Goal: Task Accomplishment & Management: Complete application form

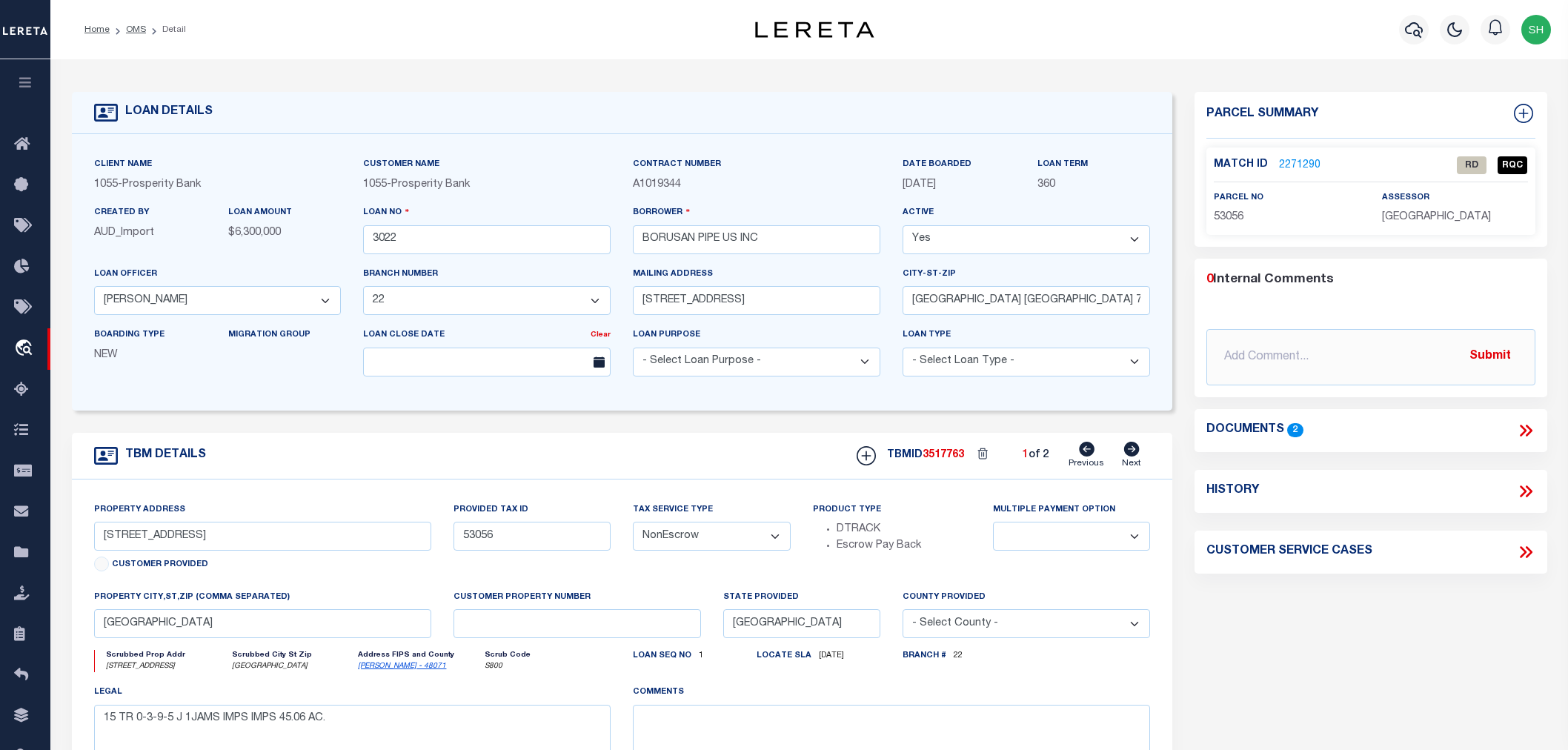
select select "10670"
select select "4052"
select select "NonEscrow"
click at [1313, 160] on link "2271290" at bounding box center [1300, 166] width 41 height 16
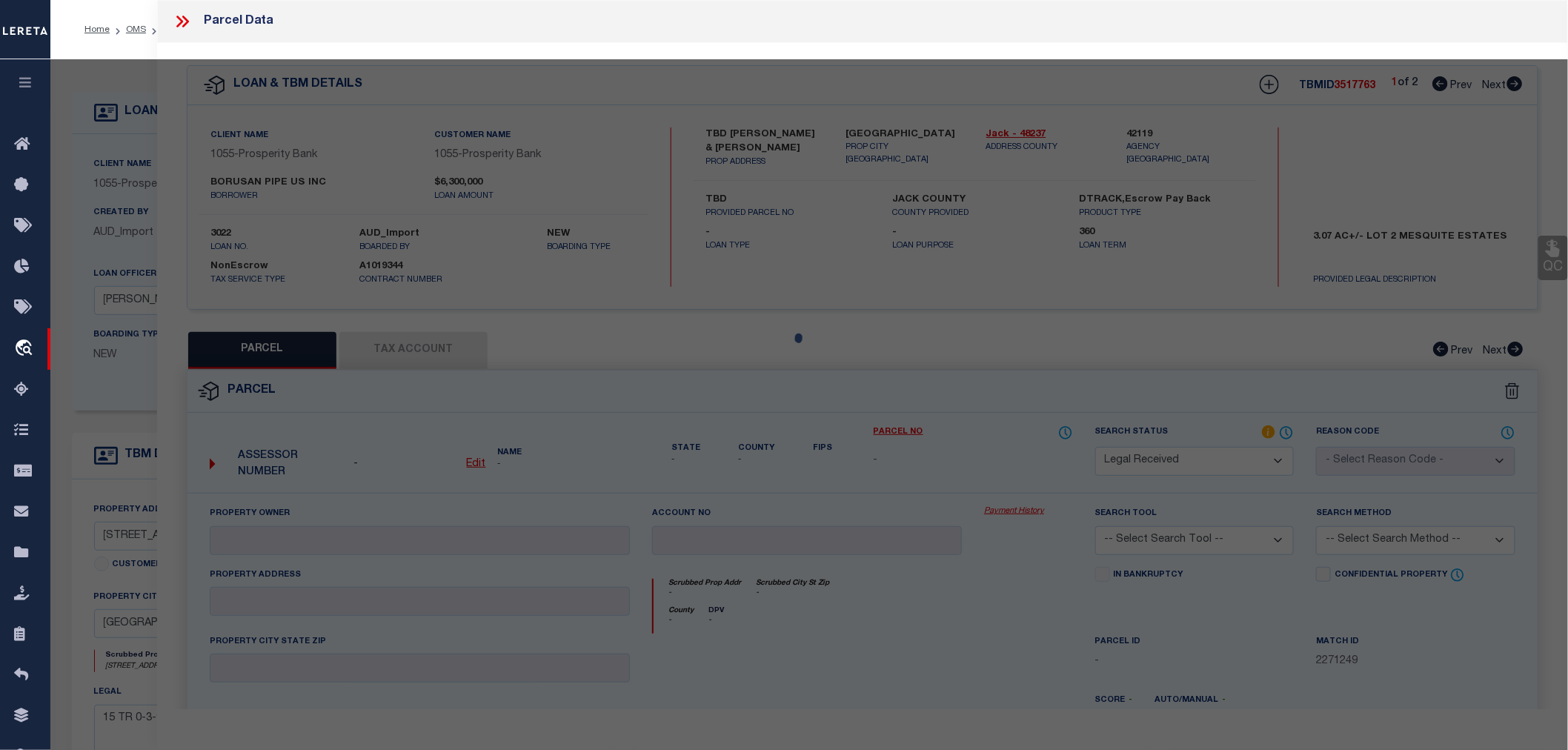
select select "AS"
checkbox input "false"
select select "RD"
type input "00015-00000-00300-360950"
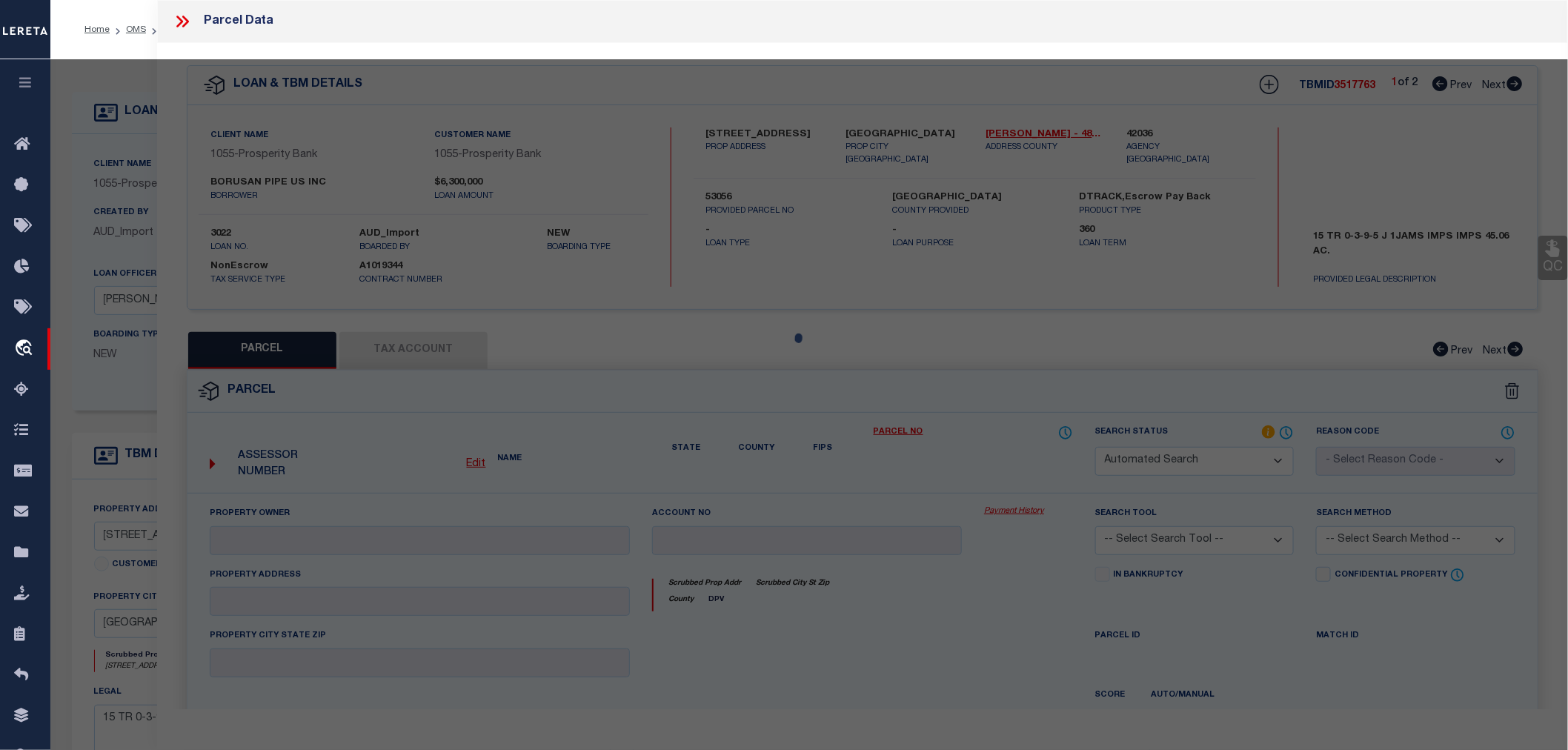
select select "AGW"
type textarea "Document uploaded that satisfies a legal requirement, changing from [GEOGRAPHIC…"
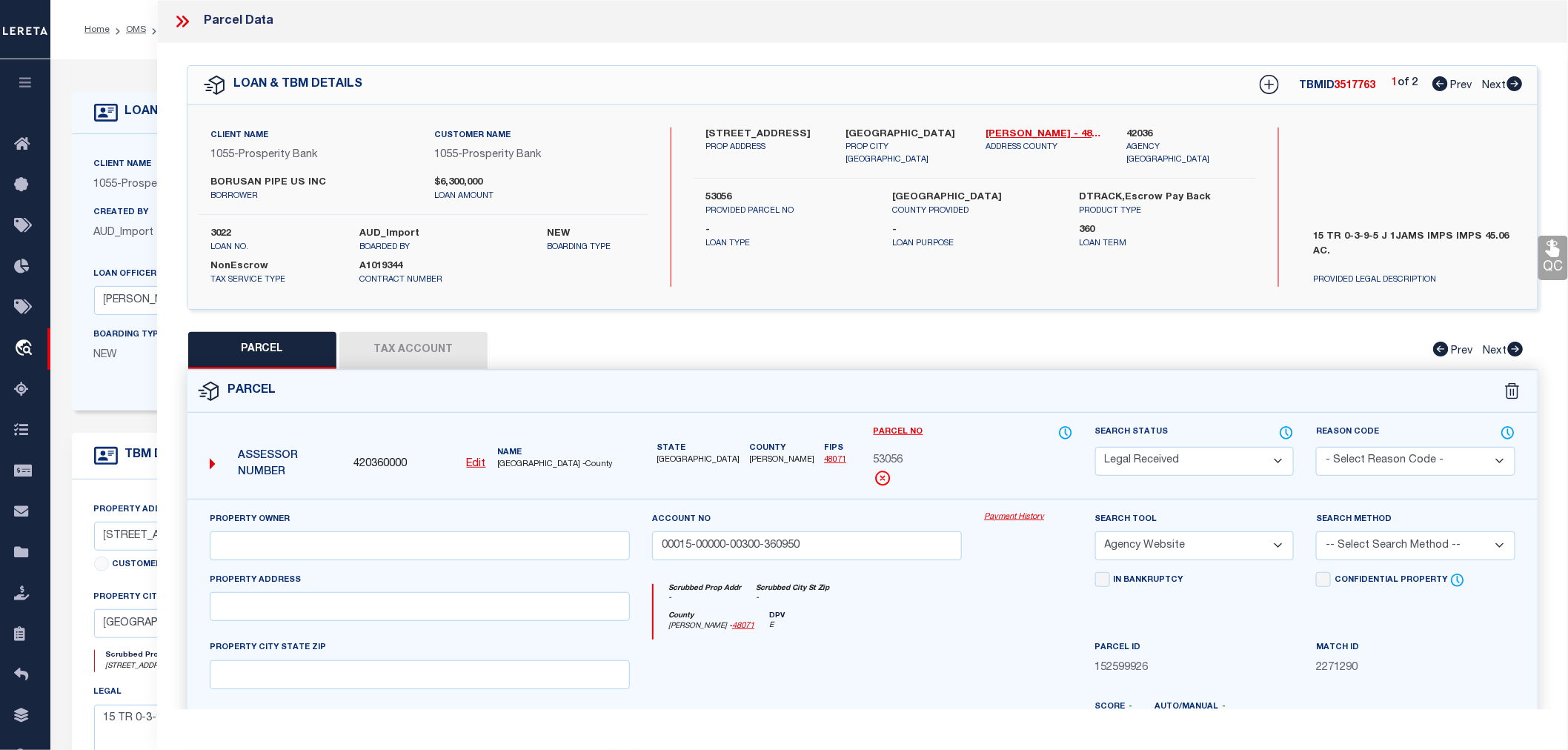
click at [1520, 82] on icon at bounding box center [1516, 83] width 16 height 15
select select "AS"
select select
checkbox input "false"
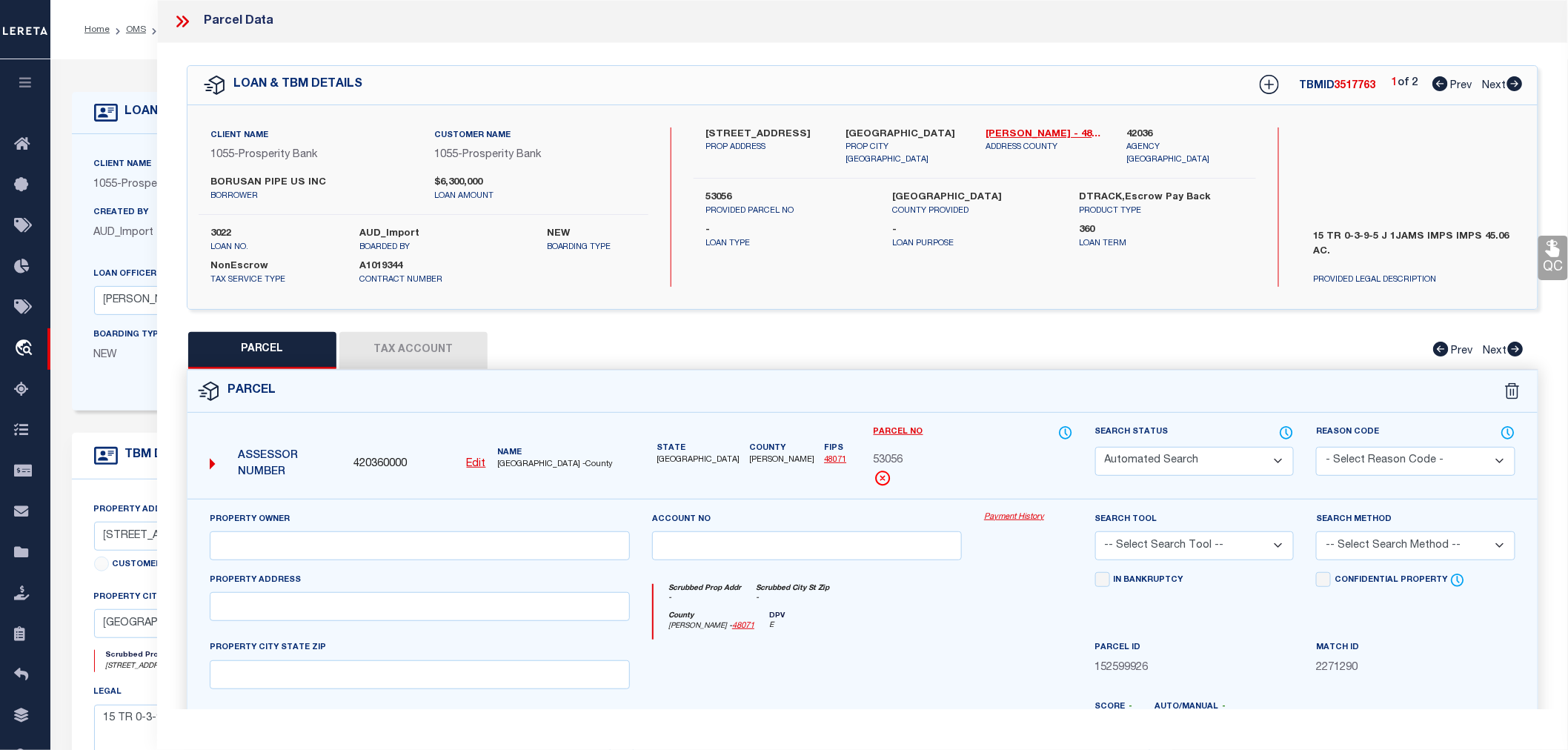
select select "JR"
type input "BORUSAN MANNESMANN PIPE US INC"
type input "00015-00000-00300-360952"
select select "AGW"
select select "LEG"
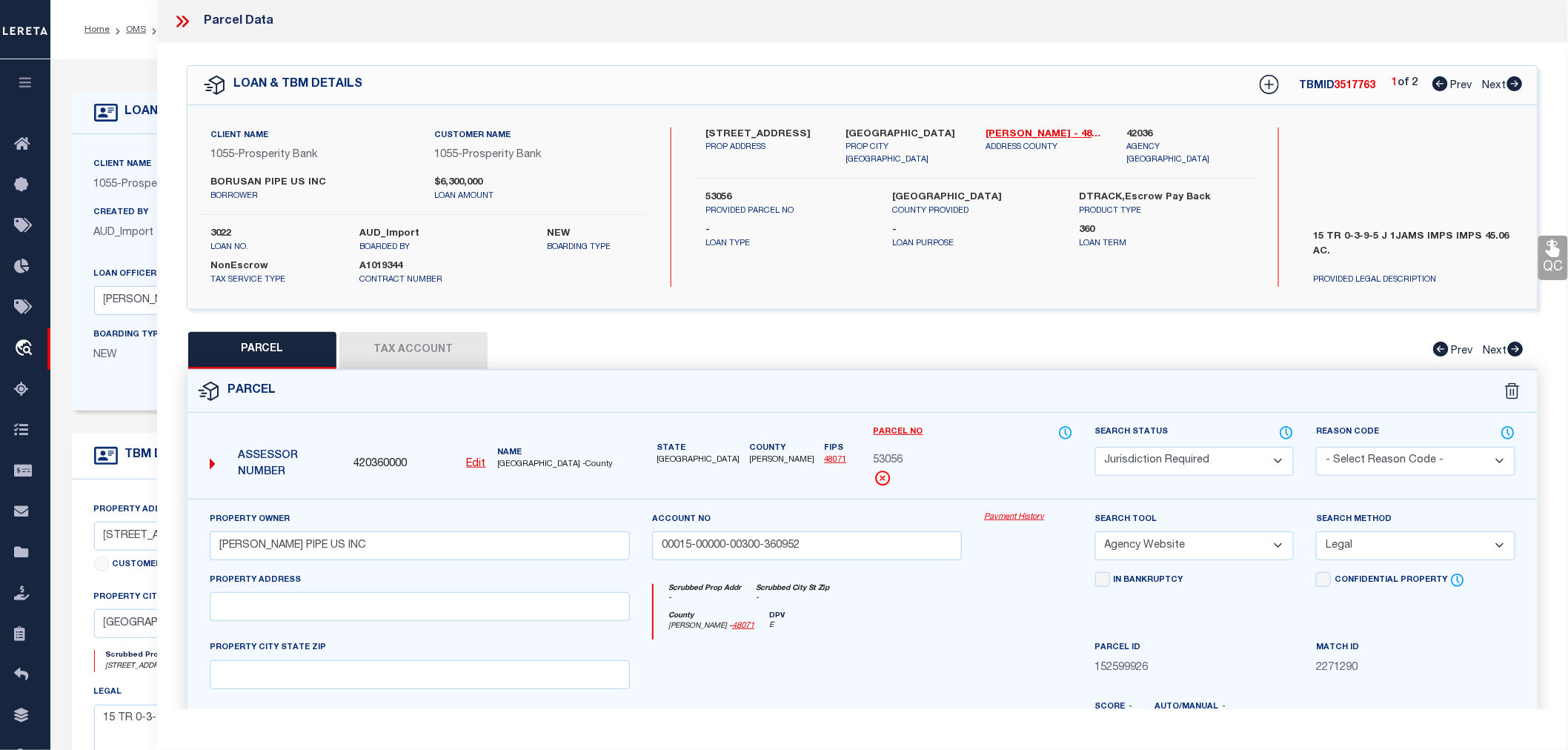
type input "4949 BORUSAN ROAD"
type input "BAYTOWN TX 77523"
type textarea "15 TR 0-3-9-5-2 J IJAMS LINKED TO P53056 F2 Total Acres: 45.060"
type textarea "JR: Cedar Point Navigation ID and Goose Creek ISD missing"
click at [1435, 86] on icon at bounding box center [1441, 83] width 16 height 15
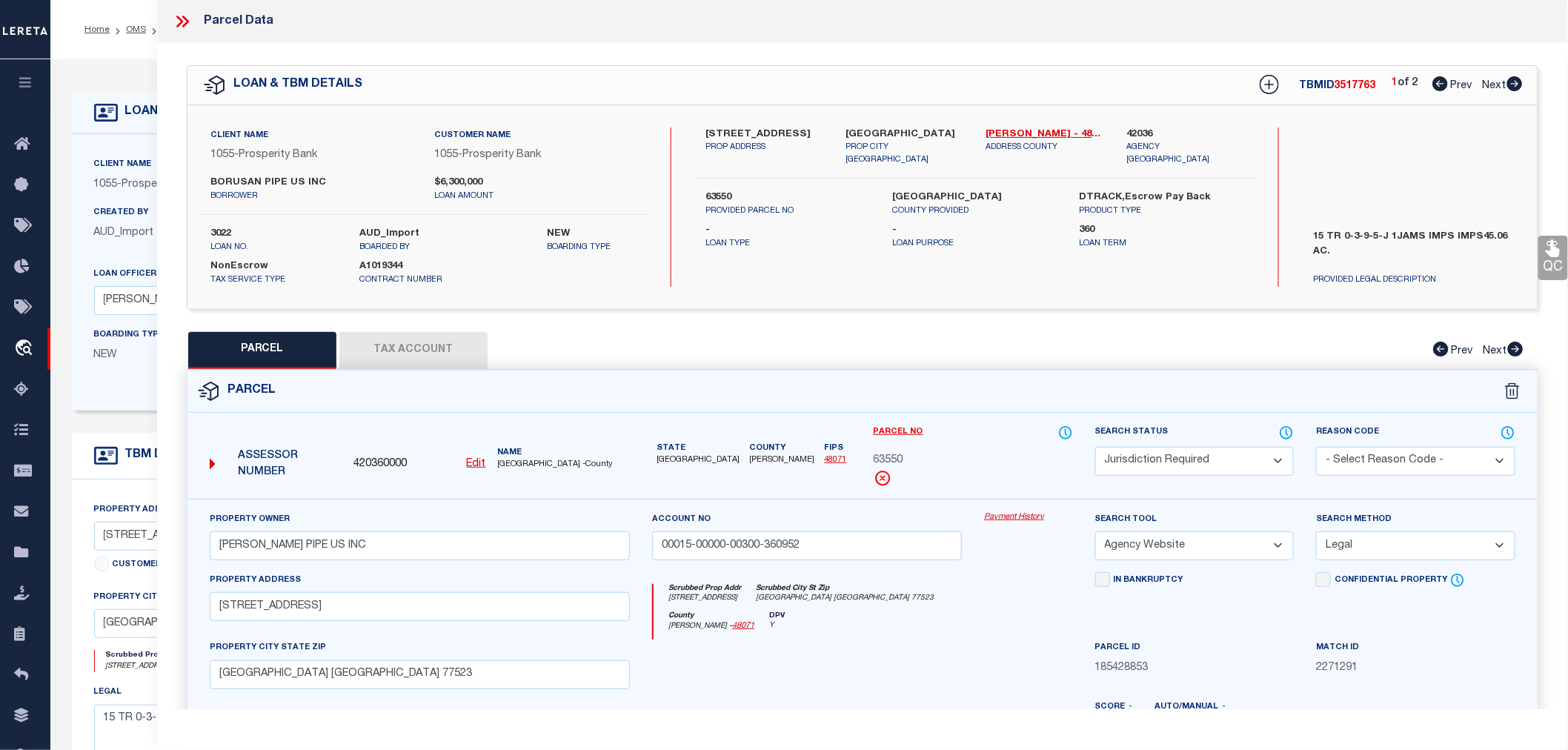
select select "AS"
select select
checkbox input "false"
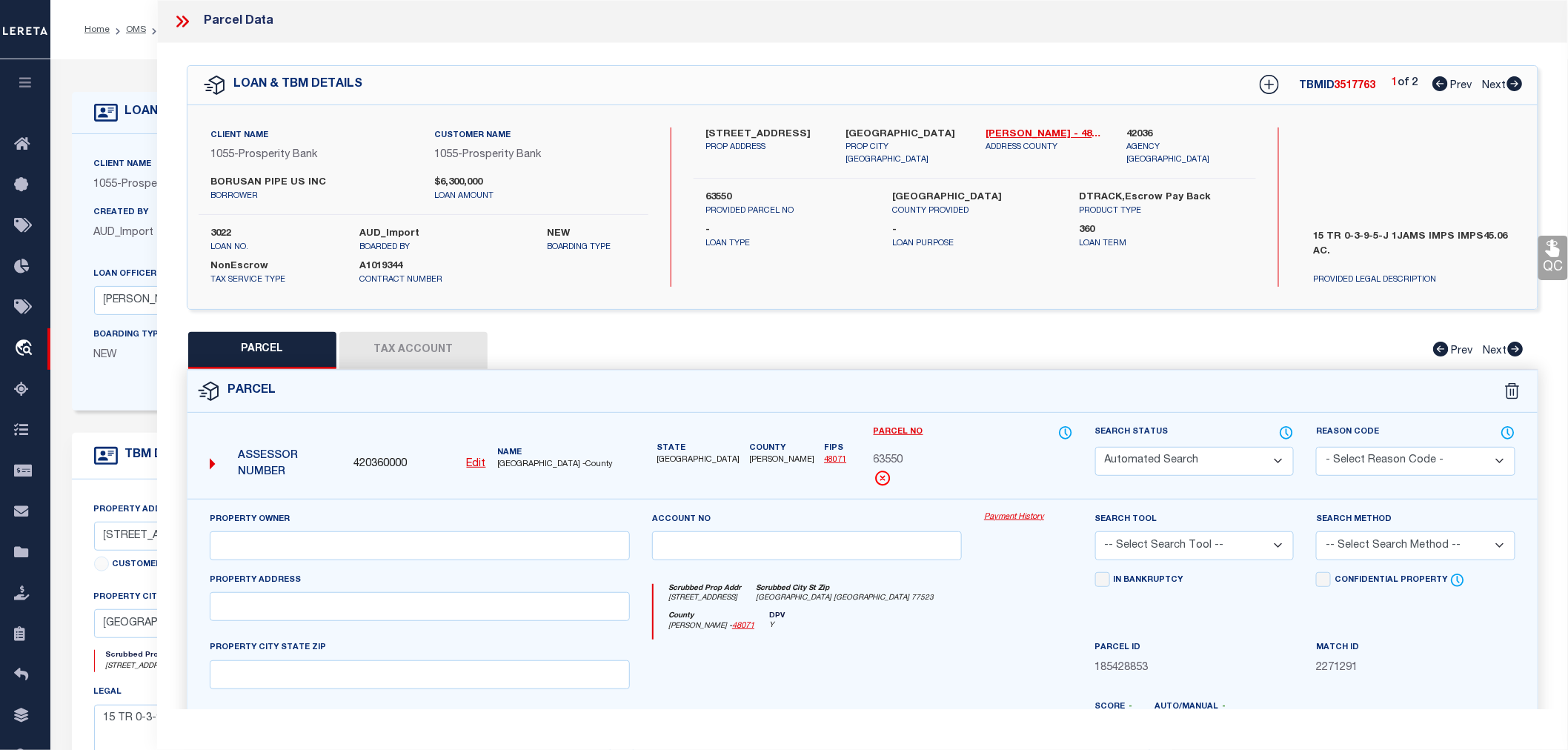
select select "RD"
type input "00015-00000-00300-360950"
select select "AGW"
type textarea "Document uploaded that satisfies a legal requirement, changing from [GEOGRAPHIC…"
click at [183, 22] on icon at bounding box center [182, 21] width 19 height 19
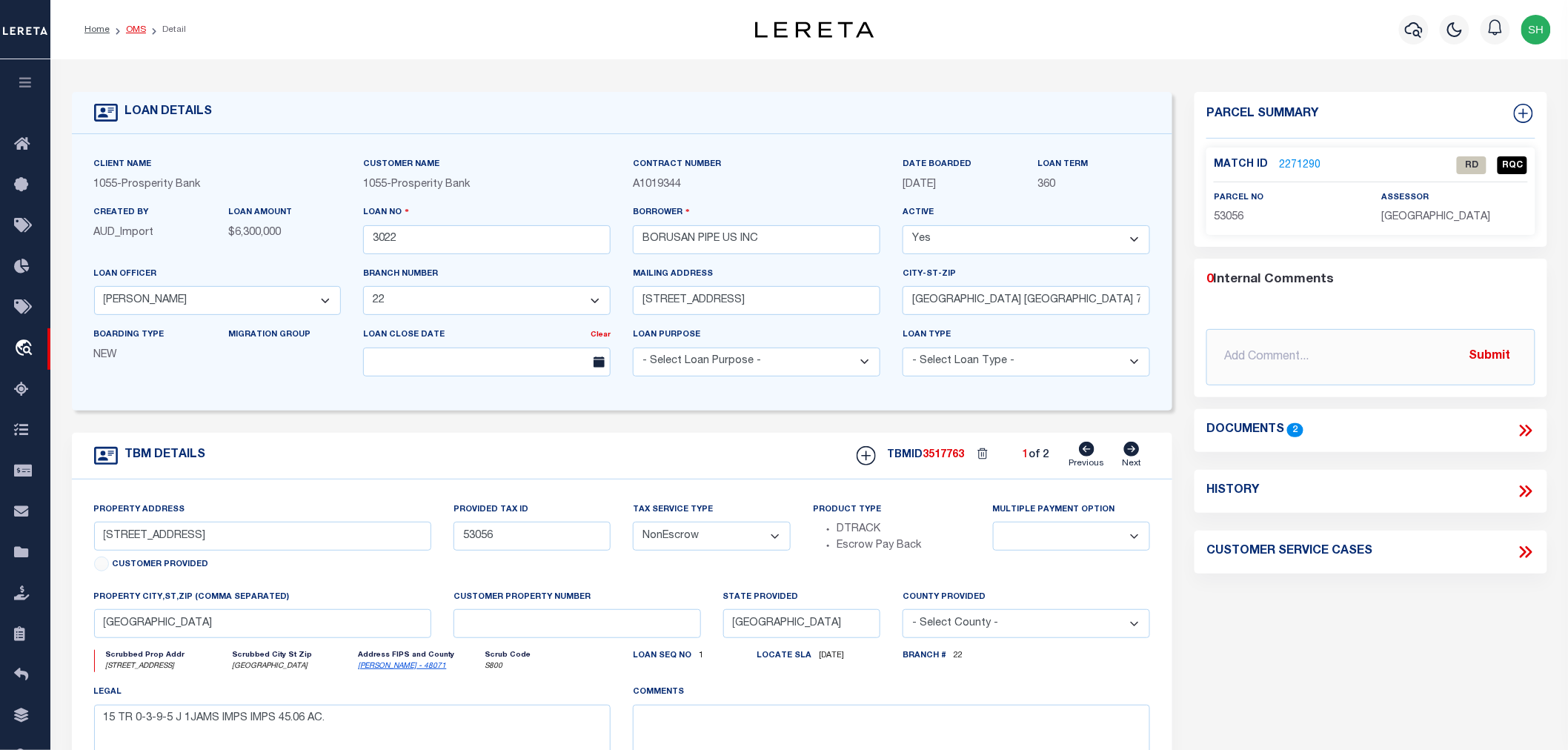
click at [137, 28] on link "OMS" at bounding box center [136, 29] width 20 height 9
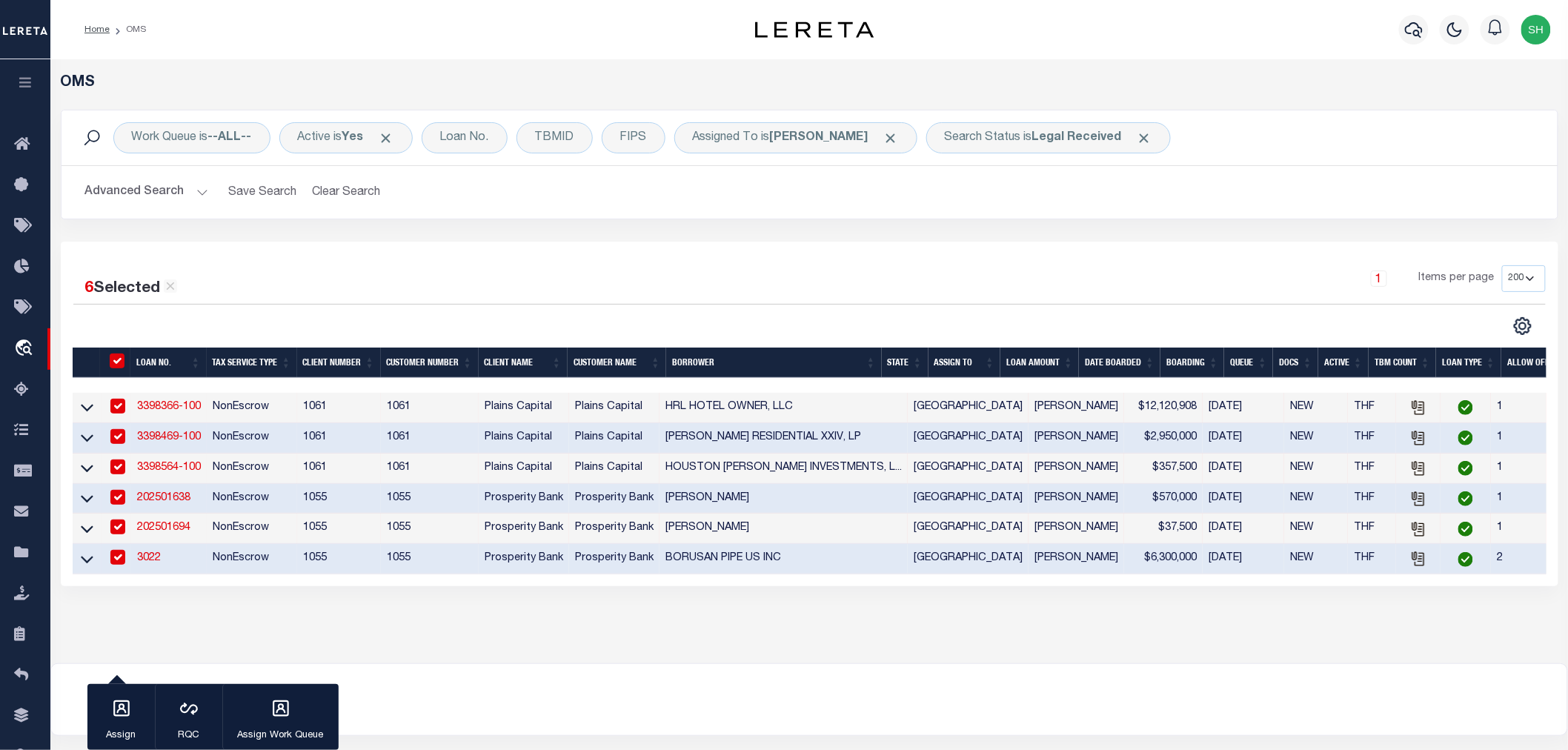
click at [152, 563] on link "3022" at bounding box center [149, 558] width 24 height 10
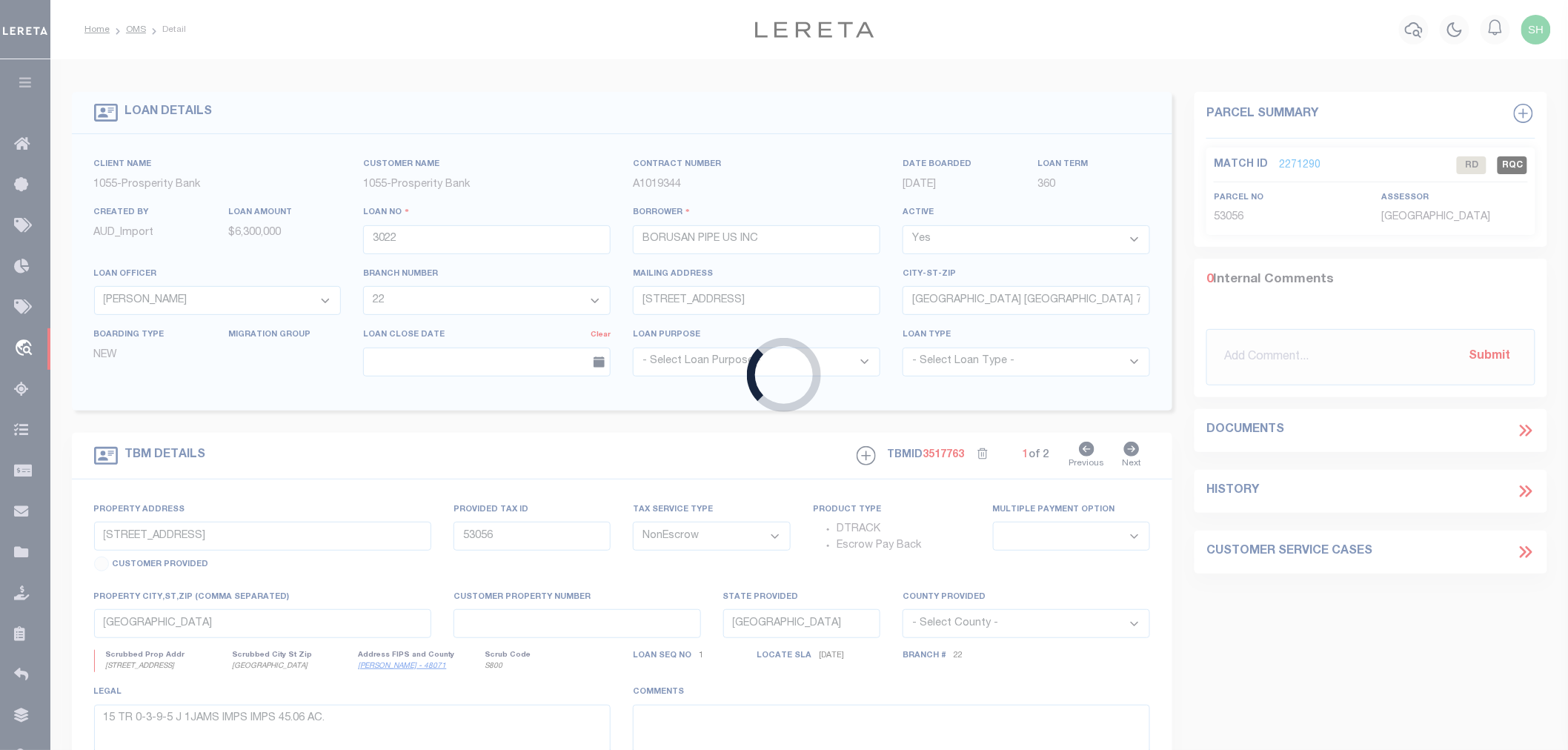
select select
select select "10670"
select select "4052"
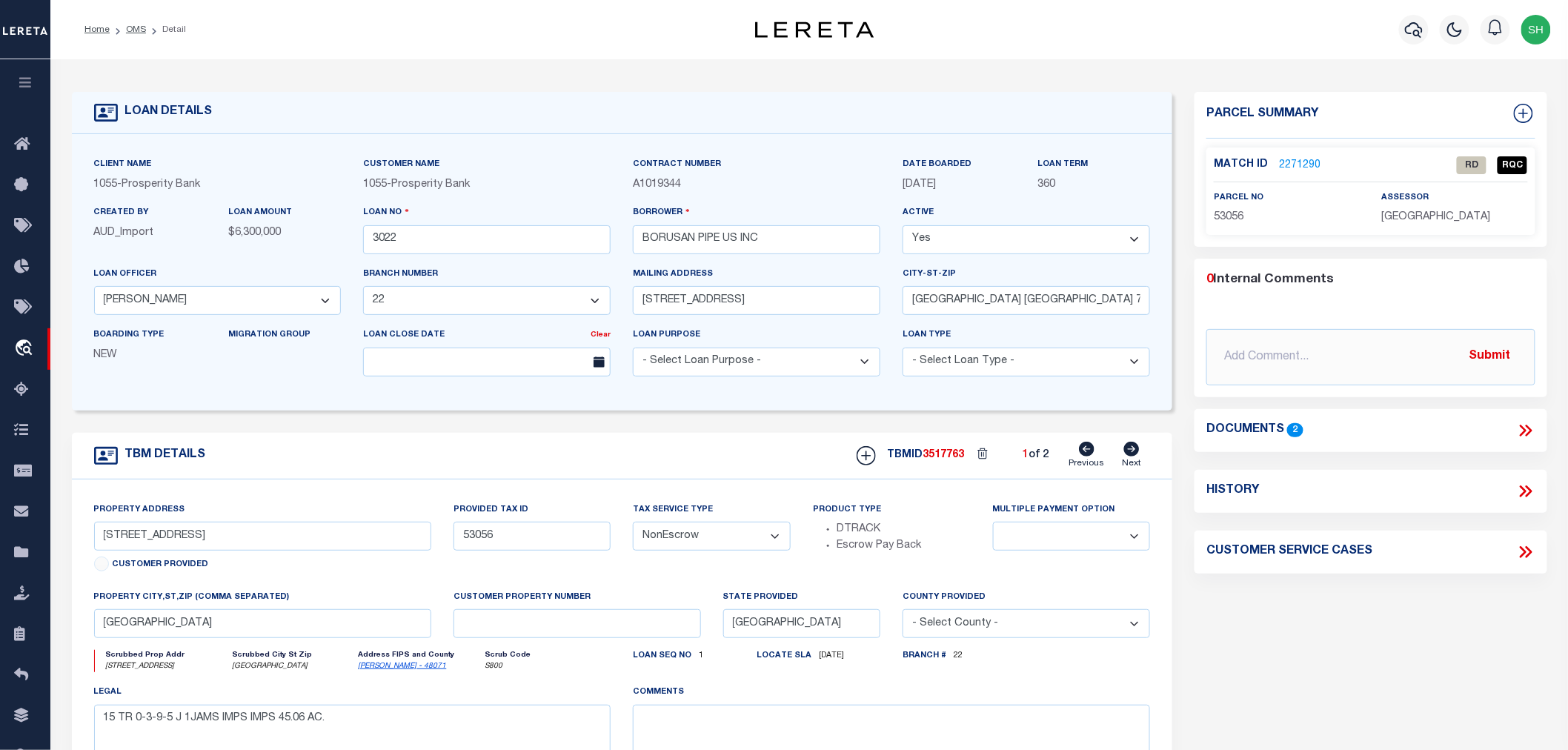
click at [1521, 427] on icon at bounding box center [1526, 431] width 19 height 19
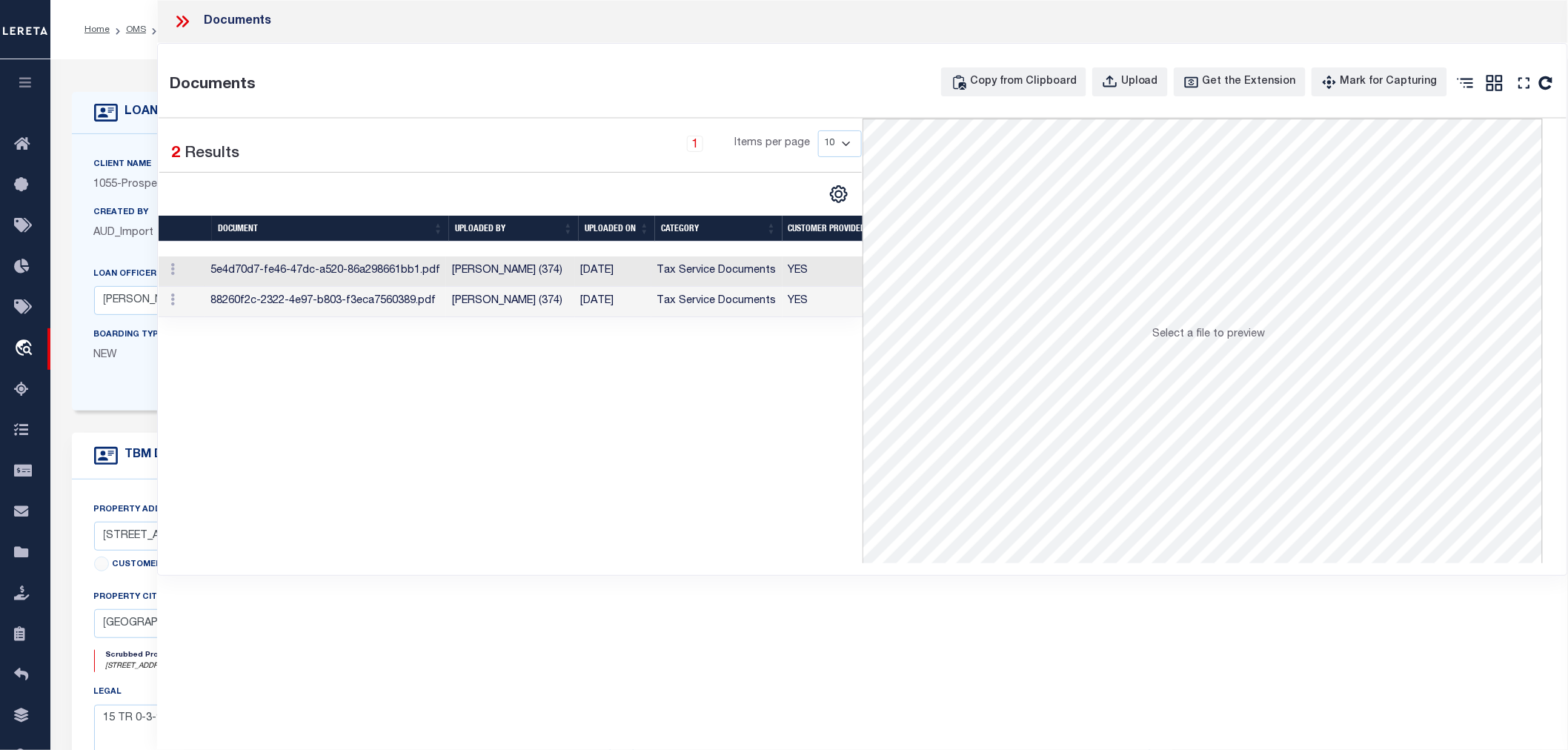
click at [536, 274] on td "[PERSON_NAME] (374)" at bounding box center [510, 272] width 128 height 30
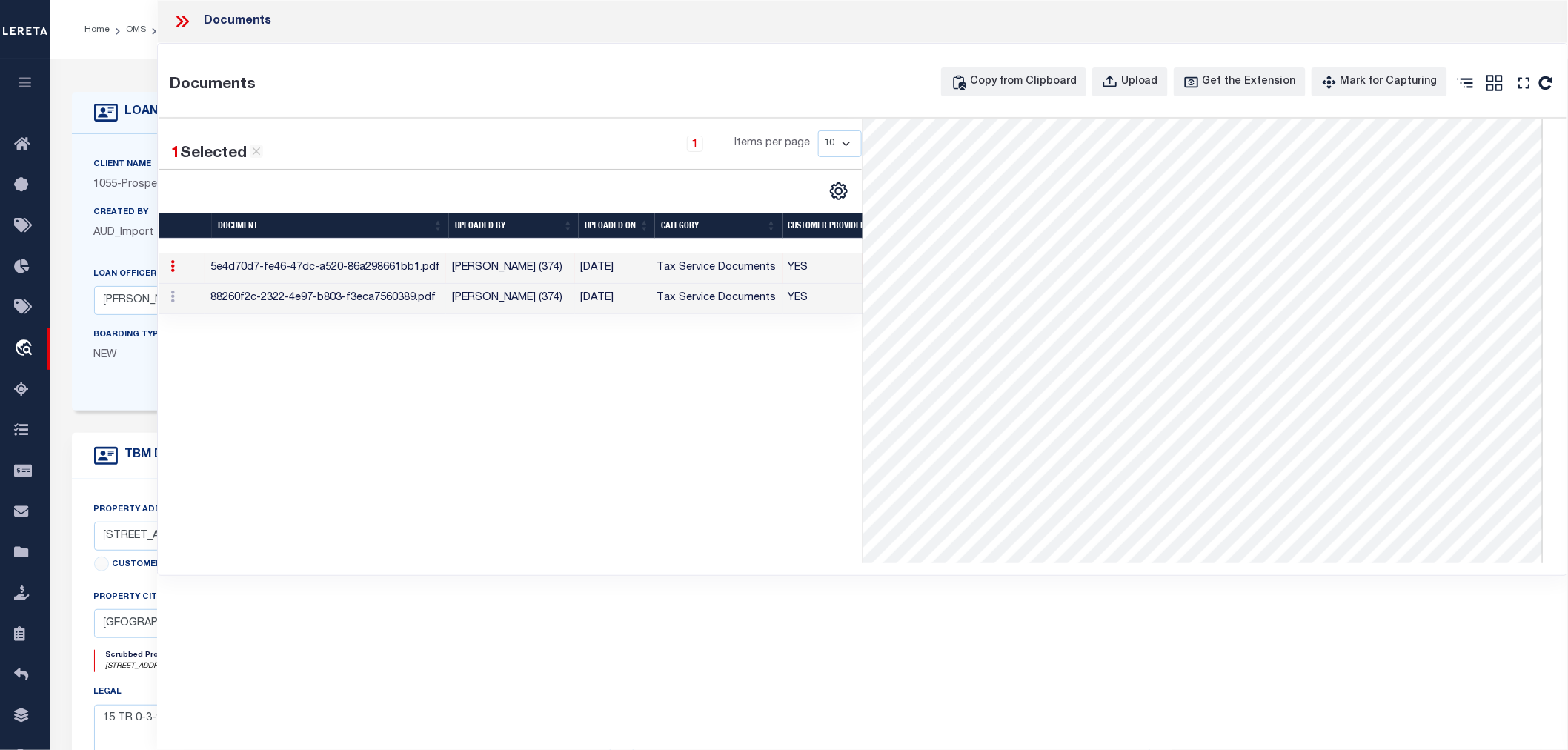
click at [276, 297] on td "88260f2c-2322-4e97-b803-f3eca7560389.pdf" at bounding box center [326, 299] width 241 height 30
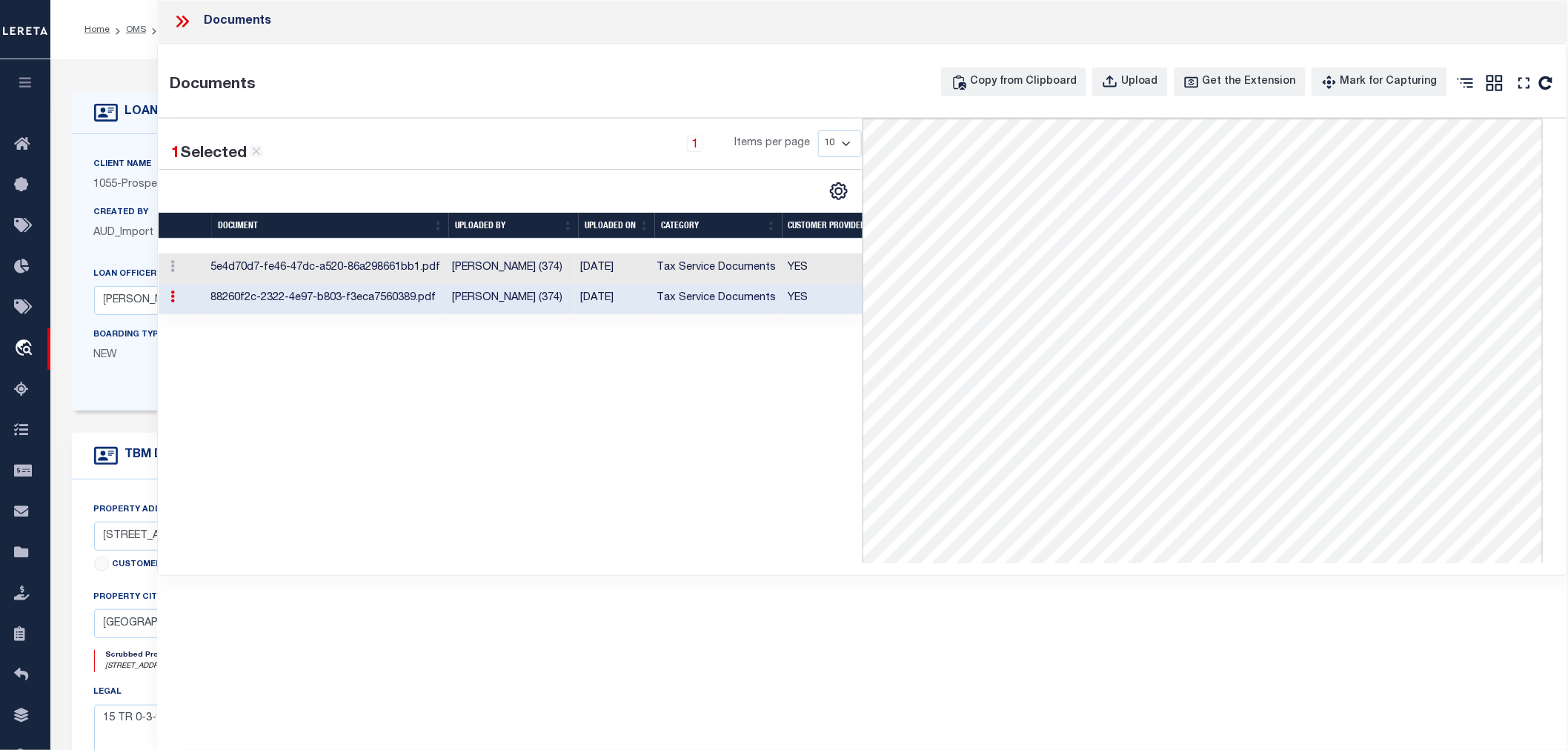
click at [188, 16] on icon at bounding box center [182, 21] width 19 height 19
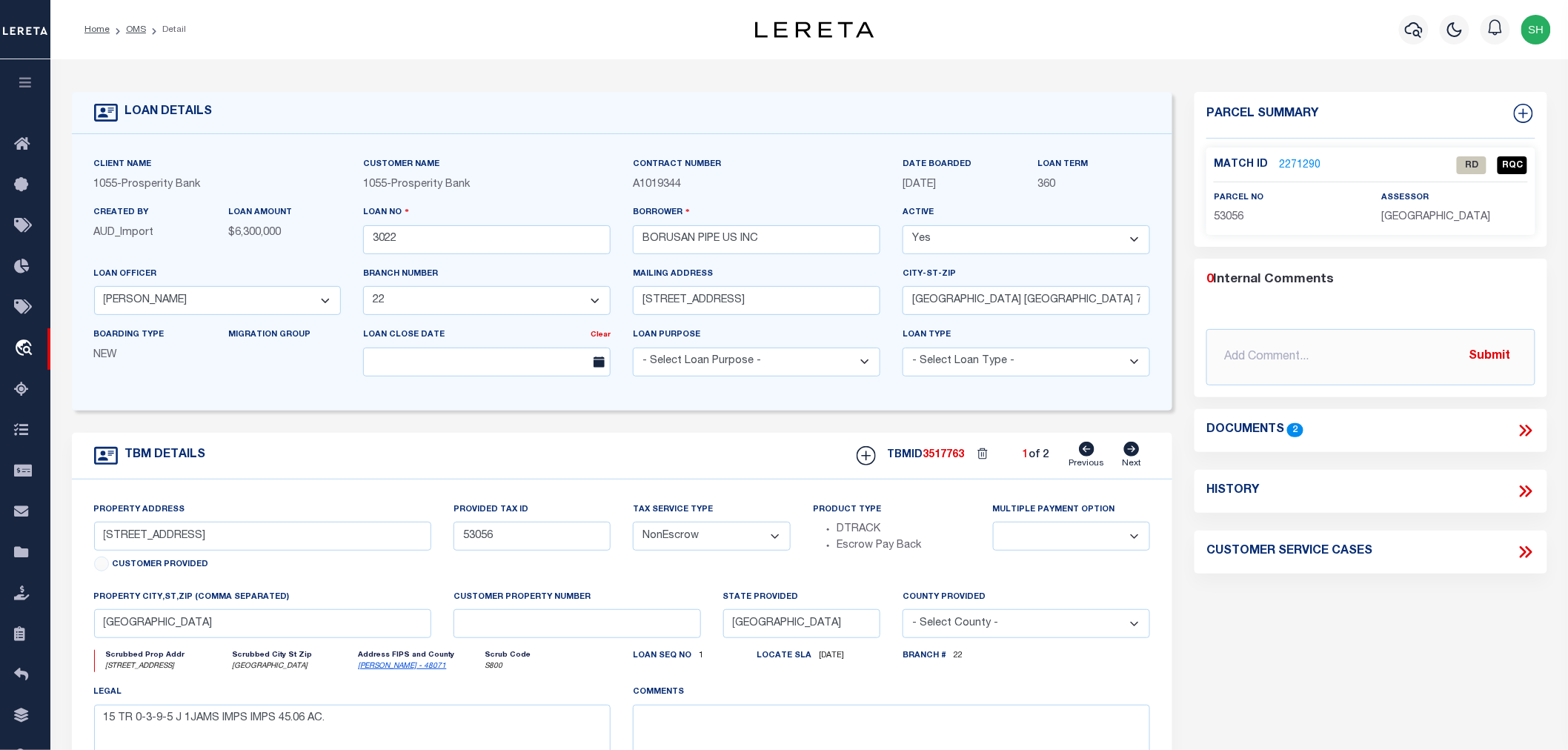
click at [1286, 164] on link "2271290" at bounding box center [1300, 166] width 41 height 16
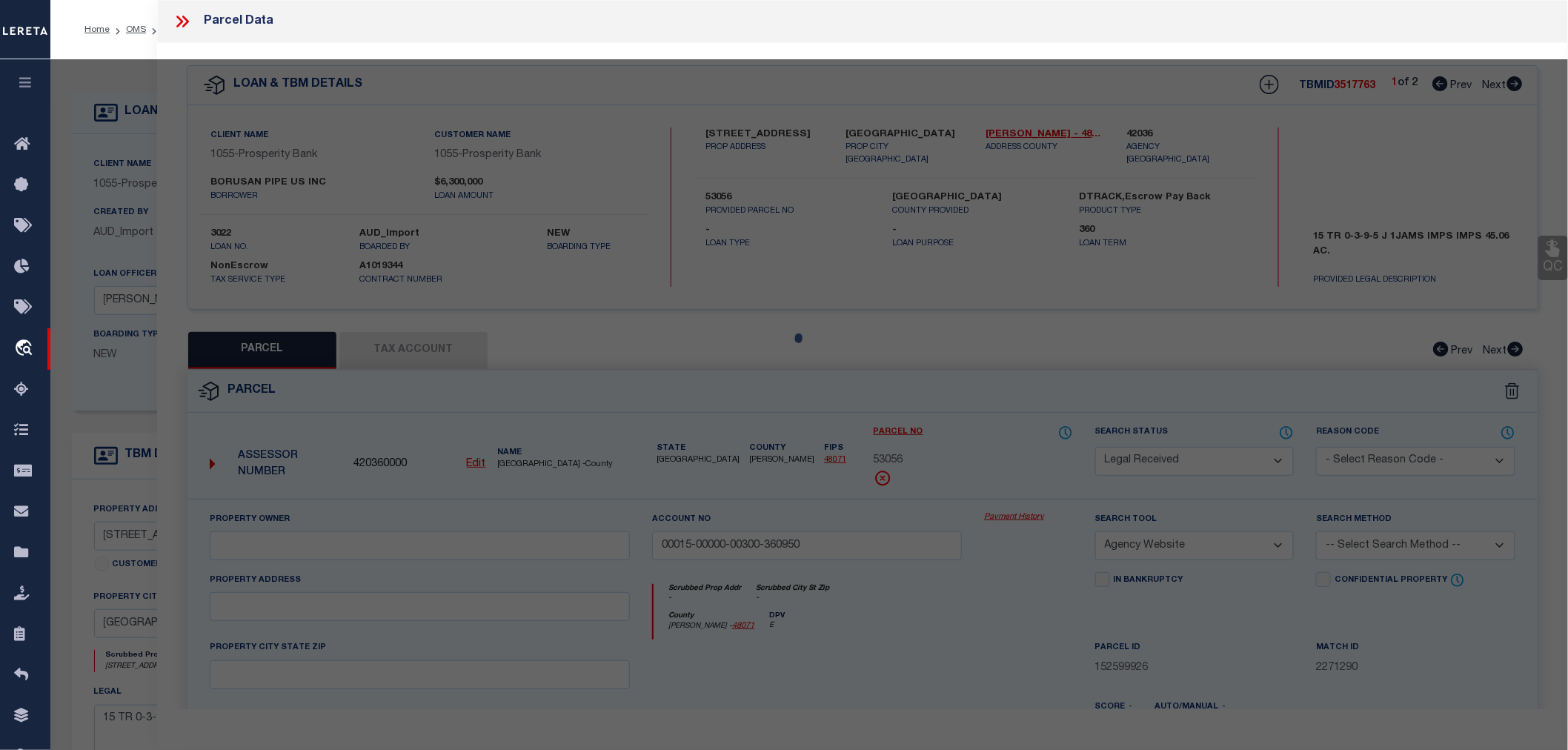
select select "AS"
select select
checkbox input "false"
select select "RD"
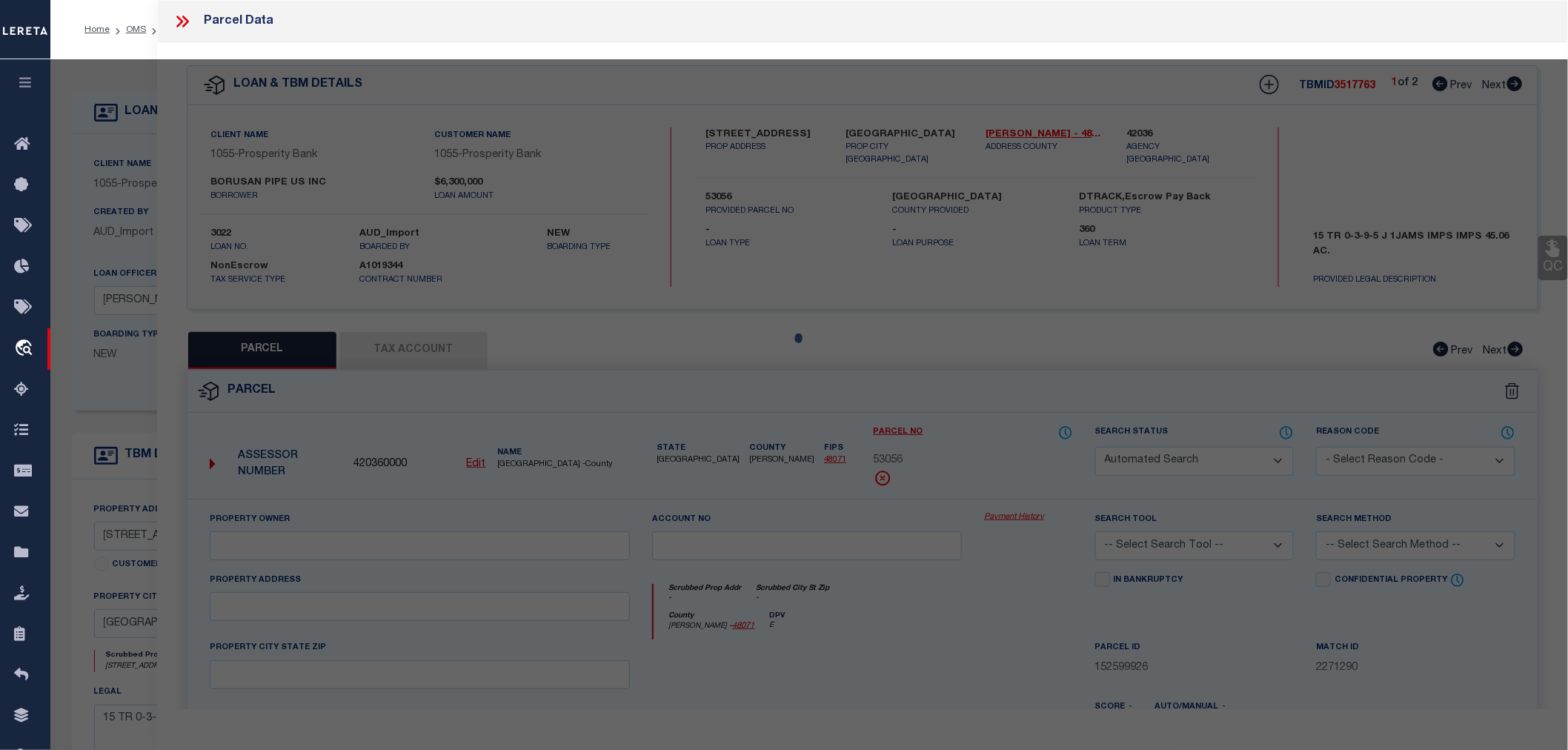
type input "00015-00000-00300-360950"
select select "AGW"
type textarea "Document uploaded that satisfies a legal requirement, changing from [GEOGRAPHIC…"
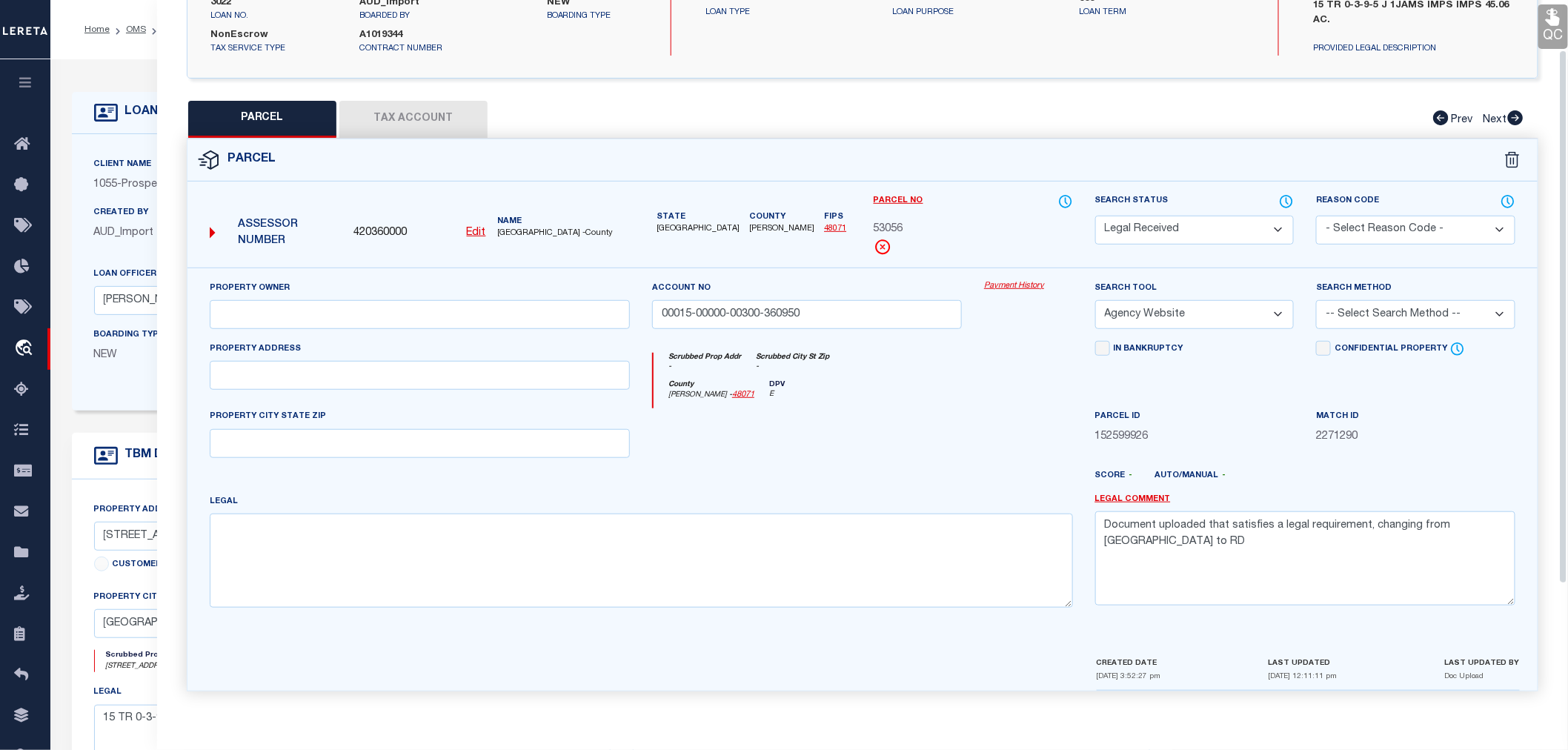
scroll to position [67, 0]
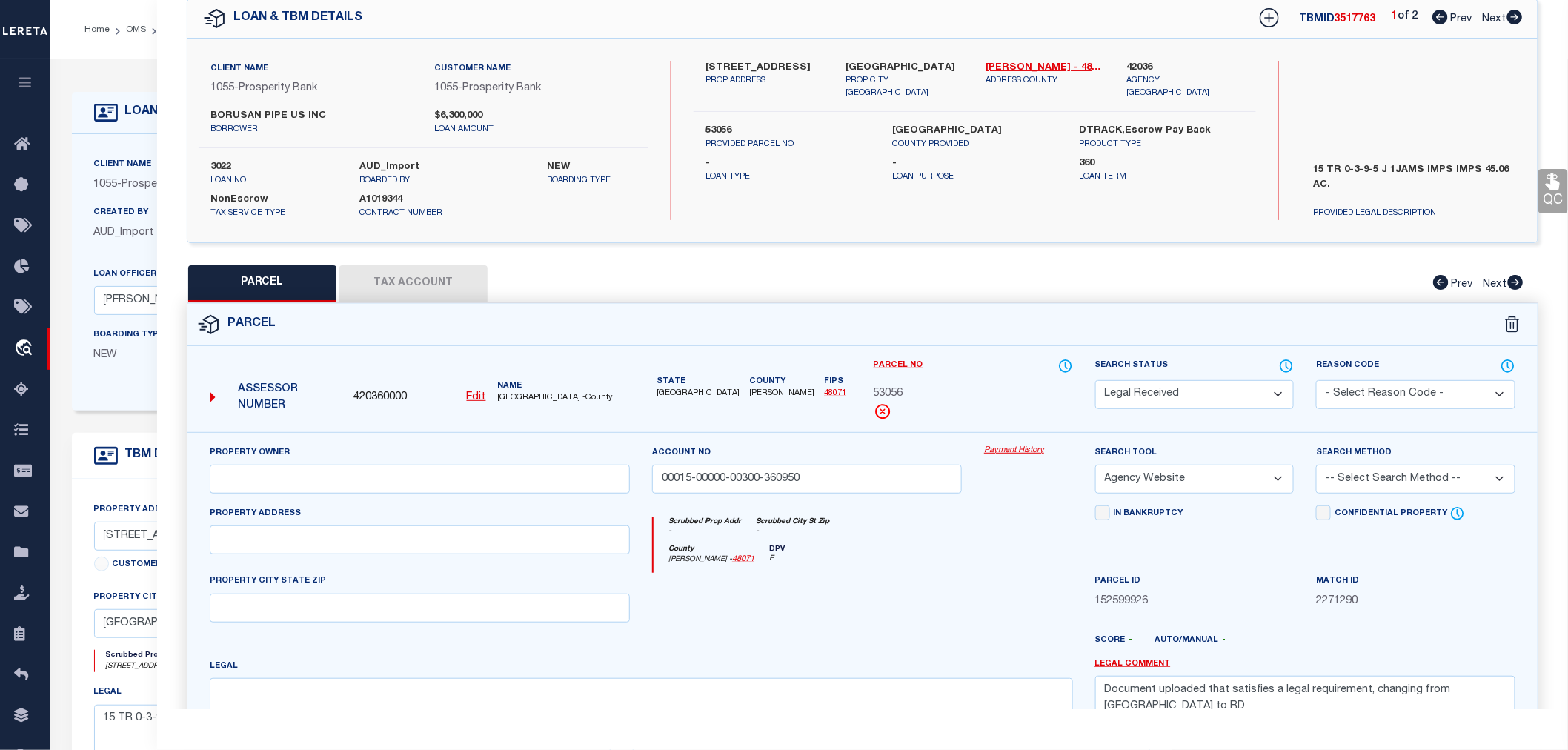
click at [1514, 16] on icon at bounding box center [1516, 17] width 16 height 15
select select "AS"
select select
checkbox input "false"
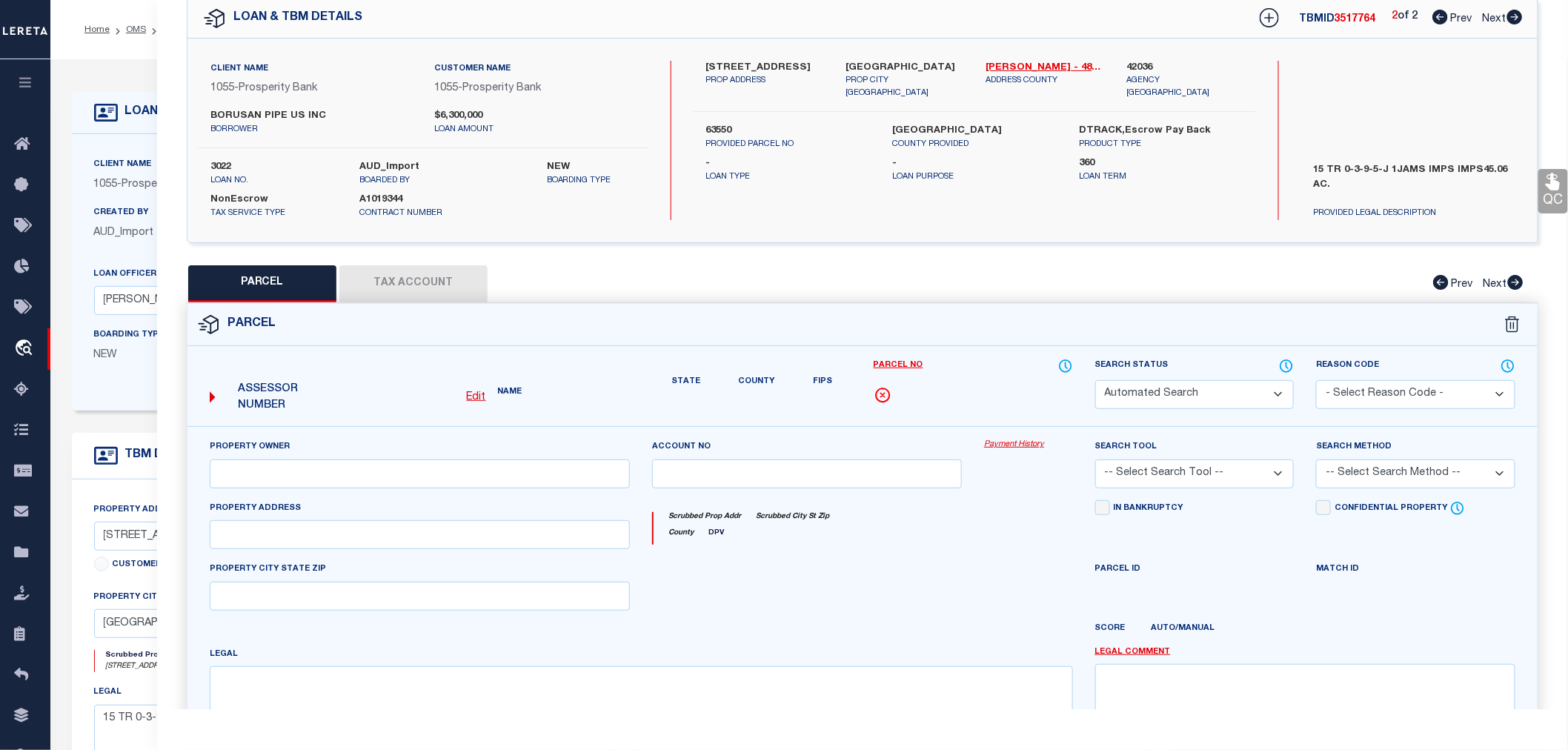
select select "JR"
type input "BORUSAN MANNESMANN PIPE US INC"
type input "00015-00000-00300-360952"
select select "AGW"
select select "LEG"
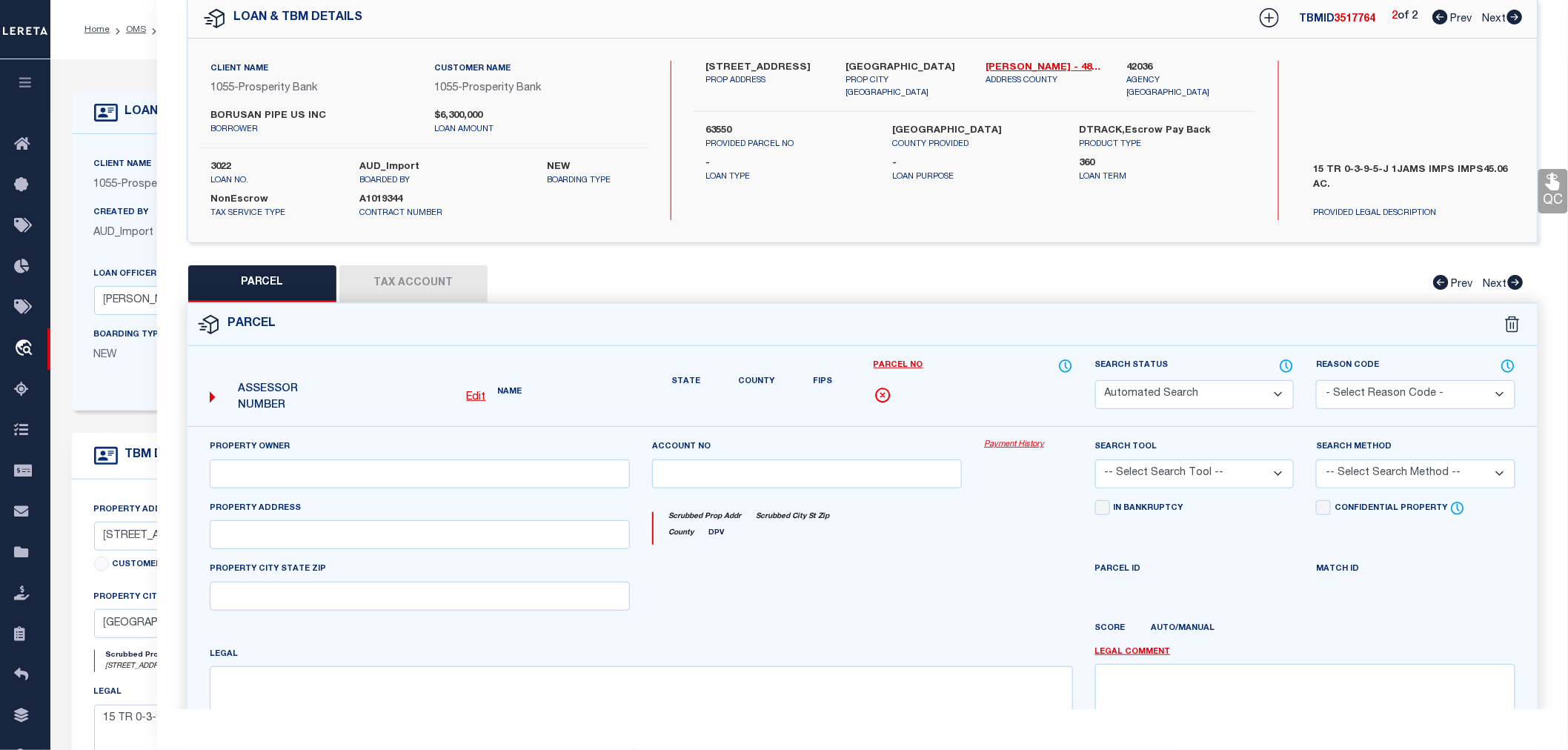
type input "4949 BORUSAN ROAD"
type input "BAYTOWN TX 77523"
type textarea "15 TR 0-3-9-5-2 J IJAMS LINKED TO P53056 F2 Total Acres: 45.060"
type textarea "JR: Cedar Point Navigation ID and Goose Creek ISD missing"
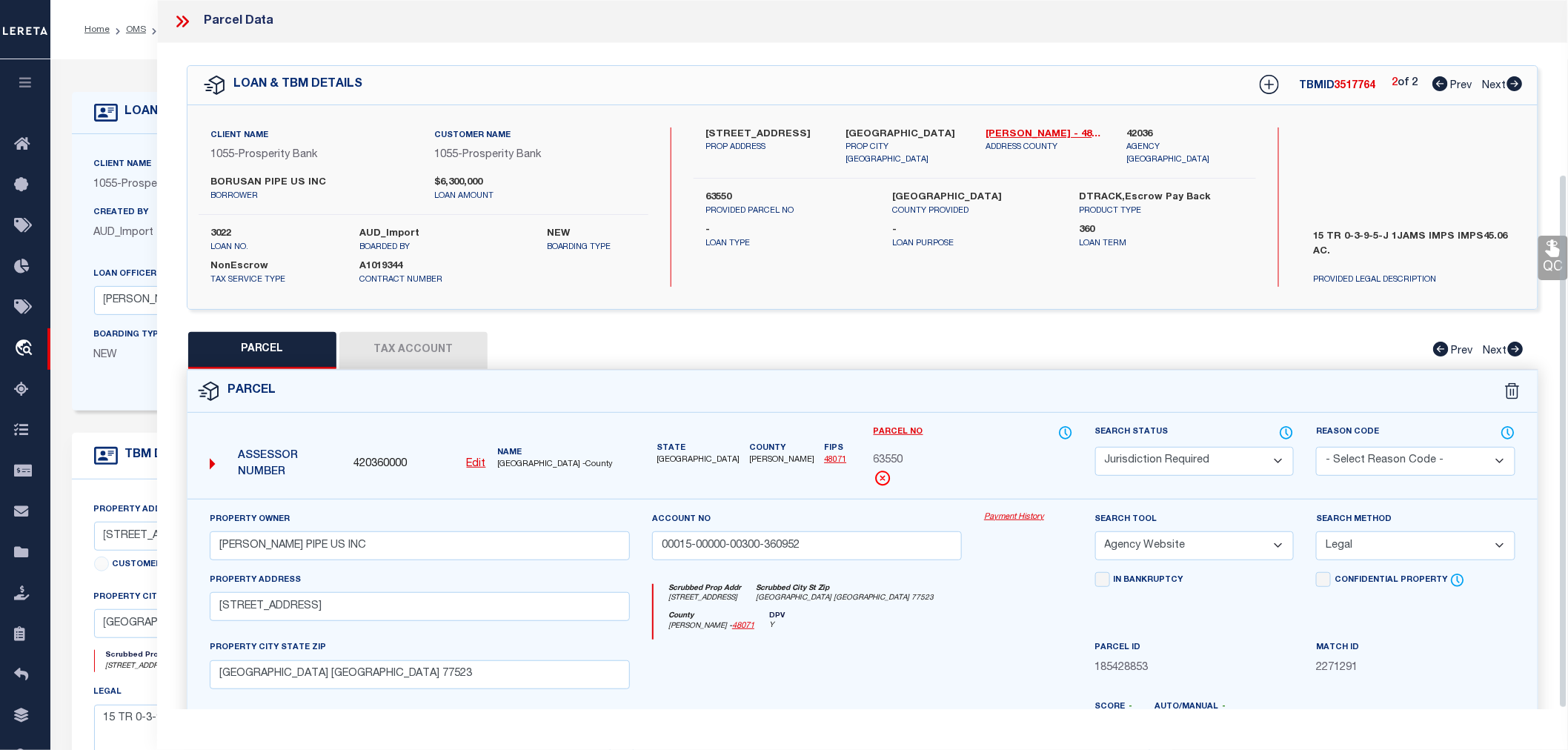
scroll to position [231, 0]
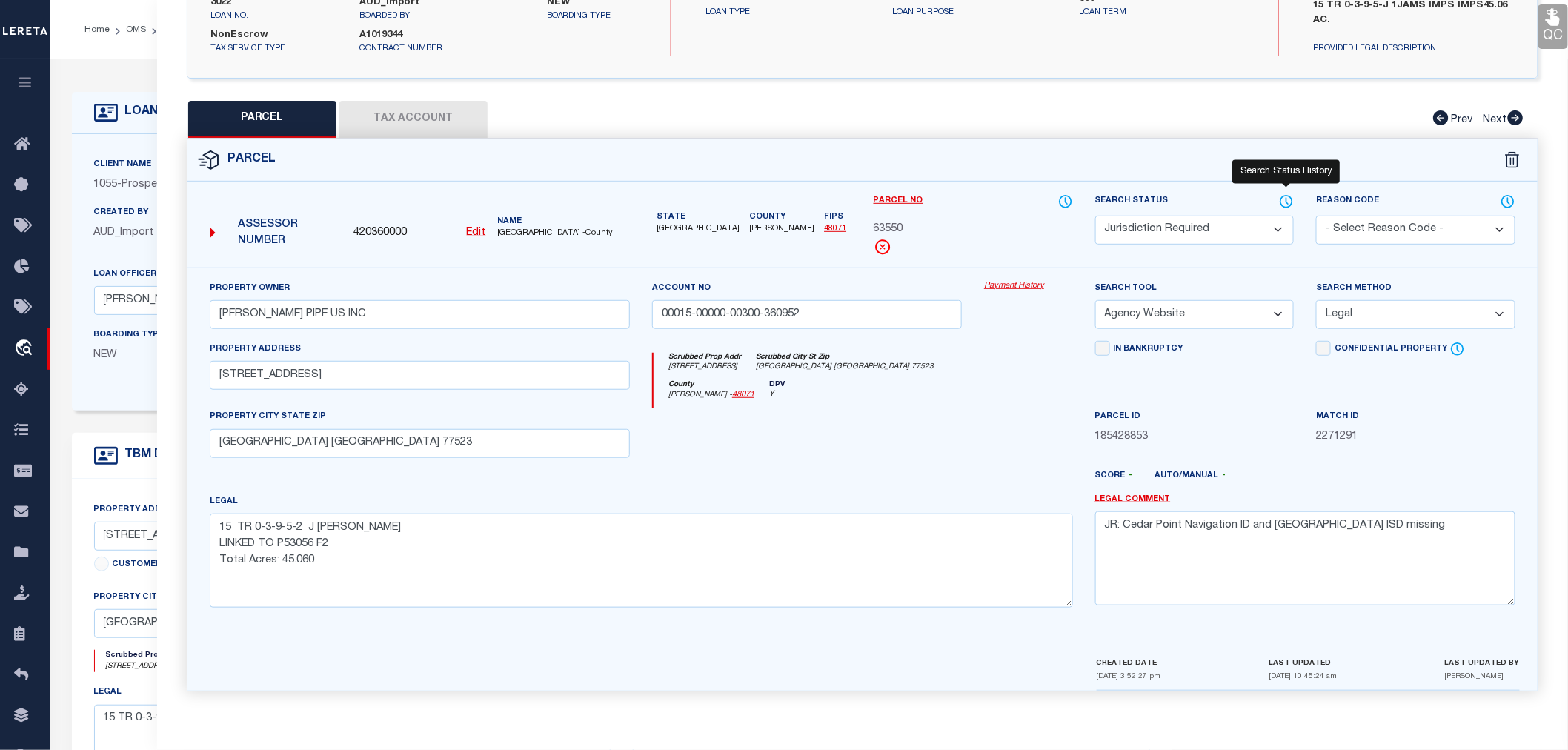
click at [1285, 195] on icon at bounding box center [1286, 202] width 15 height 17
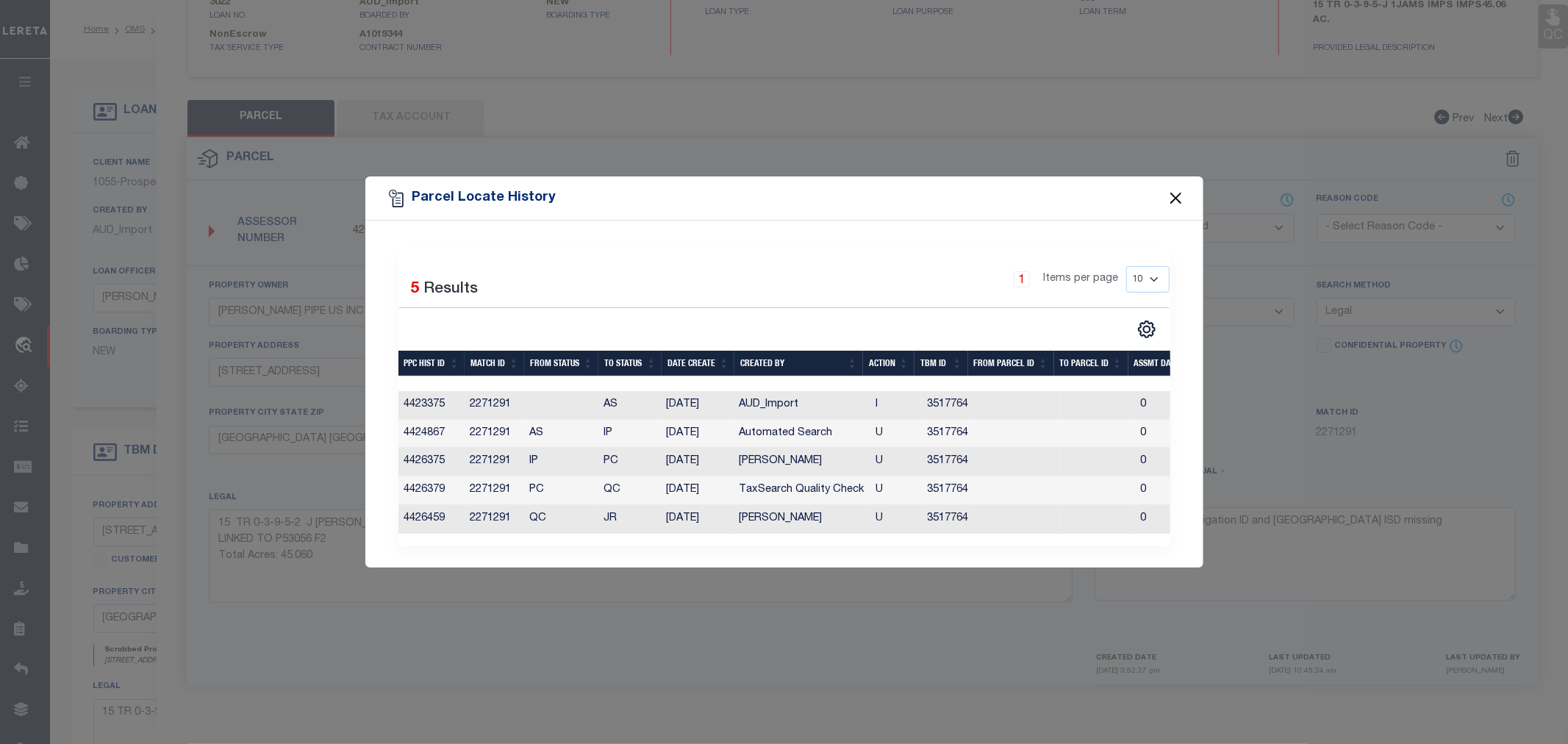
click at [1174, 192] on button "Close" at bounding box center [1176, 199] width 19 height 19
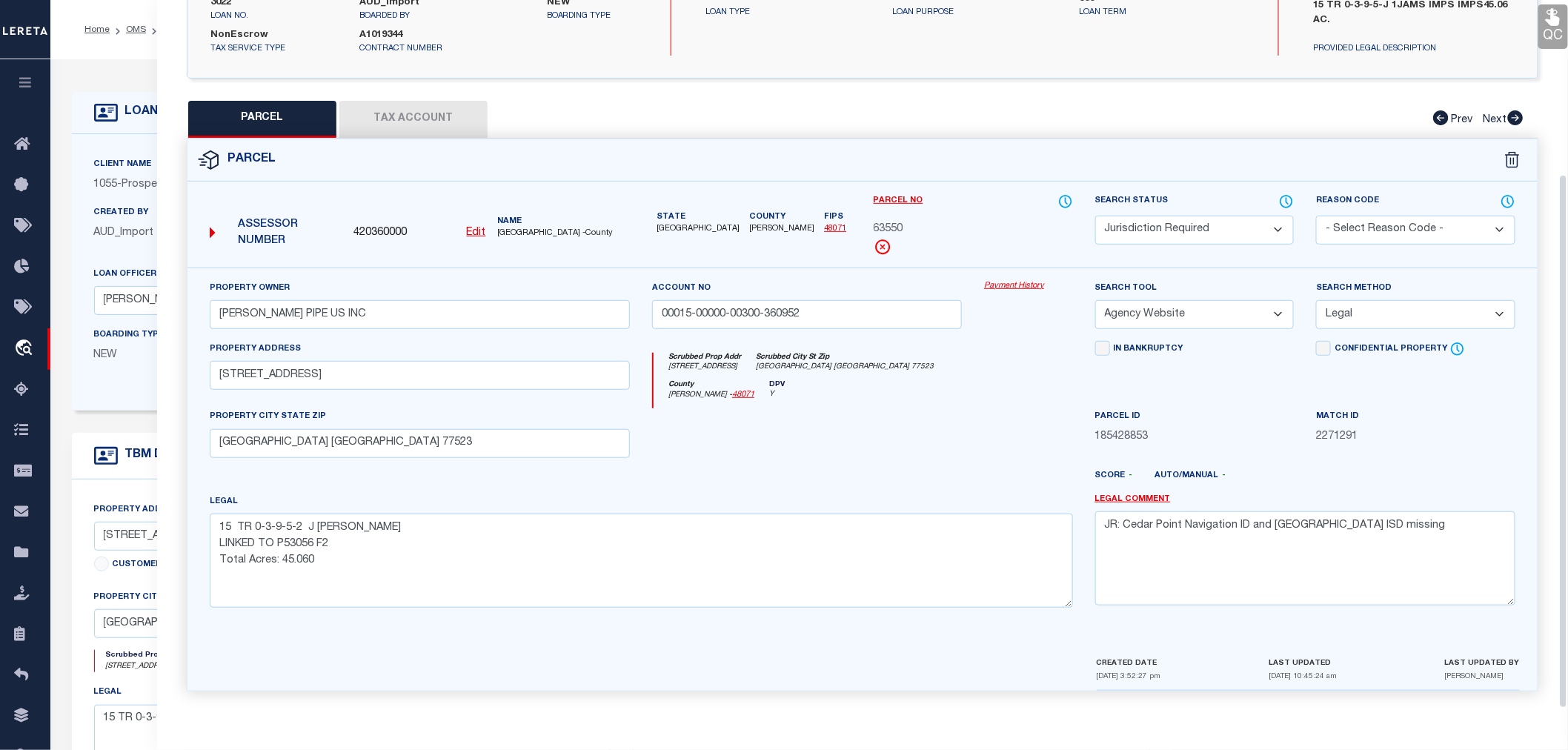
scroll to position [0, 0]
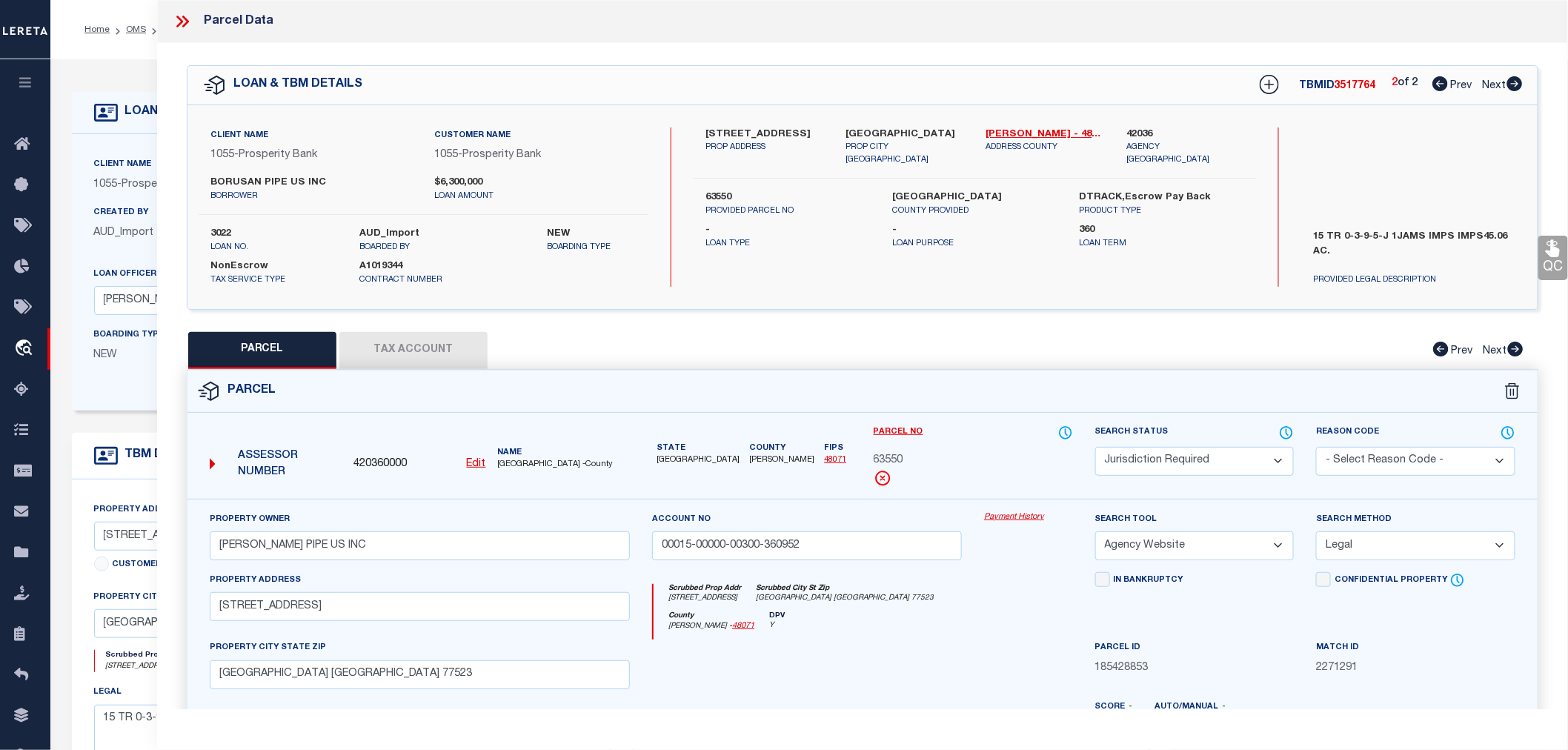
click at [1434, 80] on icon at bounding box center [1441, 83] width 16 height 15
select select "AS"
select select
checkbox input "false"
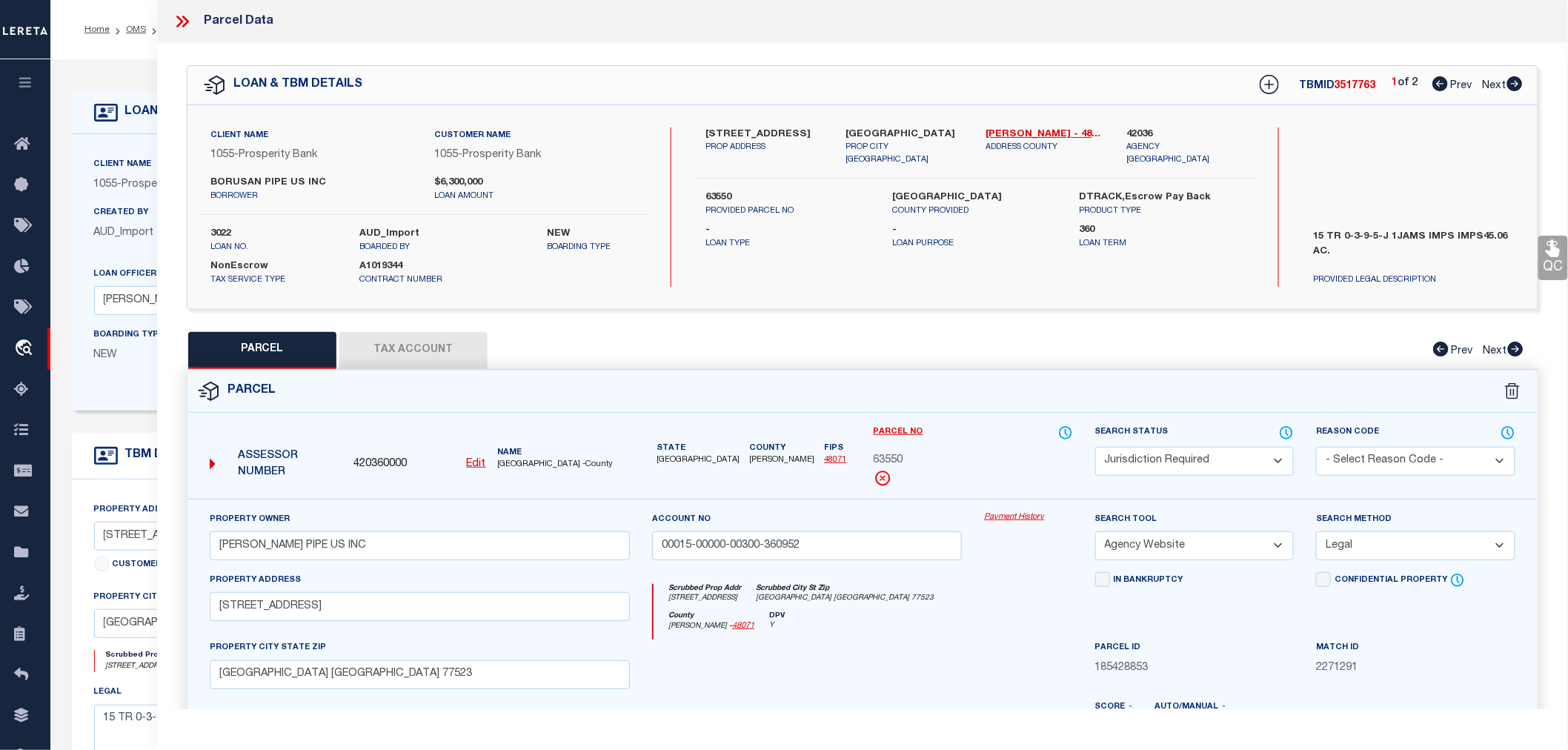
checkbox input "false"
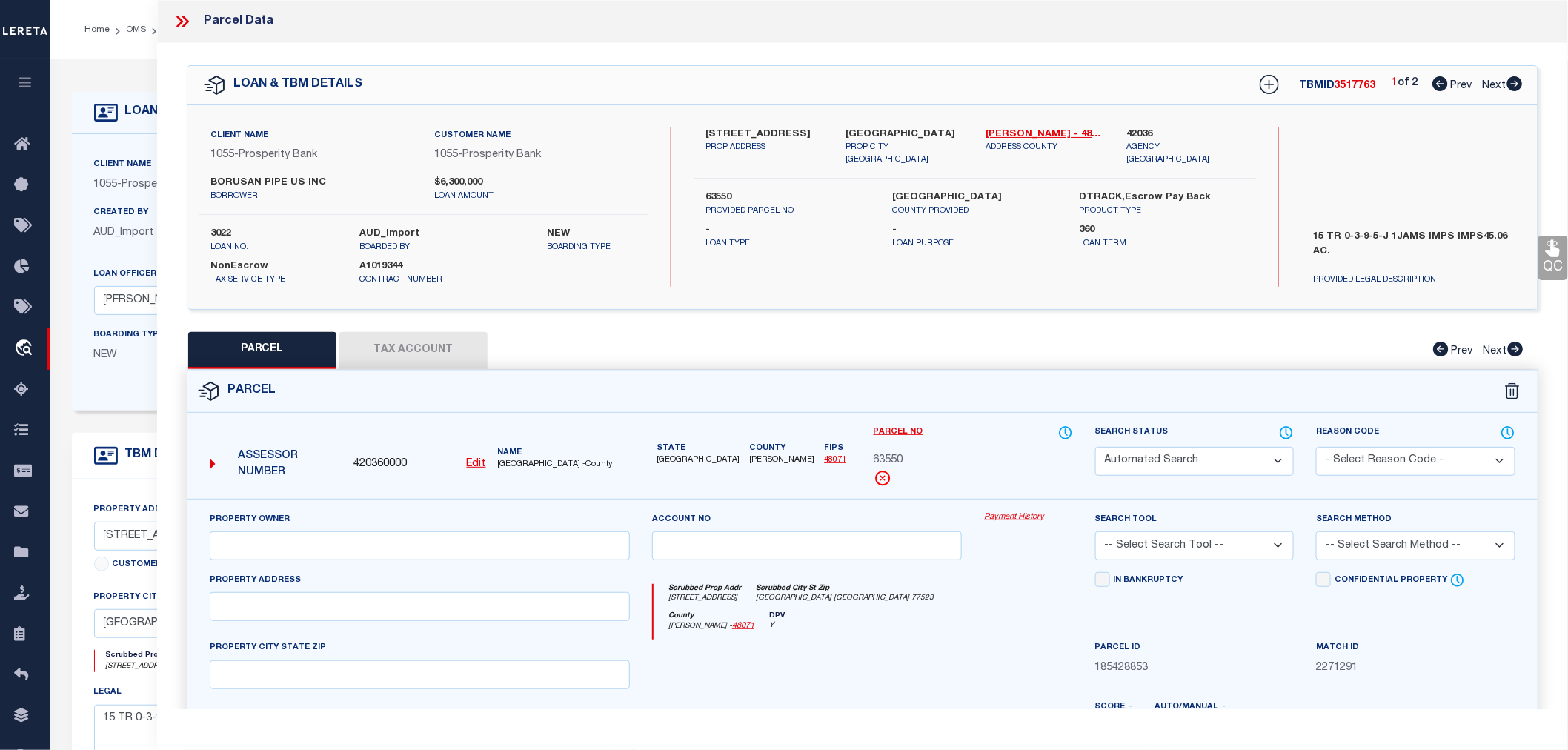
select select "RD"
type input "00015-00000-00300-360950"
select select "AGW"
type textarea "Document uploaded that satisfies a legal requirement, changing from [GEOGRAPHIC…"
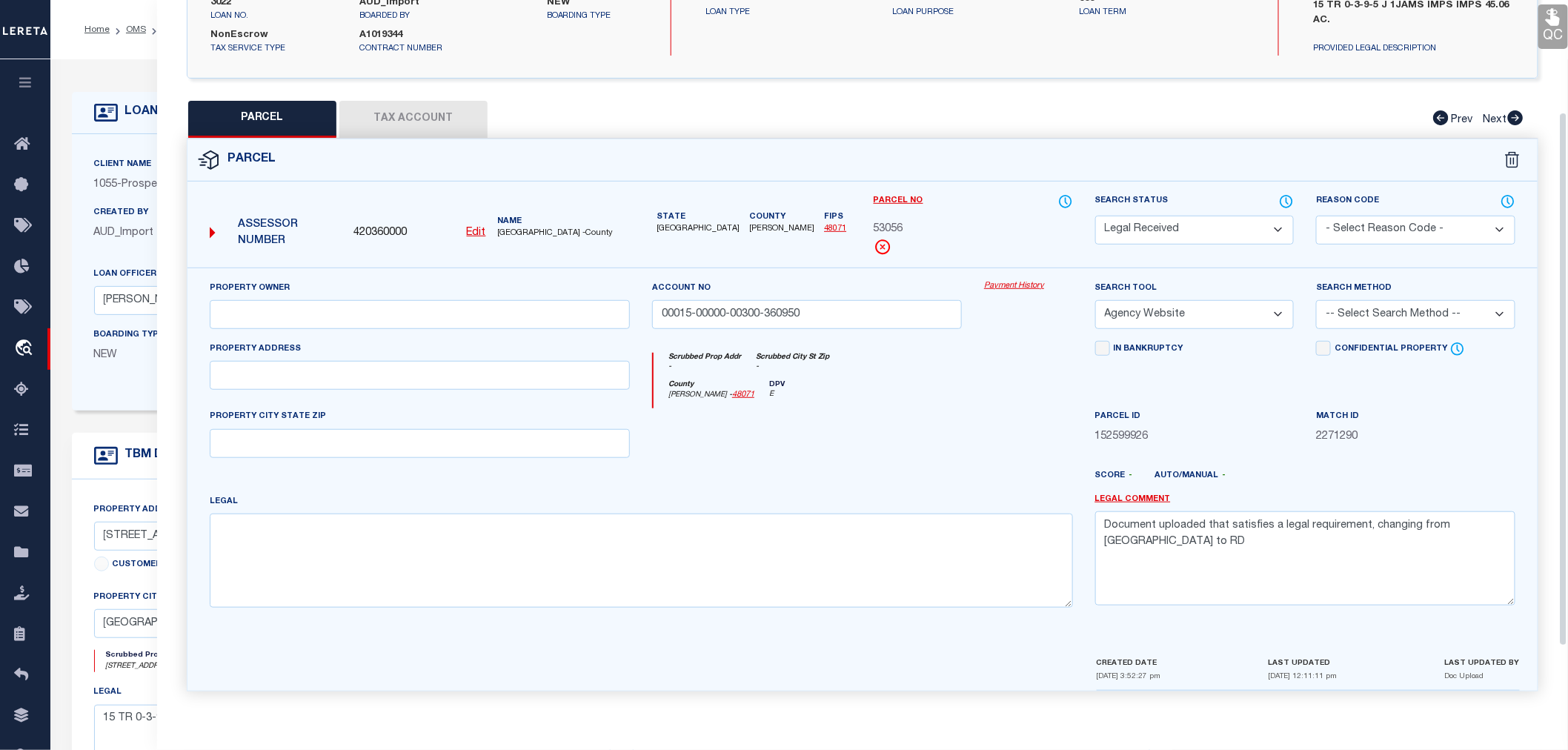
scroll to position [67, 0]
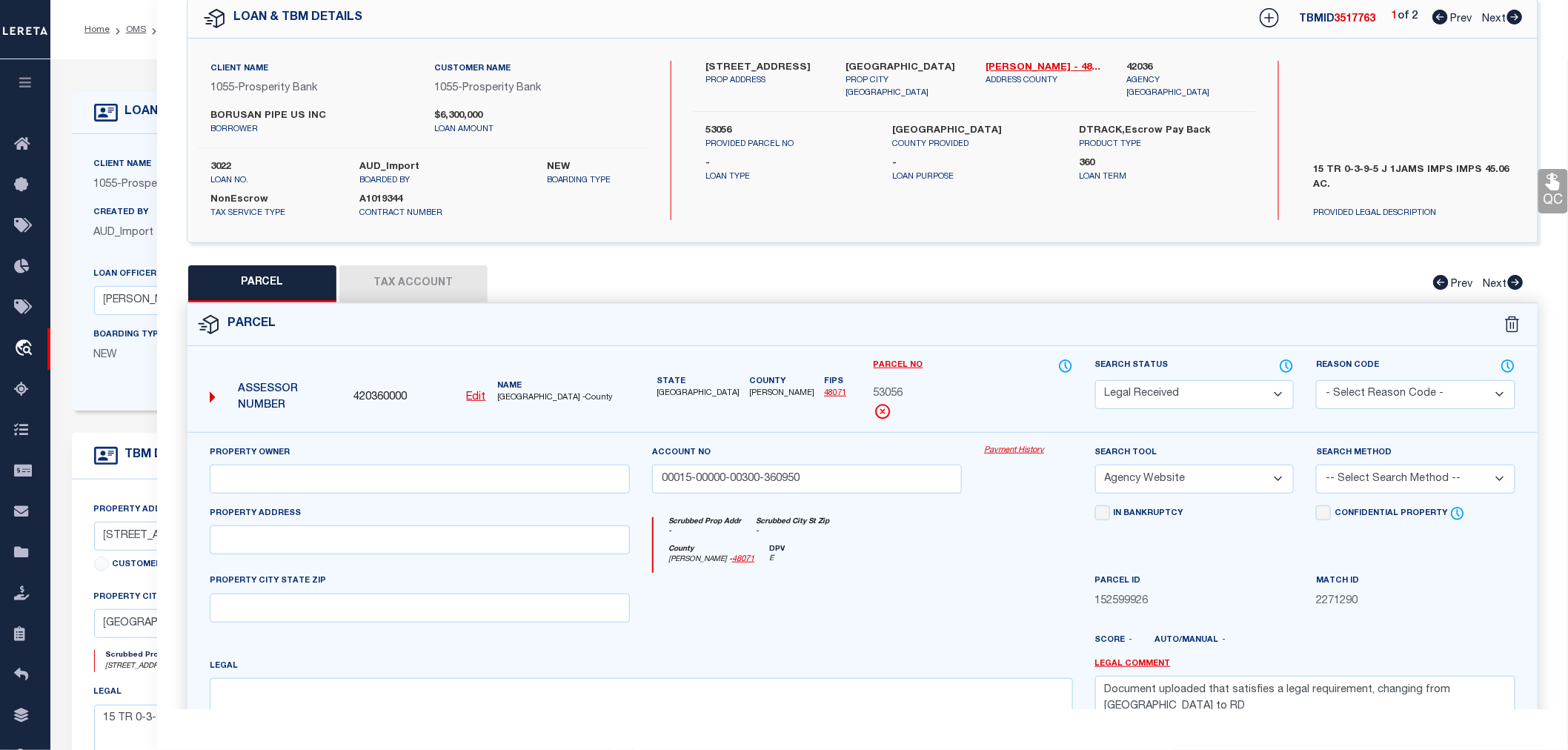
click at [1513, 17] on icon at bounding box center [1516, 17] width 16 height 15
select select "AS"
select select
checkbox input "false"
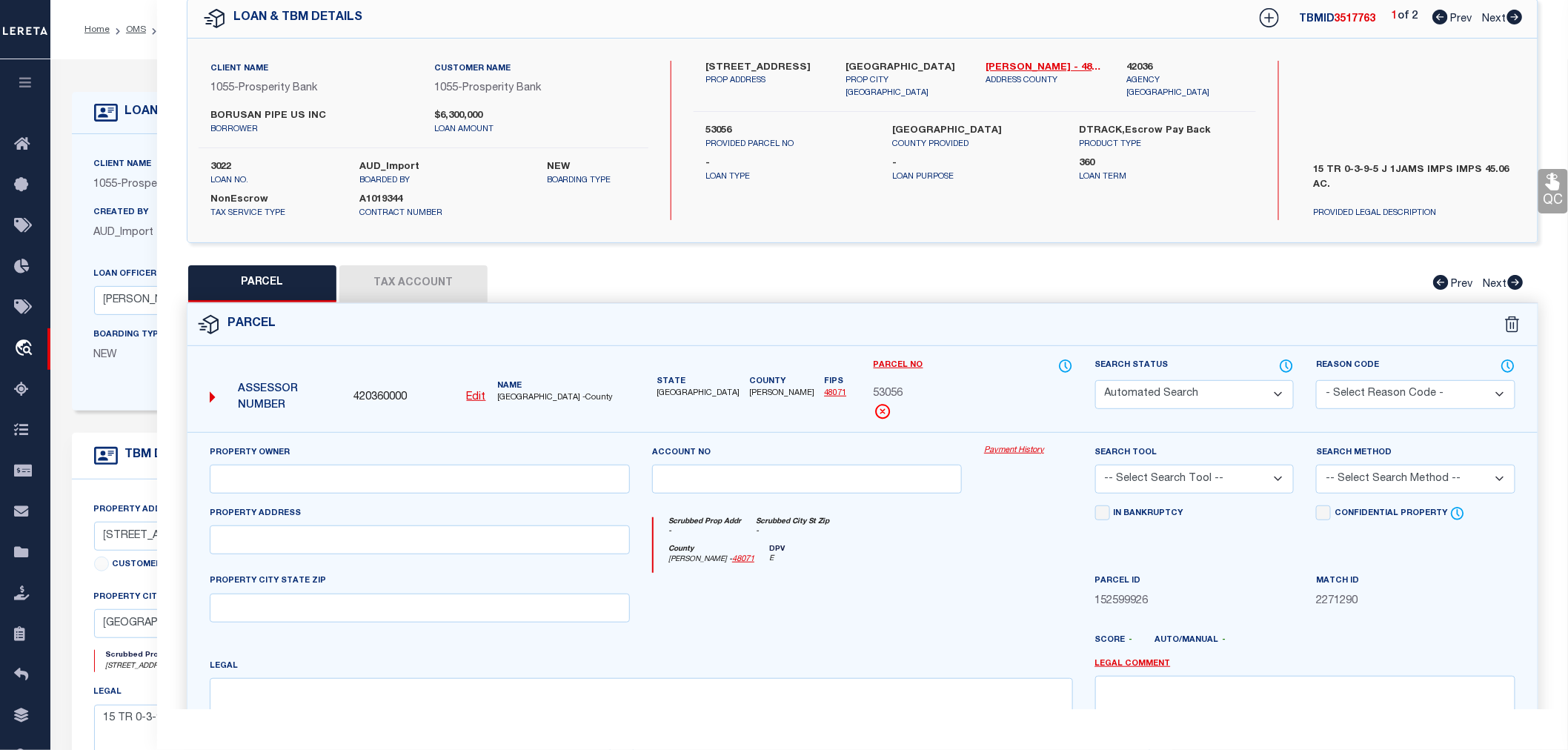
select select "JR"
type input "BORUSAN MANNESMANN PIPE US INC"
type input "00015-00000-00300-360952"
select select "AGW"
select select "LEG"
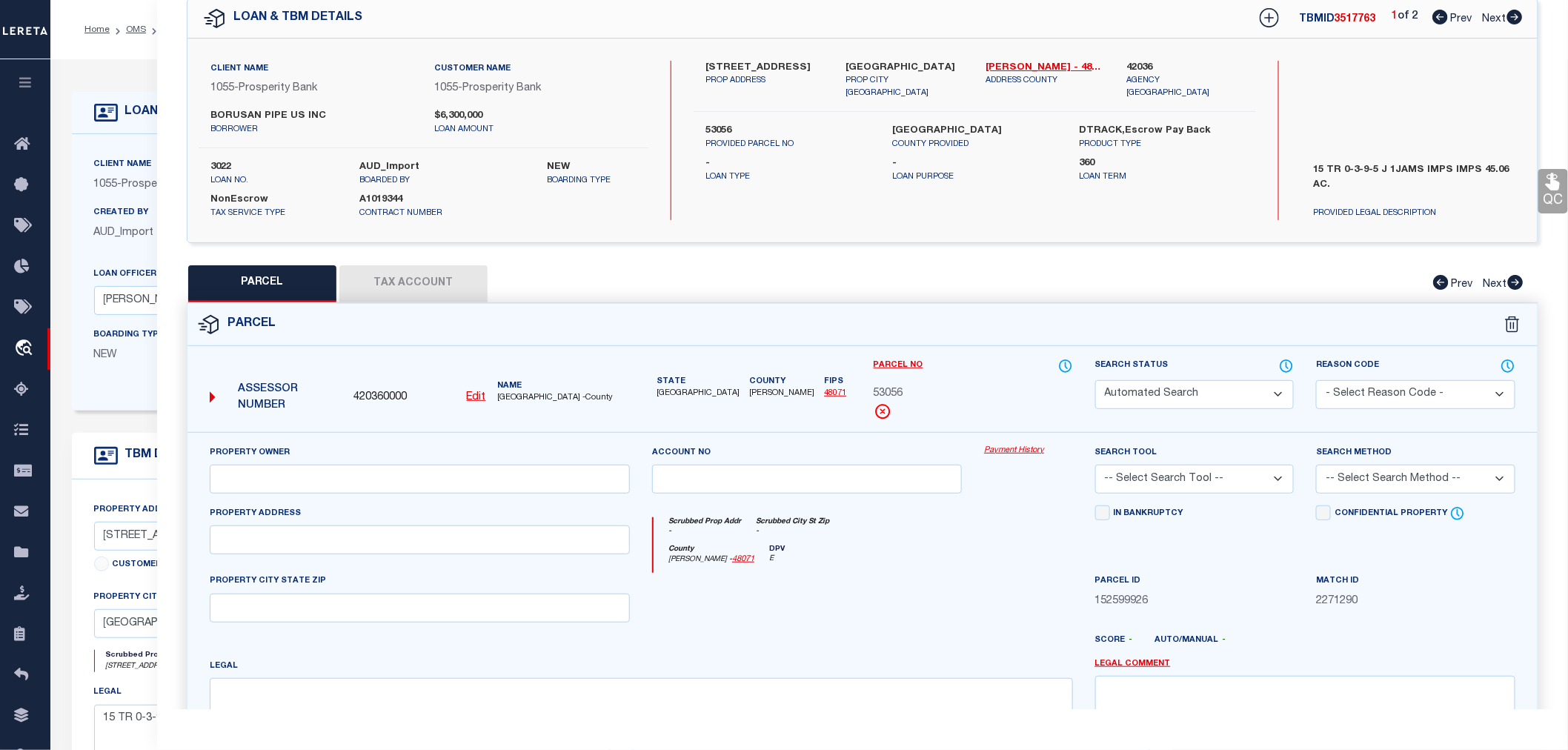
type input "4949 BORUSAN ROAD"
type input "BAYTOWN TX 77523"
type textarea "15 TR 0-3-9-5-2 J IJAMS LINKED TO P53056 F2 Total Acres: 45.060"
type textarea "JR: Cedar Point Navigation ID and Goose Creek ISD missing"
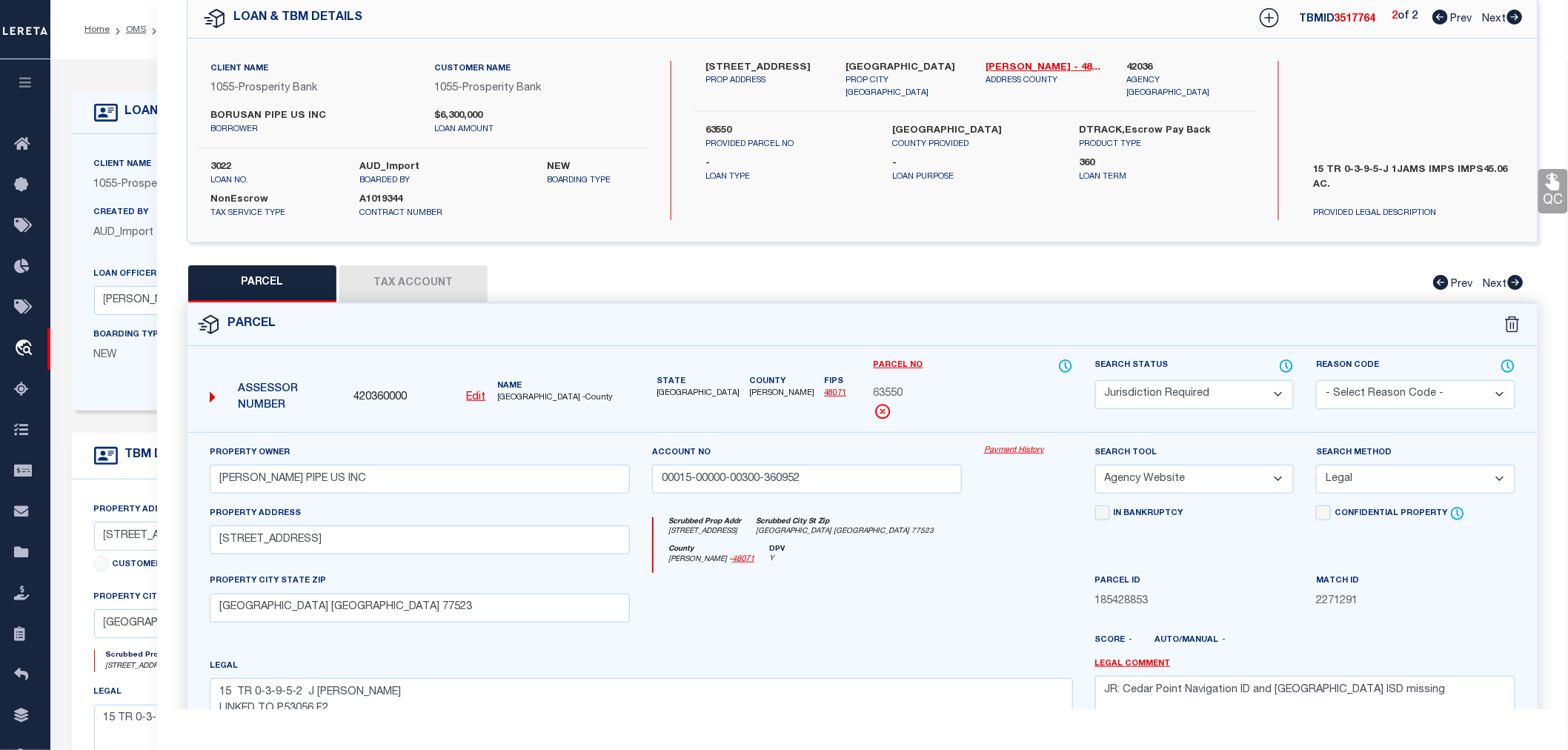
click at [1441, 13] on icon at bounding box center [1441, 17] width 16 height 15
select select "AS"
select select
checkbox input "false"
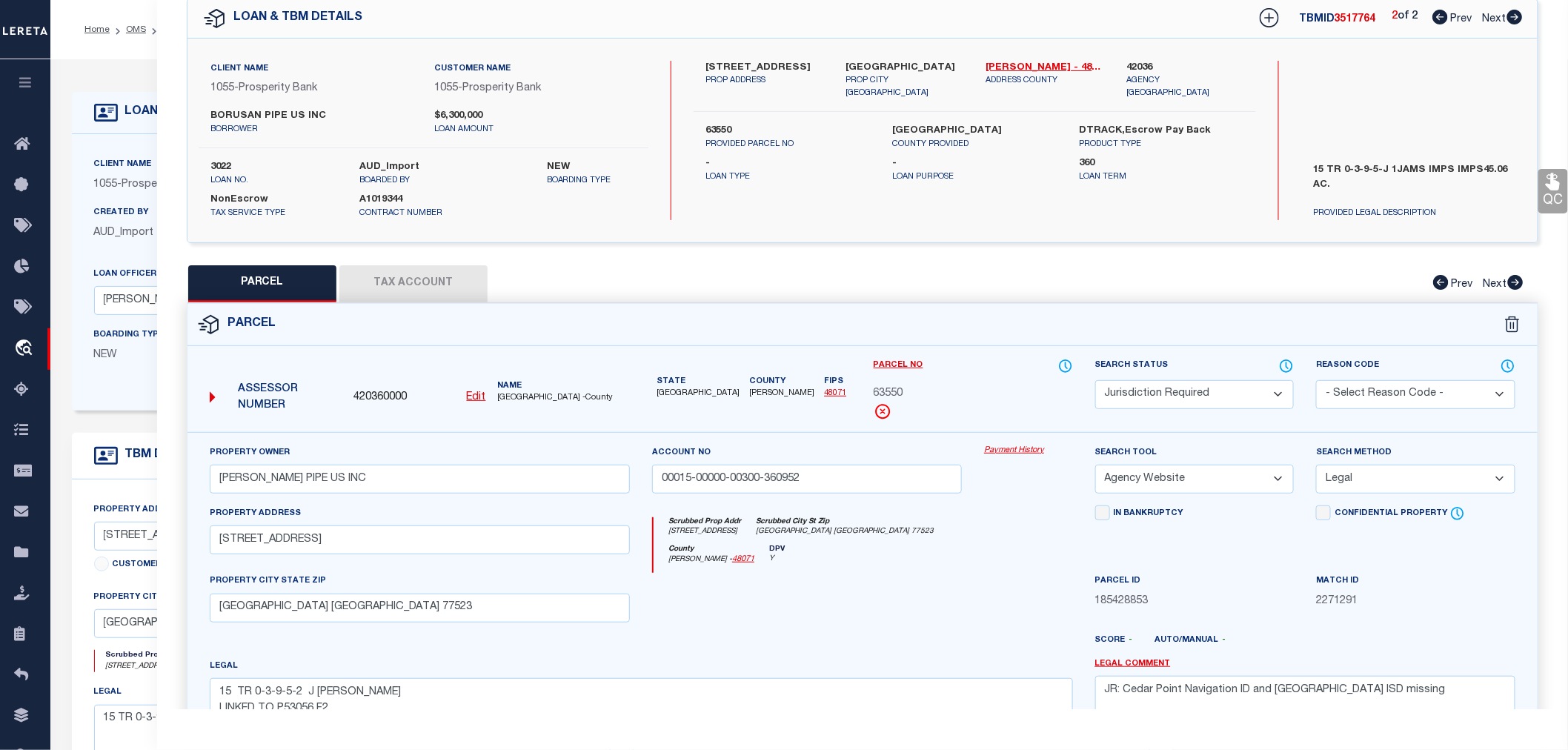
checkbox input "false"
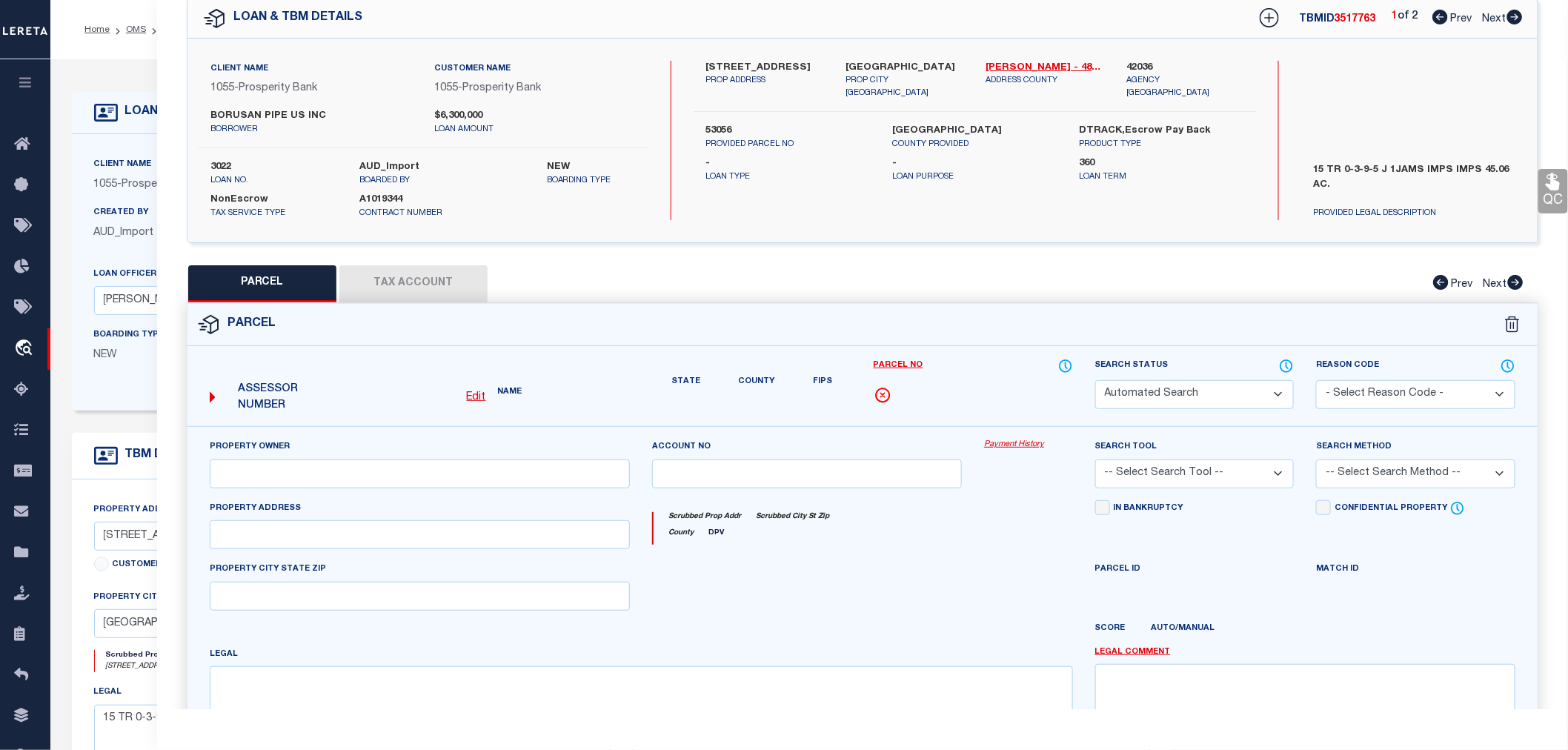
select select "RD"
type input "00015-00000-00300-360950"
select select "AGW"
type textarea "Document uploaded that satisfies a legal requirement, changing from [GEOGRAPHIC…"
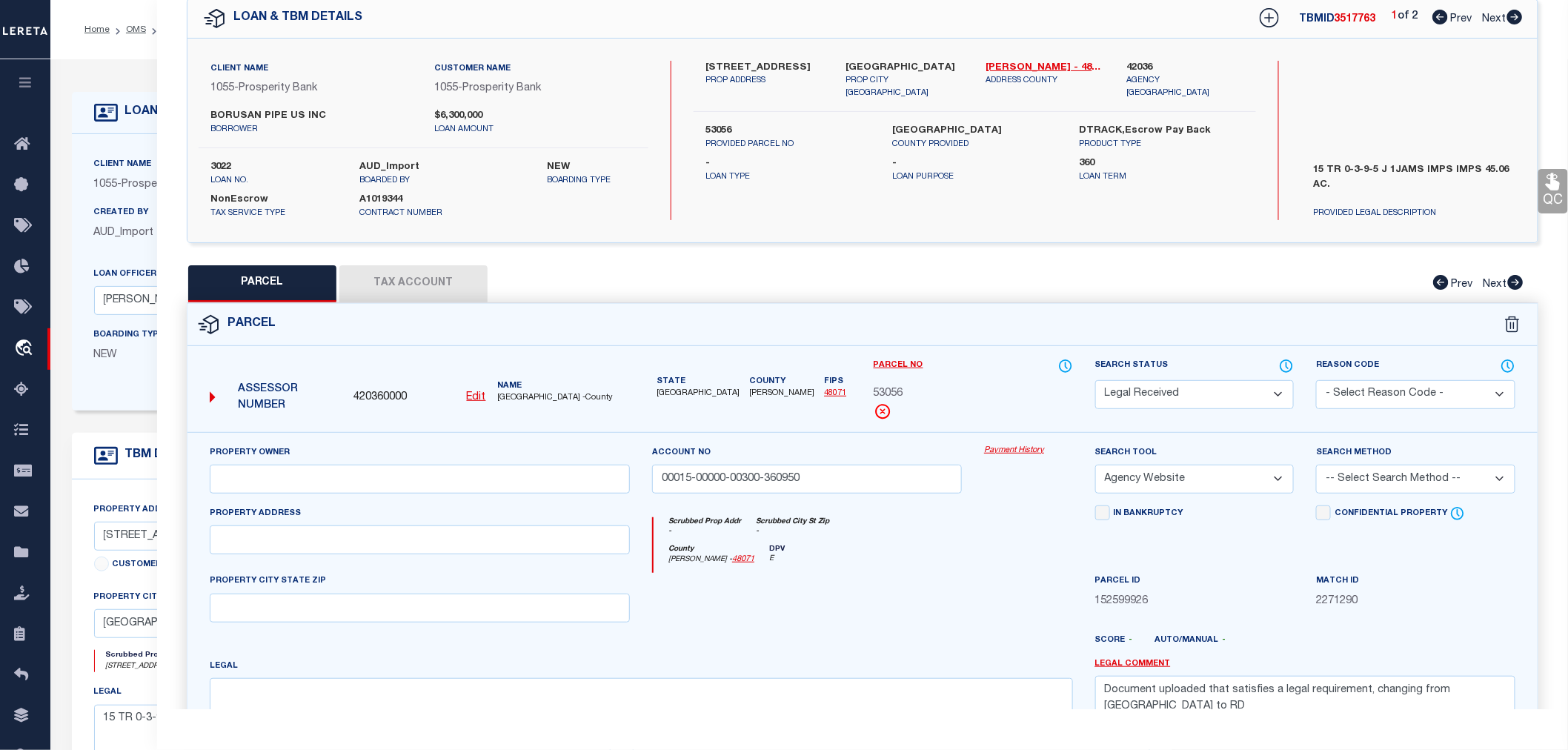
click at [716, 124] on label "53056" at bounding box center [787, 131] width 164 height 15
drag, startPoint x: 811, startPoint y: 481, endPoint x: 631, endPoint y: 479, distance: 180.0
click at [631, 479] on div "Property Owner Account no 00015-00000-00300-360950 Payment History Search Tool …" at bounding box center [863, 614] width 1328 height 339
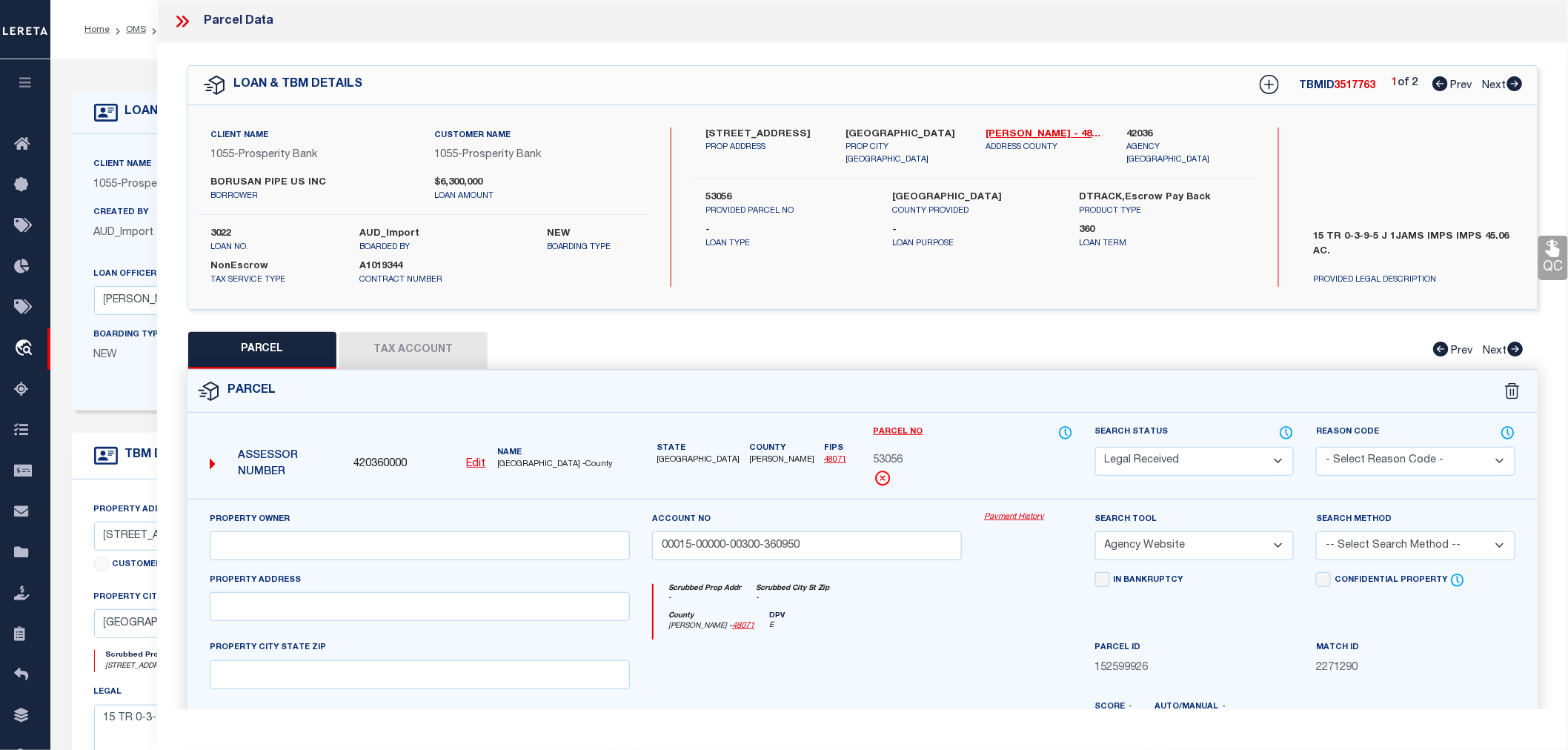
click at [1513, 83] on icon at bounding box center [1516, 83] width 16 height 15
select select "AS"
select select
checkbox input "false"
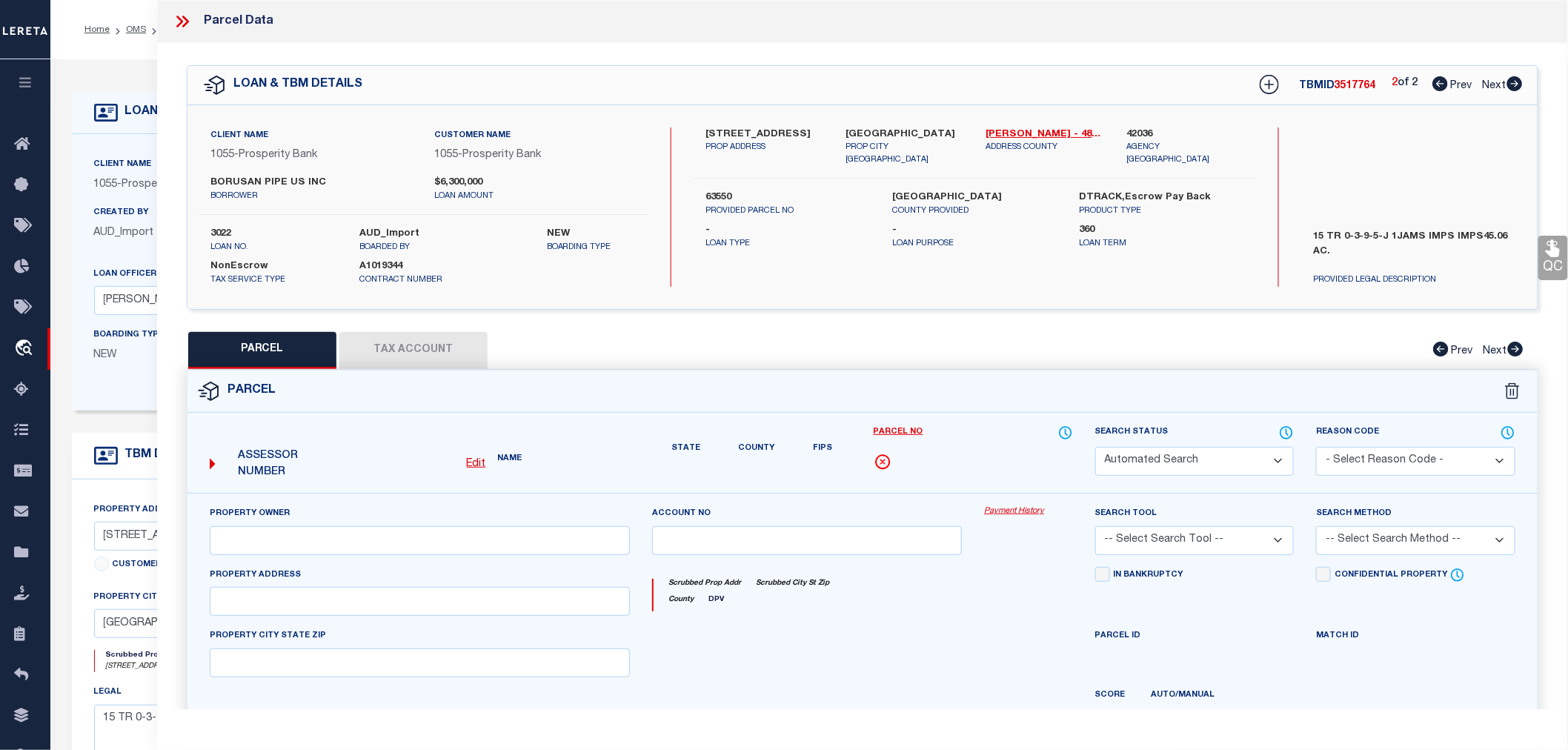
select select "JR"
type input "BORUSAN MANNESMANN PIPE US INC"
type input "00015-00000-00300-360952"
select select "AGW"
select select "LEG"
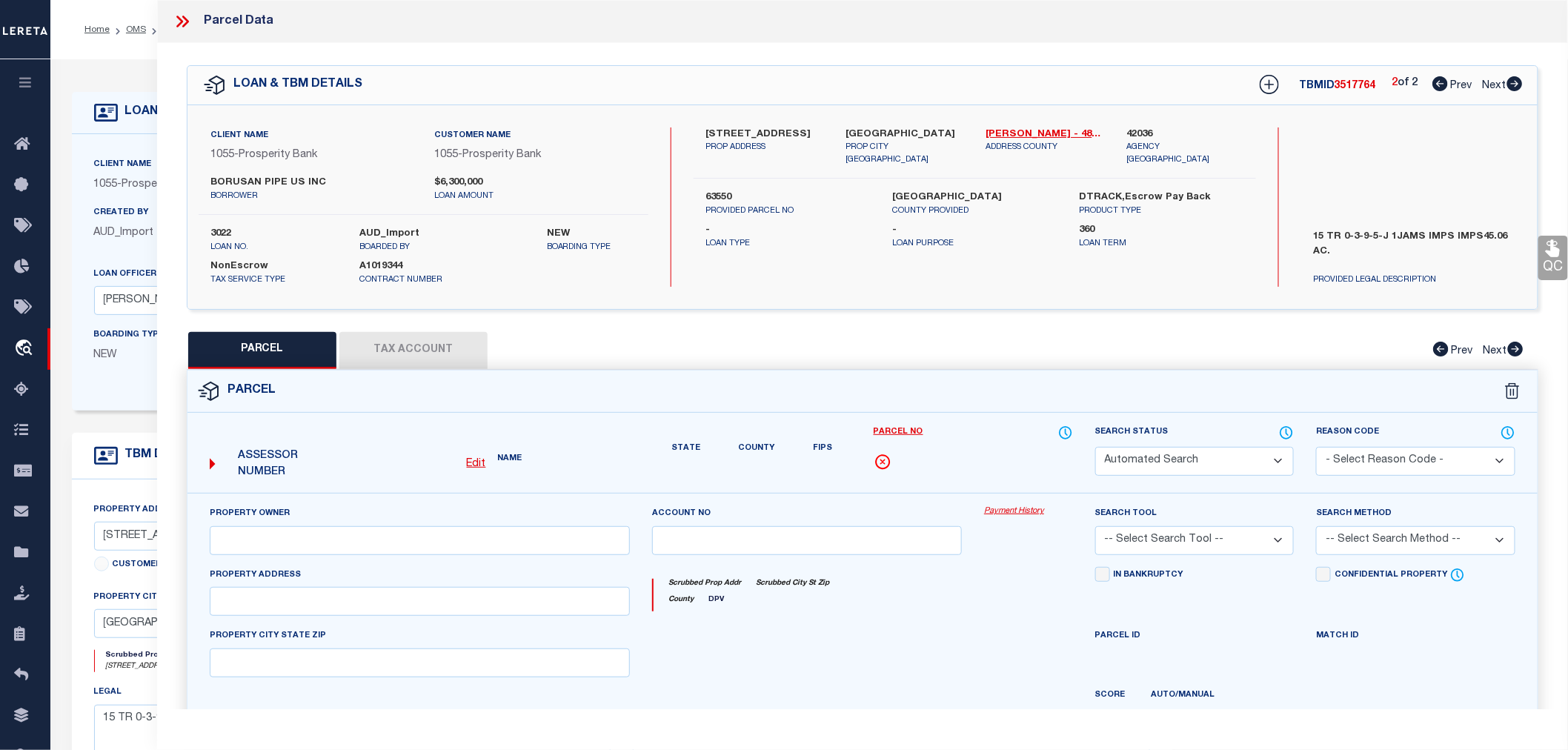
type input "4949 BORUSAN ROAD"
type input "BAYTOWN TX 77523"
type textarea "15 TR 0-3-9-5-2 J IJAMS LINKED TO P53056 F2 Total Acres: 45.060"
type textarea "JR: Cedar Point Navigation ID and Goose Creek ISD missing"
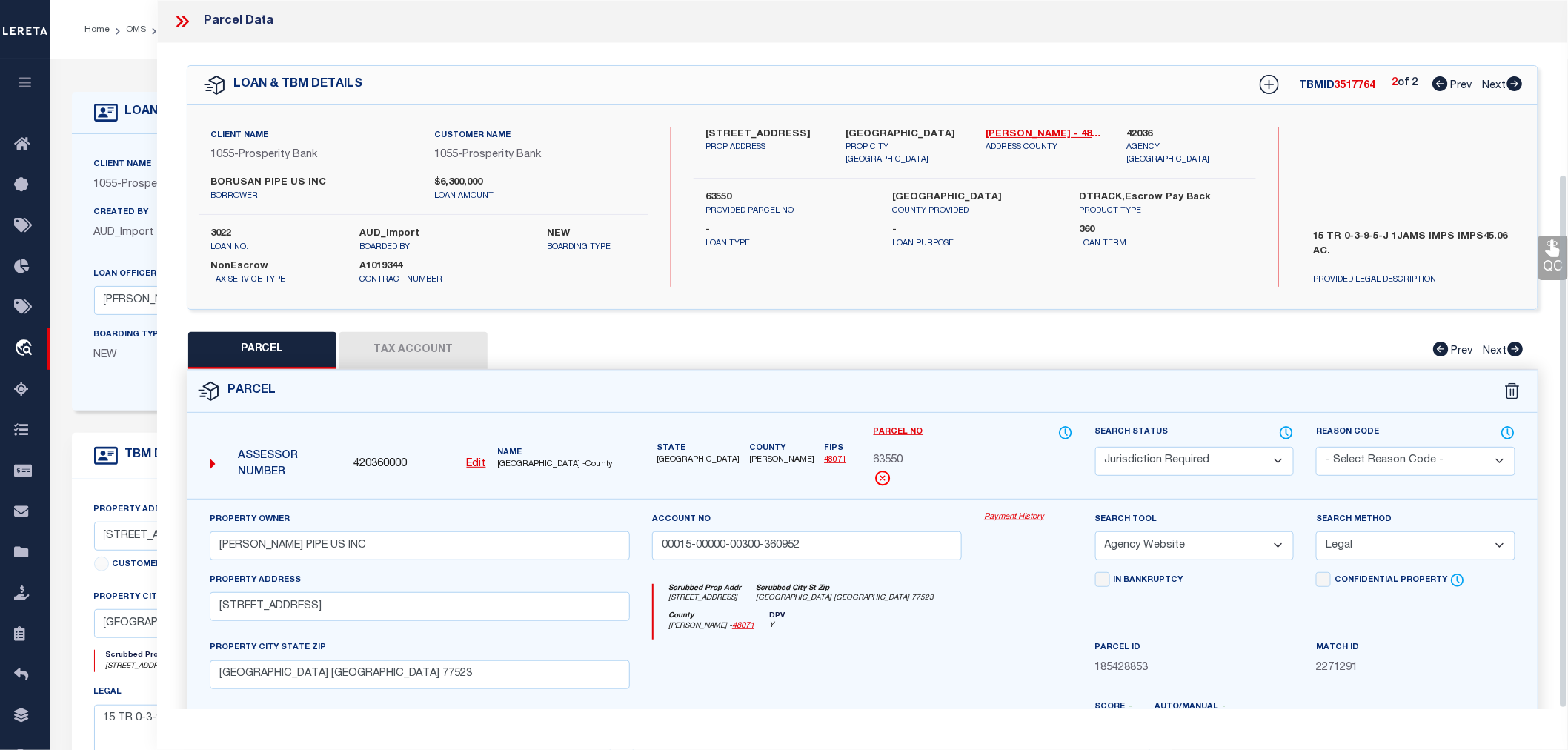
scroll to position [231, 0]
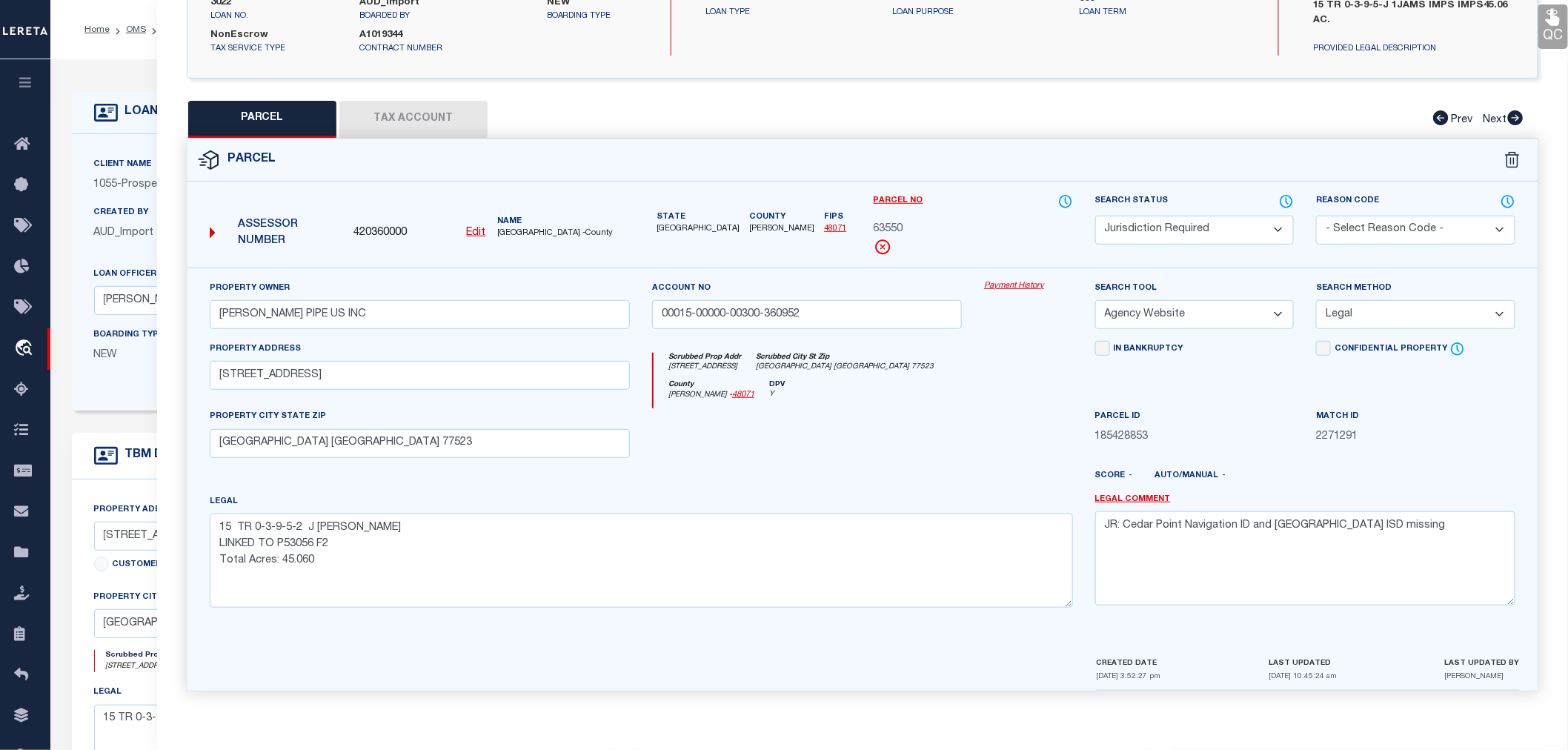
click at [427, 125] on button "Tax Account" at bounding box center [413, 119] width 149 height 37
select select "100"
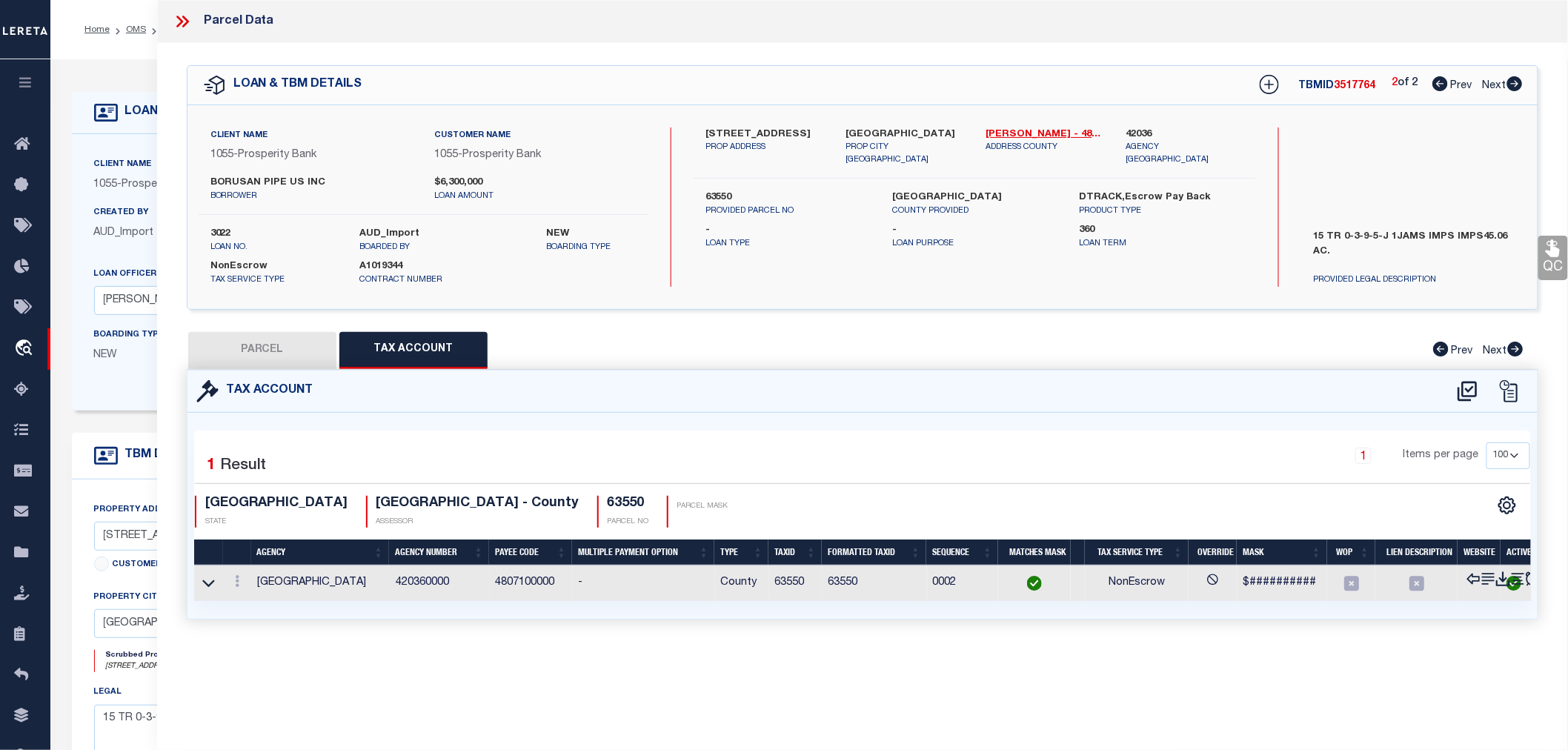
scroll to position [0, 0]
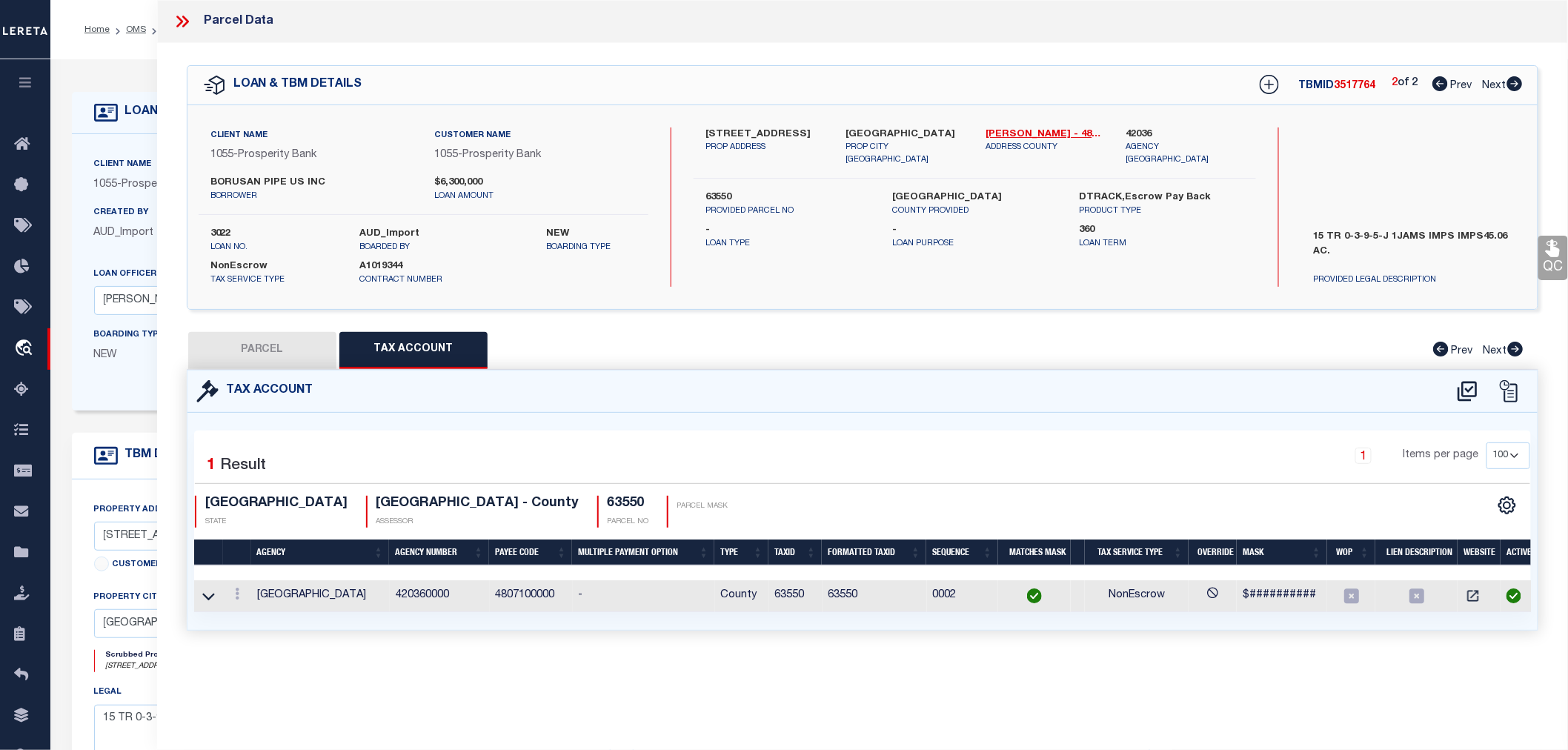
click at [245, 349] on button "PARCEL" at bounding box center [262, 350] width 149 height 37
select select "AS"
select select
checkbox input "false"
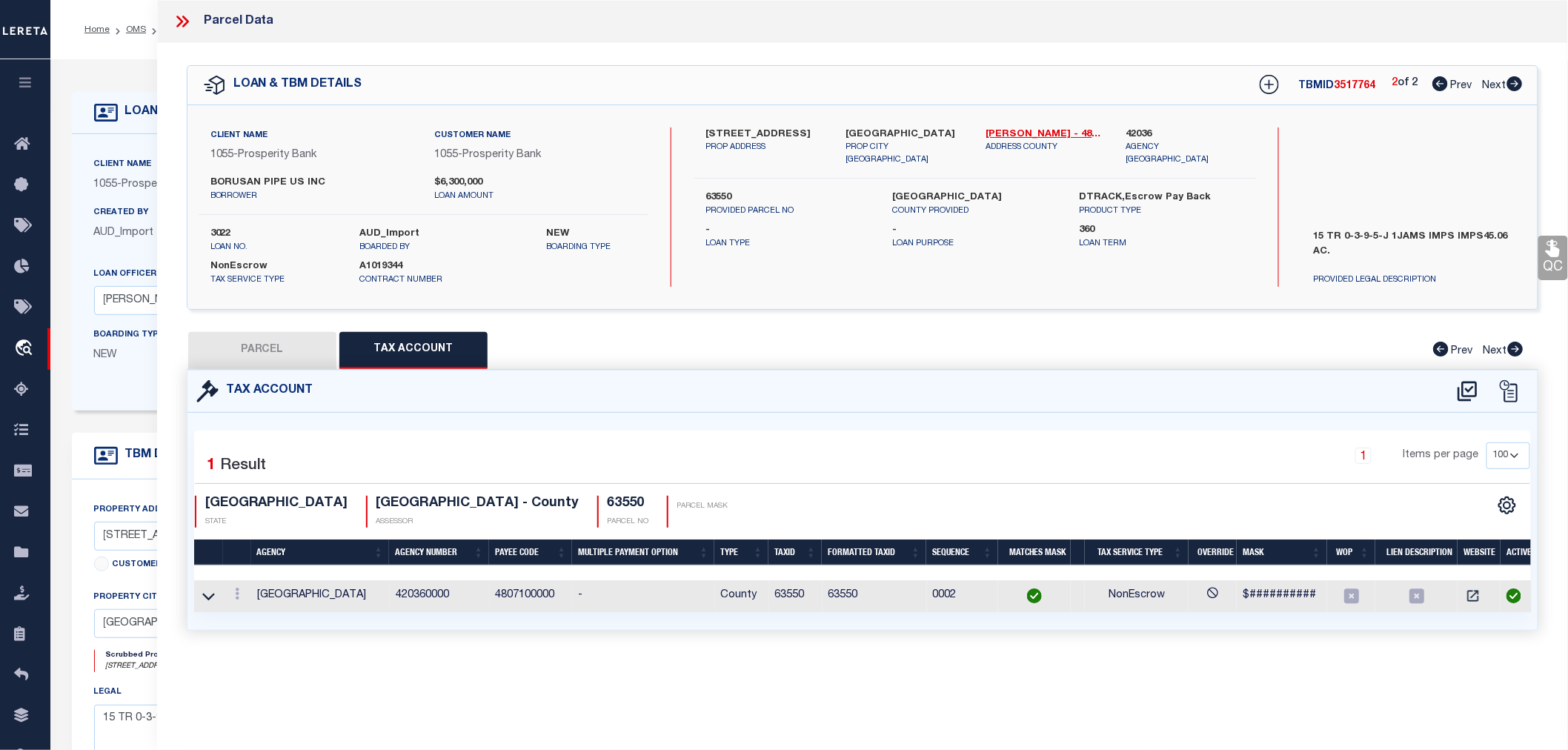
checkbox input "false"
select select "JR"
type input "BORUSAN MANNESMANN PIPE US INC"
type input "00015-00000-00300-360952"
select select "AGW"
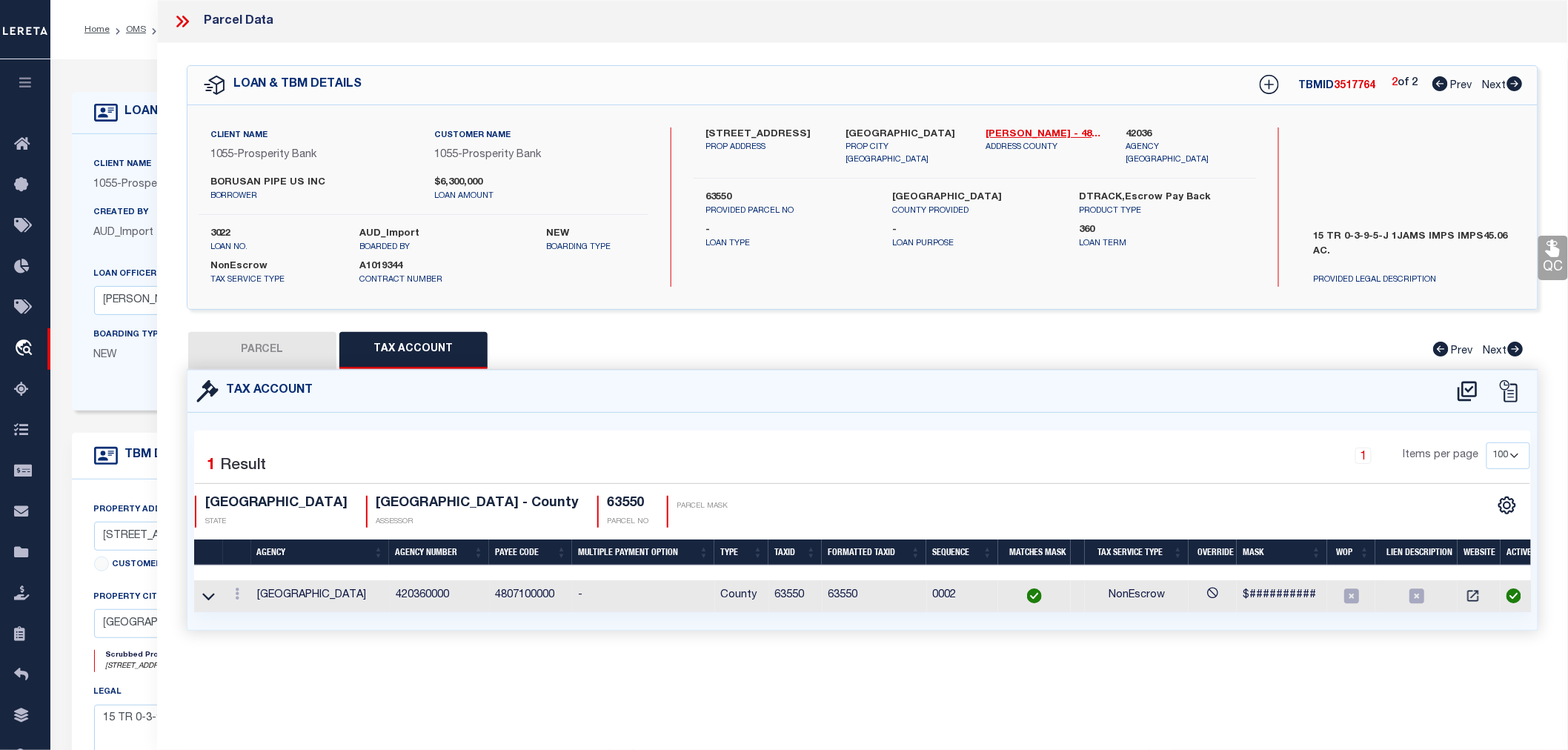
select select "LEG"
type input "4949 BORUSAN ROAD"
type input "BAYTOWN TX 77523"
type textarea "15 TR 0-3-9-5-2 J IJAMS LINKED TO P53056 F2 Total Acres: 45.060"
type textarea "JR: Cedar Point Navigation ID and Goose Creek ISD missing"
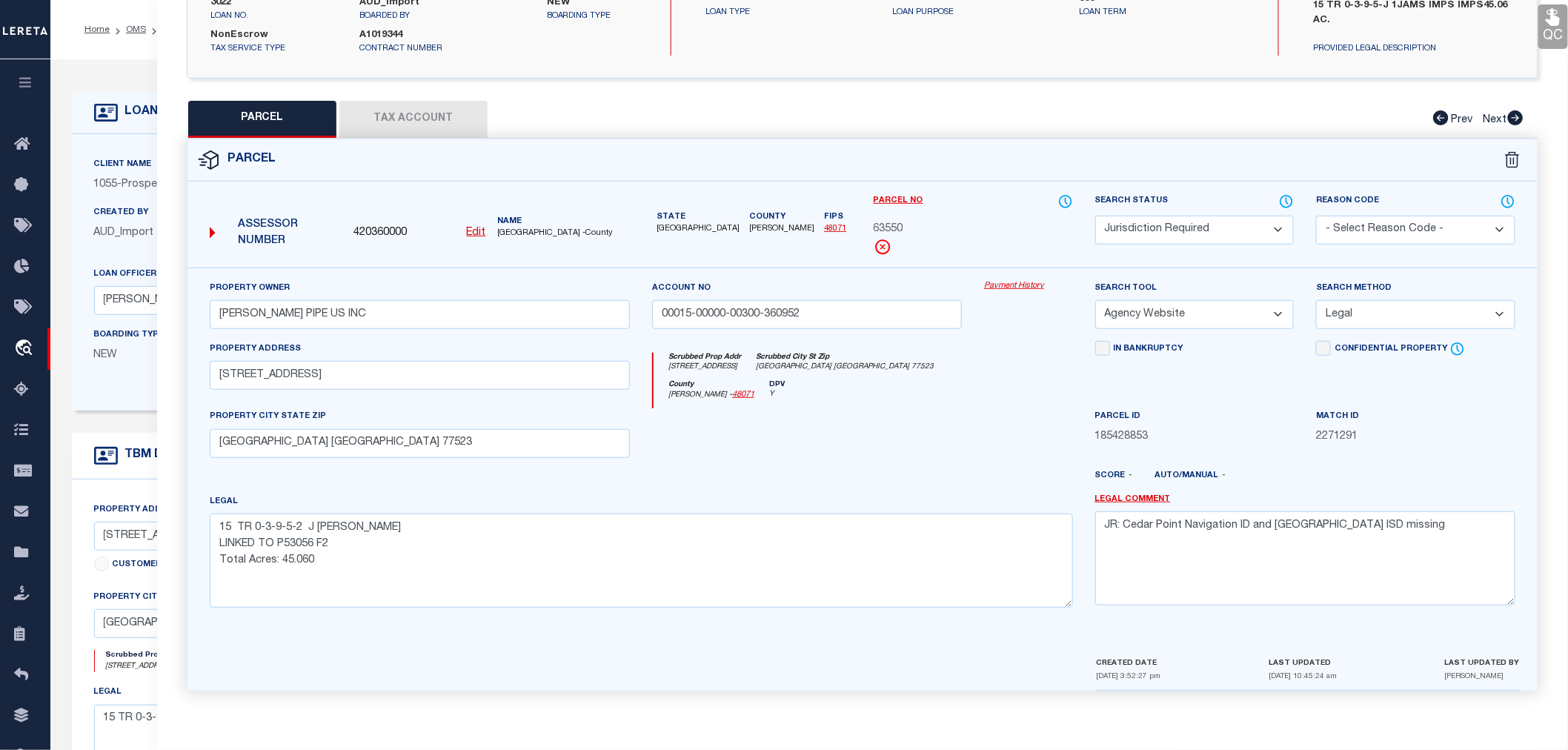
scroll to position [67, 0]
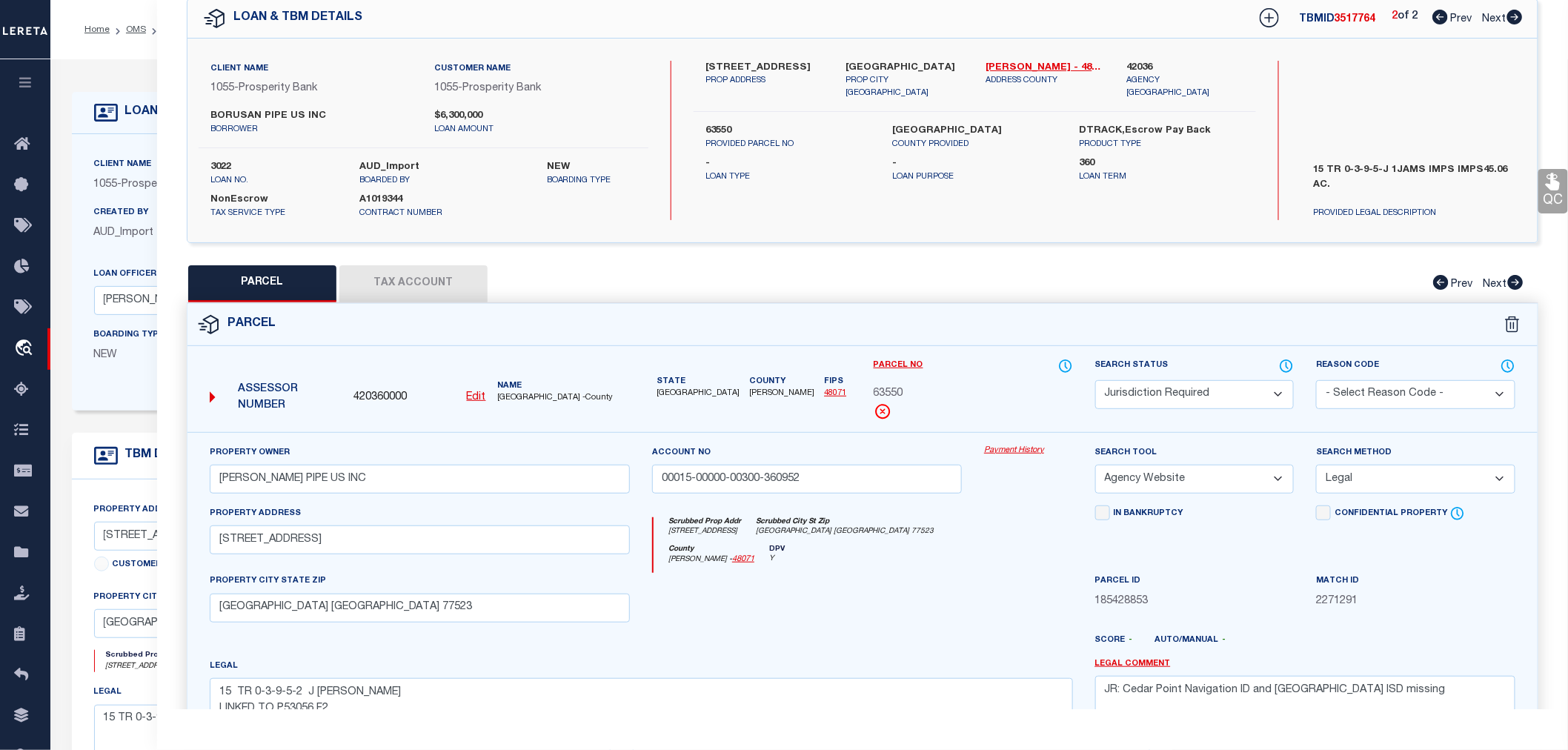
click at [1435, 14] on icon at bounding box center [1441, 17] width 16 height 15
select select "AS"
select select
checkbox input "false"
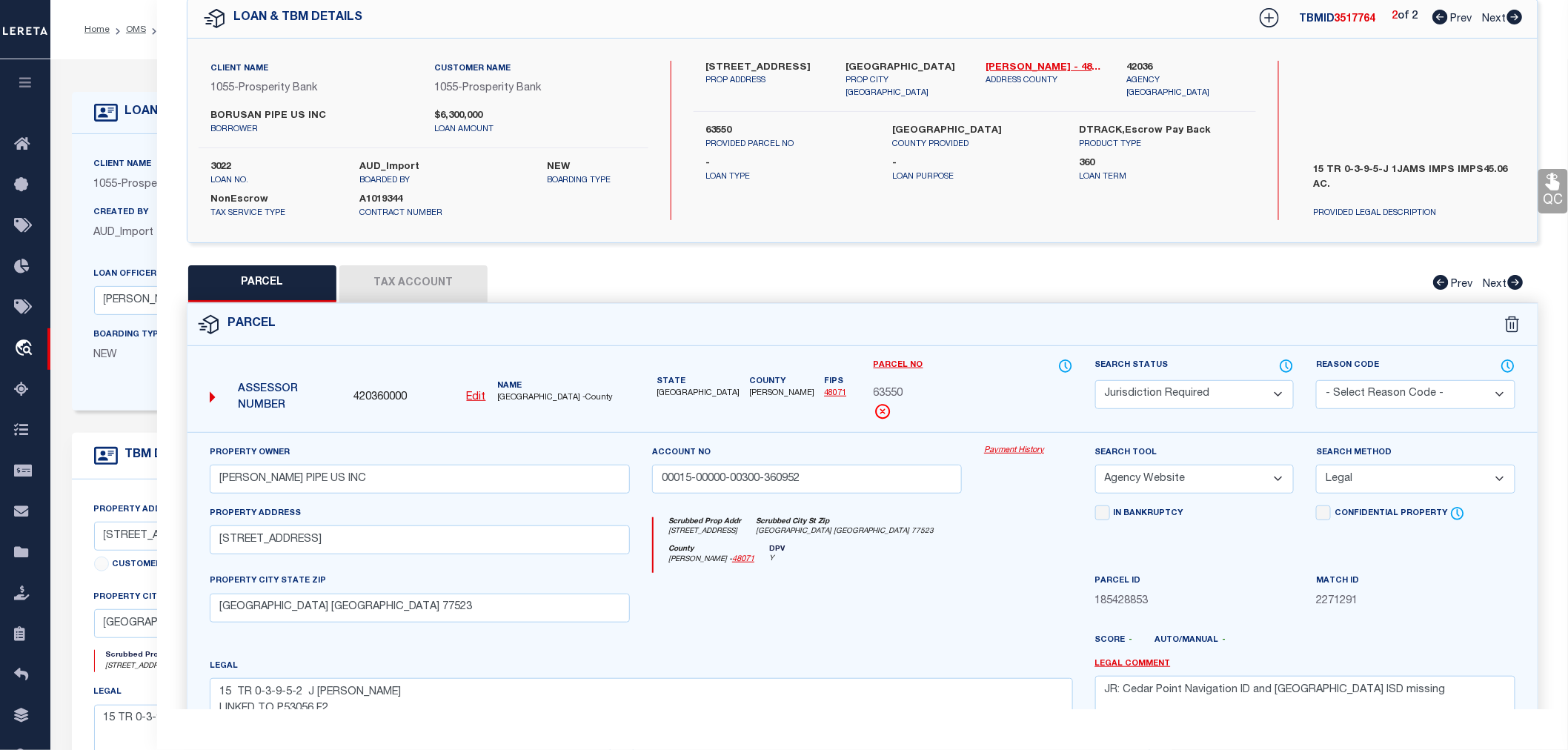
checkbox input "false"
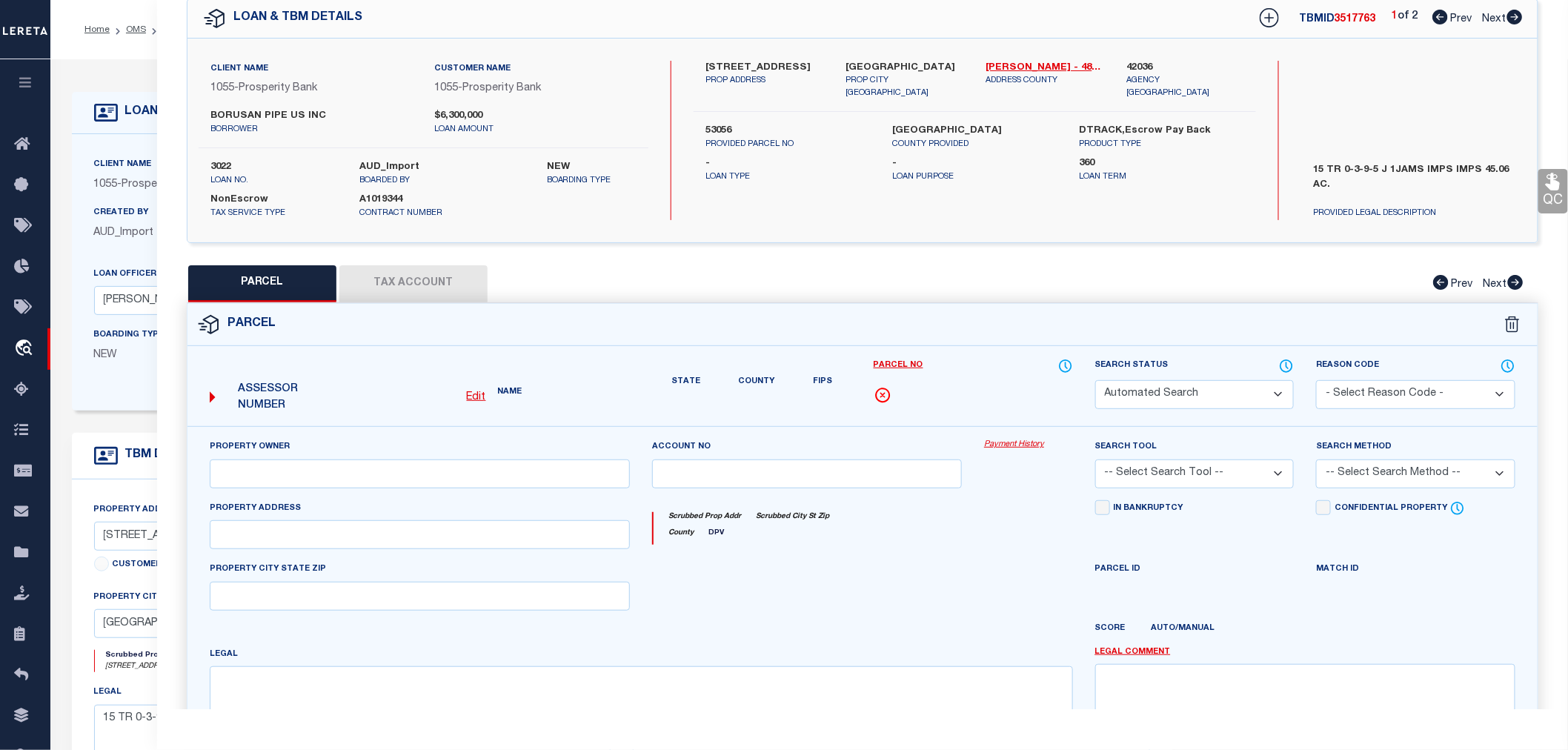
select select "RD"
type input "00015-00000-00300-360950"
select select "AGW"
type textarea "Document uploaded that satisfies a legal requirement, changing from [GEOGRAPHIC…"
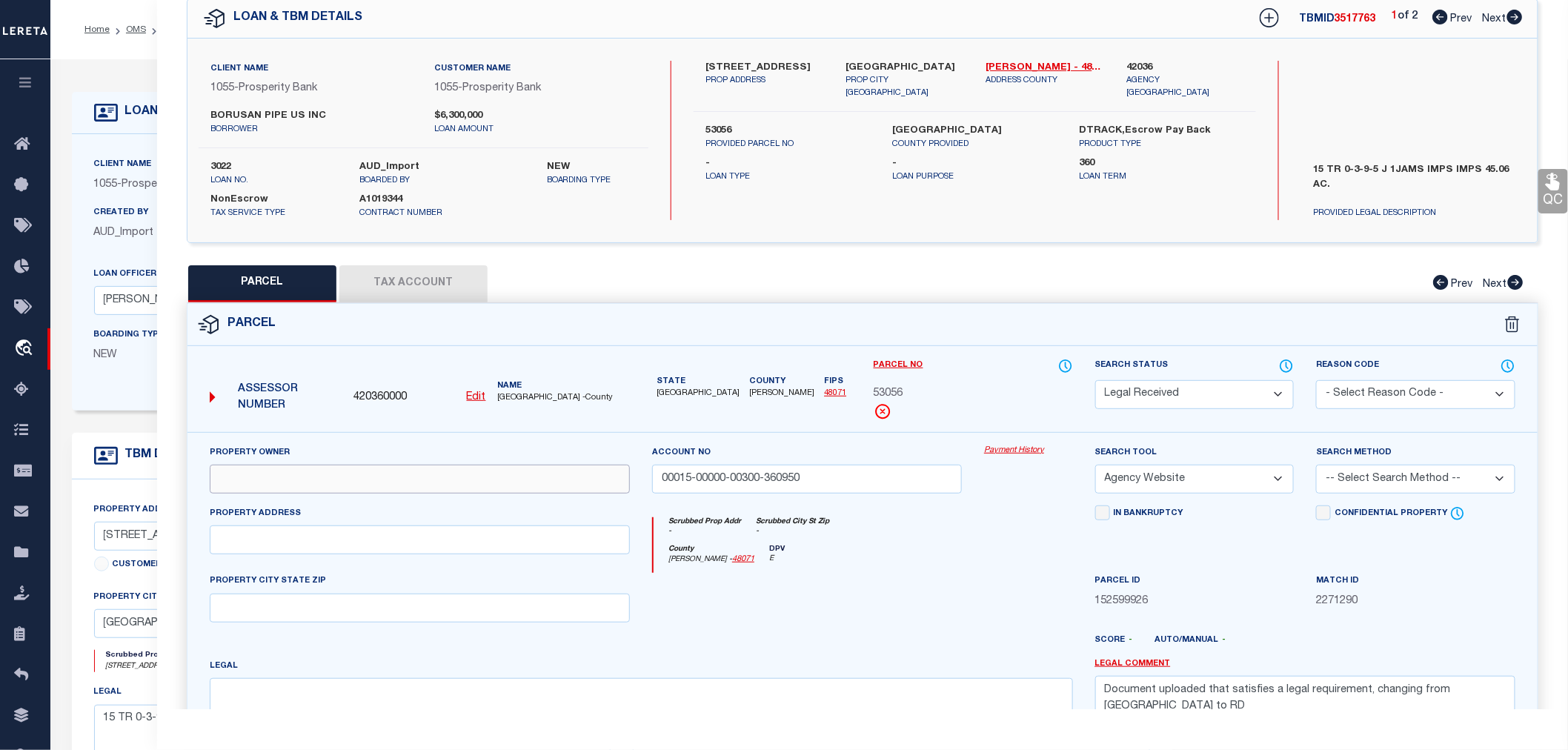
click at [420, 472] on input "text" at bounding box center [419, 479] width 420 height 29
click at [293, 477] on input "text" at bounding box center [419, 479] width 420 height 29
paste input "BORUSAN MANNESMANN PIPE US INC"
type input "BORUSAN MANNESMANN PIPE US INC"
click at [247, 538] on input "text" at bounding box center [419, 540] width 420 height 29
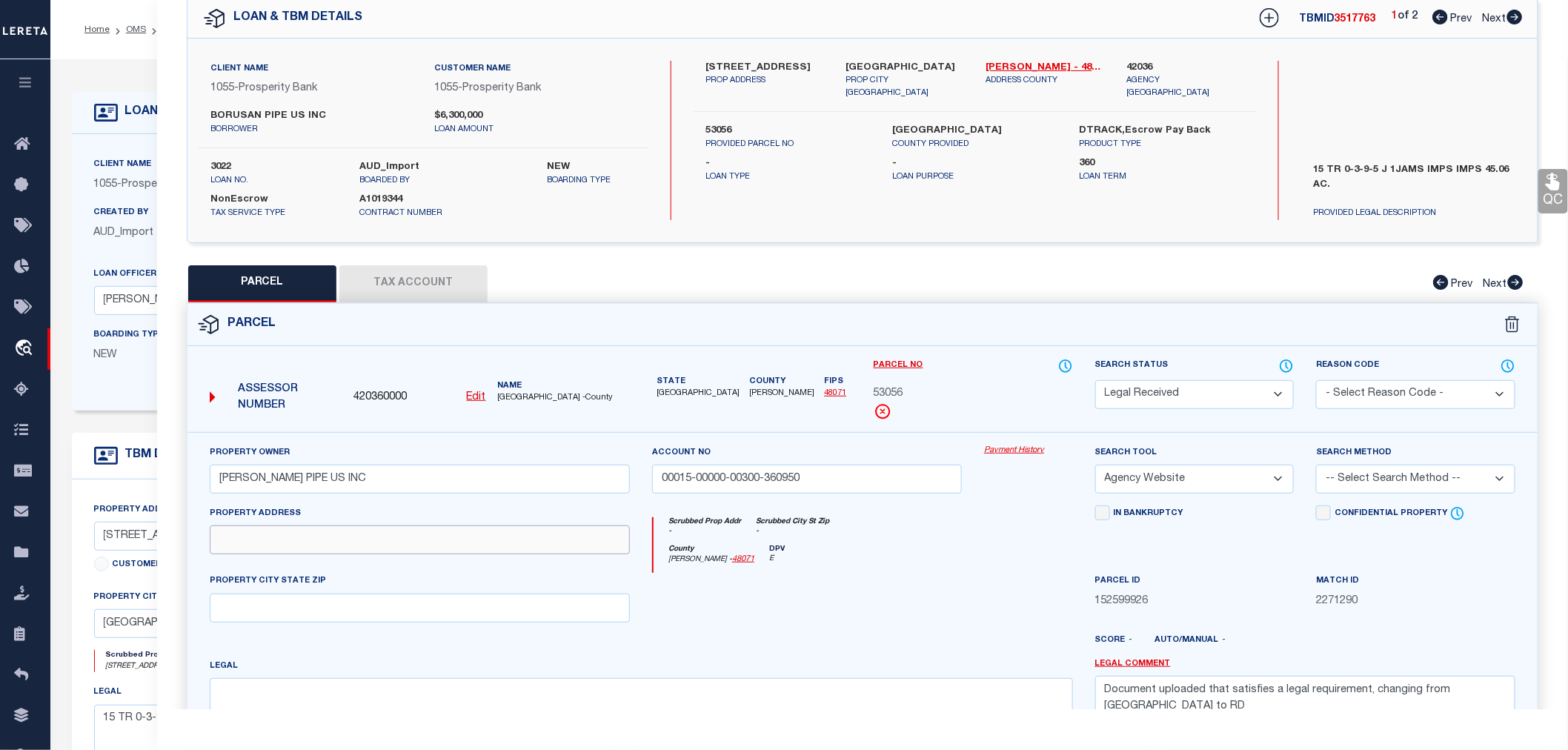
paste input "4949 BORUSAN ROAD BAYTOWN TX 77523"
drag, startPoint x: 338, startPoint y: 537, endPoint x: 489, endPoint y: 541, distance: 151.1
click at [489, 541] on input "4949 BORUSAN ROAD BAYTOWN TX 77523" at bounding box center [419, 540] width 420 height 29
type input "4949 BORUSAN ROAD"
click at [240, 610] on input "text" at bounding box center [419, 608] width 420 height 29
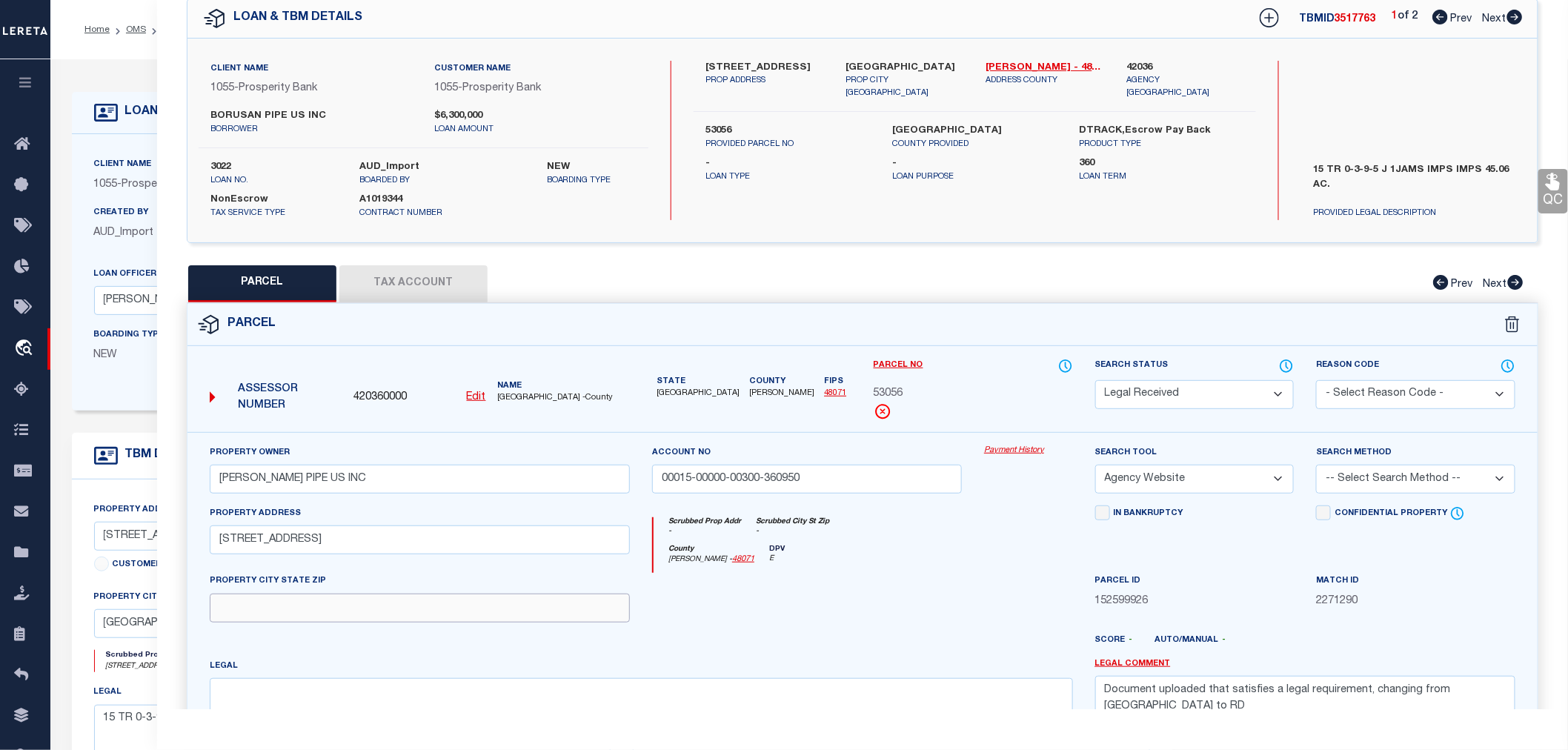
paste input "BAYTOWN TX 77523"
type input "BAYTOWN TX 77523"
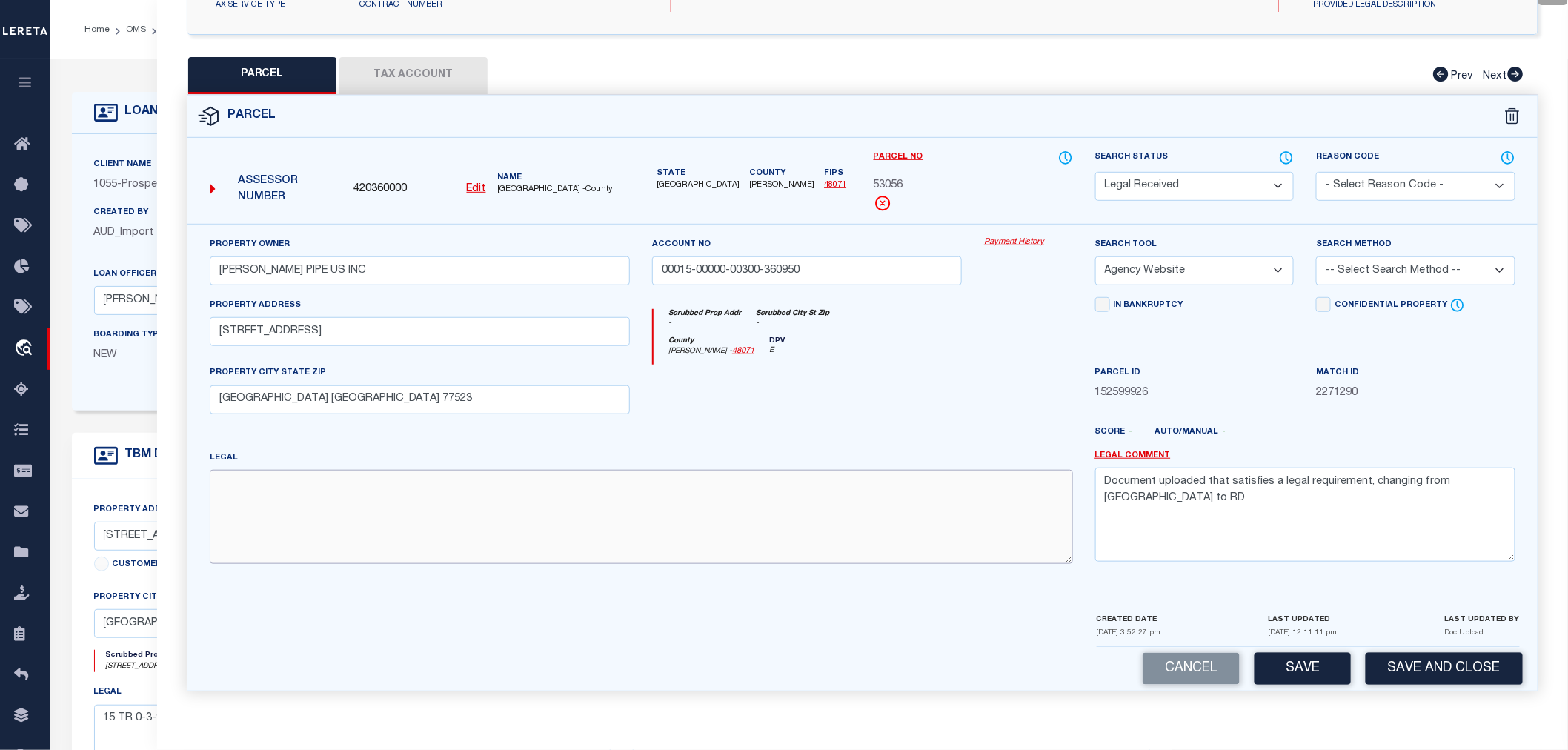
click at [290, 503] on textarea at bounding box center [641, 517] width 863 height 94
paste textarea "15 TR 0-3-9-5 J IJAMS"
click at [336, 478] on textarea "15 TR 0-3-9-5 J IJAMS" at bounding box center [641, 517] width 863 height 94
paste textarea "IMPS CARRIED BY CAGI"
click at [346, 505] on textarea "15 TR 0-3-9-5 J IJAMS IMPS CARRIED BY CAGI" at bounding box center [641, 517] width 863 height 94
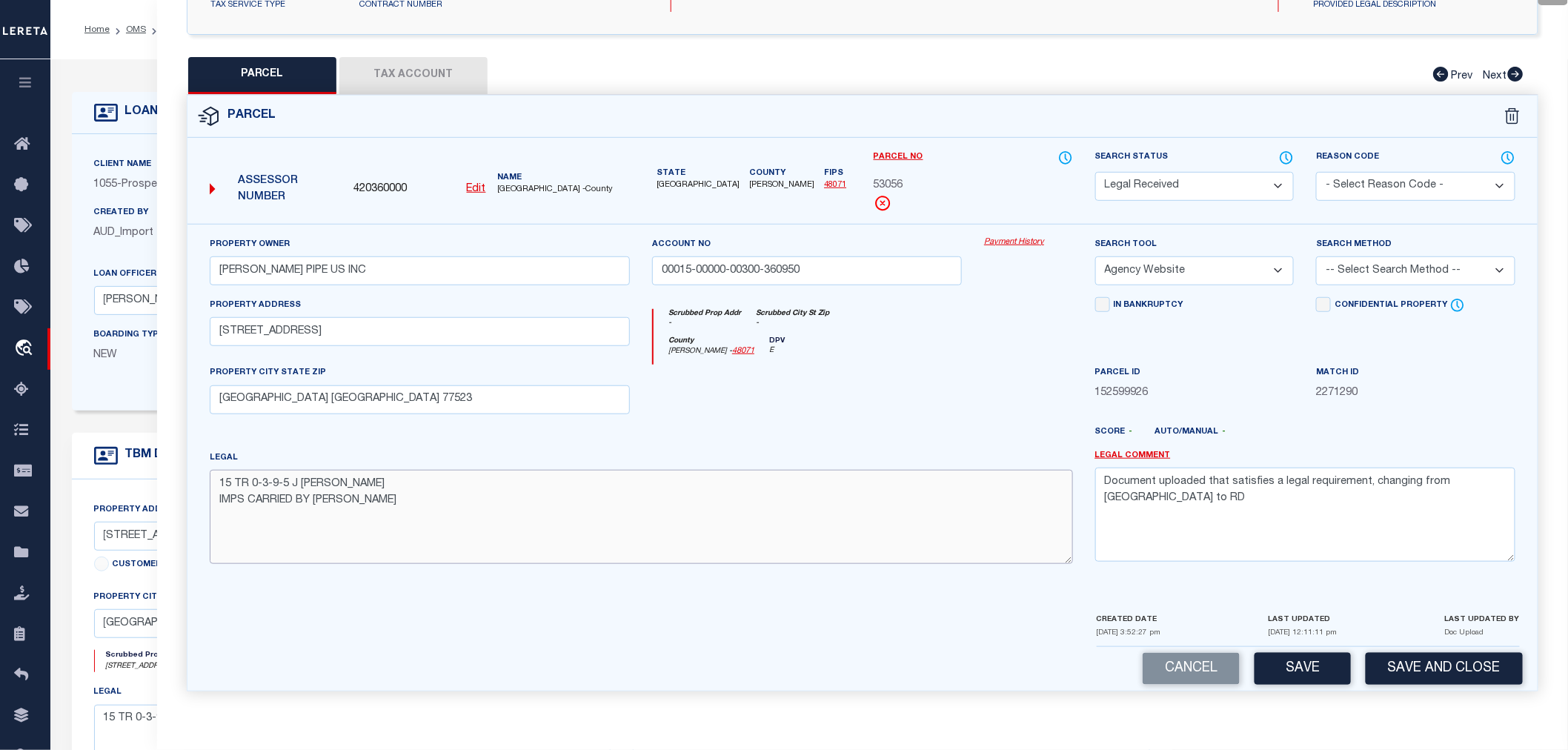
paste textarea "LINKED TO P63550 CAT E"
click at [369, 516] on textarea "15 TR 0-3-9-5 J IJAMS IMPS CARRIED BY CAGI LINKED TO P63550 CAT E" at bounding box center [641, 517] width 863 height 94
paste textarea "Total Acres 83.0000"
type textarea "15 TR 0-3-9-5 J IJAMS IMPS CARRIED BY CAGI LINKED TO P63550 CAT E Total Acres 8…"
click at [1354, 262] on select "-- Select Search Method -- Property Address Legal Liability Info Provided" at bounding box center [1415, 271] width 199 height 29
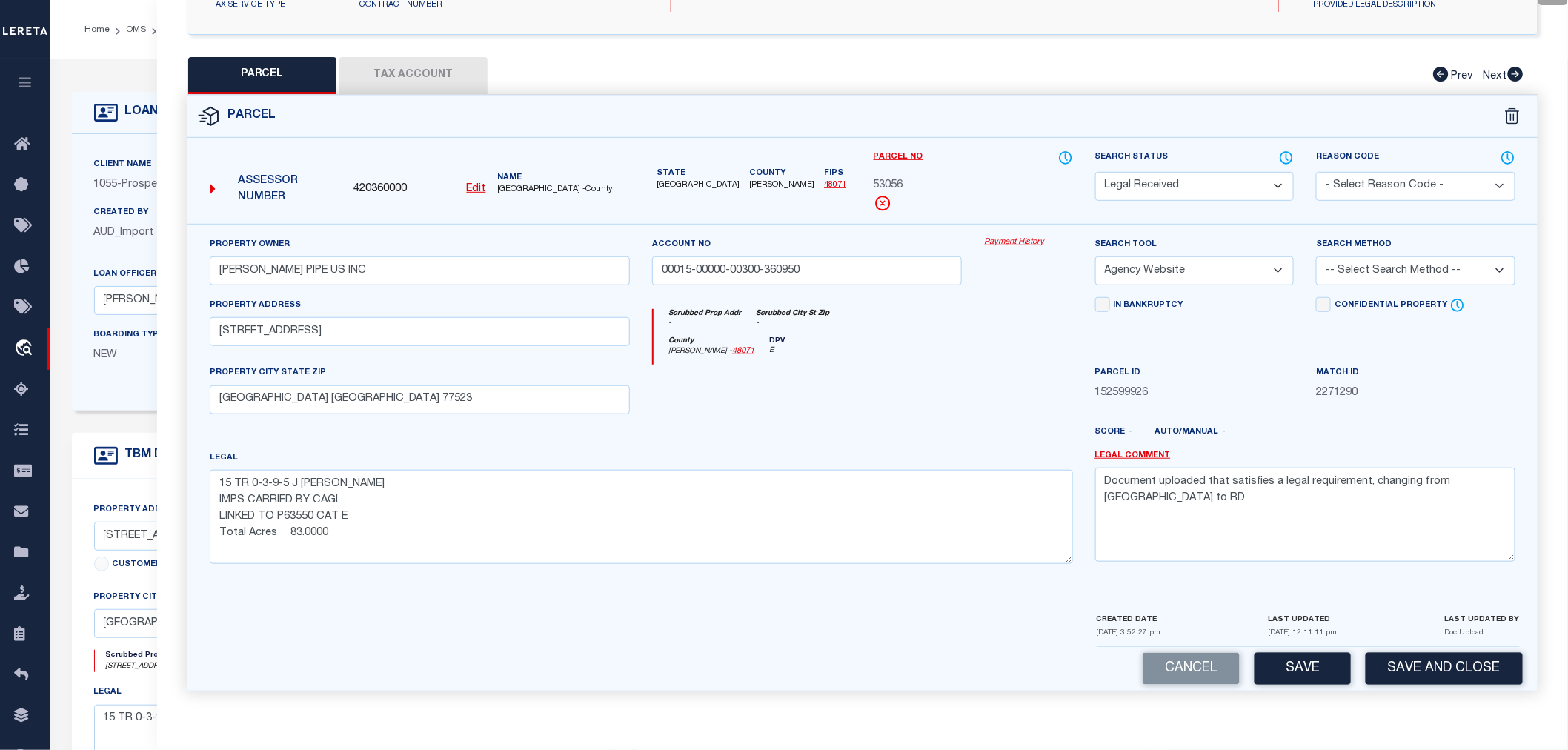
select select "LEG"
click at [1316, 257] on select "-- Select Search Method -- Property Address Legal Liability Info Provided" at bounding box center [1415, 271] width 199 height 29
drag, startPoint x: 1493, startPoint y: 480, endPoint x: 1115, endPoint y: 472, distance: 378.1
click at [1115, 472] on textarea "Document uploaded that satisfies a legal requirement, changing from [GEOGRAPHIC…" at bounding box center [1305, 515] width 420 height 94
type textarea "D"
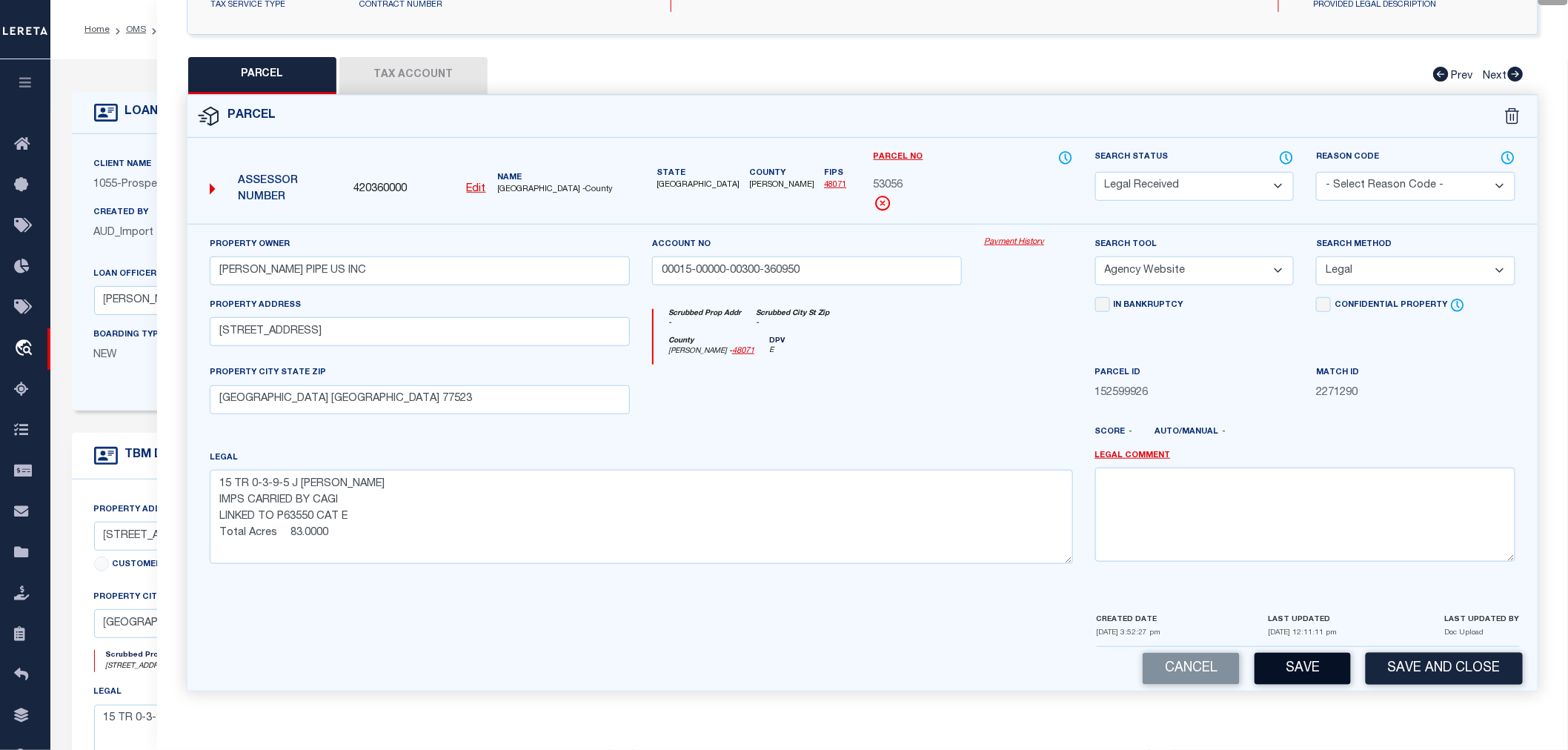
click at [1284, 677] on button "Save" at bounding box center [1303, 669] width 96 height 32
select select "AS"
select select
checkbox input "false"
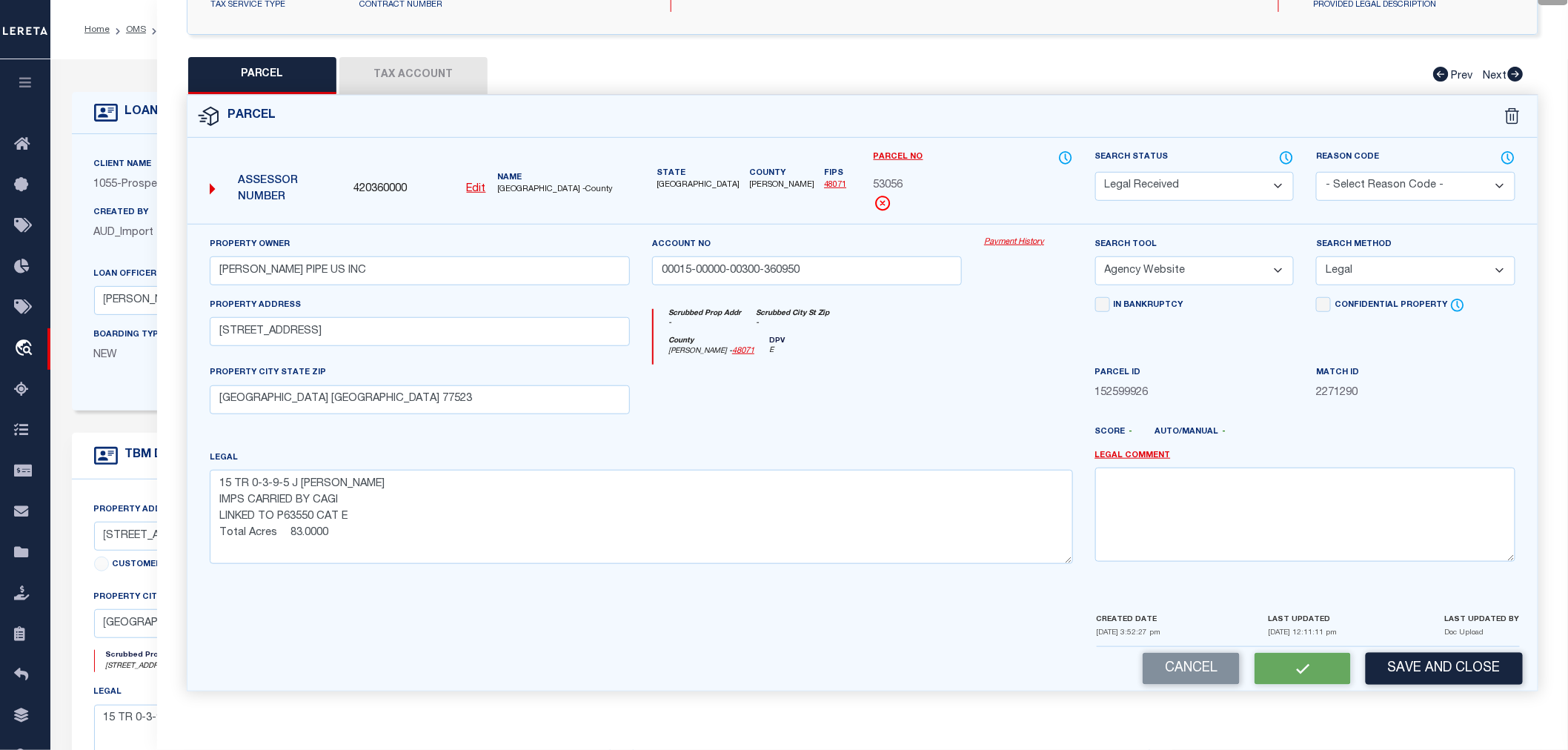
checkbox input "false"
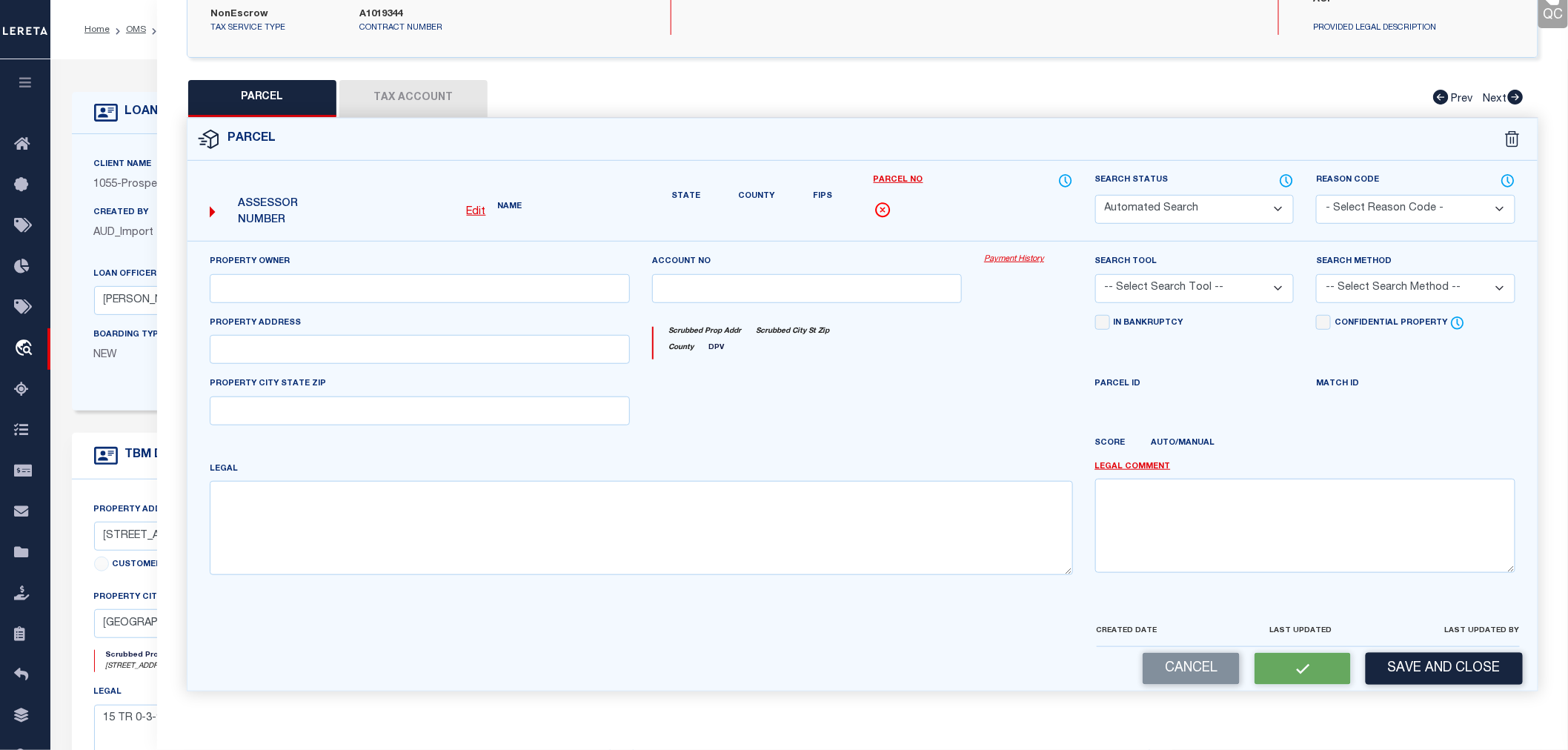
select select "RD"
type input "BORUSAN MANNESMANN PIPE US INC"
type input "00015-00000-00300-360950"
select select "AGW"
select select "LEG"
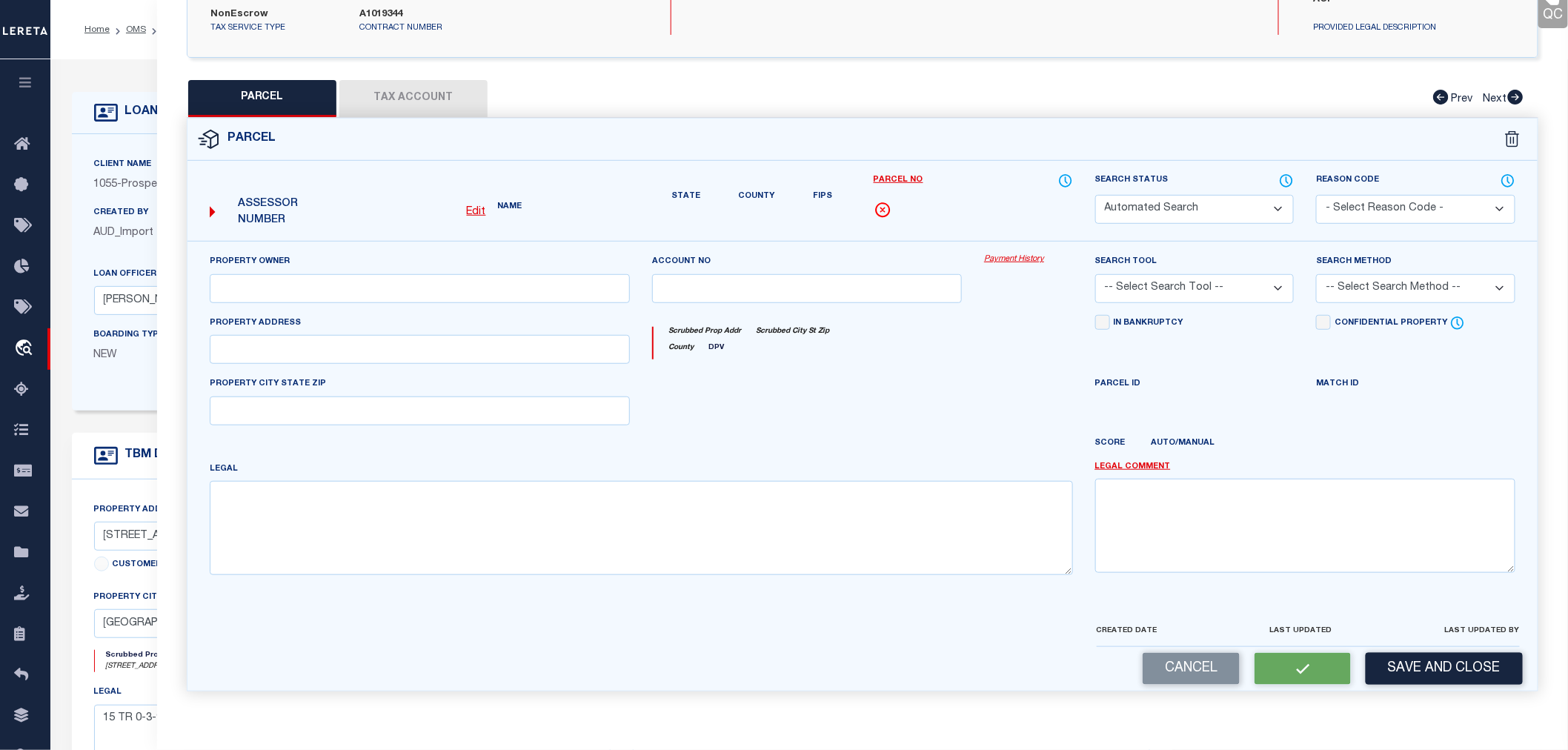
type input "4949 BORUSAN ROAD"
type input "BAYTOWN TX 77523"
type textarea "15 TR 0-3-9-5 J IJAMS IMPS CARRIED BY CAGI LINKED TO P63550 CAT E Total Acres 8…"
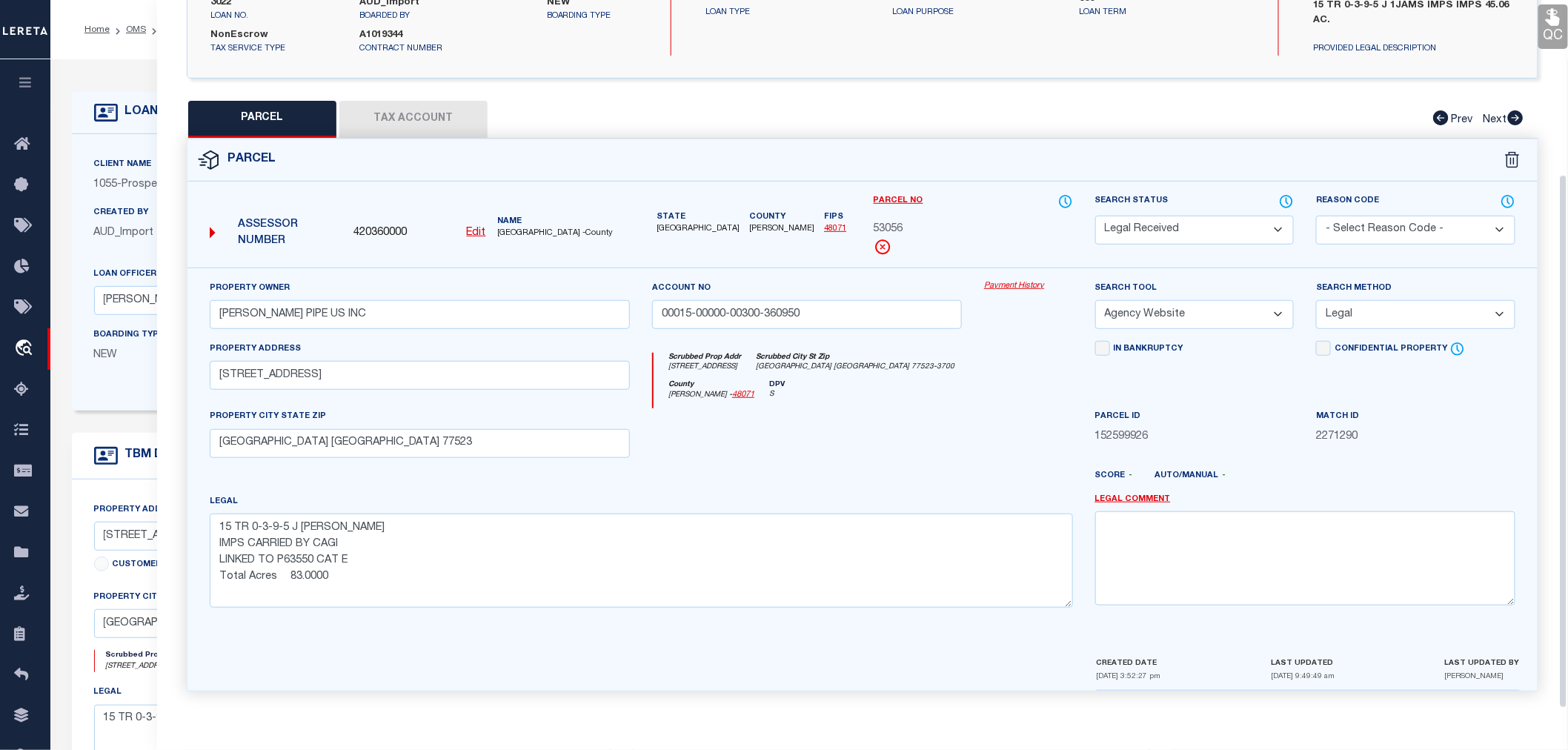
scroll to position [231, 0]
click at [384, 120] on button "Tax Account" at bounding box center [413, 119] width 149 height 37
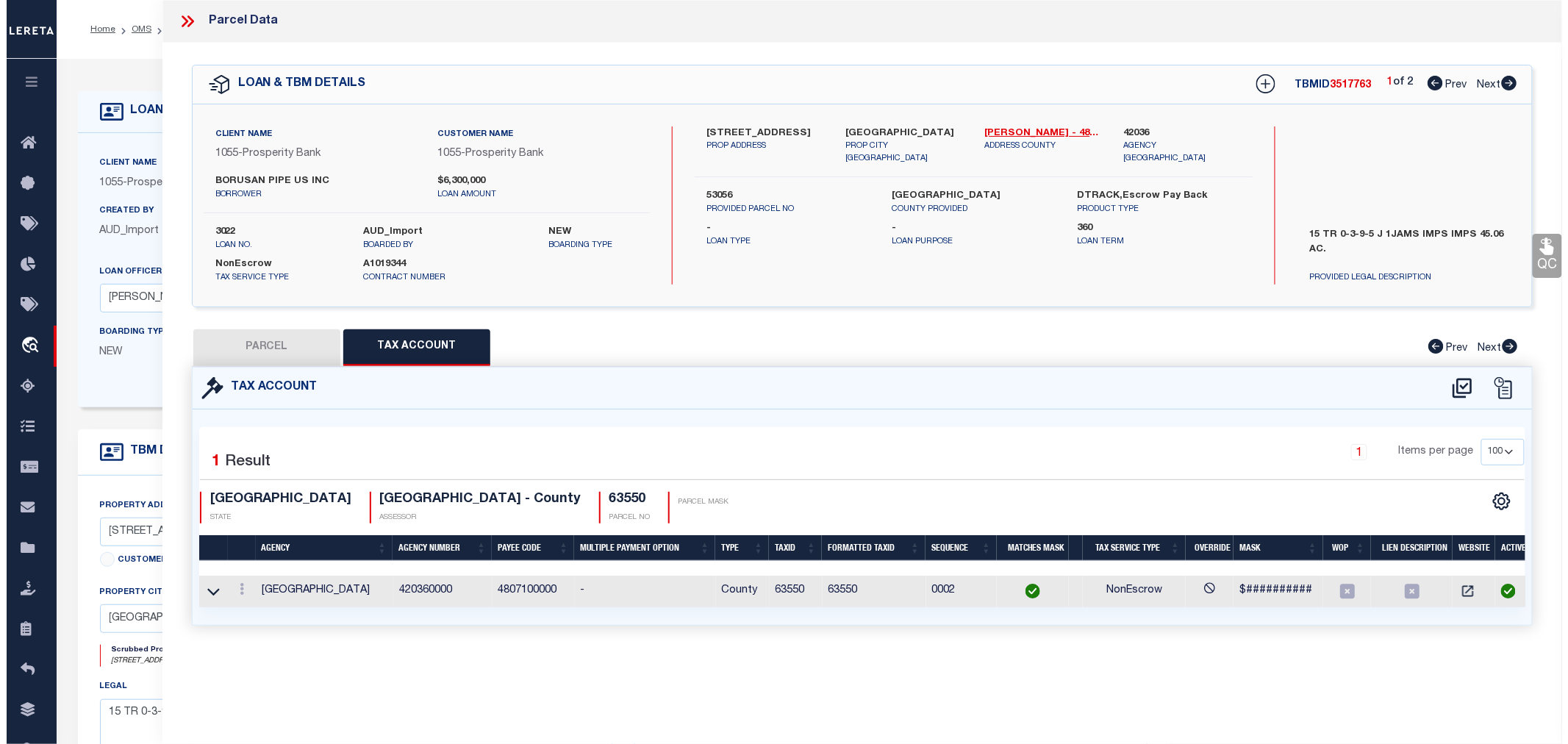
scroll to position [0, 0]
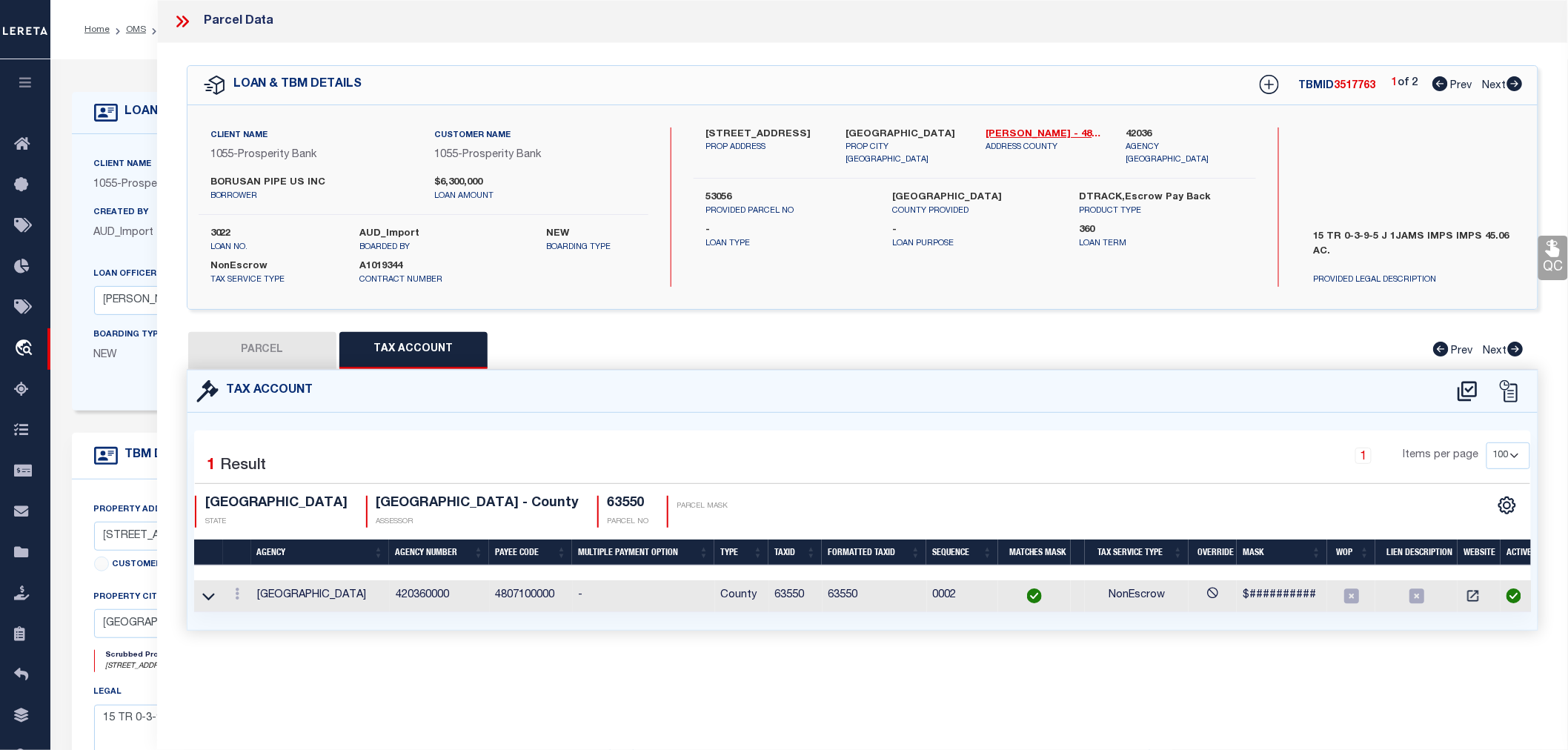
select select "100"
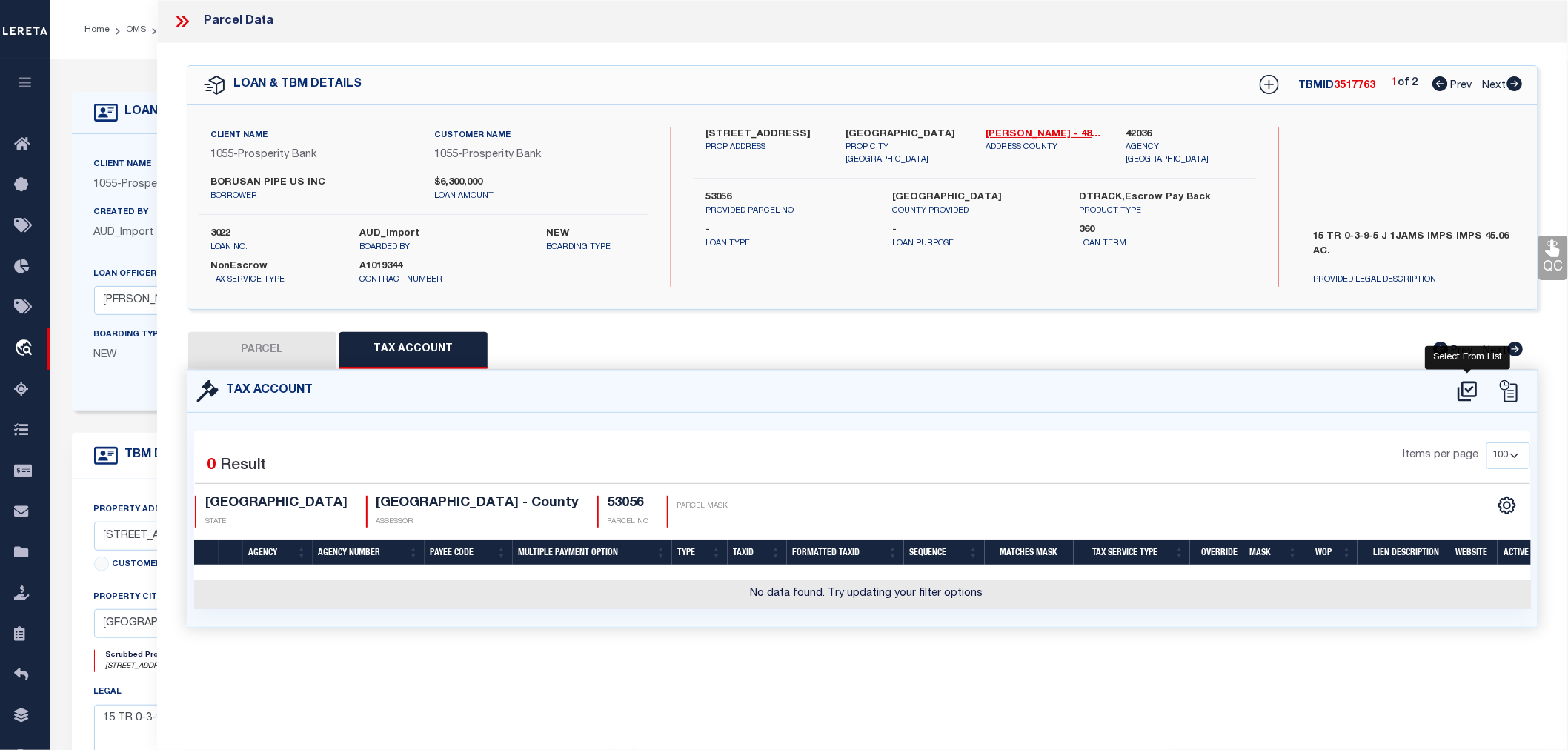
click at [1476, 382] on icon at bounding box center [1468, 392] width 25 height 24
select select "100"
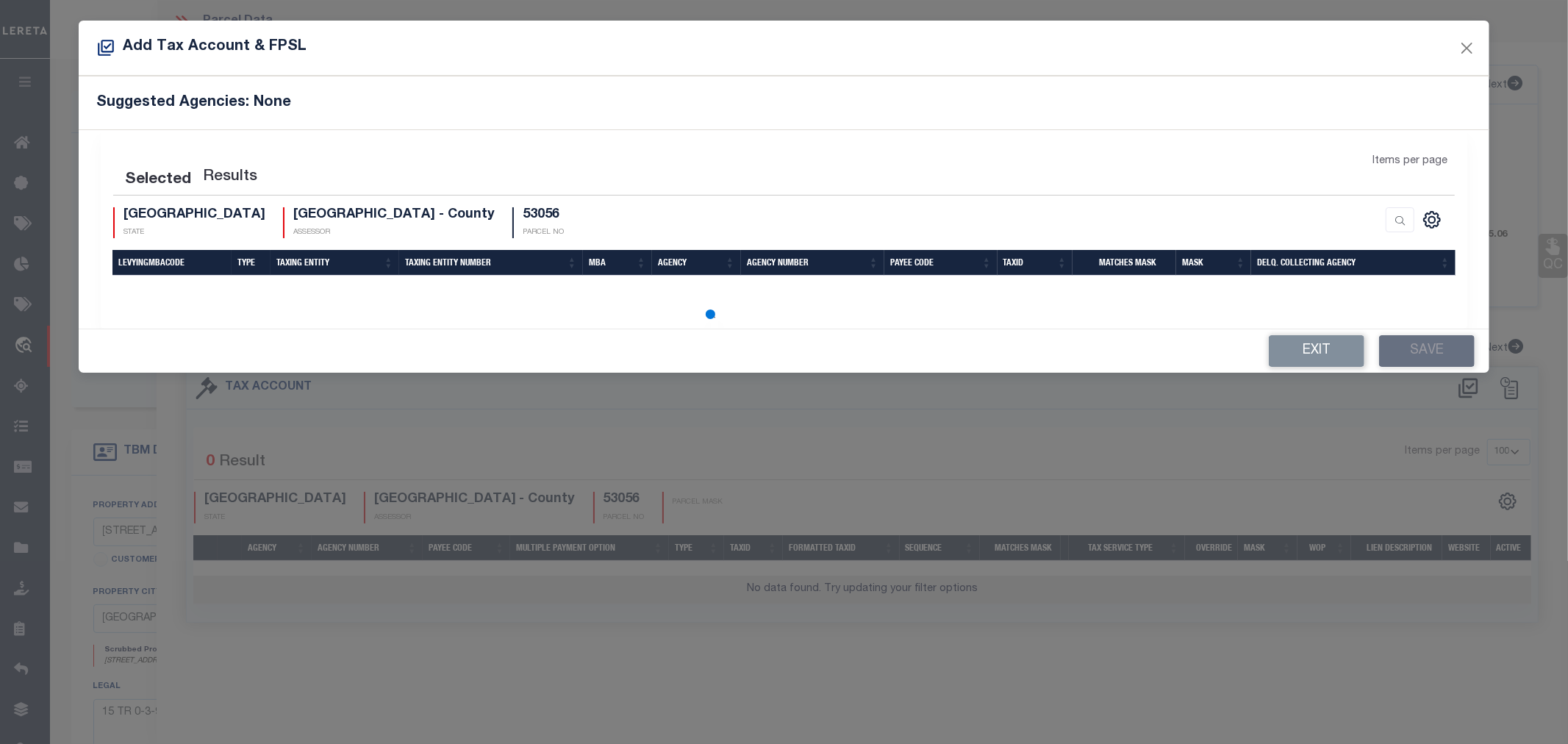
select select "100"
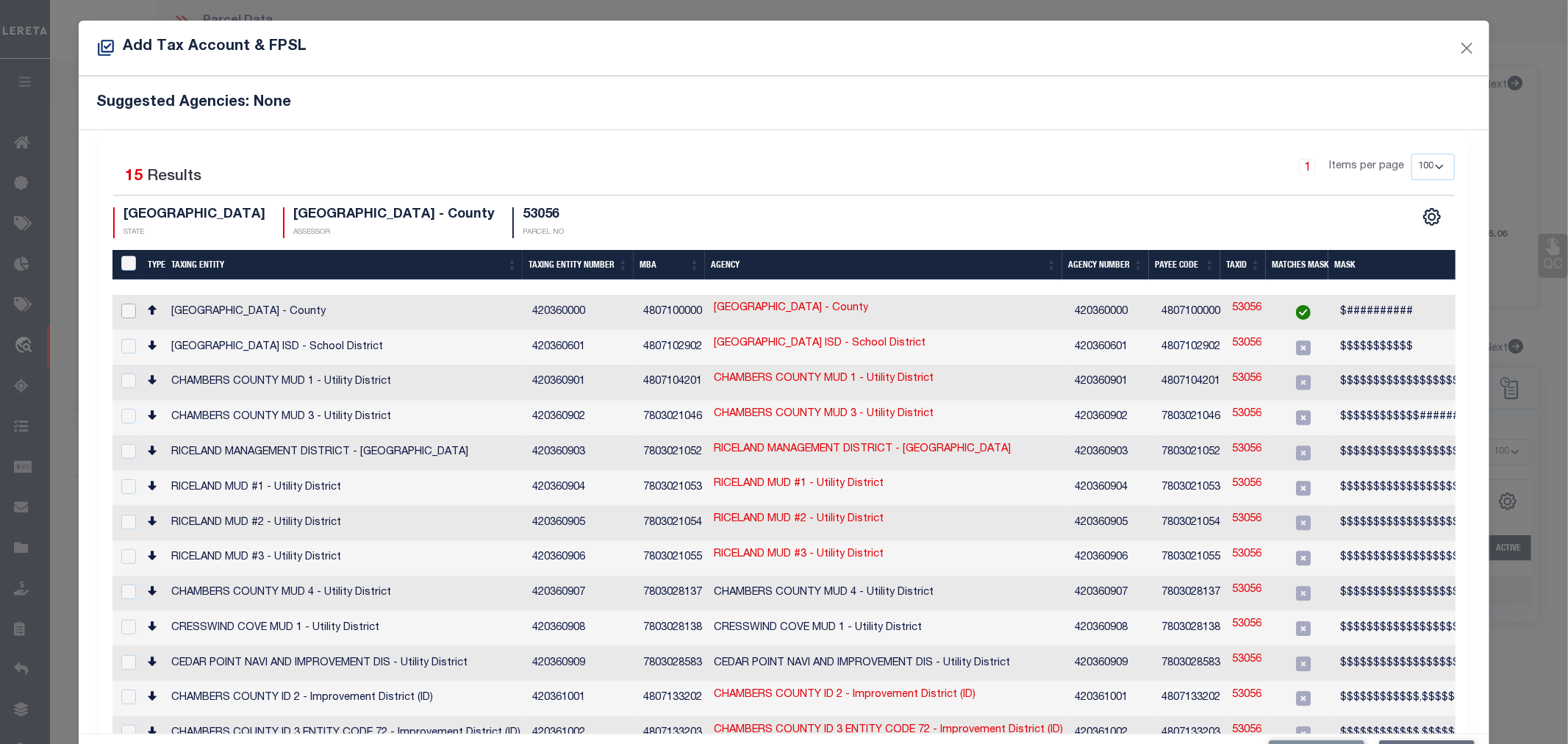
click at [127, 313] on input "checkbox" at bounding box center [128, 311] width 15 height 15
checkbox input "true"
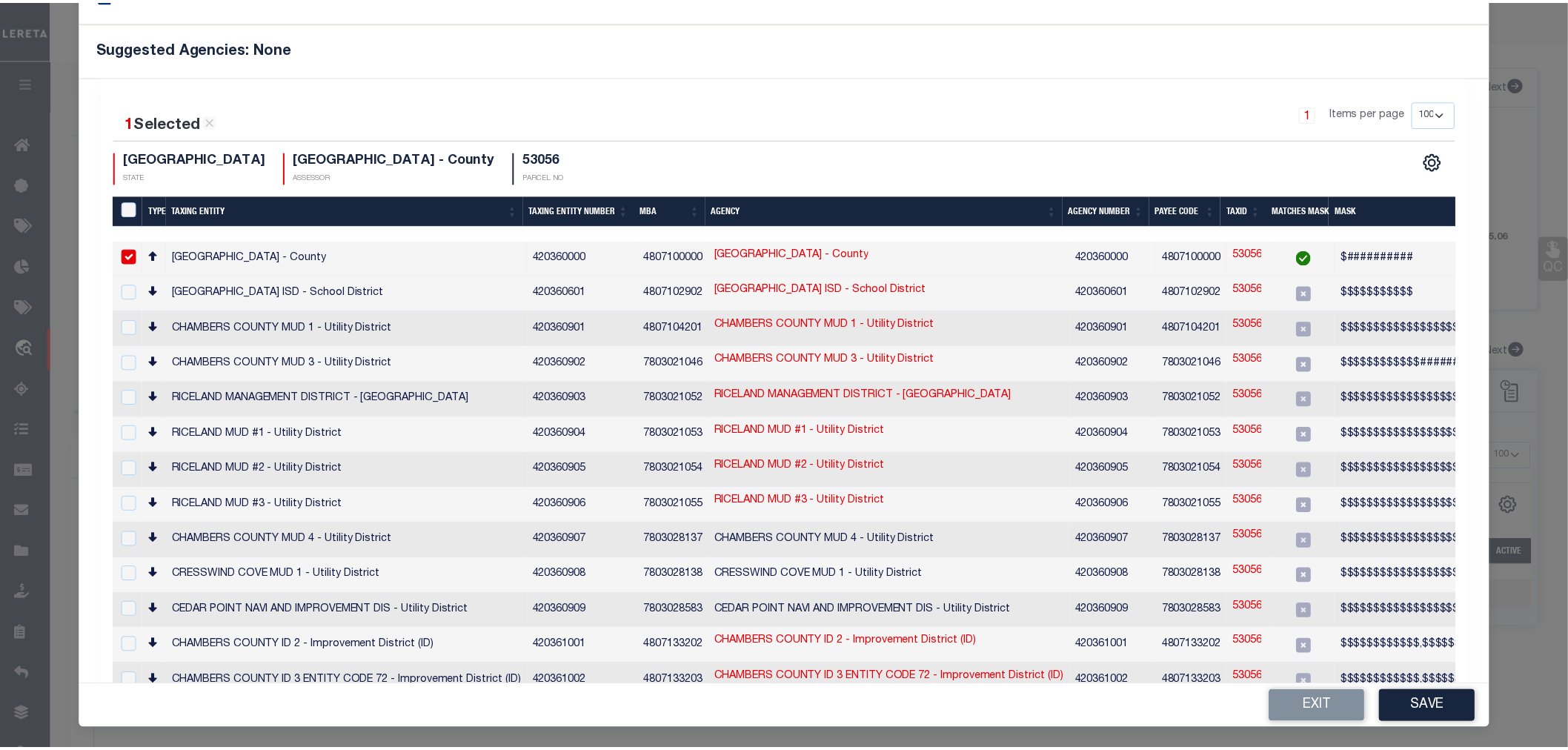
scroll to position [79, 0]
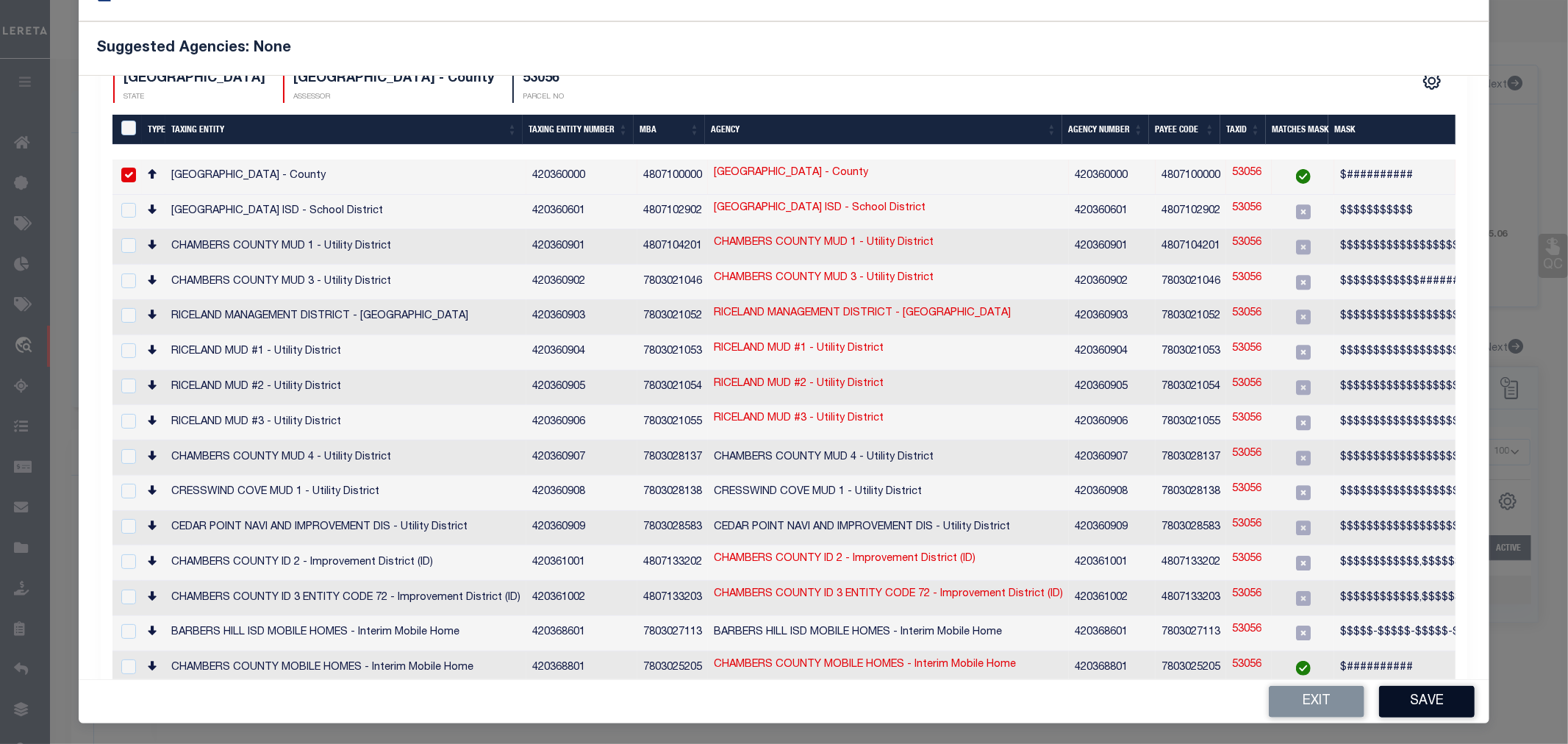
click at [1424, 704] on button "Save" at bounding box center [1426, 702] width 95 height 32
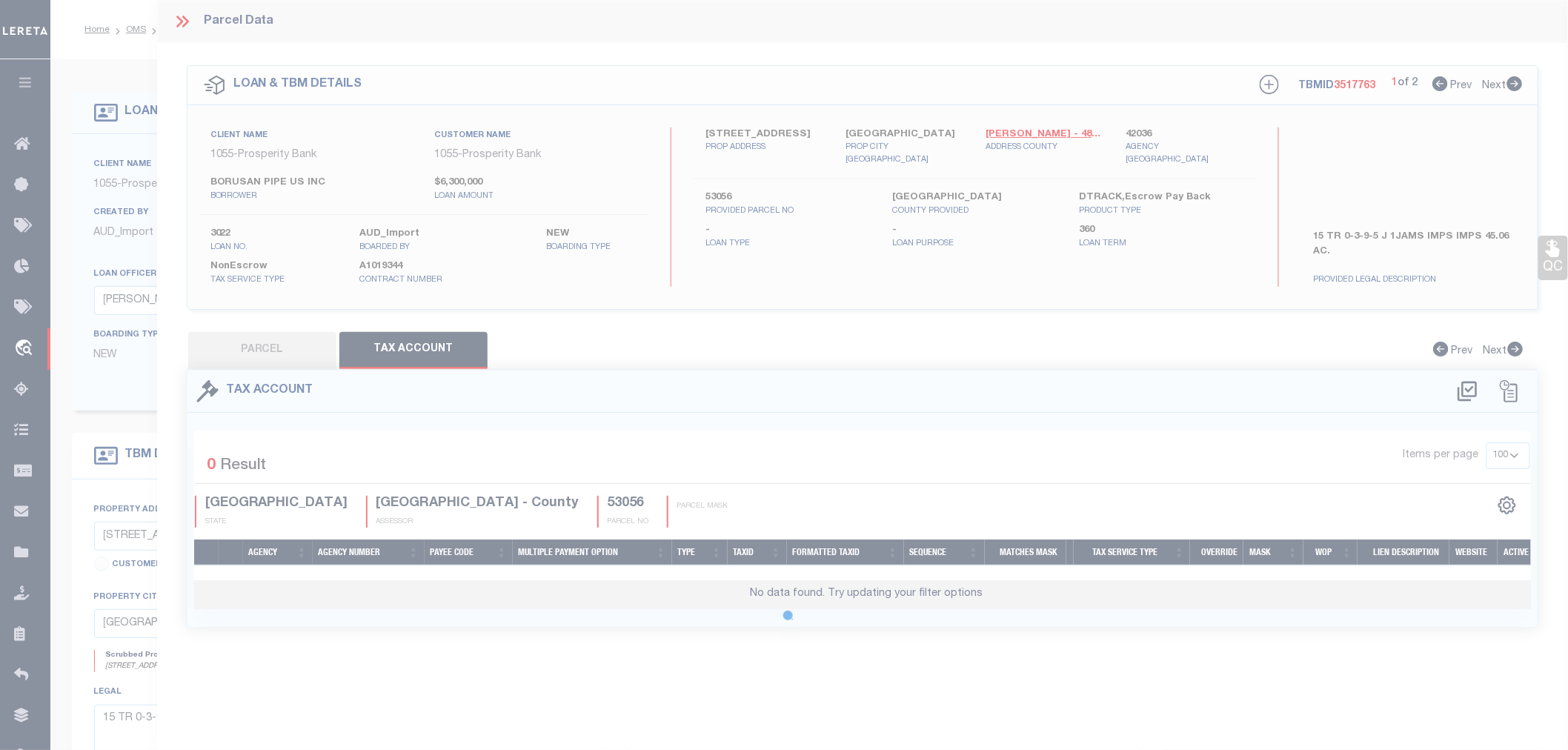
scroll to position [0, 0]
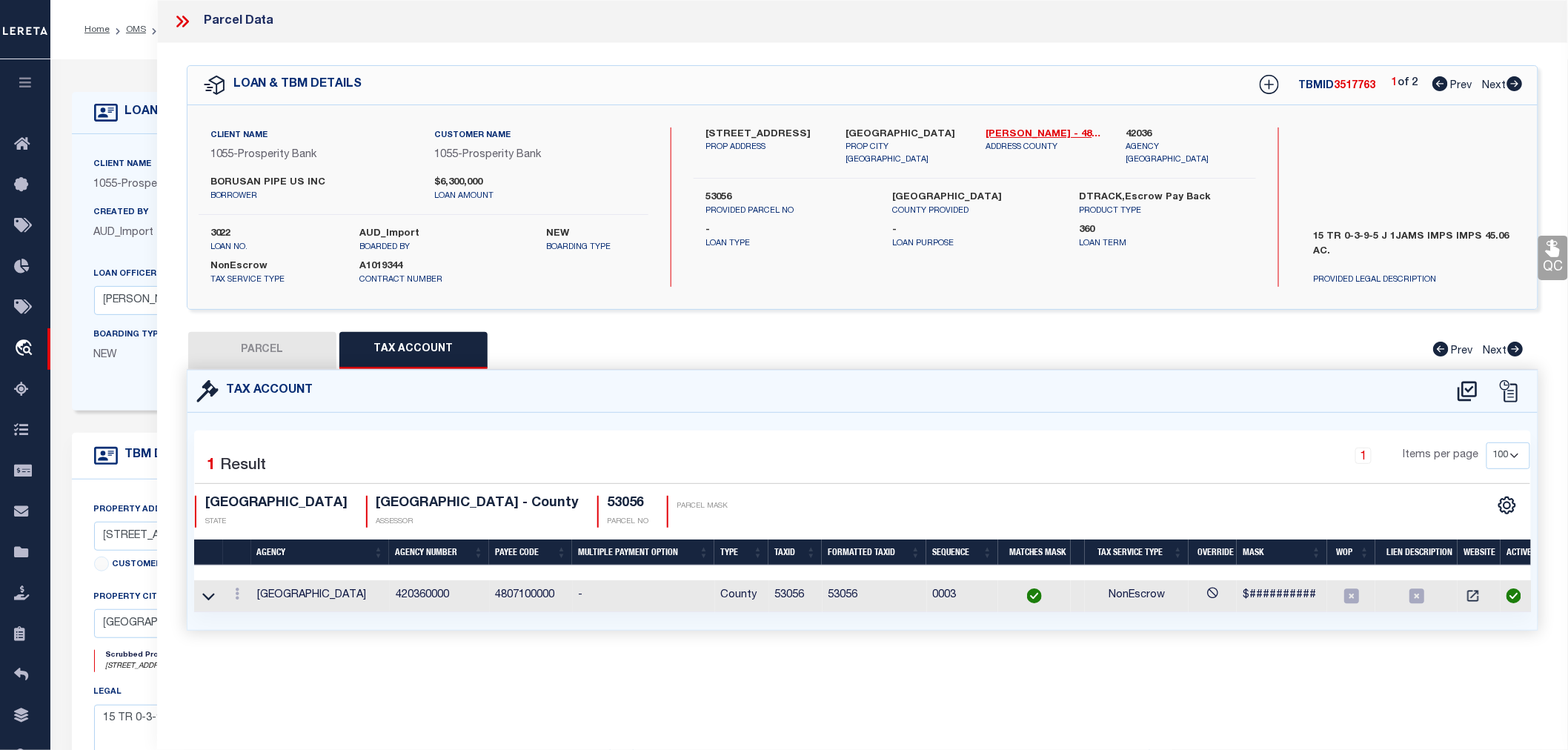
click at [272, 350] on button "PARCEL" at bounding box center [262, 350] width 149 height 37
select select "AS"
select select
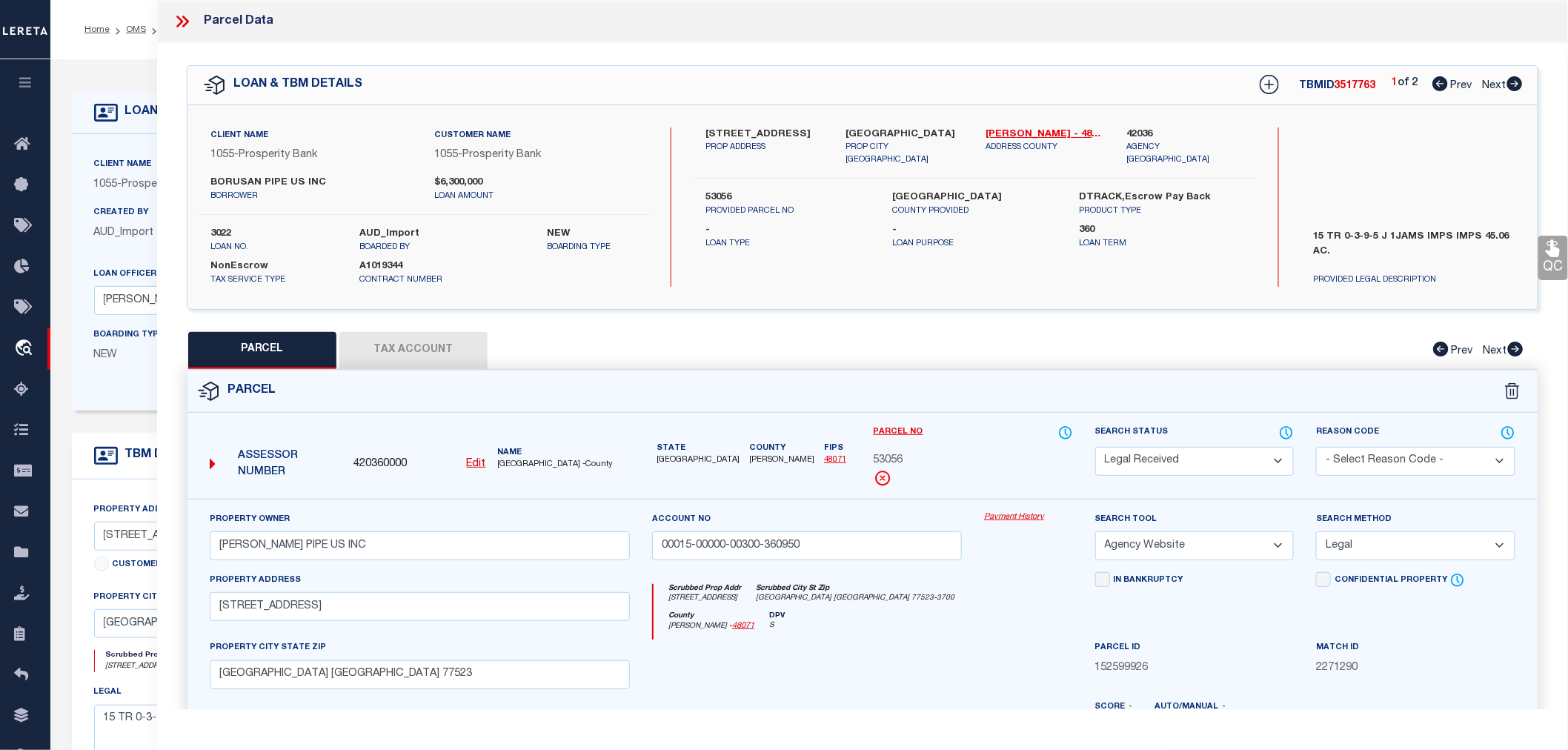
click at [1512, 86] on icon at bounding box center [1516, 83] width 16 height 15
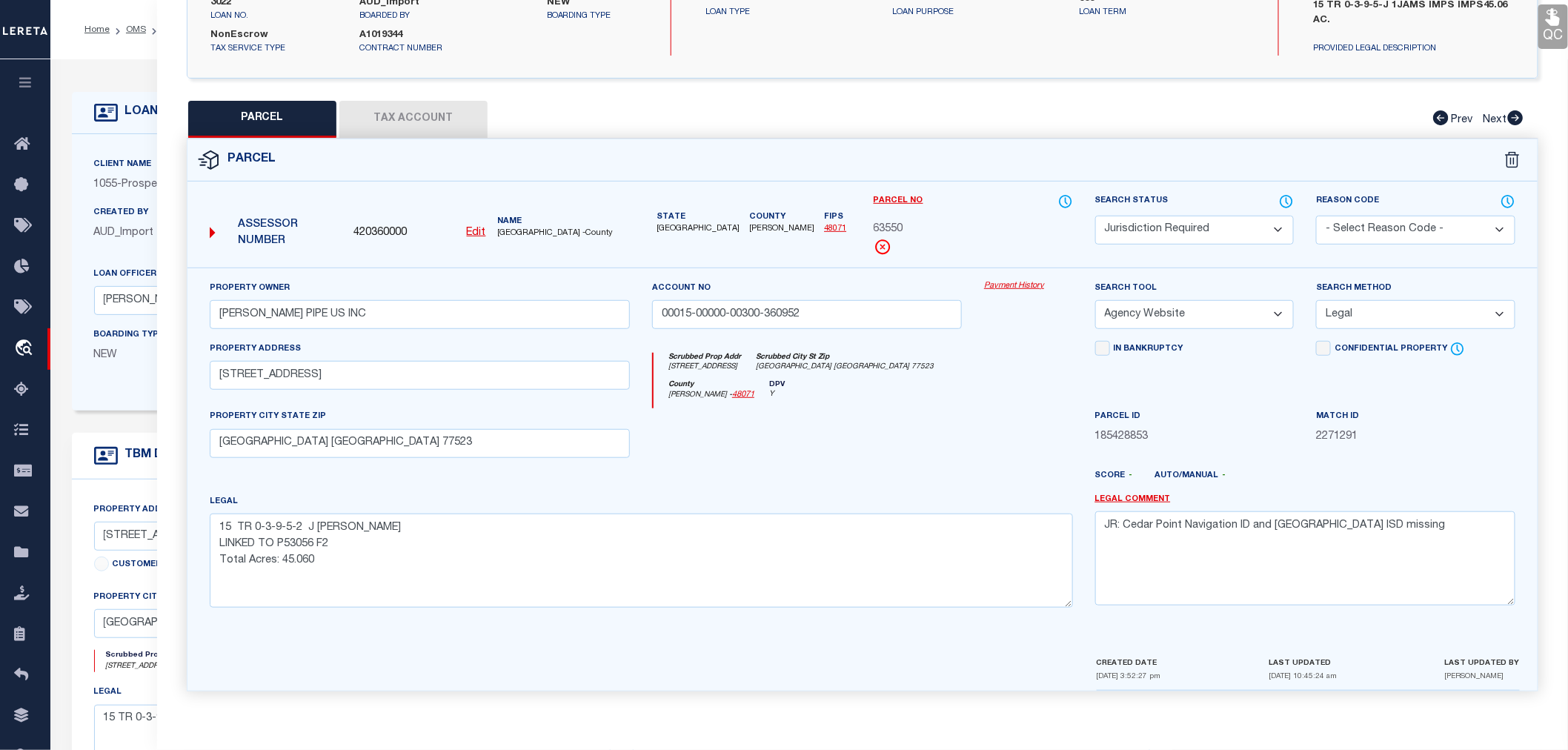
click at [426, 109] on button "Tax Account" at bounding box center [413, 119] width 149 height 37
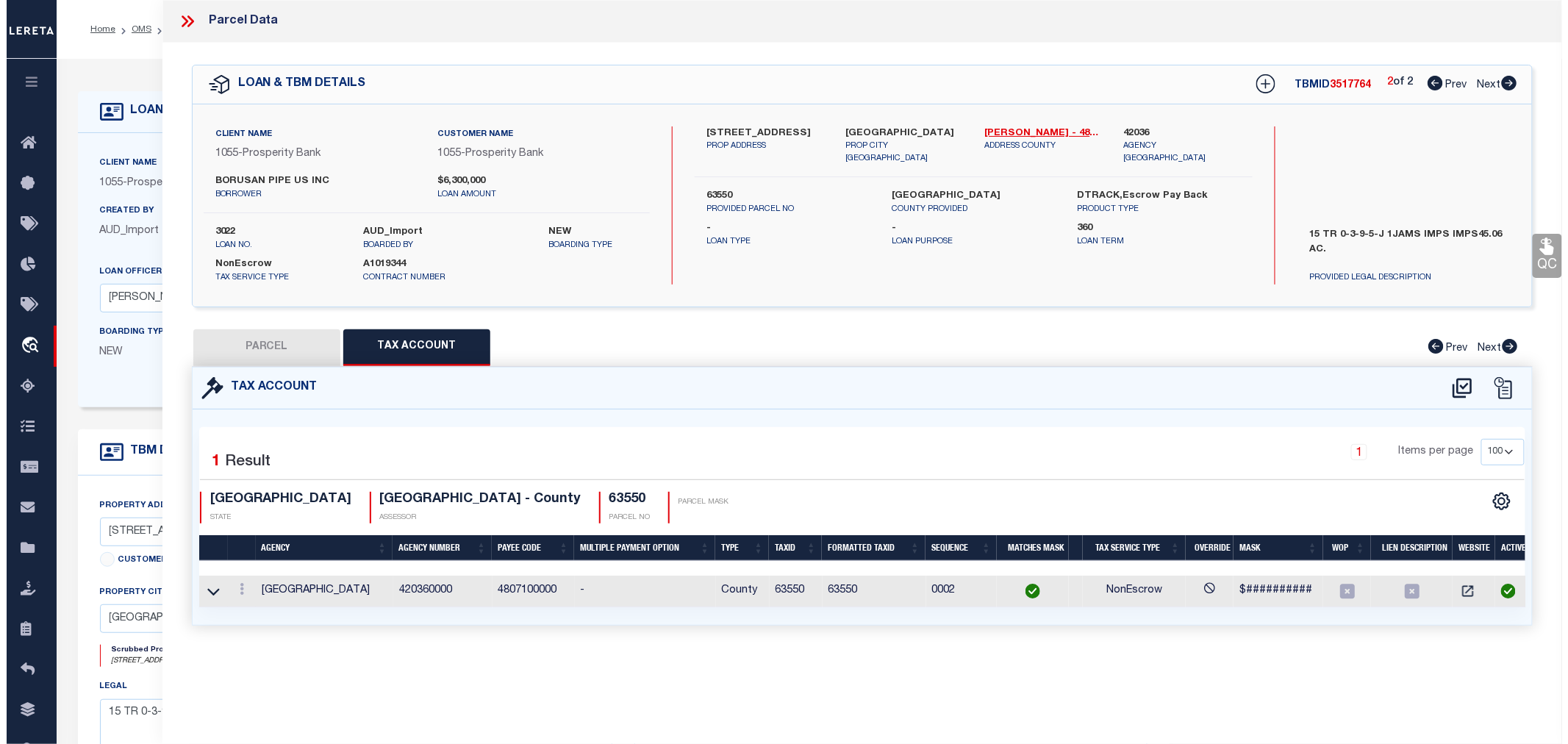
scroll to position [0, 0]
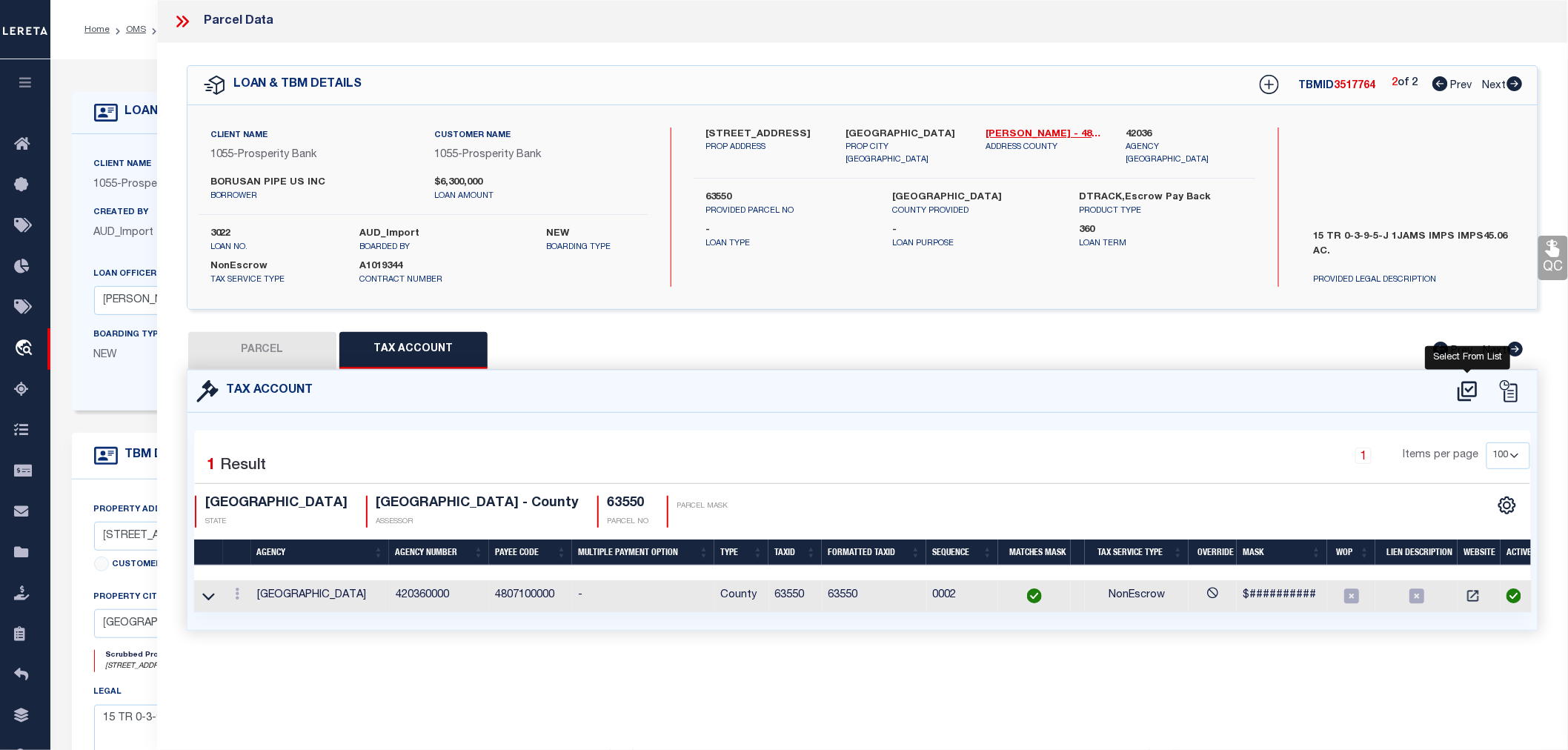
click at [1464, 386] on icon at bounding box center [1467, 391] width 19 height 20
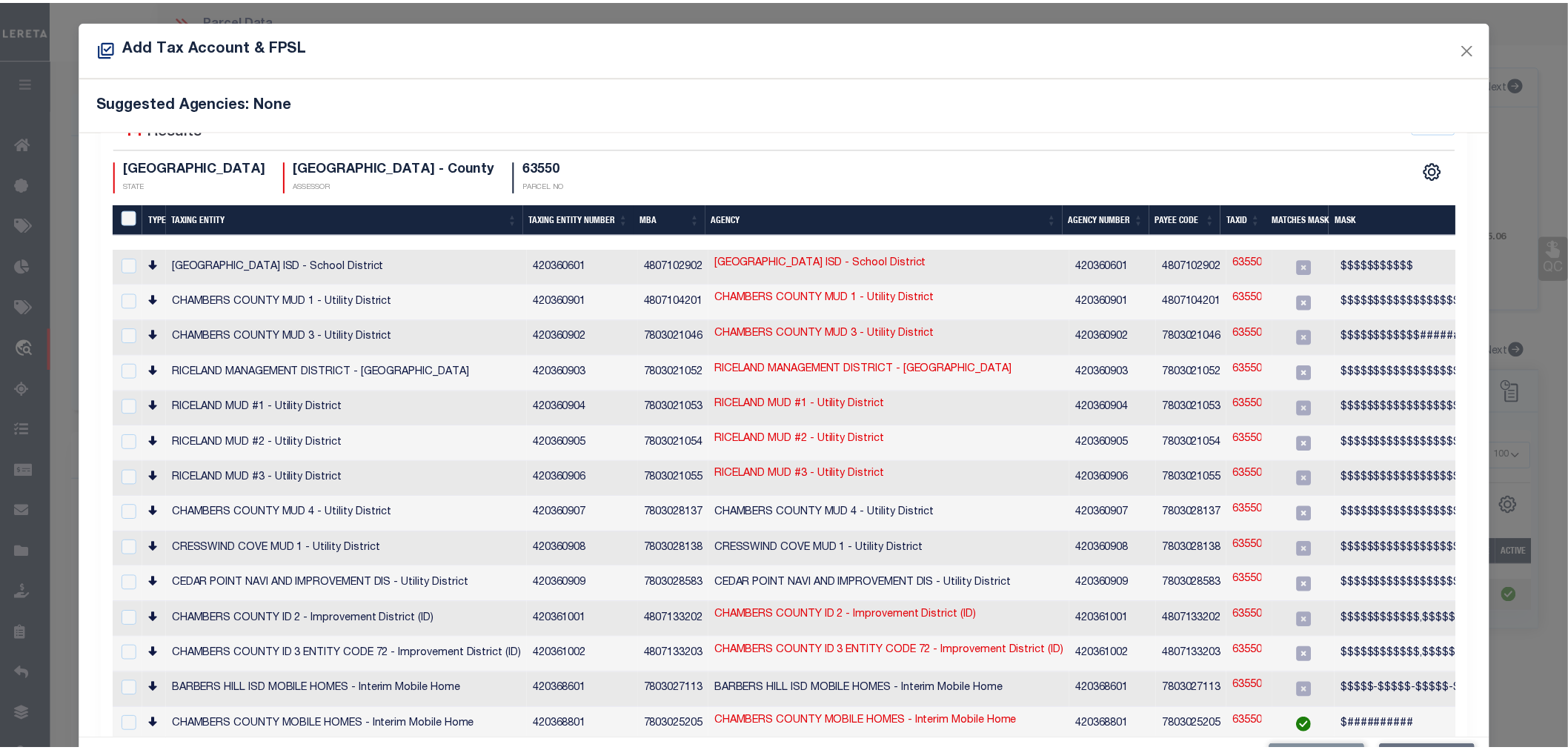
scroll to position [55, 0]
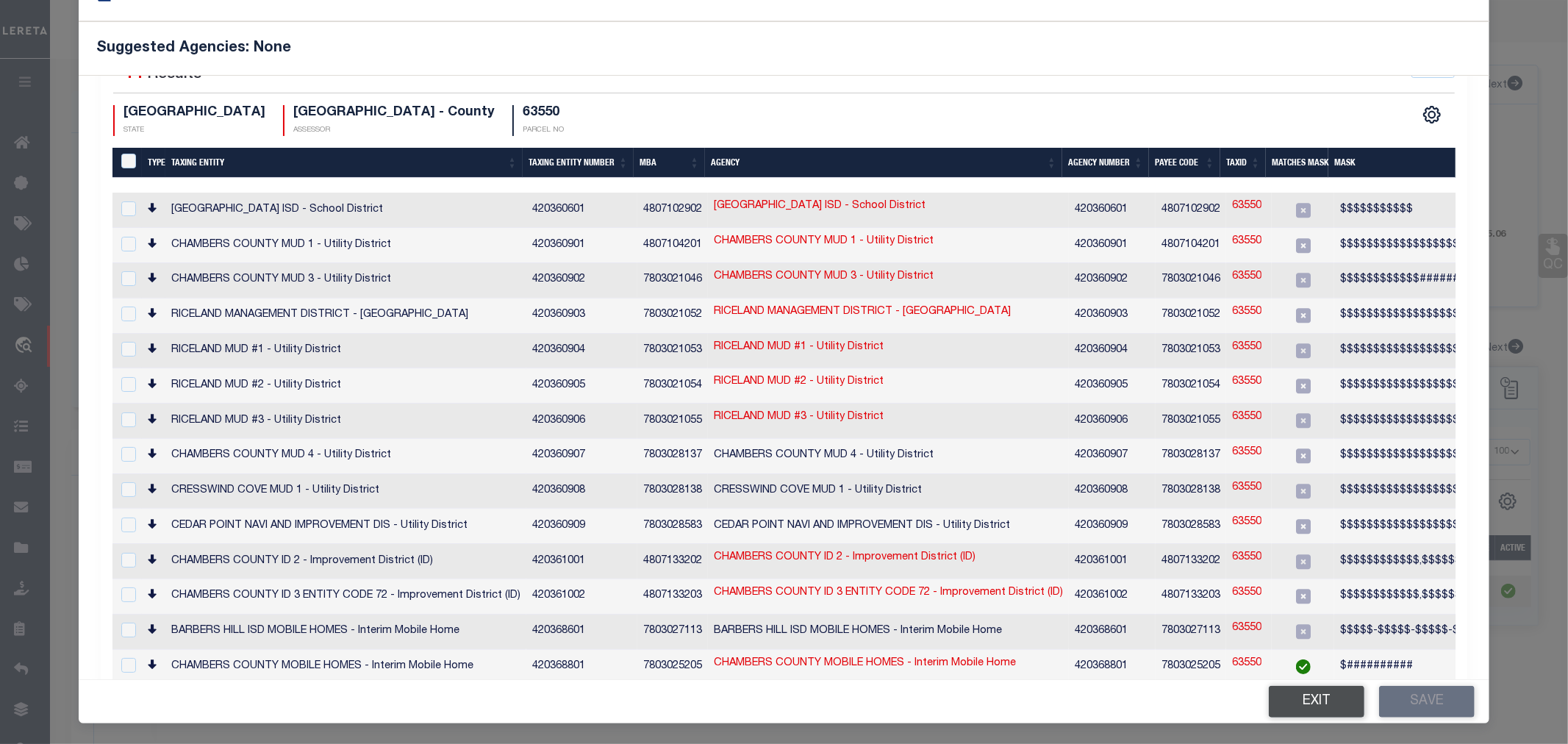
click at [1324, 705] on button "Exit" at bounding box center [1316, 702] width 95 height 32
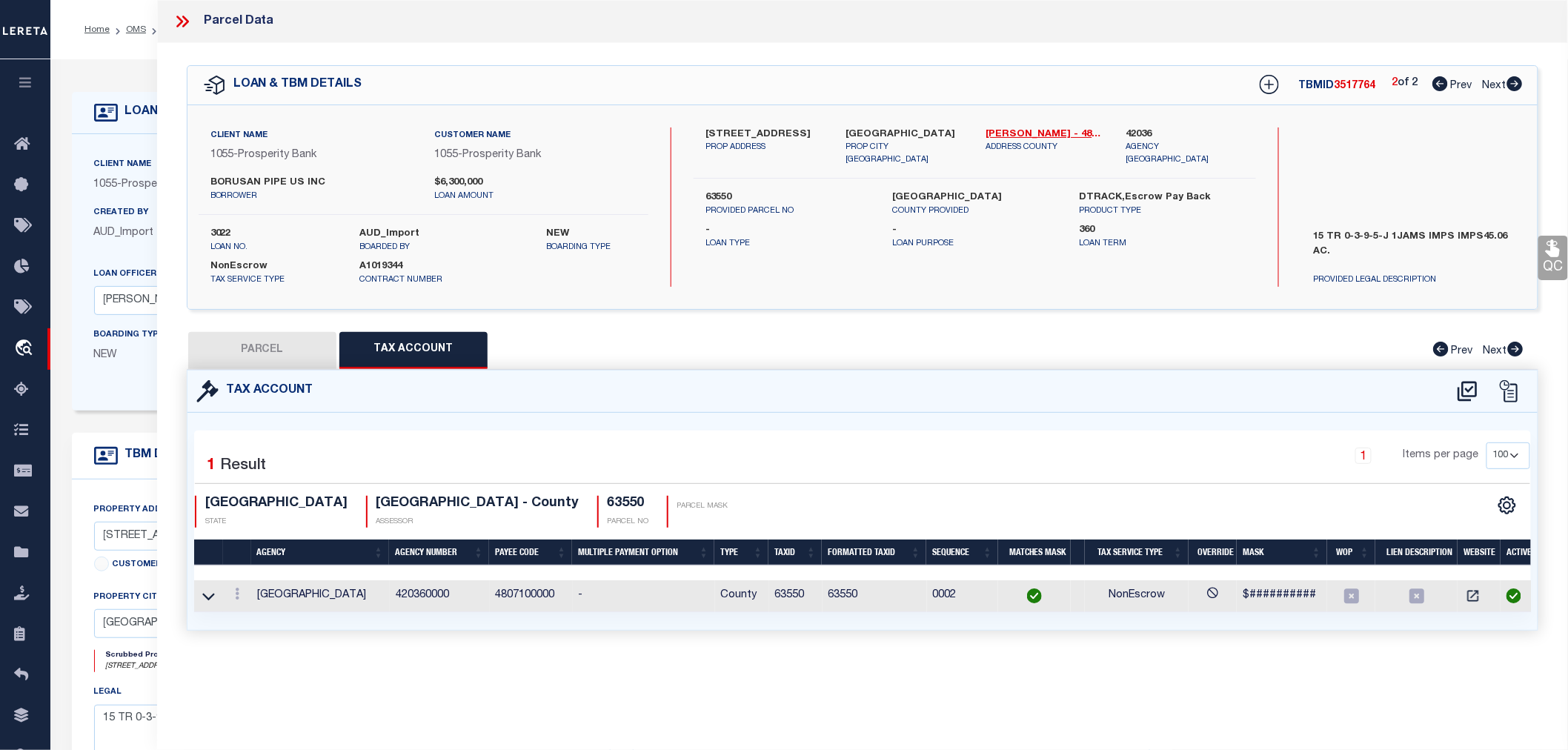
click at [1433, 87] on icon at bounding box center [1441, 83] width 16 height 15
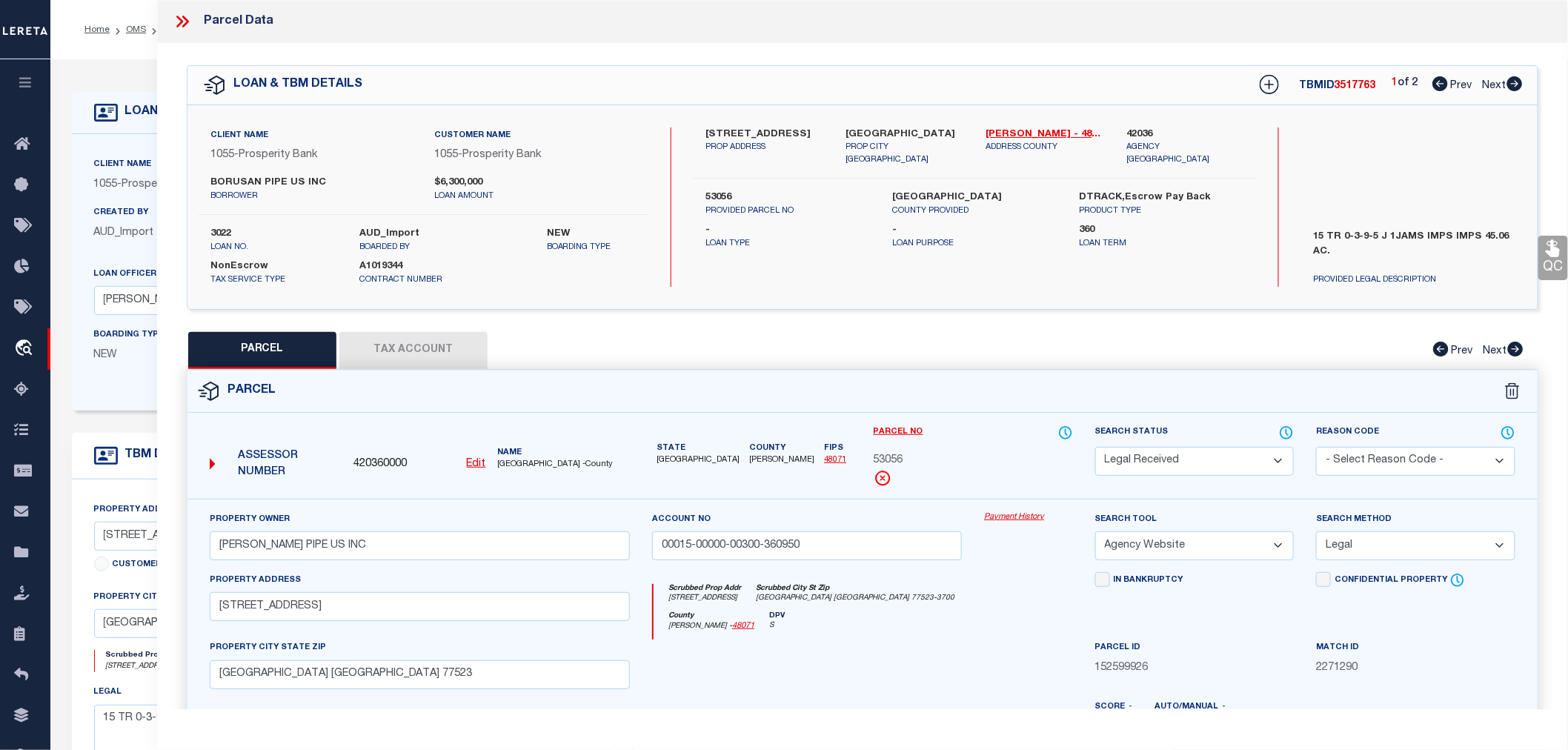
click at [1145, 463] on select "Automated Search Bad Parcel Complete Duplicate Parcel High Dollar Reporting In …" at bounding box center [1195, 462] width 199 height 29
click at [1095, 447] on select "Automated Search Bad Parcel Complete Duplicate Parcel High Dollar Reporting In …" at bounding box center [1195, 462] width 199 height 29
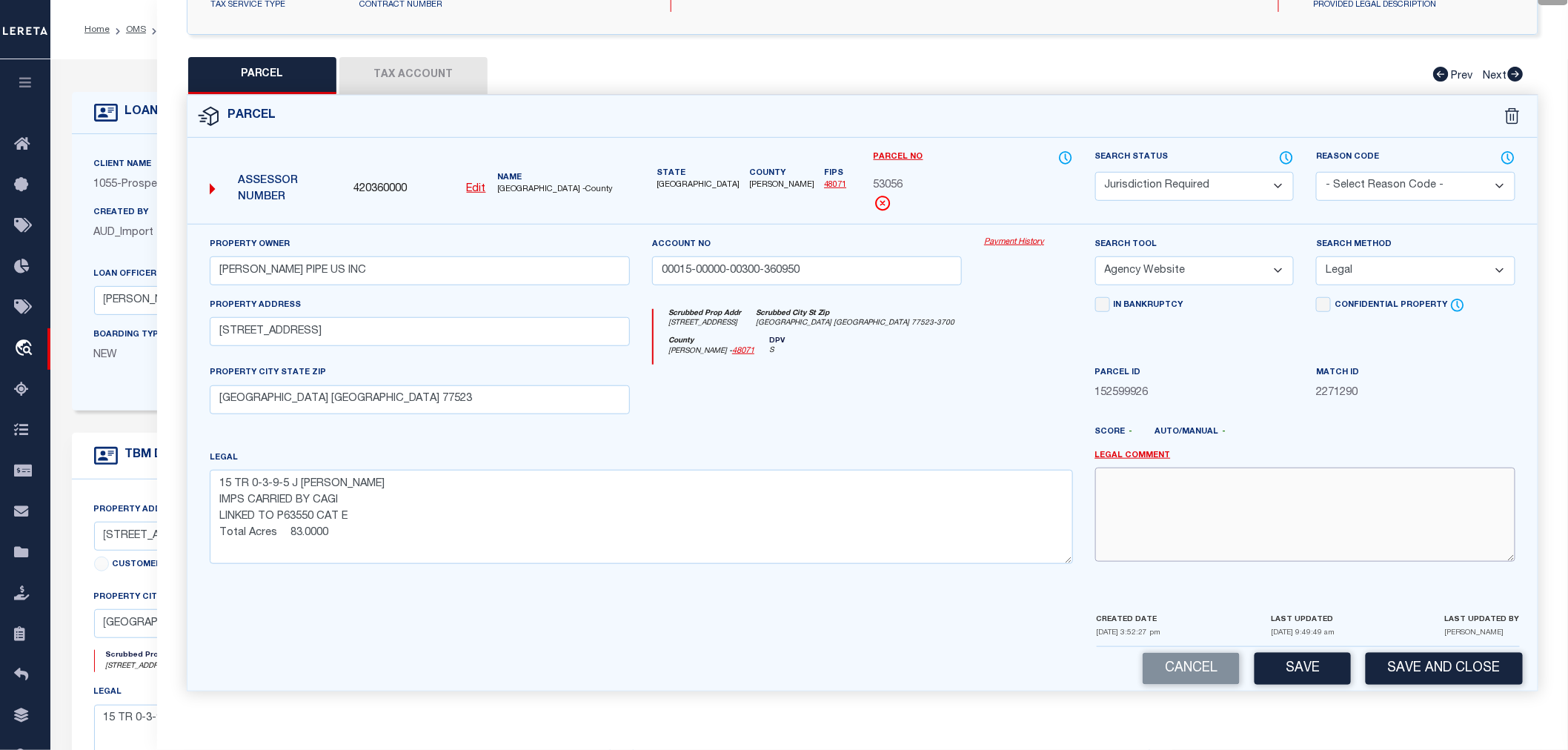
click at [1191, 493] on textarea at bounding box center [1305, 515] width 420 height 94
click at [1136, 491] on textarea "JR:" at bounding box center [1305, 515] width 420 height 94
paste textarea "GOOSECREEK ISD"
drag, startPoint x: 1234, startPoint y: 481, endPoint x: 1085, endPoint y: 489, distance: 149.2
click at [1085, 489] on div "Legal Comment JR: GOOSECREEK ISD" at bounding box center [1305, 512] width 442 height 126
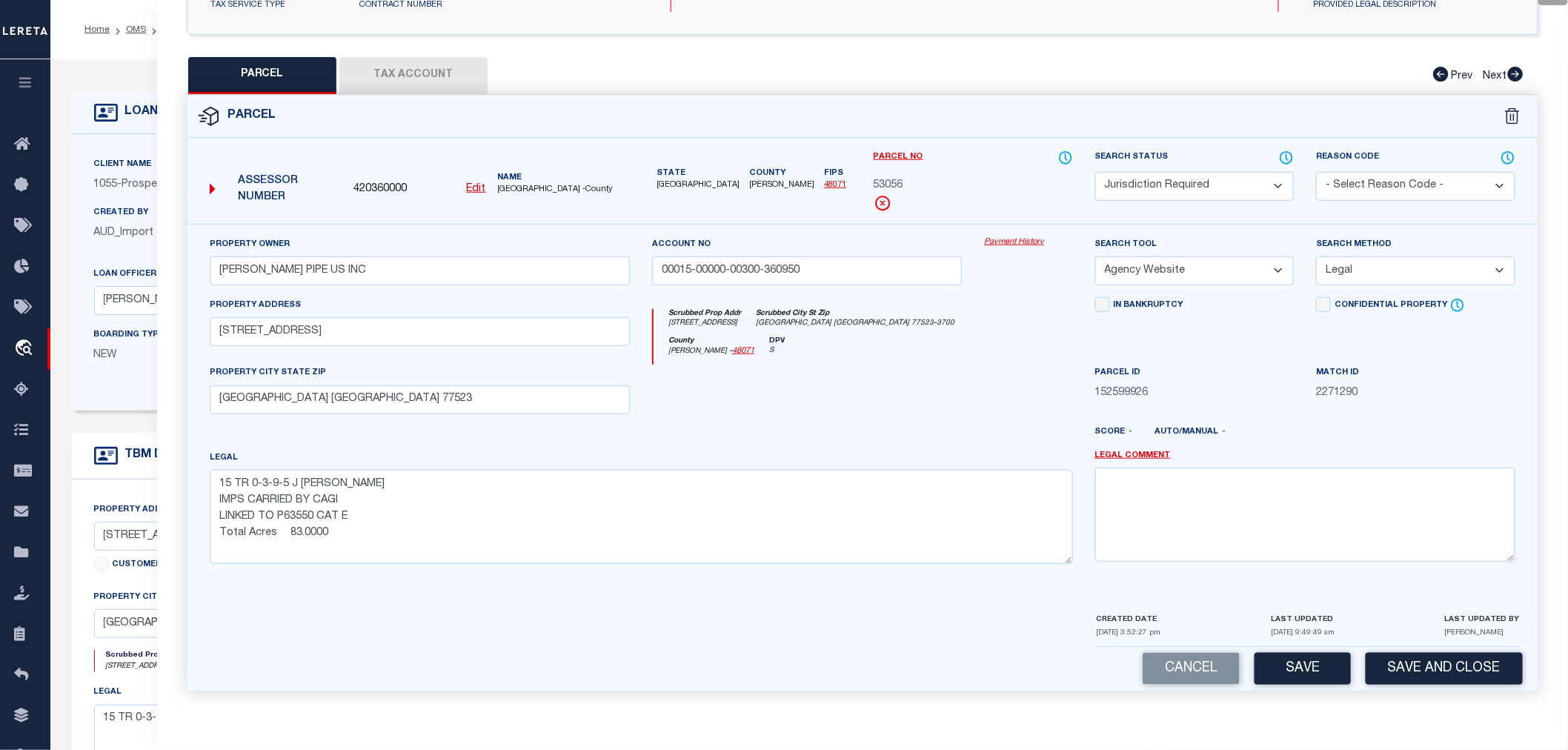
click at [1217, 179] on select "Automated Search Bad Parcel Complete Duplicate Parcel High Dollar Reporting In …" at bounding box center [1195, 186] width 199 height 29
click at [1095, 172] on select "Automated Search Bad Parcel Complete Duplicate Parcel High Dollar Reporting In …" at bounding box center [1195, 186] width 199 height 29
click at [1290, 671] on button "Save" at bounding box center [1303, 669] width 96 height 32
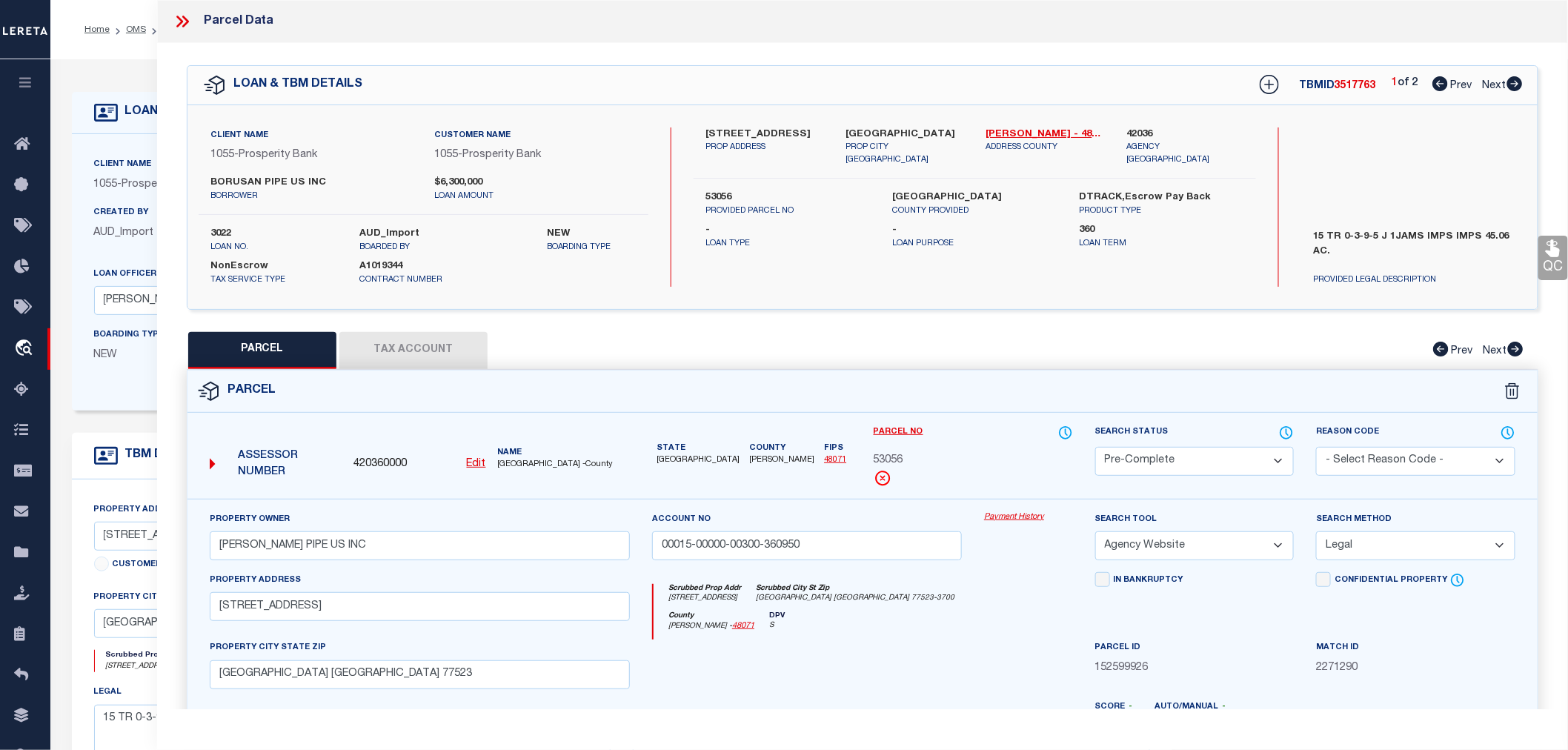
click at [1353, 81] on span "3517763" at bounding box center [1355, 86] width 41 height 10
copy span "3517763"
click at [888, 460] on span "53056" at bounding box center [888, 461] width 29 height 17
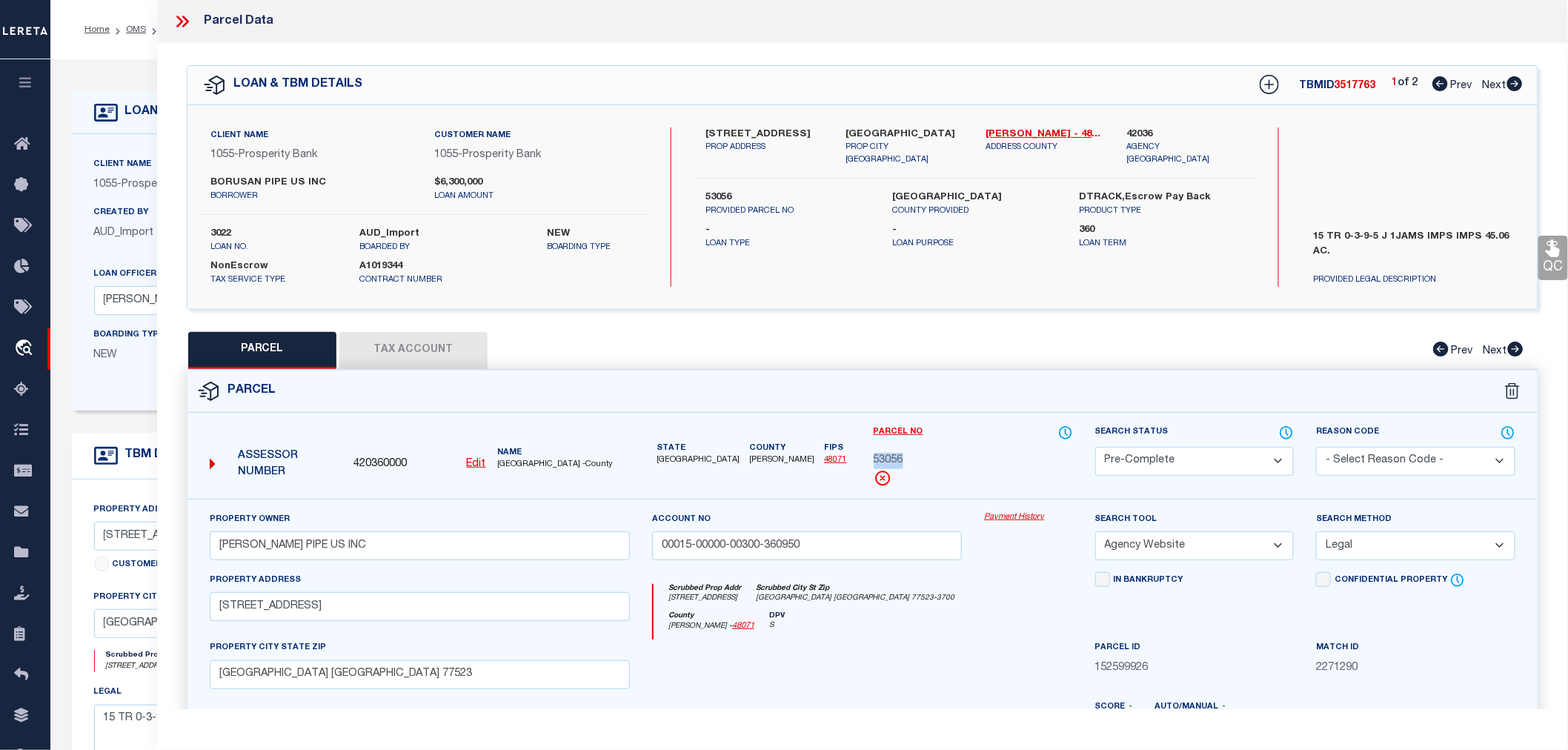
copy span "53056"
click at [183, 26] on icon at bounding box center [186, 21] width 6 height 12
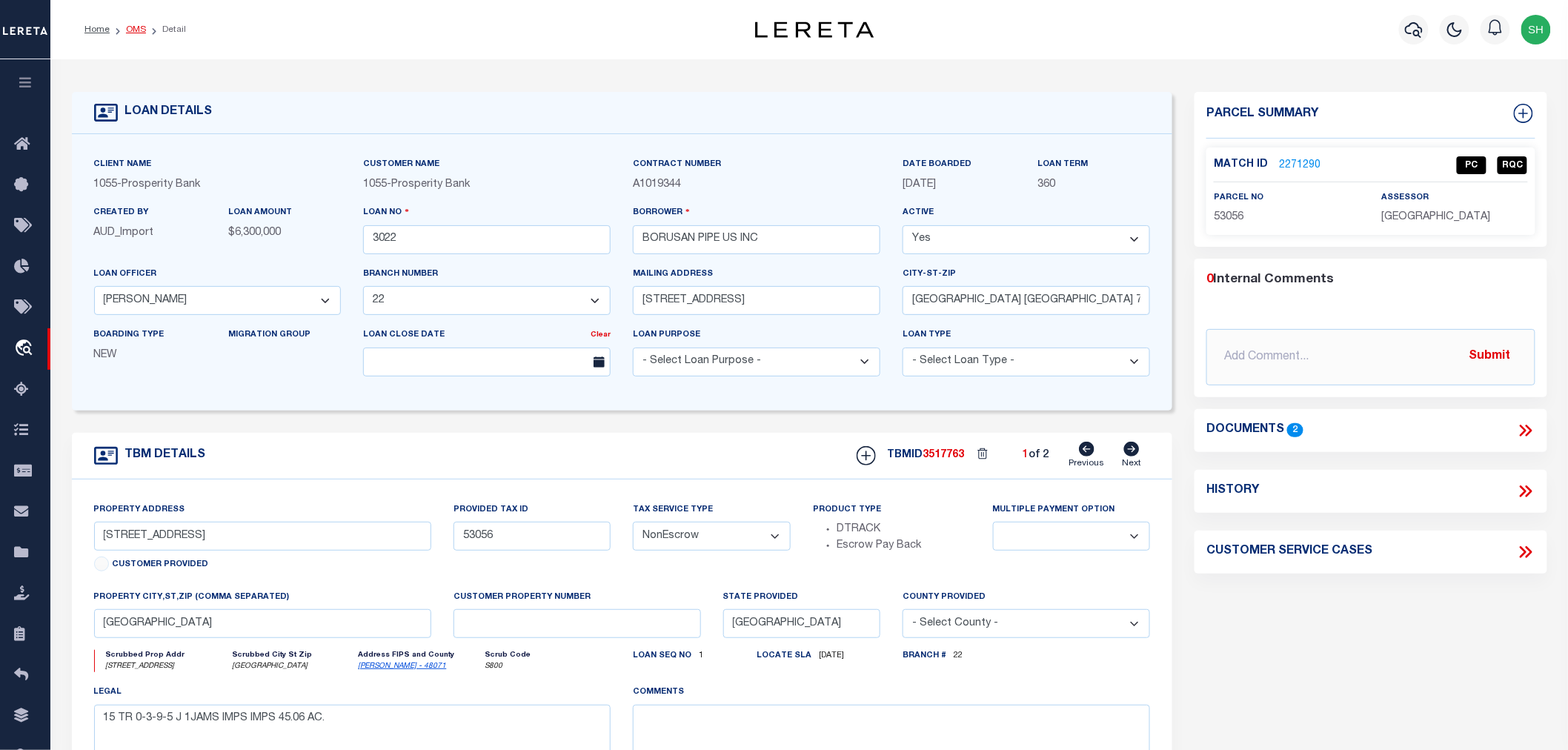
click at [136, 32] on link "OMS" at bounding box center [136, 29] width 20 height 9
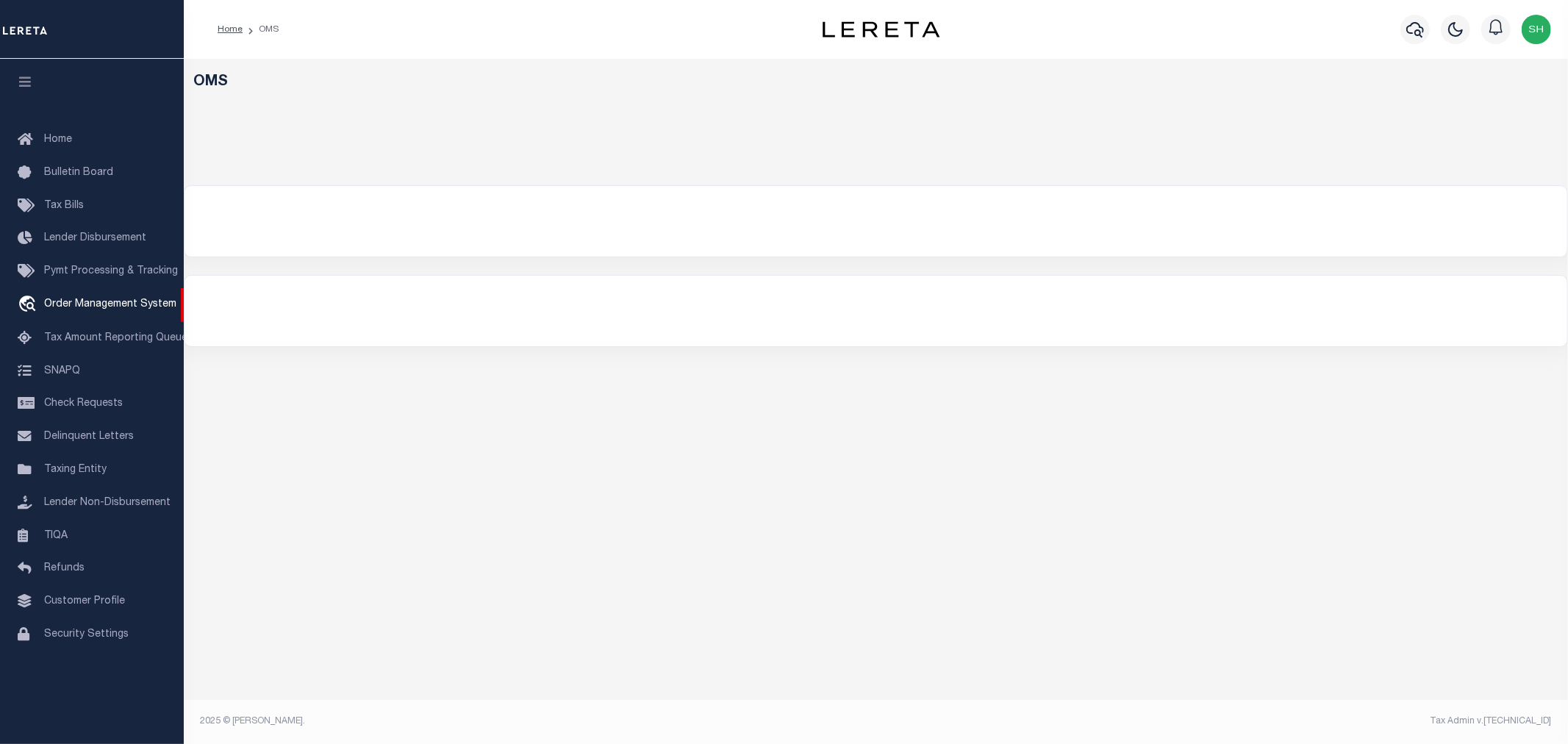
select select "200"
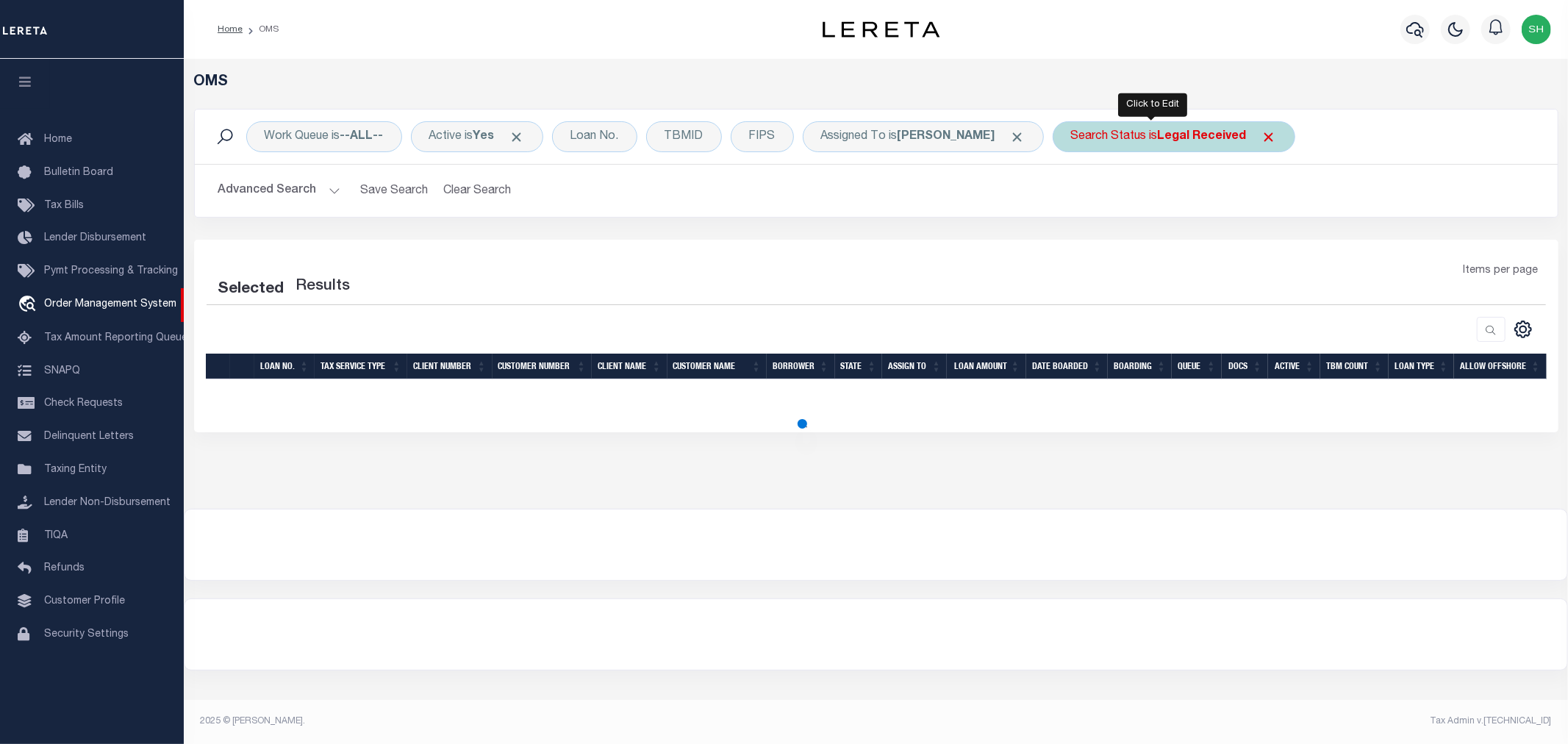
select select "200"
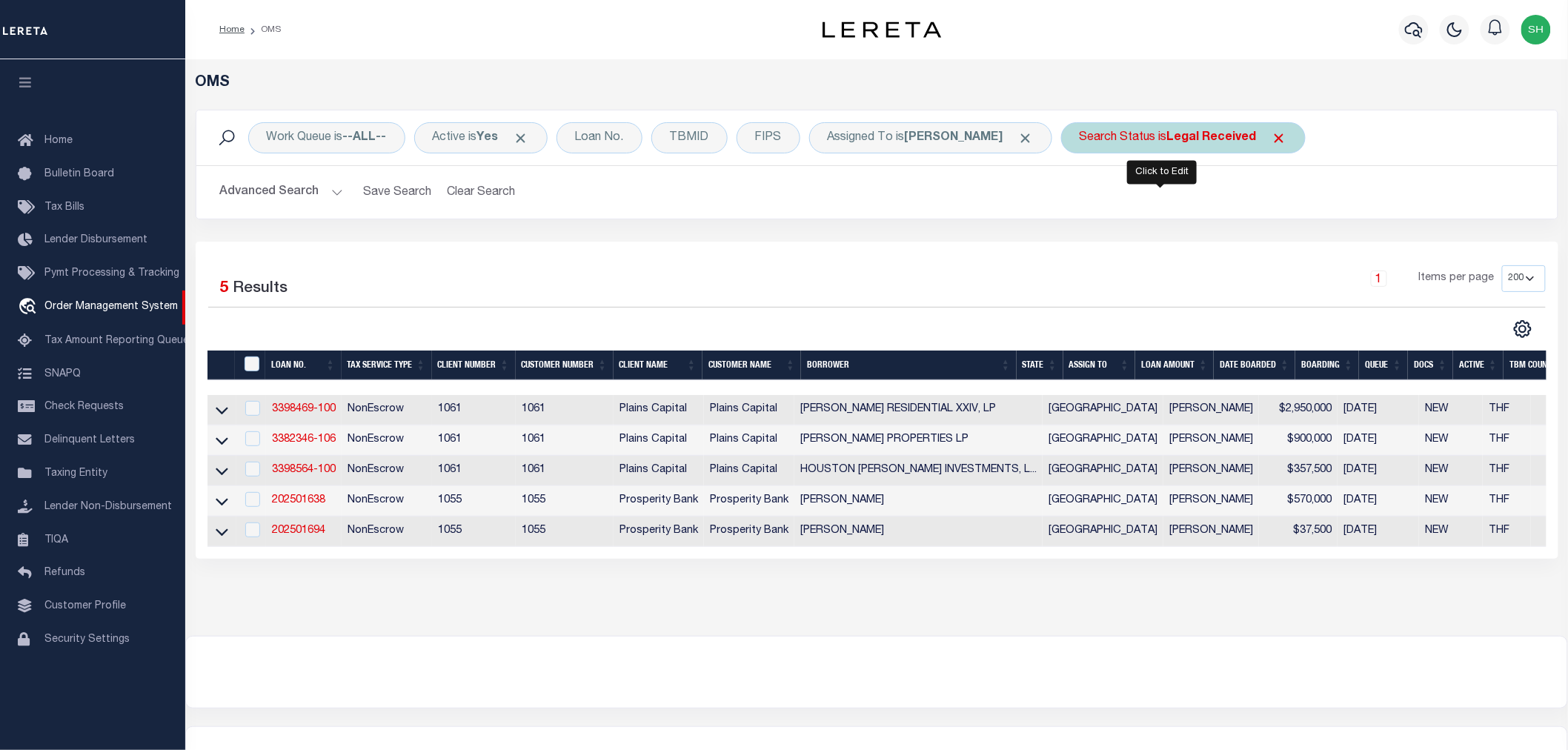
click at [1141, 141] on div "Search Status is Legal Received" at bounding box center [1184, 137] width 245 height 31
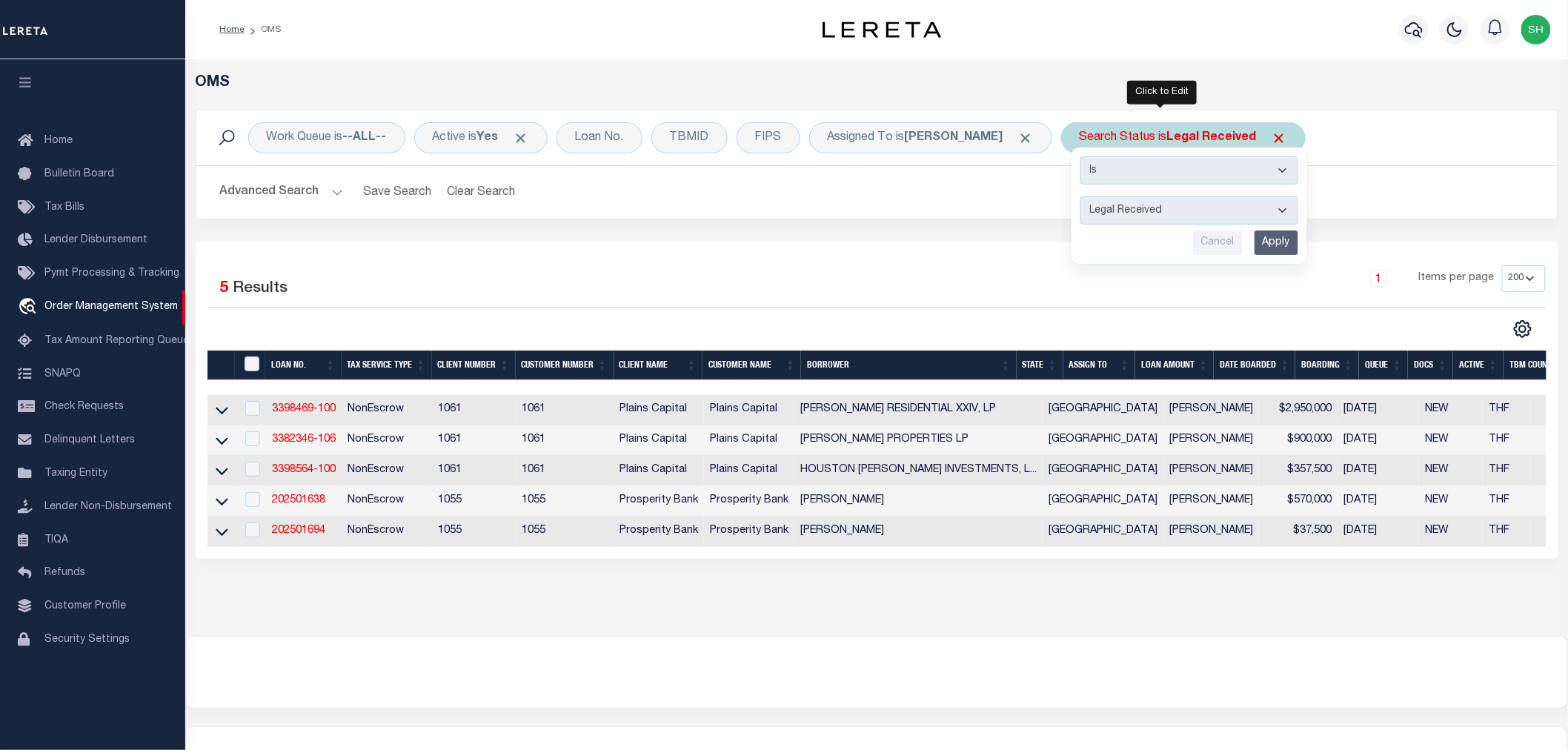
click at [1139, 211] on select "Automated Search Bad Parcel Complete Duplicate Parcel High Dollar Reporting In …" at bounding box center [1189, 210] width 218 height 28
select select "PH"
click at [1080, 196] on select "Automated Search Bad Parcel Complete Duplicate Parcel High Dollar Reporting In …" at bounding box center [1189, 210] width 218 height 28
click at [1255, 246] on input "Apply" at bounding box center [1276, 242] width 44 height 25
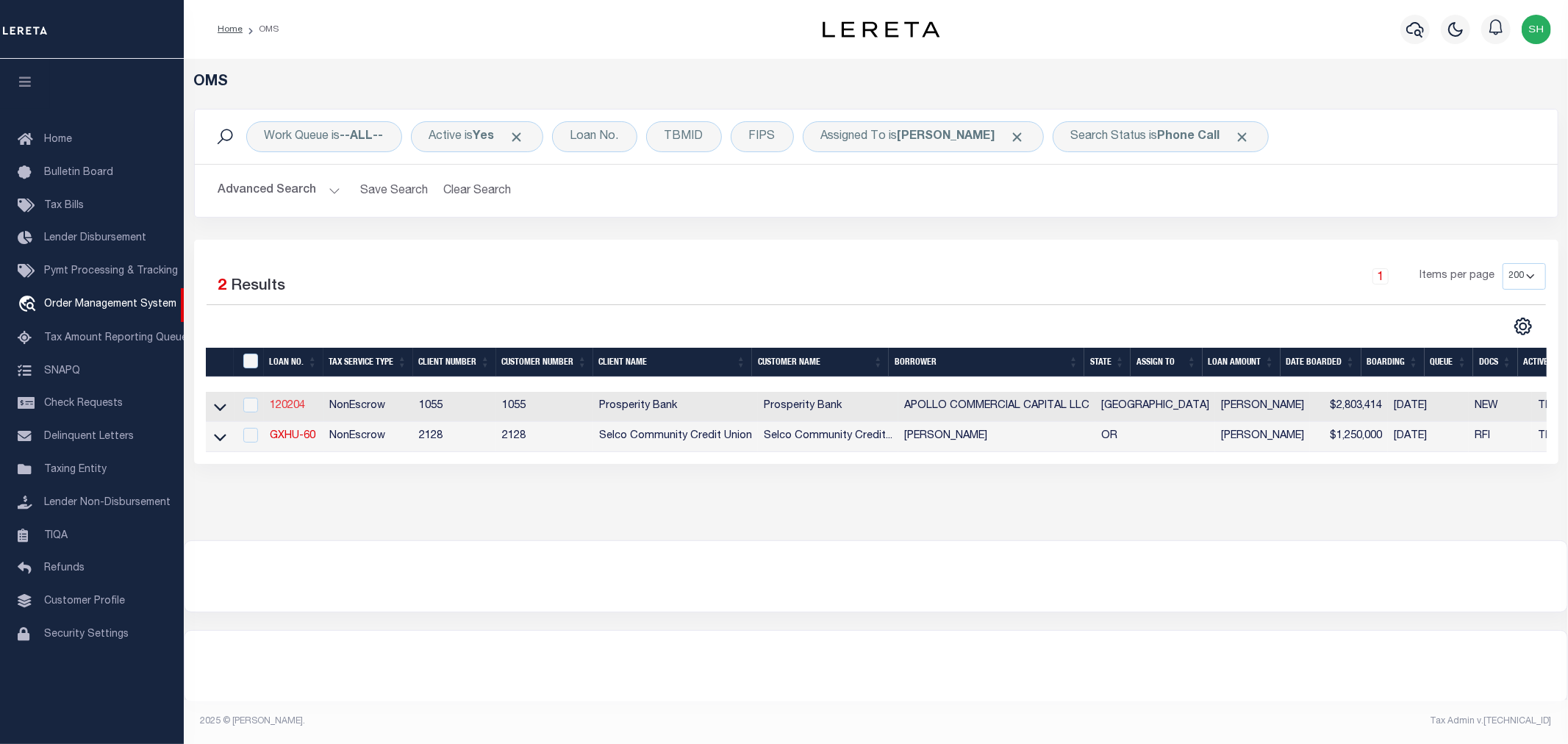
click at [292, 407] on link "120204" at bounding box center [287, 406] width 35 height 10
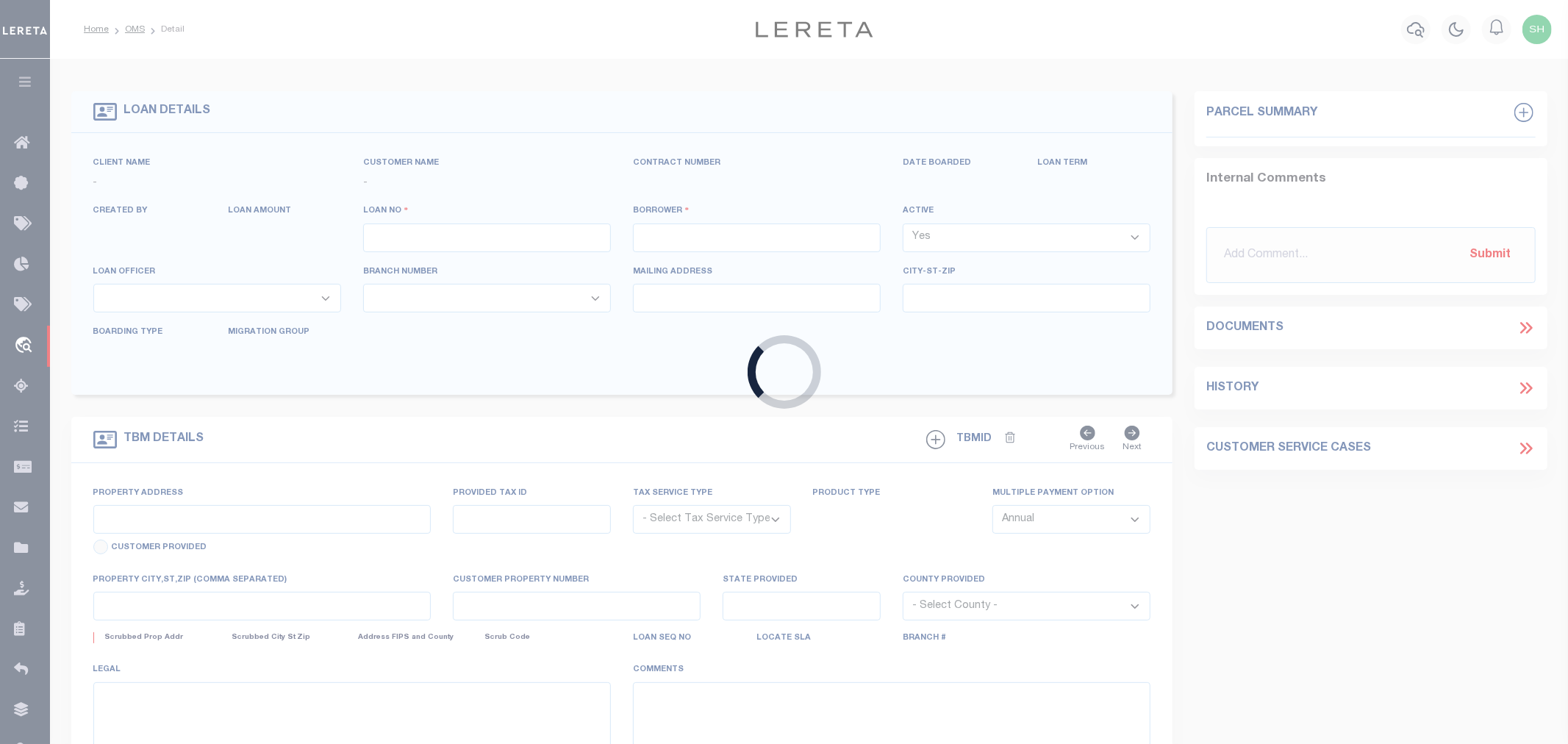
type input "120204"
type input "APOLLO COMMERCIAL CAPITAL LLC"
select select
type input "[STREET_ADDRESS]"
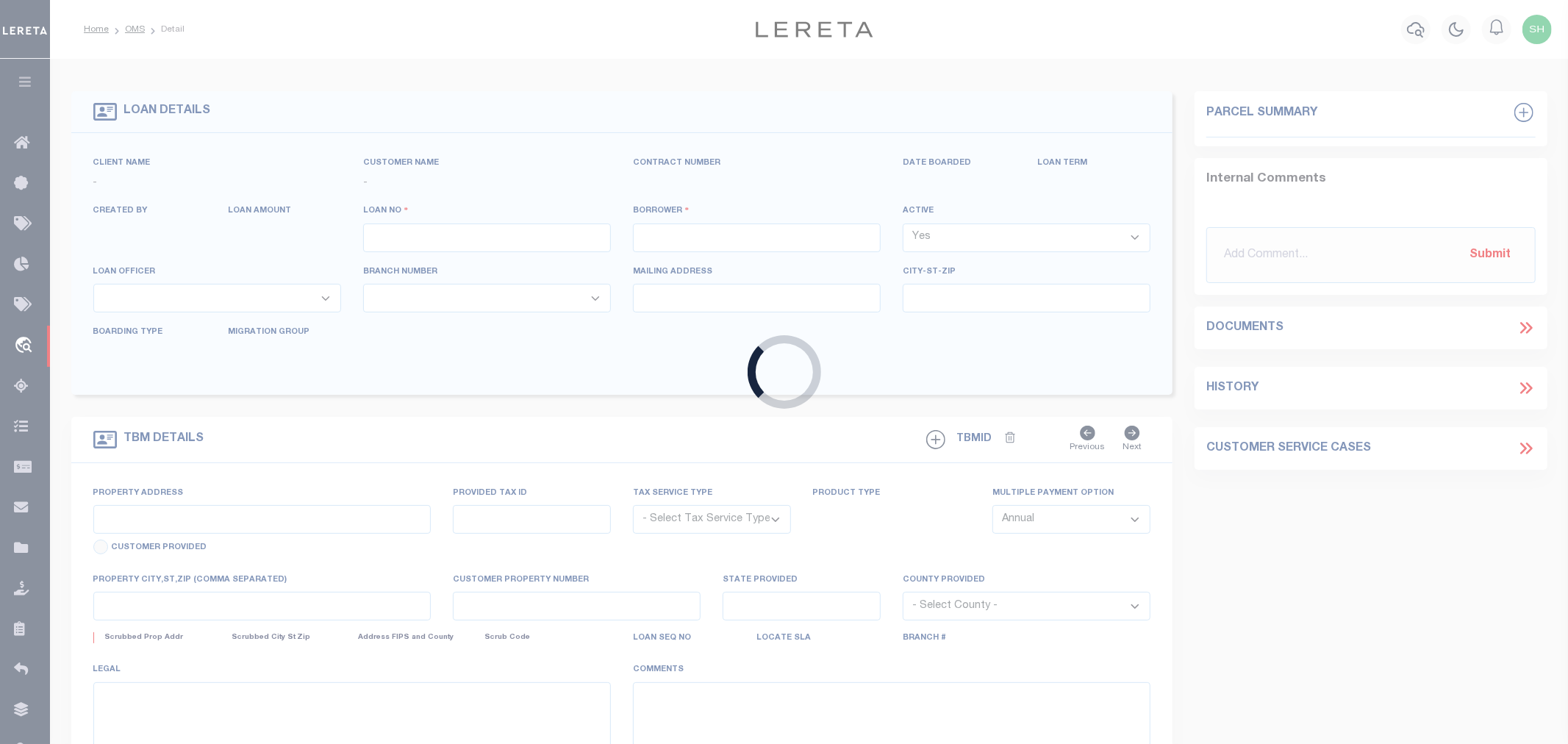
type input "[GEOGRAPHIC_DATA] TX 77032-1924"
select select
select select "NonEscrow"
select select "10412"
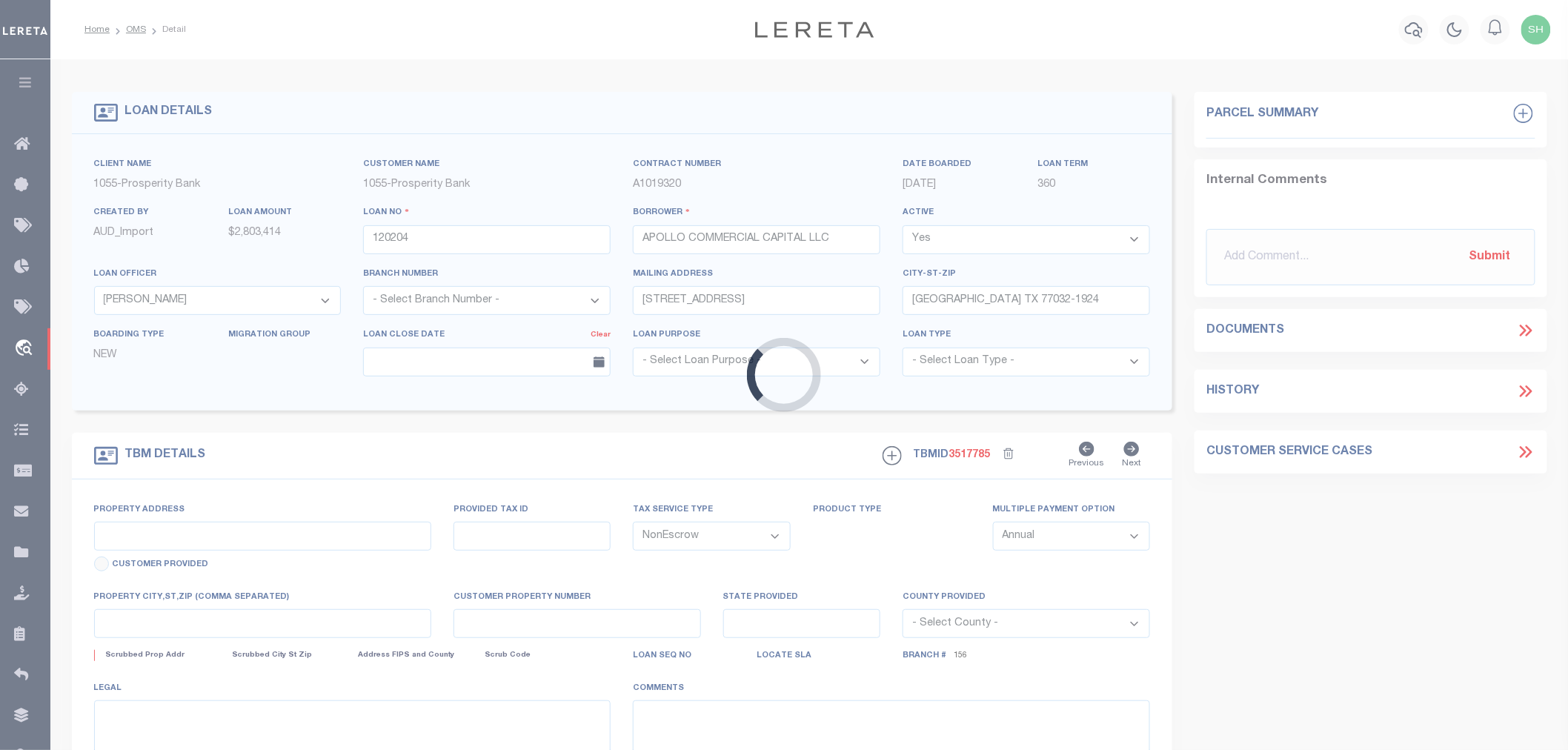
select select "3996"
type input "[STREET_ADDRESS][PERSON_NAME]"
type input "1375070020003"
select select
type input "[PERSON_NAME], [GEOGRAPHIC_DATA]"
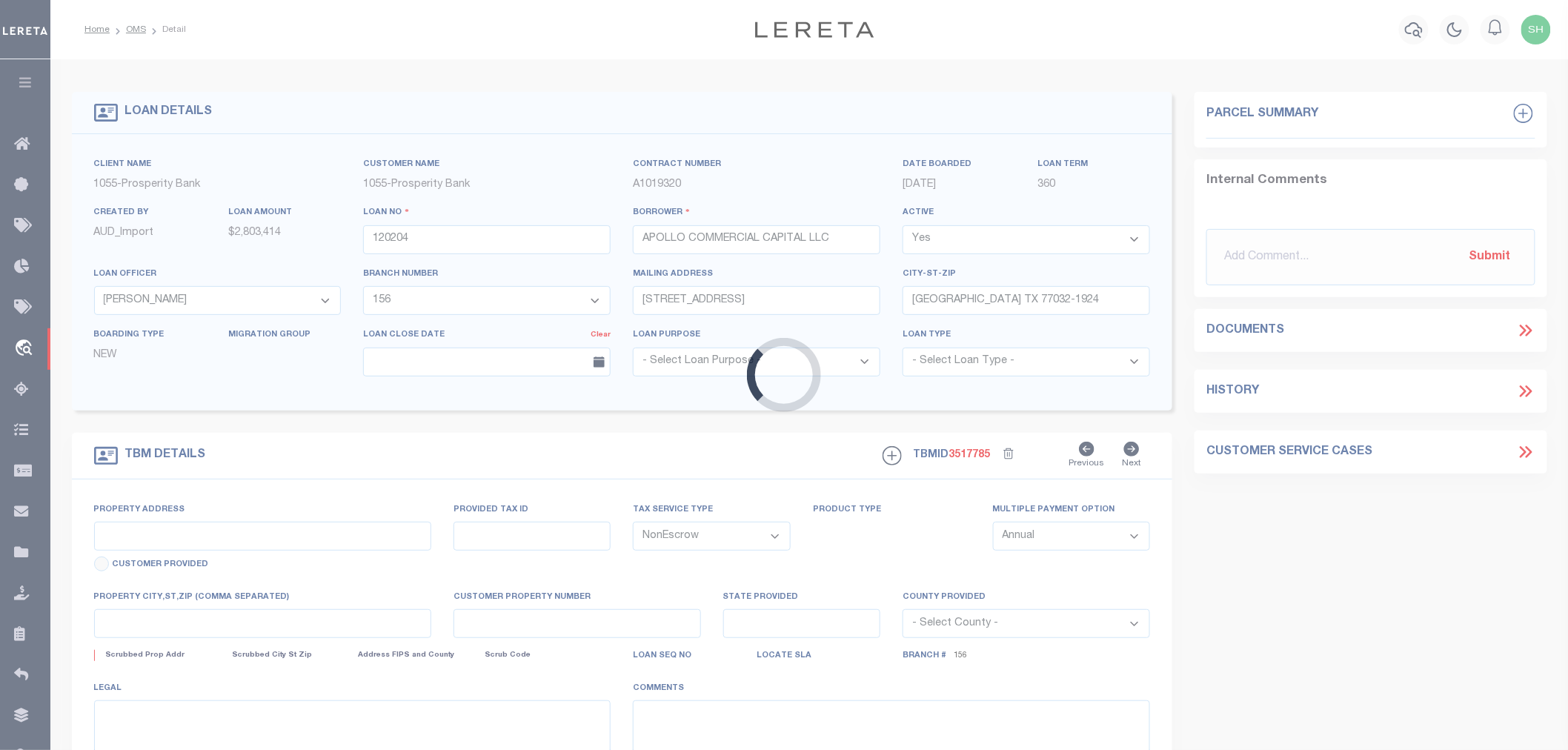
type input "[GEOGRAPHIC_DATA]"
select select
type textarea "RES E BLK 2 BIND RD OFF PK SEC 1 REP NO 1"
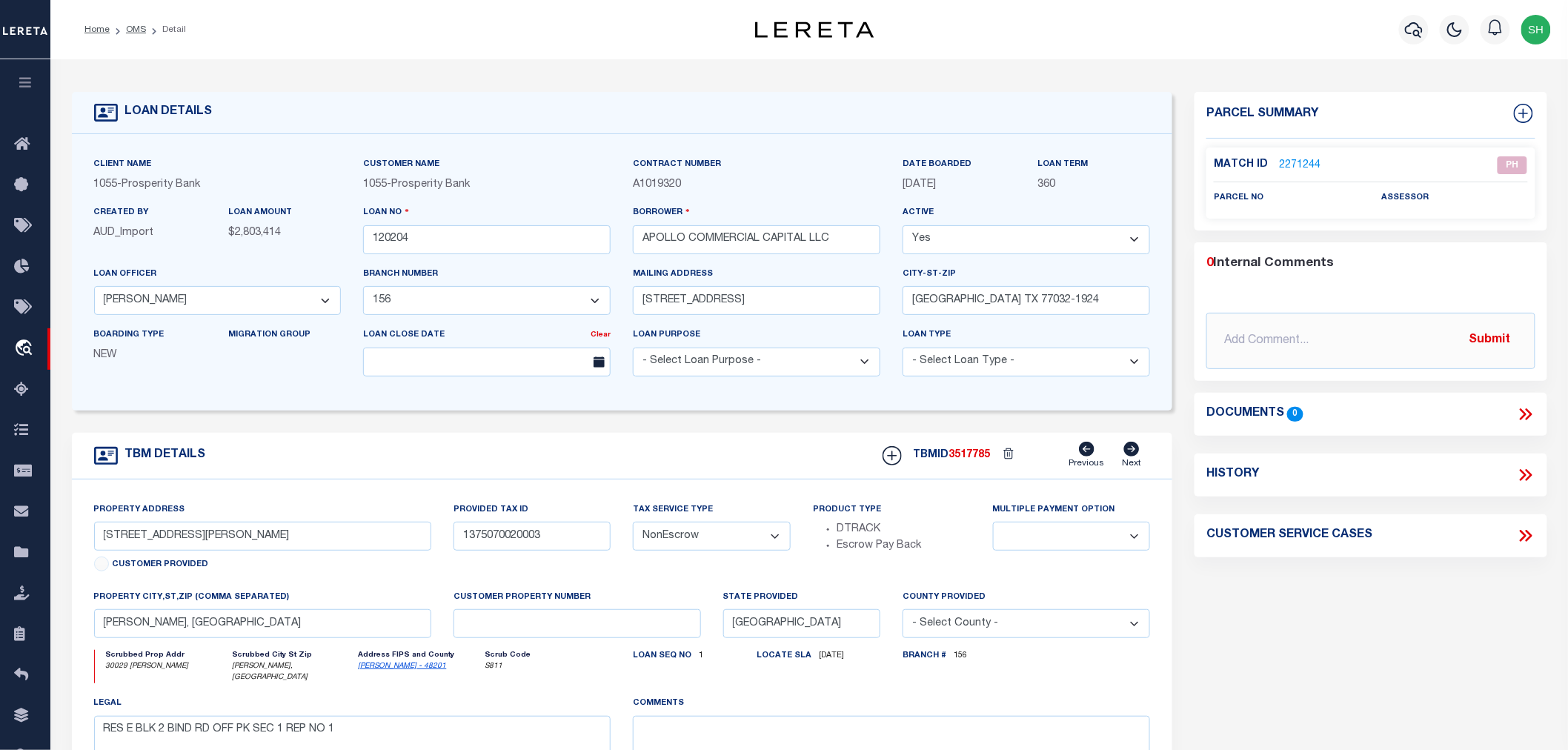
click at [1298, 158] on link "2271244" at bounding box center [1300, 166] width 41 height 16
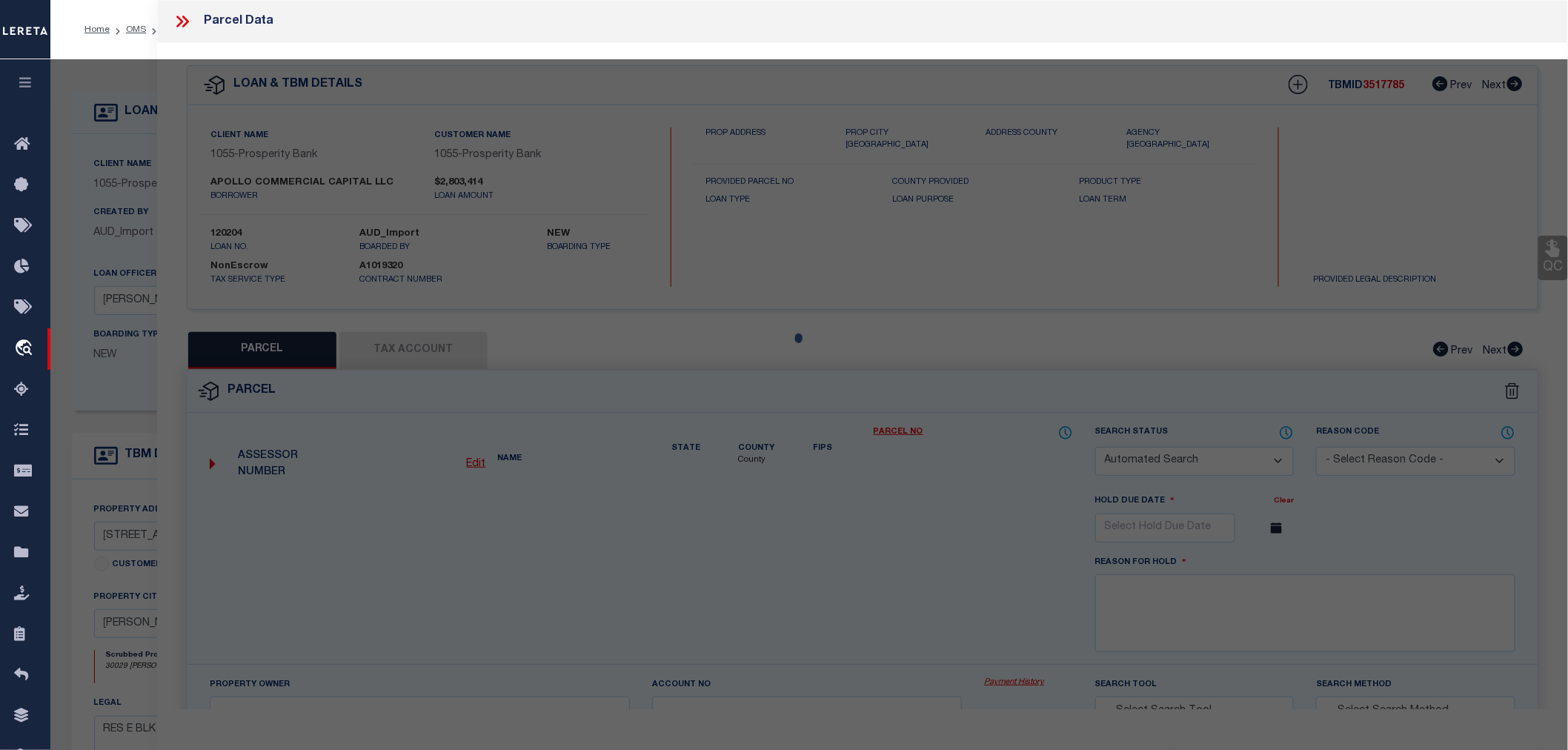
checkbox input "false"
select select "PH"
checkbox input "false"
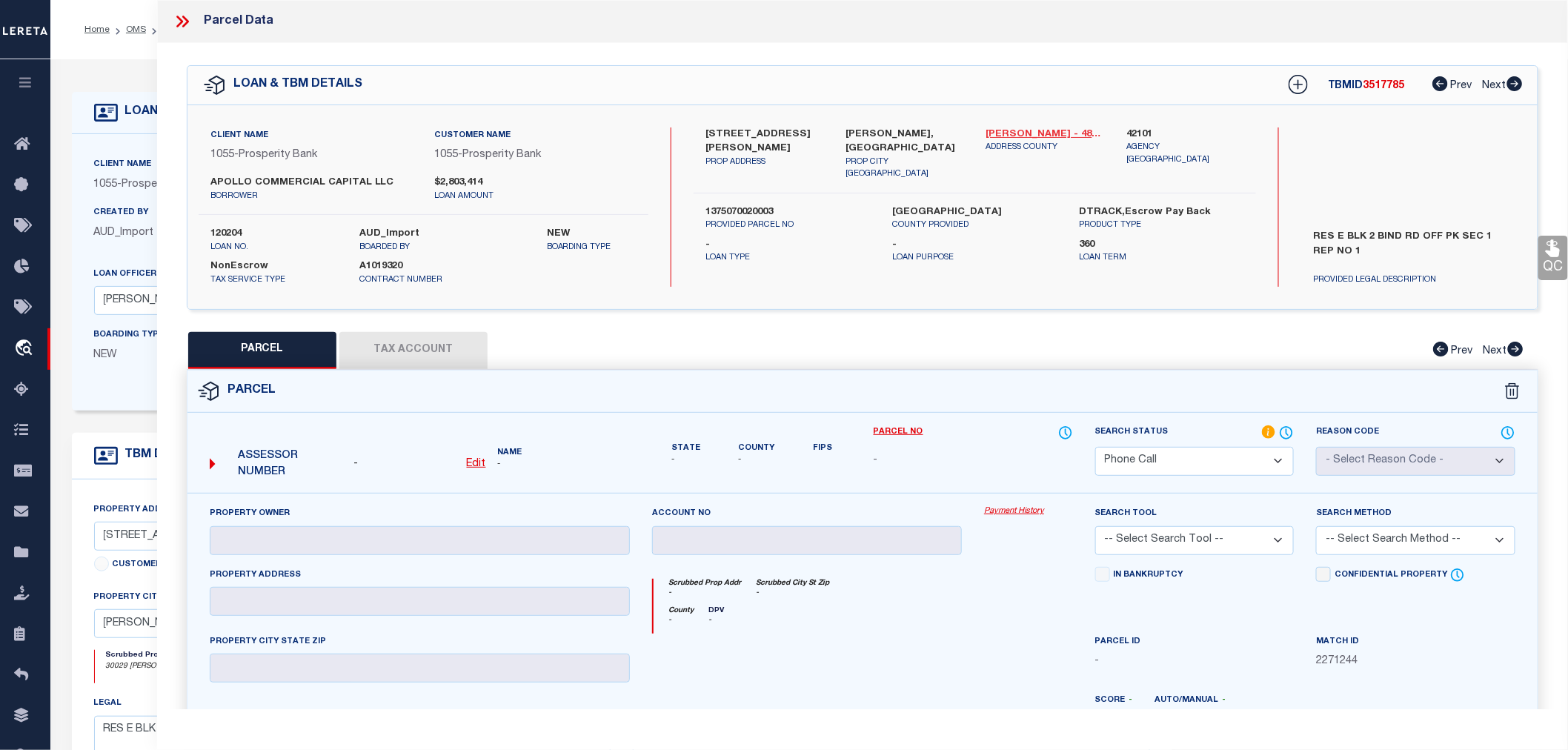
click at [1001, 130] on link "[PERSON_NAME] - 48201" at bounding box center [1045, 134] width 118 height 15
click at [759, 205] on label "1375070020003" at bounding box center [787, 212] width 164 height 15
copy label "1375070020003"
drag, startPoint x: 742, startPoint y: 130, endPoint x: 778, endPoint y: 129, distance: 36.0
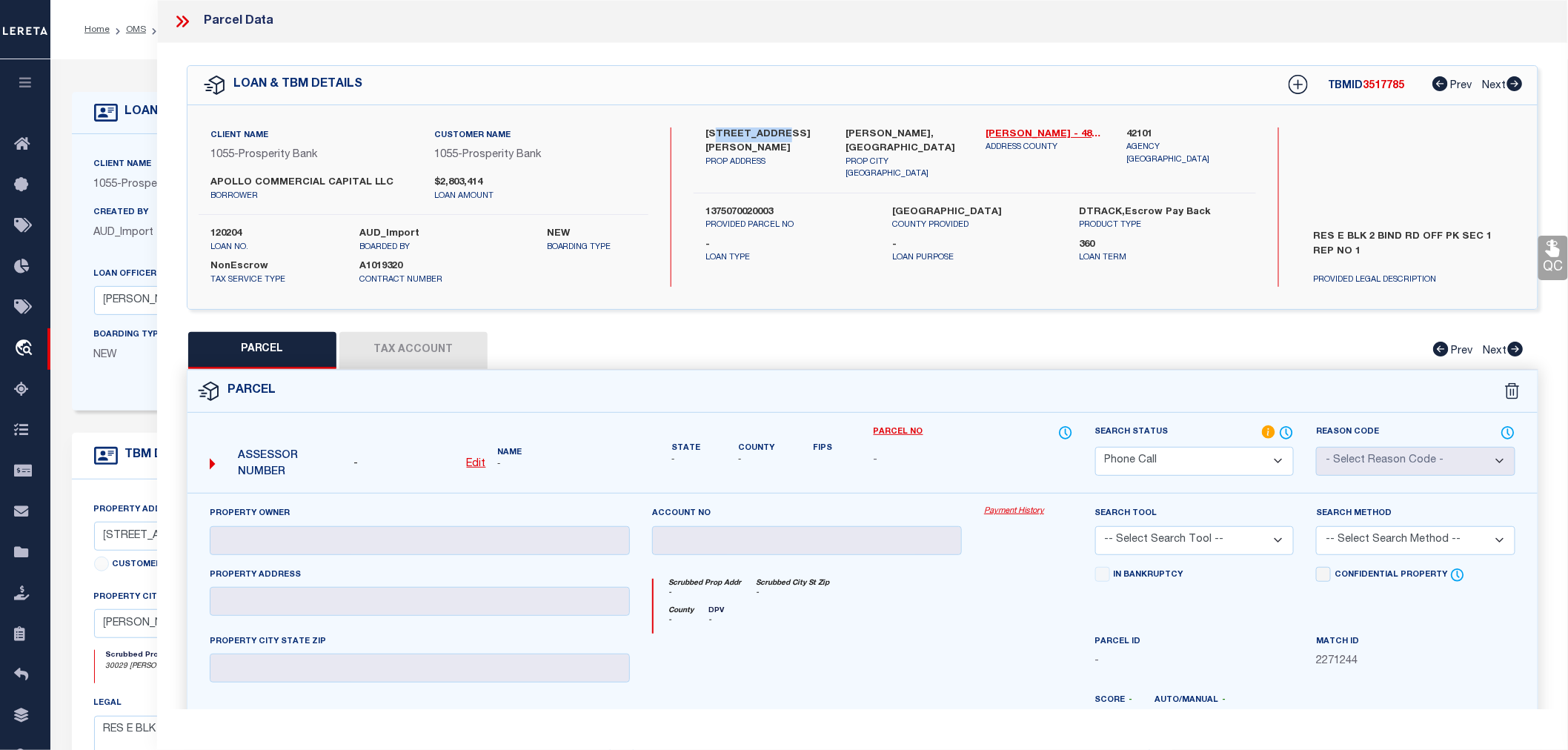
click at [778, 129] on label "[STREET_ADDRESS][PERSON_NAME]" at bounding box center [764, 141] width 118 height 29
click at [756, 141] on label "[STREET_ADDRESS][PERSON_NAME]" at bounding box center [764, 141] width 118 height 29
drag, startPoint x: 705, startPoint y: 129, endPoint x: 779, endPoint y: 136, distance: 74.3
click at [779, 136] on label "30029 BINFORD PARK RD" at bounding box center [764, 141] width 118 height 29
copy label "30029 BINFORD"
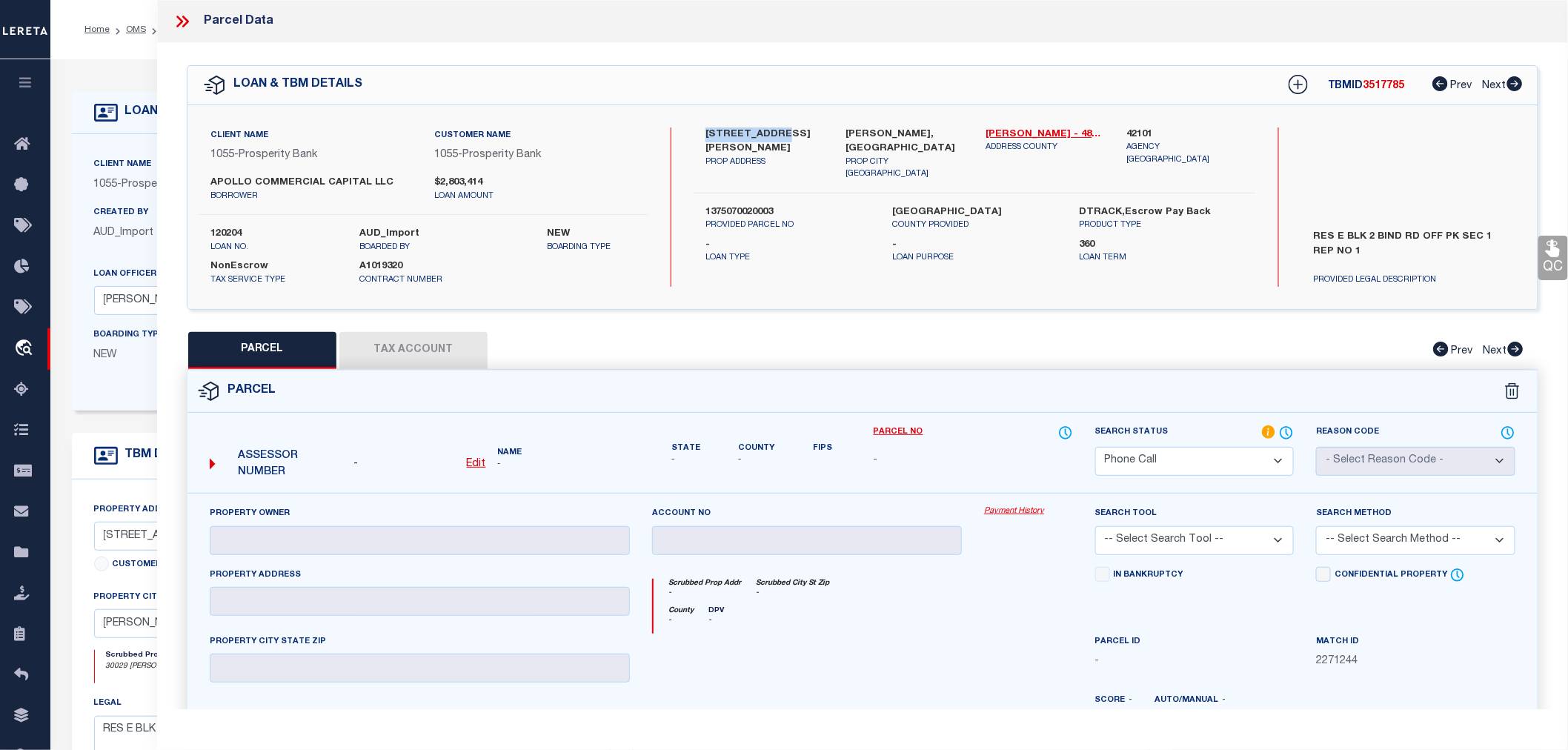
click at [750, 205] on label "1375070020003" at bounding box center [787, 212] width 164 height 15
copy label "1375070020003"
click at [787, 252] on p "Loan Type" at bounding box center [787, 258] width 164 height 13
click at [182, 17] on icon at bounding box center [182, 21] width 19 height 19
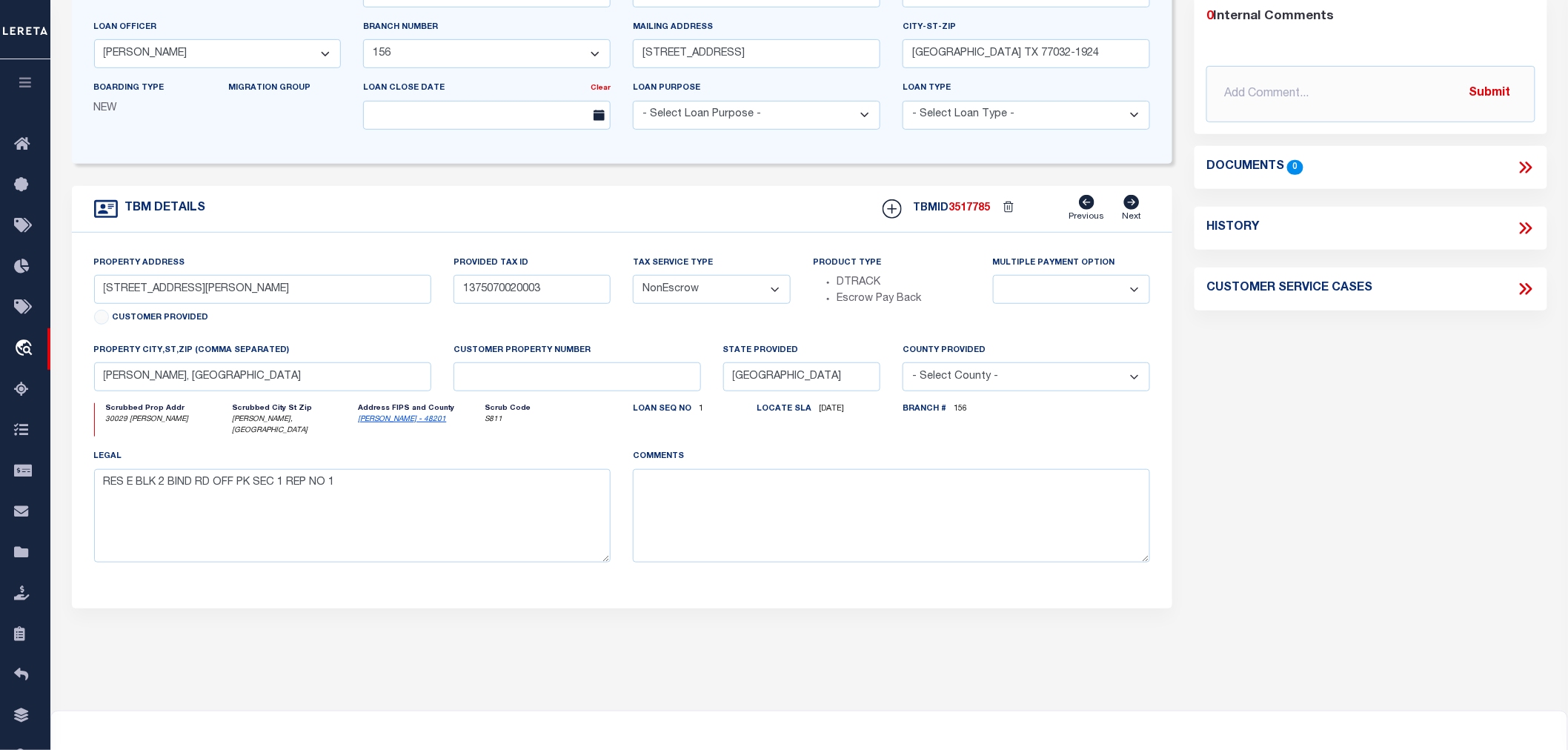
scroll to position [83, 0]
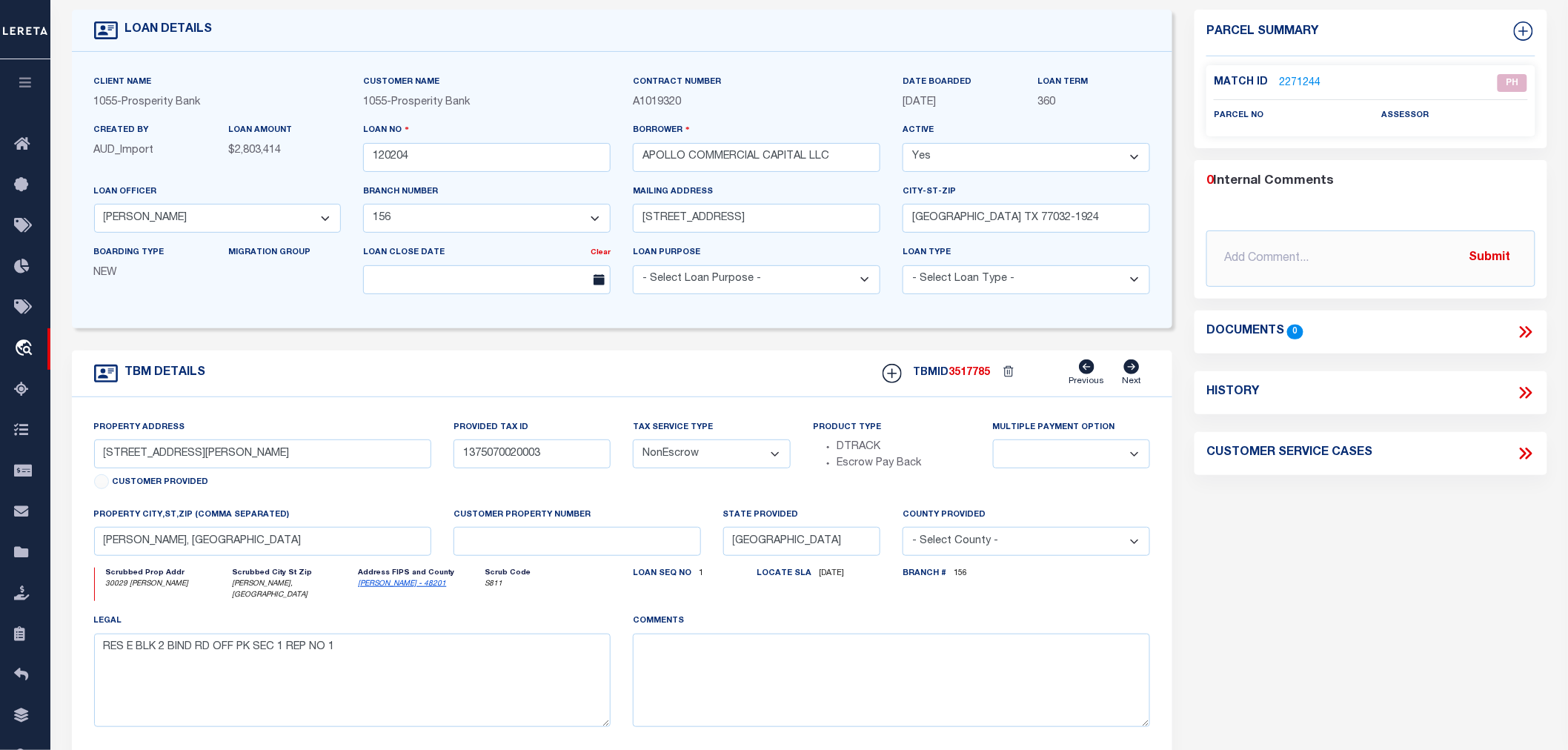
click at [1306, 83] on link "2271244" at bounding box center [1300, 83] width 41 height 16
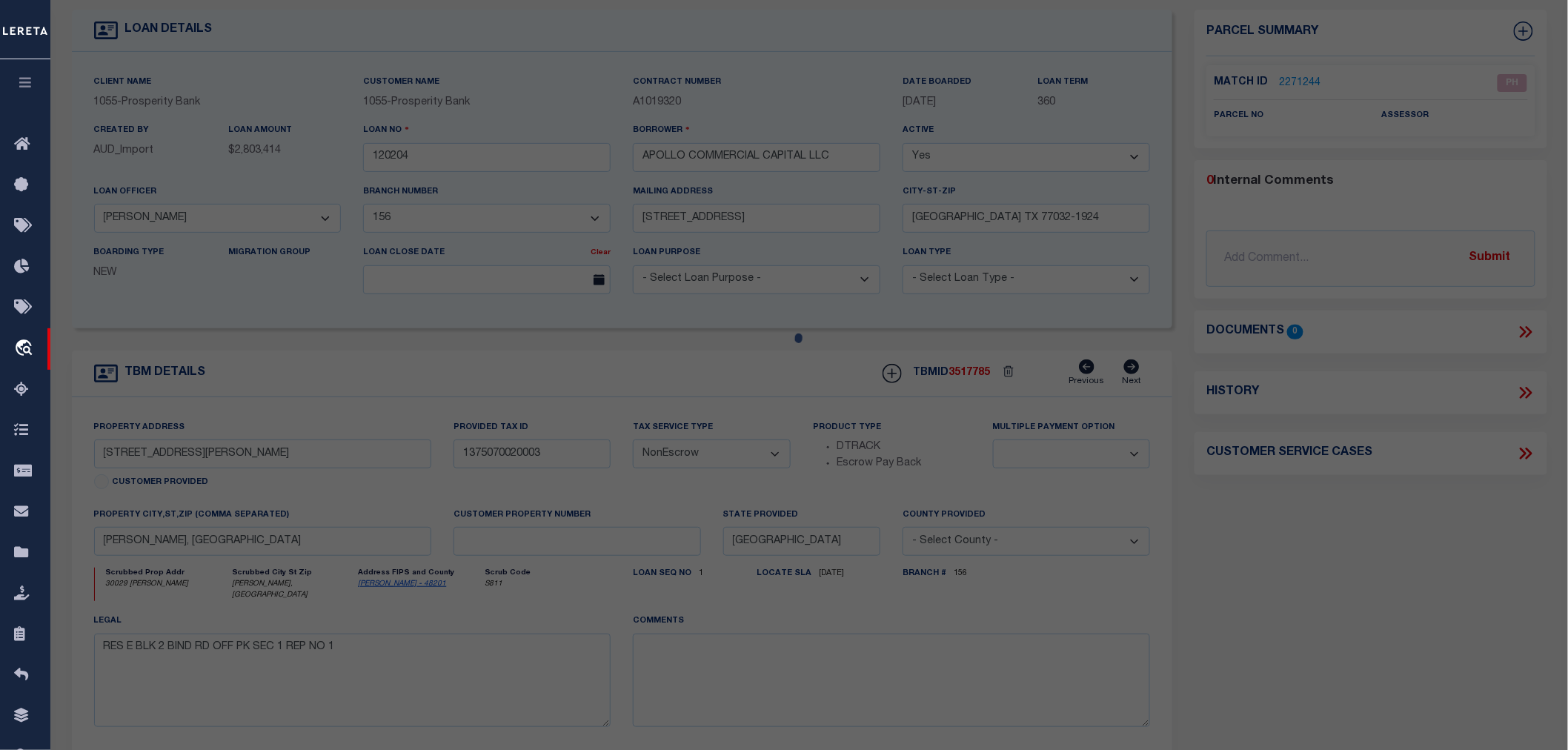
select select "AS"
checkbox input "false"
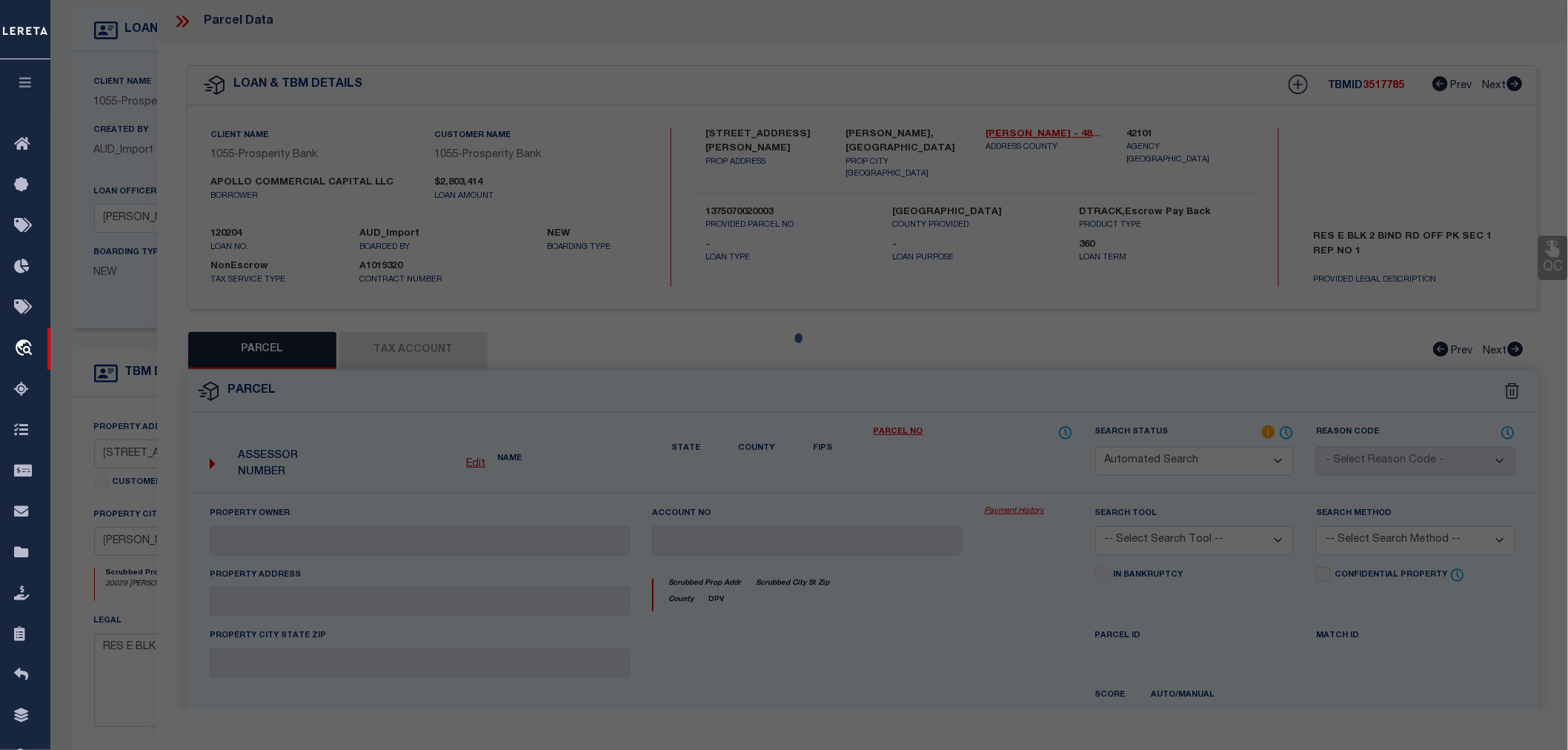
select select "PH"
checkbox input "false"
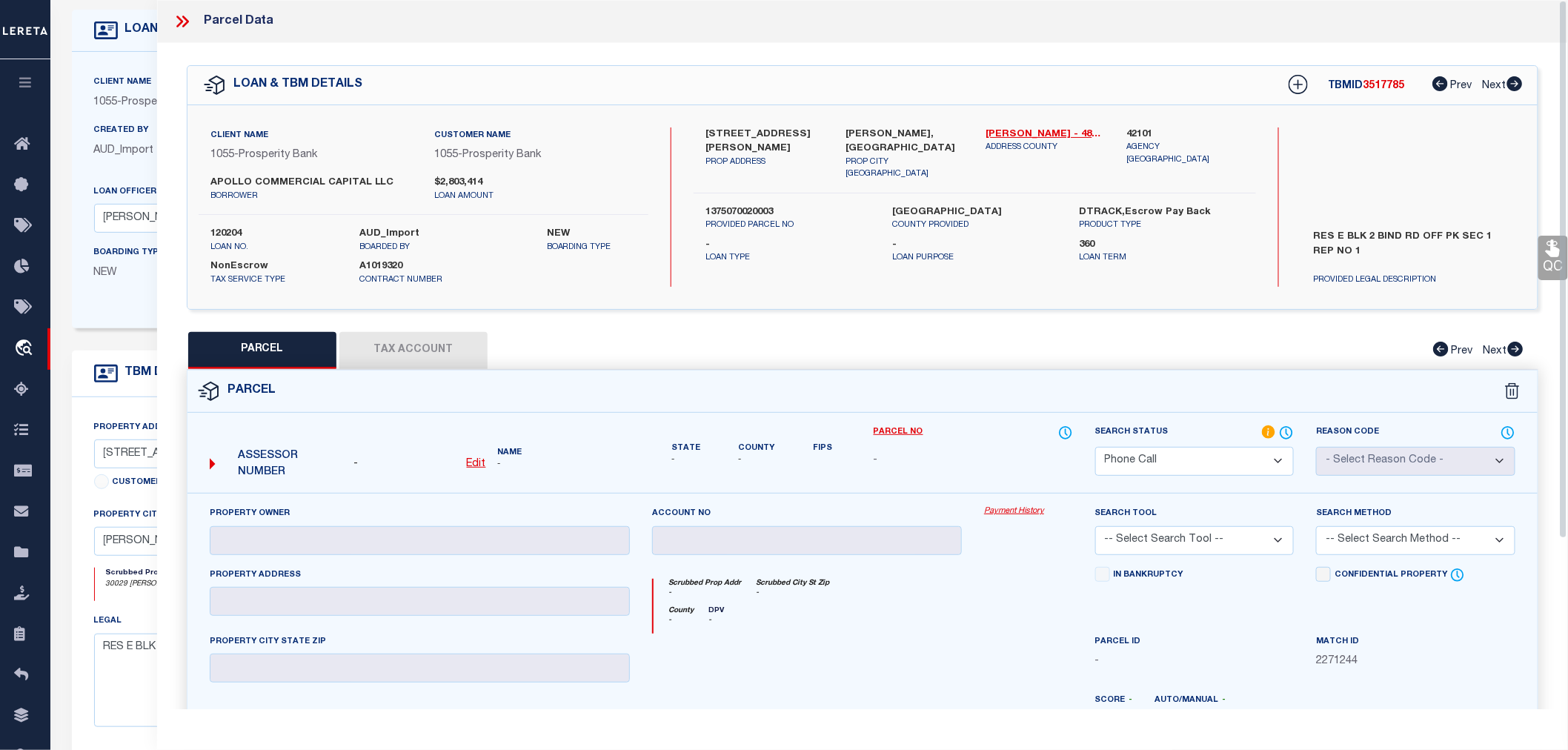
click at [1010, 606] on div "County - DPV -" at bounding box center [863, 620] width 419 height 28
click at [931, 617] on div "County - DPV -" at bounding box center [863, 620] width 419 height 28
click at [983, 584] on div "Scrubbed Prop Addr - Scrubbed City St Zip -" at bounding box center [863, 593] width 419 height 28
click at [902, 606] on div "County - DPV -" at bounding box center [863, 620] width 419 height 28
click at [1024, 387] on div "Parcel" at bounding box center [863, 392] width 1350 height 42
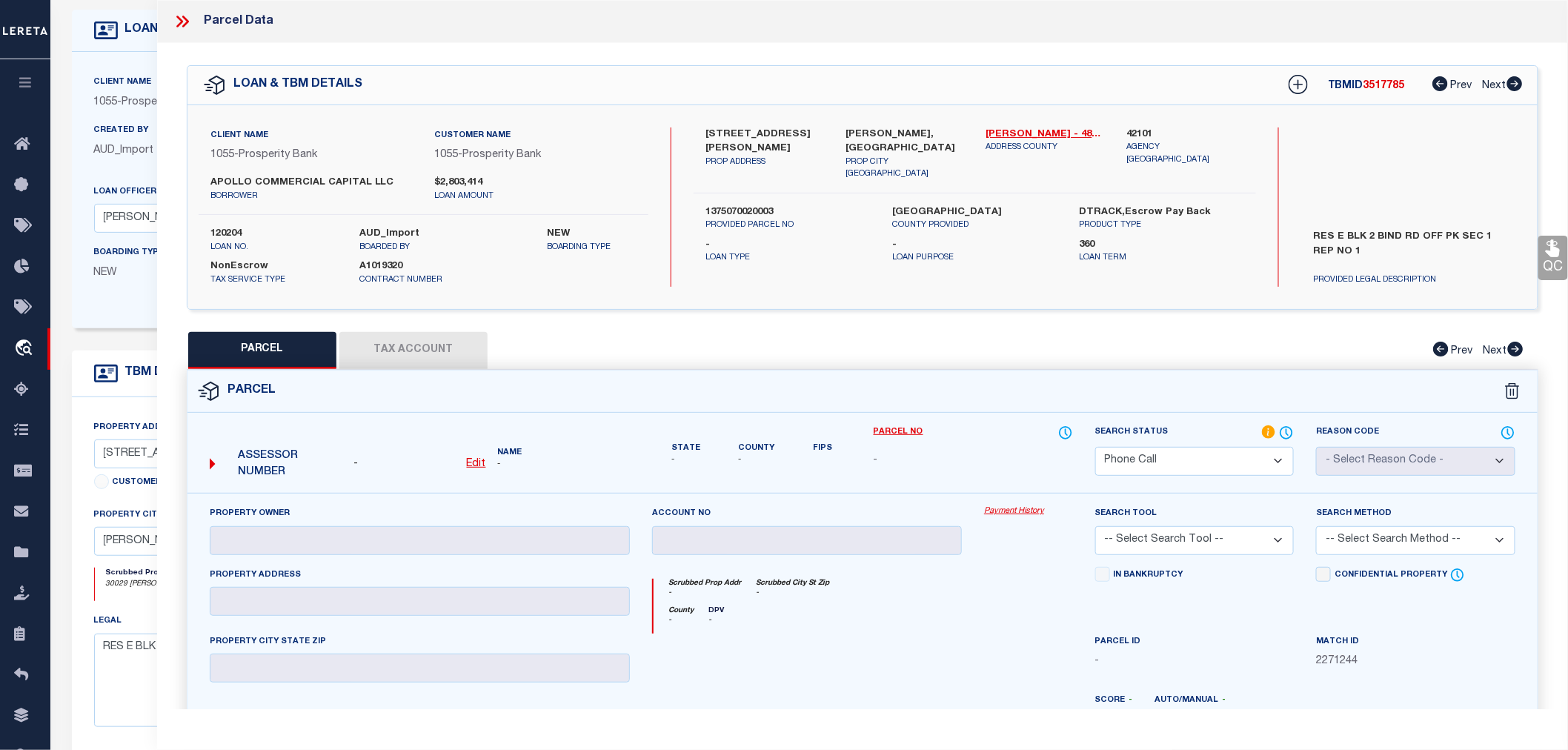
click at [1164, 458] on select "Automated Search Bad Parcel Complete Duplicate Parcel High Dollar Reporting In …" at bounding box center [1195, 462] width 199 height 29
select select "NP"
click at [1095, 447] on select "Automated Search Bad Parcel Complete Duplicate Parcel High Dollar Reporting In …" at bounding box center [1195, 462] width 199 height 29
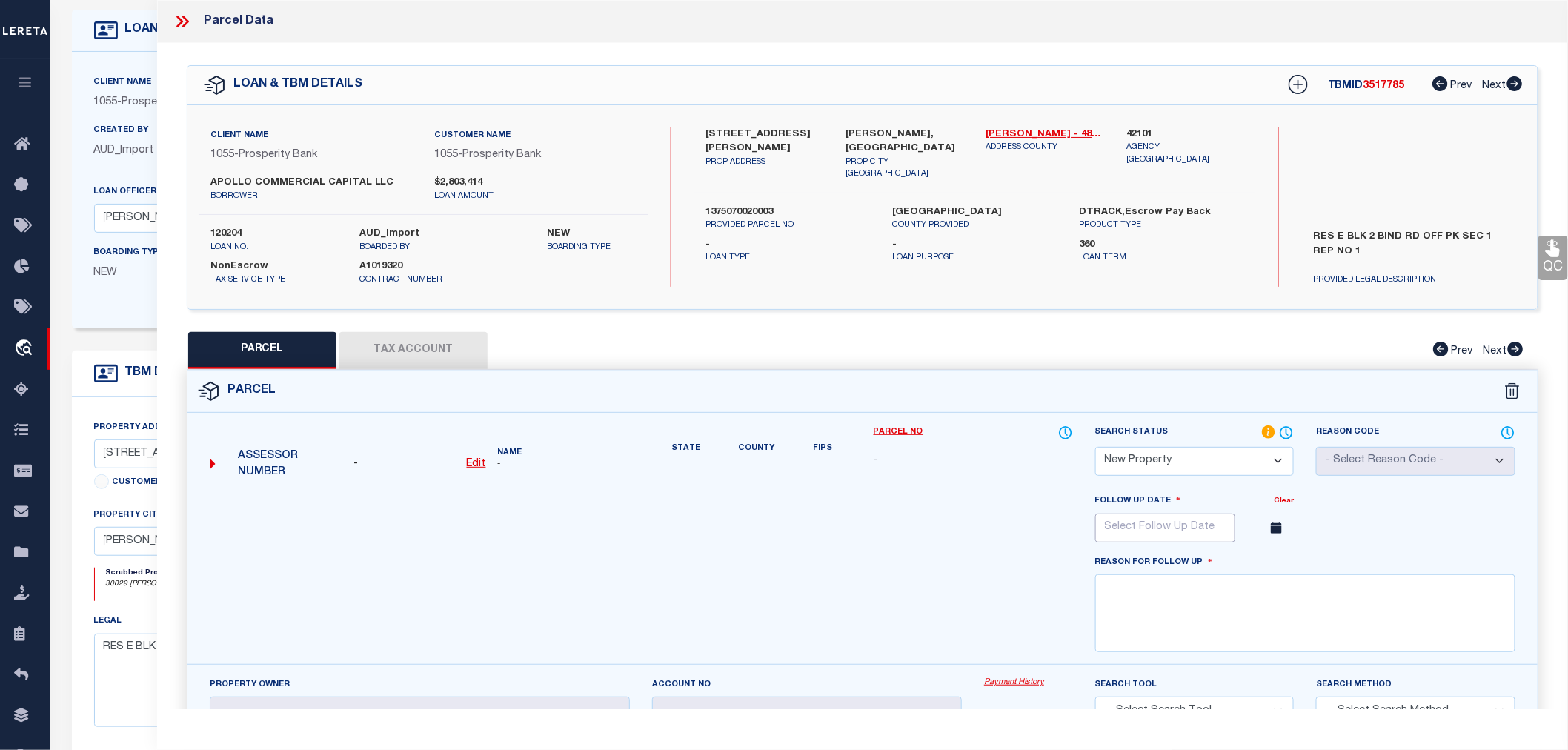
click at [1161, 524] on input "text" at bounding box center [1165, 528] width 140 height 29
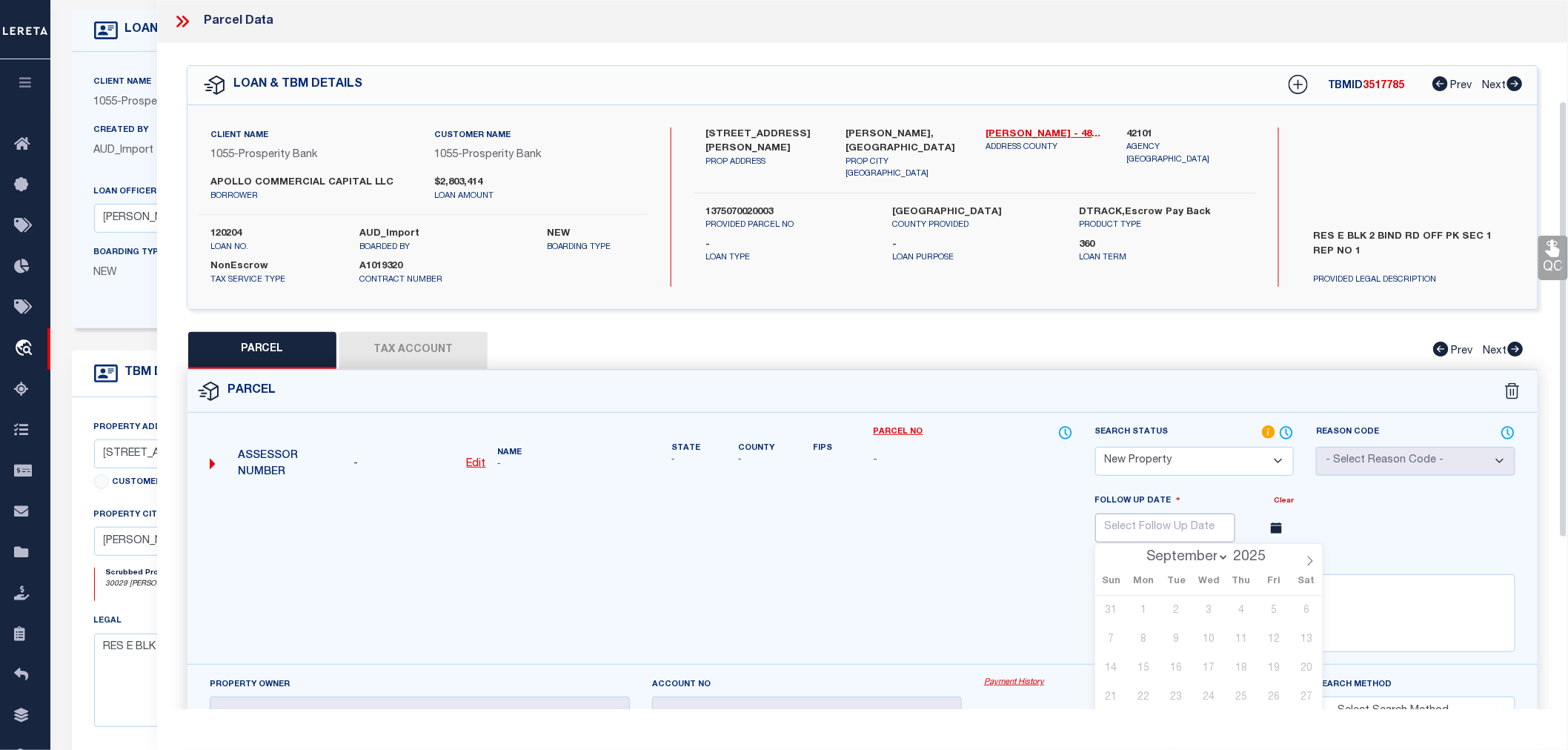
scroll to position [164, 0]
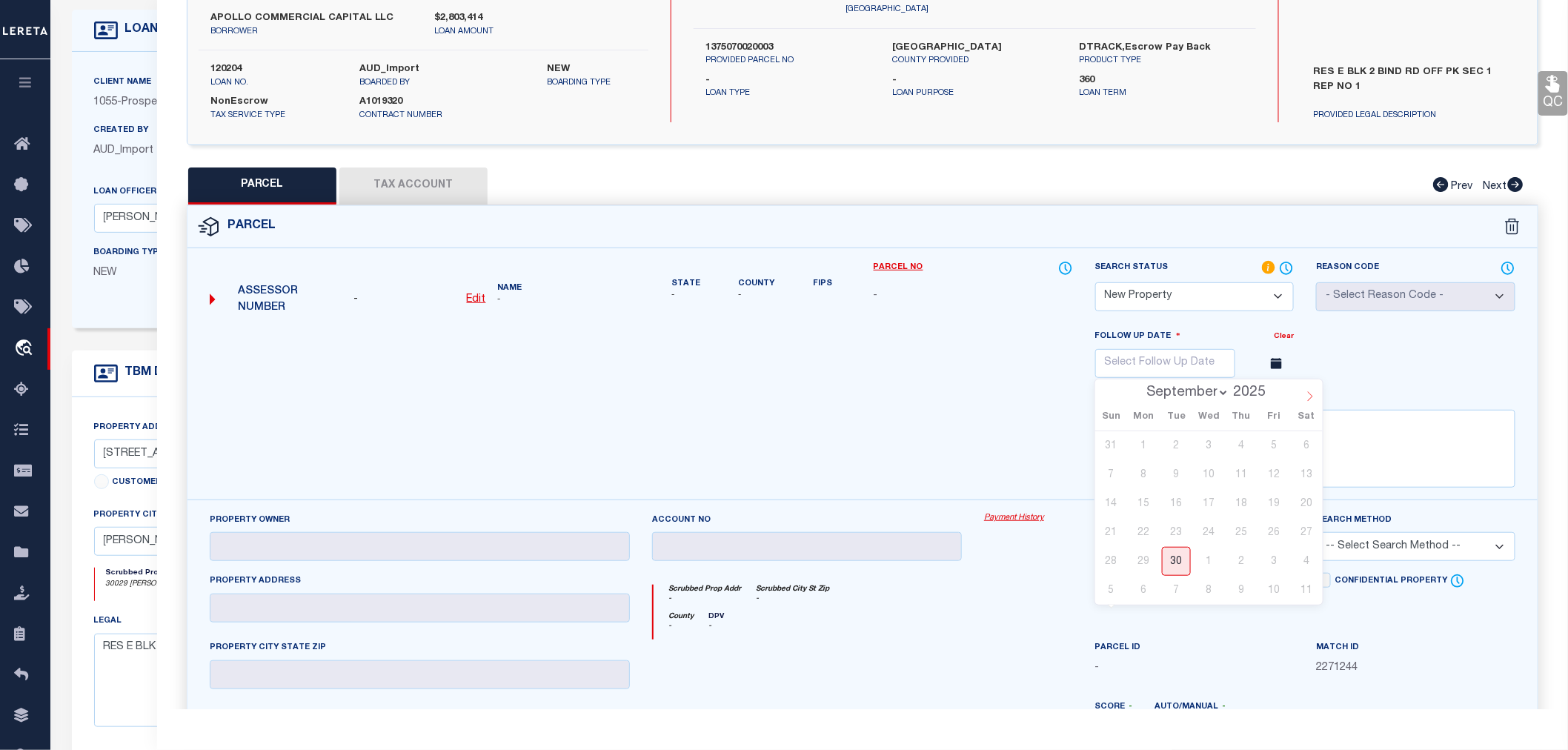
click at [1310, 394] on icon at bounding box center [1311, 397] width 6 height 10
select select "11"
click at [1146, 556] on span "29" at bounding box center [1144, 562] width 29 height 29
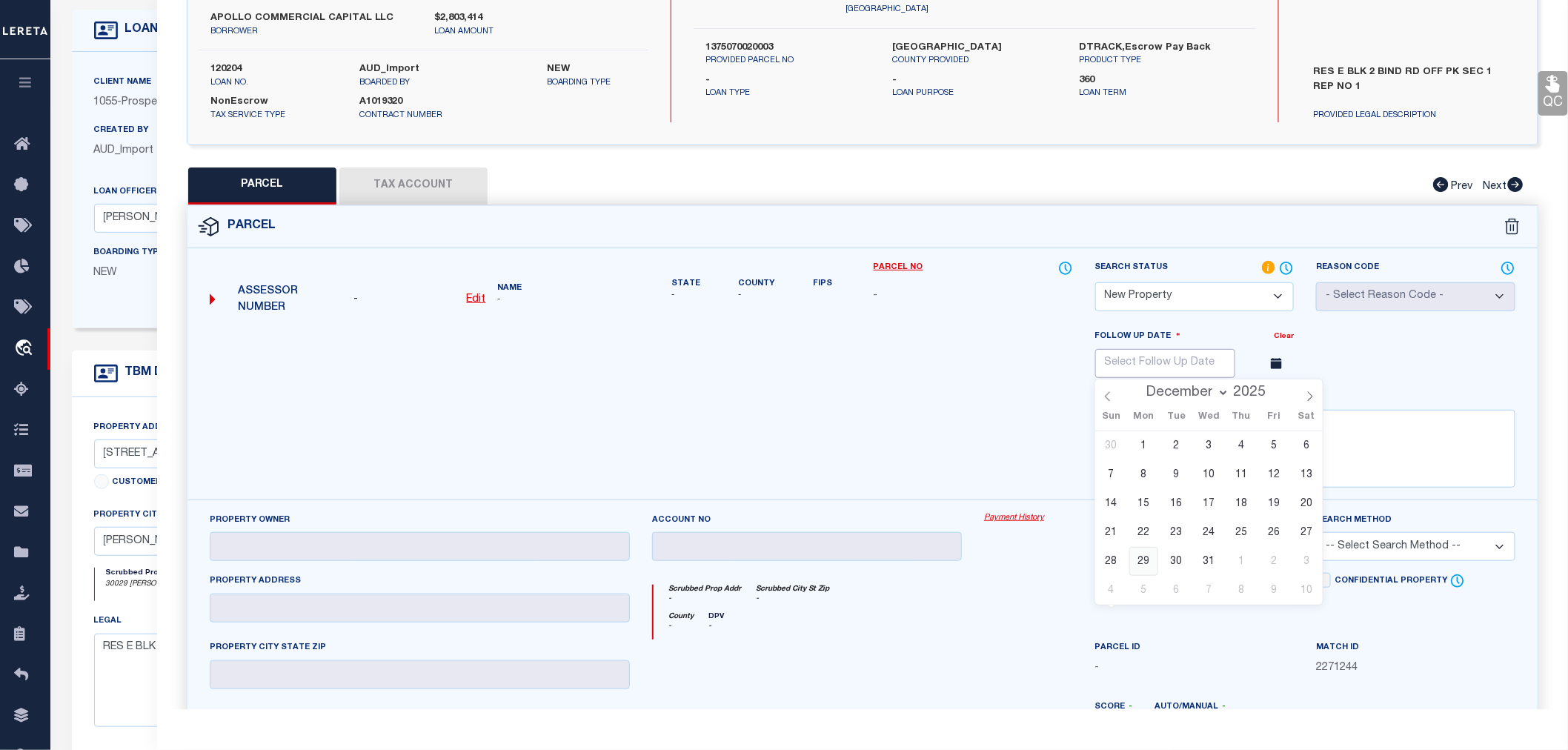
type input "12/29/2025"
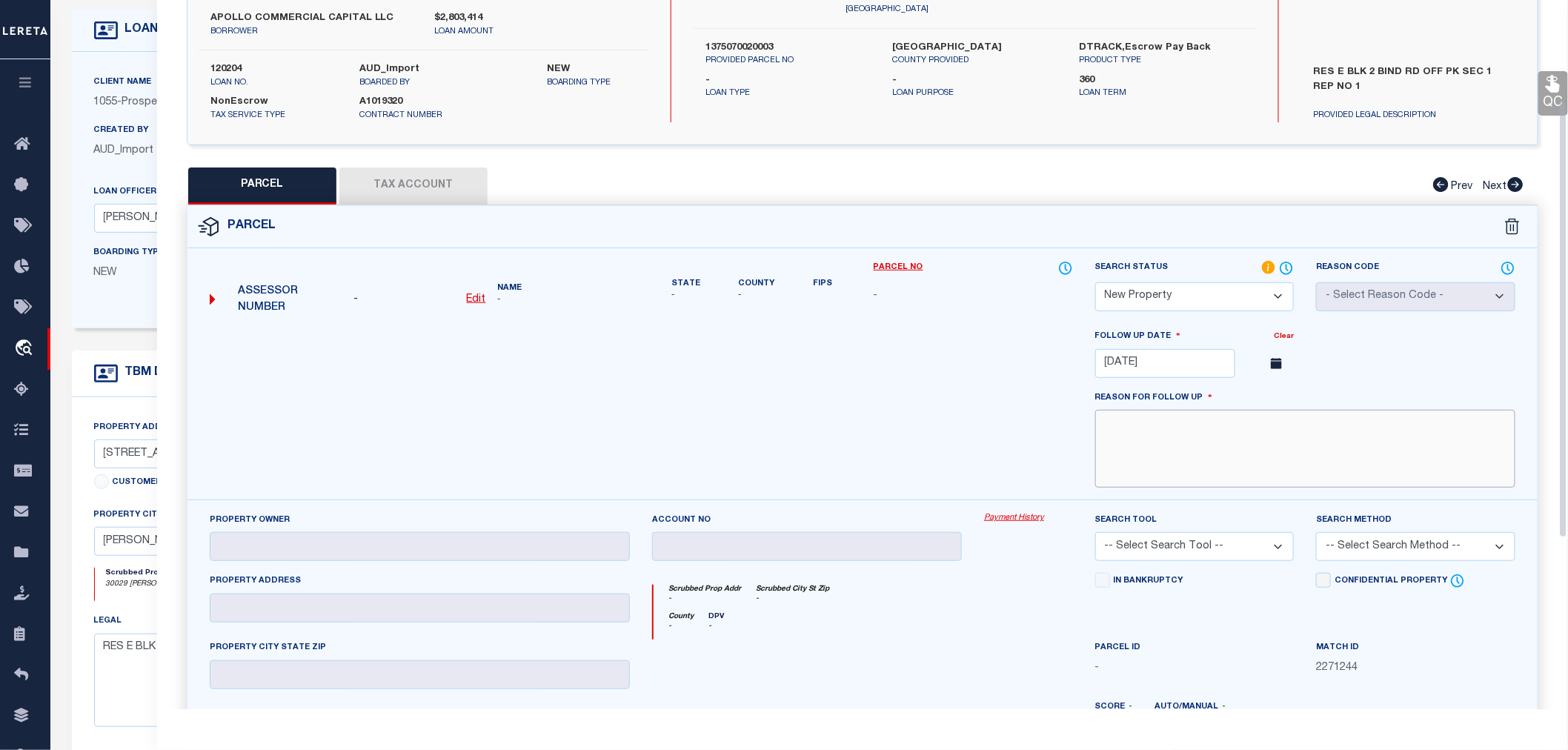
click at [1250, 453] on textarea at bounding box center [1305, 449] width 420 height 78
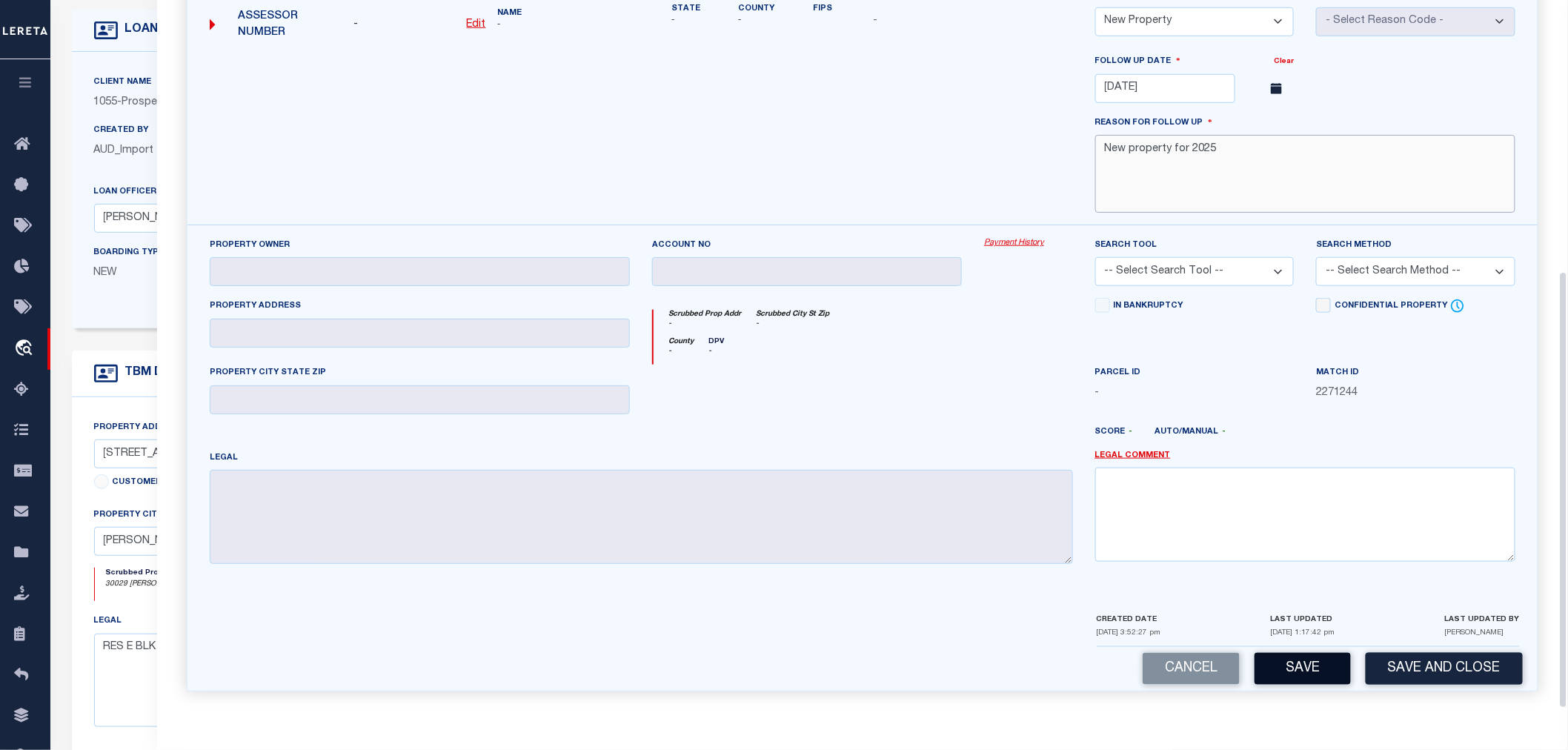
type textarea "New property for 2025"
click at [1327, 675] on button "Save" at bounding box center [1303, 669] width 96 height 32
select select "AS"
checkbox input "false"
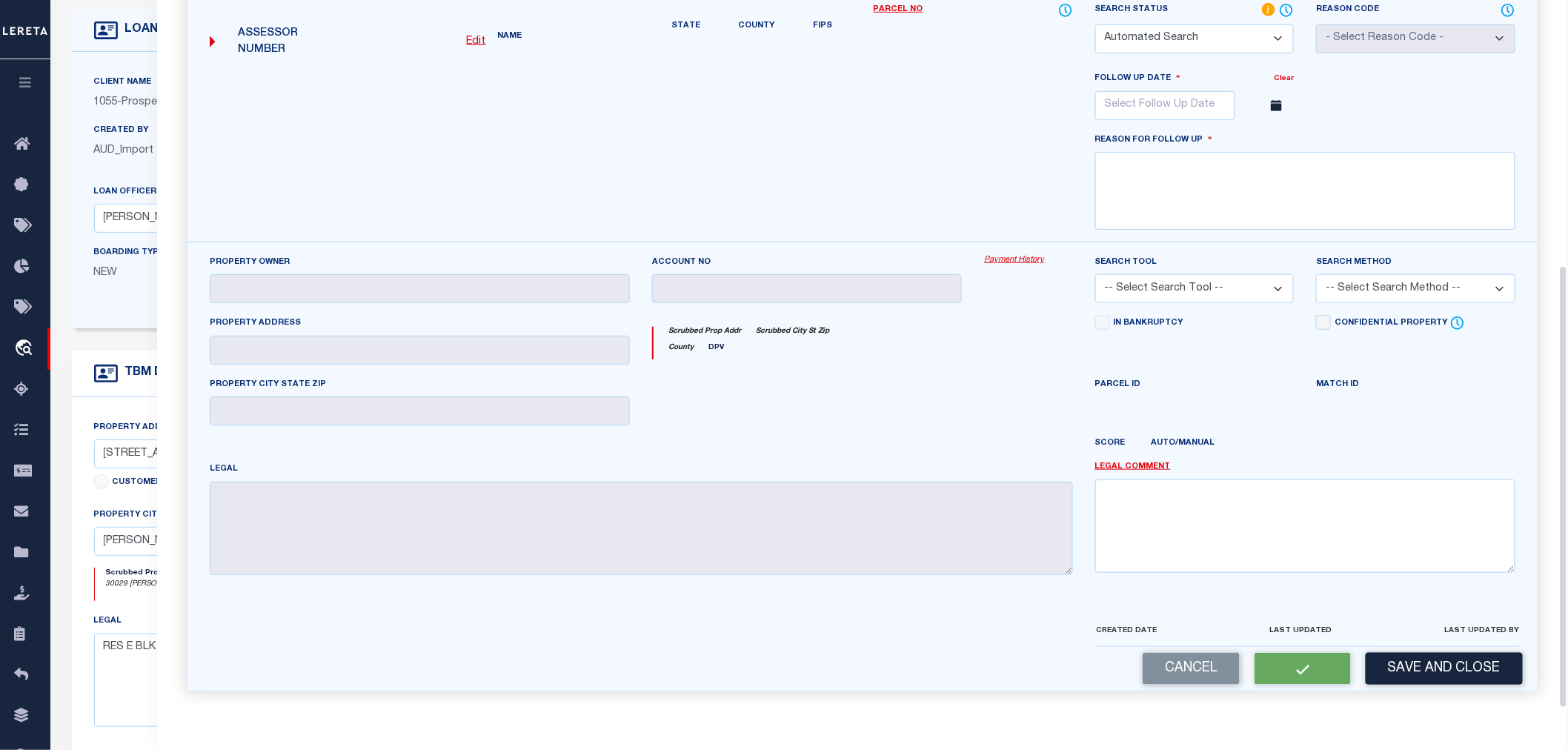
select select "NP"
type input "12/29/2025"
type textarea "New property for 2025"
checkbox input "false"
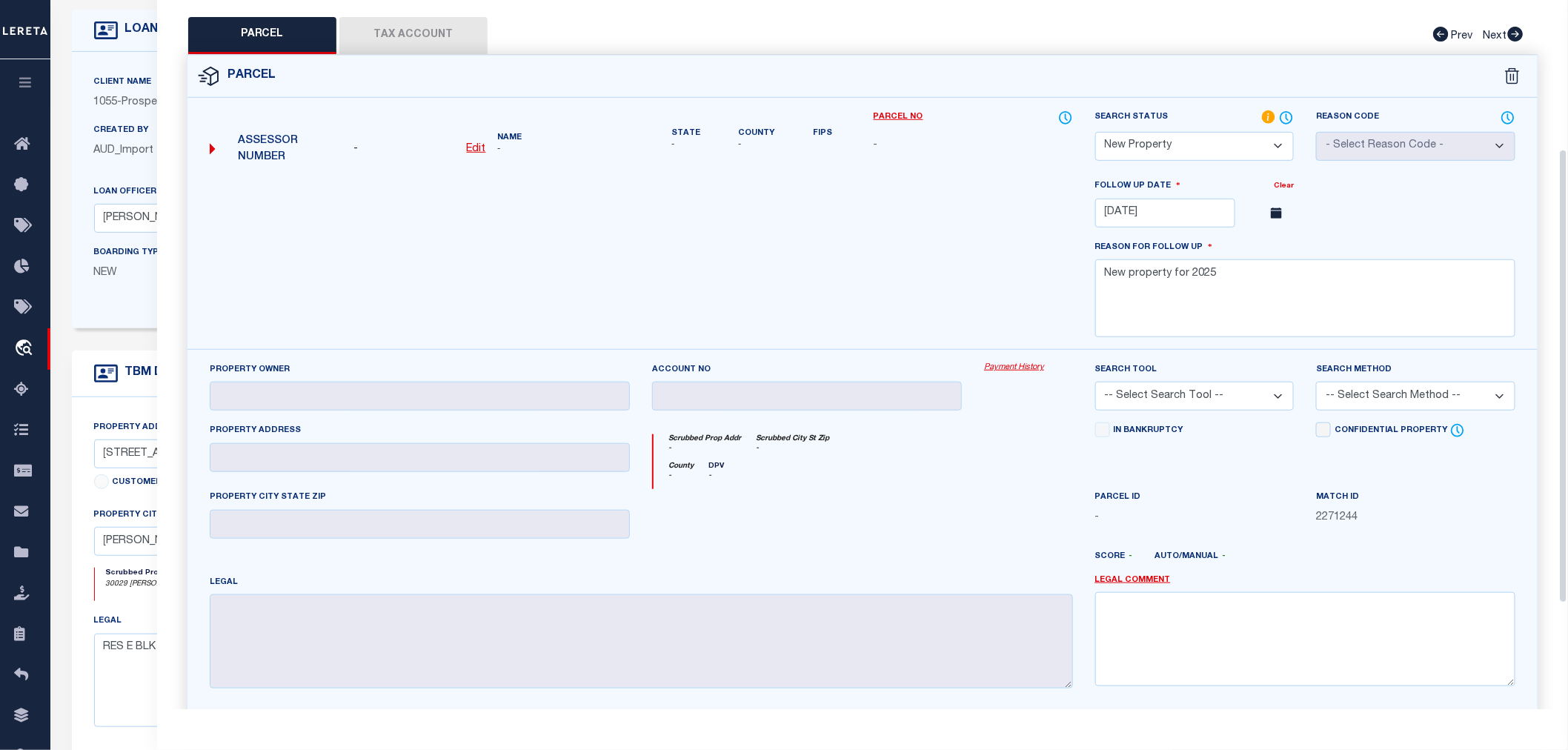
scroll to position [68, 0]
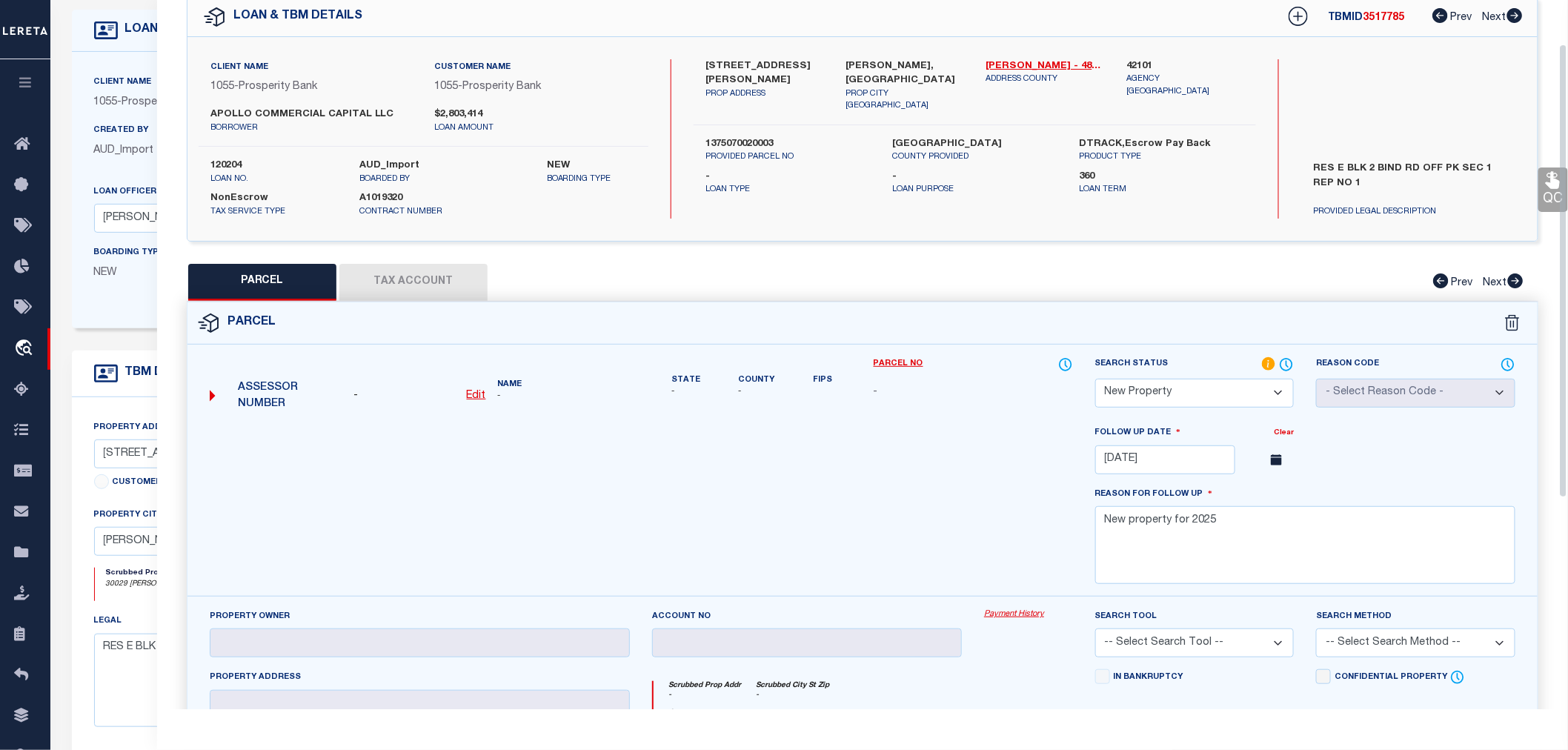
click at [1395, 17] on span "3517785" at bounding box center [1385, 17] width 41 height 10
copy span "3517785"
click at [224, 160] on label "120204" at bounding box center [274, 166] width 127 height 15
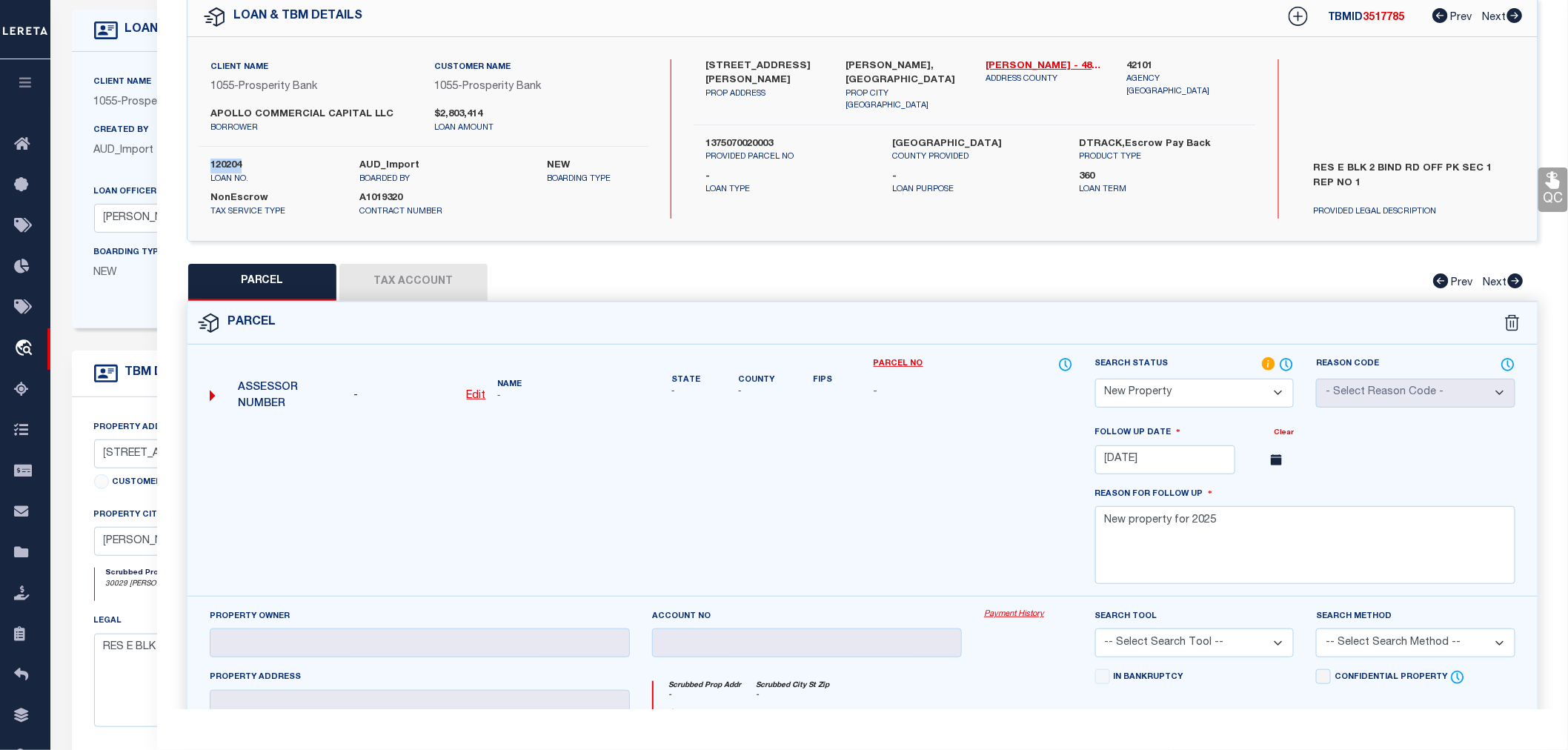
copy label "120204"
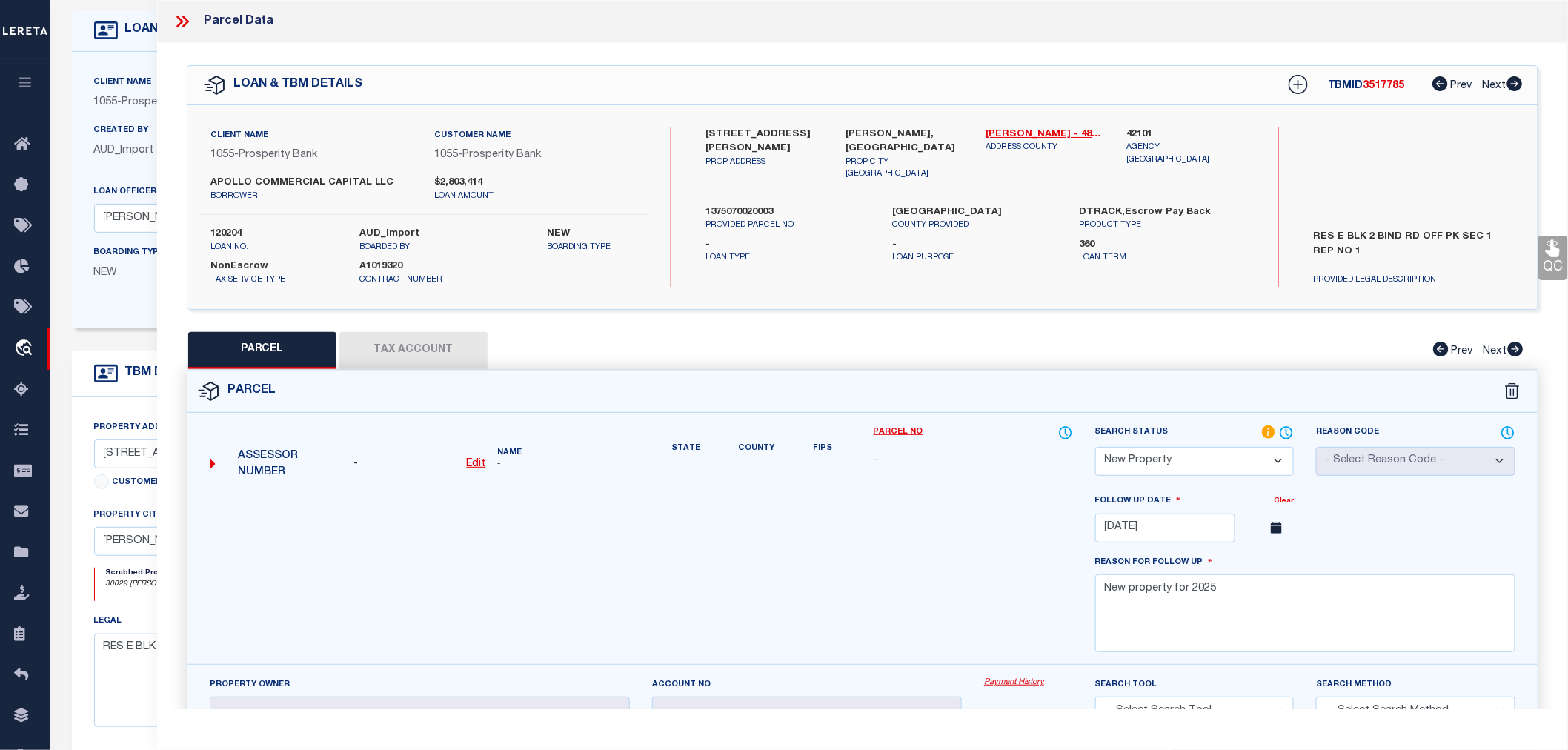
click at [568, 568] on div at bounding box center [641, 578] width 886 height 172
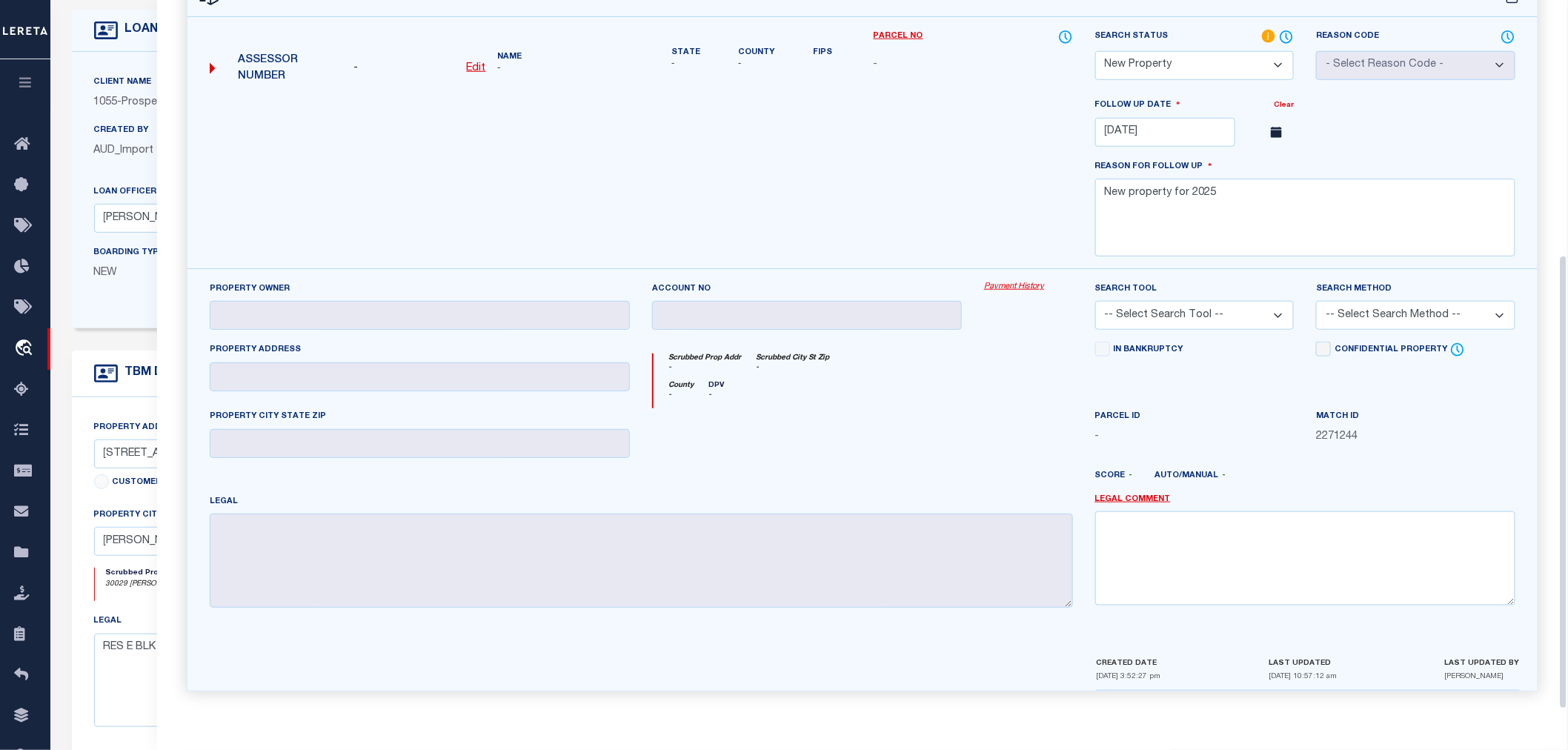
scroll to position [315, 0]
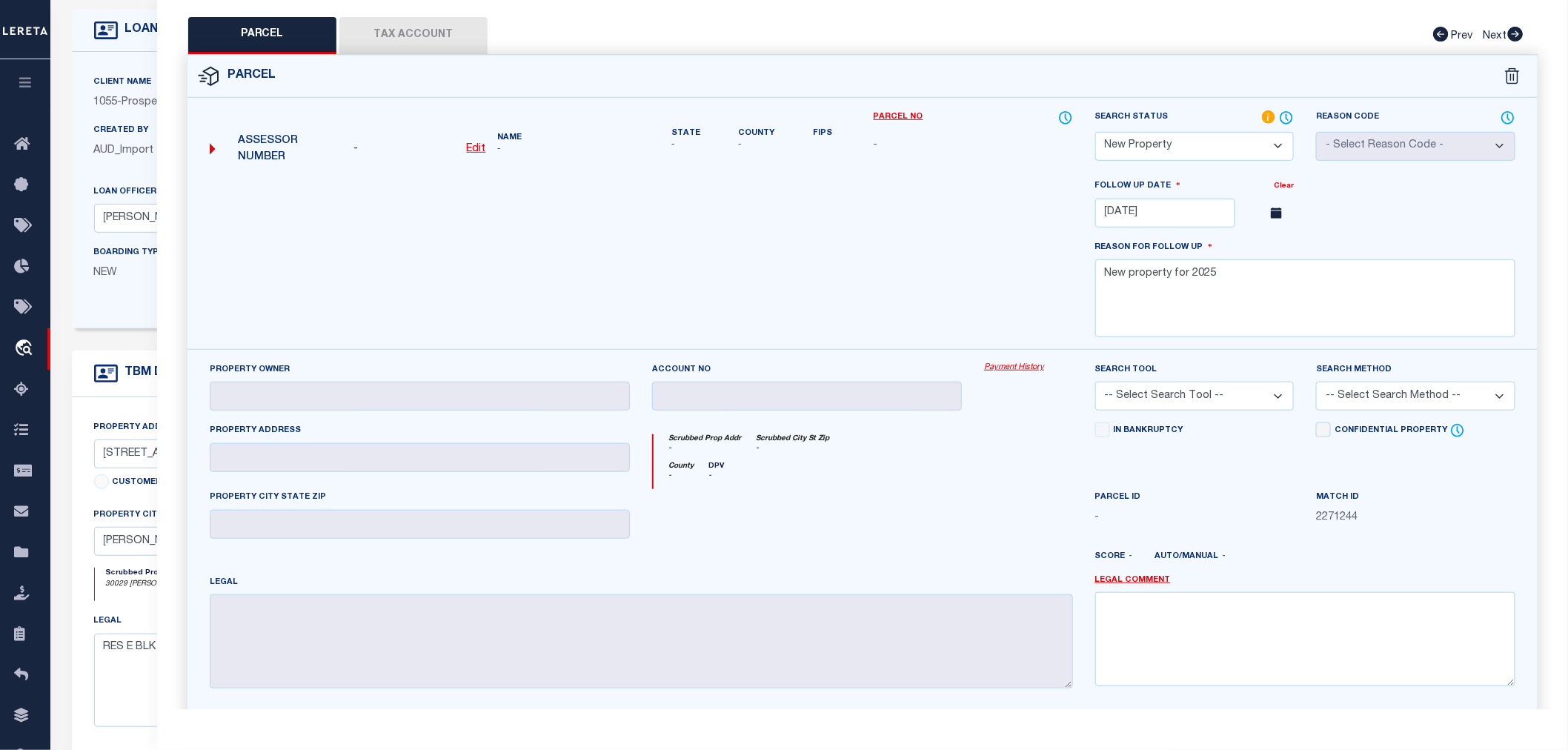
click at [1151, 143] on select "Automated Search Bad Parcel Complete Duplicate Parcel High Dollar Reporting In …" at bounding box center [1195, 146] width 199 height 29
select select "ND"
click at [1095, 160] on select "Automated Search Bad Parcel Complete Duplicate Parcel High Dollar Reporting In …" at bounding box center [1195, 146] width 199 height 29
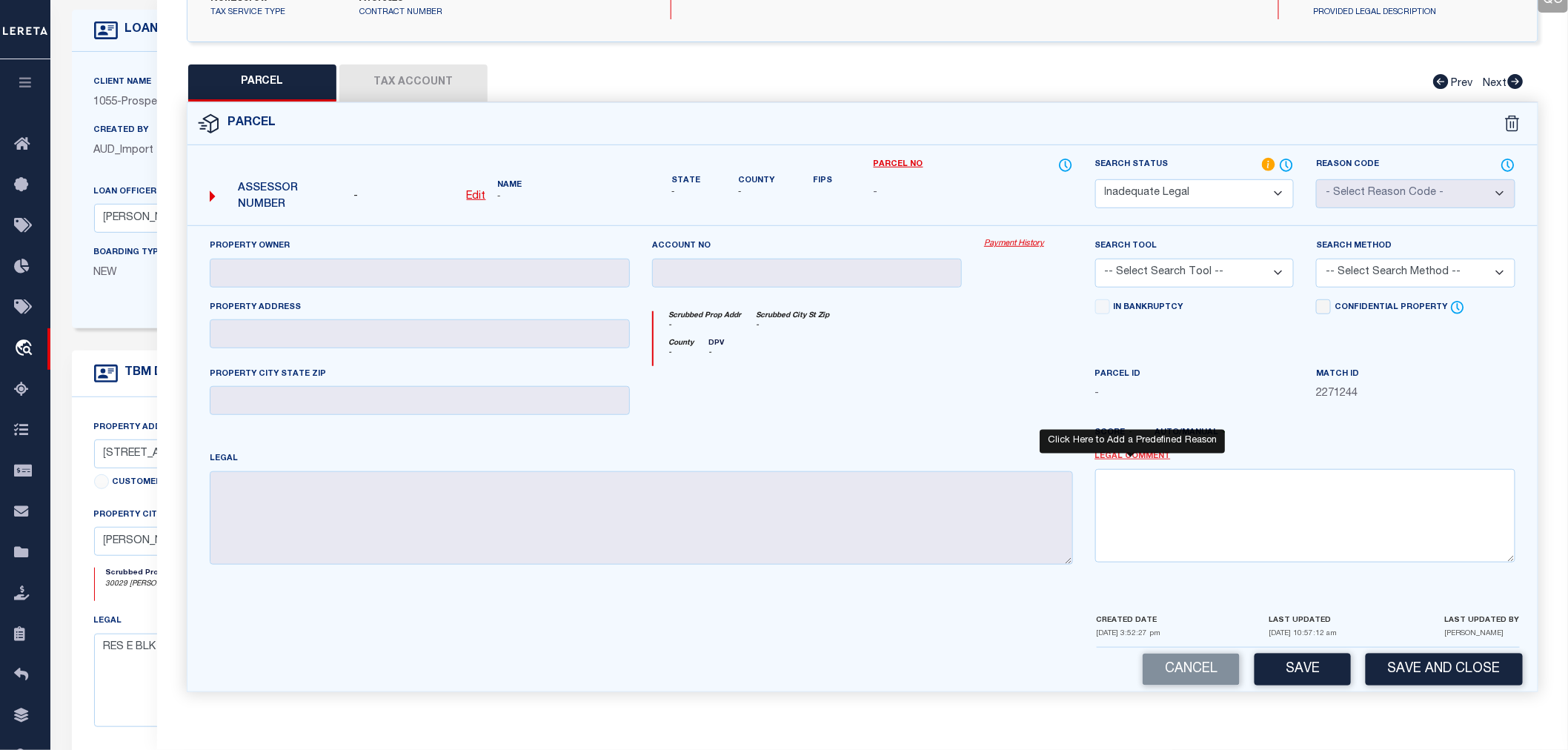
click at [1118, 457] on link "Legal Comment" at bounding box center [1133, 457] width 75 height 13
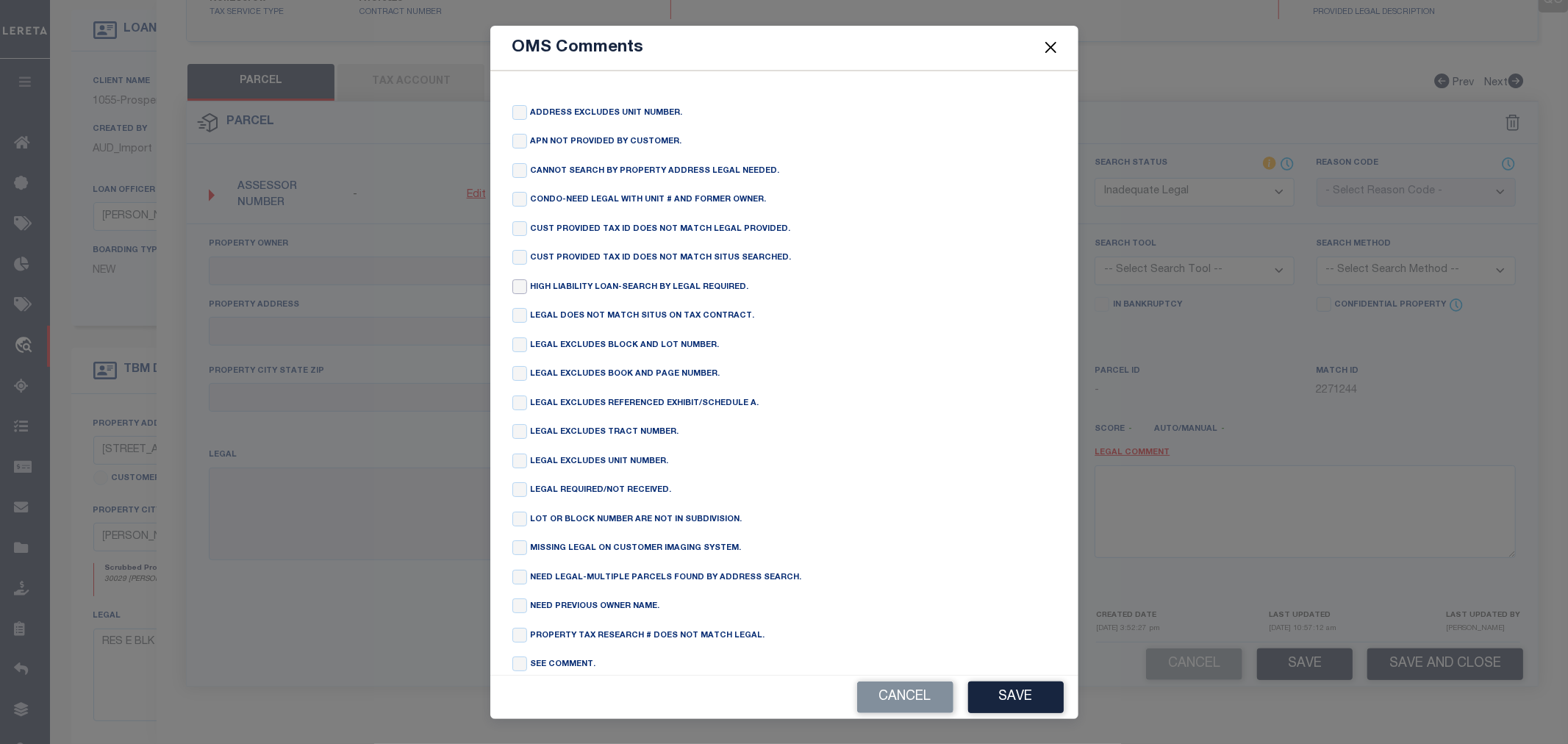
click at [516, 287] on input "checkbox" at bounding box center [519, 287] width 15 height 15
checkbox input "true"
click at [1020, 694] on button "Save" at bounding box center [1016, 698] width 95 height 32
type textarea "HIGH LIABILITY LOAN-SEARCH BY LEGAL REQUIRED."
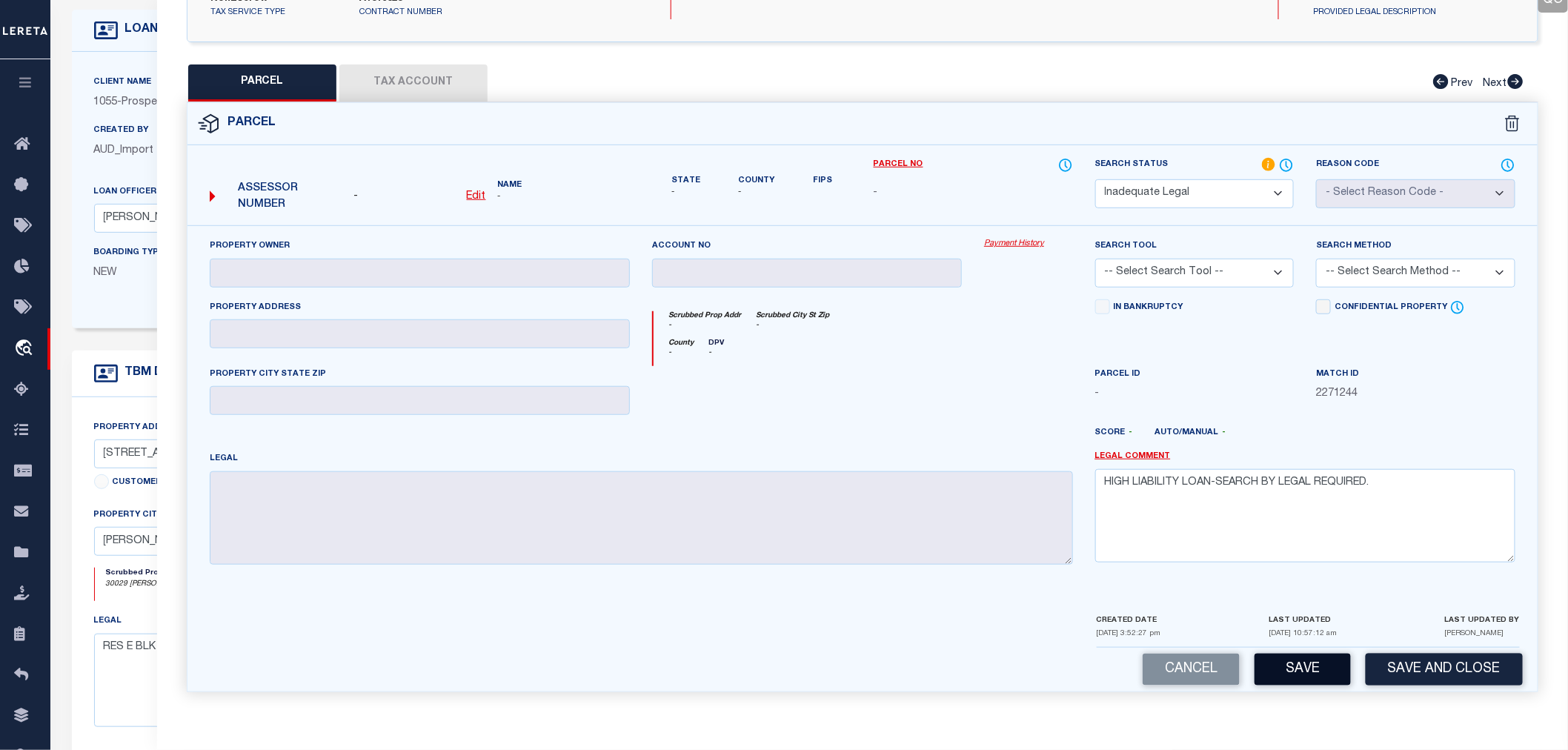
click at [1330, 667] on button "Save" at bounding box center [1303, 670] width 96 height 32
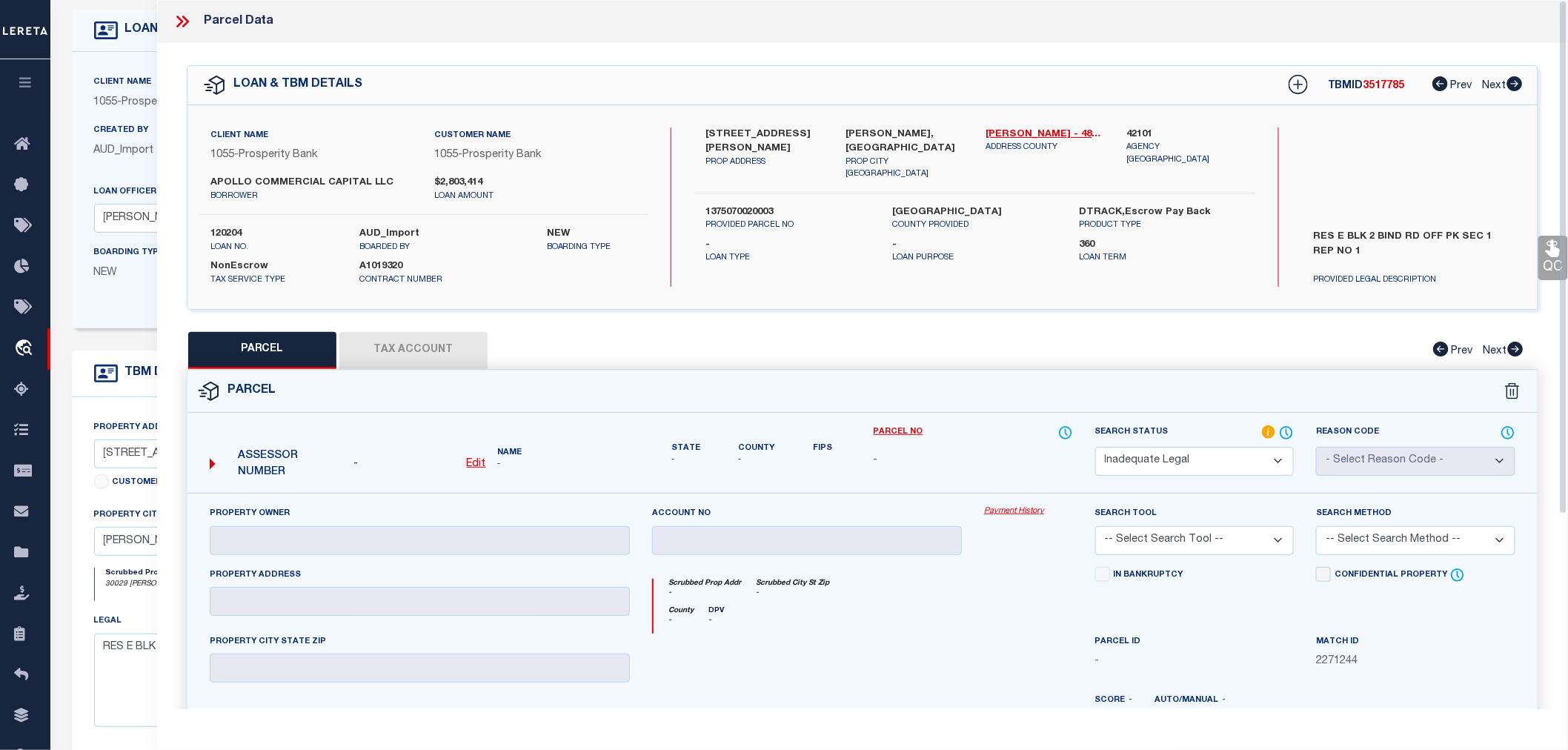
select select "AS"
checkbox input "false"
select select "ND"
checkbox input "false"
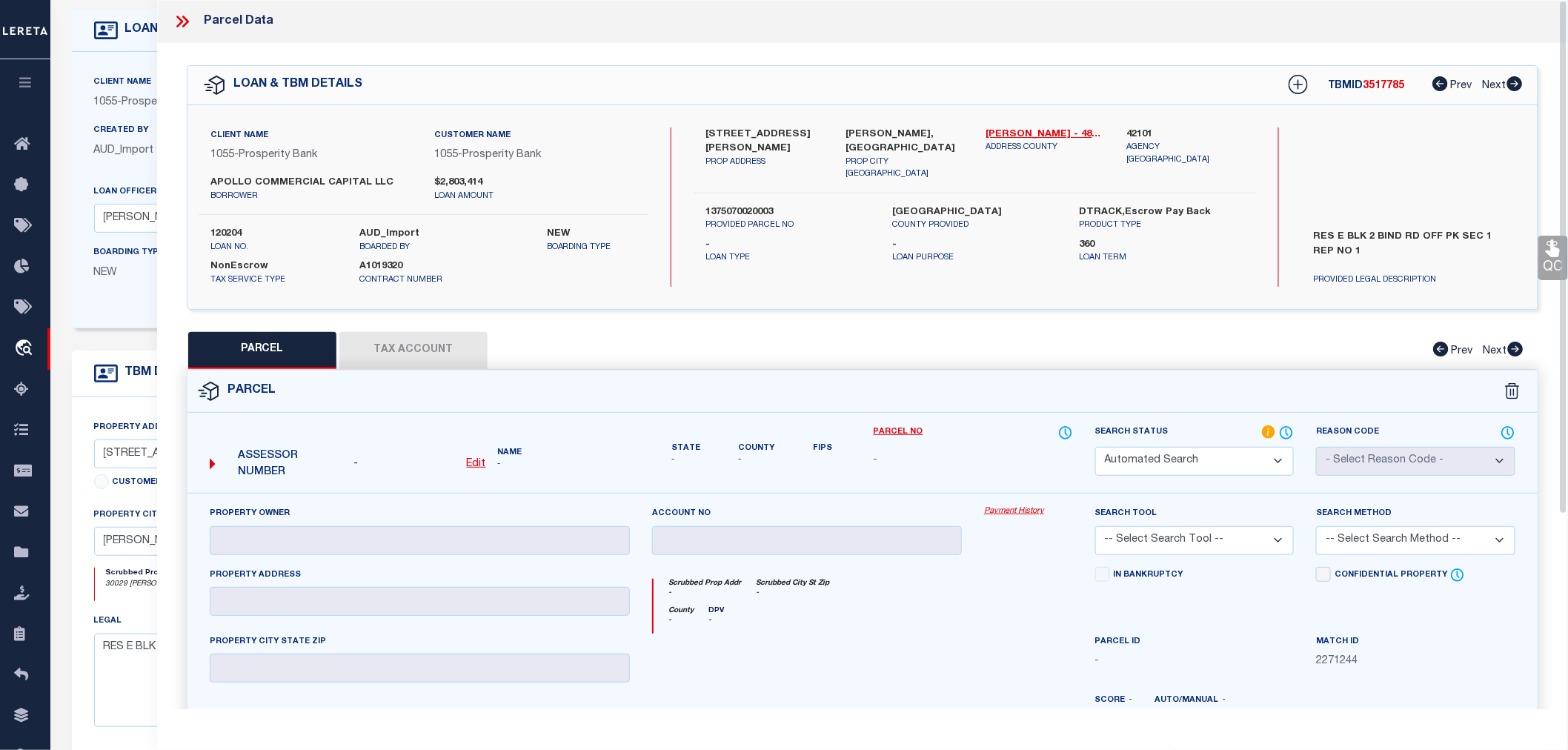
type textarea "HIGH LIABILITY LOAN-SEARCH BY LEGAL REQUIRED."
click at [186, 17] on icon at bounding box center [182, 21] width 19 height 19
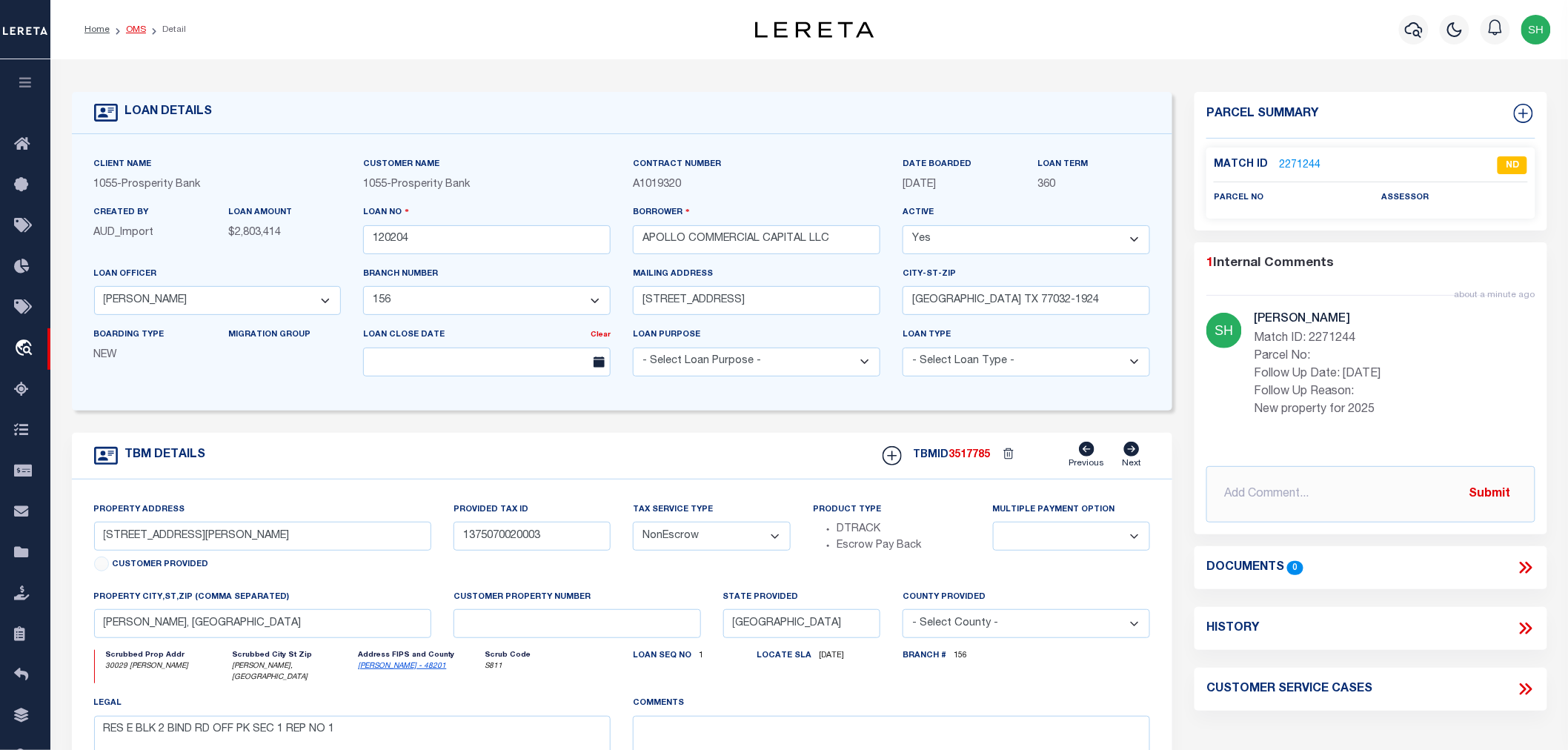
click at [128, 25] on link "OMS" at bounding box center [136, 29] width 20 height 9
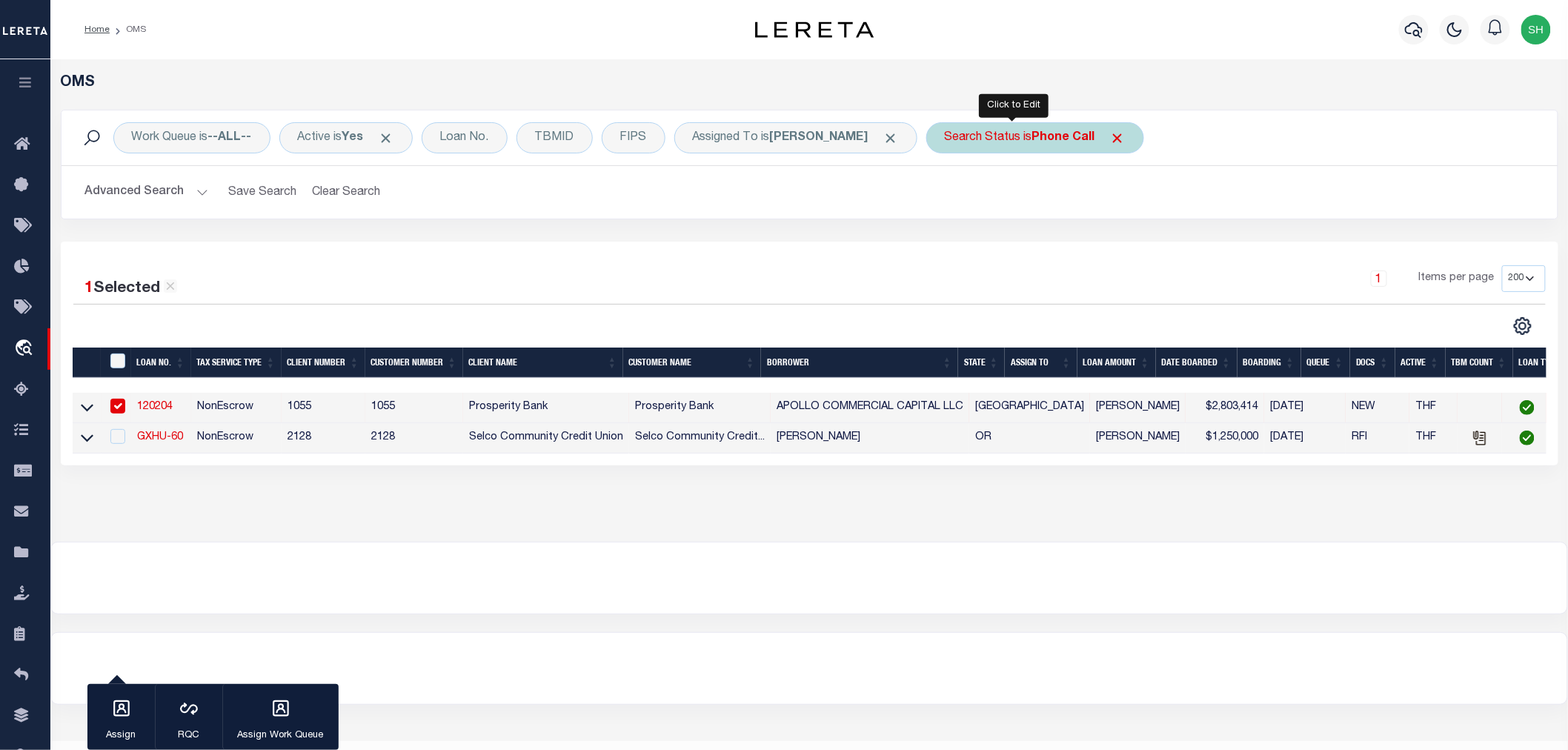
click at [964, 135] on div "Search Status is Phone Call" at bounding box center [1035, 137] width 218 height 31
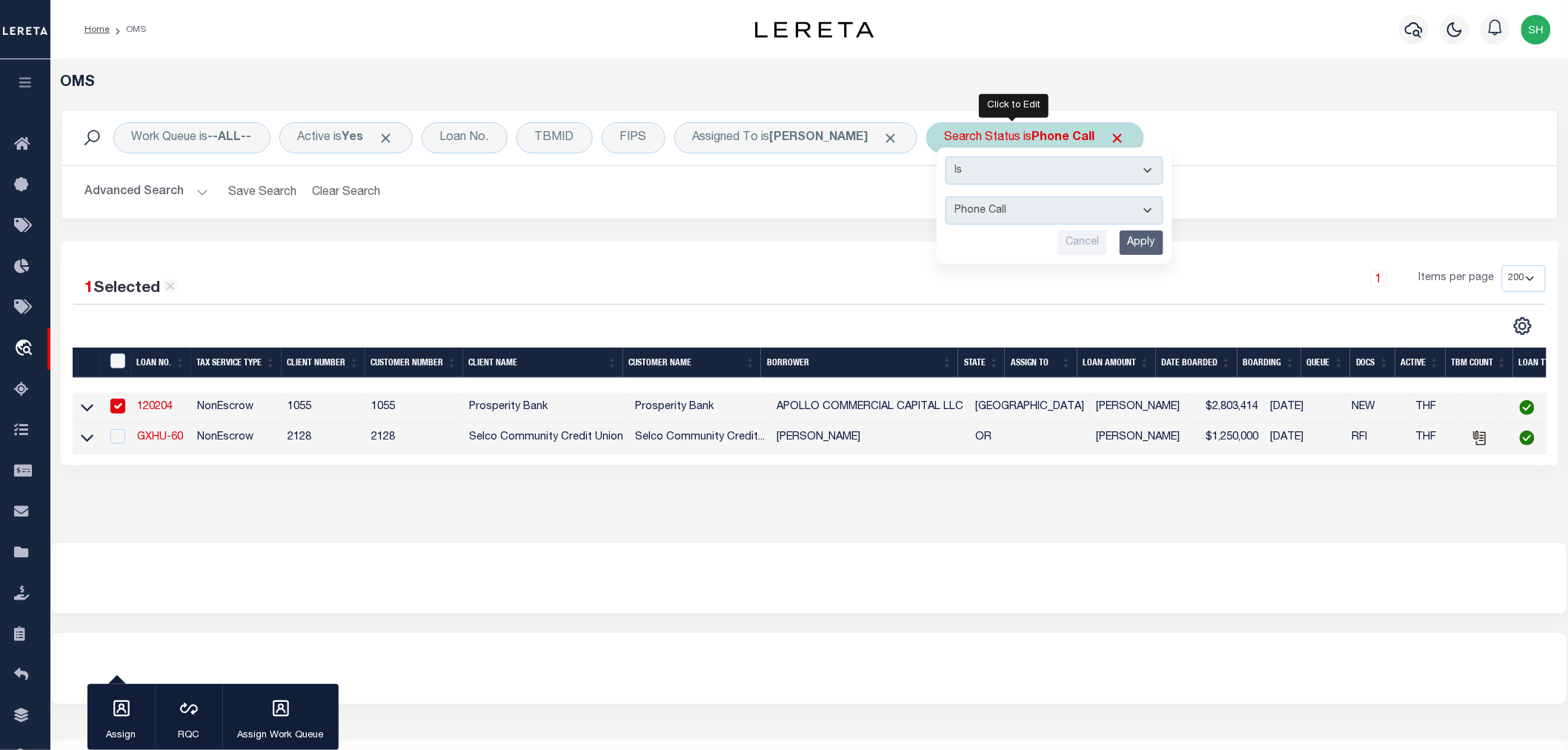
click at [953, 203] on select "Automated Search Bad Parcel Complete Duplicate Parcel High Dollar Reporting In …" at bounding box center [1055, 210] width 218 height 28
select select "RD"
click at [946, 196] on select "Automated Search Bad Parcel Complete Duplicate Parcel High Dollar Reporting In …" at bounding box center [1055, 210] width 218 height 28
click at [1120, 246] on input "Apply" at bounding box center [1141, 242] width 44 height 25
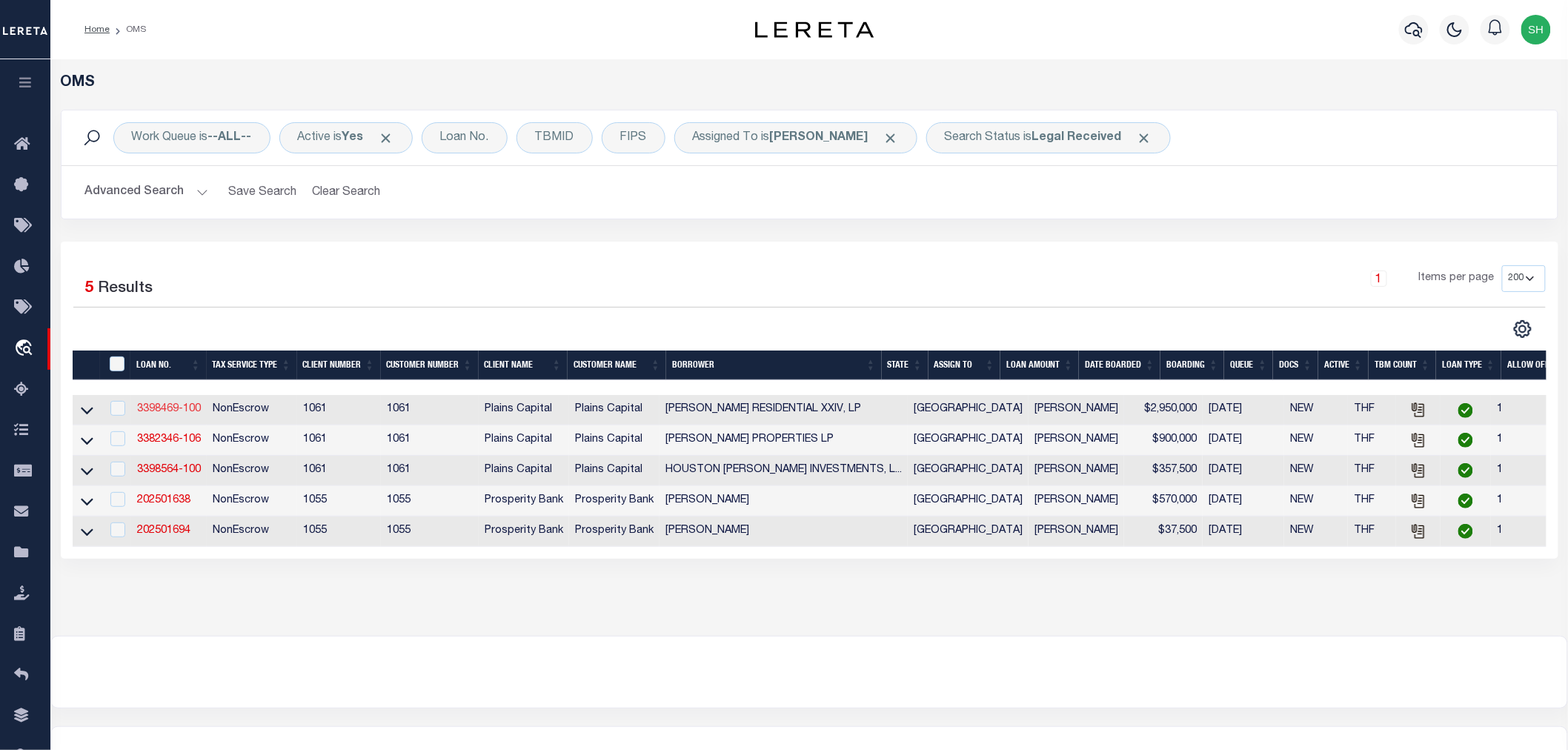
click at [165, 410] on link "3398469-100" at bounding box center [169, 409] width 64 height 10
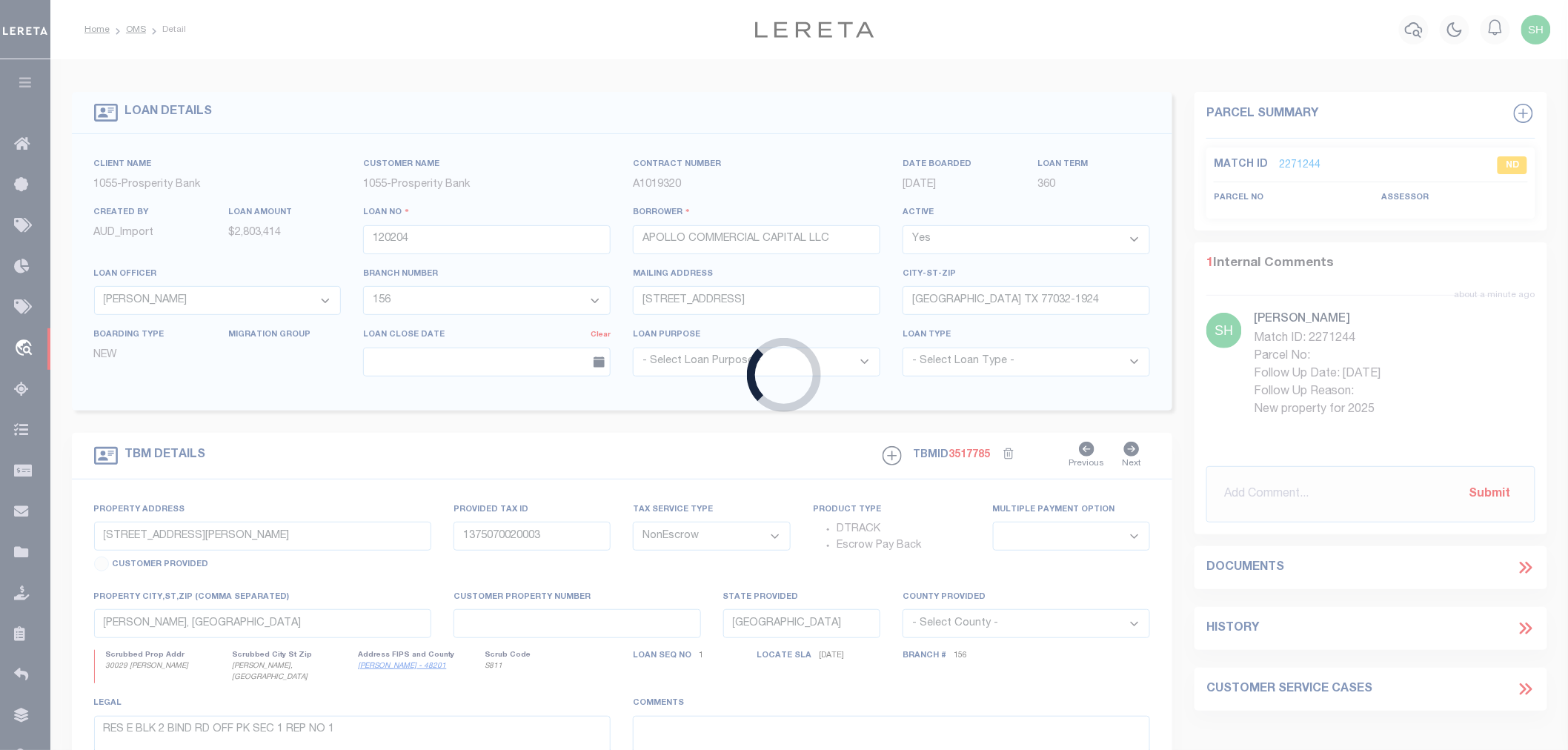
type input "3398469-100"
type input "[PERSON_NAME] RESIDENTIAL XXIV, LP"
select select
type input "3131 TURTLE CREEK BLVD 11TH FL"
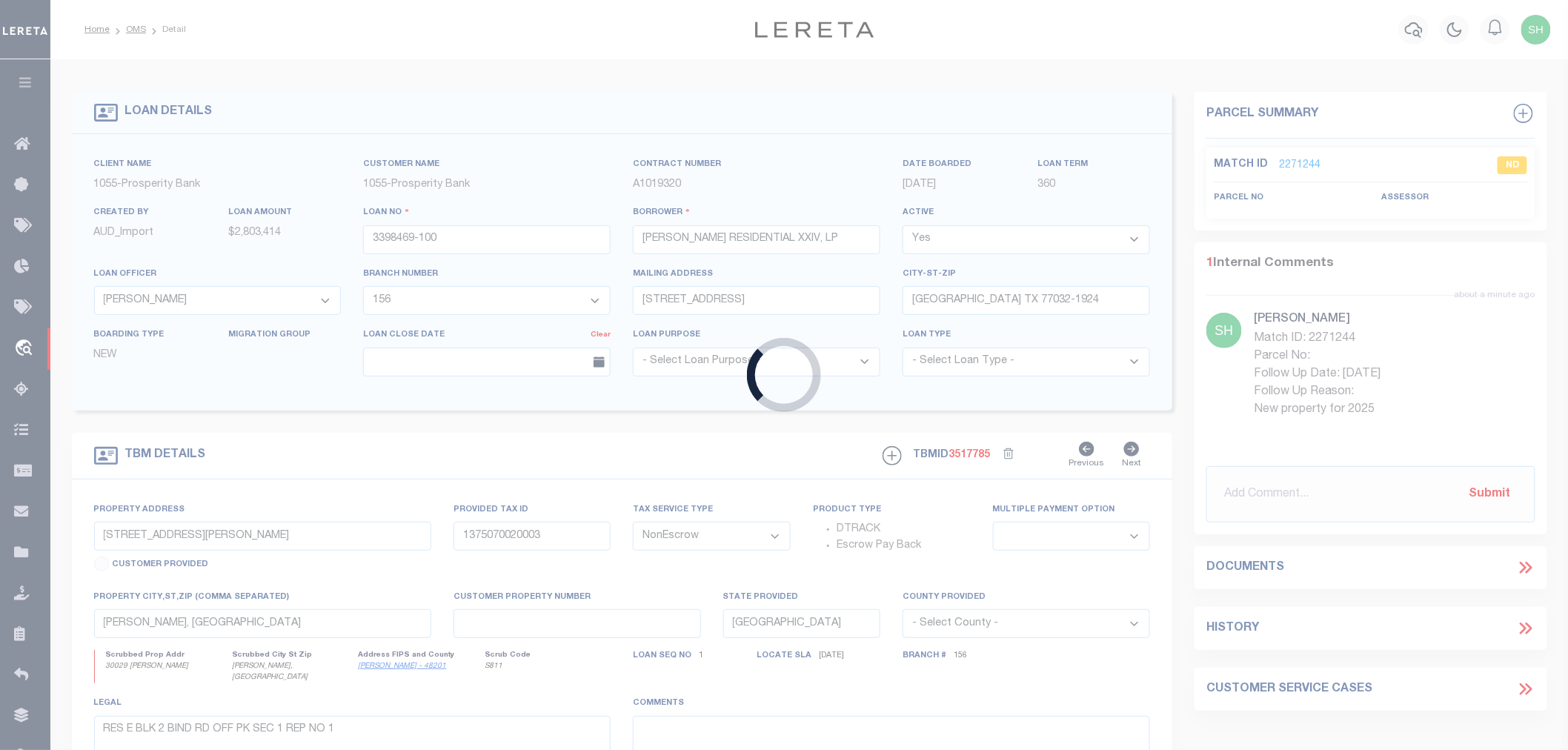
type input "DALLAS TX 75219"
select select
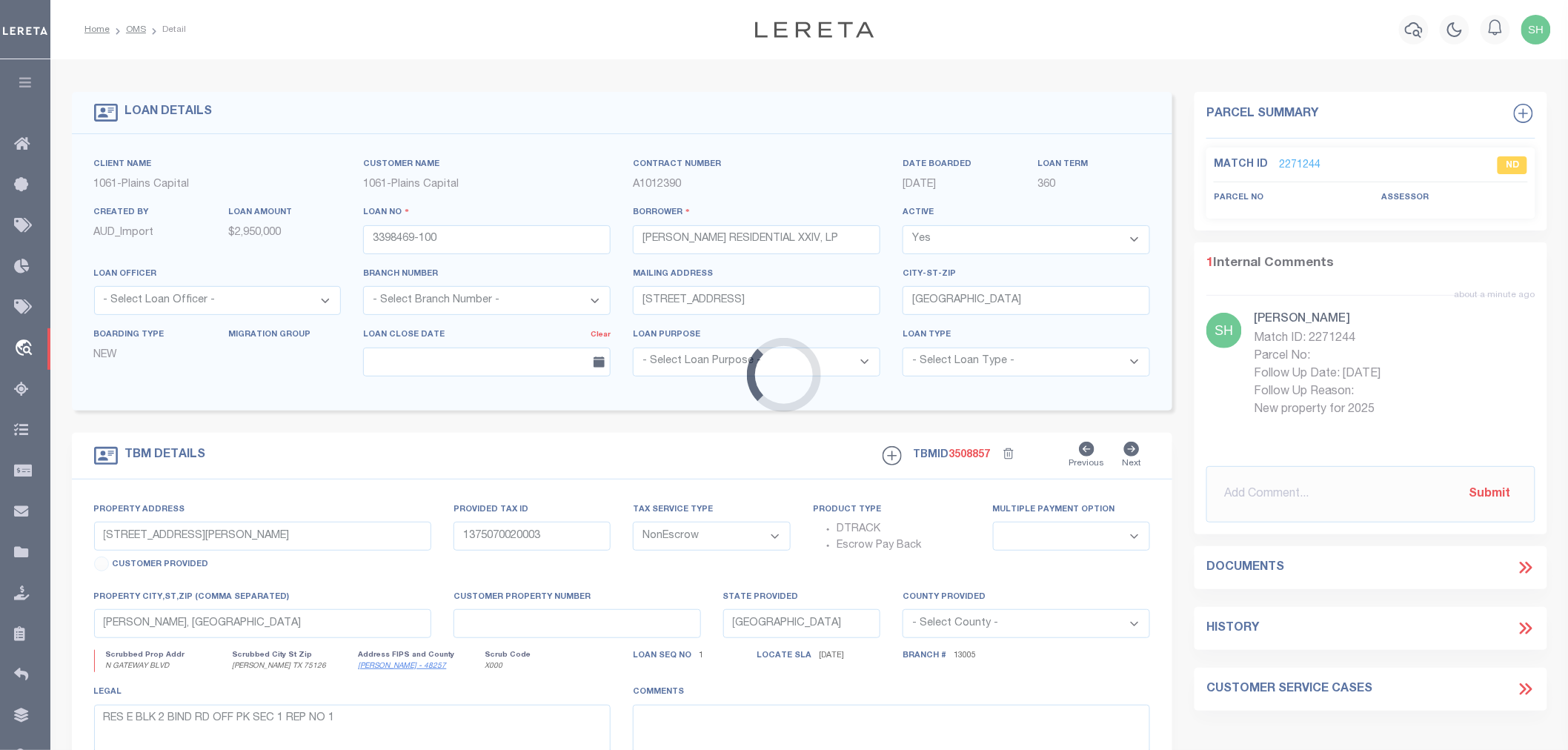
select select "167129"
select select "1444"
type input "N GATEWAY BLVD & REEDER RD"
select select
type input "FORNEY TX 75126"
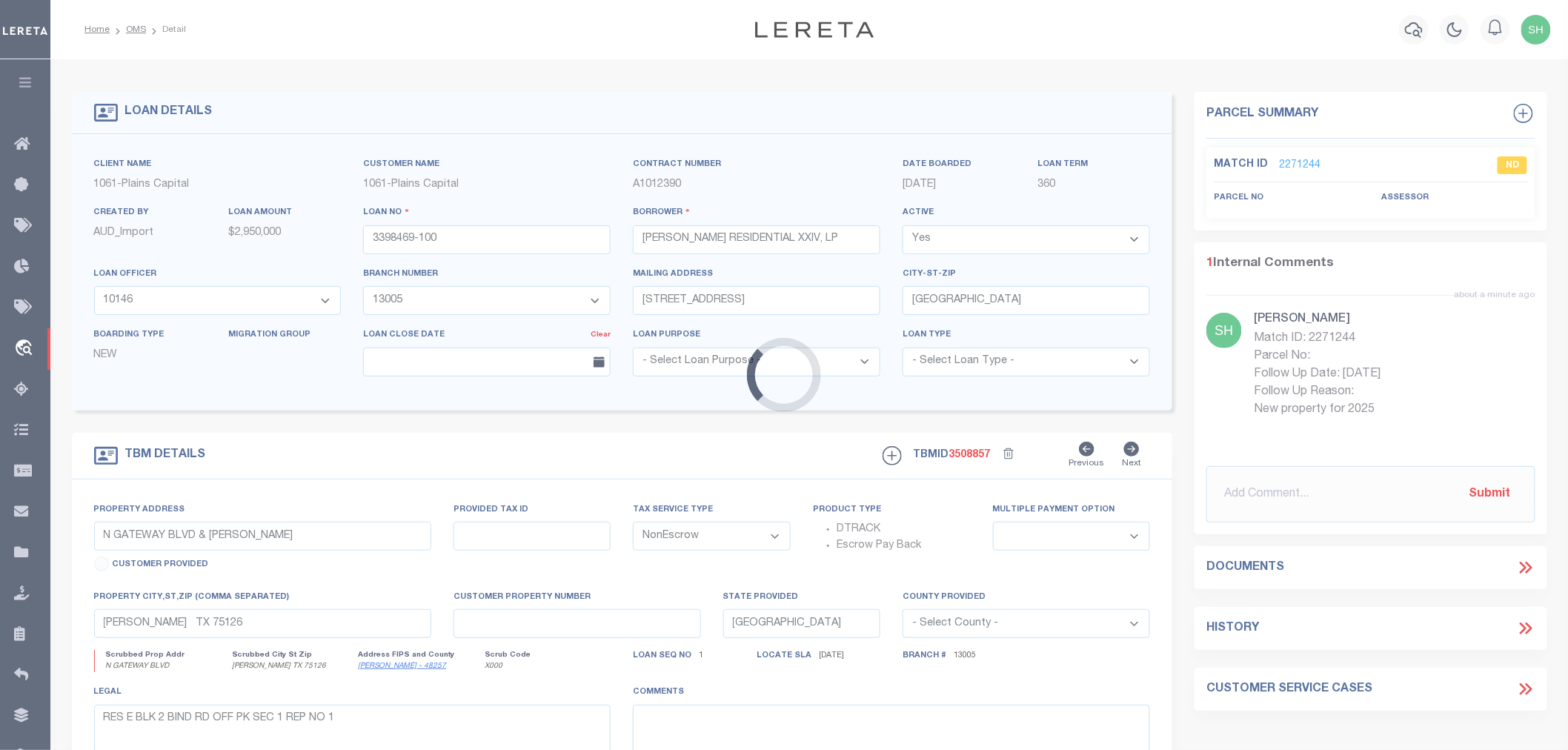
select select
type textarea "TRACT IN SAMUEL SMITH SURV ABS 450, KAUF MAN CO TX"
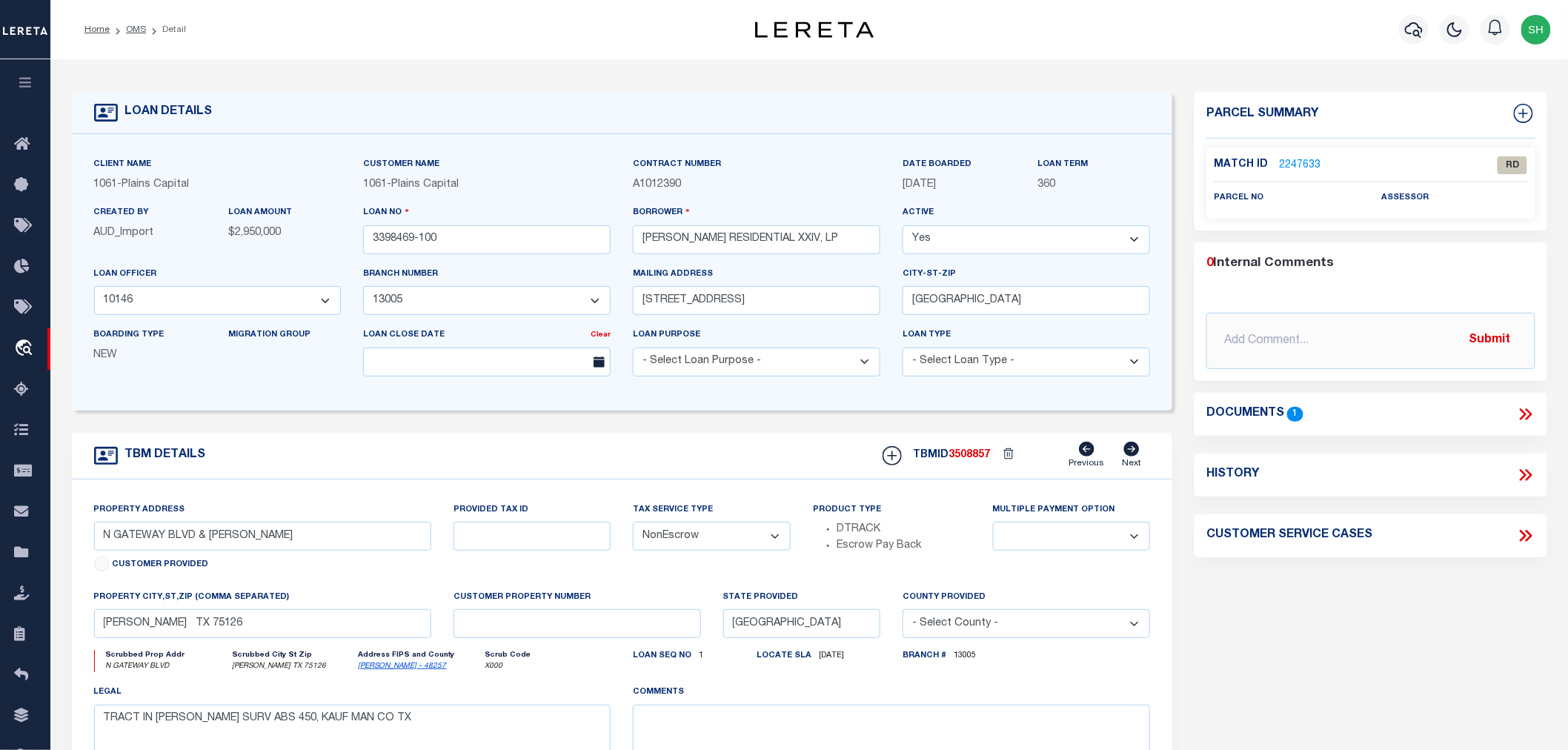
click at [1527, 408] on icon at bounding box center [1528, 414] width 6 height 12
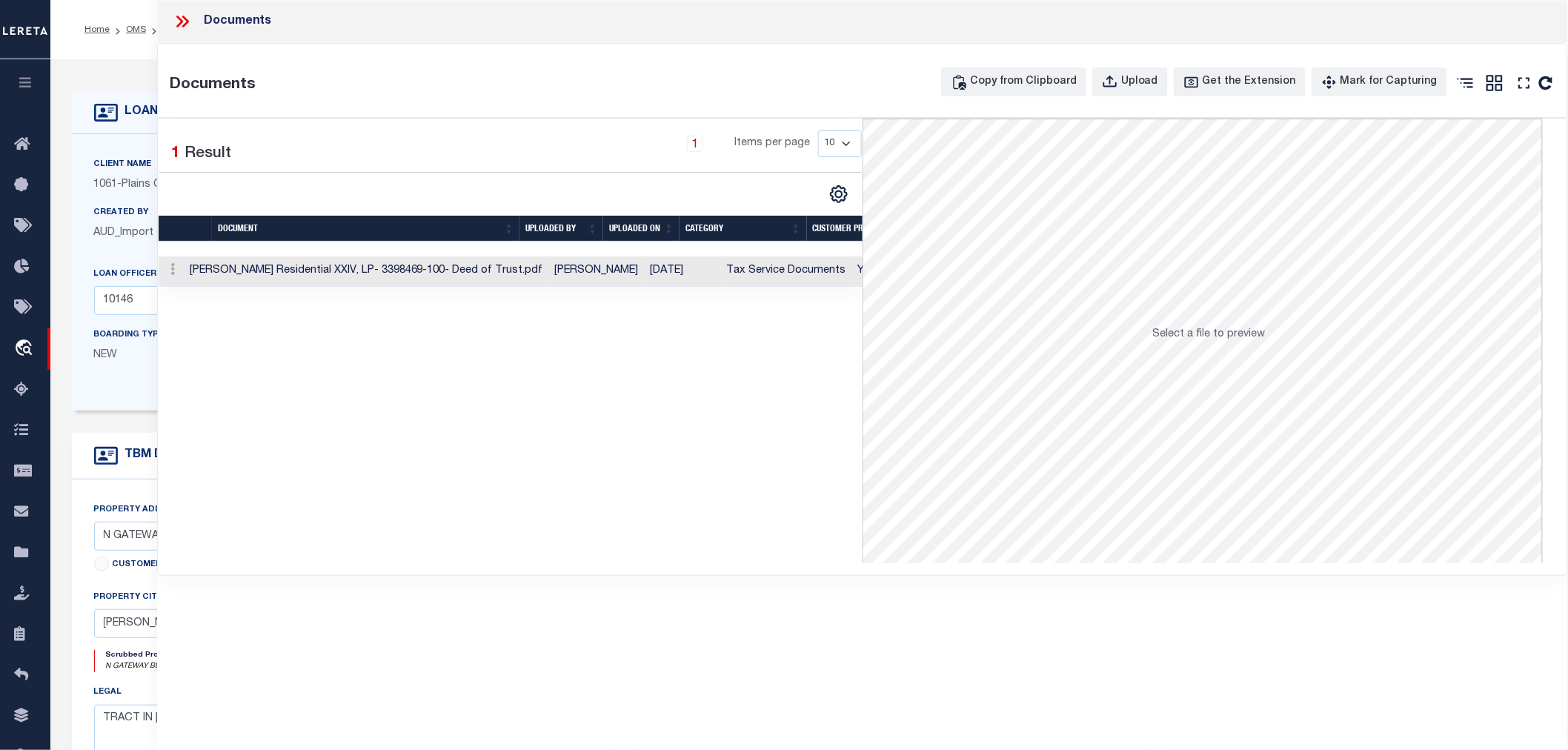
click at [427, 271] on td "Forney Residential XXIV, LP- 3398469-100- Deed of Trust.pdf" at bounding box center [366, 272] width 365 height 30
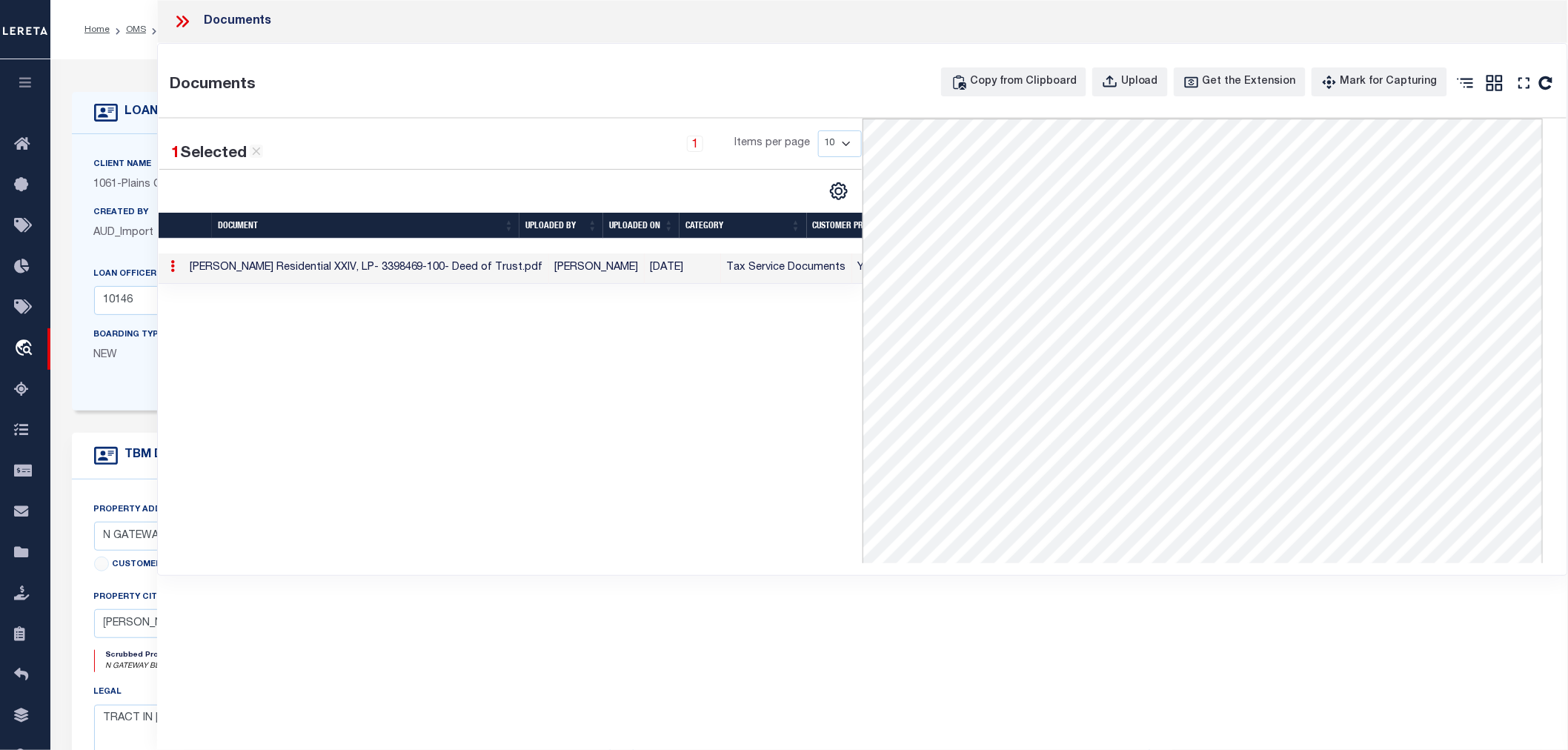
click at [187, 18] on icon at bounding box center [182, 21] width 19 height 19
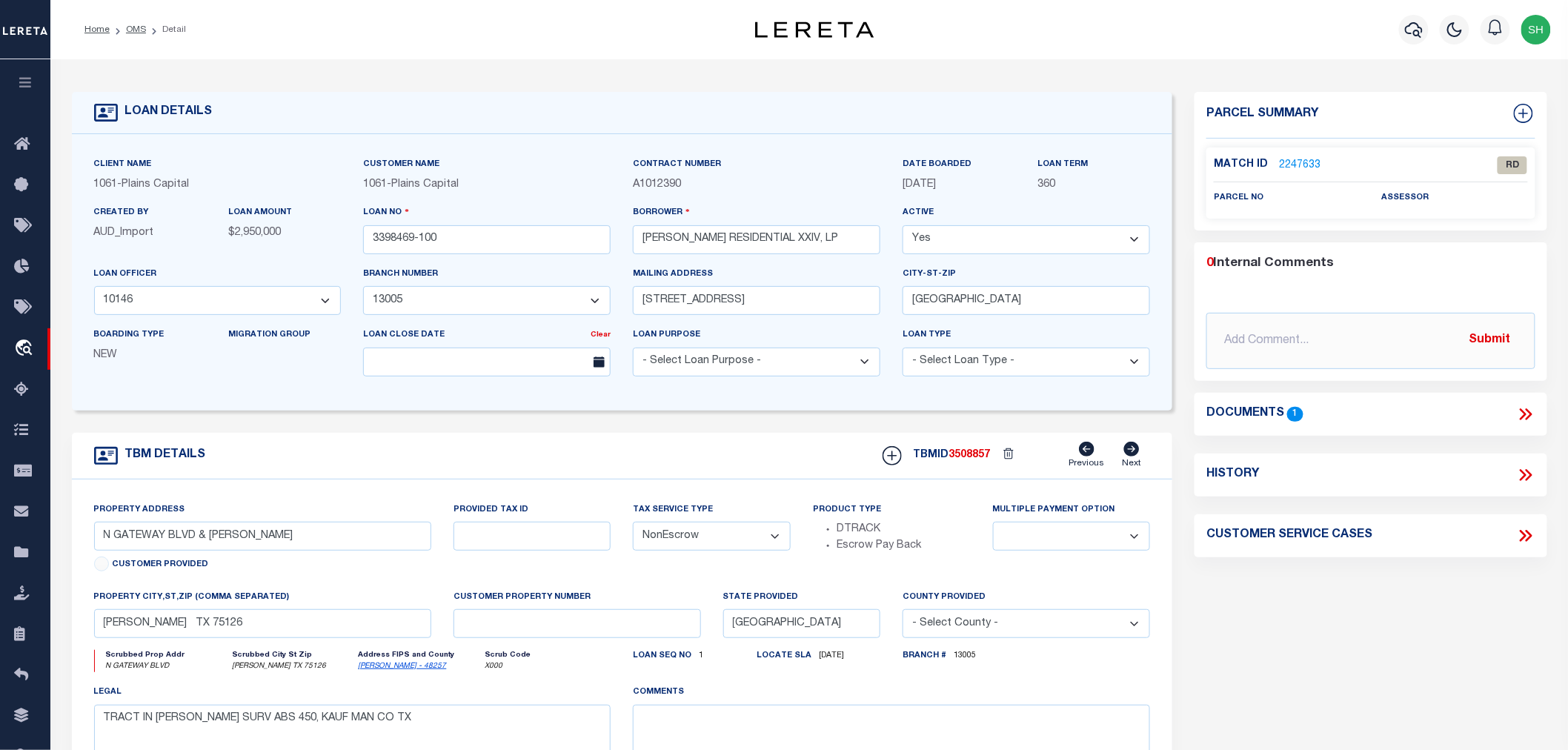
click at [1296, 160] on link "2247633" at bounding box center [1300, 166] width 41 height 16
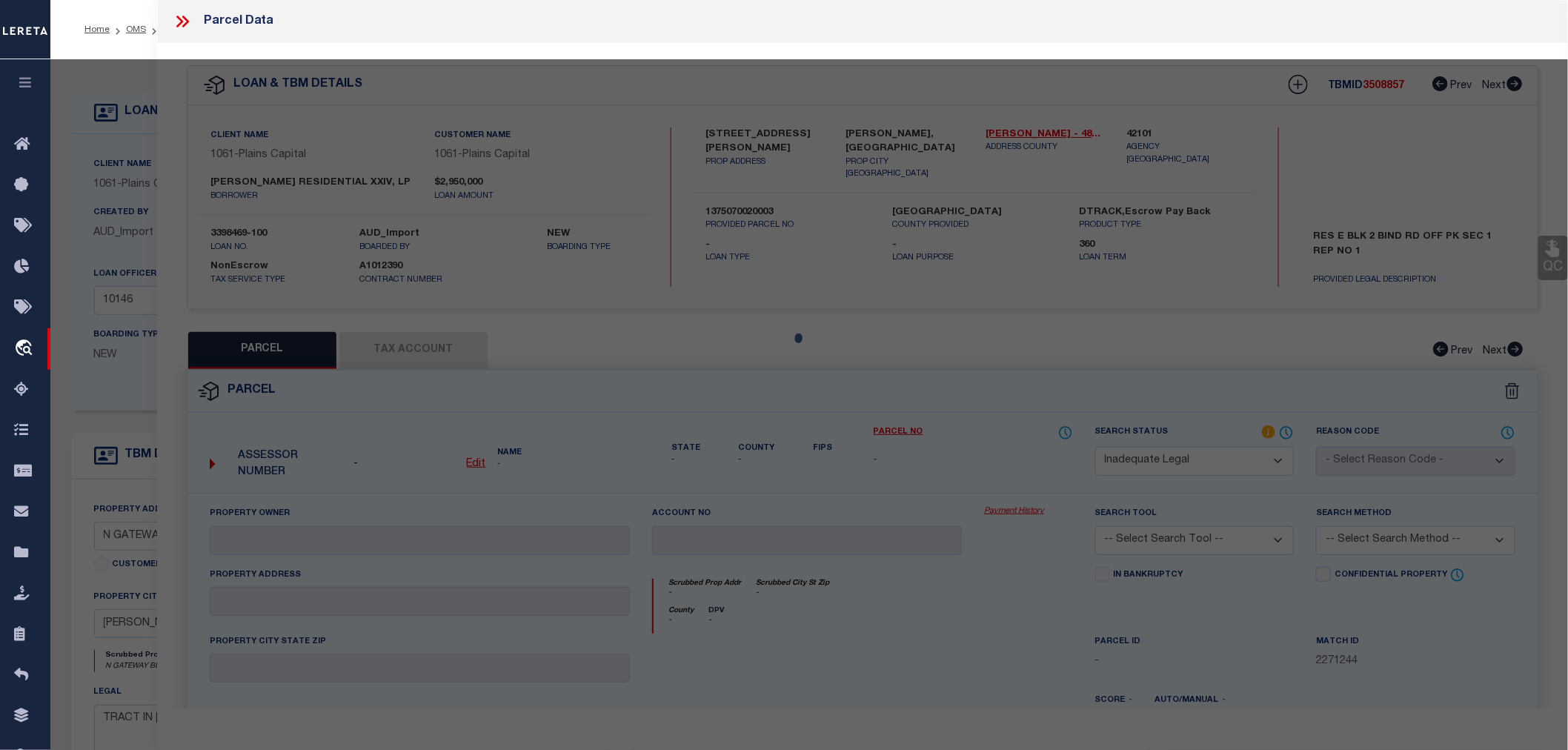
select select "AS"
checkbox input "false"
select select "RD"
checkbox input "false"
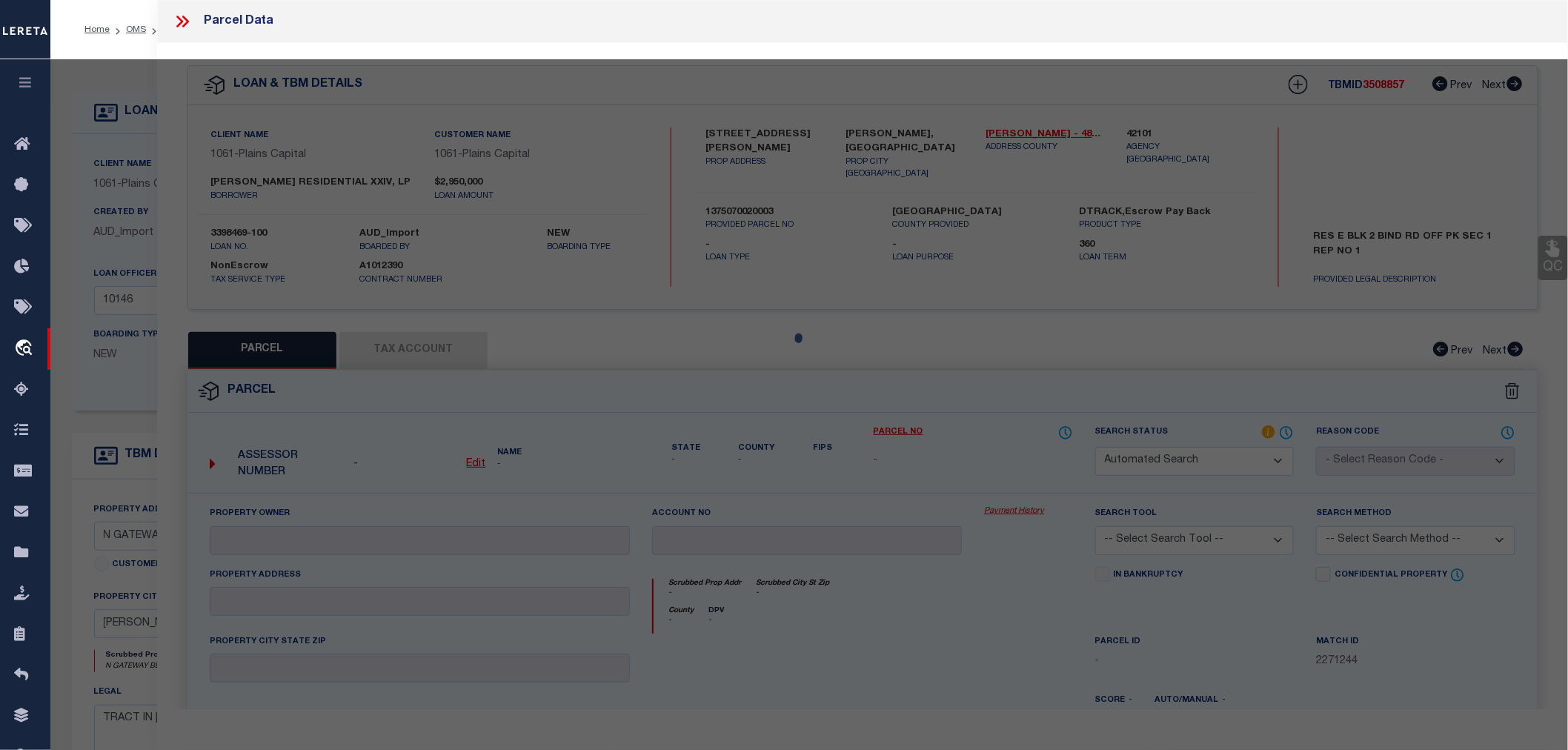
type textarea "Document uploaded that satisfies a legal requirement, changing from [GEOGRAPHIC…"
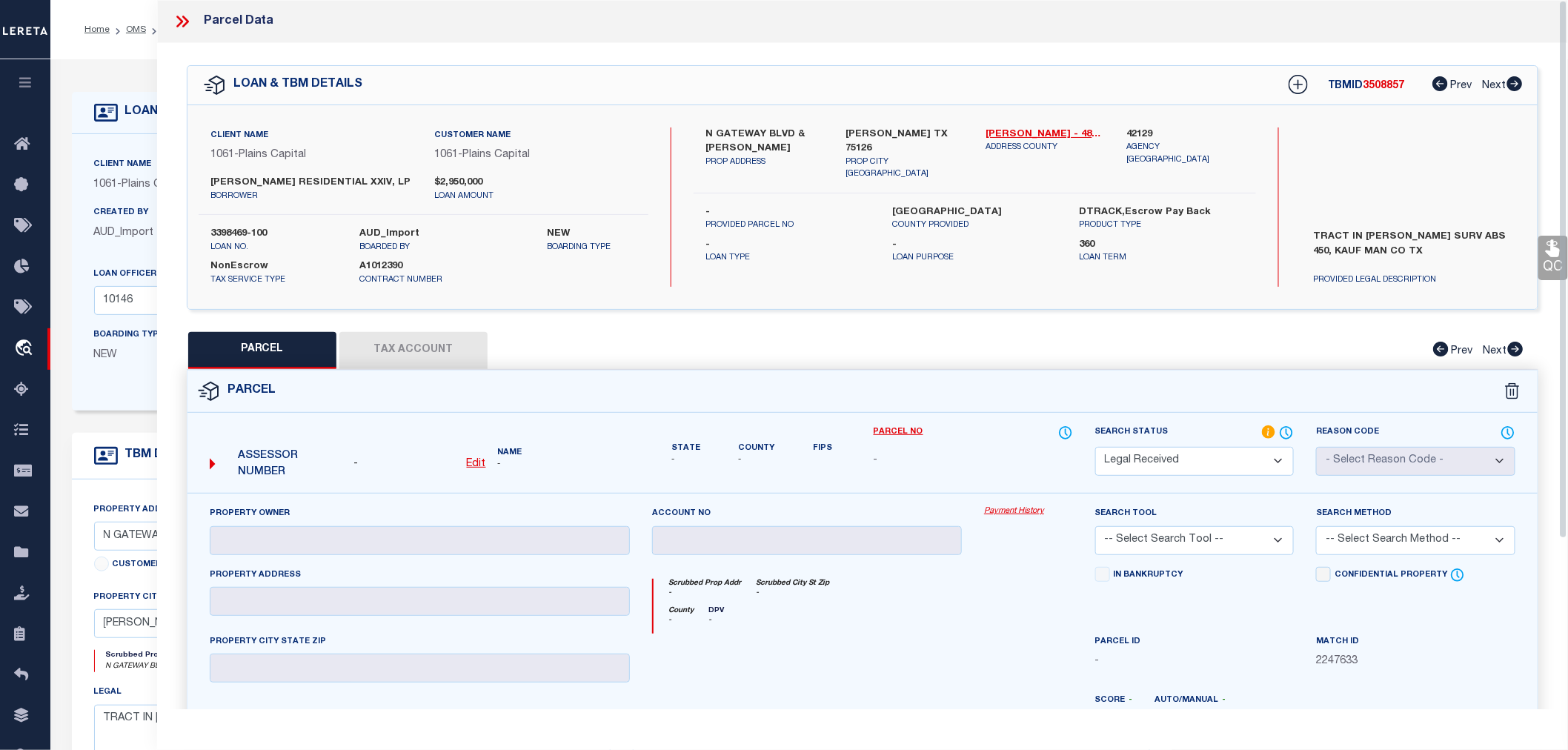
click at [1146, 134] on label "42129" at bounding box center [1185, 134] width 118 height 15
copy label "42129"
click at [597, 370] on div "Parcel - -" at bounding box center [863, 644] width 1352 height 547
click at [636, 287] on div "Client Name 1061 - Plains Capital Customer Name 1061 - Plains Capital FORNEY RE…" at bounding box center [863, 207] width 1350 height 204
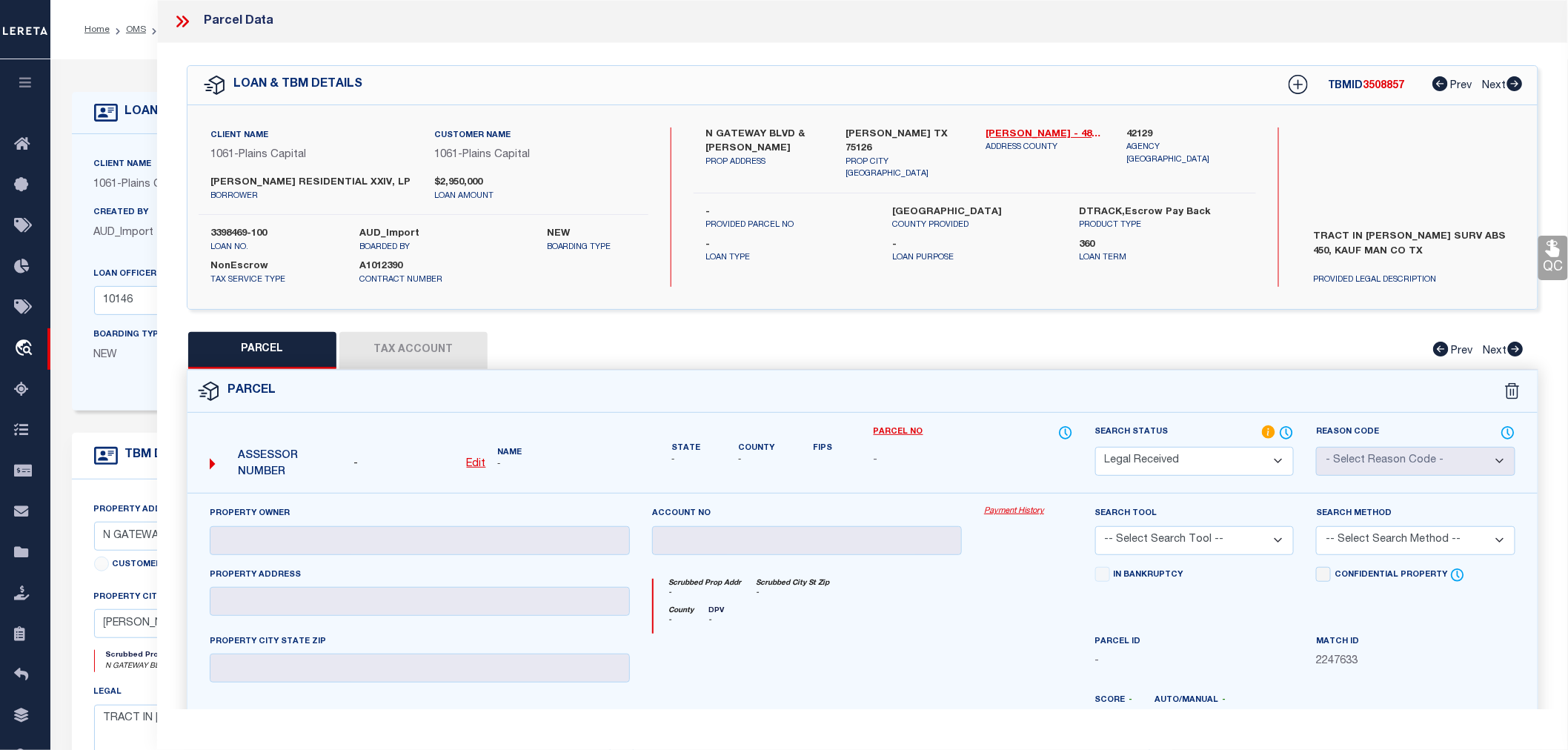
click at [840, 372] on div "Parcel" at bounding box center [863, 392] width 1350 height 42
click at [875, 621] on div "County - DPV -" at bounding box center [863, 620] width 419 height 28
click at [710, 265] on div "N GATEWAY BLVD & REEDER RD PROP ADDRESS FORNEY TX 75126 PROP CITY ST ZIP Kaufma…" at bounding box center [975, 207] width 562 height 160
click at [501, 272] on div "NonEscrow Tax Service Type A1012390 Contract Number" at bounding box center [423, 269] width 472 height 33
click at [1034, 590] on div "Scrubbed Prop Addr - Scrubbed City St Zip -" at bounding box center [863, 593] width 419 height 28
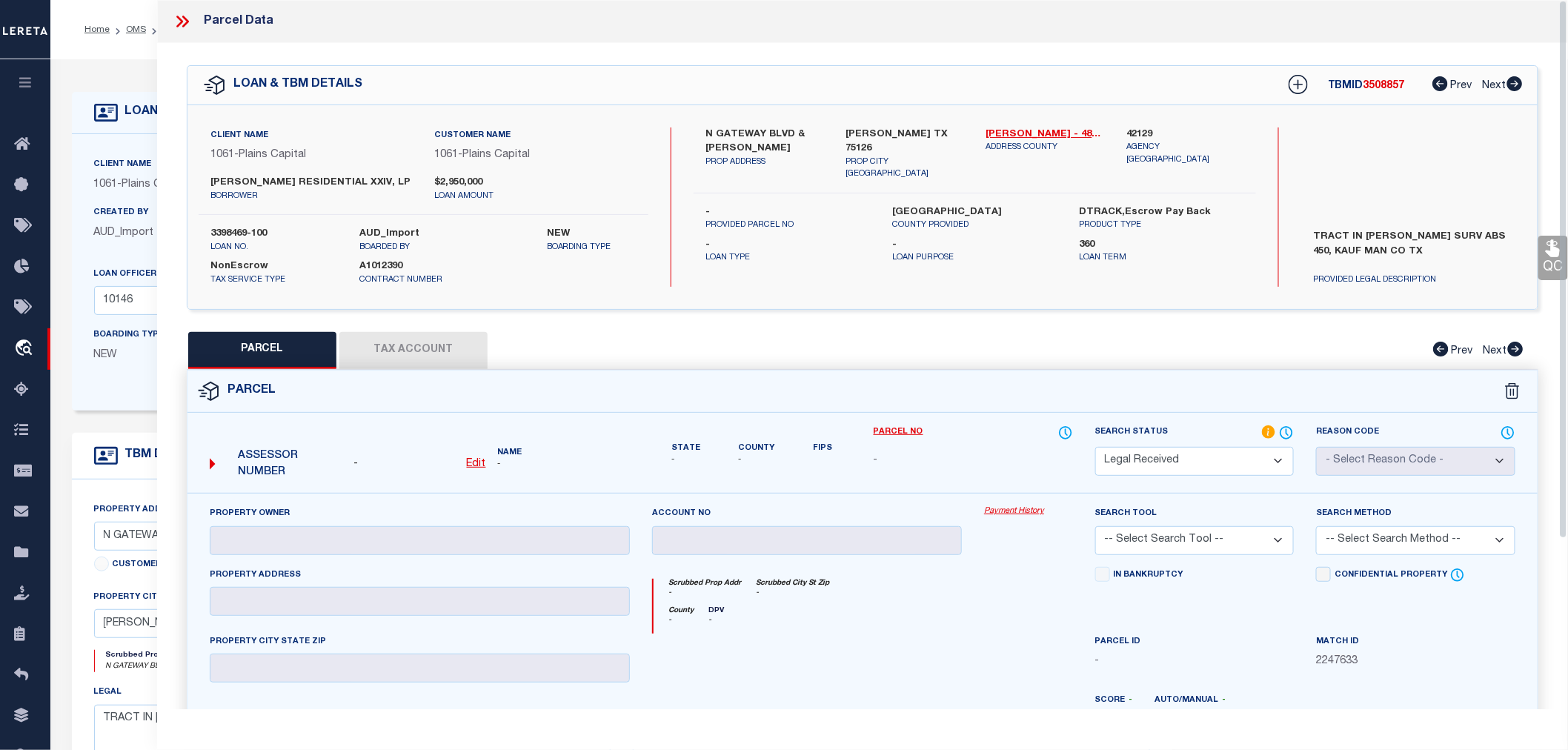
click at [885, 663] on div at bounding box center [807, 664] width 332 height 61
drag, startPoint x: 1179, startPoint y: 427, endPoint x: 1093, endPoint y: 435, distance: 86.4
click at [1093, 435] on div "Search Status Automated Search Bad Parcel Complete Duplicate Parcel High Dollar…" at bounding box center [1195, 459] width 222 height 69
click at [1158, 376] on div "Parcel" at bounding box center [863, 392] width 1350 height 42
drag, startPoint x: 1388, startPoint y: 431, endPoint x: 1319, endPoint y: 433, distance: 69.0
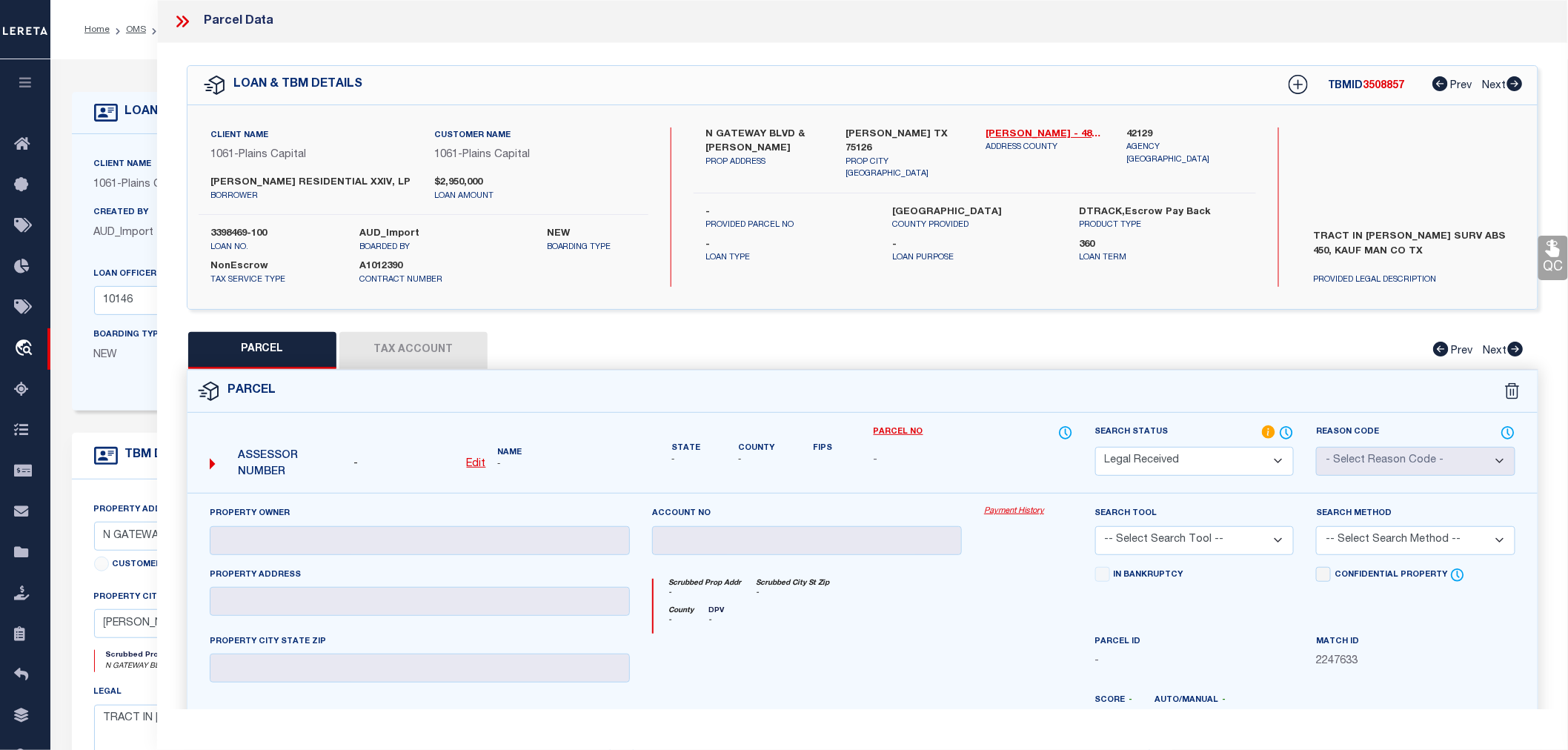
click at [1319, 433] on label "Reason Code" at bounding box center [1415, 433] width 199 height 17
click at [1334, 390] on div "Parcel" at bounding box center [863, 392] width 1350 height 42
click at [589, 257] on div "NonEscrow Tax Service Type A1012390 Contract Number" at bounding box center [423, 269] width 472 height 33
click at [517, 449] on label "Name" at bounding box center [564, 454] width 132 height 13
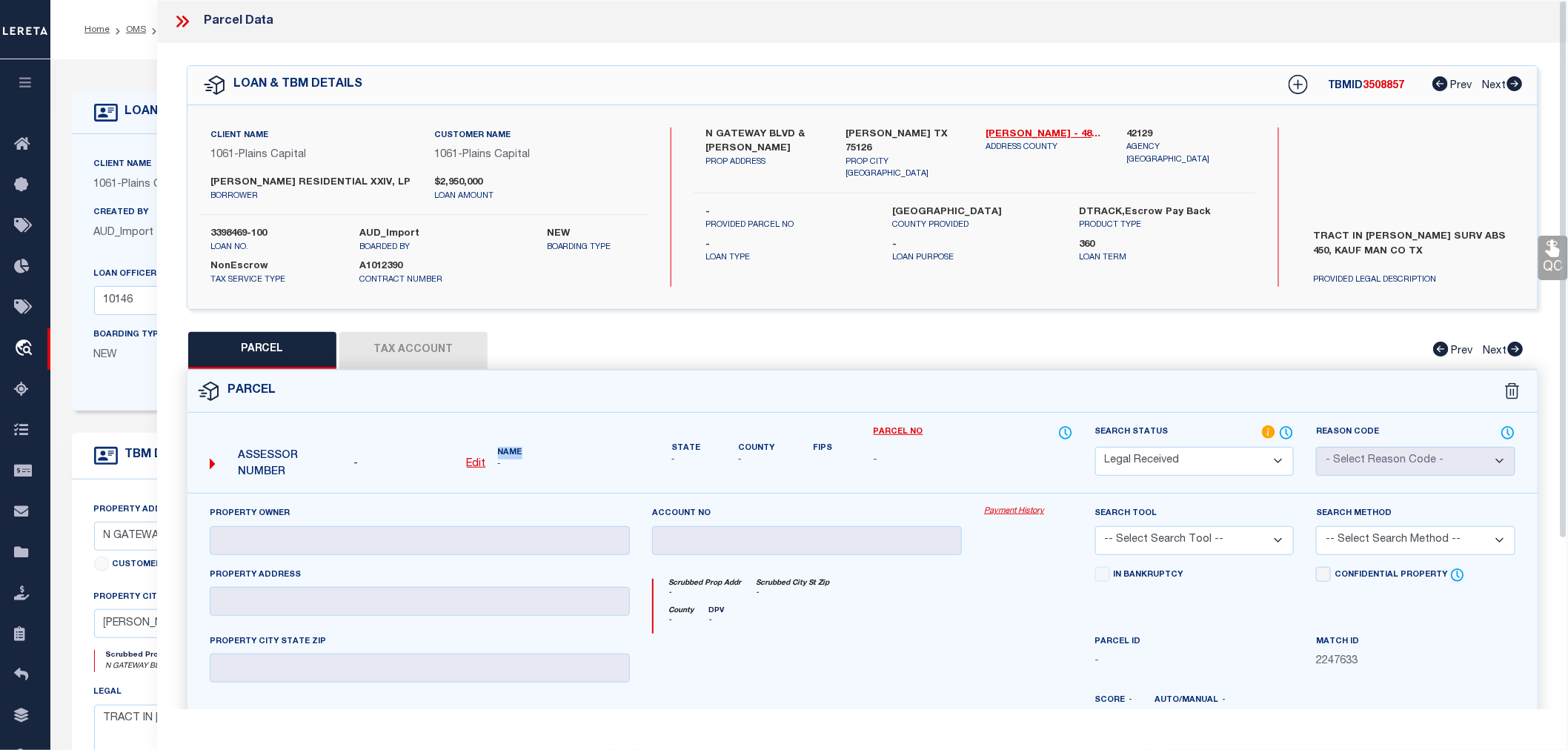
click at [599, 443] on div "Assessor Number - Edit Name -" at bounding box center [420, 459] width 432 height 57
click at [560, 447] on label "Name" at bounding box center [564, 454] width 132 height 13
click at [608, 440] on div "Assessor Number - Edit Name -" at bounding box center [420, 459] width 432 height 57
click at [821, 445] on label "Fips" at bounding box center [823, 449] width 19 height 13
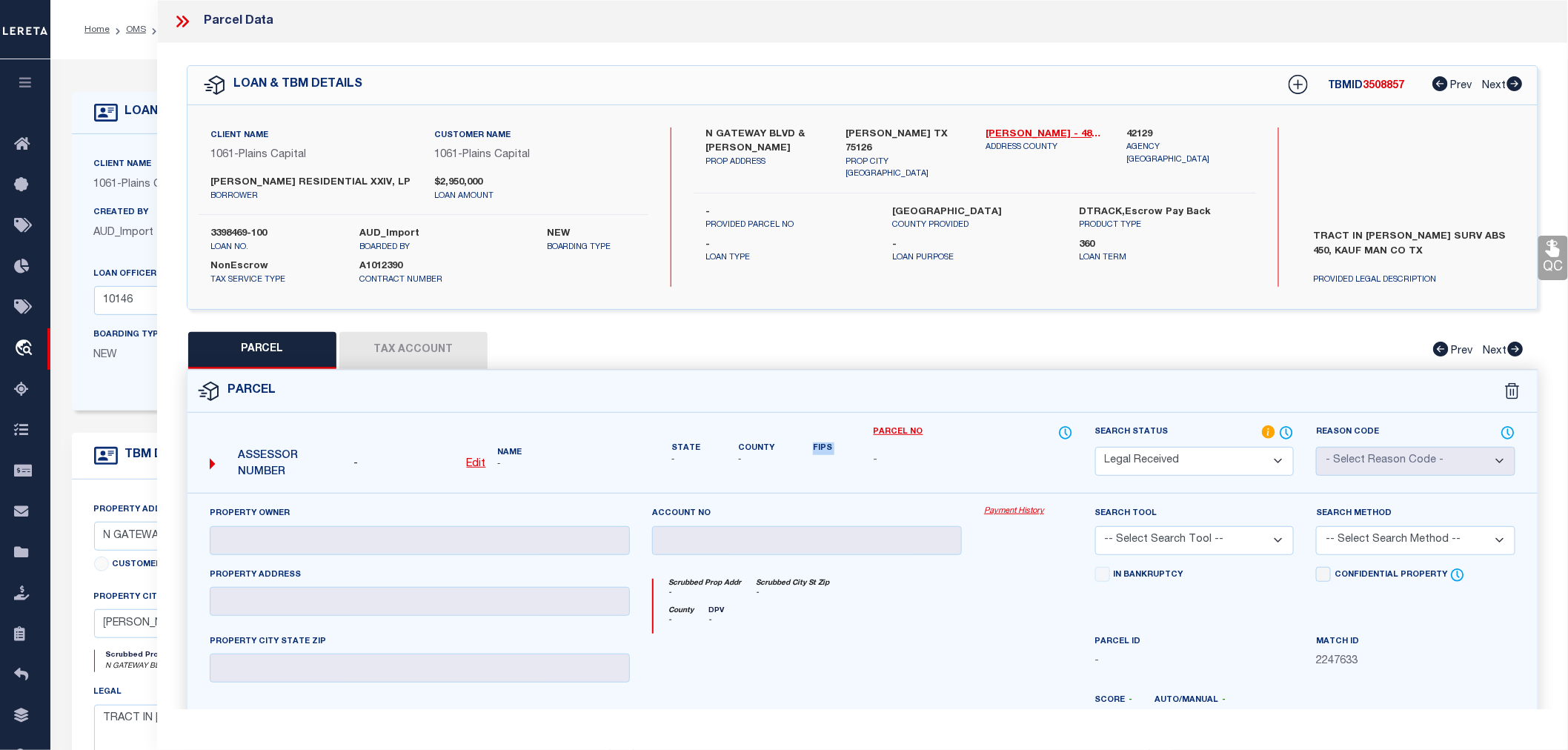
click at [821, 445] on label "Fips" at bounding box center [823, 449] width 19 height 13
click at [537, 379] on div "Parcel" at bounding box center [863, 392] width 1350 height 42
click at [991, 390] on div "Parcel" at bounding box center [863, 392] width 1350 height 42
click at [624, 438] on div "Assessor Number - Edit Name -" at bounding box center [420, 459] width 432 height 57
click at [187, 17] on icon at bounding box center [182, 21] width 19 height 19
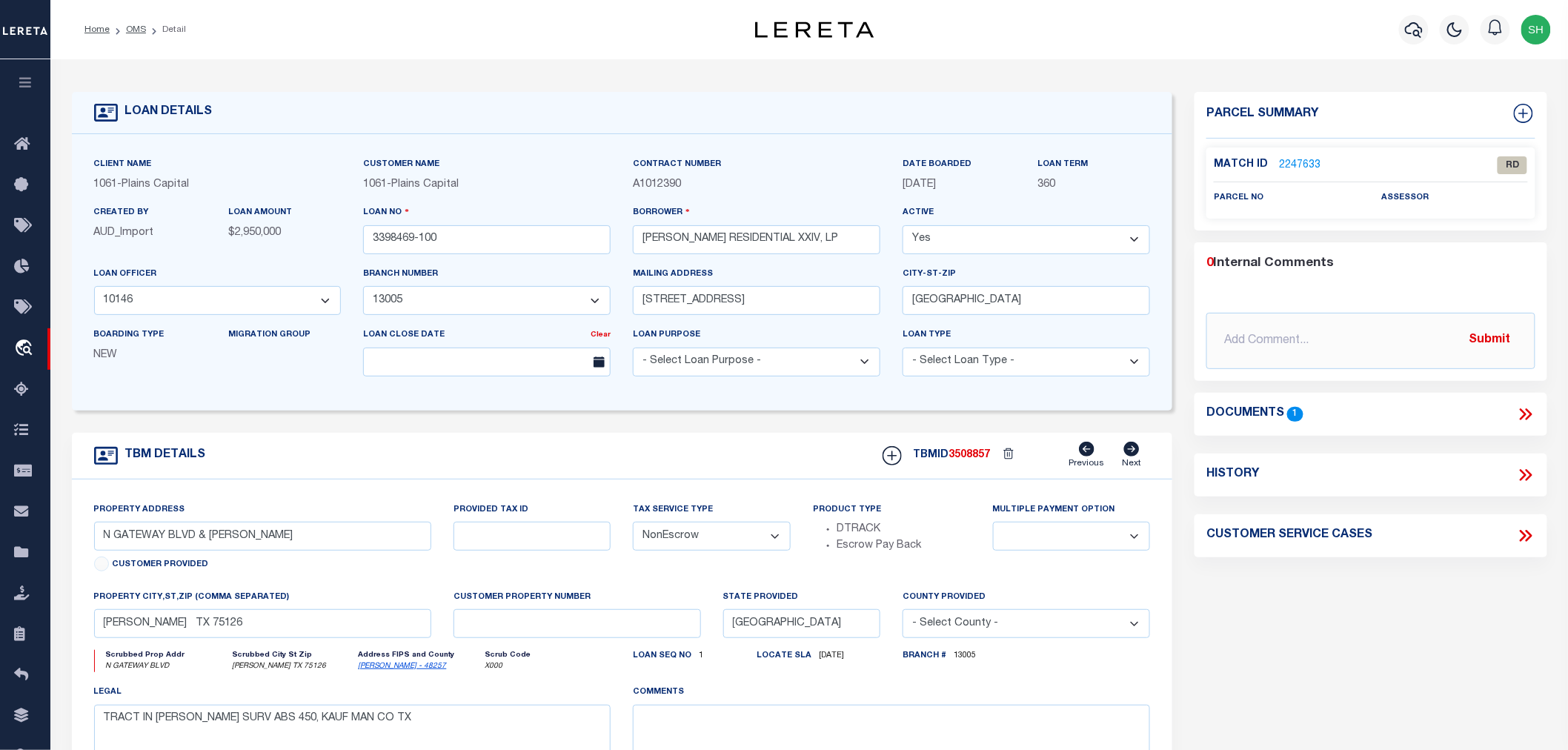
click at [1293, 164] on link "2247633" at bounding box center [1300, 166] width 41 height 16
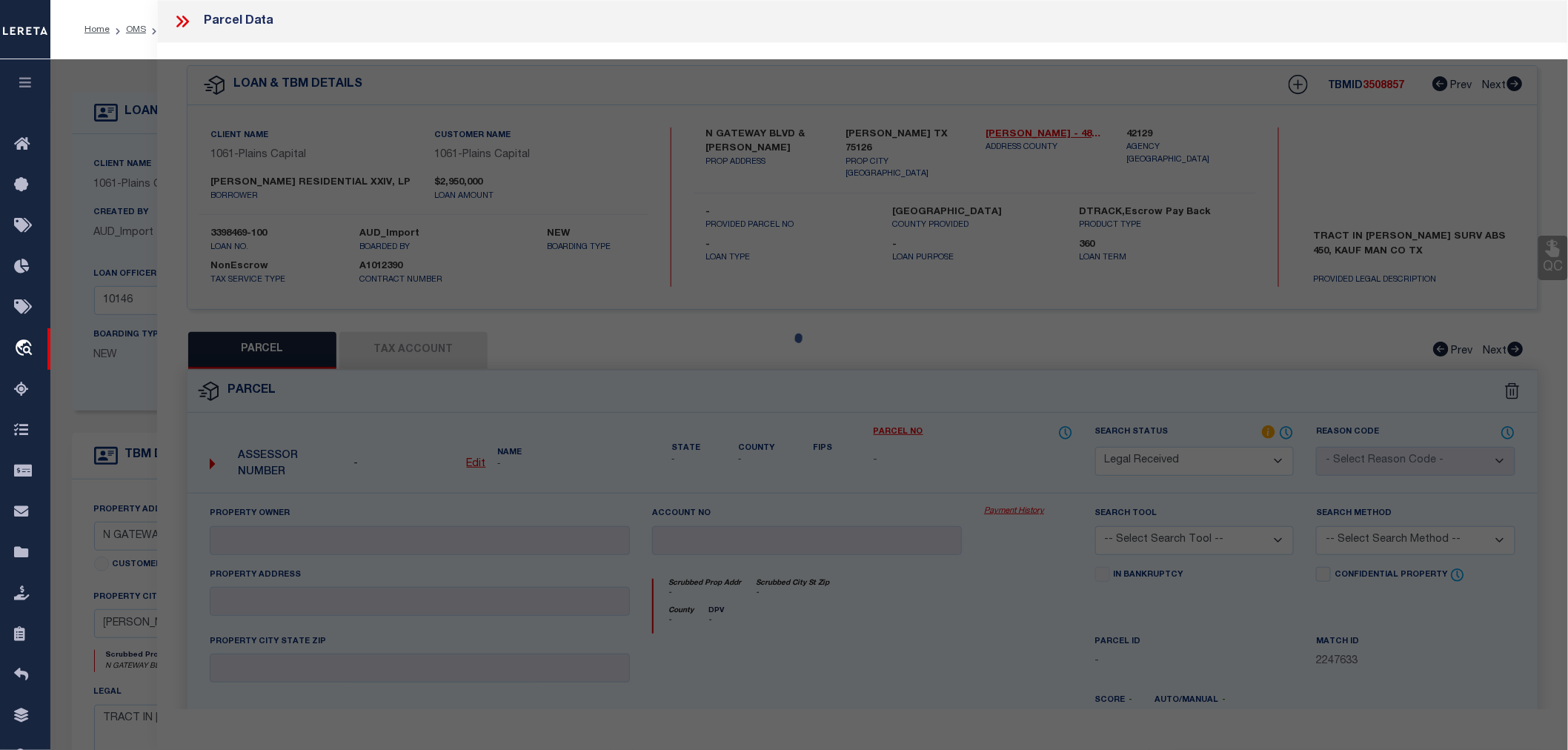
select select "AS"
checkbox input "false"
select select "RD"
checkbox input "false"
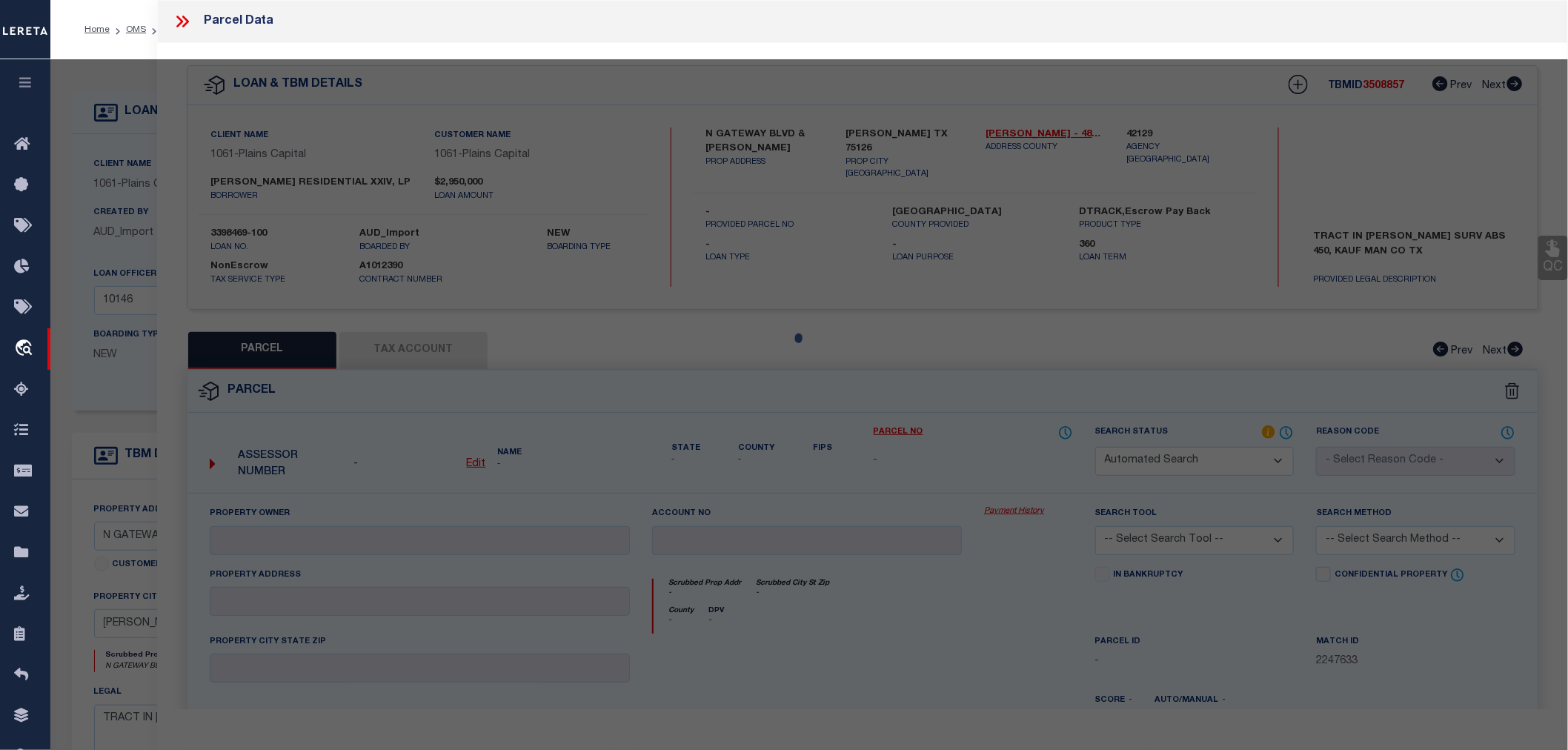
type textarea "Document uploaded that satisfies a legal requirement, changing from [GEOGRAPHIC…"
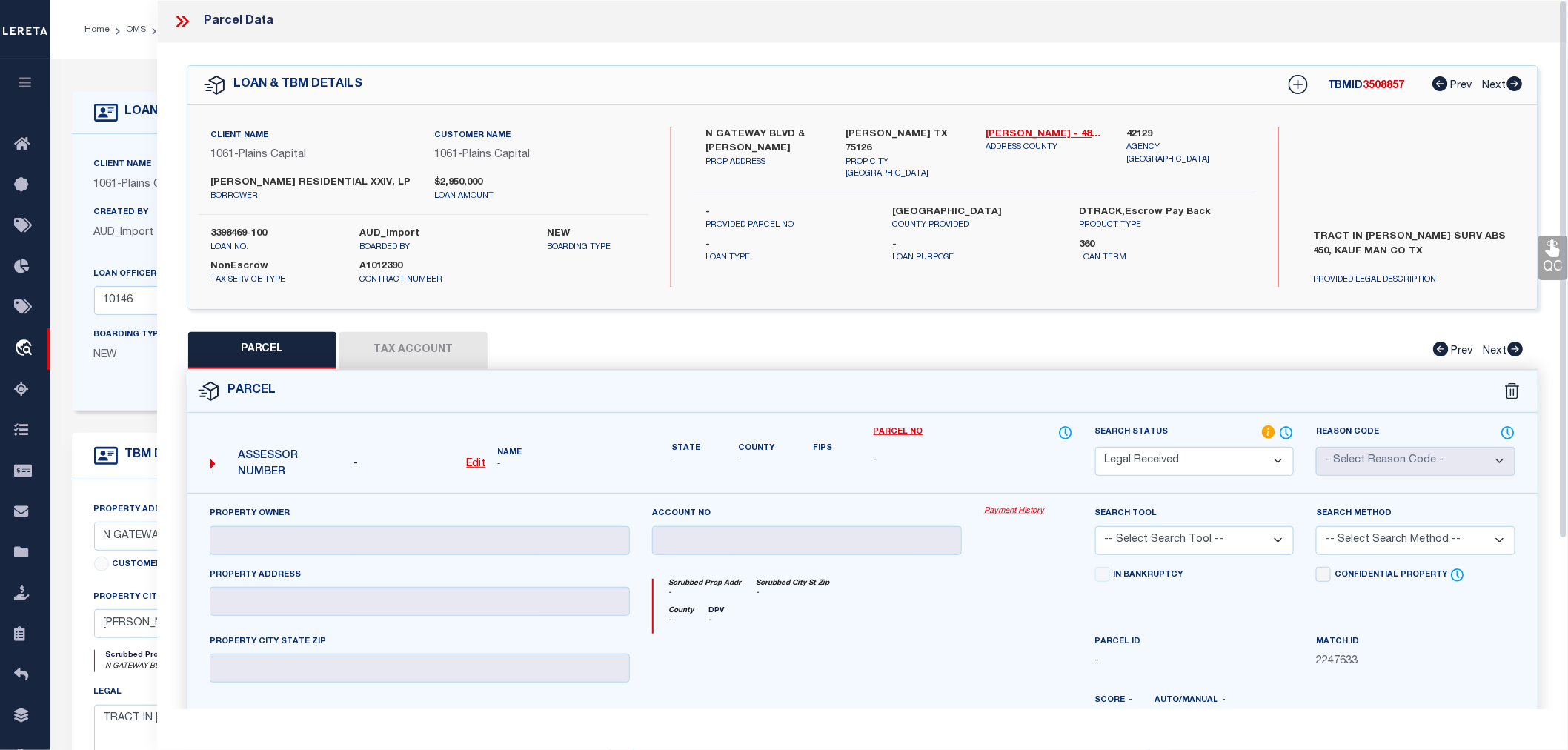
click at [578, 371] on div "Parcel" at bounding box center [863, 392] width 1350 height 42
click at [670, 371] on div "Parcel" at bounding box center [863, 392] width 1350 height 42
click at [964, 438] on label "Parcel No" at bounding box center [973, 433] width 199 height 17
click at [176, 23] on icon at bounding box center [182, 21] width 19 height 19
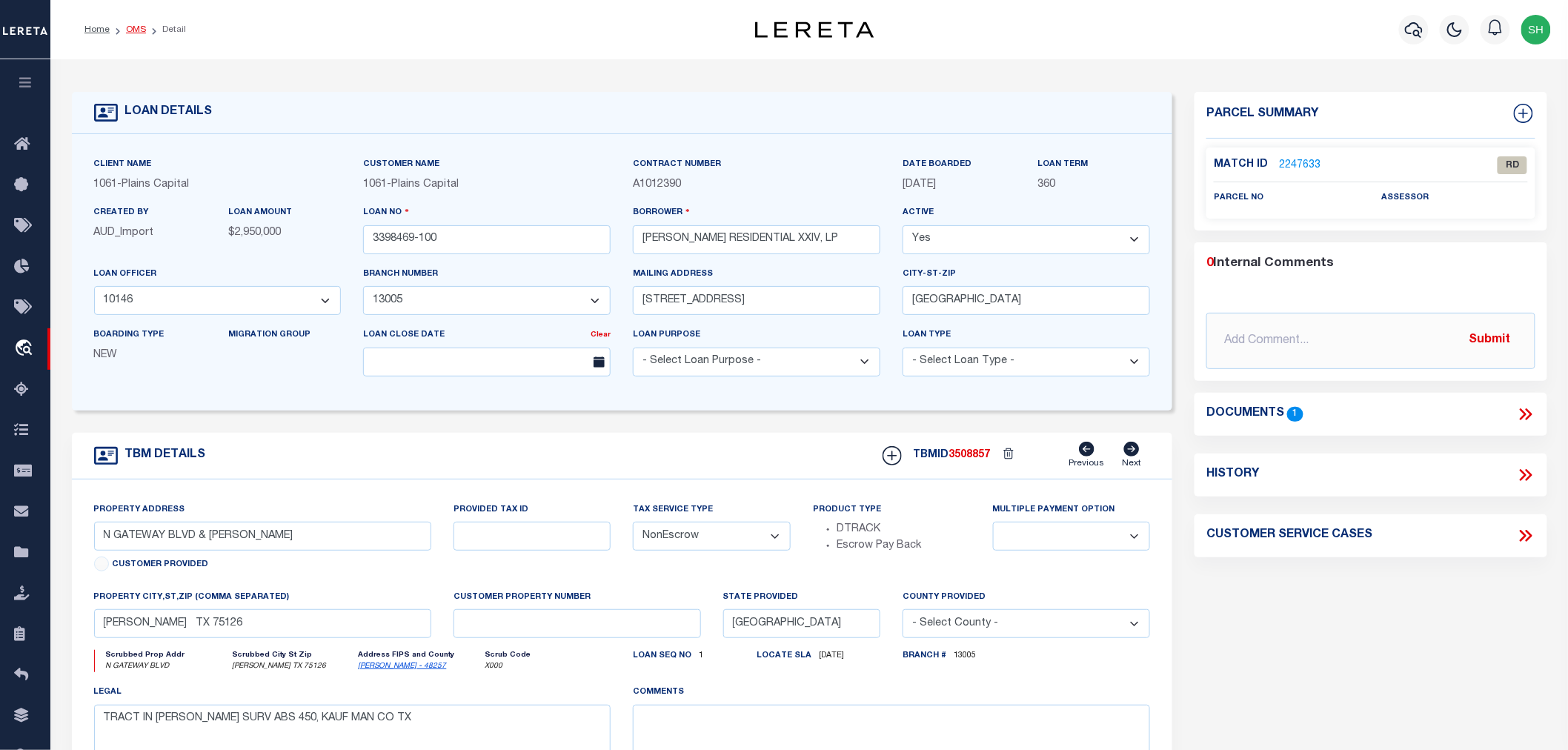
click at [141, 28] on link "OMS" at bounding box center [136, 29] width 20 height 9
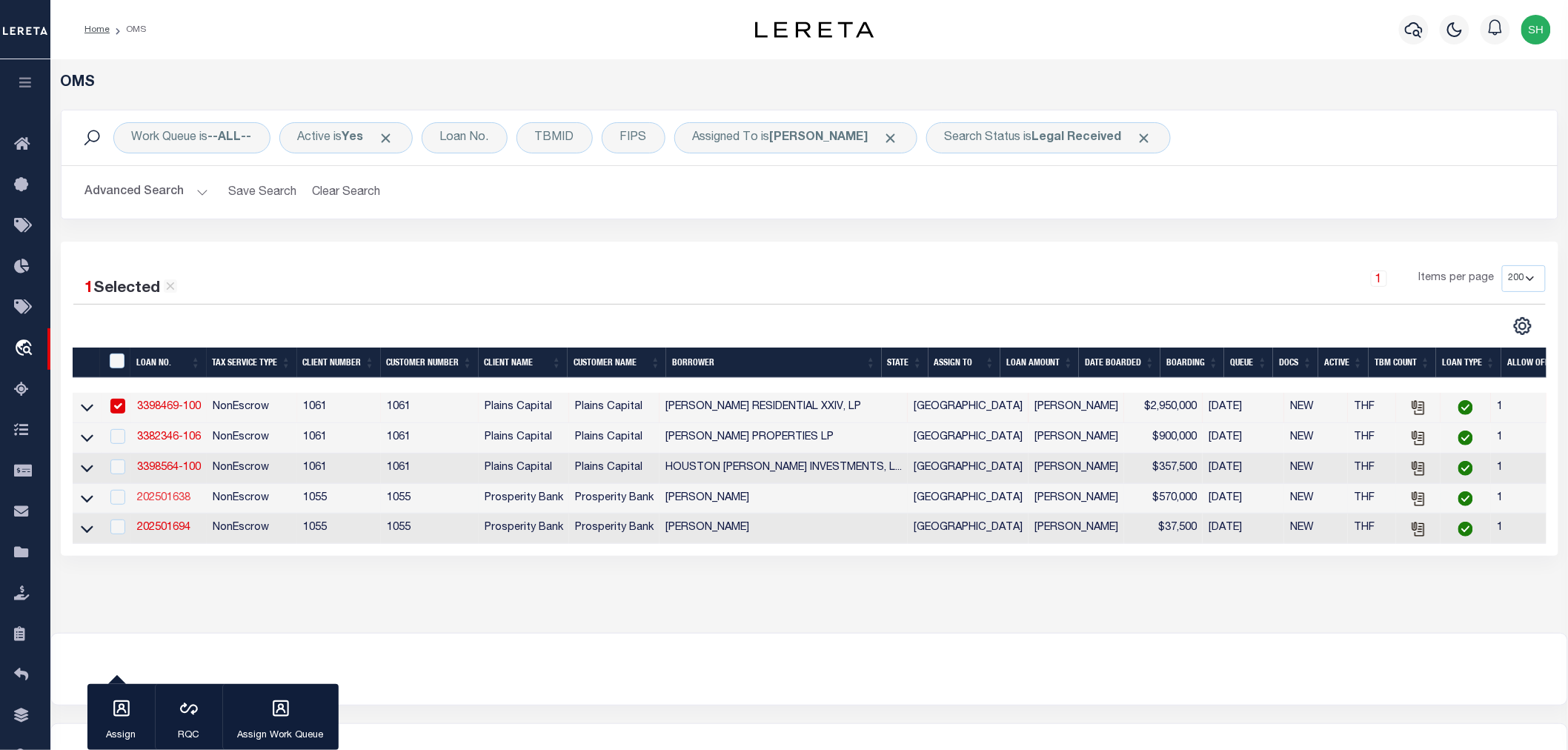
click at [166, 502] on link "202501638" at bounding box center [164, 497] width 53 height 10
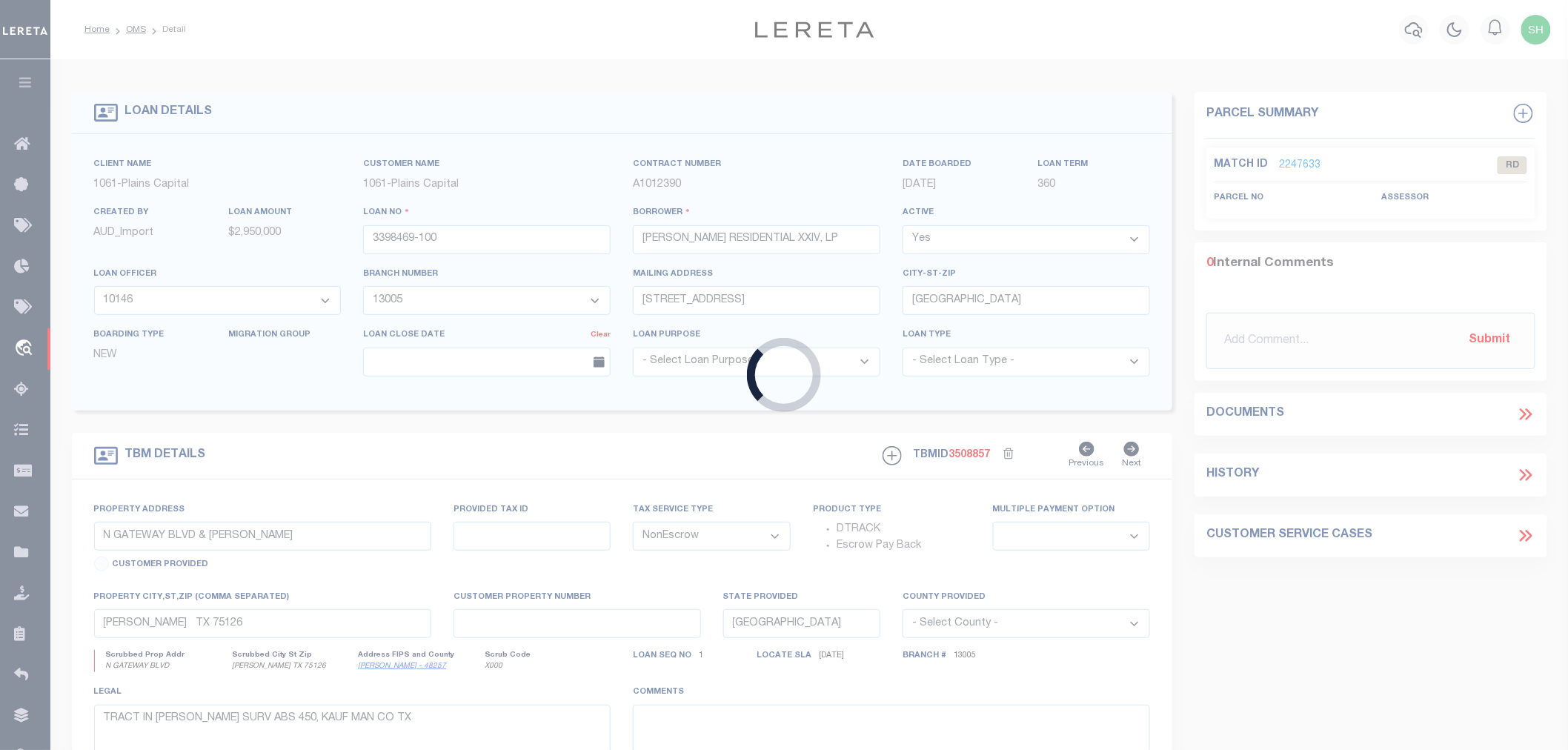
type input "202501638"
type input "VICTORIA BOOTHE"
select select
type input "503 AUBREY ST"
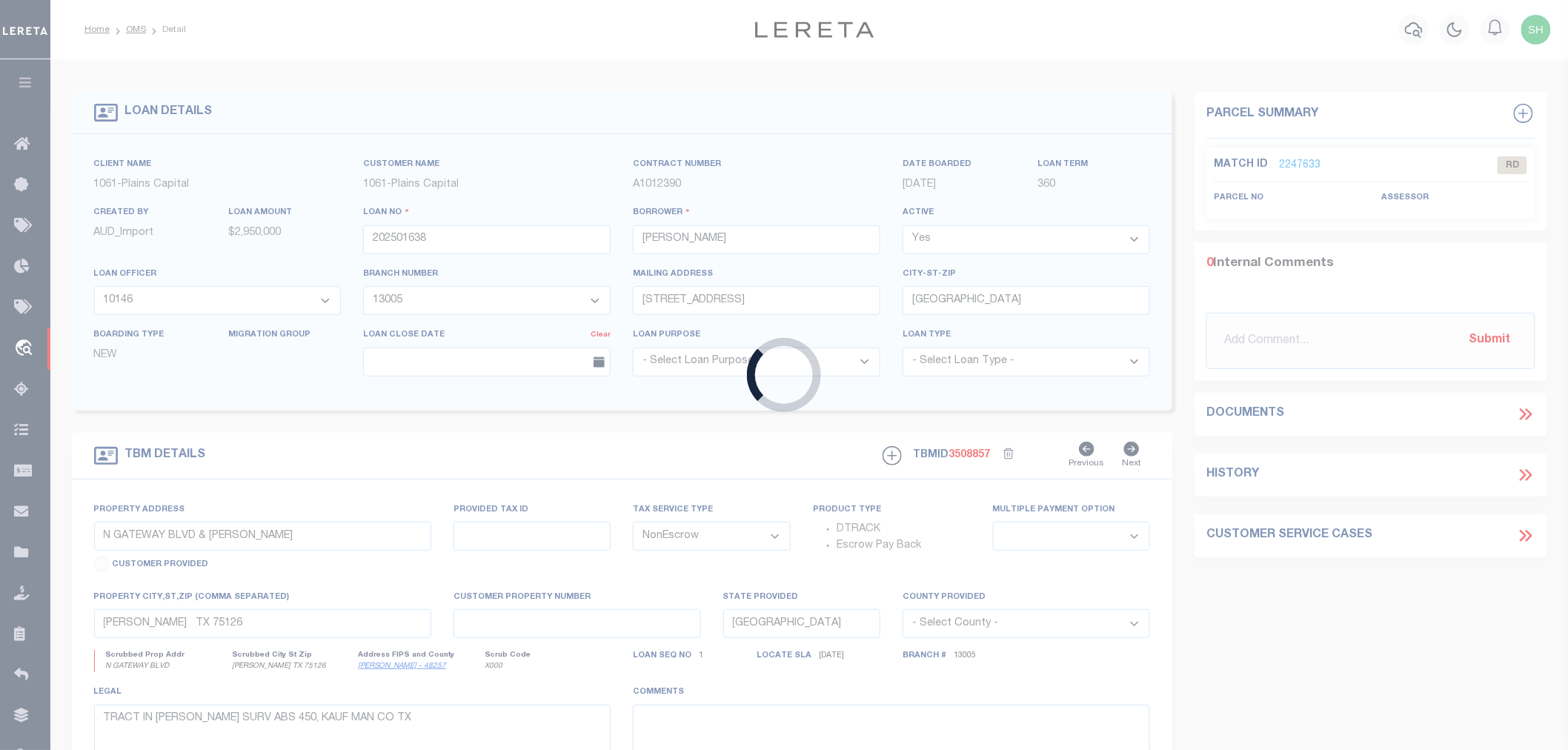
type input "YOAKUM TX 77995"
select select "800"
type input "789 EMIL BLANK RD"
type input "425500041600100"
select select
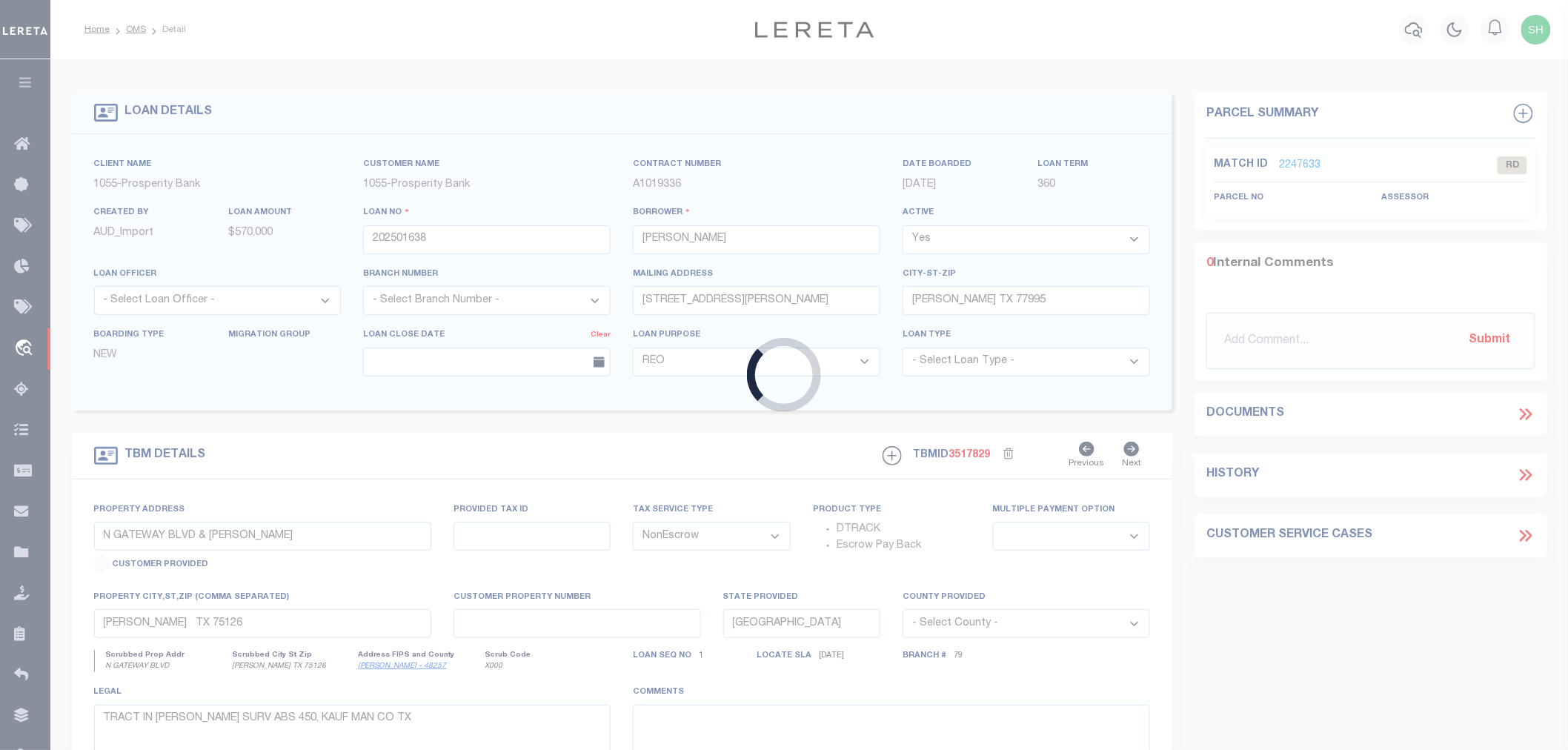
type input "YOAKUM, TX 77995"
select select
type textarea "25.00 +/- ACRE JAMES SWINDLE SURV A-416"
select select "10475"
select select "4081"
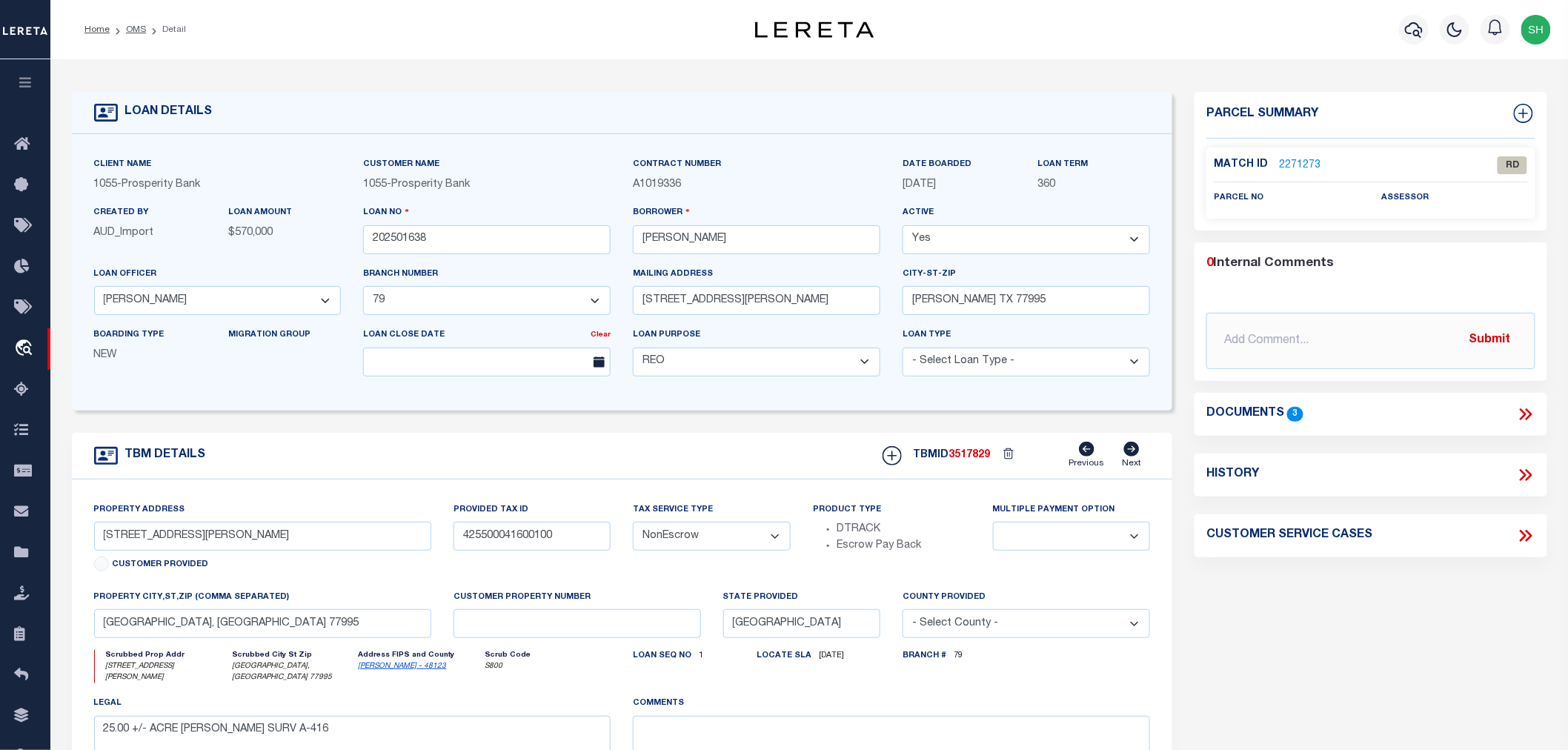
click at [1290, 163] on link "2271273" at bounding box center [1300, 166] width 41 height 16
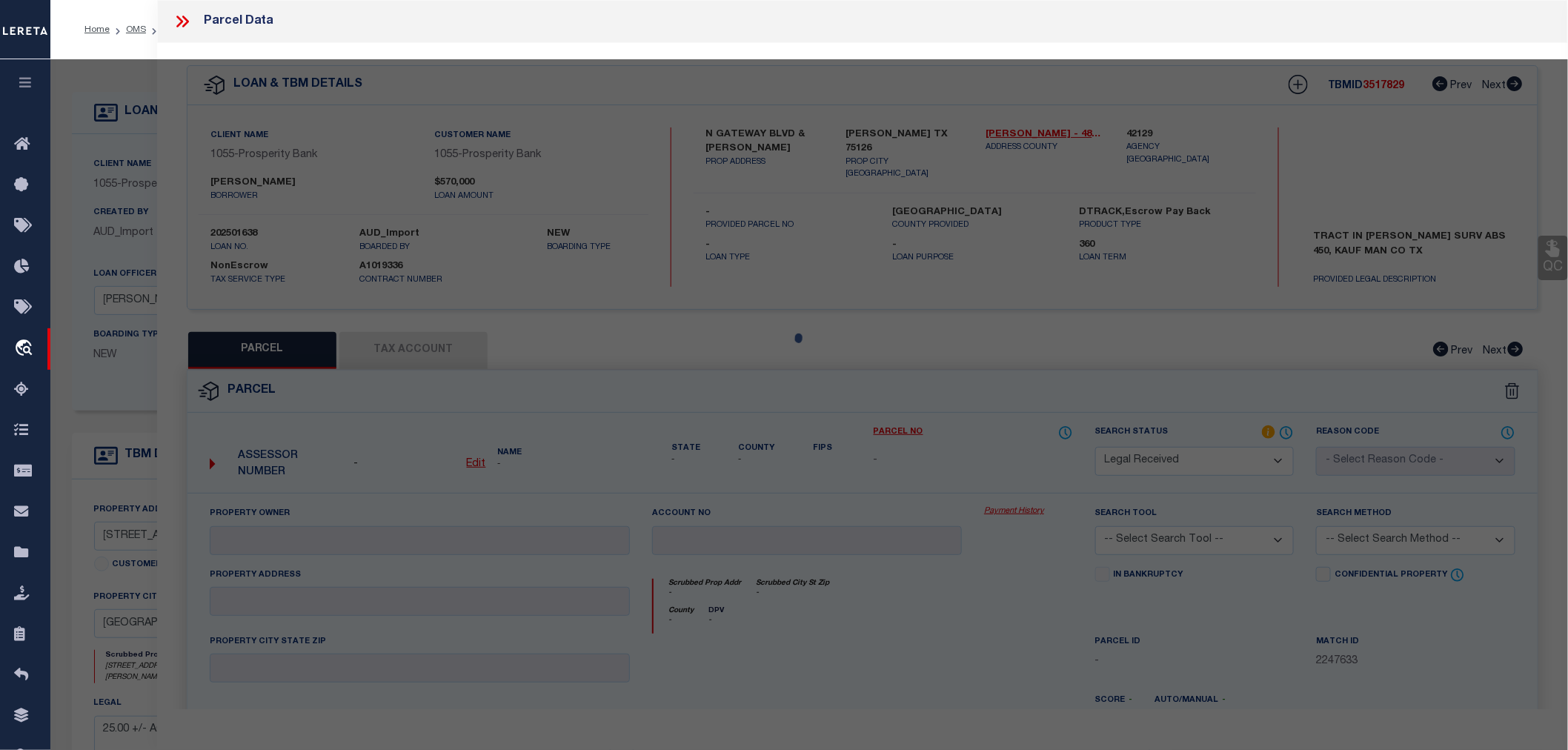
select select "AS"
checkbox input "false"
select select "RD"
checkbox input "false"
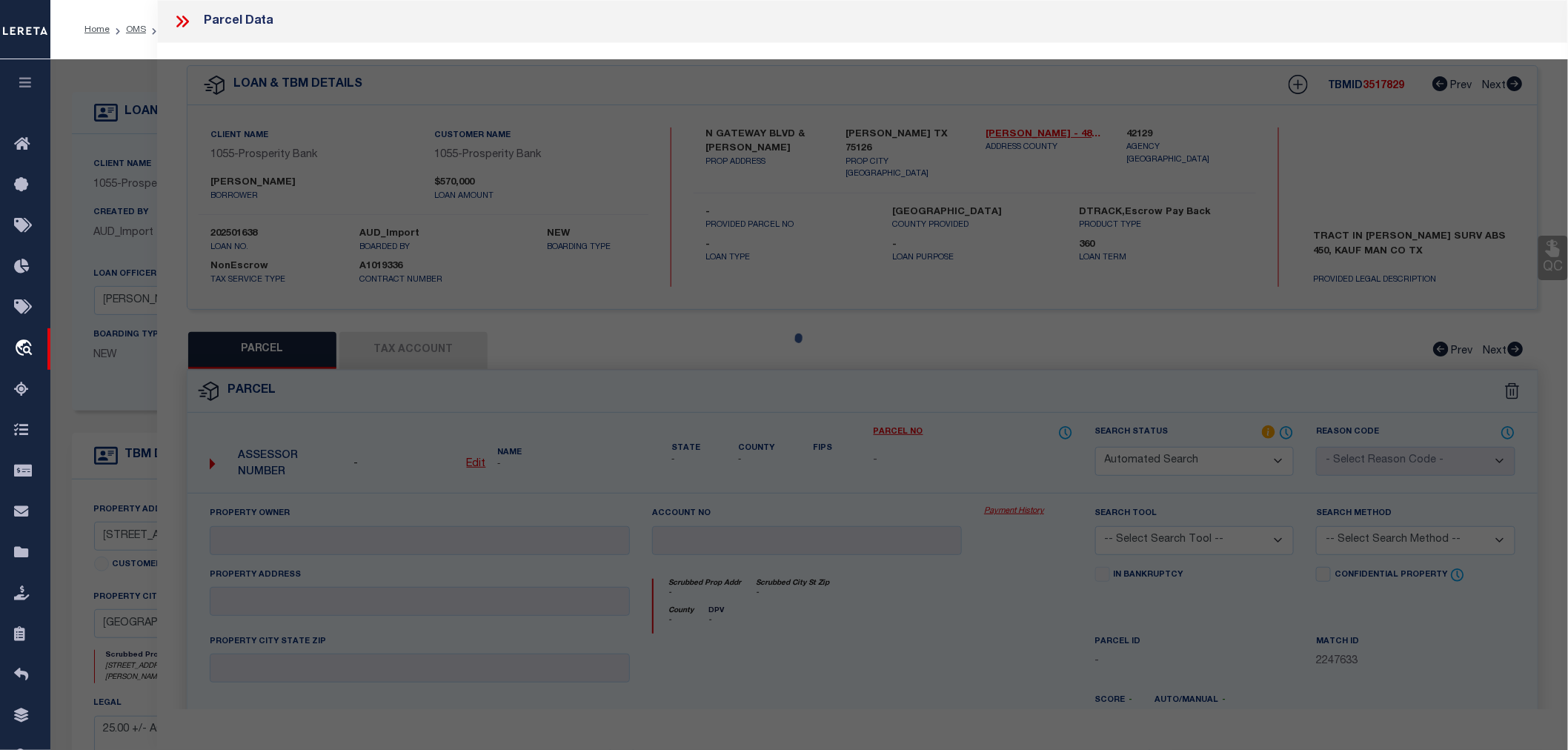
type textarea "Document uploaded that satisfies a legal requirement, changing from [GEOGRAPHIC…"
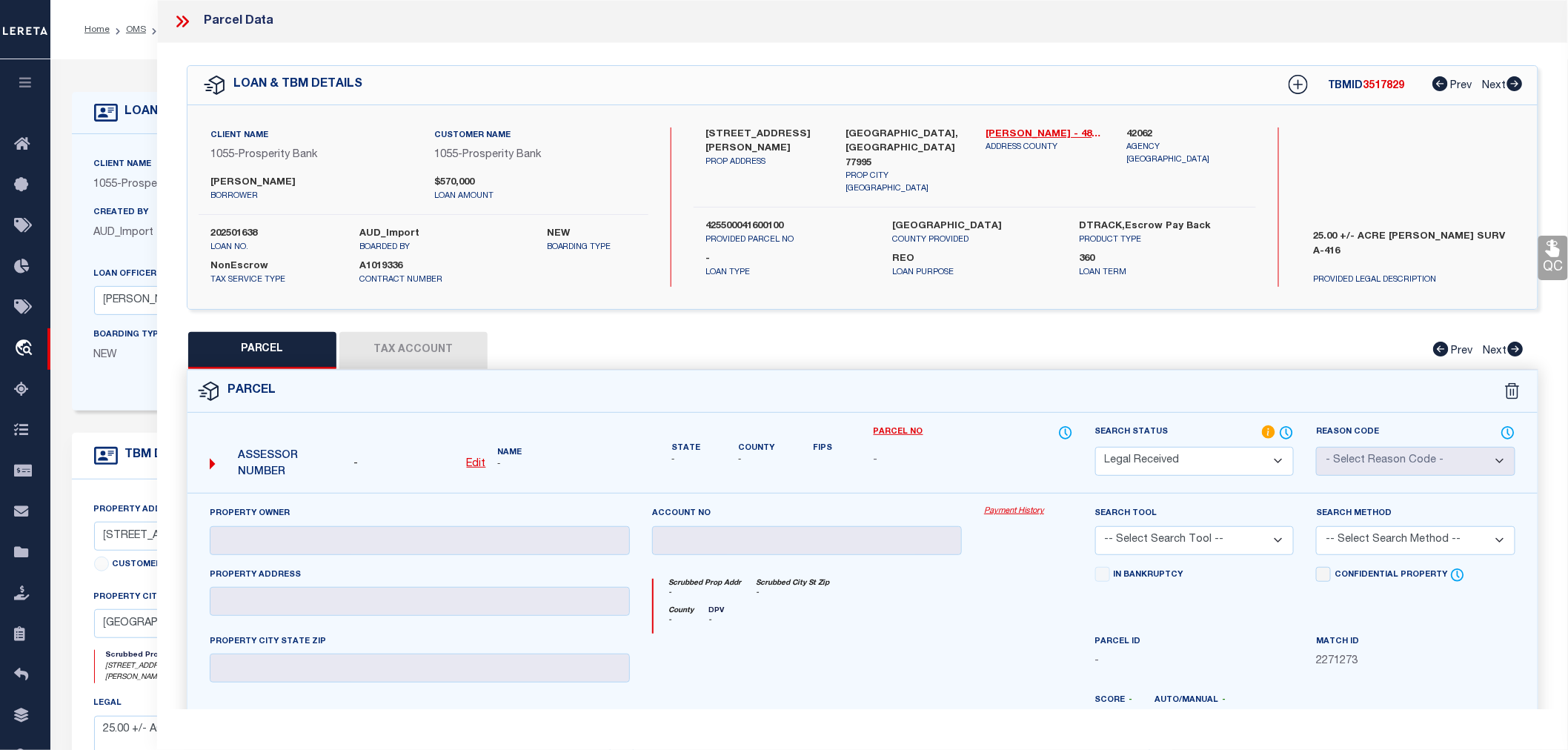
click at [231, 230] on label "202501638" at bounding box center [274, 234] width 127 height 15
copy label "202501638"
click at [178, 21] on icon at bounding box center [182, 21] width 19 height 19
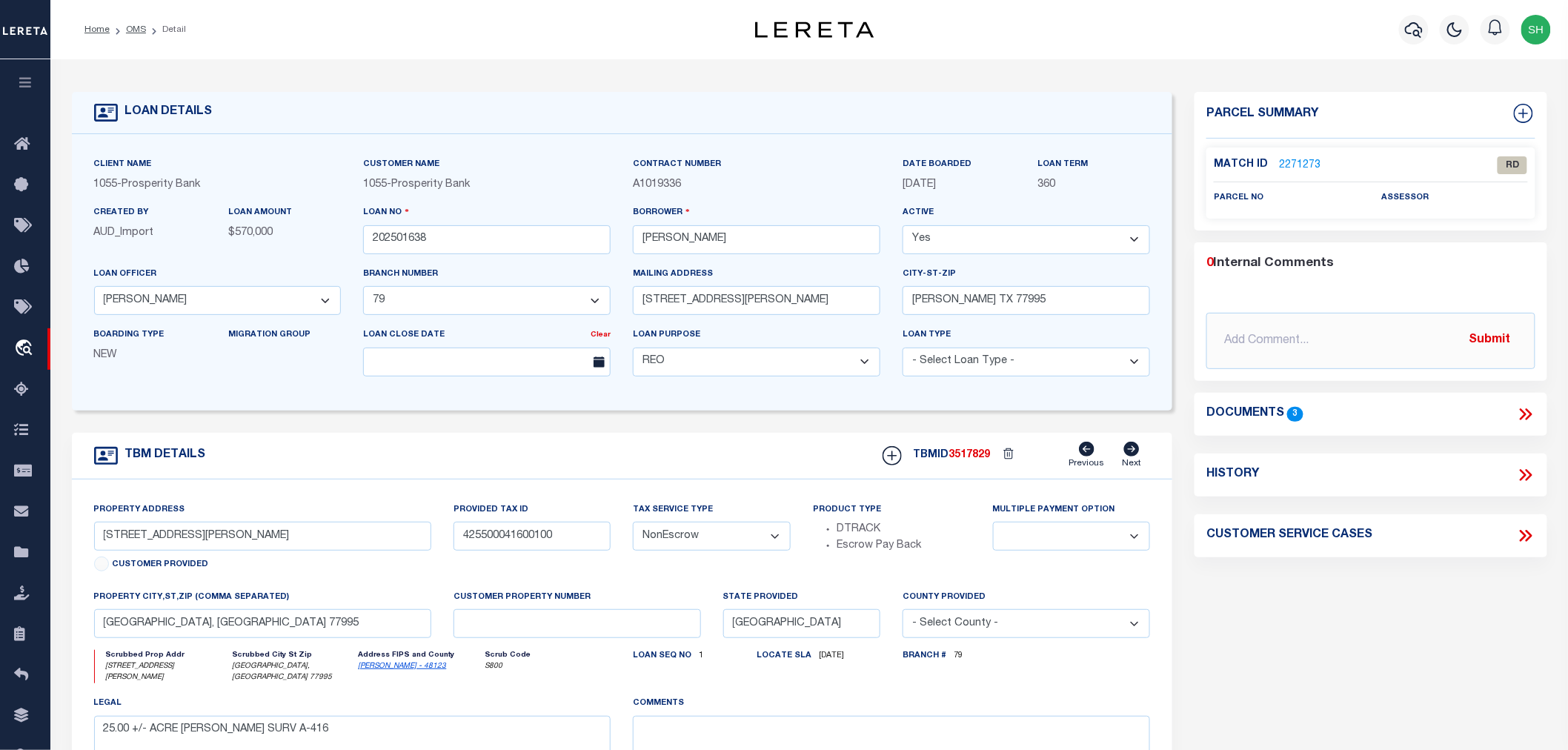
click at [1524, 417] on icon at bounding box center [1526, 414] width 19 height 19
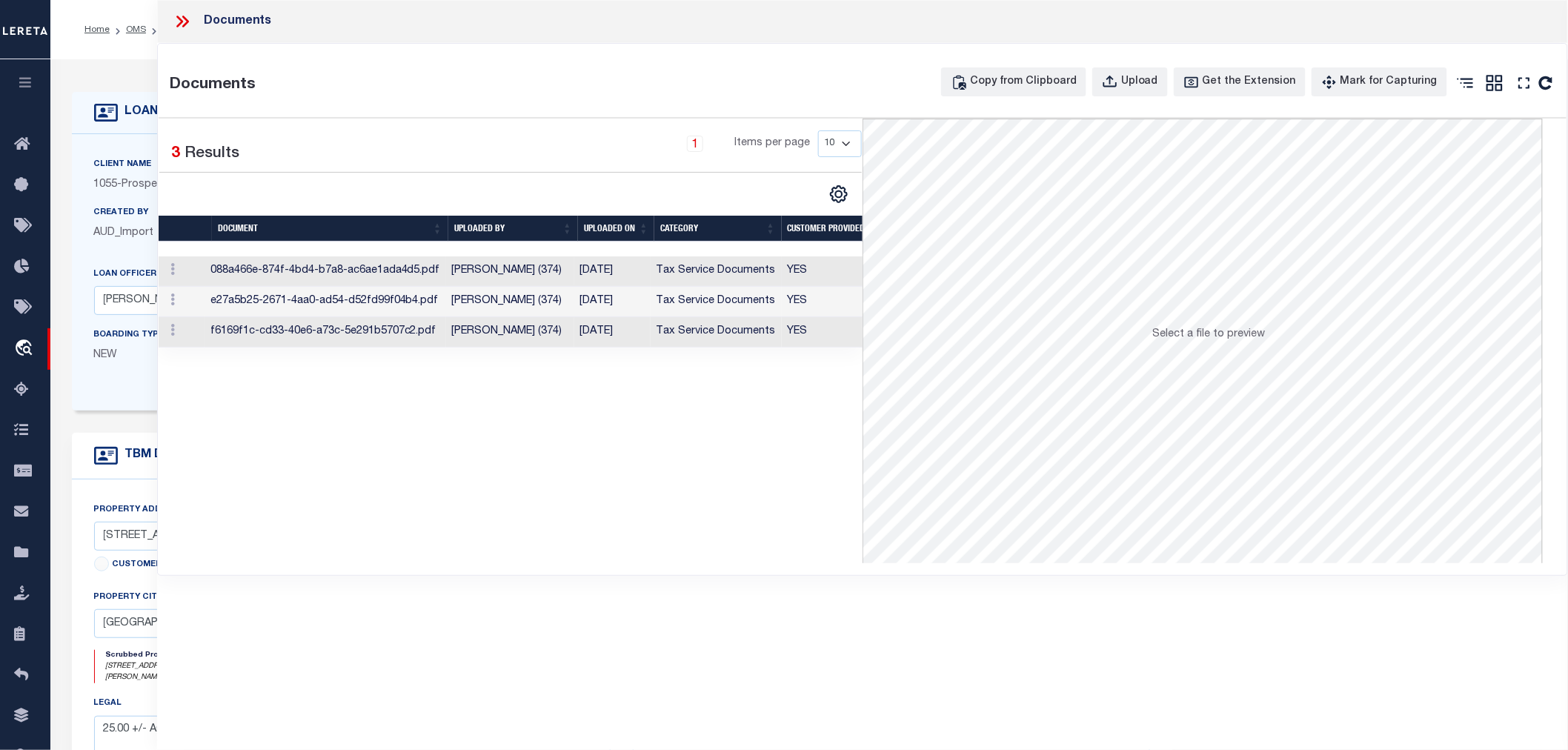
click at [482, 271] on td "Neda Khajehzadeh (374)" at bounding box center [510, 272] width 128 height 30
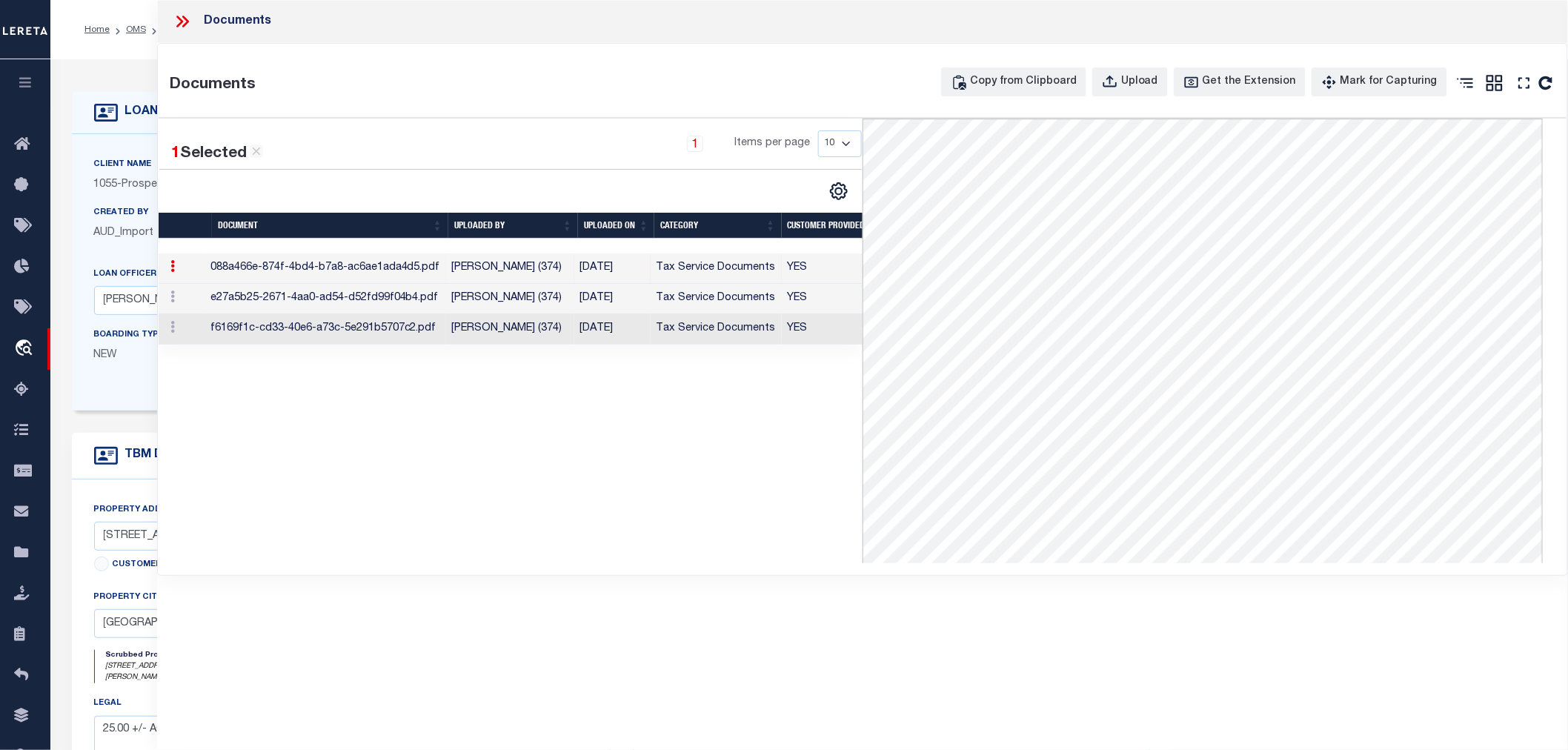
click at [563, 301] on td "Neda Khajehzadeh (374)" at bounding box center [510, 299] width 128 height 30
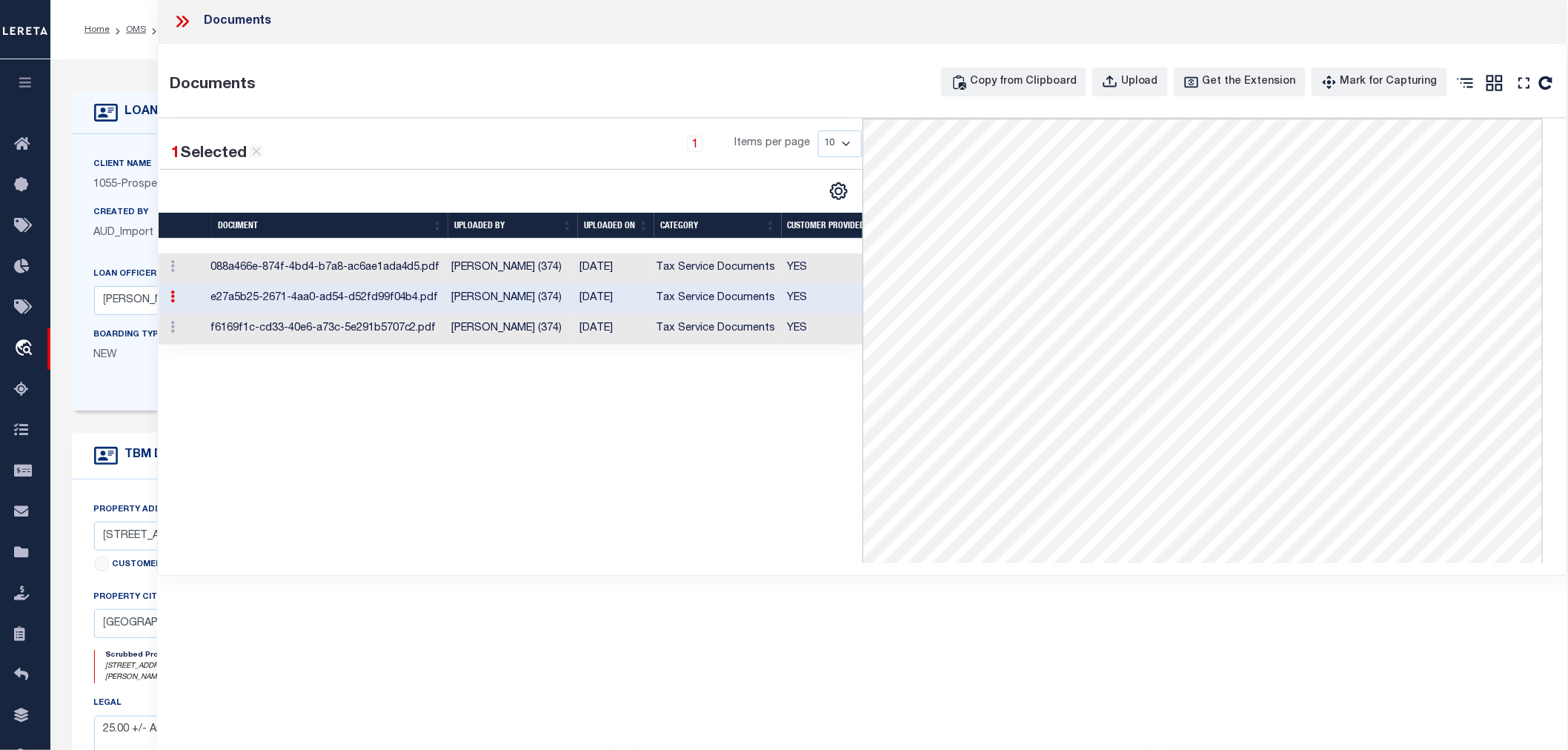
click at [559, 329] on td "Neda Khajehzadeh (374)" at bounding box center [510, 330] width 128 height 30
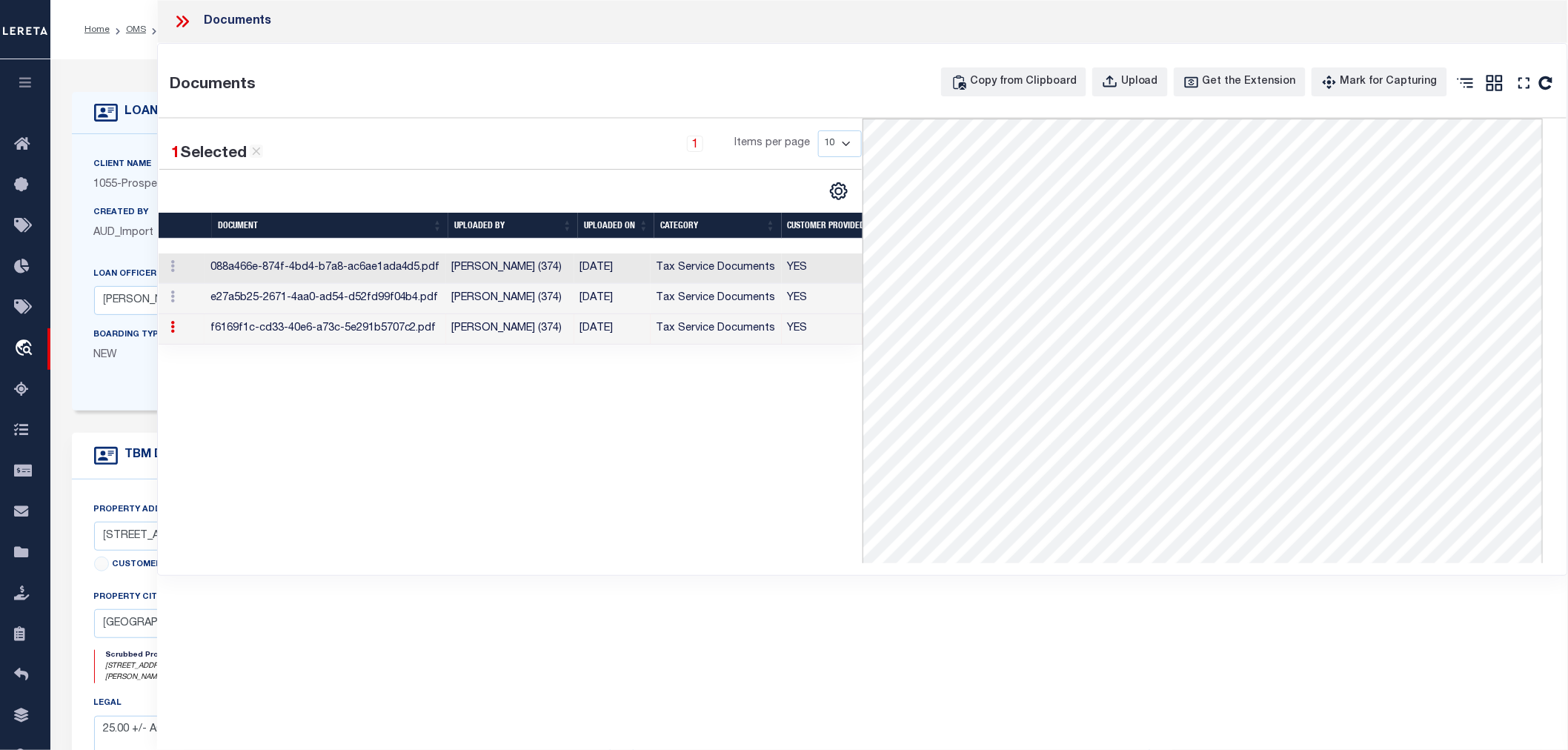
click at [178, 21] on icon at bounding box center [182, 21] width 19 height 19
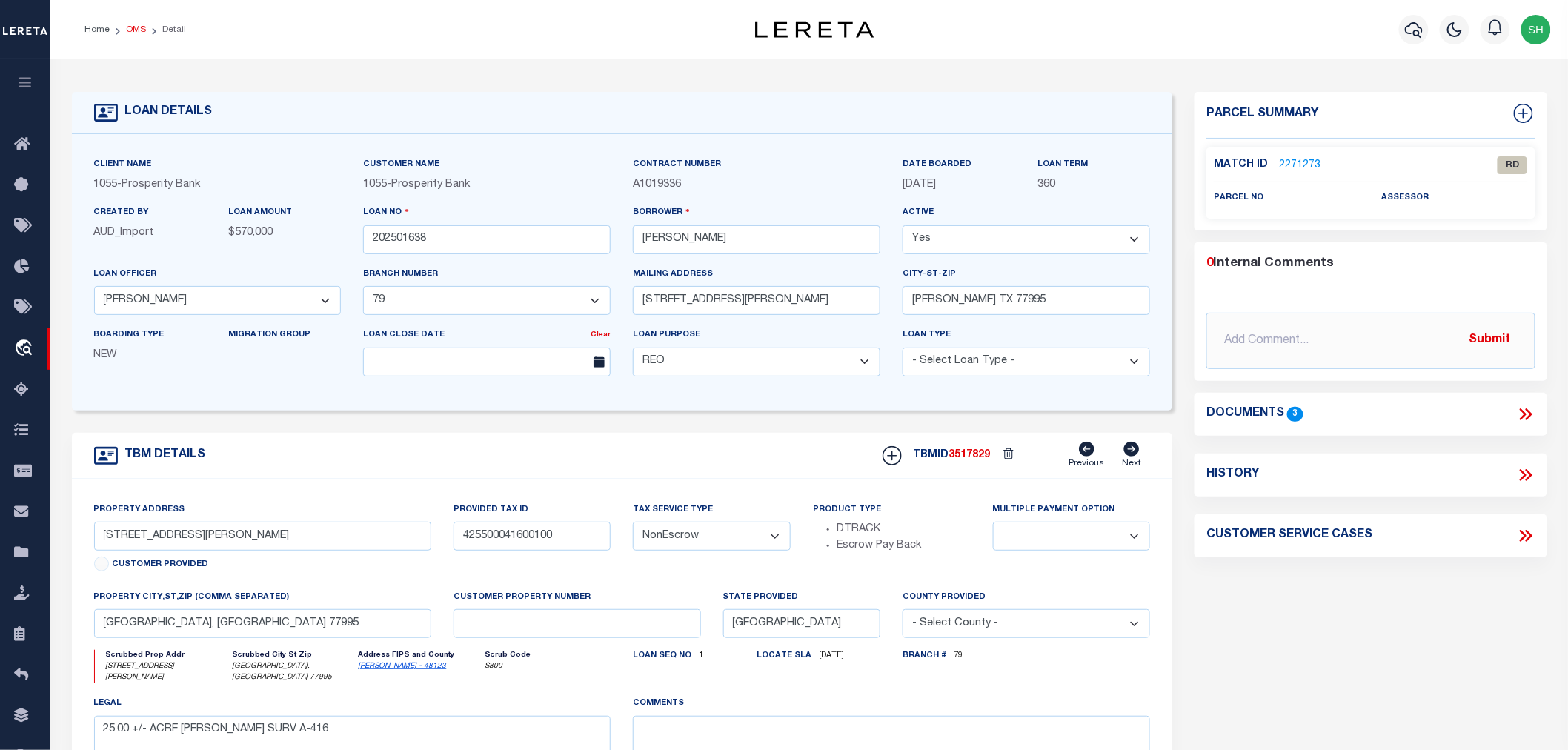
click at [137, 30] on link "OMS" at bounding box center [136, 29] width 20 height 9
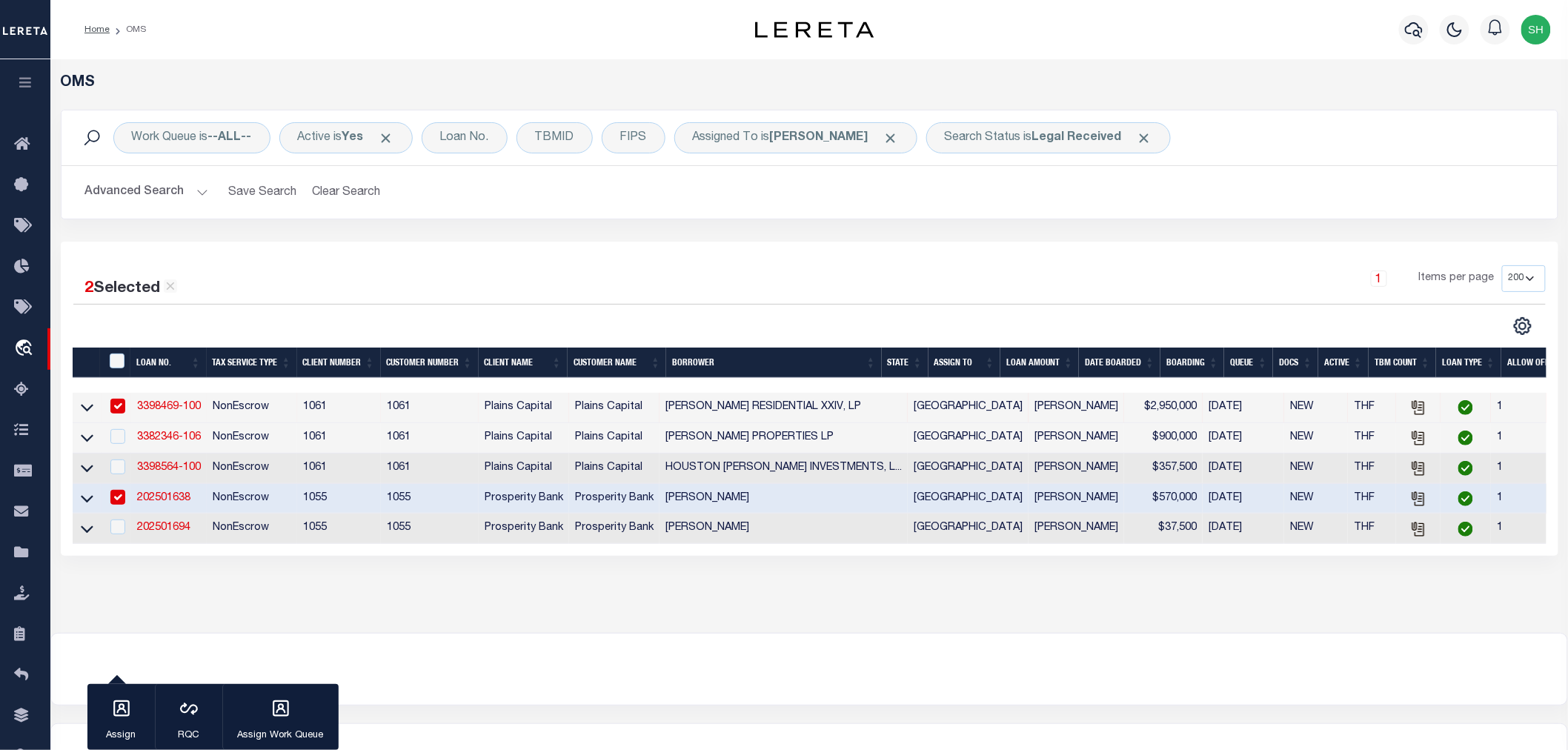
click at [109, 500] on div at bounding box center [116, 498] width 18 height 17
checkbox input "false"
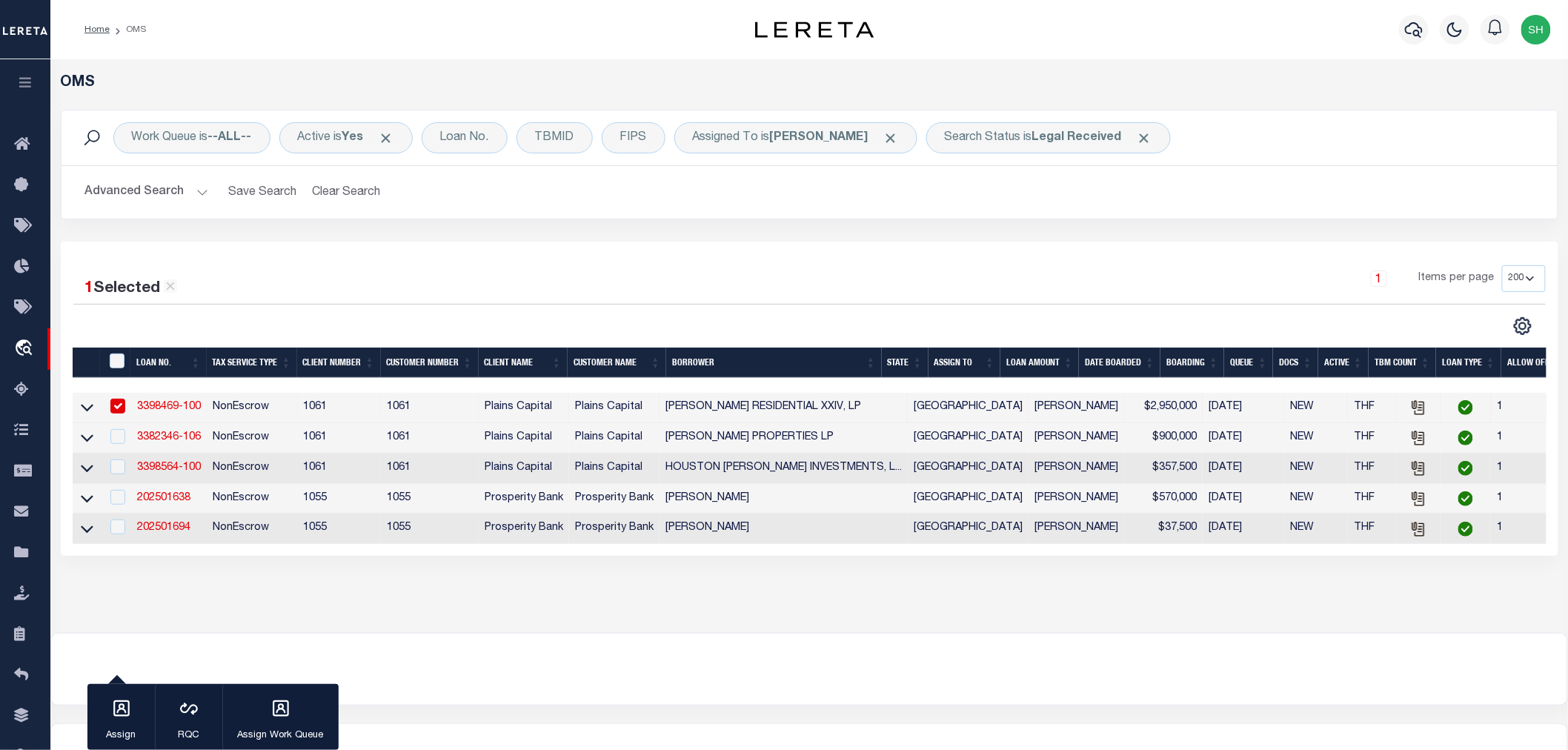
click at [121, 404] on input "checkbox" at bounding box center [118, 406] width 15 height 15
checkbox input "false"
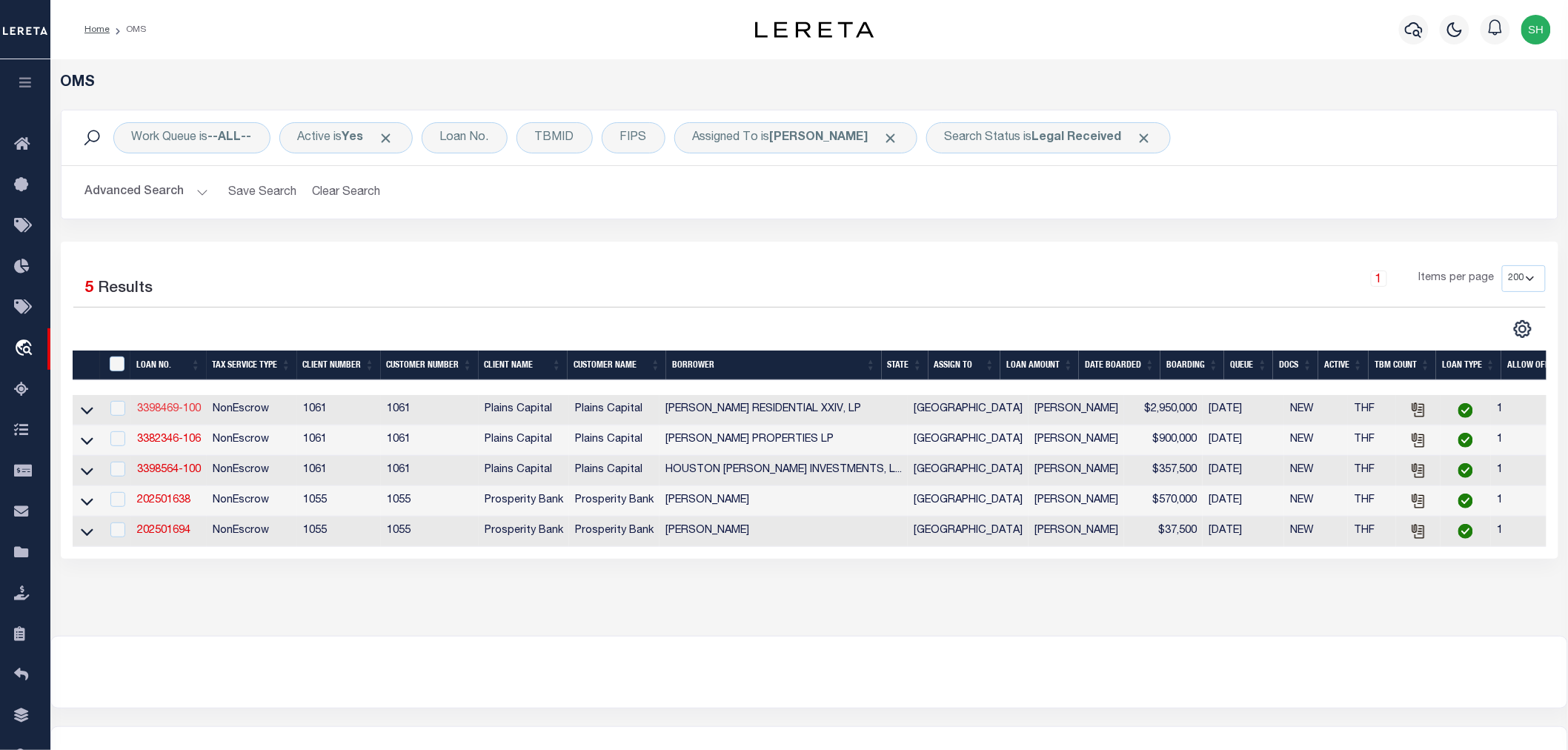
click at [153, 410] on link "3398469-100" at bounding box center [169, 409] width 64 height 10
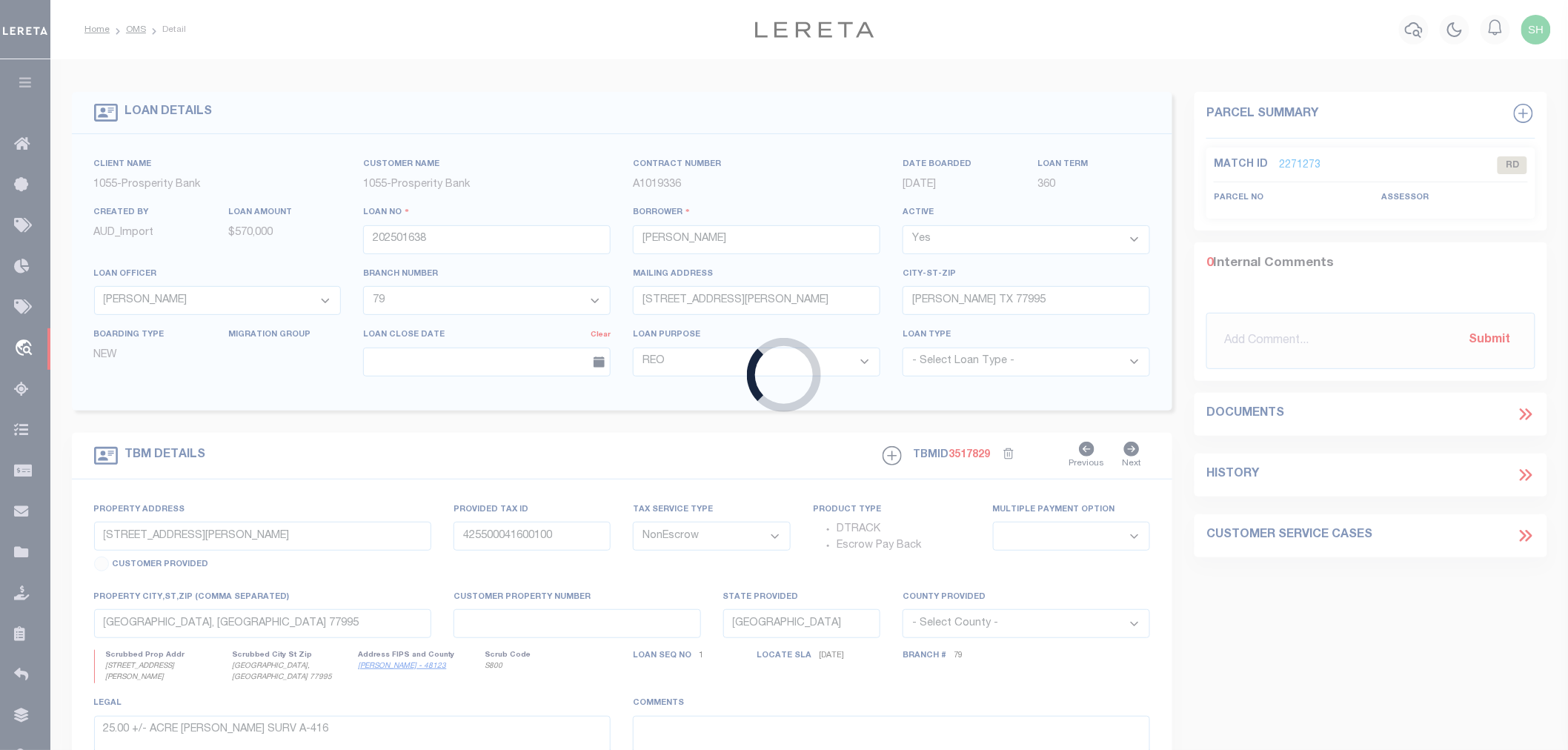
type input "3398469-100"
type input "[PERSON_NAME] RESIDENTIAL XXIV, LP"
select select
type input "3131 TURTLE CREEK BLVD 11TH FL"
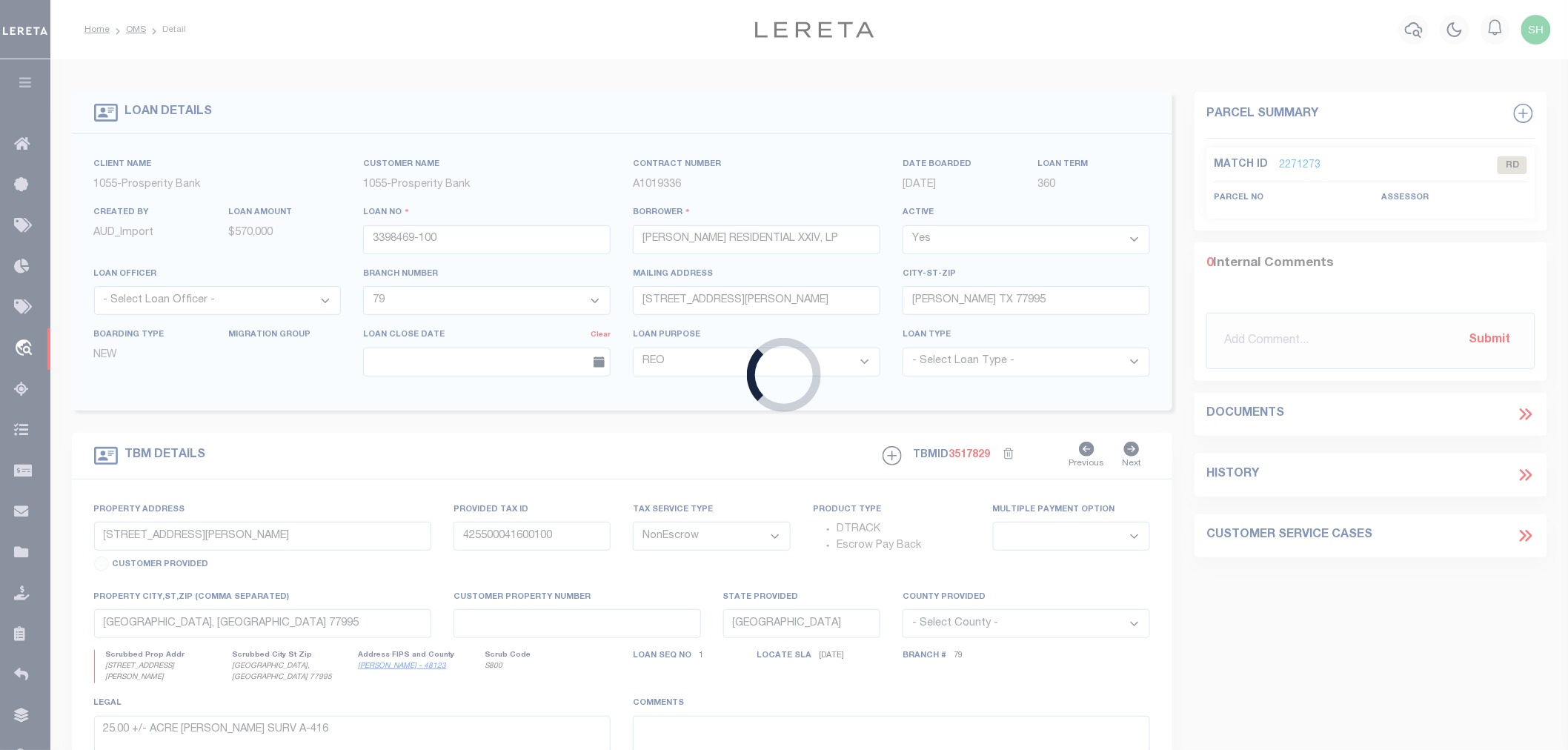
type input "DALLAS TX 75219"
select select
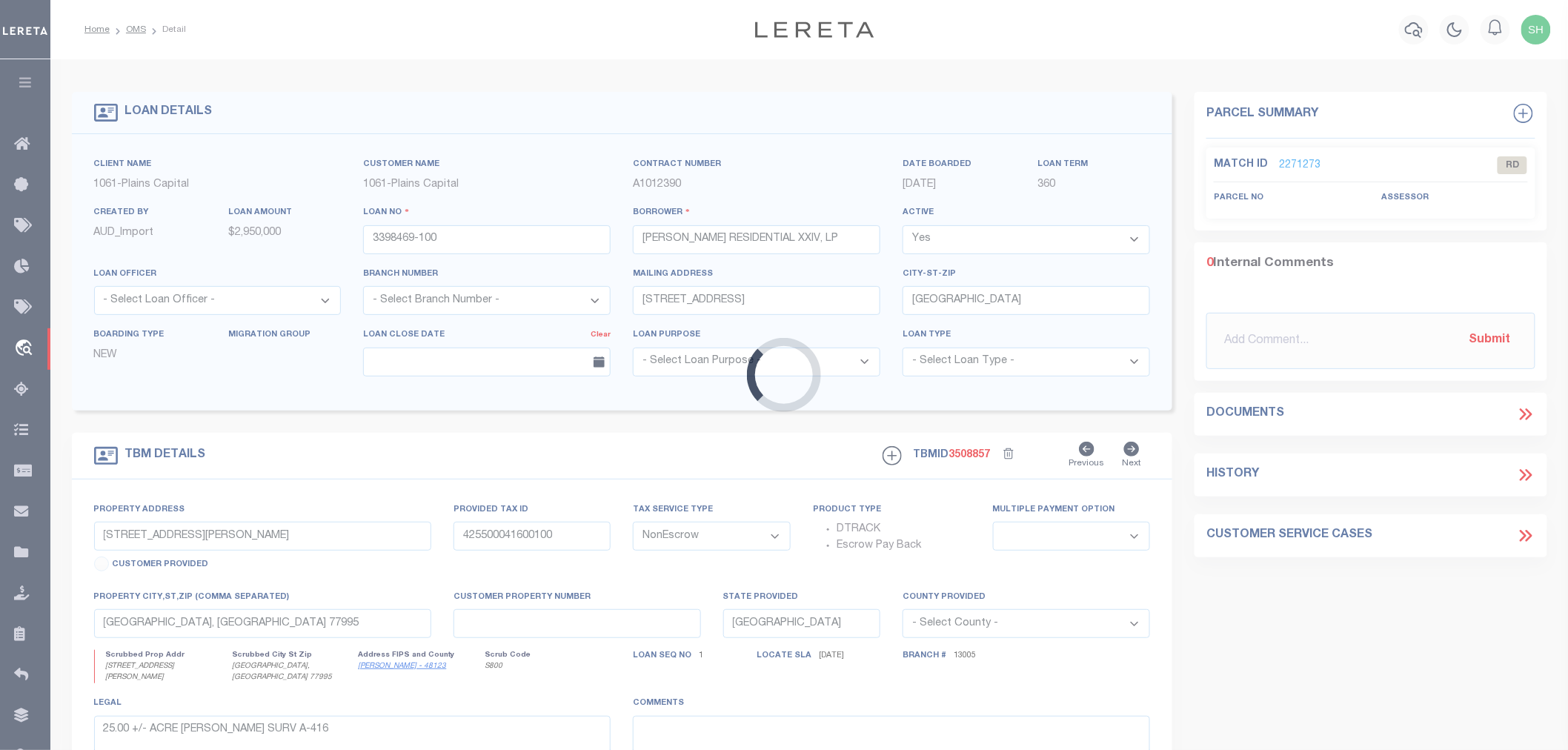
type input "N GATEWAY BLVD & REEDER RD"
select select
type input "FORNEY TX 75126"
select select
type textarea "TRACT IN SAMUEL SMITH SURV ABS 450, KAUF MAN CO TX"
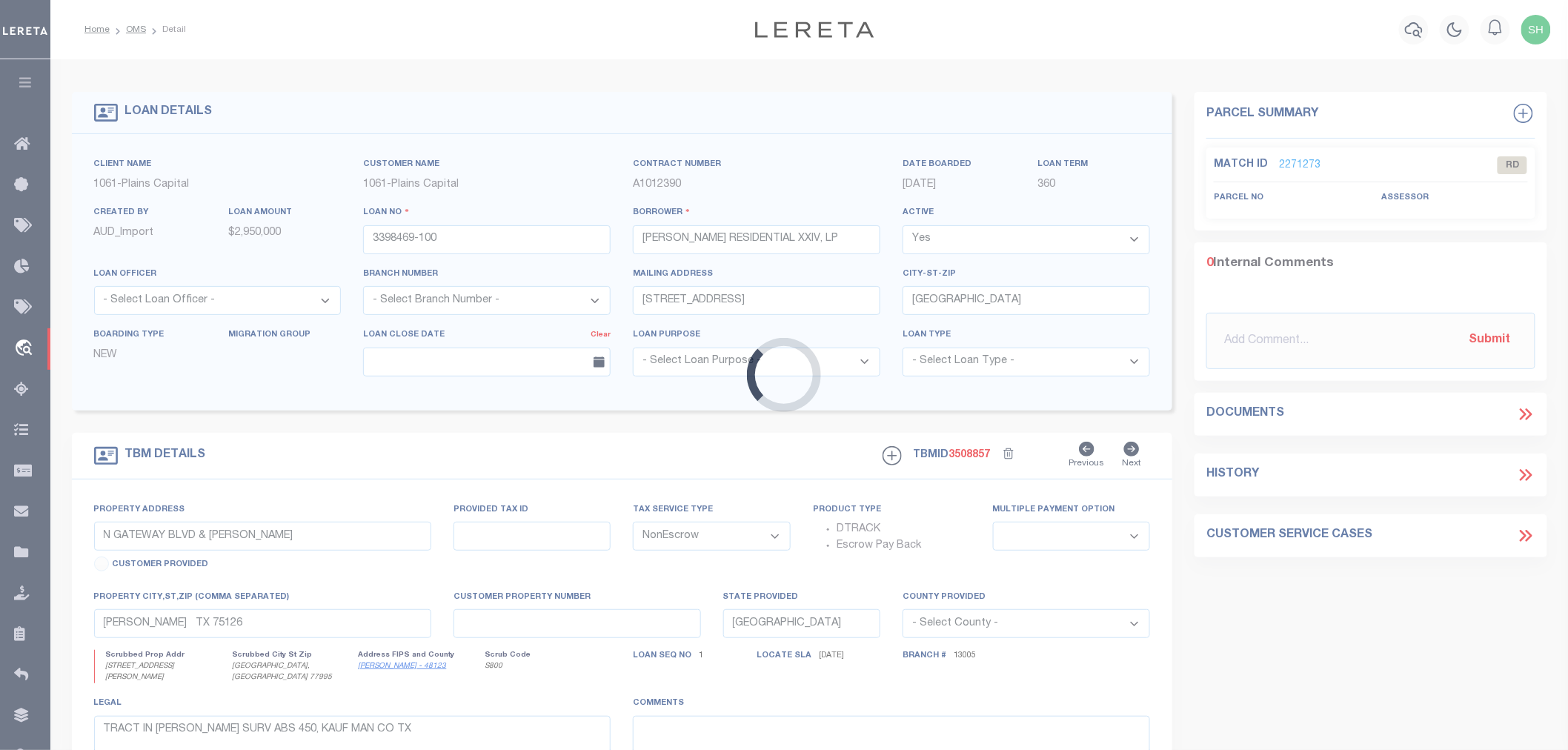
select select "167129"
select select "1444"
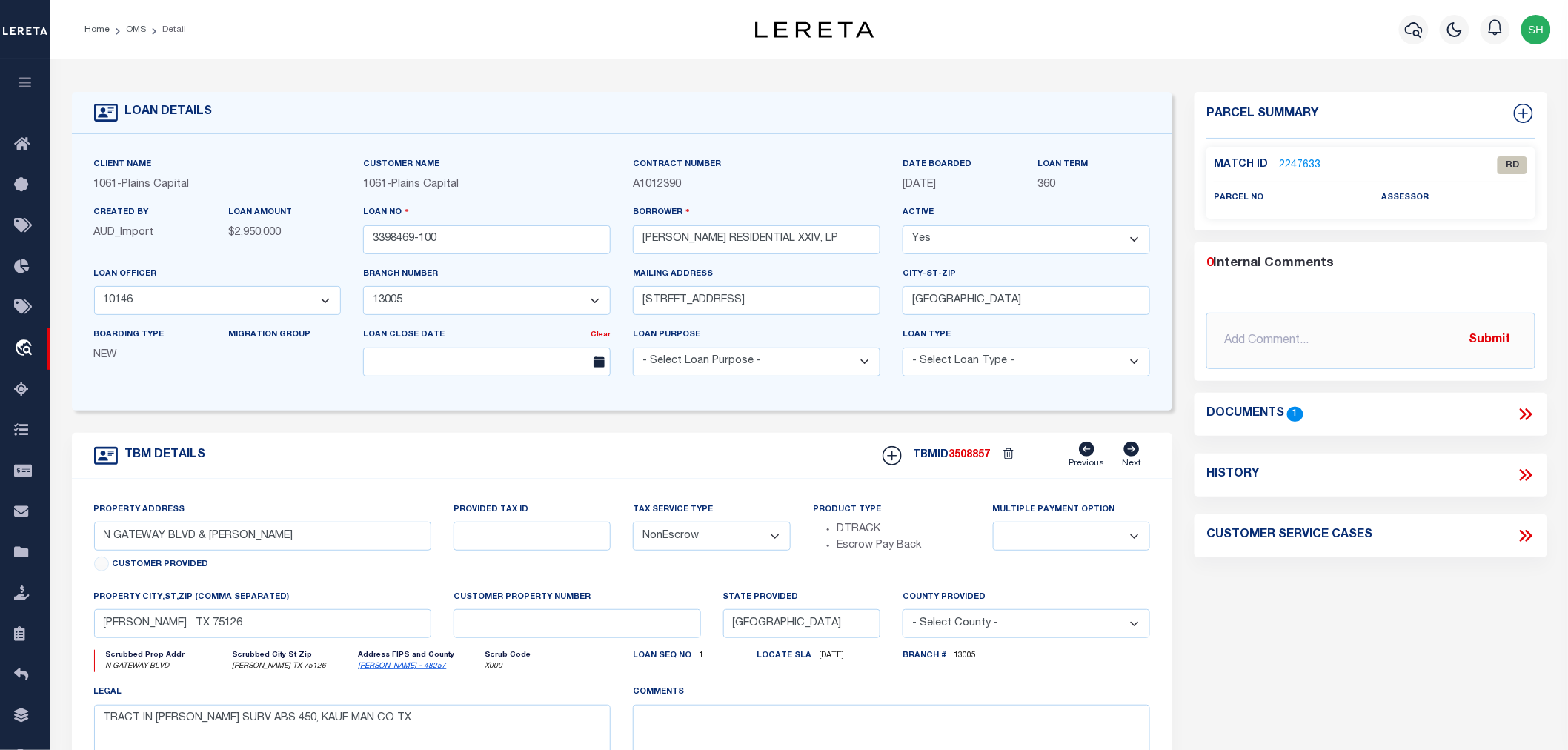
click at [1305, 164] on link "2247633" at bounding box center [1300, 166] width 41 height 16
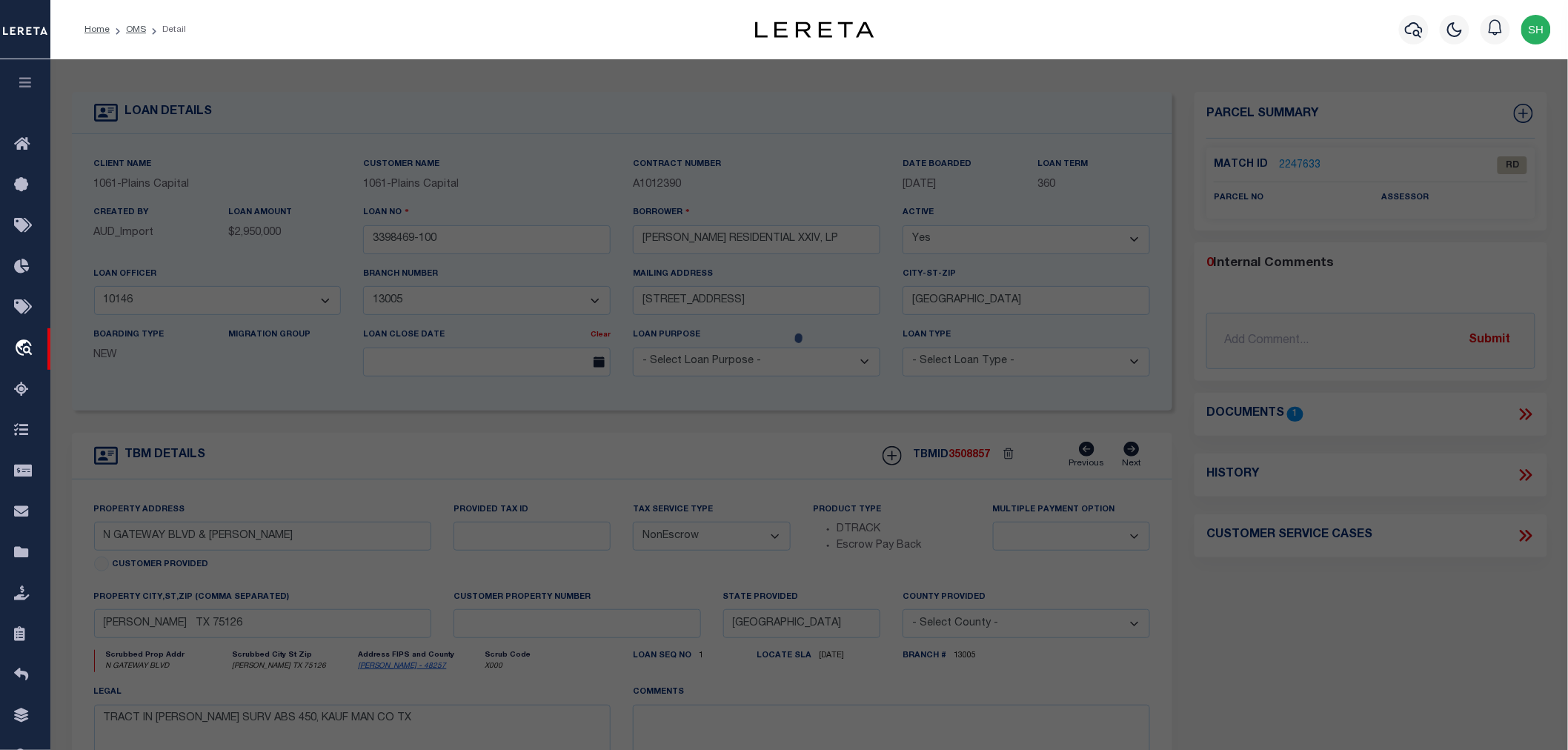
select select "AS"
checkbox input "false"
select select "RD"
checkbox input "false"
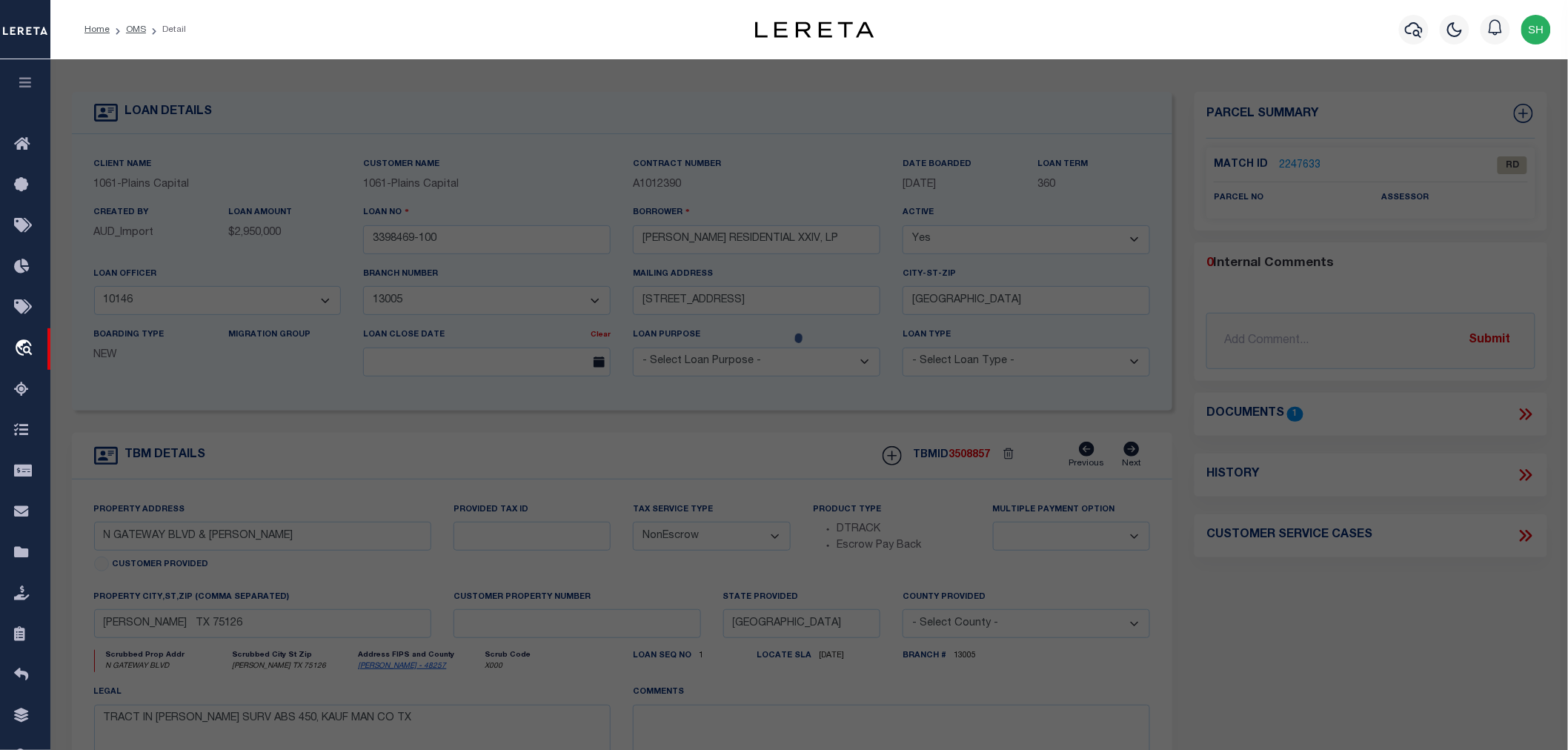
type textarea "Document uploaded that satisfies a legal requirement, changing from [GEOGRAPHIC…"
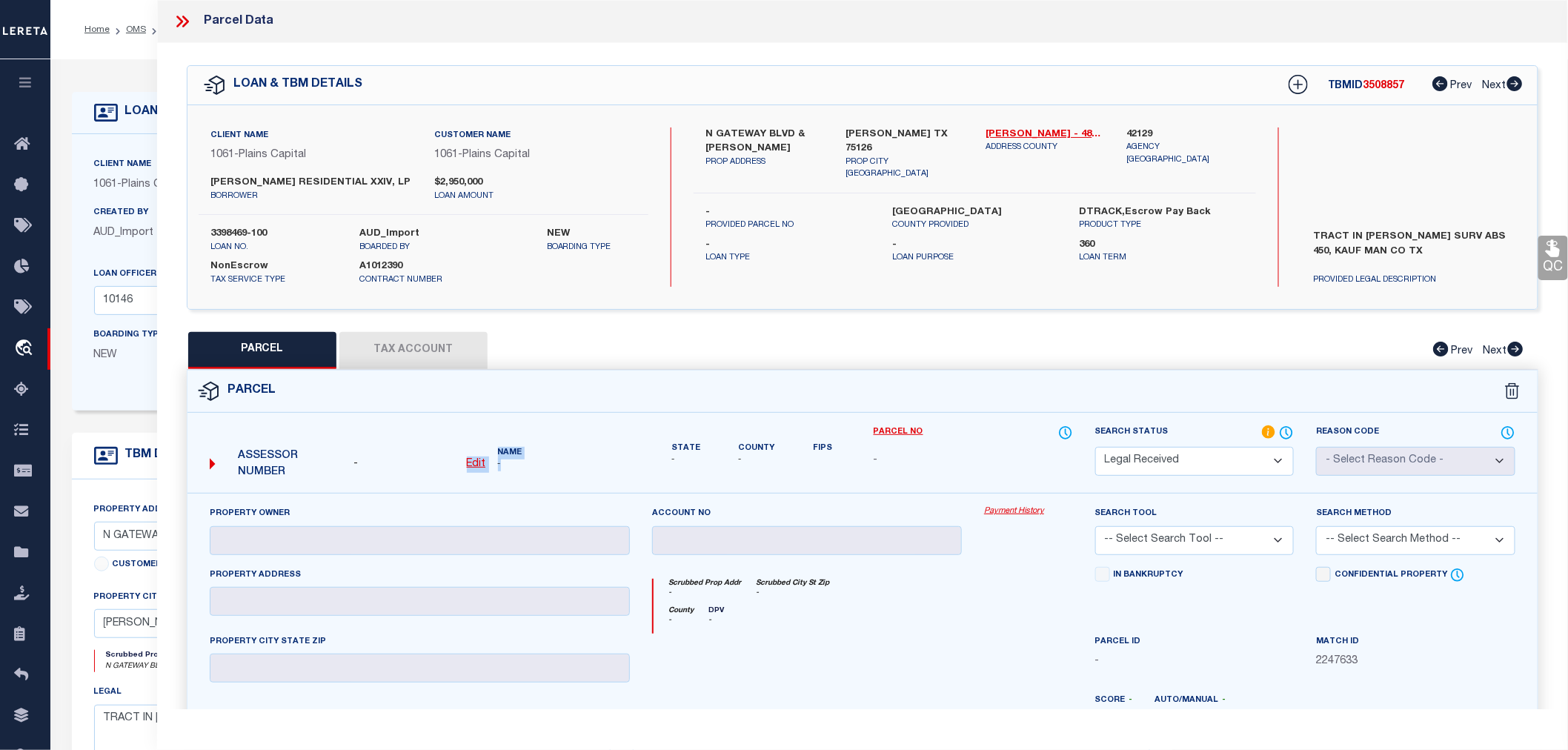
drag, startPoint x: 438, startPoint y: 465, endPoint x: 519, endPoint y: 467, distance: 81.0
click at [519, 467] on div "Assessor Number - Edit Name -" at bounding box center [420, 459] width 432 height 57
click at [519, 467] on span "-" at bounding box center [564, 466] width 132 height 13
click at [564, 418] on form "Parcel - Edit Name - - -" at bounding box center [863, 644] width 1350 height 546
click at [178, 17] on icon at bounding box center [180, 21] width 6 height 12
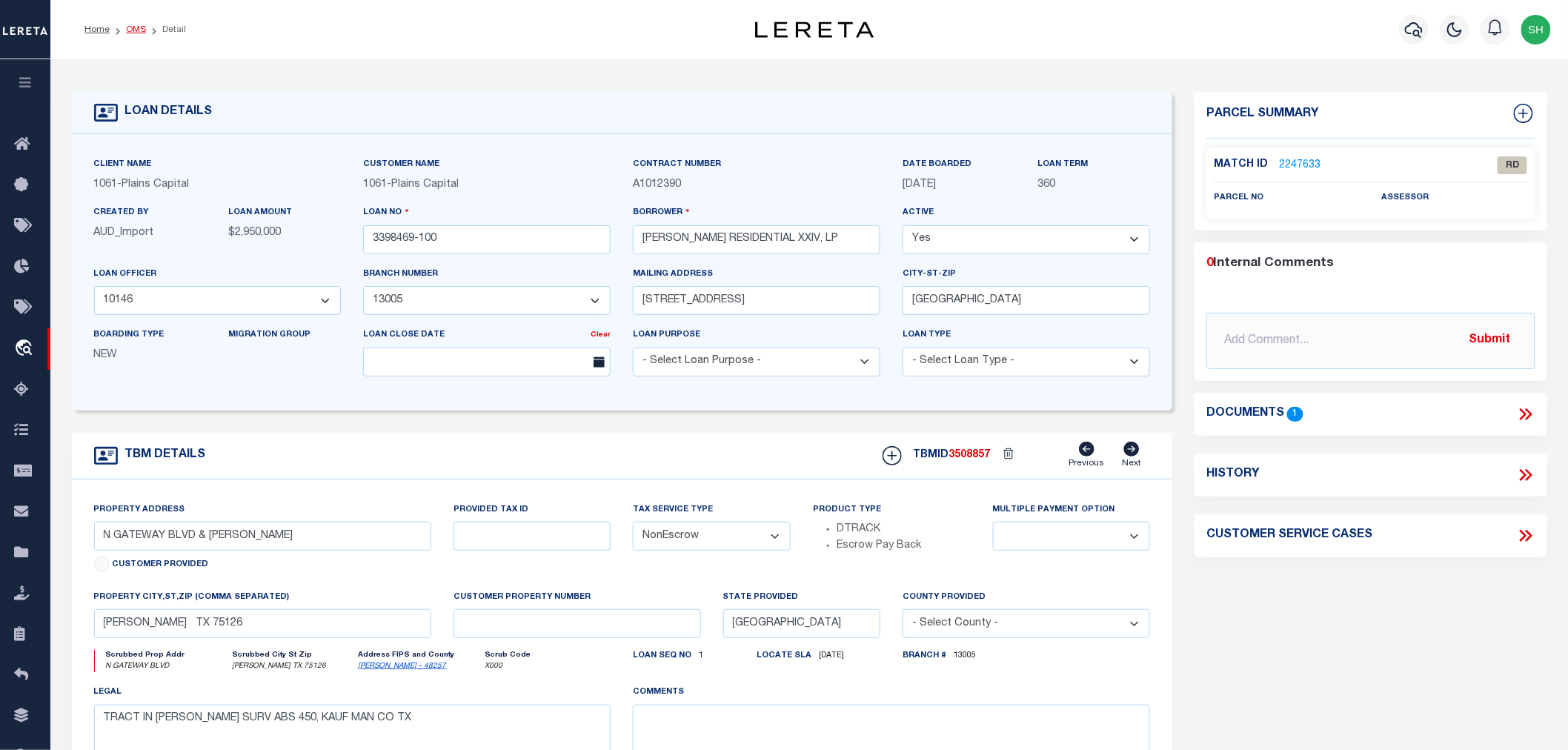
click at [143, 26] on link "OMS" at bounding box center [136, 29] width 20 height 9
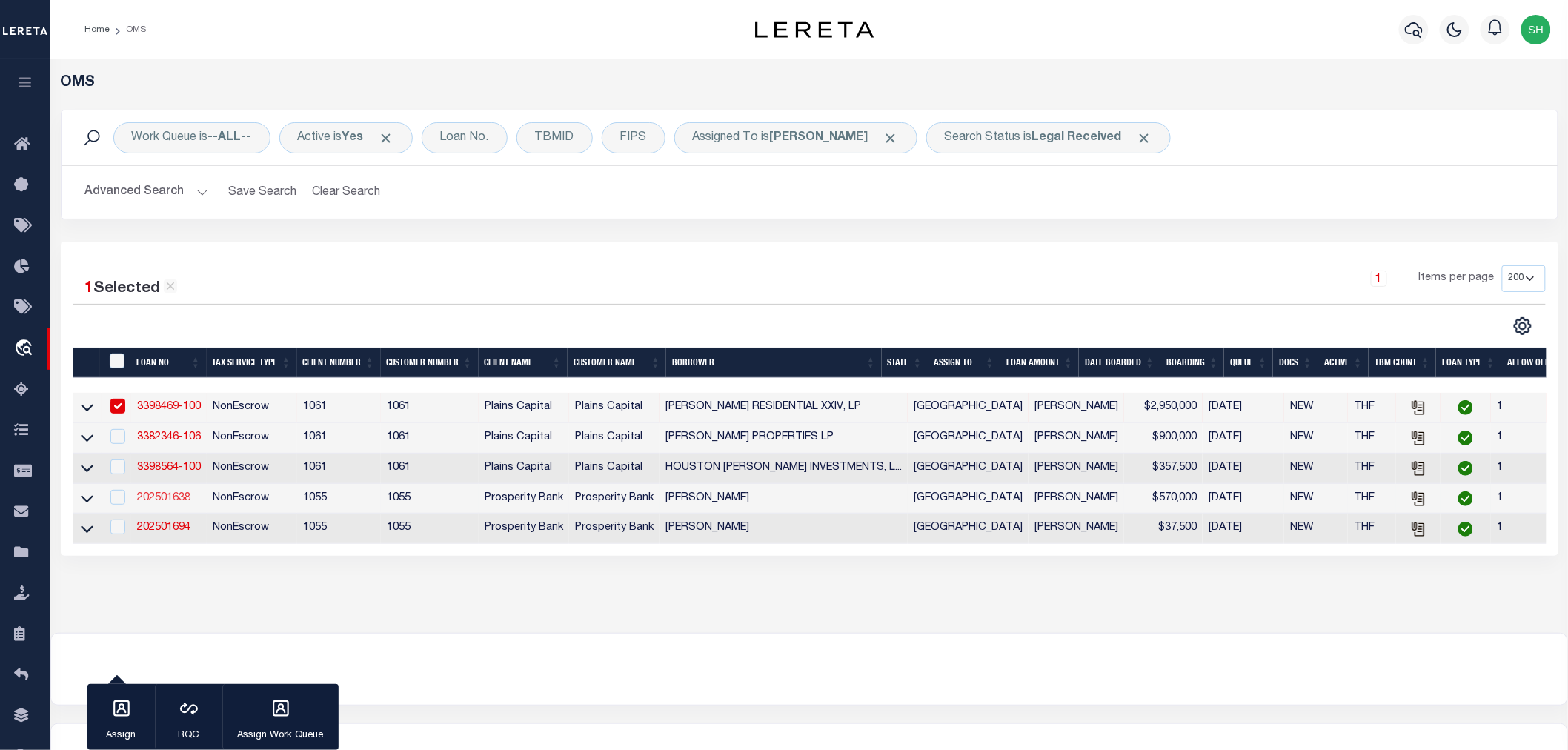
click at [174, 504] on link "202501638" at bounding box center [164, 497] width 53 height 10
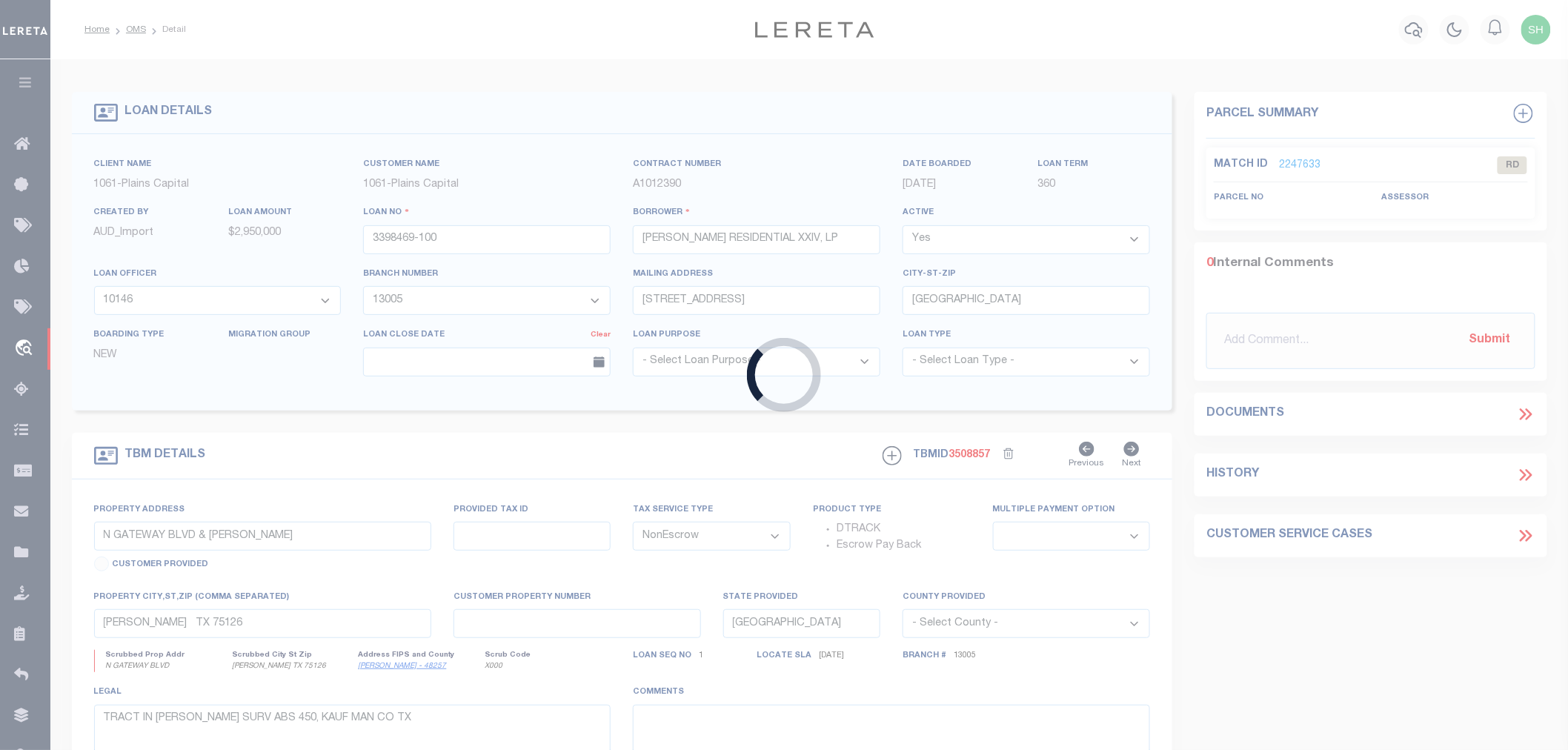
type input "202501638"
type input "VICTORIA BOOTHE"
select select
type input "503 AUBREY ST"
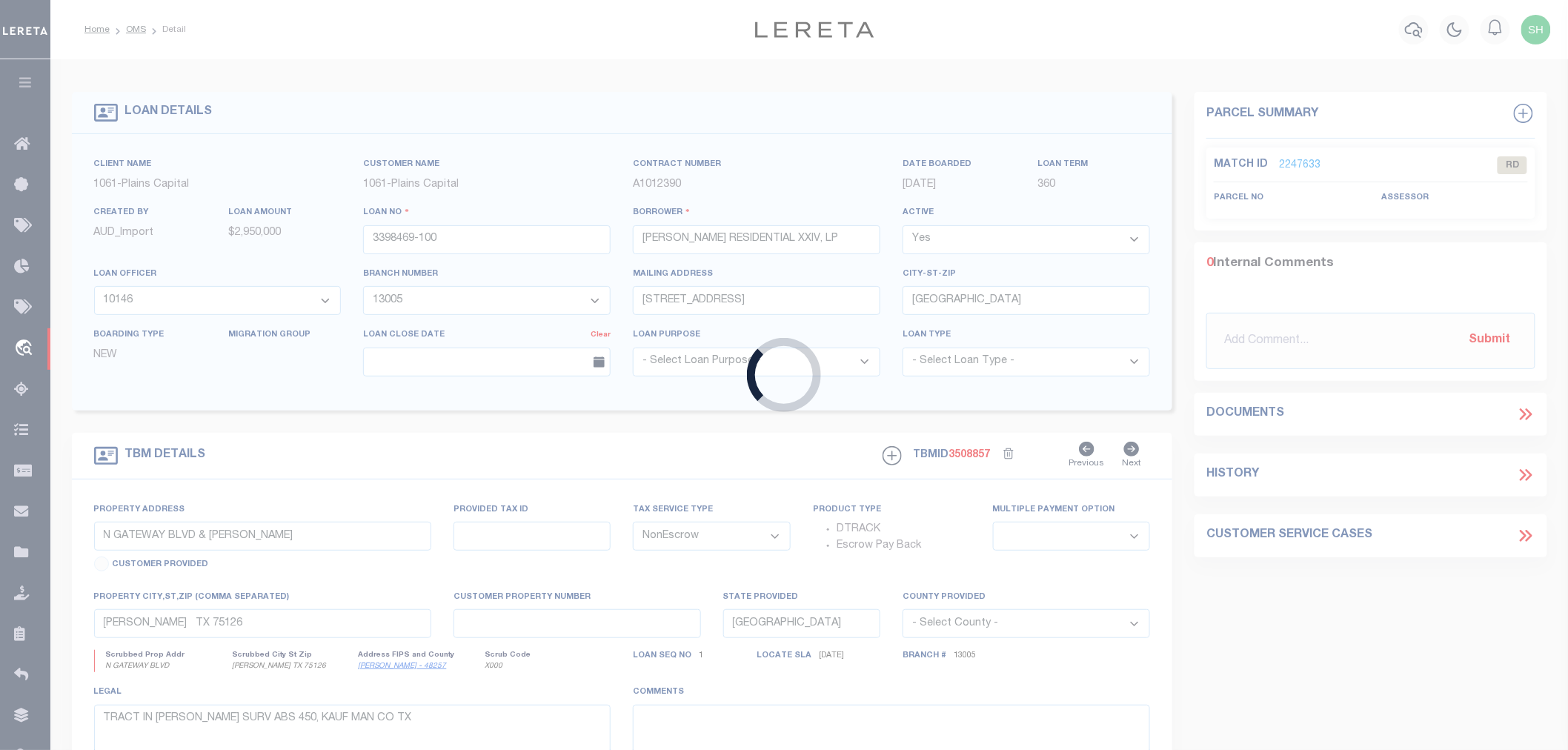
type input "YOAKUM TX 77995"
select select "800"
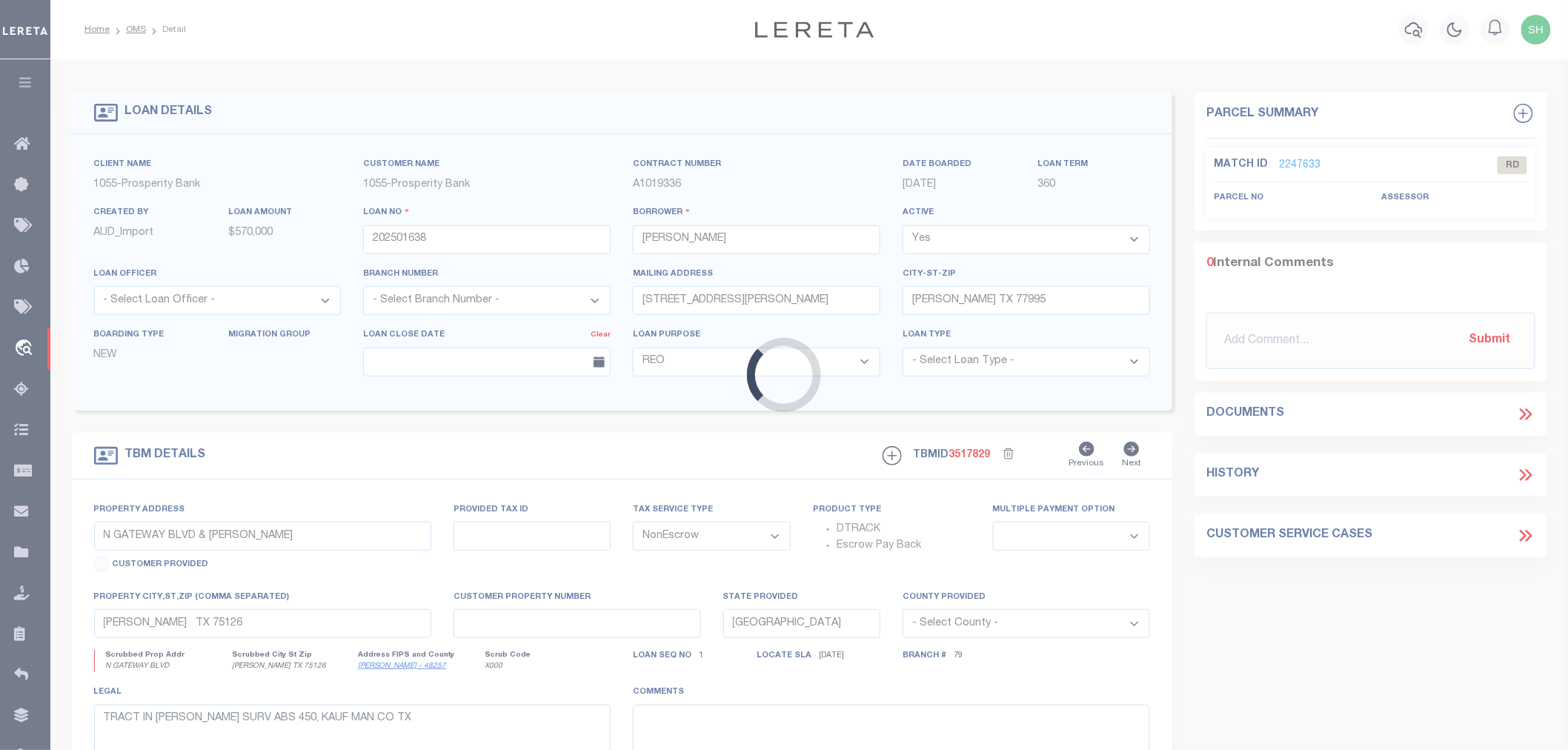
type input "789 EMIL BLANK RD"
type input "425500041600100"
select select
type input "YOAKUM, TX 77995"
select select
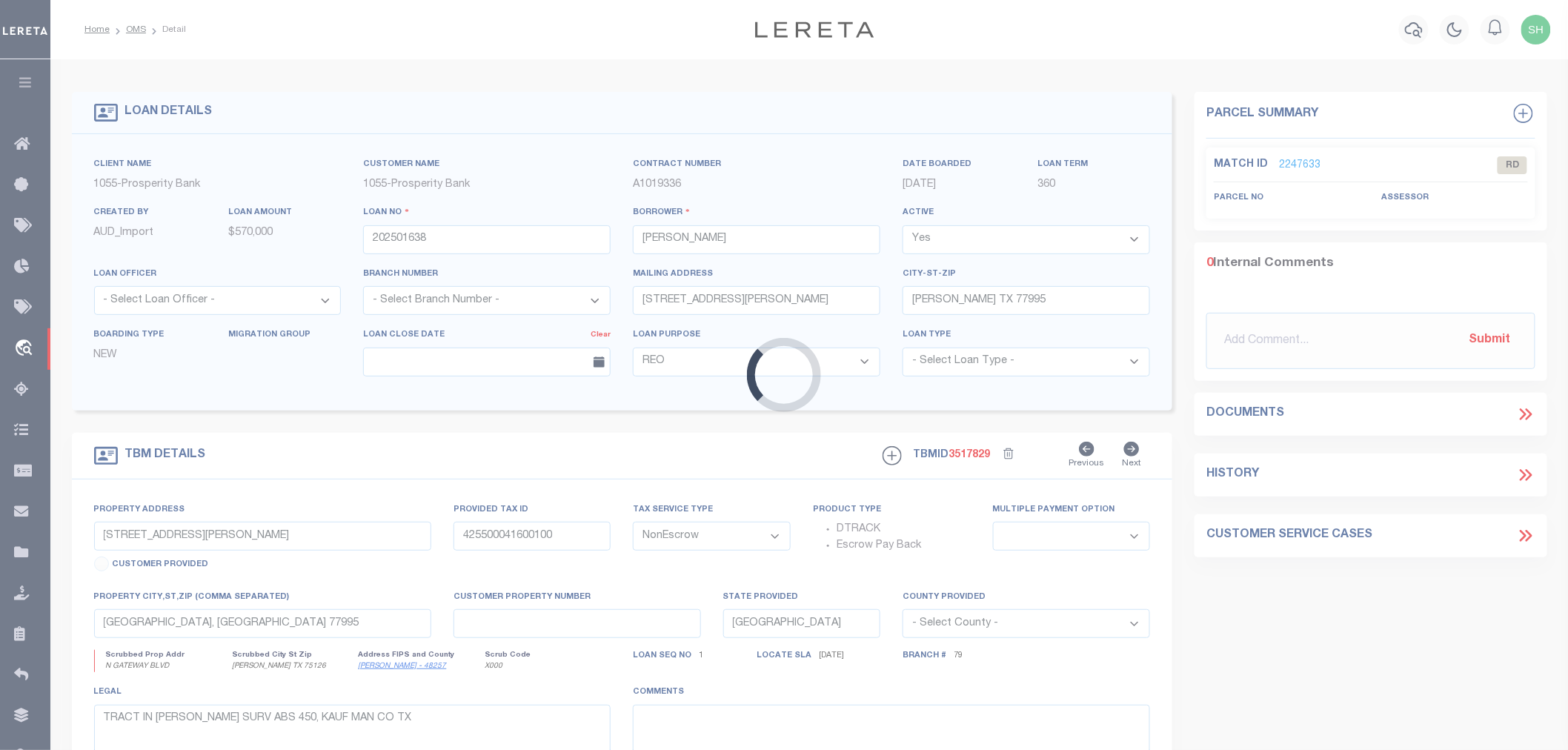
type textarea "25.00 +/- ACRE JAMES SWINDLE SURV A-416"
select select "10475"
select select "4081"
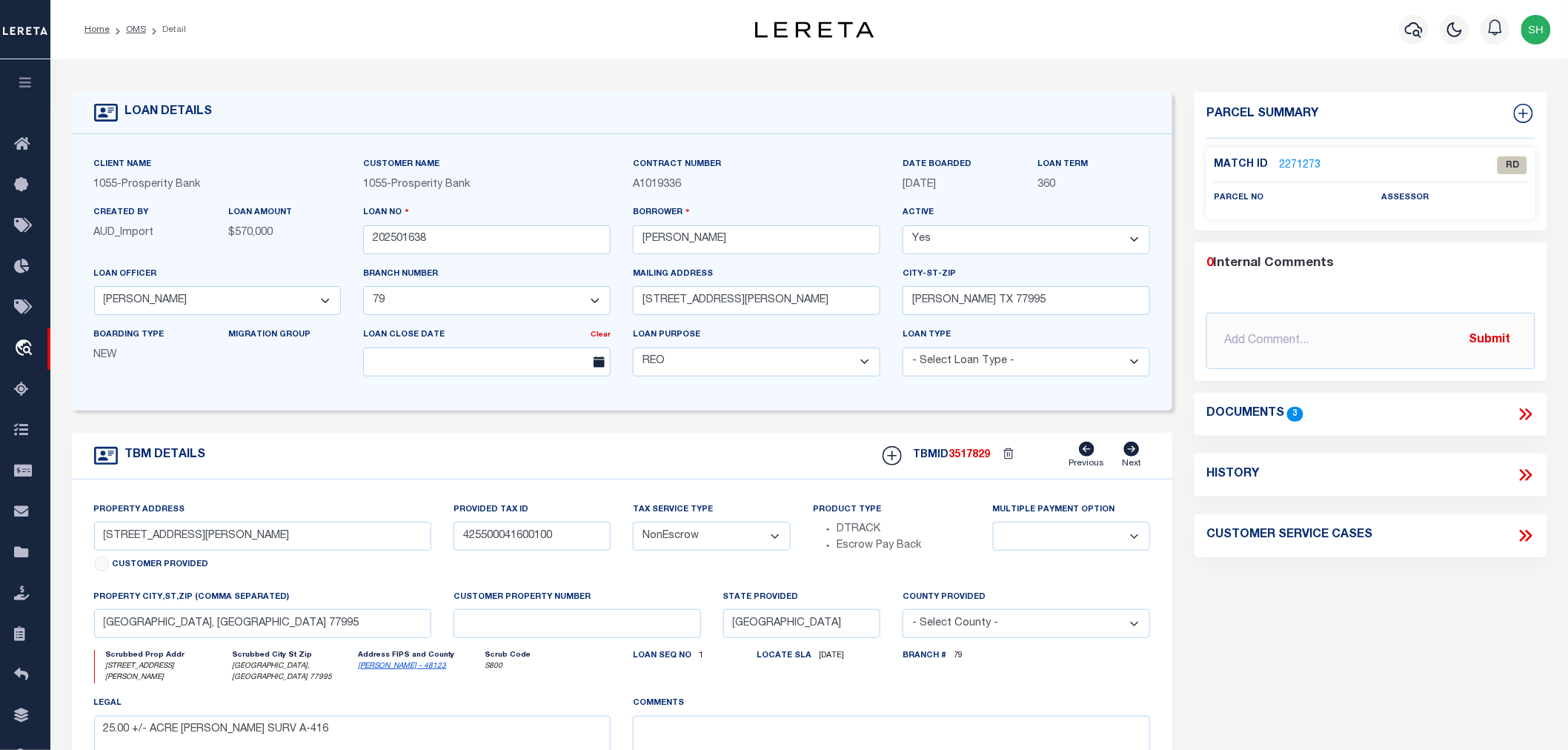
click at [1291, 160] on link "2271273" at bounding box center [1300, 166] width 41 height 16
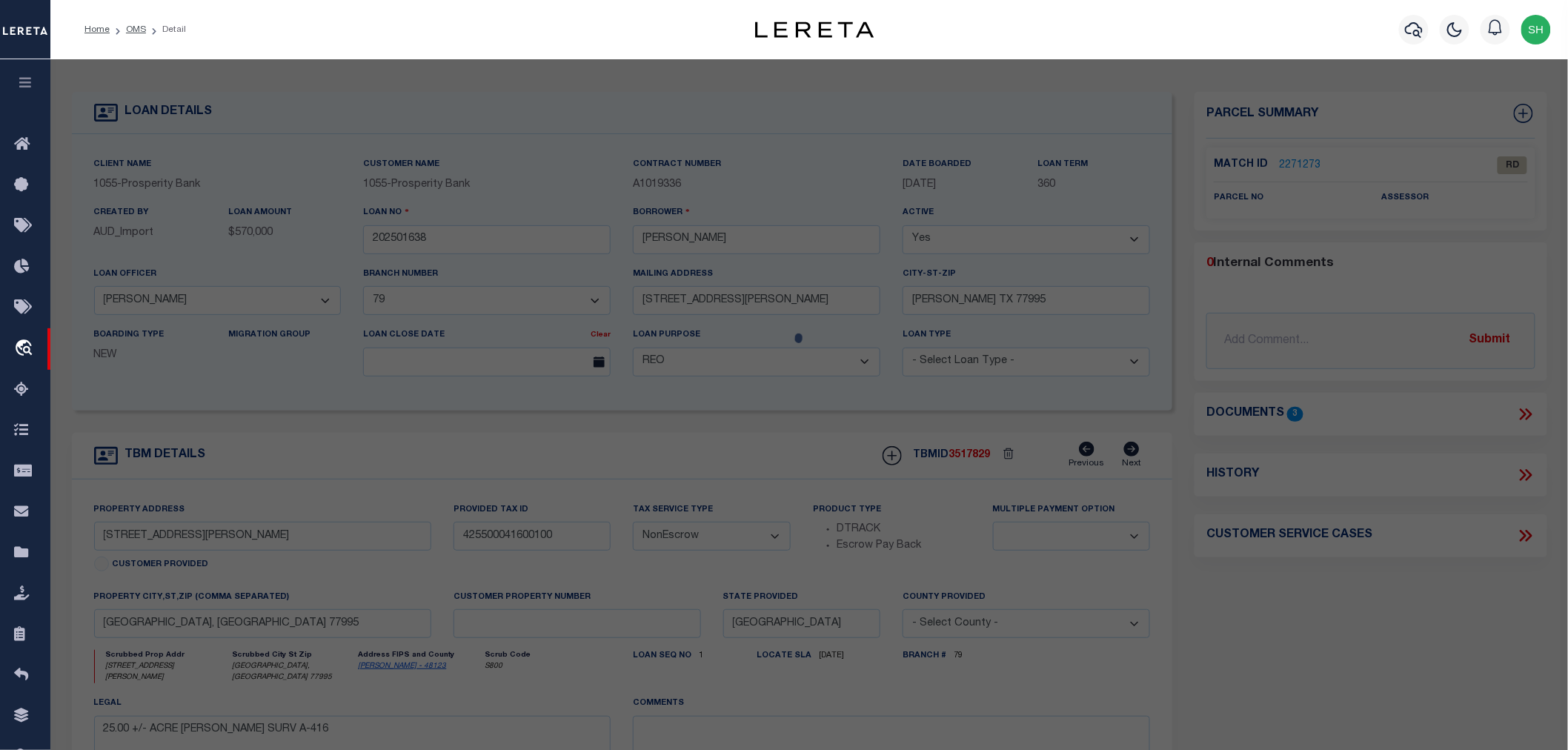
select select "AS"
checkbox input "false"
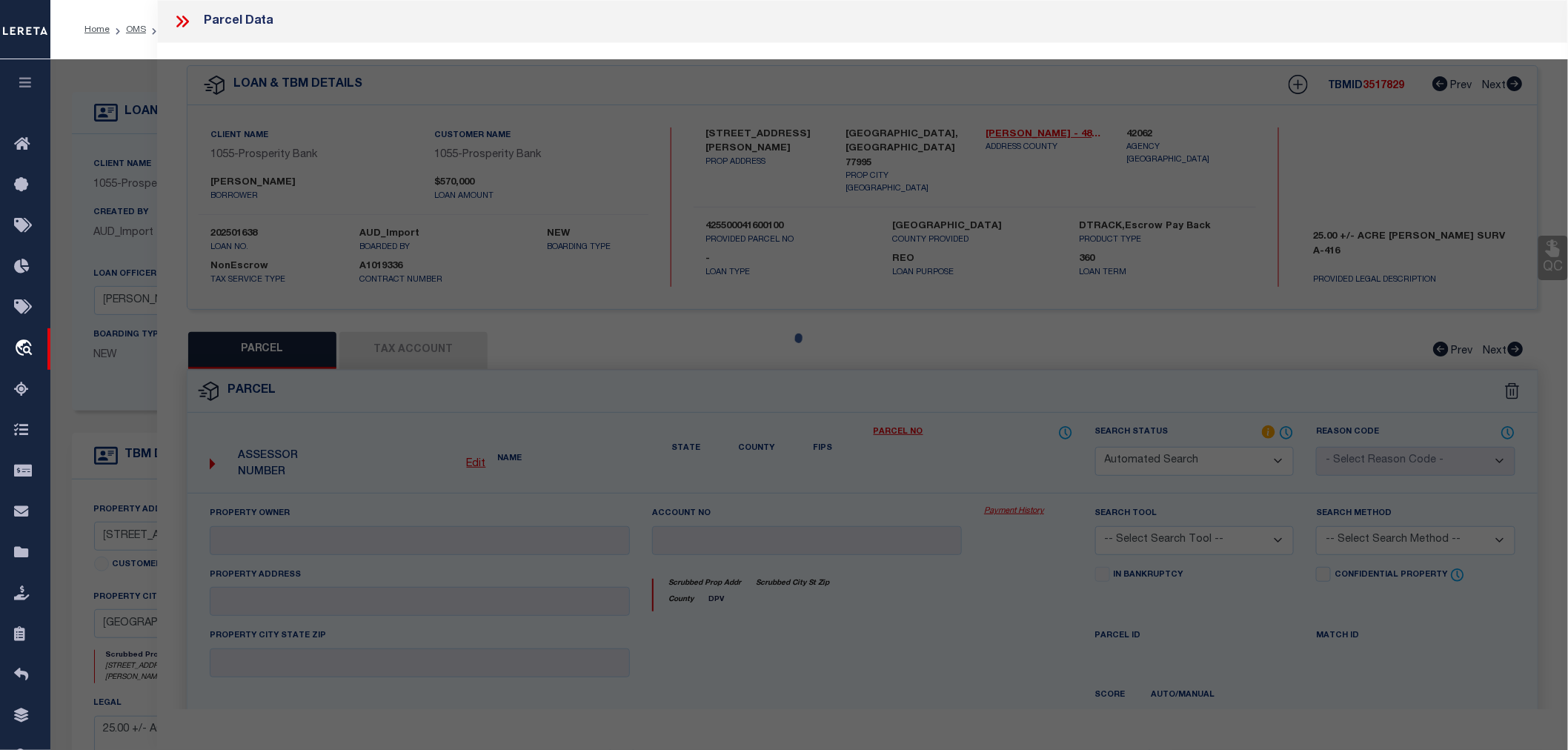
select select "RD"
type input "2025"
checkbox input "false"
type textarea "Document uploaded that satisfies a legal requirement, changing from [GEOGRAPHIC…"
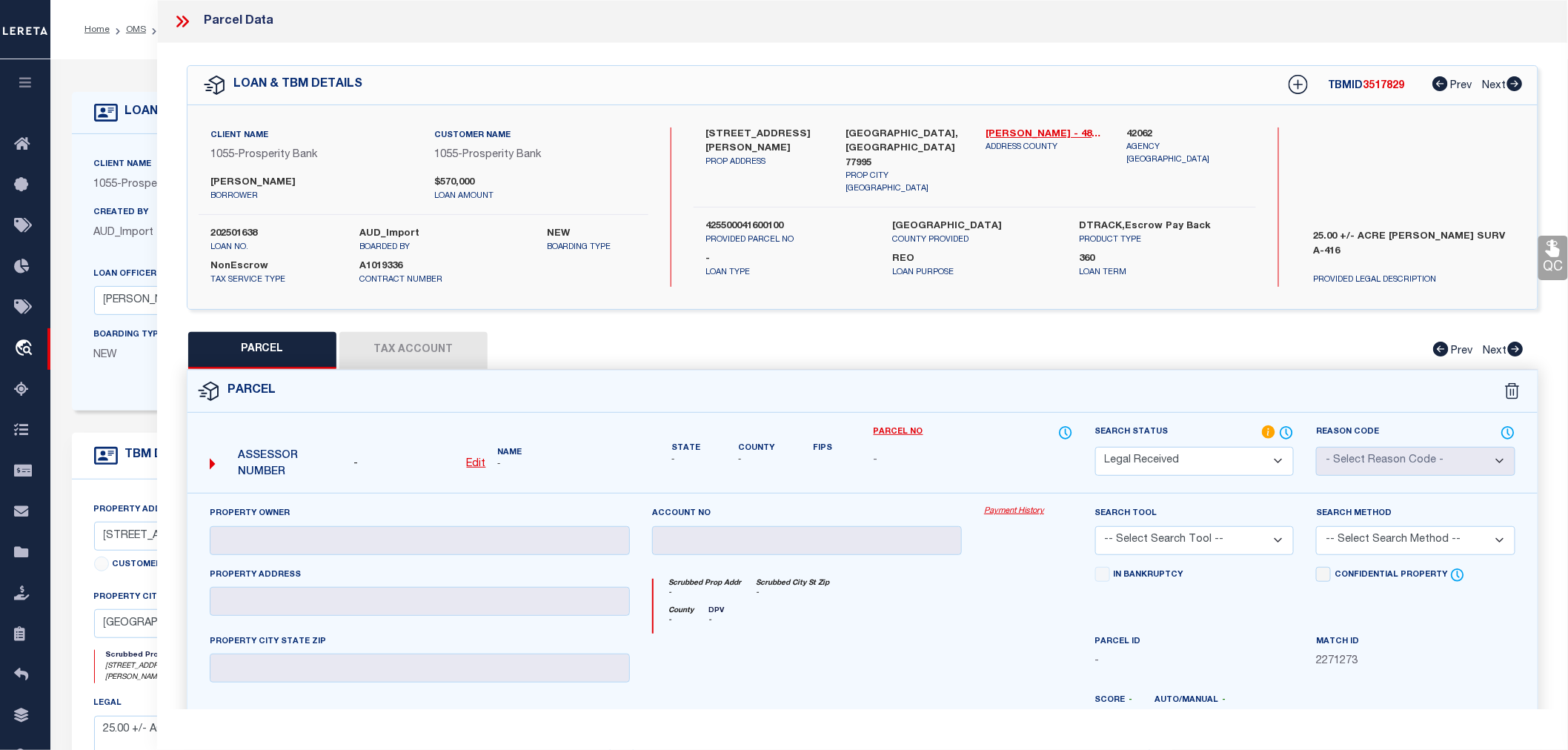
click at [1134, 454] on select "Automated Search Bad Parcel Complete Duplicate Parcel High Dollar Reporting In …" at bounding box center [1195, 462] width 199 height 29
select select "NP"
click at [1095, 447] on select "Automated Search Bad Parcel Complete Duplicate Parcel High Dollar Reporting In …" at bounding box center [1195, 462] width 199 height 29
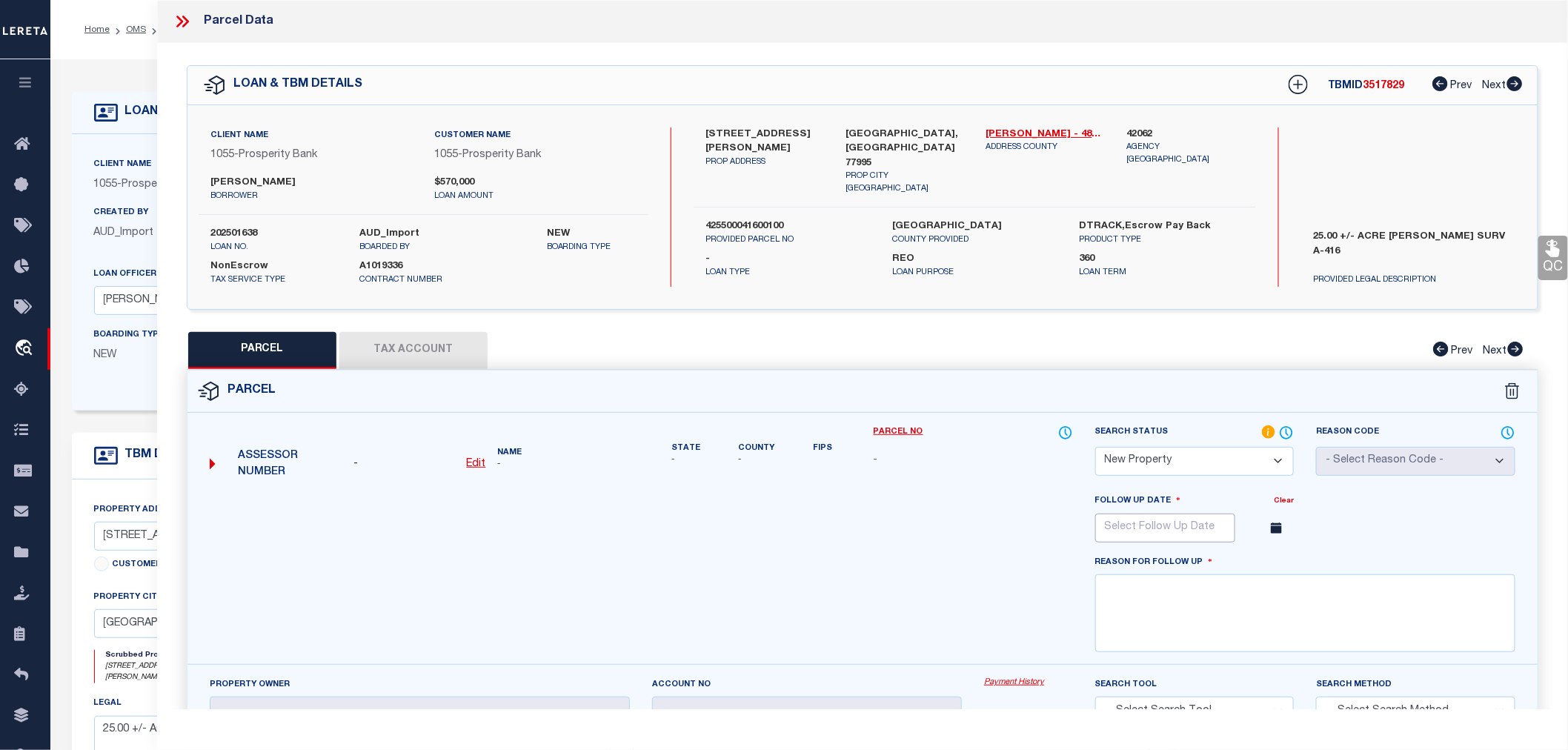
click at [1165, 531] on input "text" at bounding box center [1165, 528] width 140 height 29
click at [1312, 564] on icon at bounding box center [1311, 562] width 6 height 10
click at [1308, 562] on icon at bounding box center [1310, 561] width 10 height 10
select select "11"
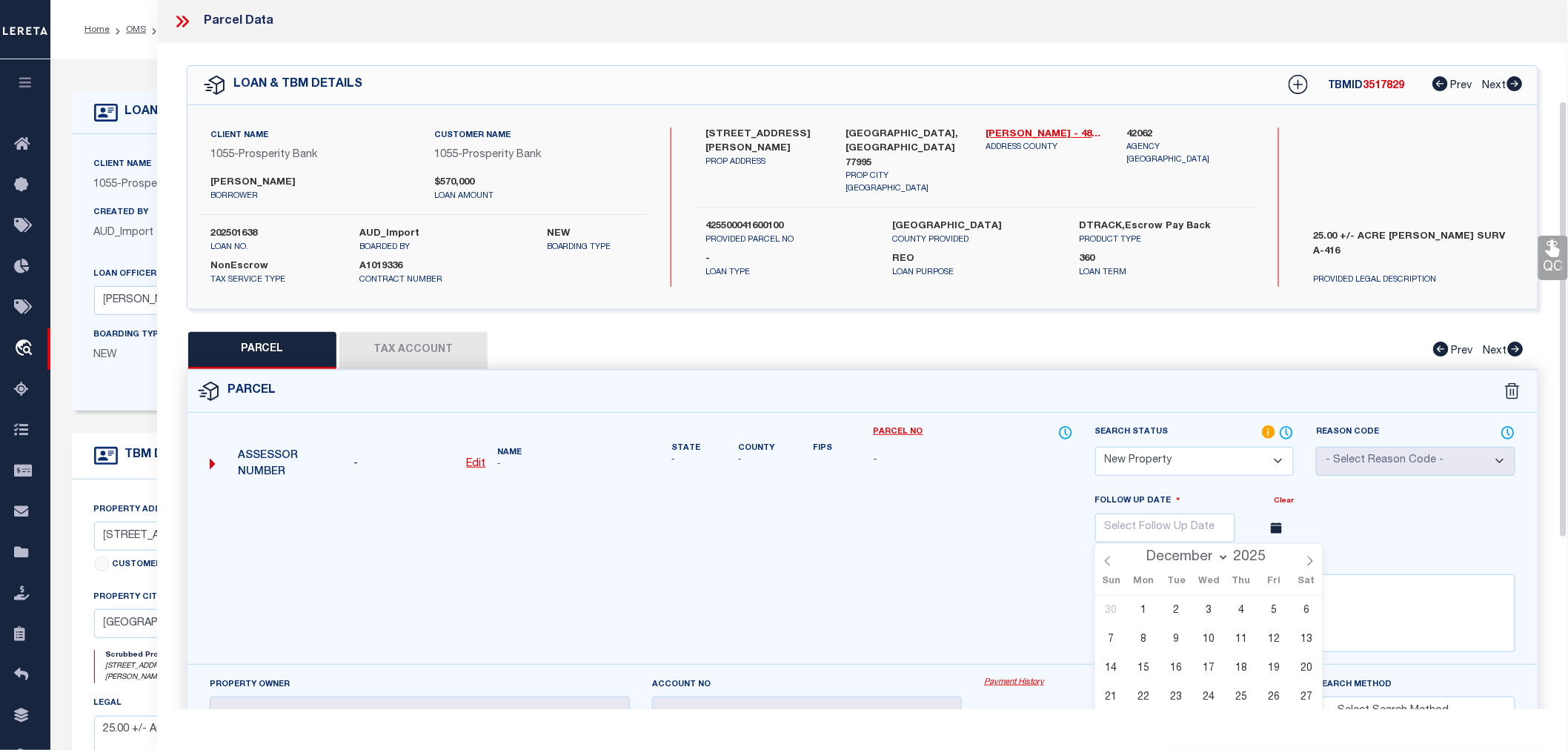
scroll to position [247, 0]
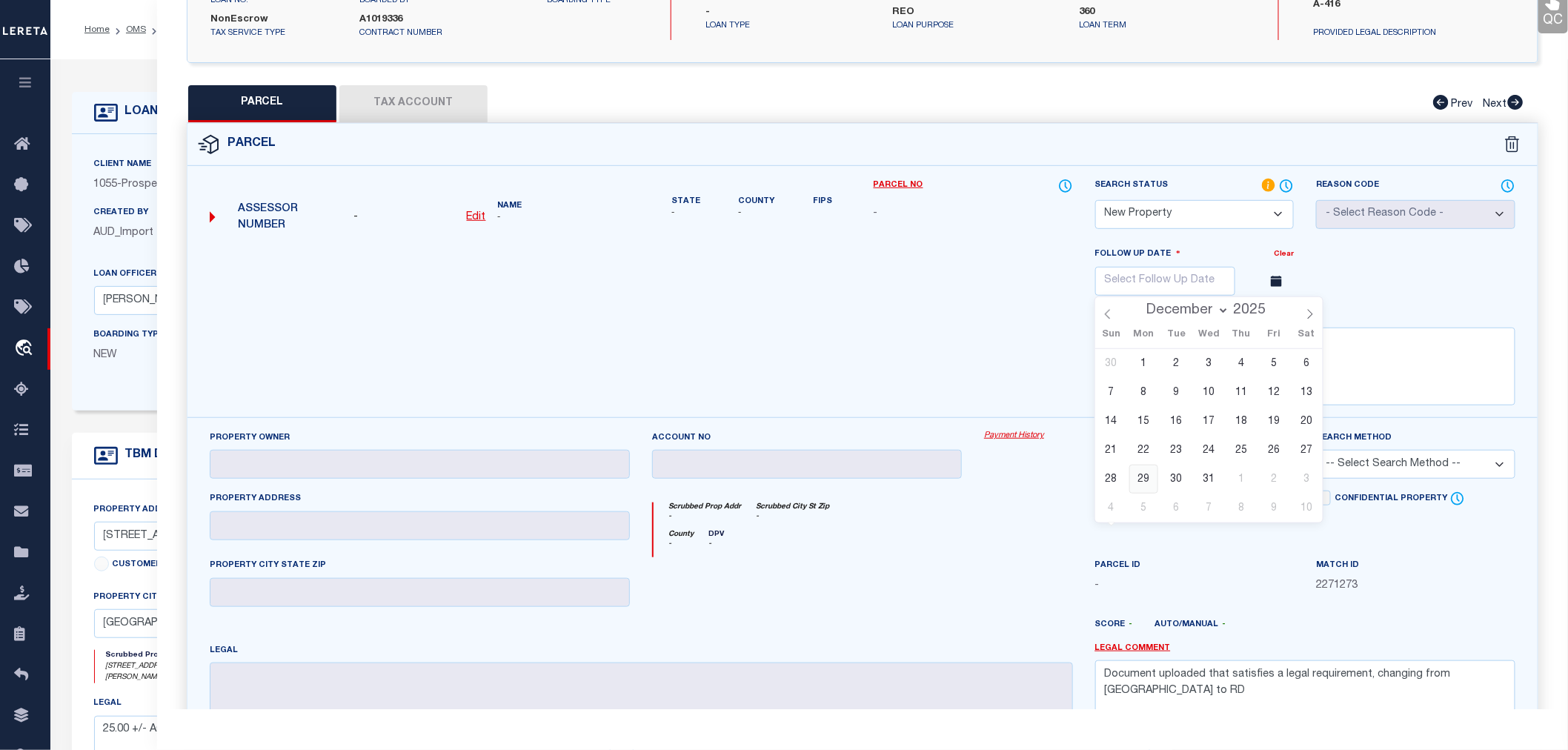
click at [1140, 479] on span "29" at bounding box center [1144, 479] width 29 height 29
type input "12/29/2025"
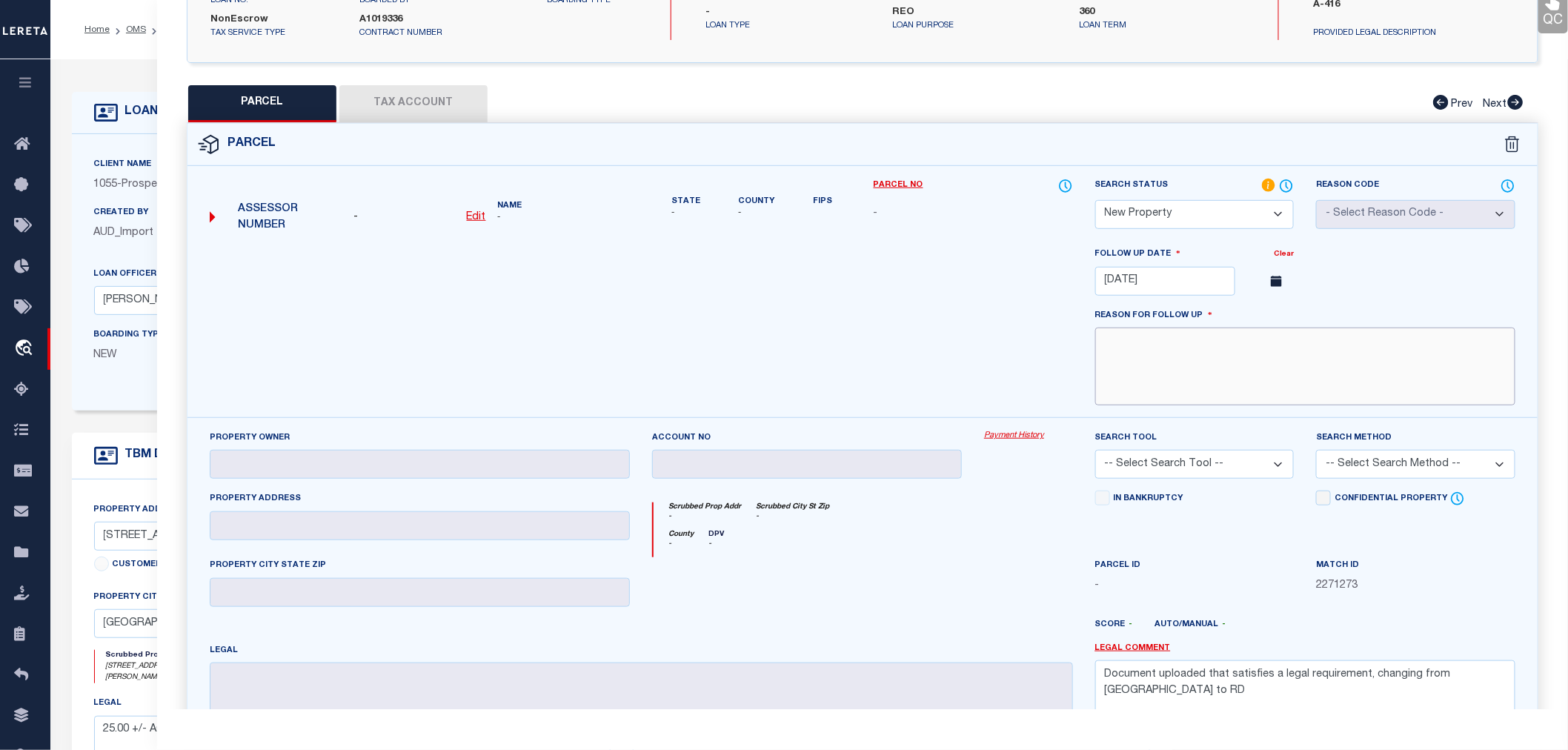
click at [1140, 372] on textarea at bounding box center [1305, 366] width 420 height 78
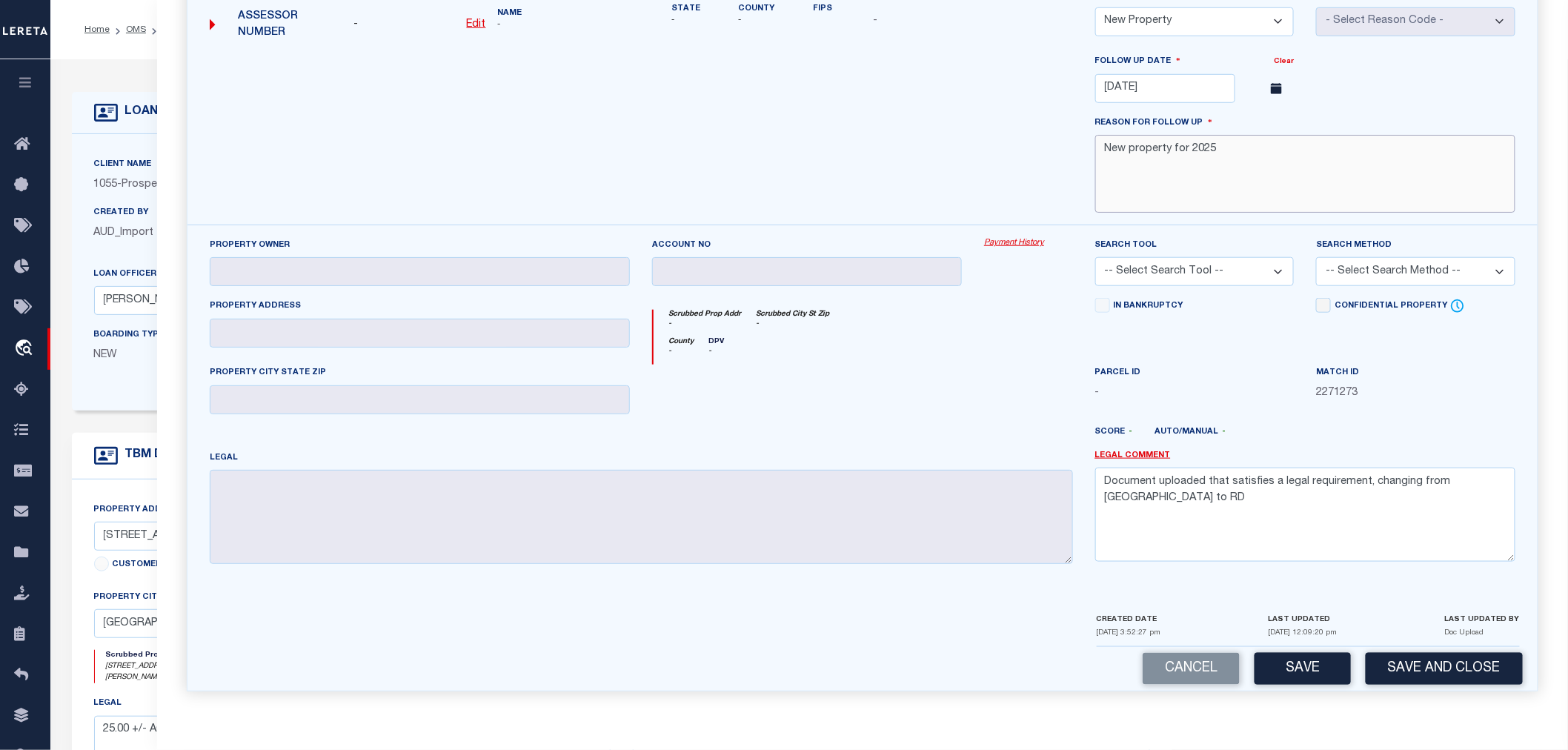
type textarea "New property for 2025"
drag, startPoint x: 1491, startPoint y: 488, endPoint x: 1105, endPoint y: 481, distance: 386.1
click at [1105, 481] on textarea "Document uploaded that satisfies a legal requirement, changing from [GEOGRAPHIC…" at bounding box center [1305, 515] width 420 height 94
click at [1312, 670] on button "Save" at bounding box center [1303, 669] width 96 height 32
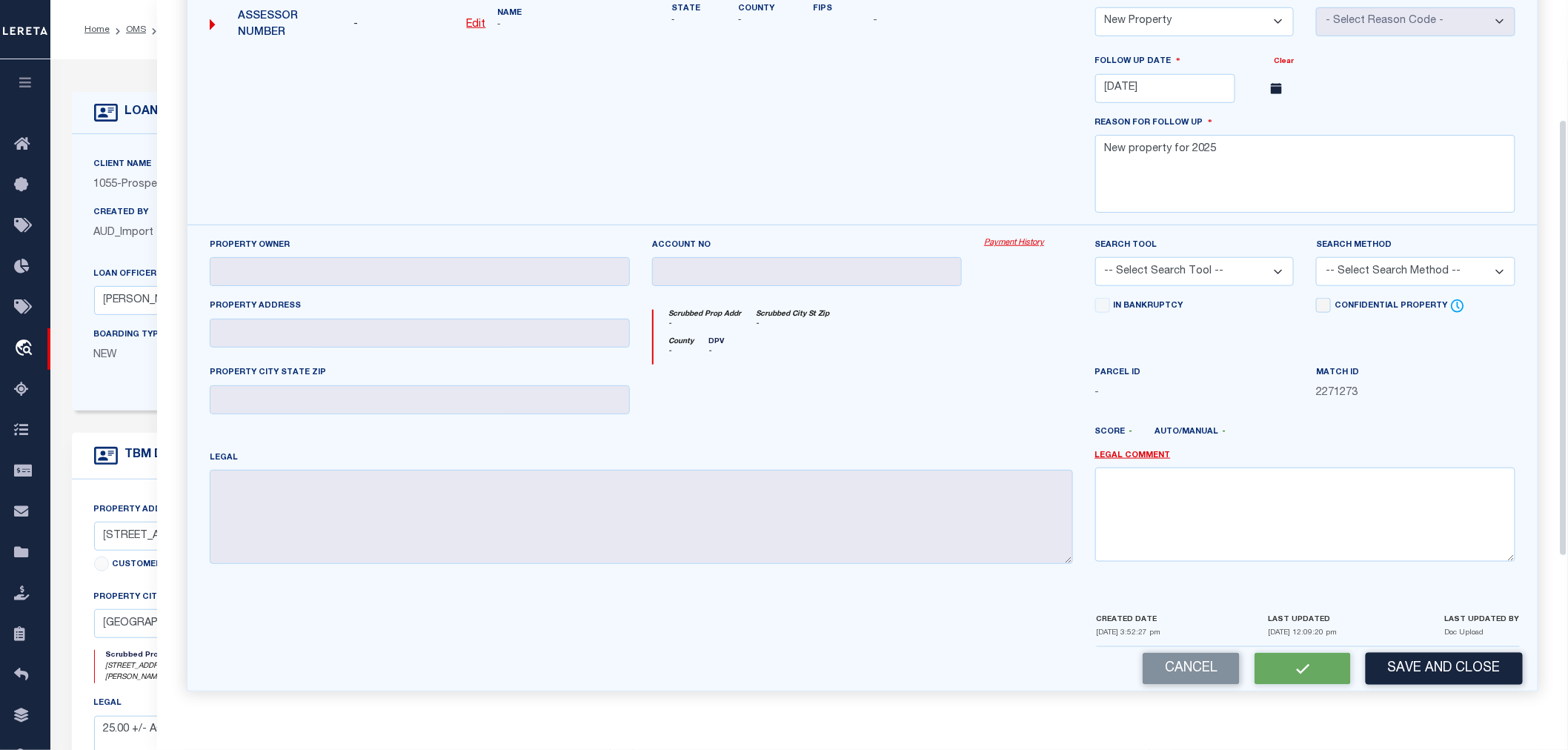
scroll to position [194, 0]
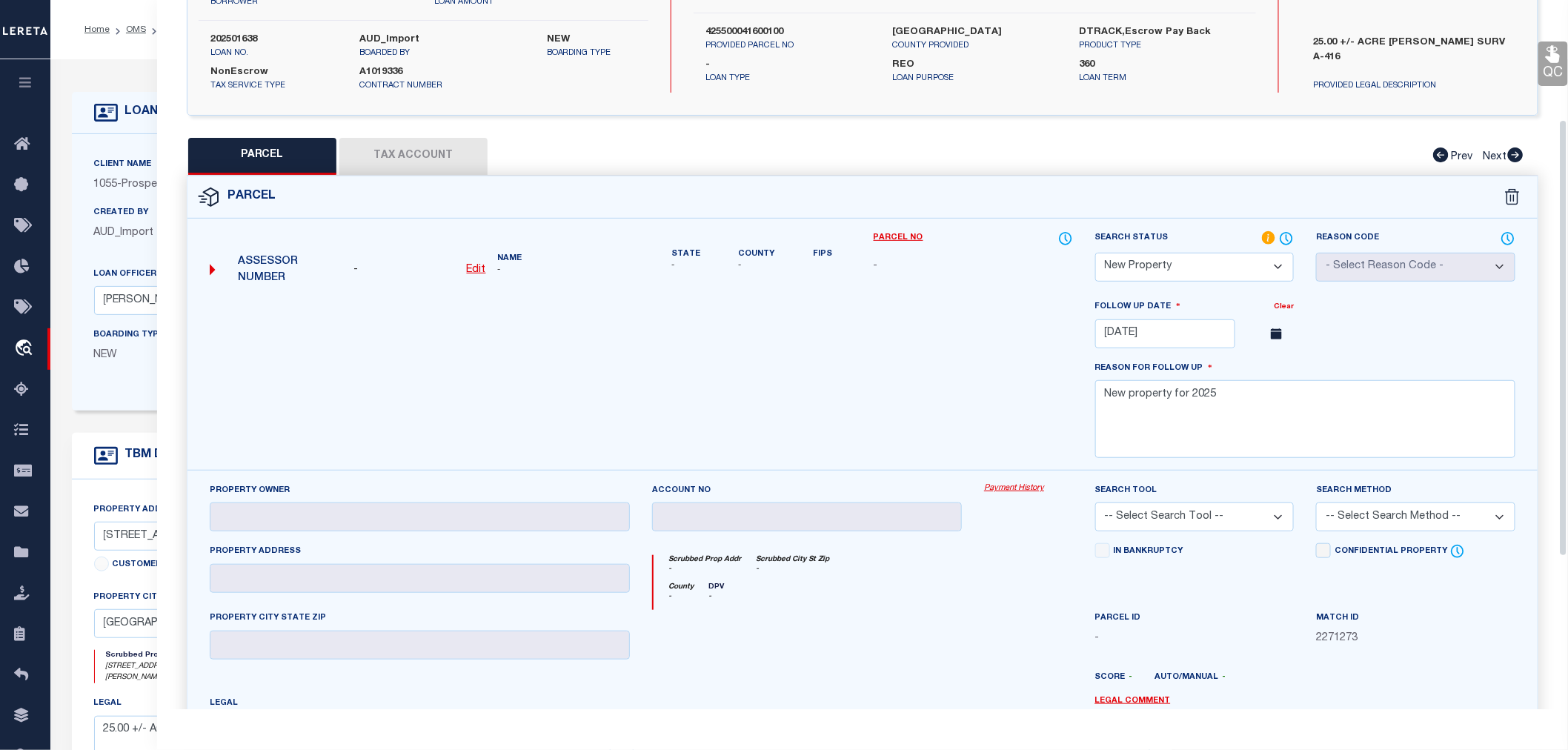
select select "AS"
checkbox input "false"
select select "NP"
type input "12/29/2025"
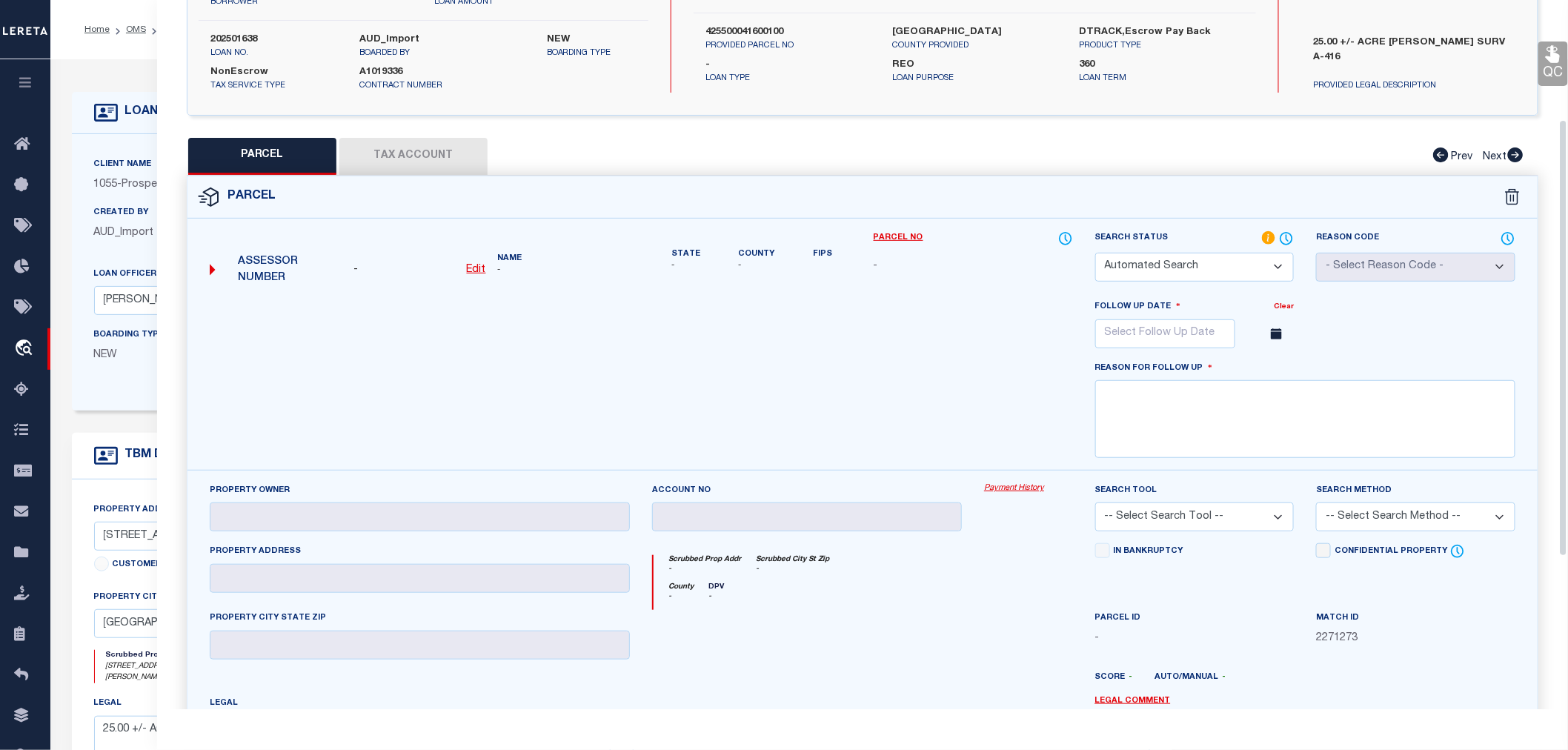
type textarea "New property for 2025"
checkbox input "false"
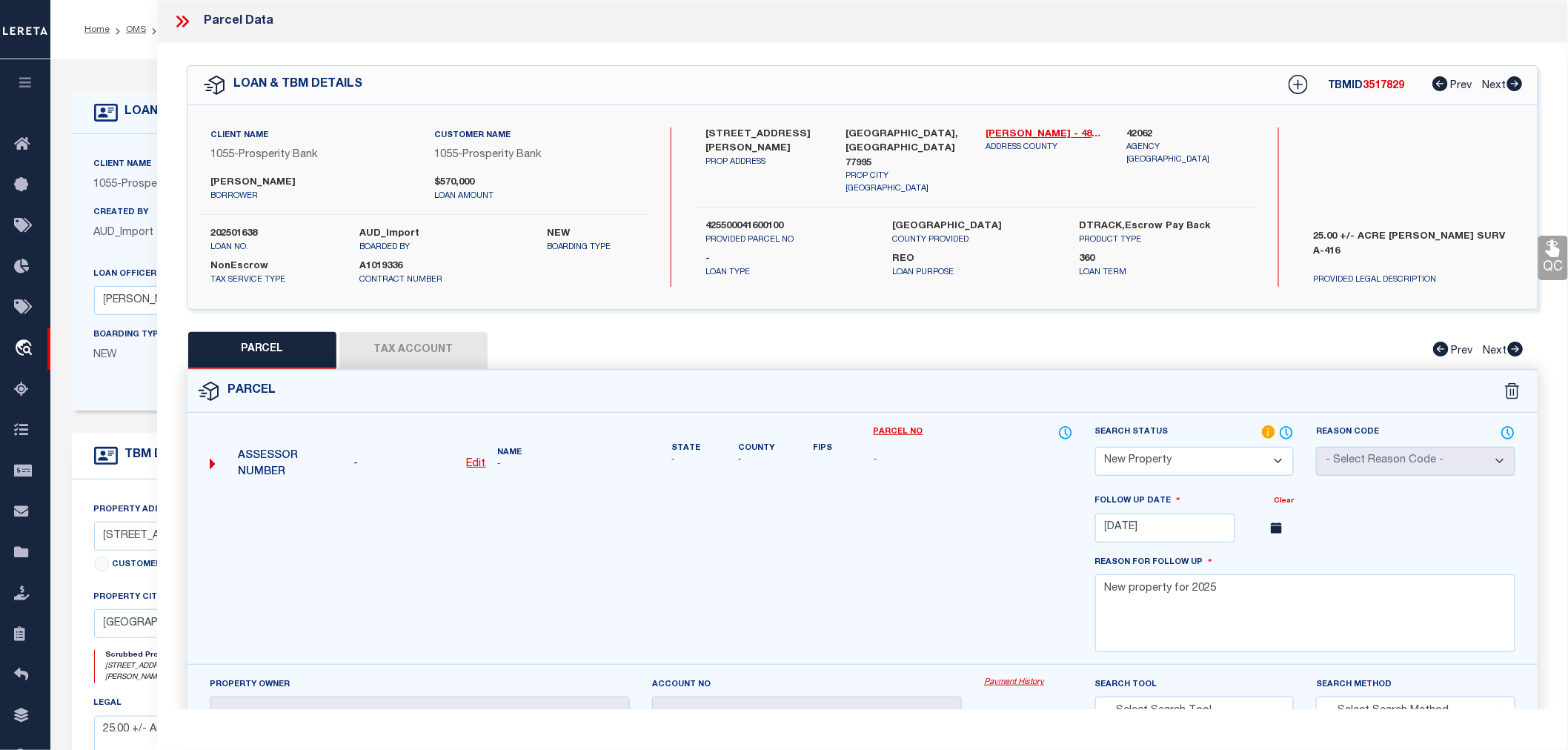
click at [222, 231] on label "202501638" at bounding box center [274, 234] width 127 height 15
copy label "202501638"
click at [1382, 86] on span "3517829" at bounding box center [1385, 86] width 41 height 10
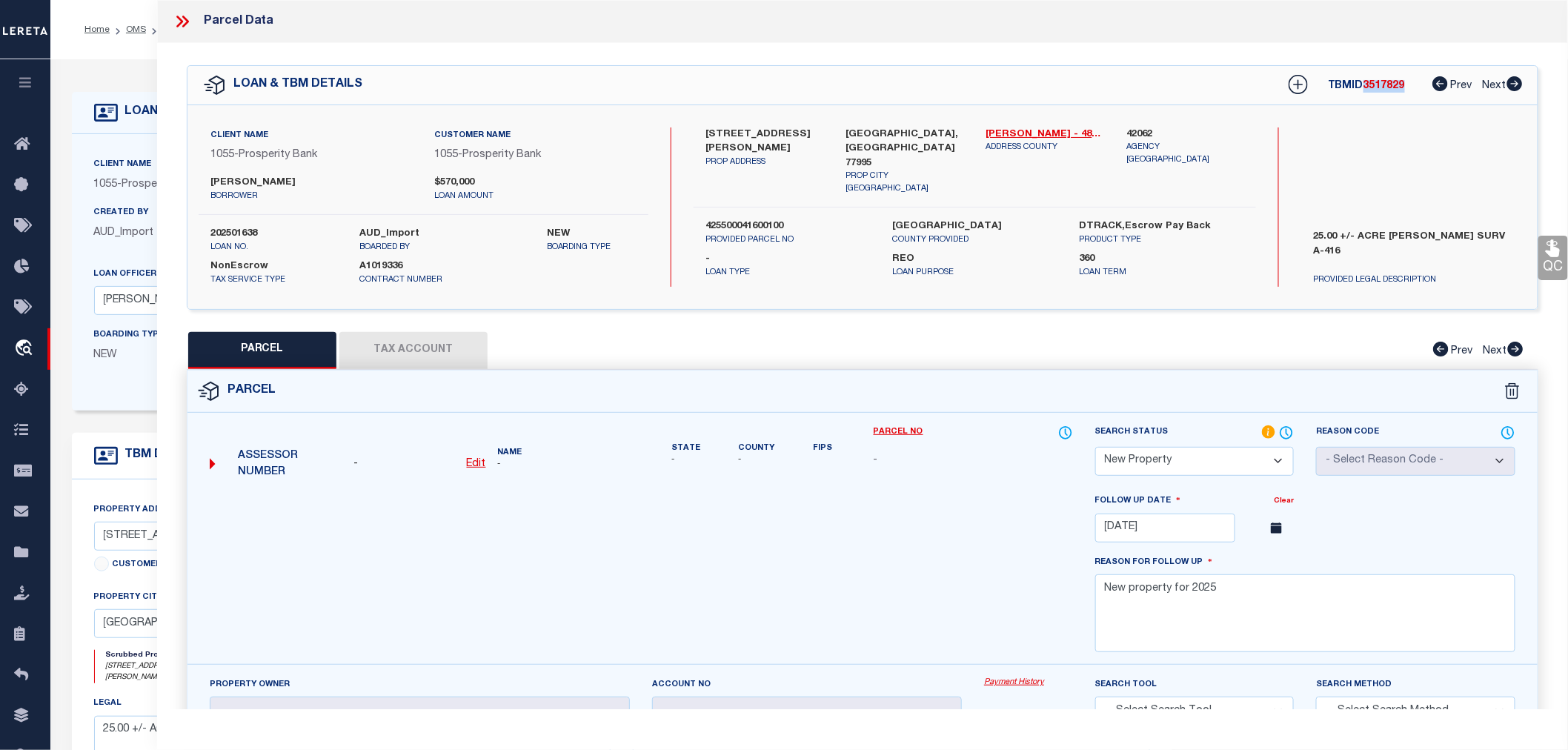
copy span "3517829"
click at [186, 18] on icon at bounding box center [186, 21] width 6 height 12
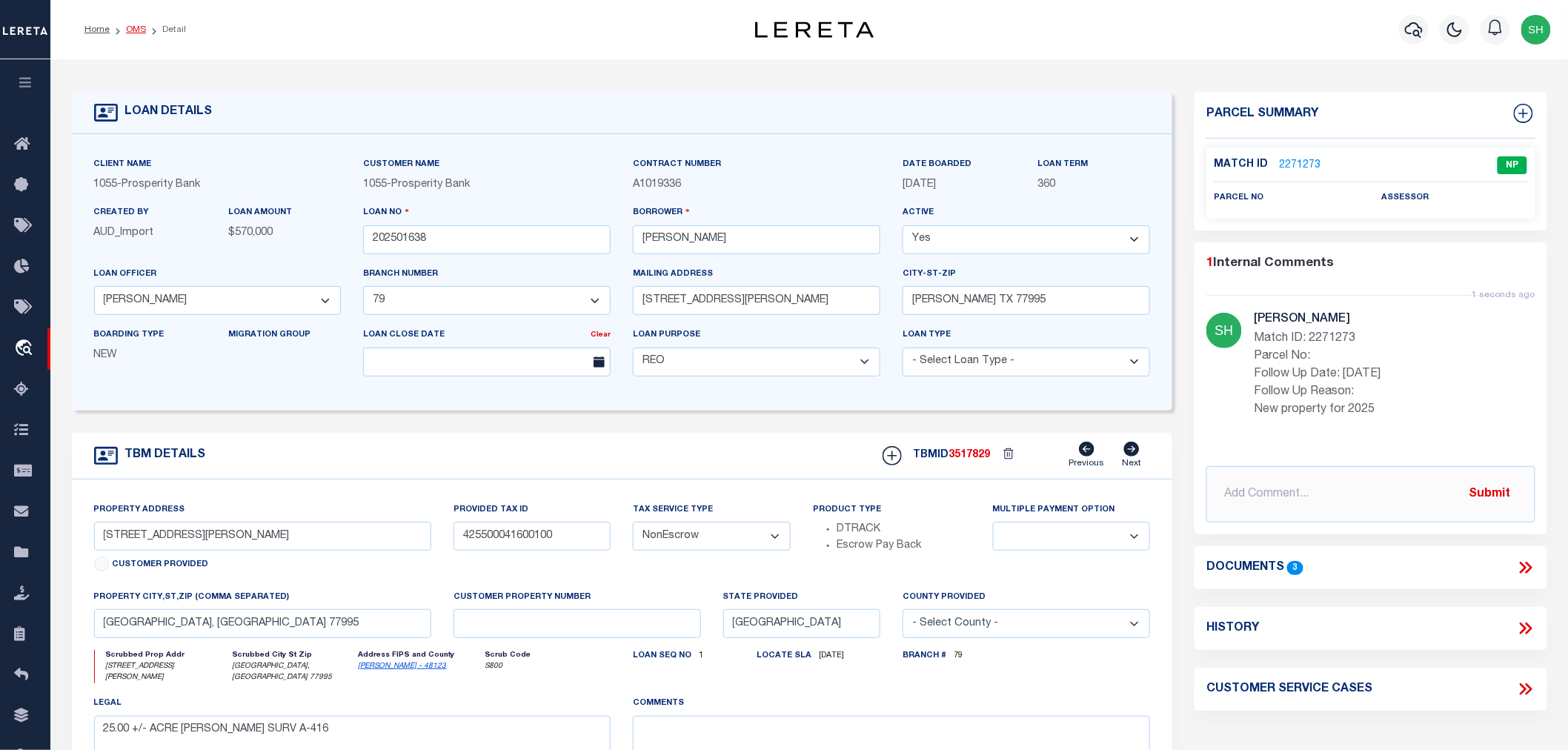
click at [132, 33] on link "OMS" at bounding box center [136, 29] width 20 height 9
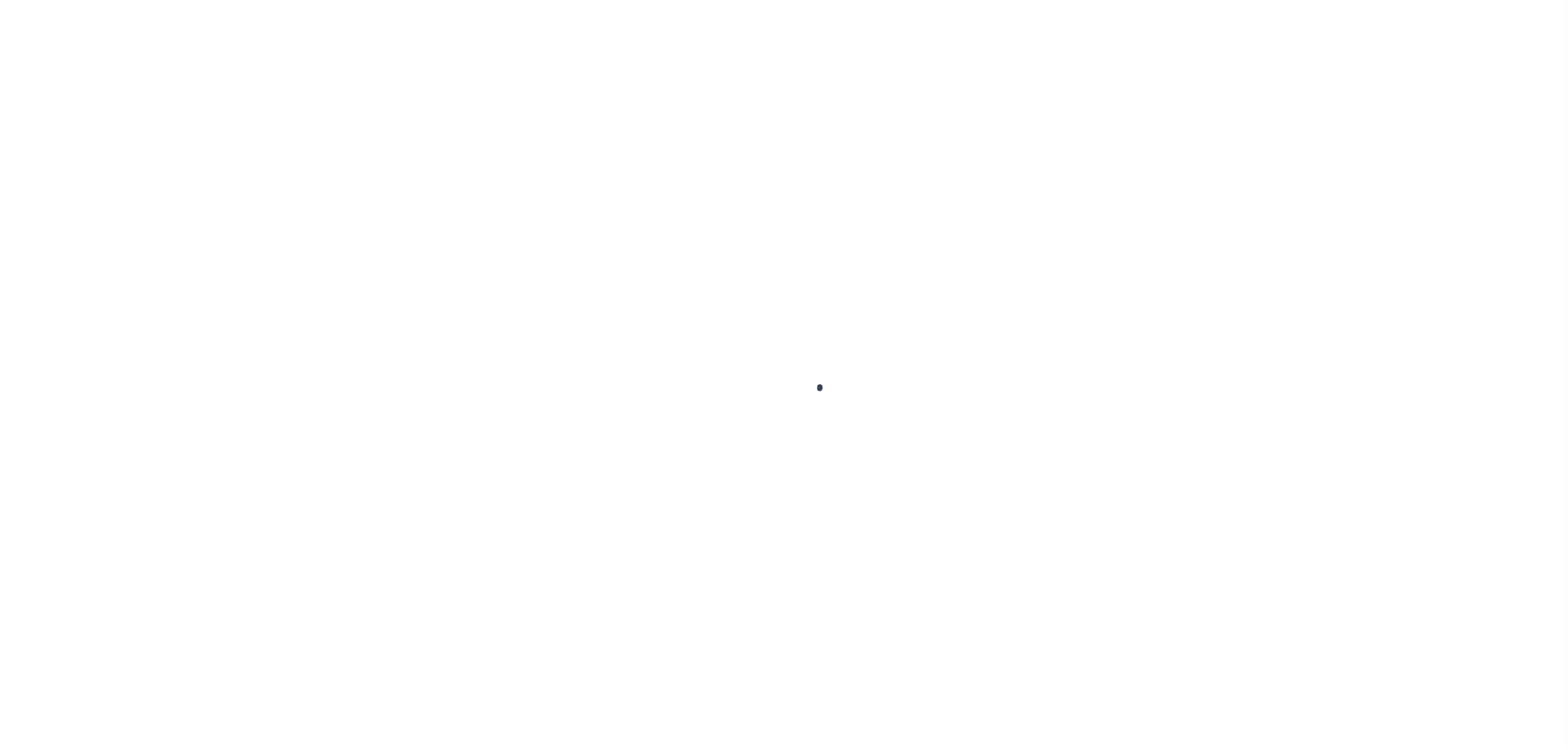
select select "NonEscrow"
select select
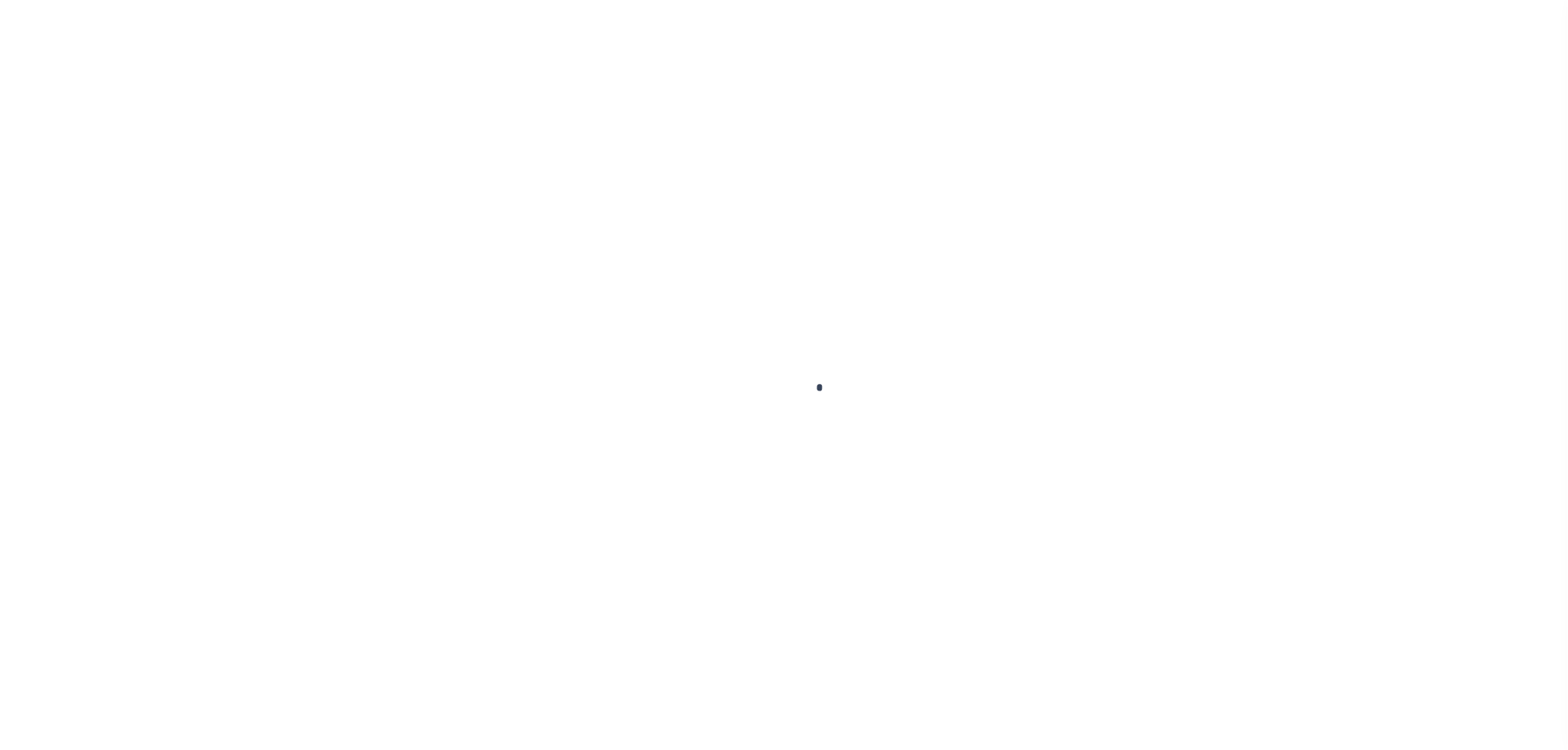
select select
select select "167129"
select select "1444"
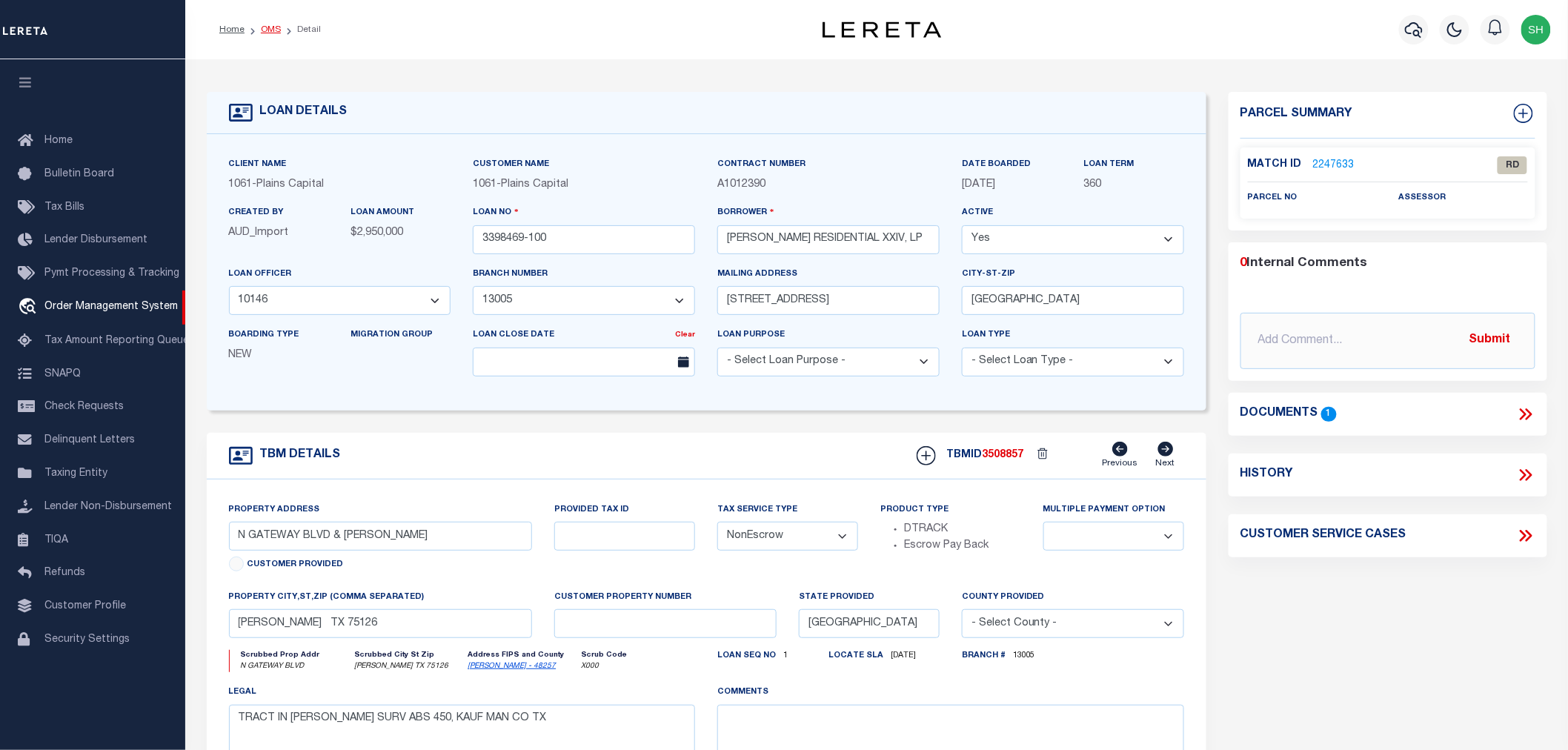
click at [262, 26] on link "OMS" at bounding box center [270, 29] width 20 height 9
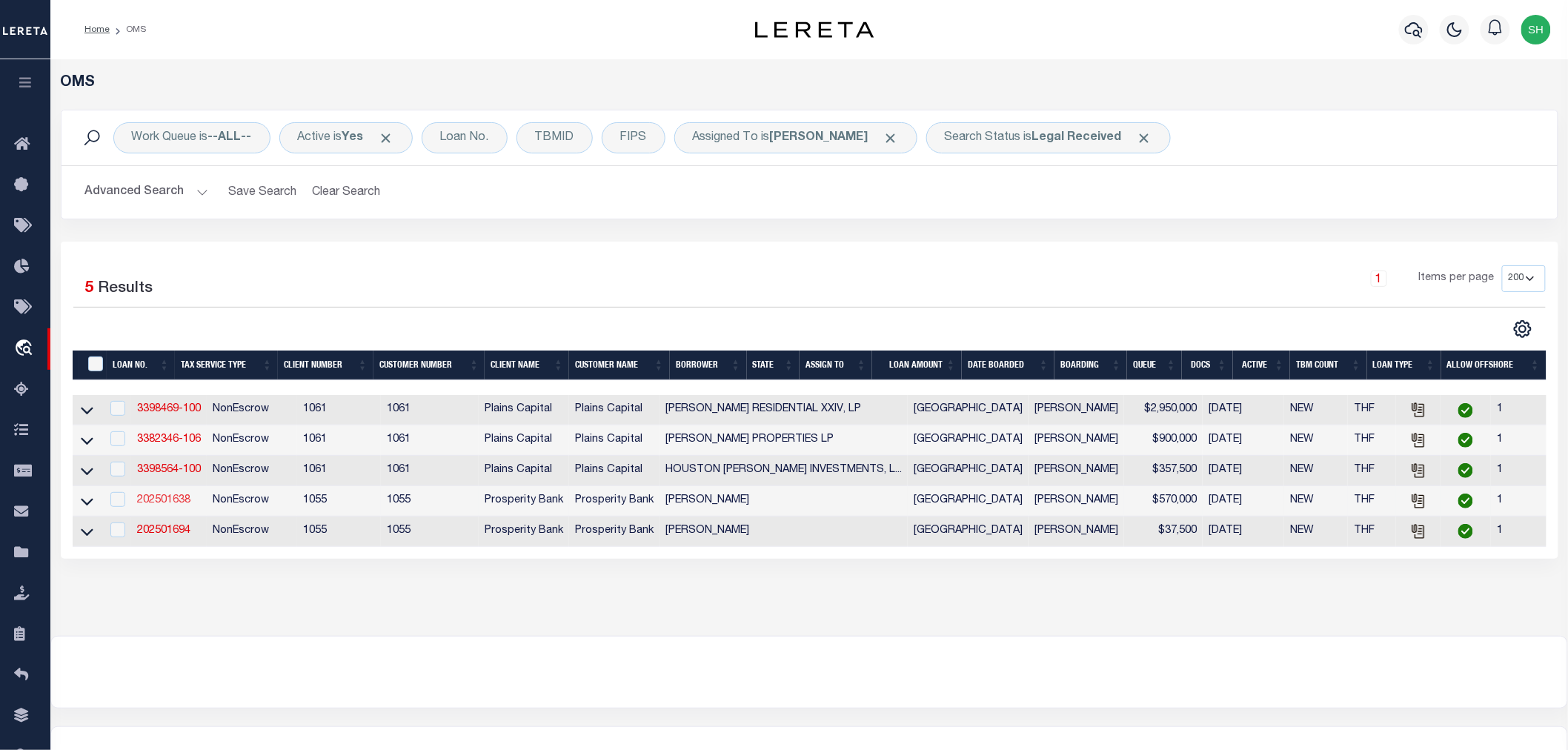
click at [174, 503] on link "202501638" at bounding box center [164, 500] width 53 height 10
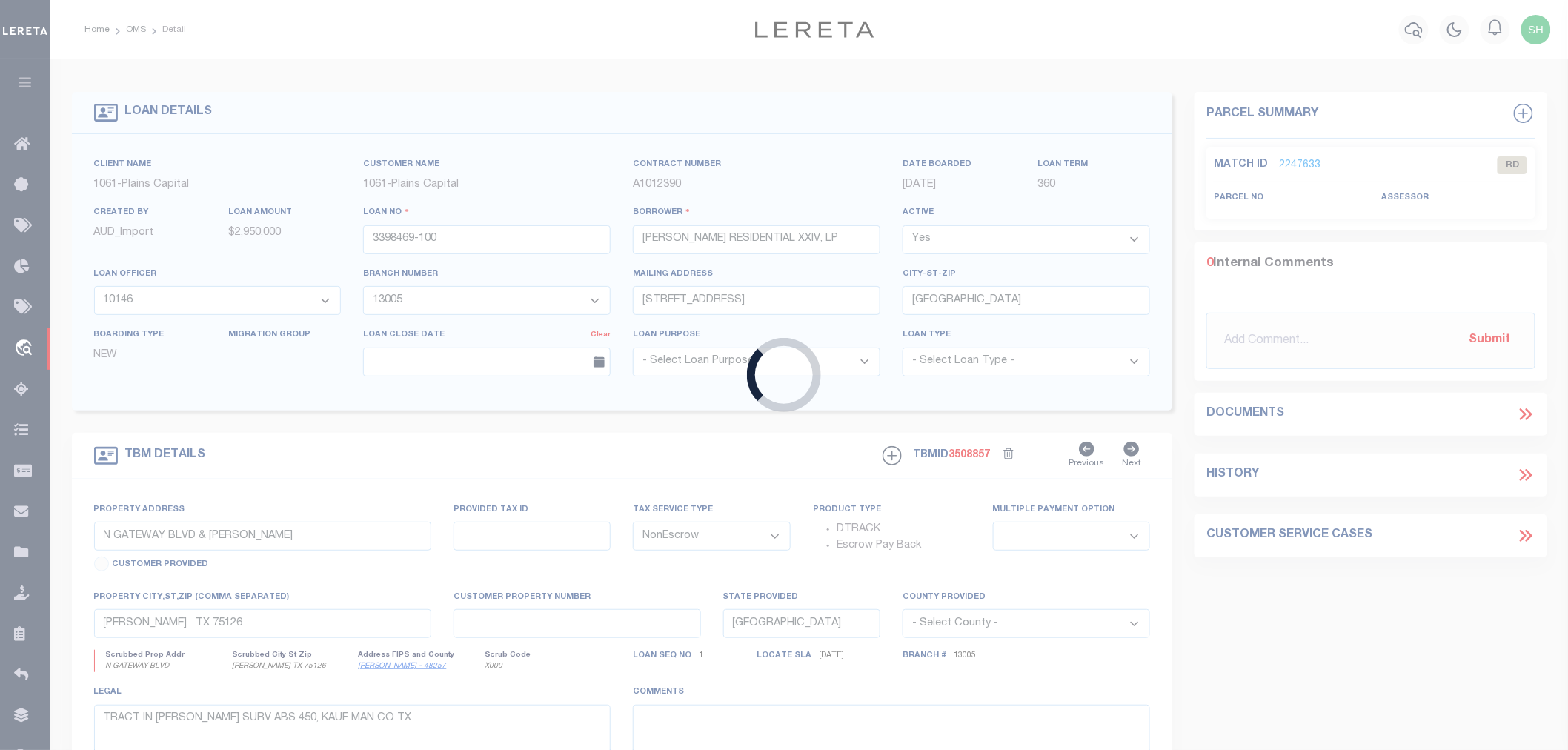
type input "202501638"
type input "[PERSON_NAME]"
select select
type input "[STREET_ADDRESS][PERSON_NAME]"
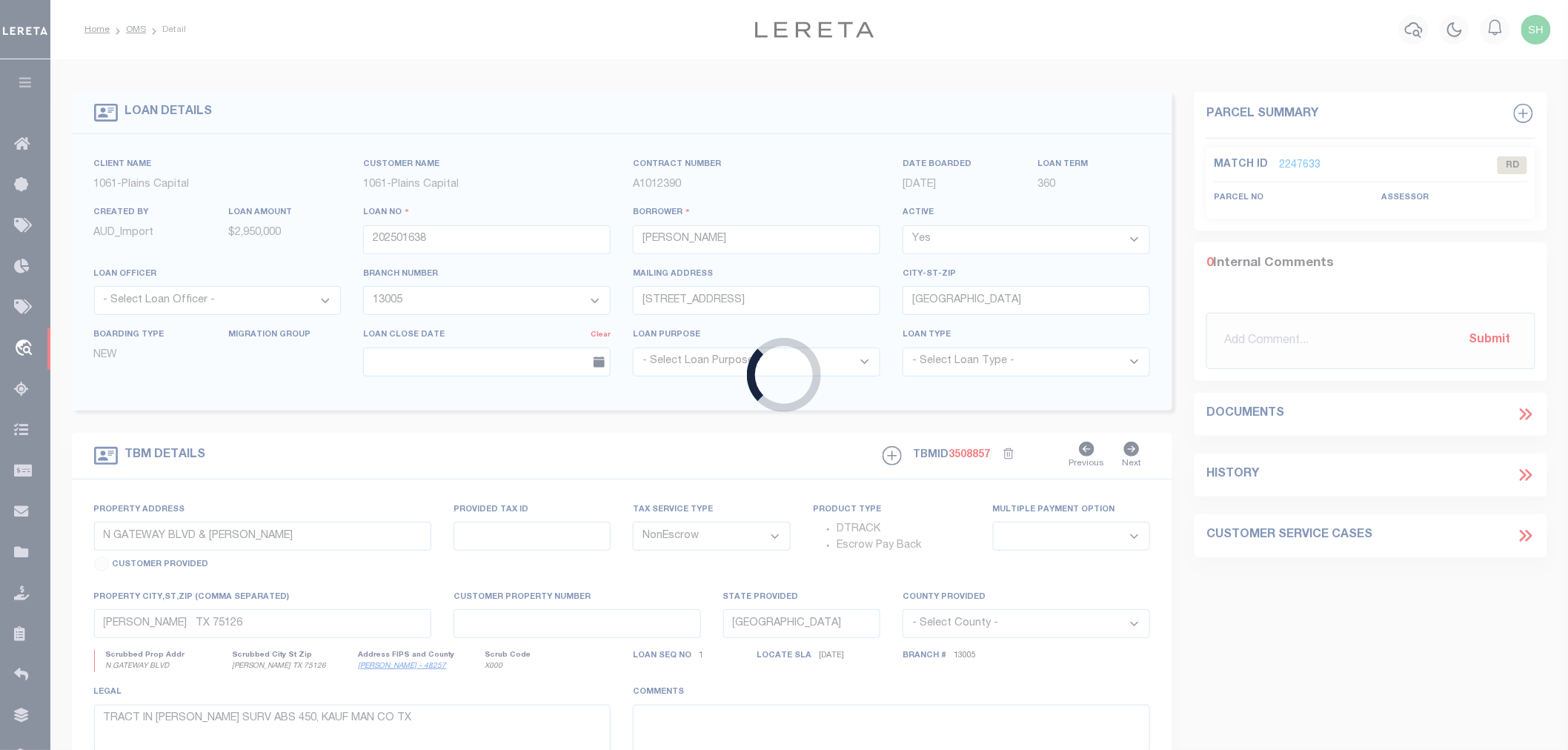
type input "[PERSON_NAME] TX 77995"
select select "800"
type input "[STREET_ADDRESS][PERSON_NAME]"
type input "425500041600100"
select select
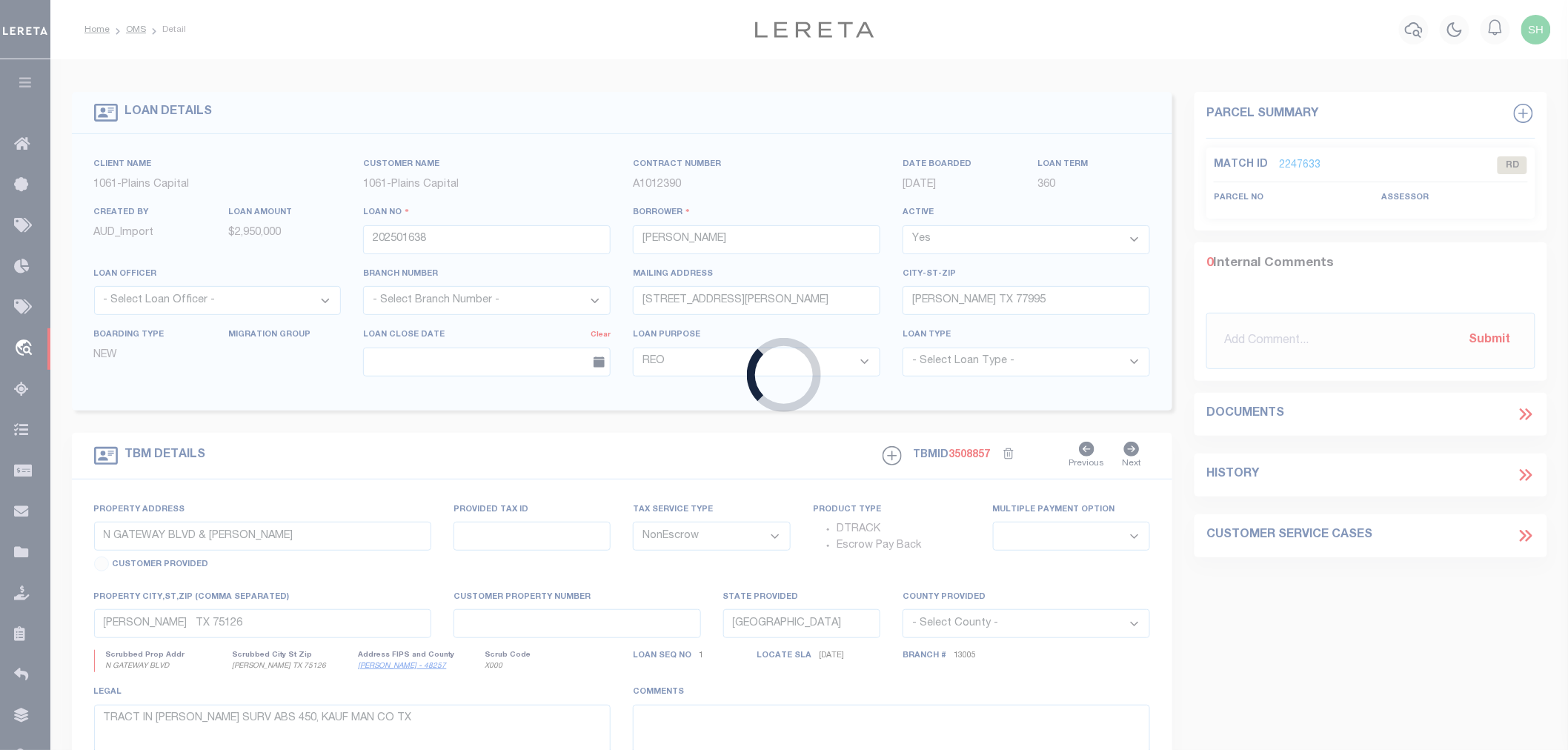
type input "[GEOGRAPHIC_DATA], [GEOGRAPHIC_DATA] 77995"
select select
type textarea "25.00 +/- ACRE [PERSON_NAME] SURV A-416"
select select "10475"
select select "4081"
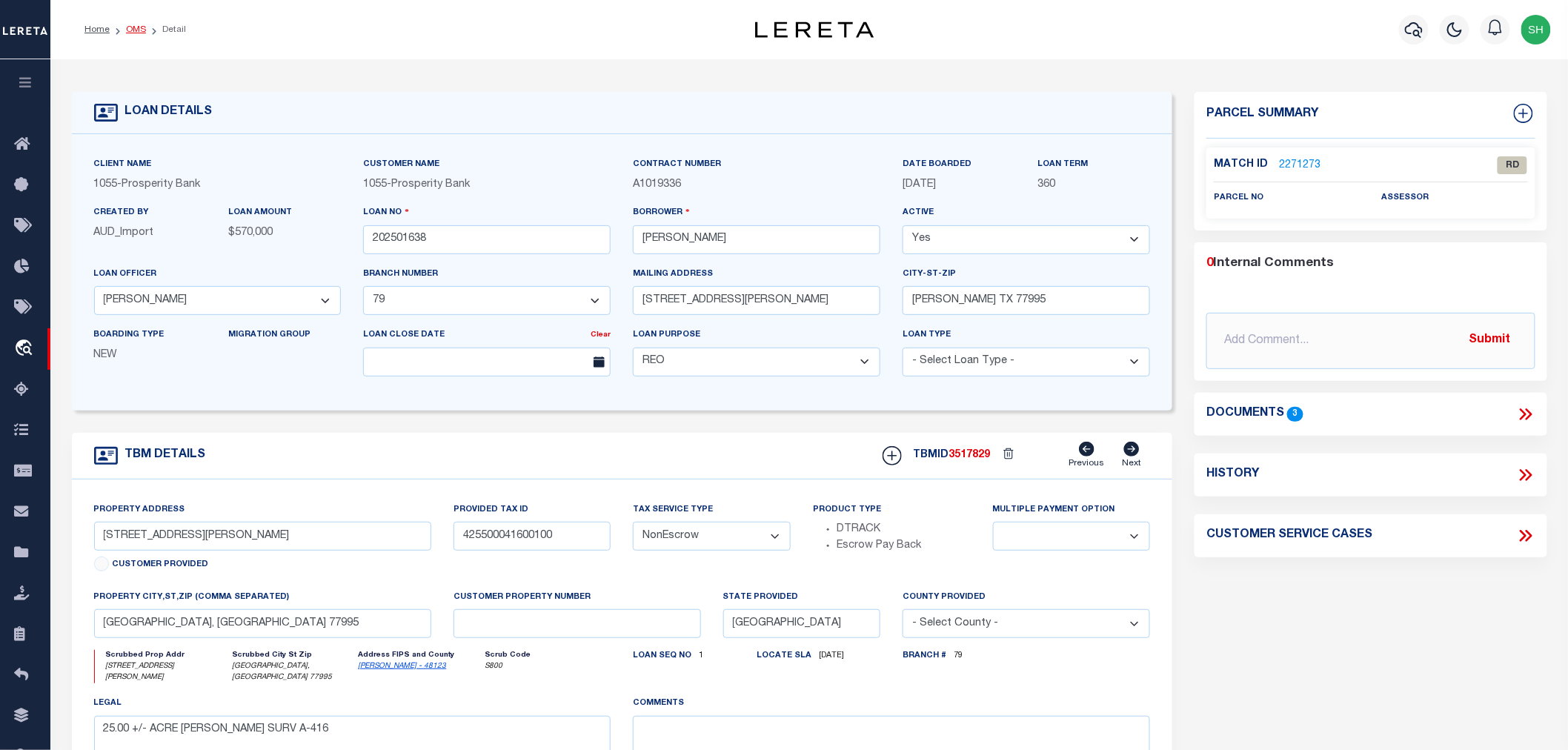
click at [133, 28] on link "OMS" at bounding box center [136, 29] width 20 height 9
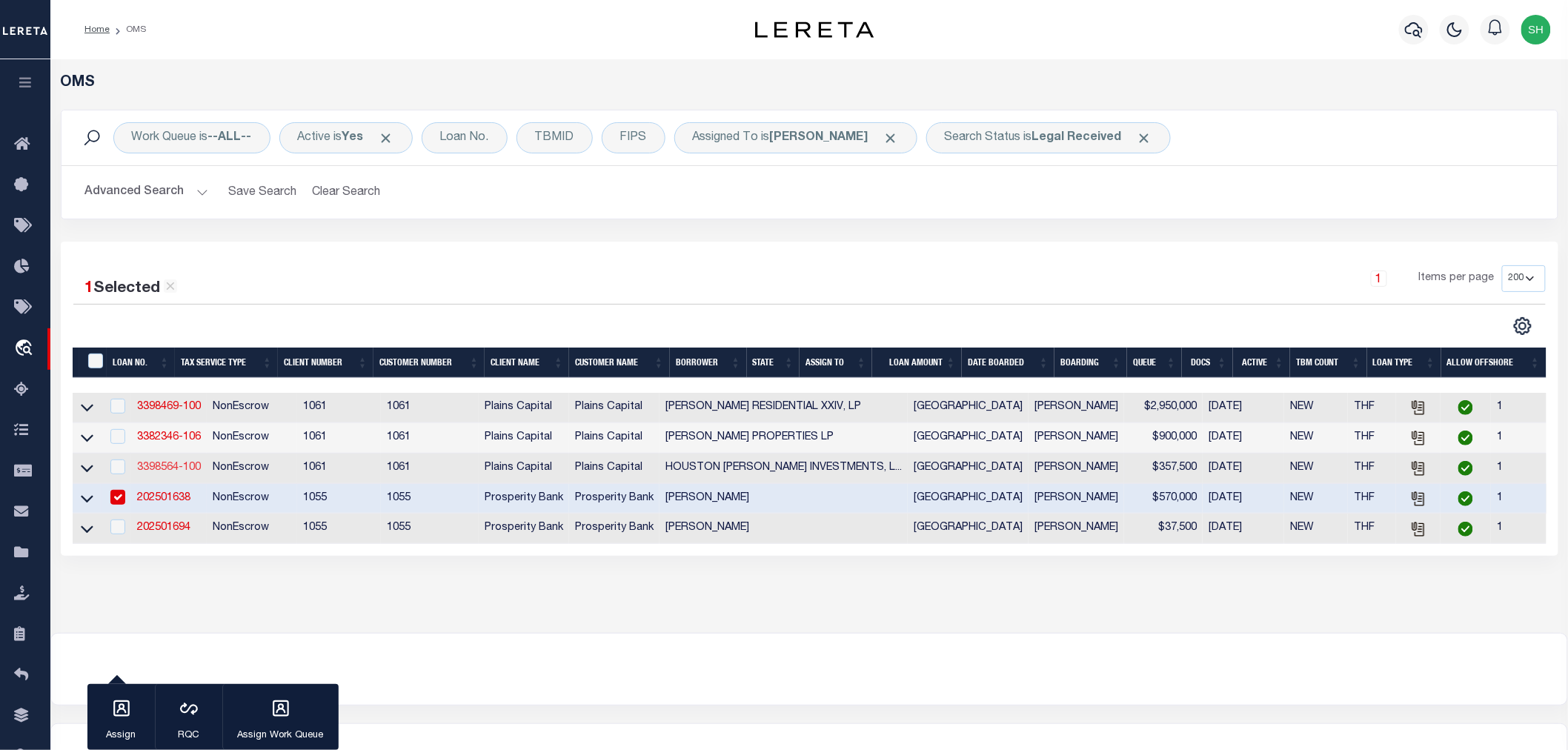
click at [165, 469] on link "3398564-100" at bounding box center [169, 467] width 64 height 10
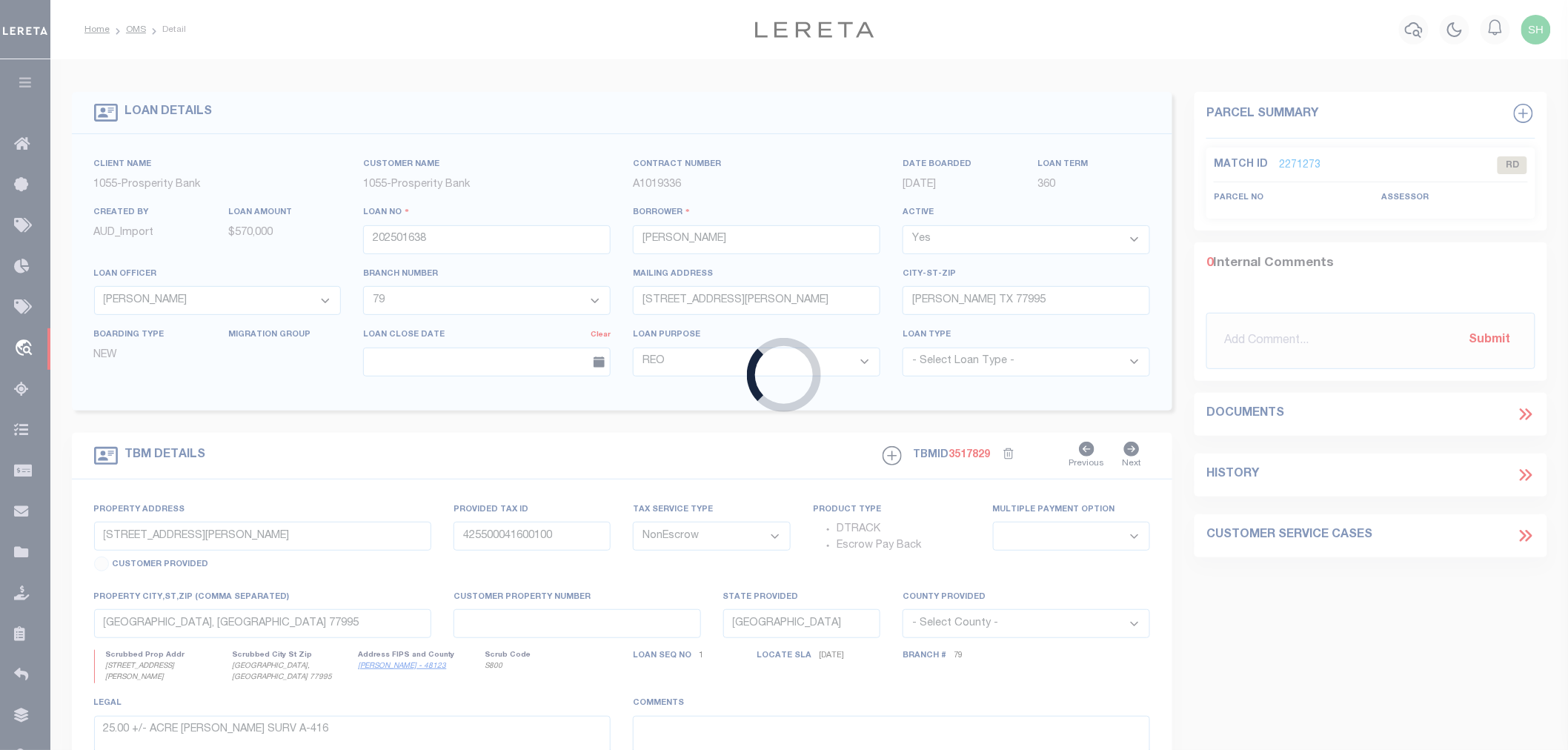
type input "3398564-100"
type input "HOUSTON ROSEMAN INVESTMENTS, LLC"
select select
type input "1005 CANUELA WAY"
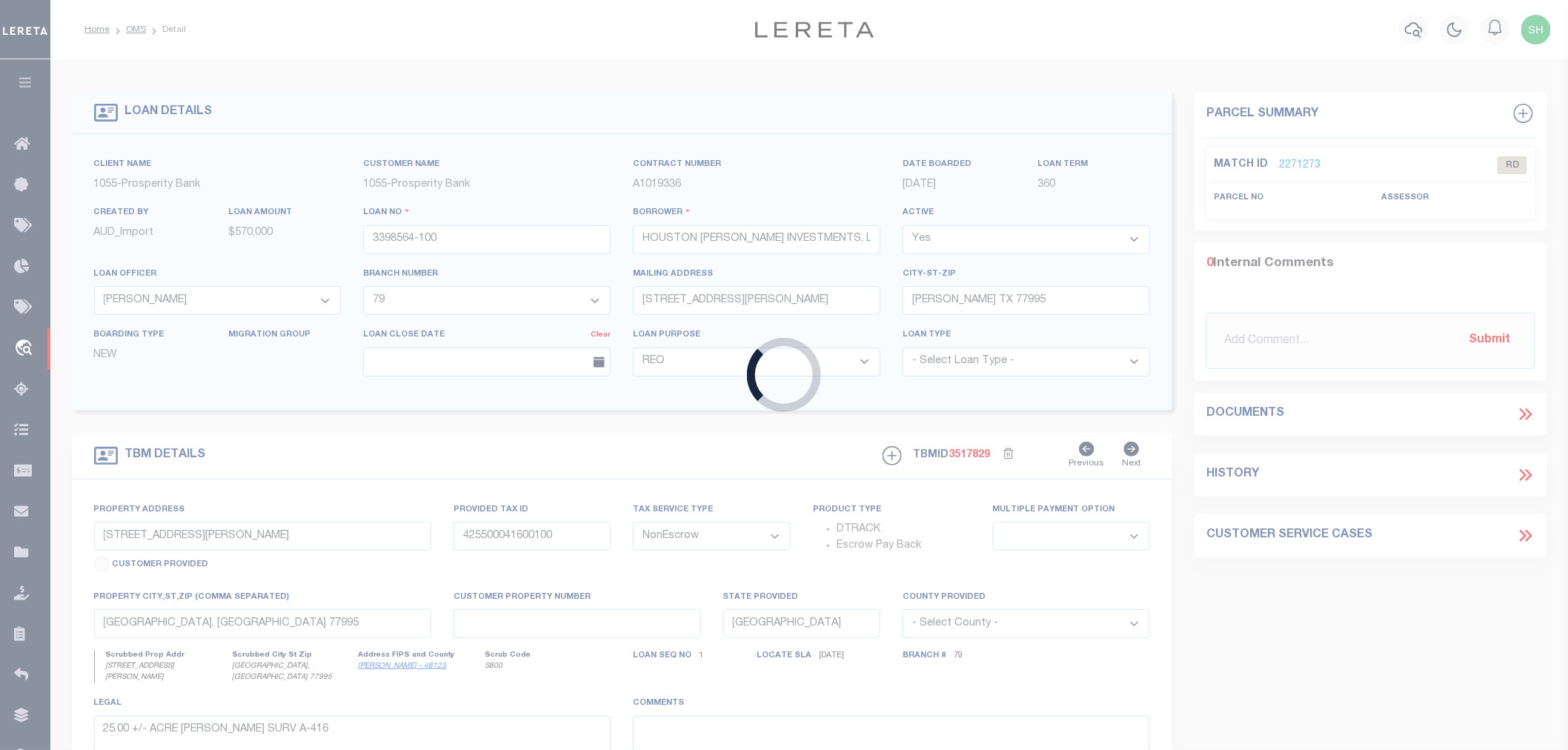
type input "JUSTIN TX 76247"
select select
type input "MINGO RD & SHAWNEE ST"
select select
type input "DENTON TX 76206"
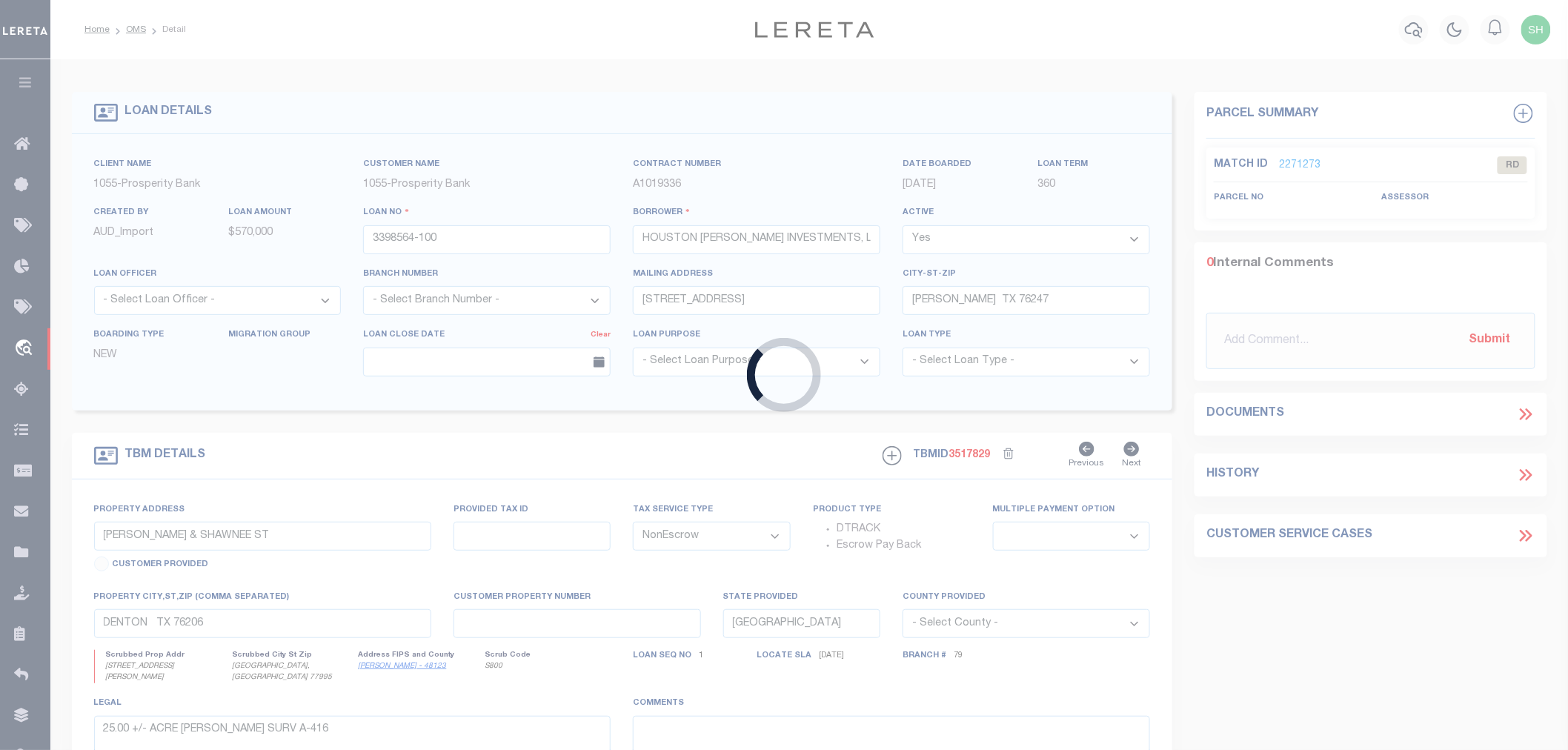
select select
type textarea "BLK 5 & 6 EXT NUMBER ONE OF THE REVISED SEQUOIA PA"
select select "167161"
select select "3595"
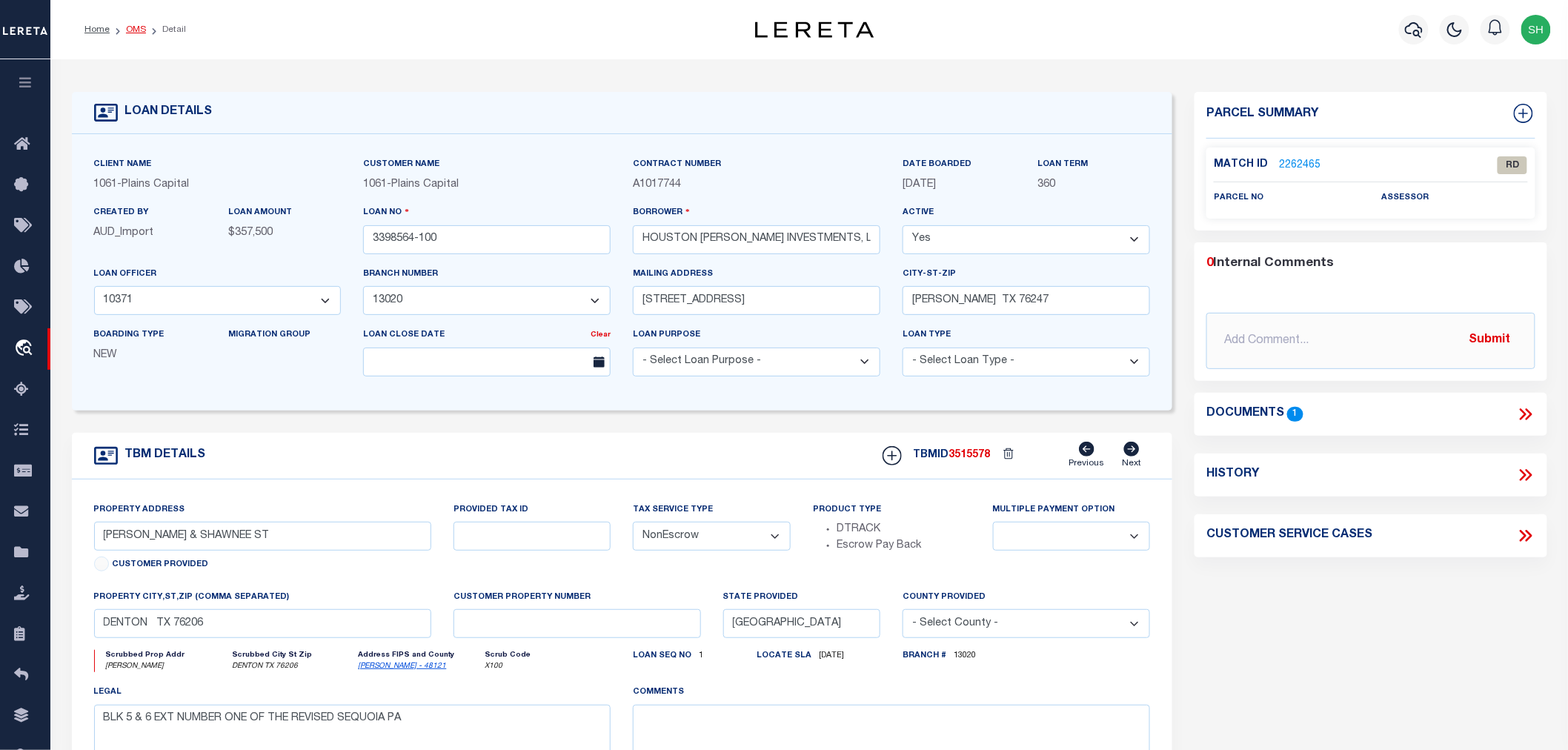
click at [132, 28] on link "OMS" at bounding box center [136, 29] width 20 height 9
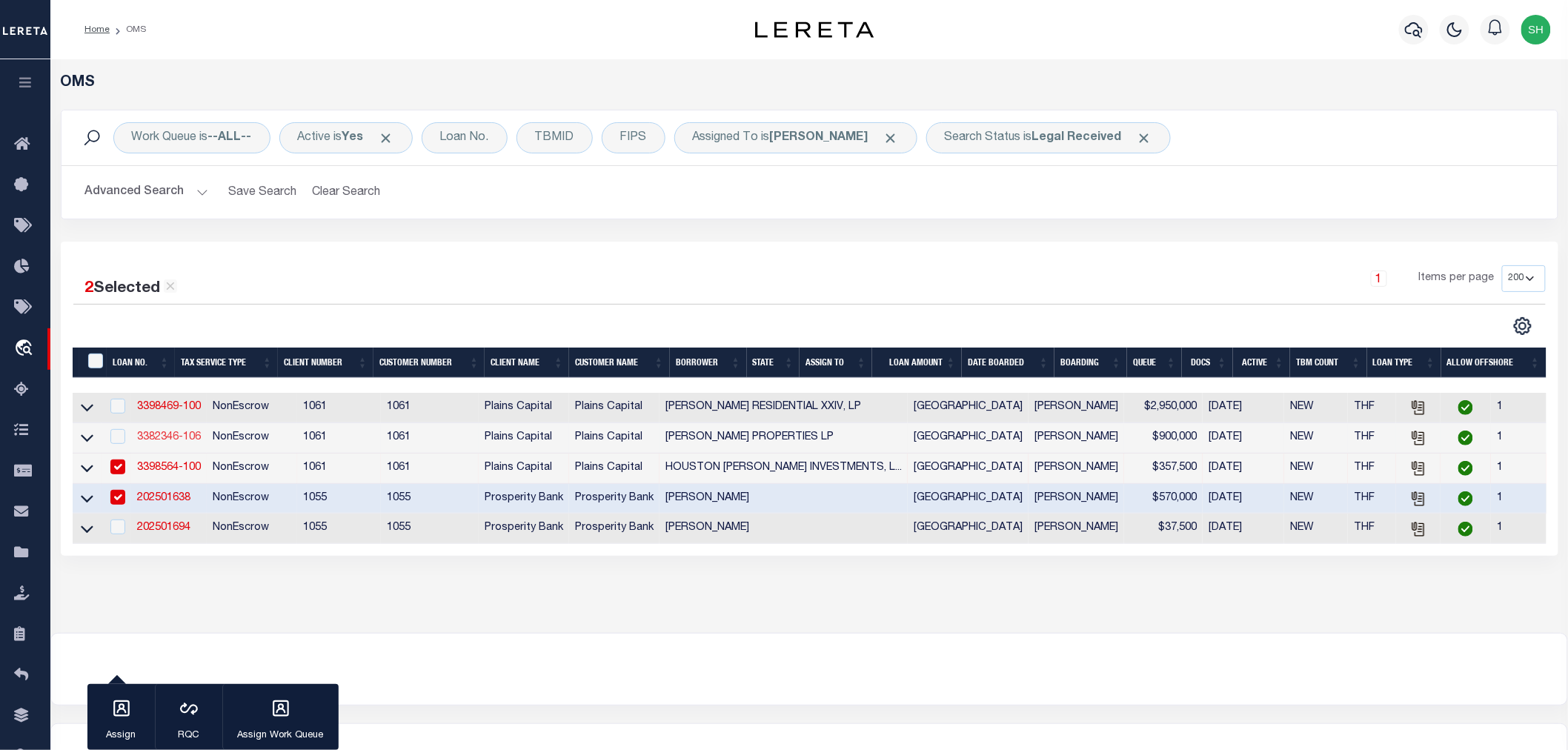
click at [172, 435] on link "3382346-106" at bounding box center [169, 437] width 64 height 10
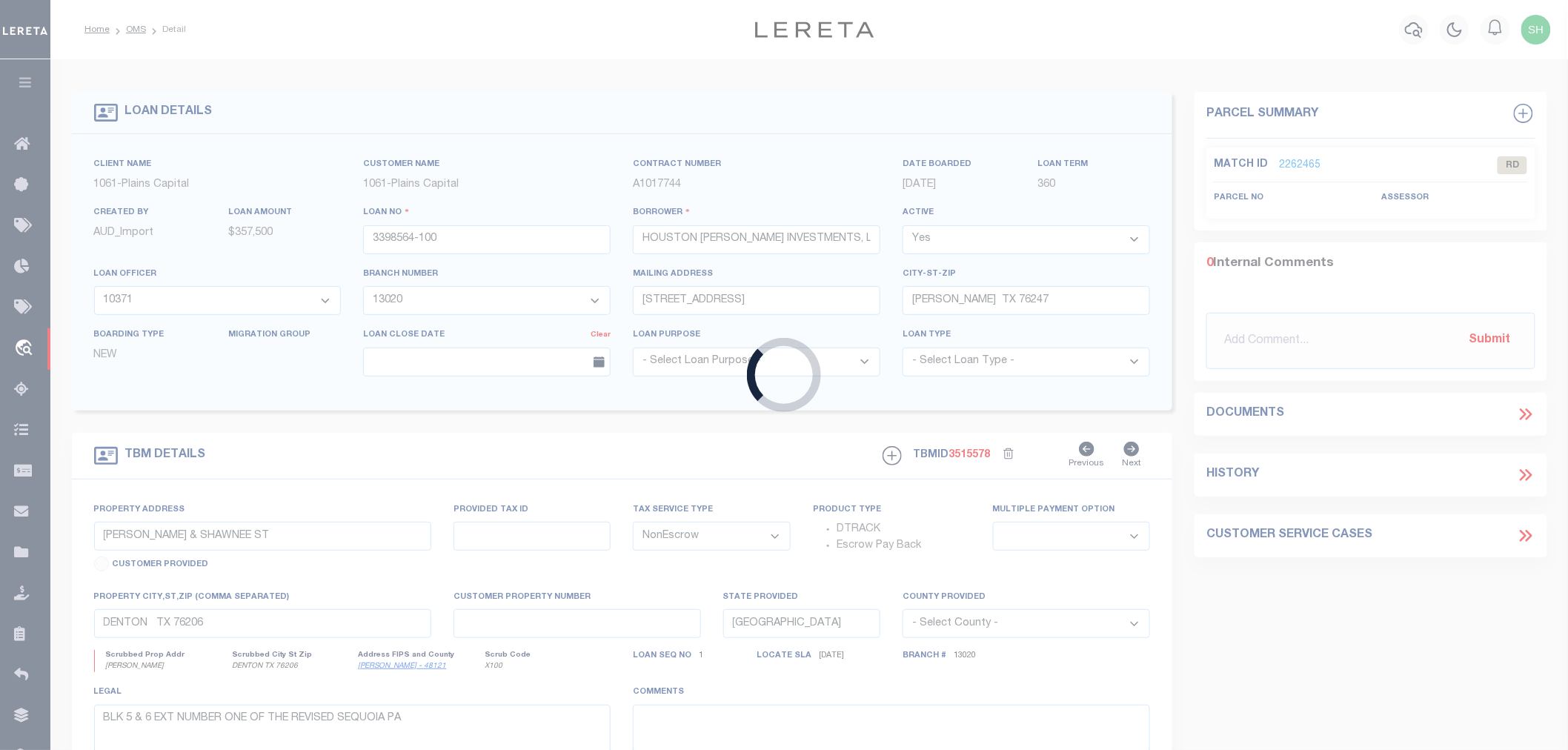
type input "3382346-106"
type input "[PERSON_NAME] PROPERTIES LP"
select select "167124"
select select "1451"
type input "2310 W INTERSTATE 20 SUITE 202"
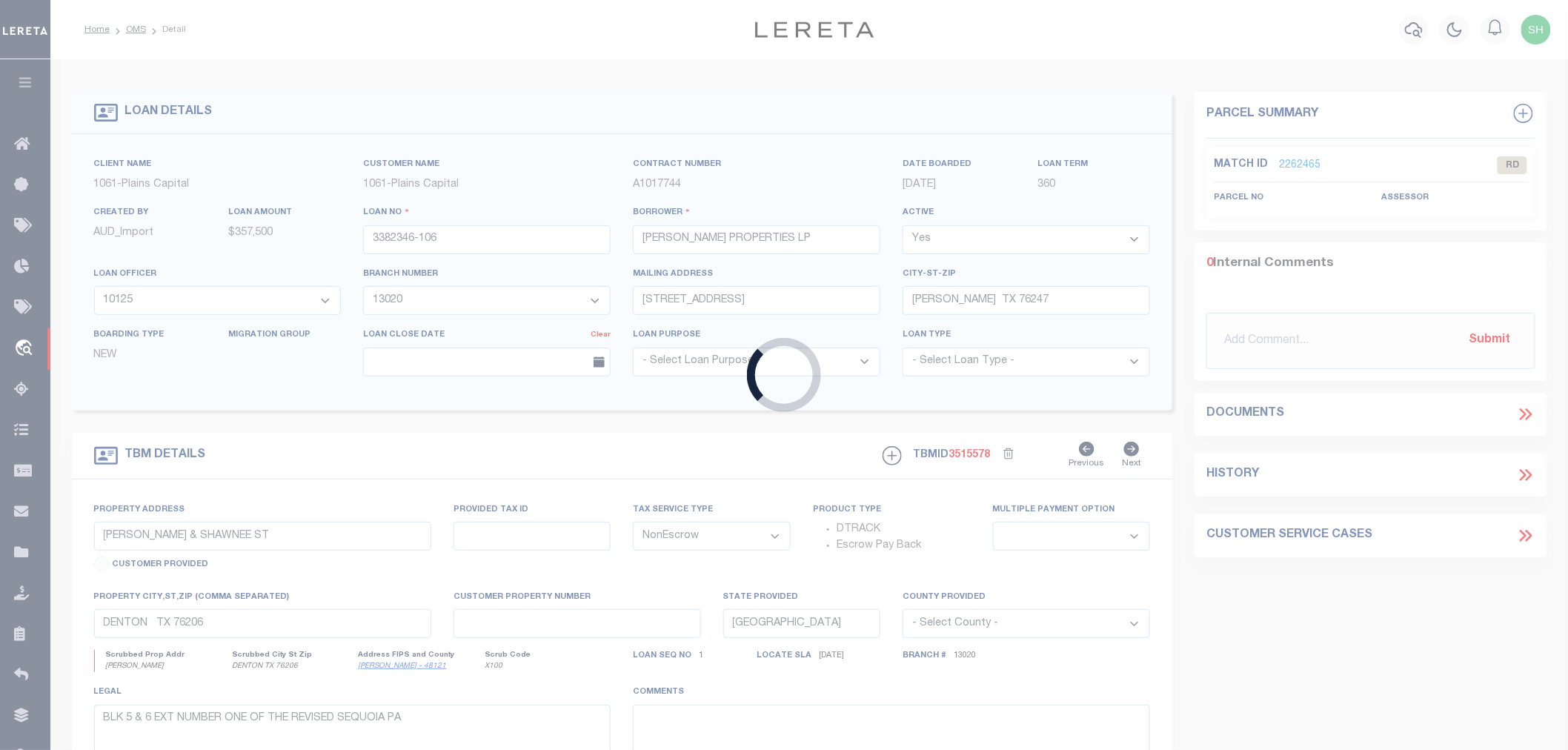
type input "ARLINGTON TX 76017"
select select
select select "167124"
select select "1451"
type input "UPPER DENTON RD & OLD SPRINGTOWN RD"
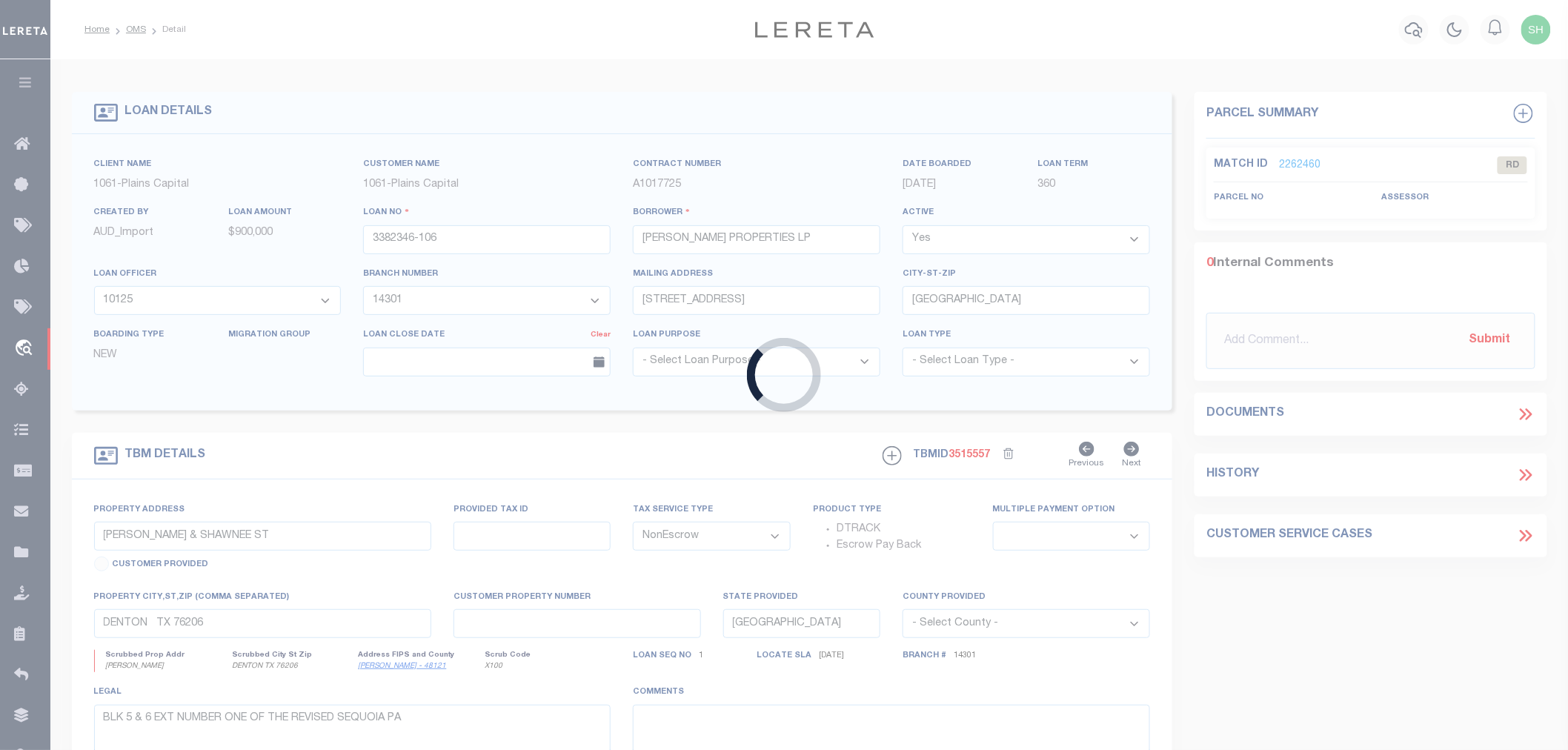
select select
type input "WEATHERFORD TX 76085"
select select
type textarea "88.971 ACRES IN THE T & P RR COMPANY SUR V SEC 84"
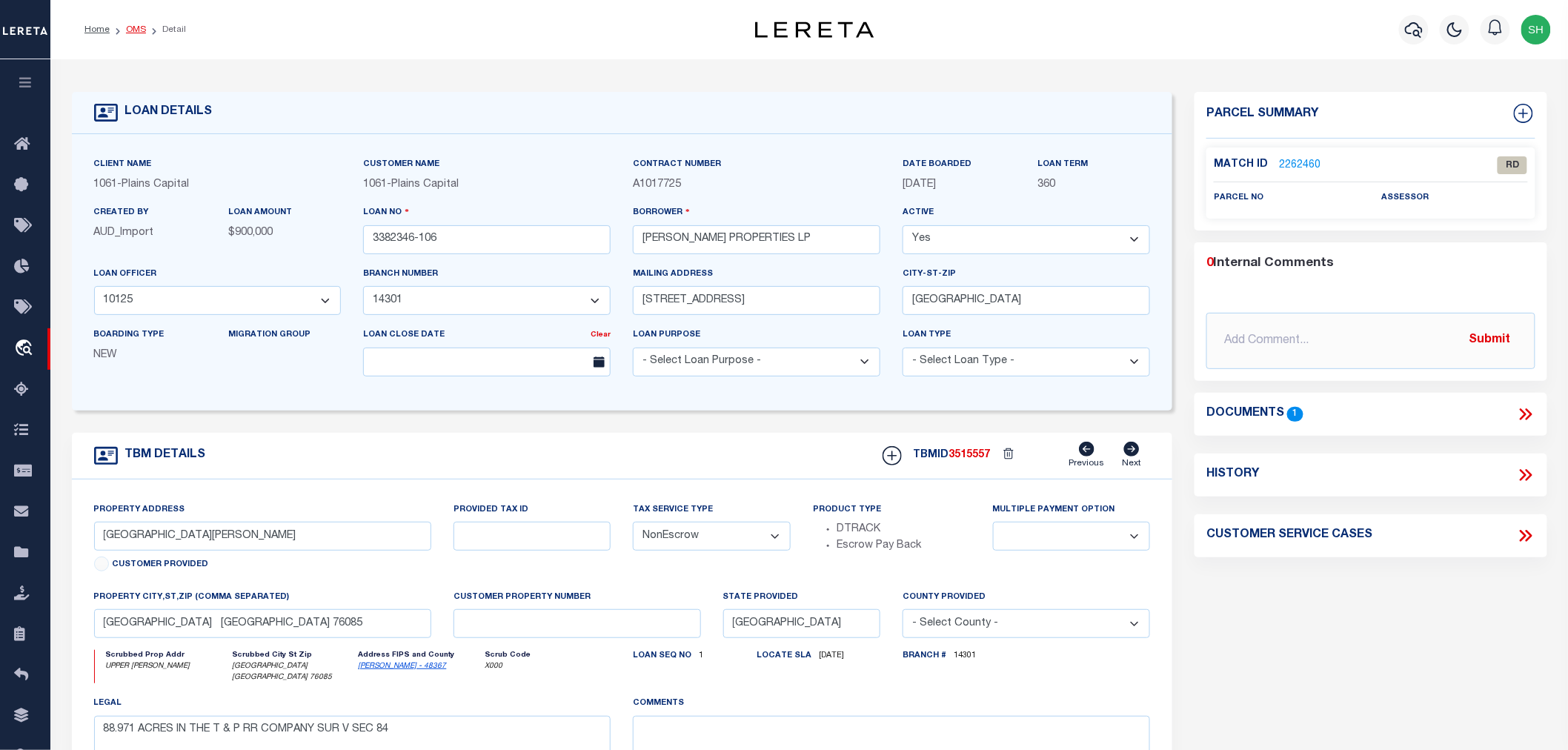
click at [134, 29] on link "OMS" at bounding box center [136, 29] width 20 height 9
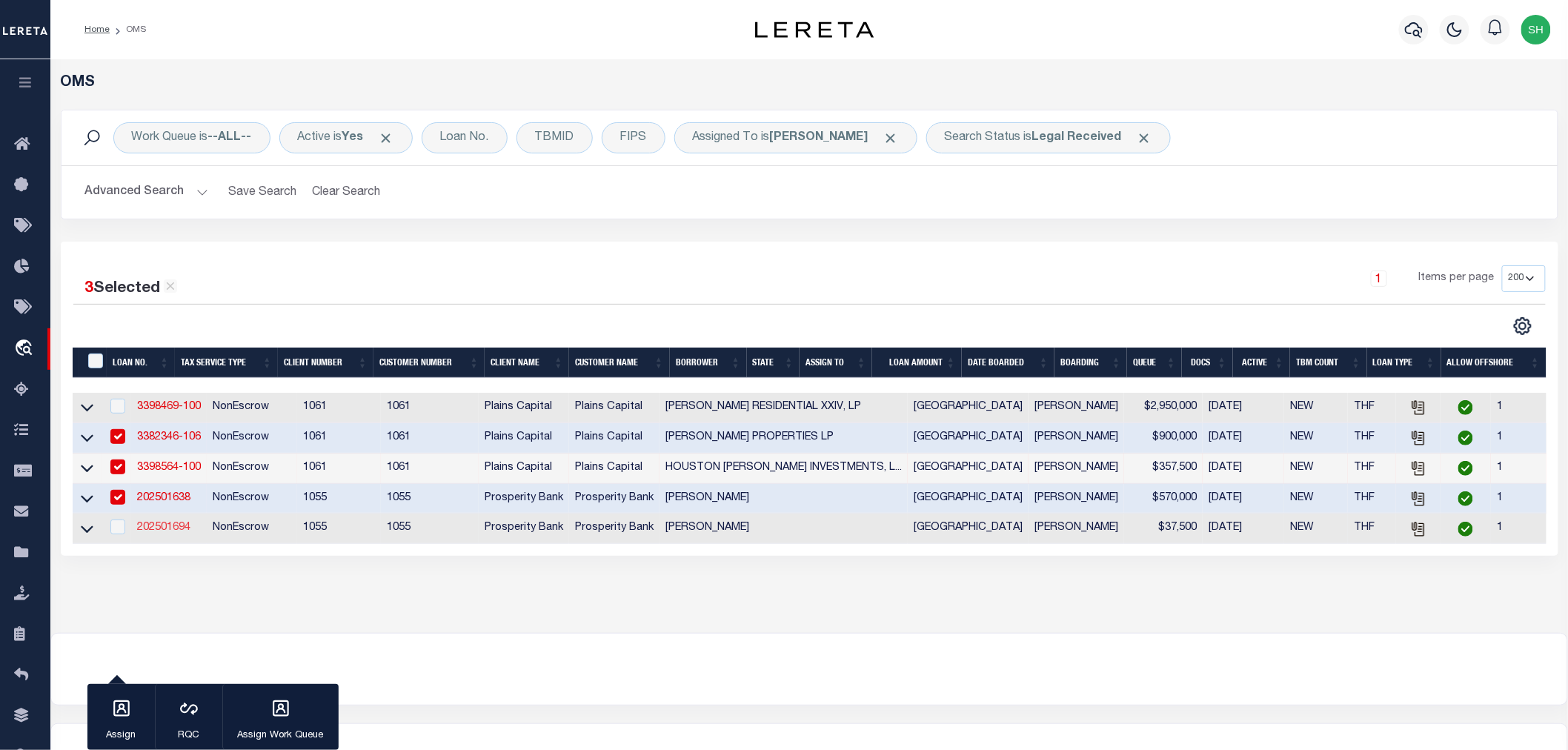
click at [168, 533] on link "202501694" at bounding box center [164, 528] width 53 height 10
type input "202501694"
type input "[PERSON_NAME]"
select select
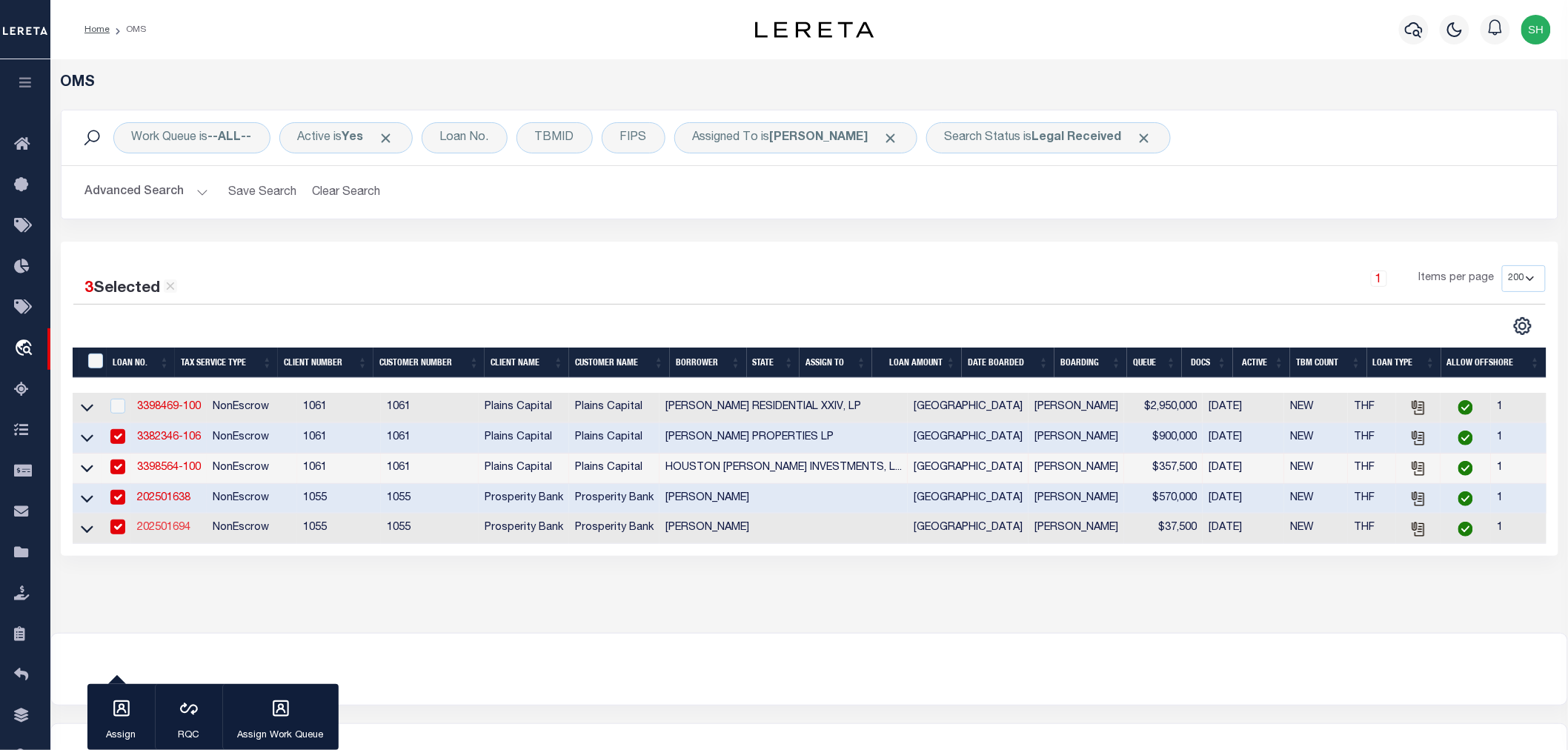
type input "409 ONEAL LN"
type input "JACKSBORO TX 76458"
select select
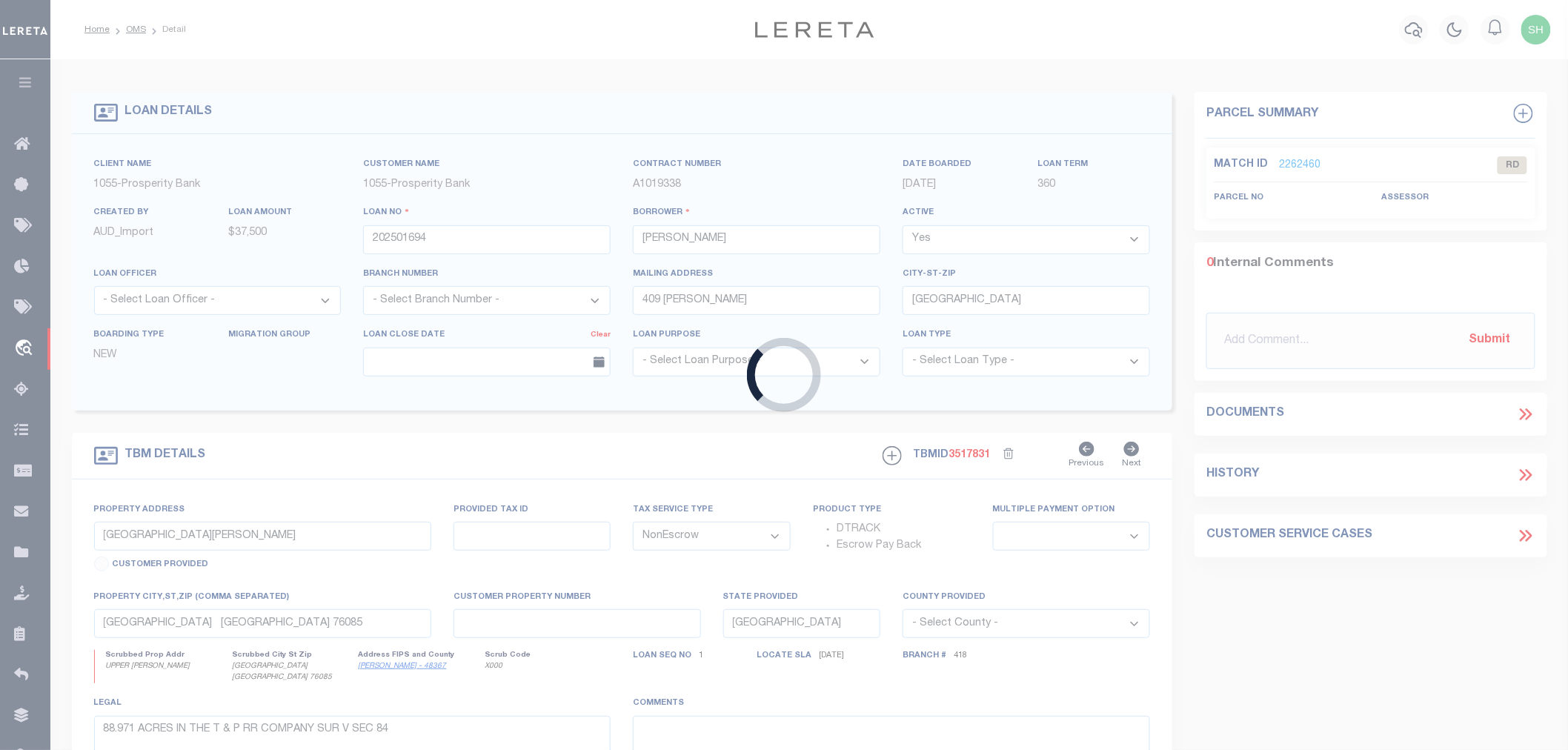
type input "TBD ONEAL LN & NUNLEY LN"
type input "TBD"
select select
type input "JACKSBORO, TX 76458"
select select
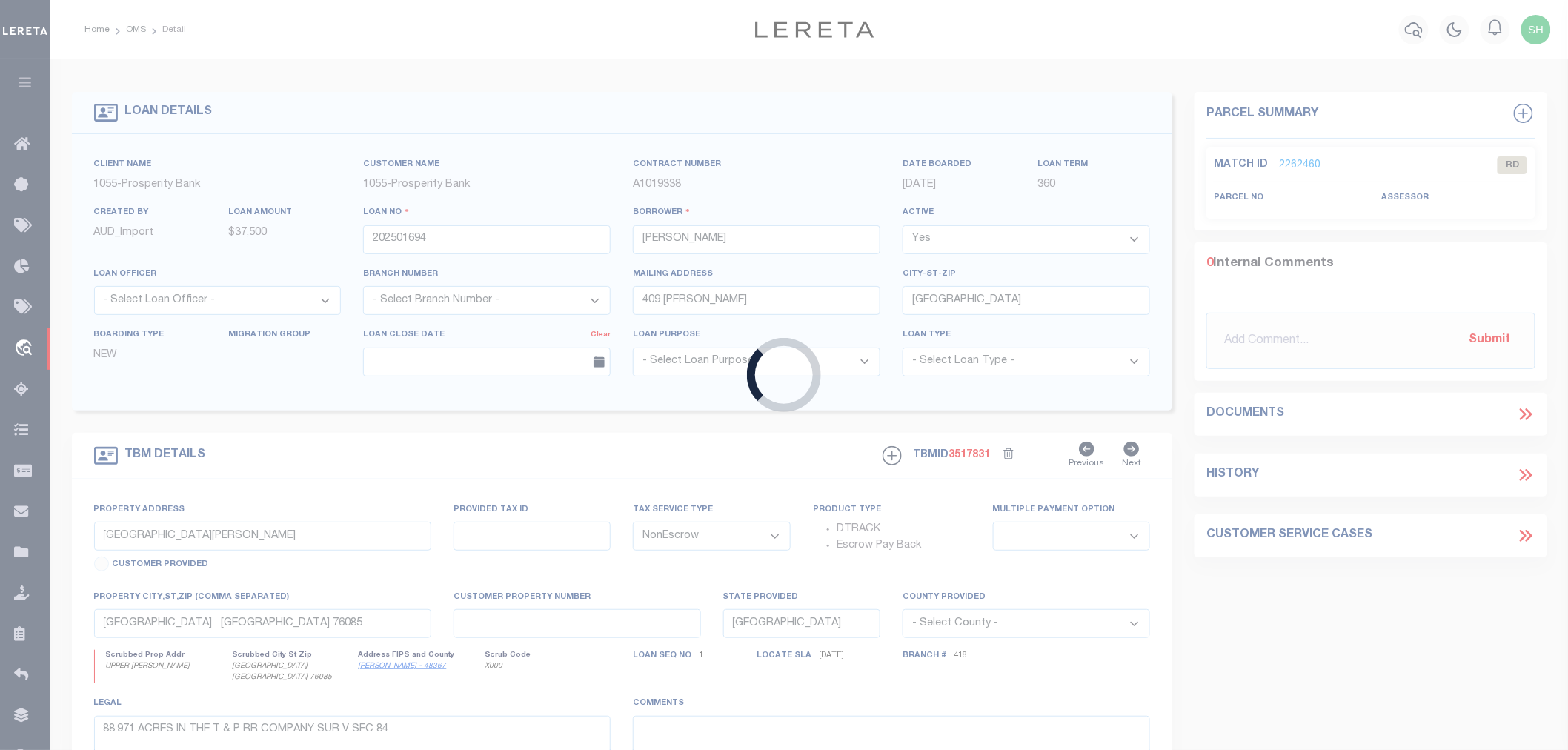
type textarea "3.07 AC+/- LOT 2 MESQUITE ESTATES"
select select "10657"
select select "3819"
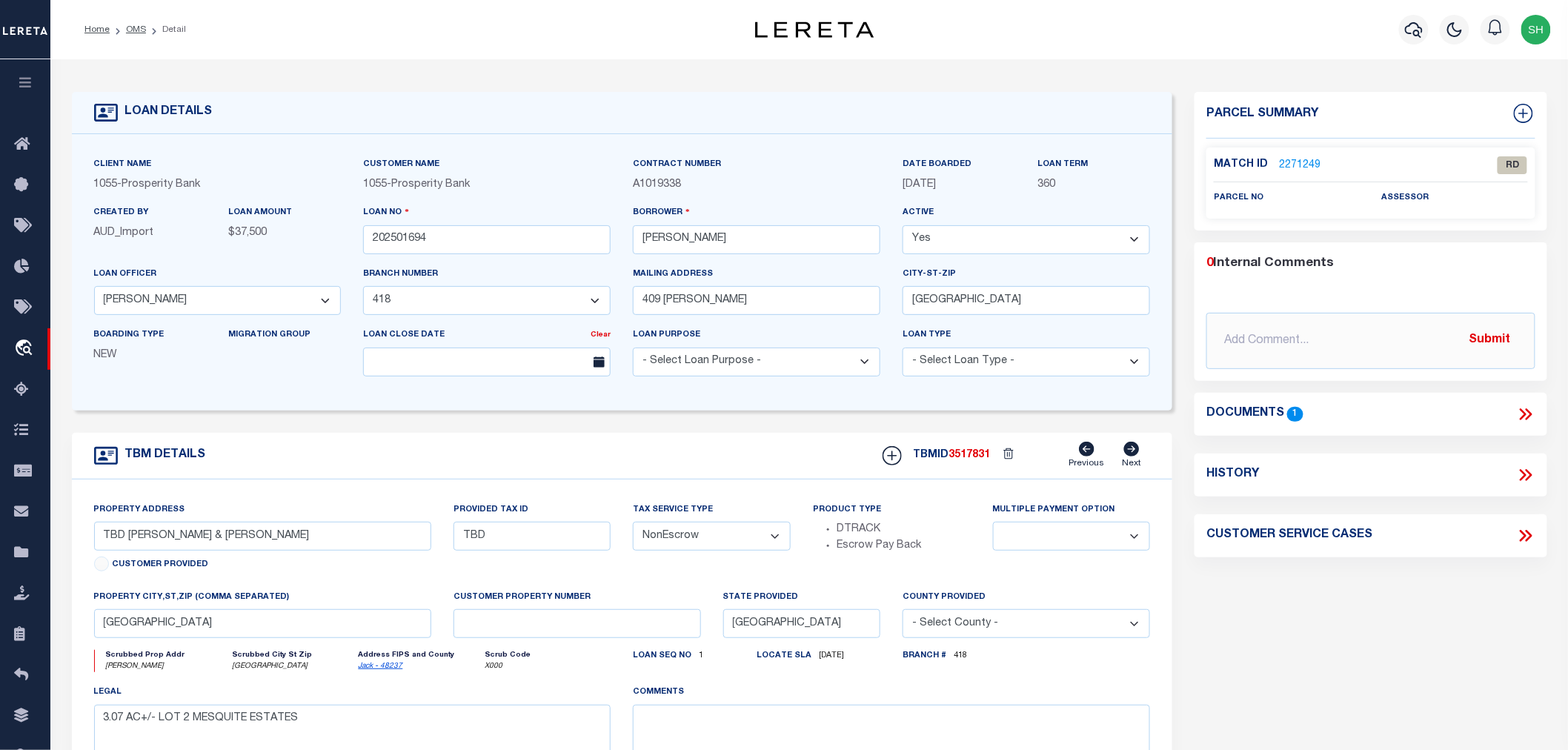
click at [1521, 412] on icon at bounding box center [1526, 414] width 19 height 19
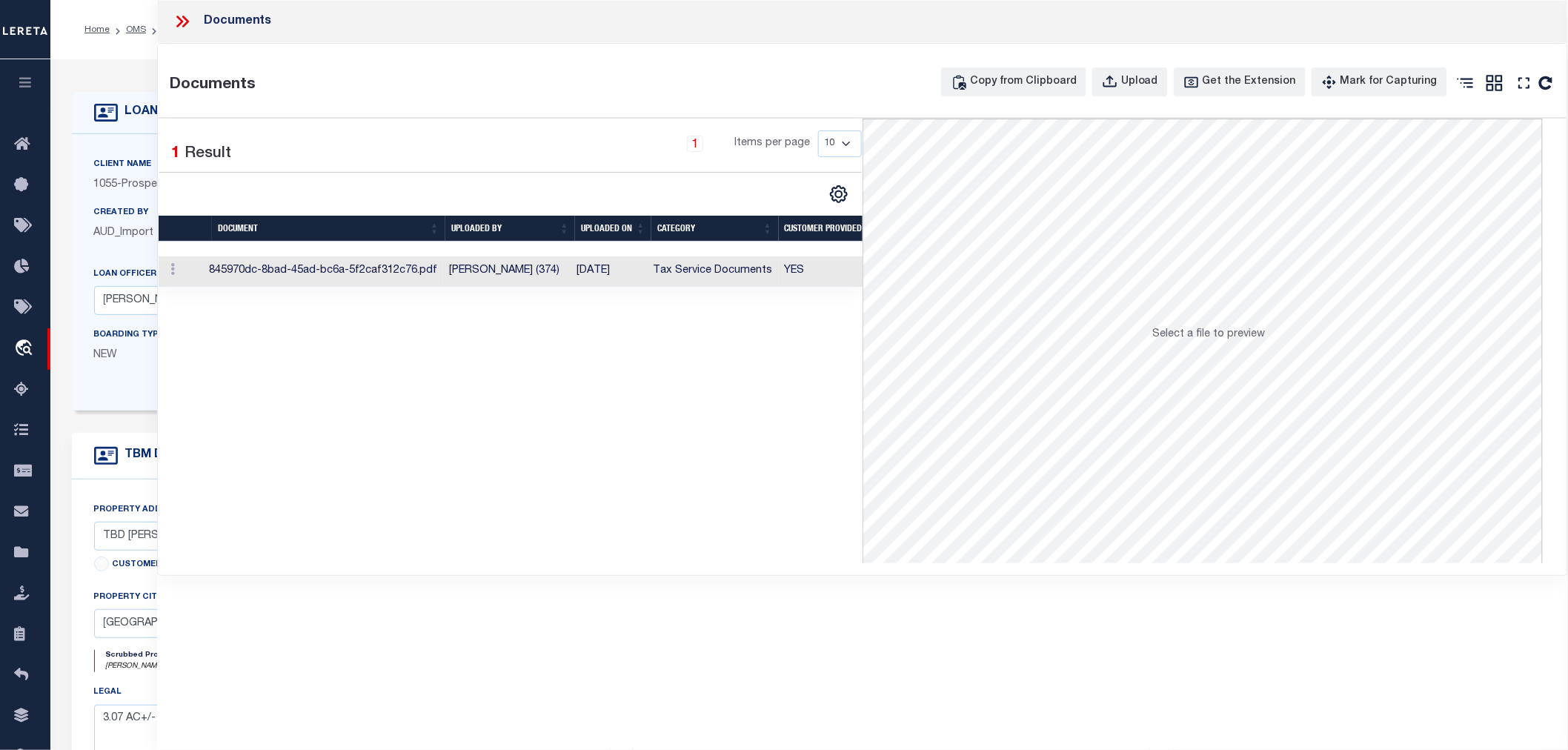
click at [680, 268] on td "Tax Service Documents" at bounding box center [713, 272] width 131 height 30
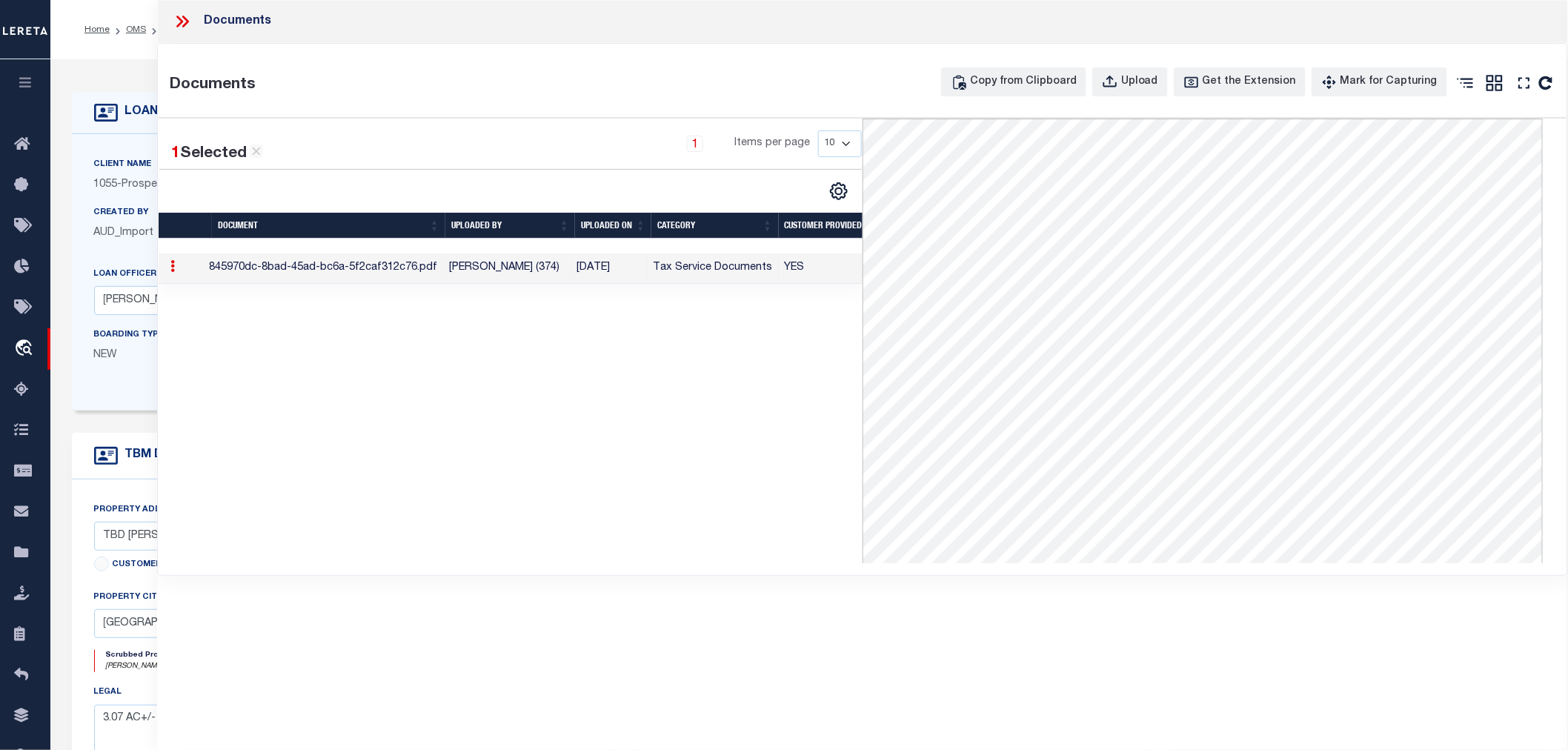
click at [186, 20] on icon at bounding box center [186, 21] width 6 height 12
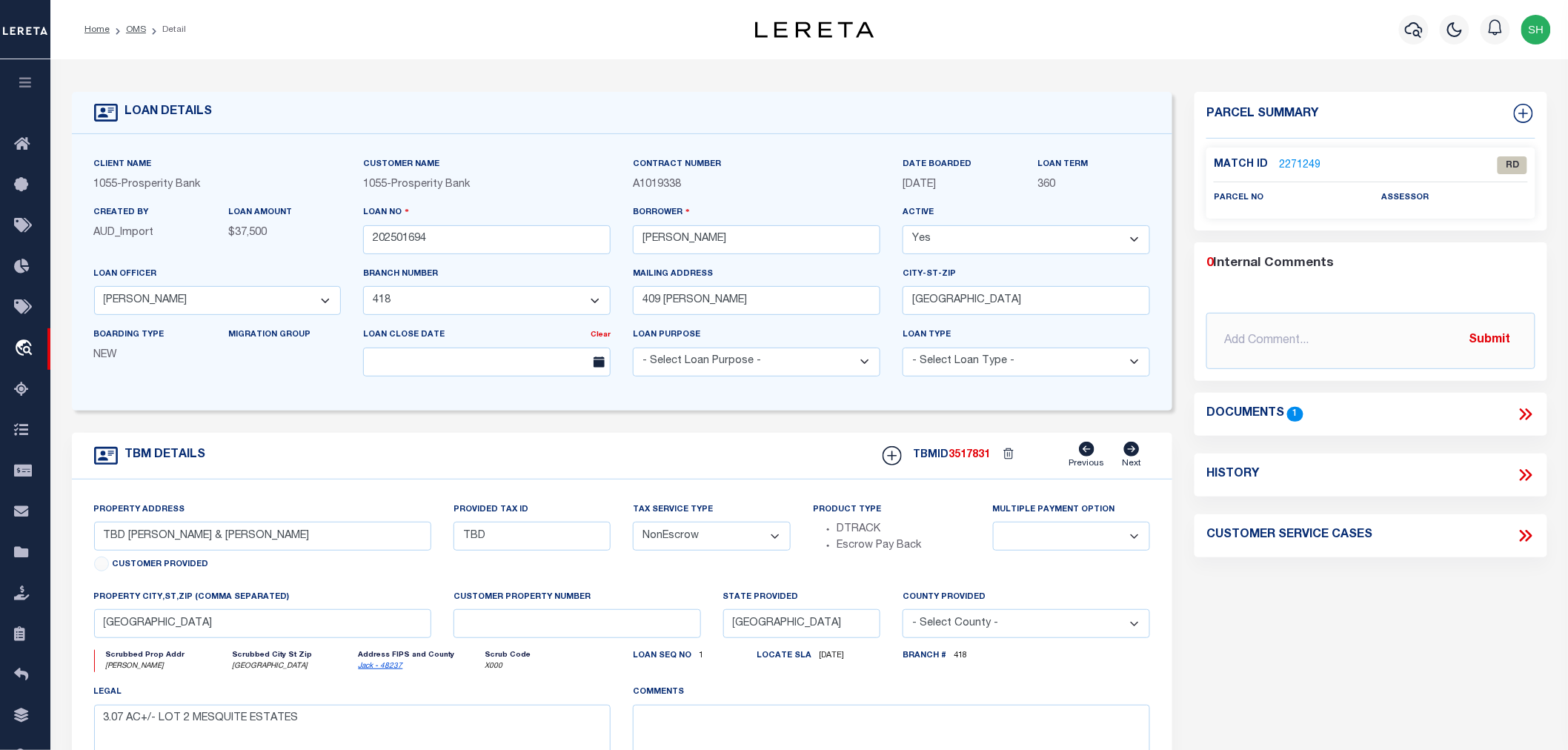
click at [1299, 158] on link "2271249" at bounding box center [1300, 166] width 41 height 16
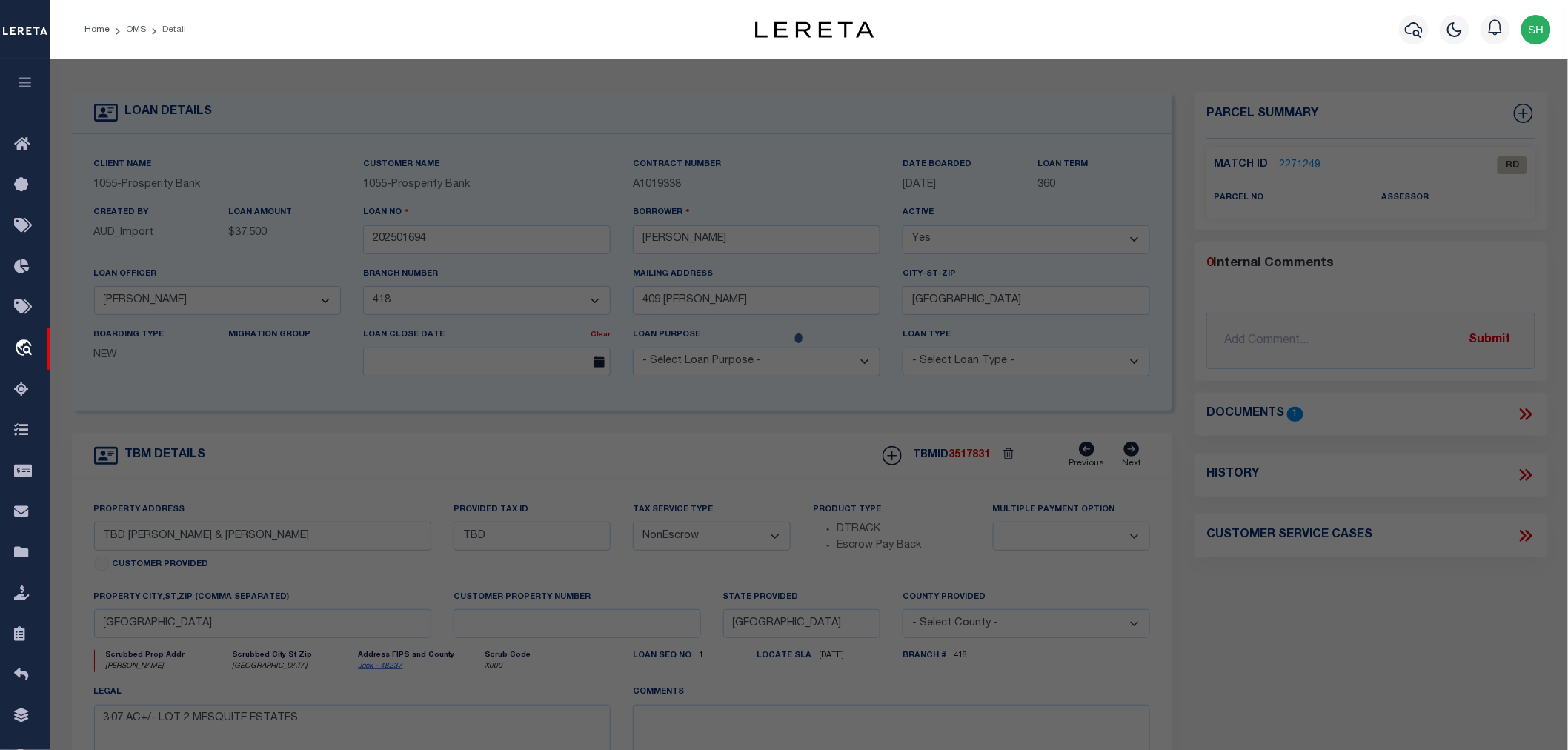
select select "AS"
checkbox input "false"
select select "RD"
checkbox input "false"
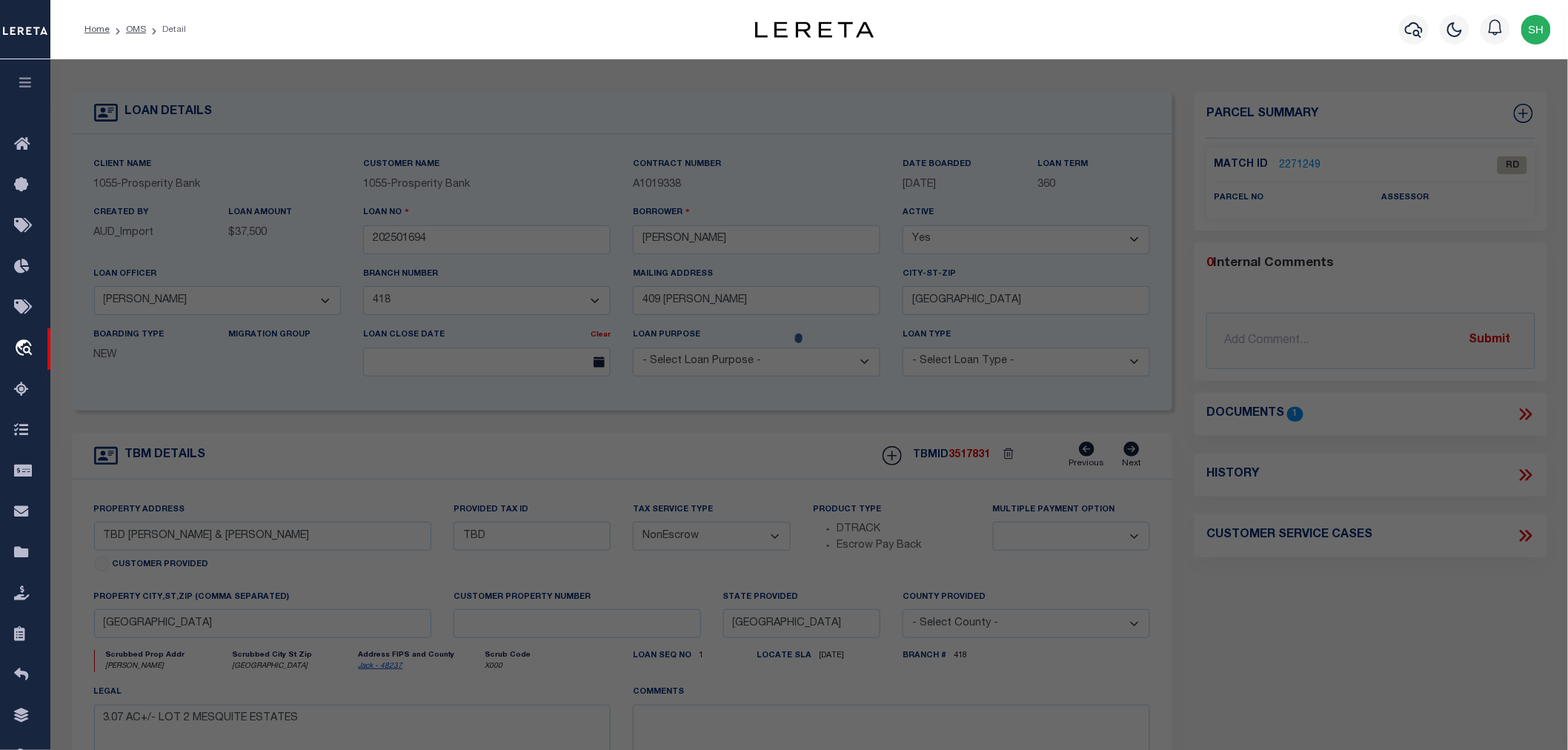
type textarea "Document uploaded that satisfies a legal requirement, changing from [GEOGRAPHIC…"
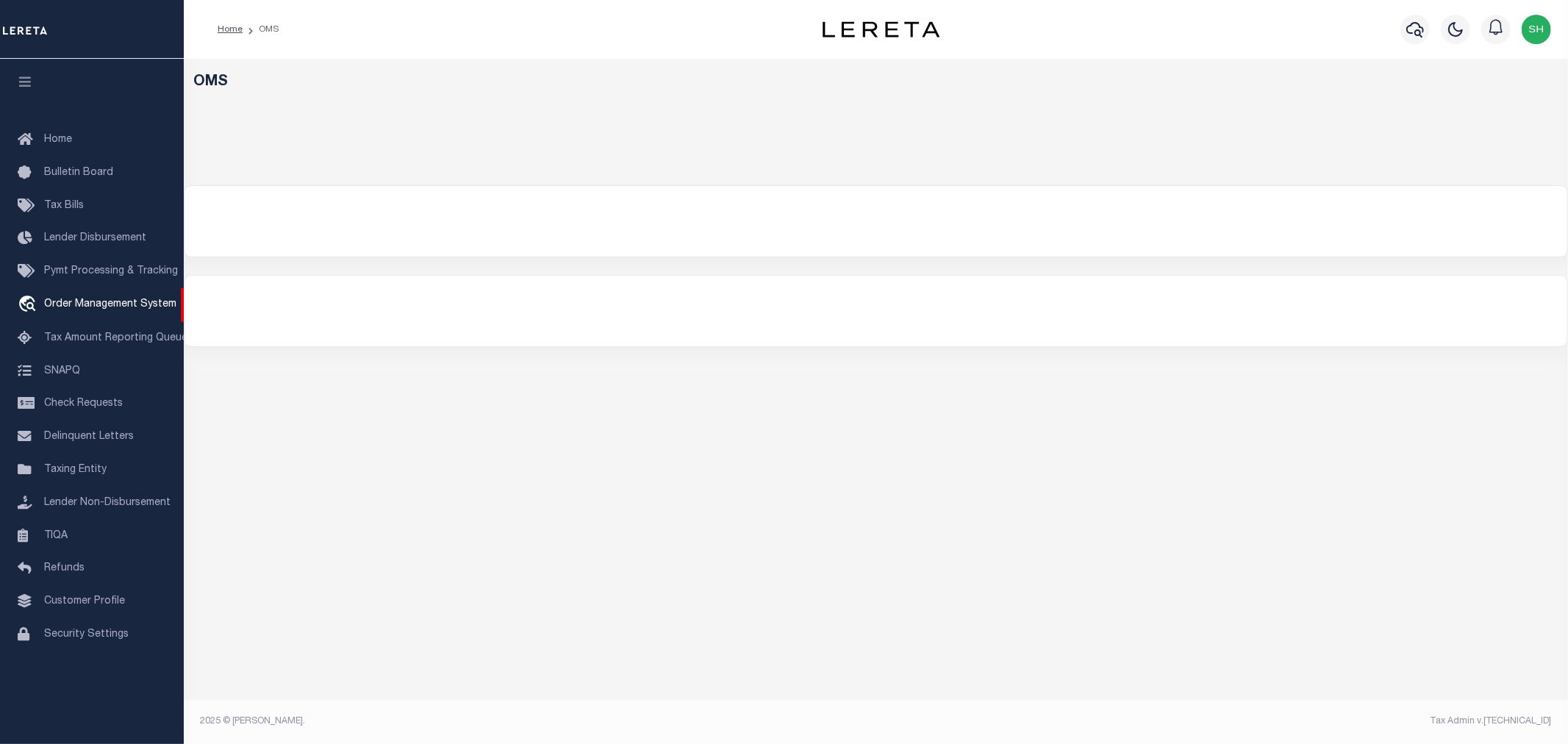
select select "200"
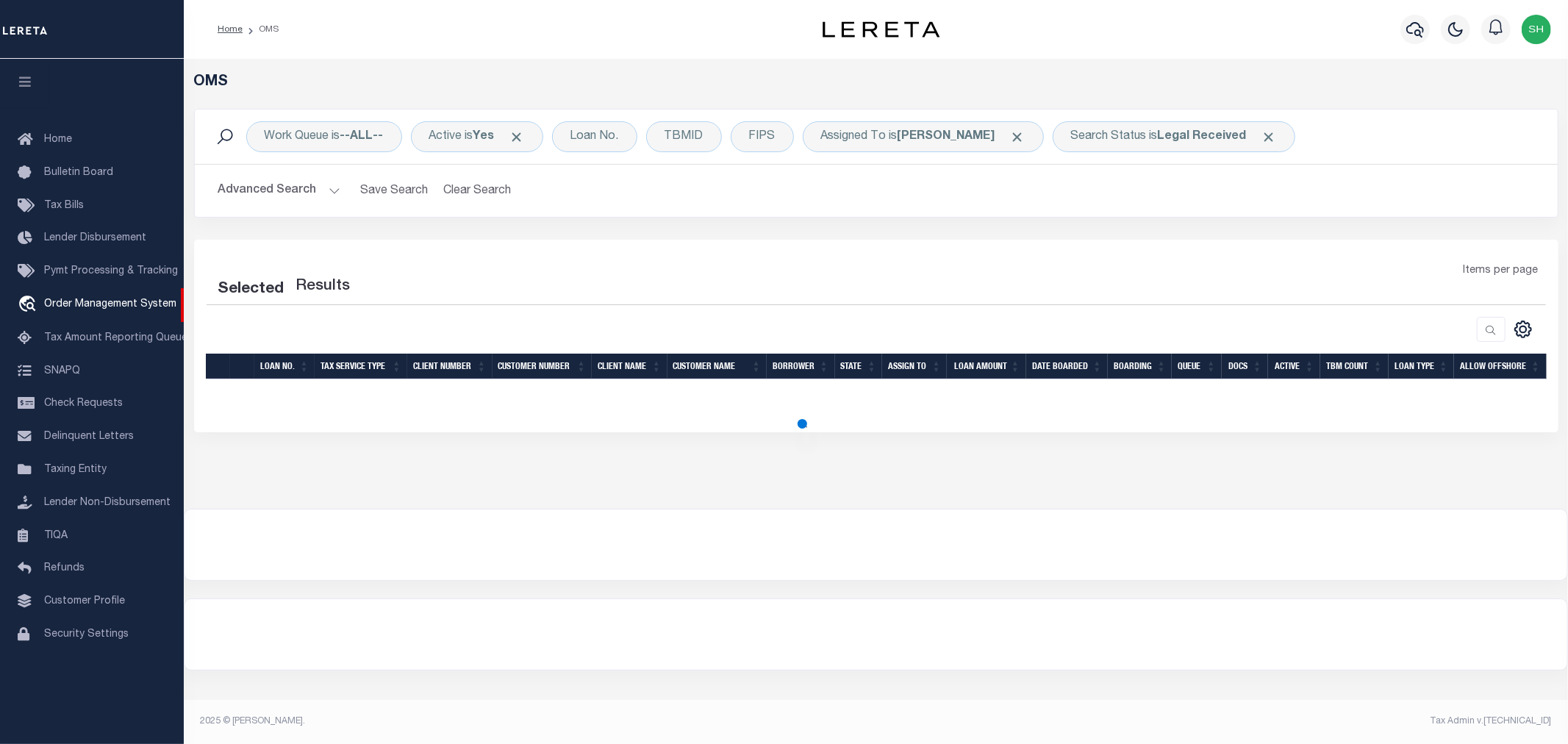
select select "200"
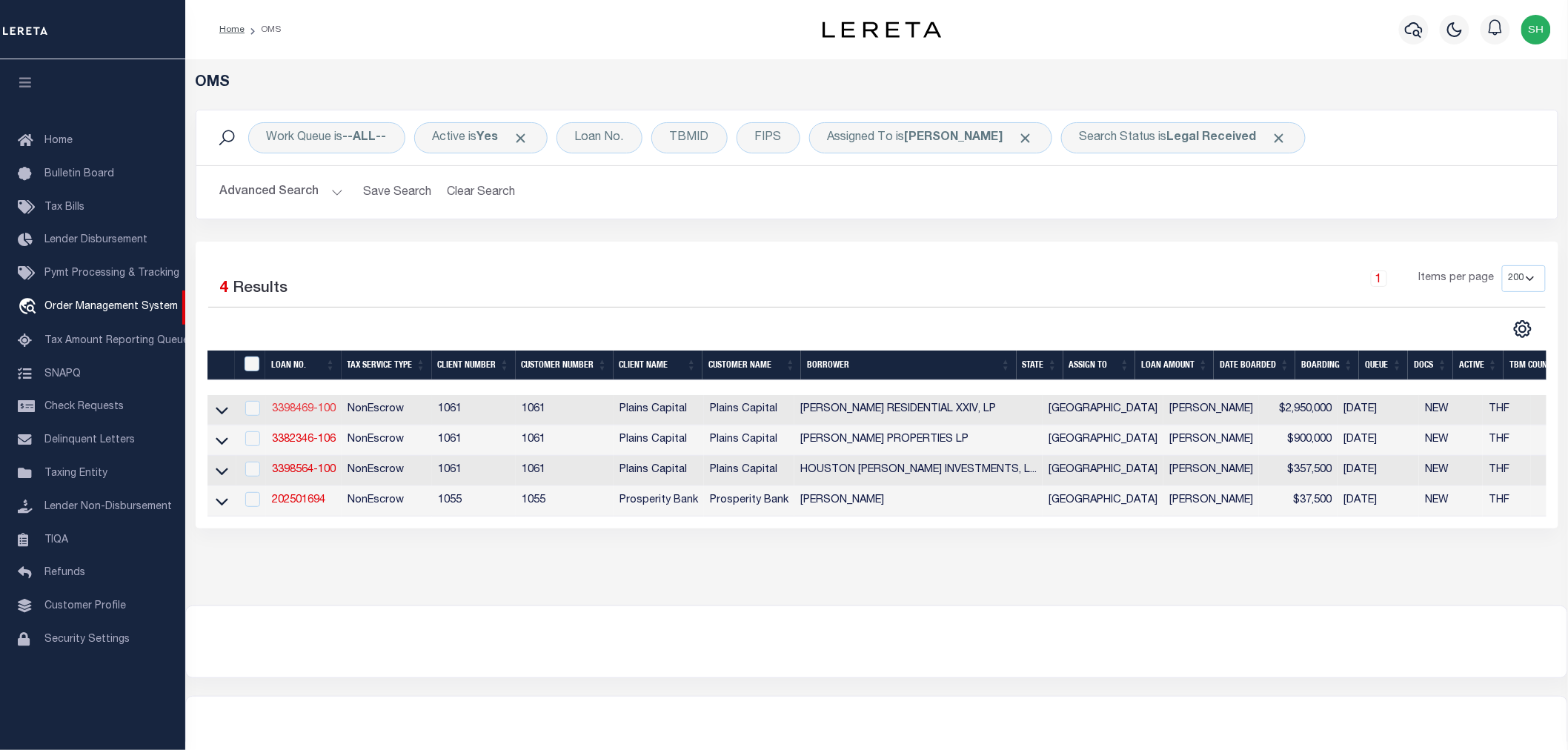
click at [303, 410] on link "3398469-100" at bounding box center [303, 409] width 64 height 10
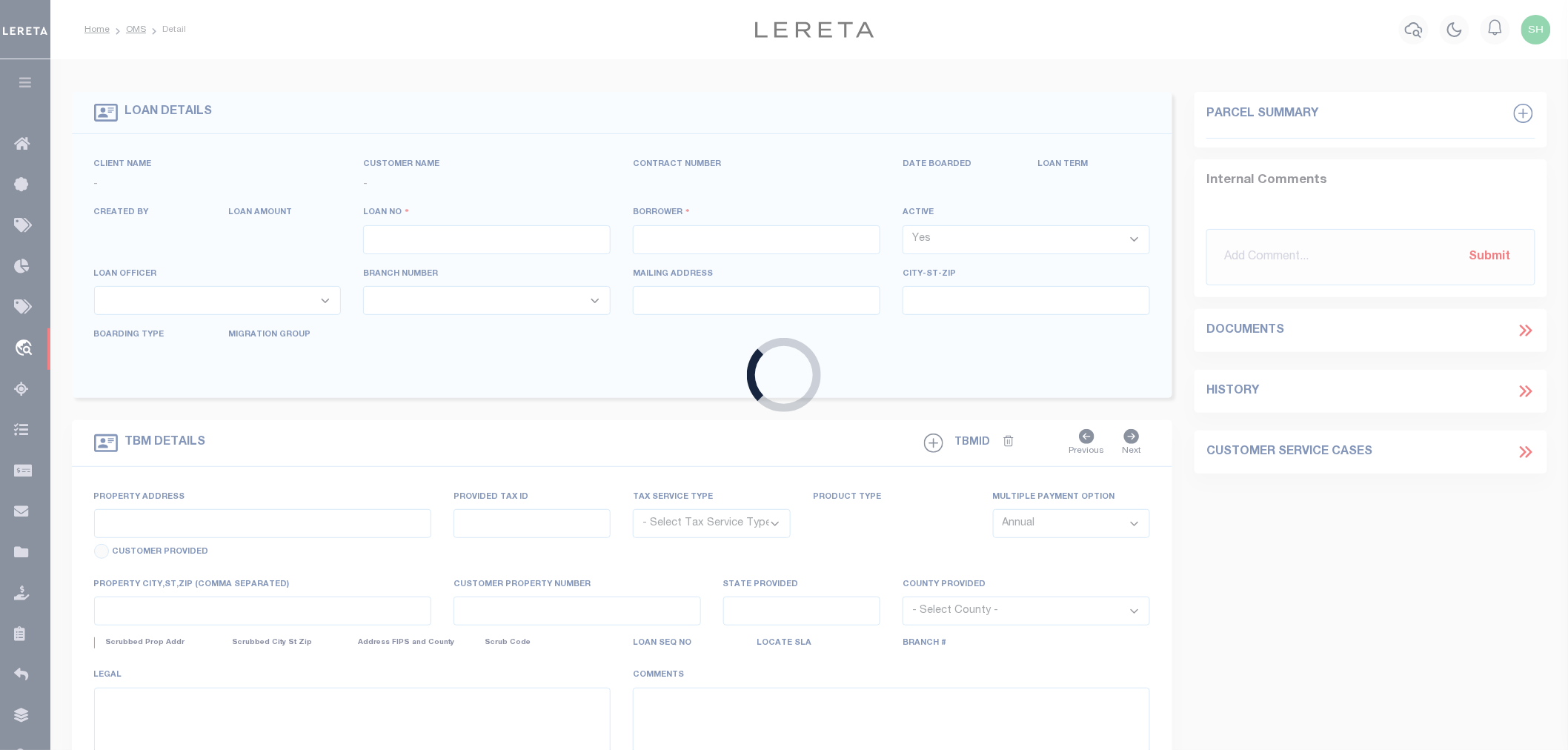
type input "3398469-100"
type input "[PERSON_NAME] RESIDENTIAL XXIV, LP"
select select
type input "[STREET_ADDRESS]"
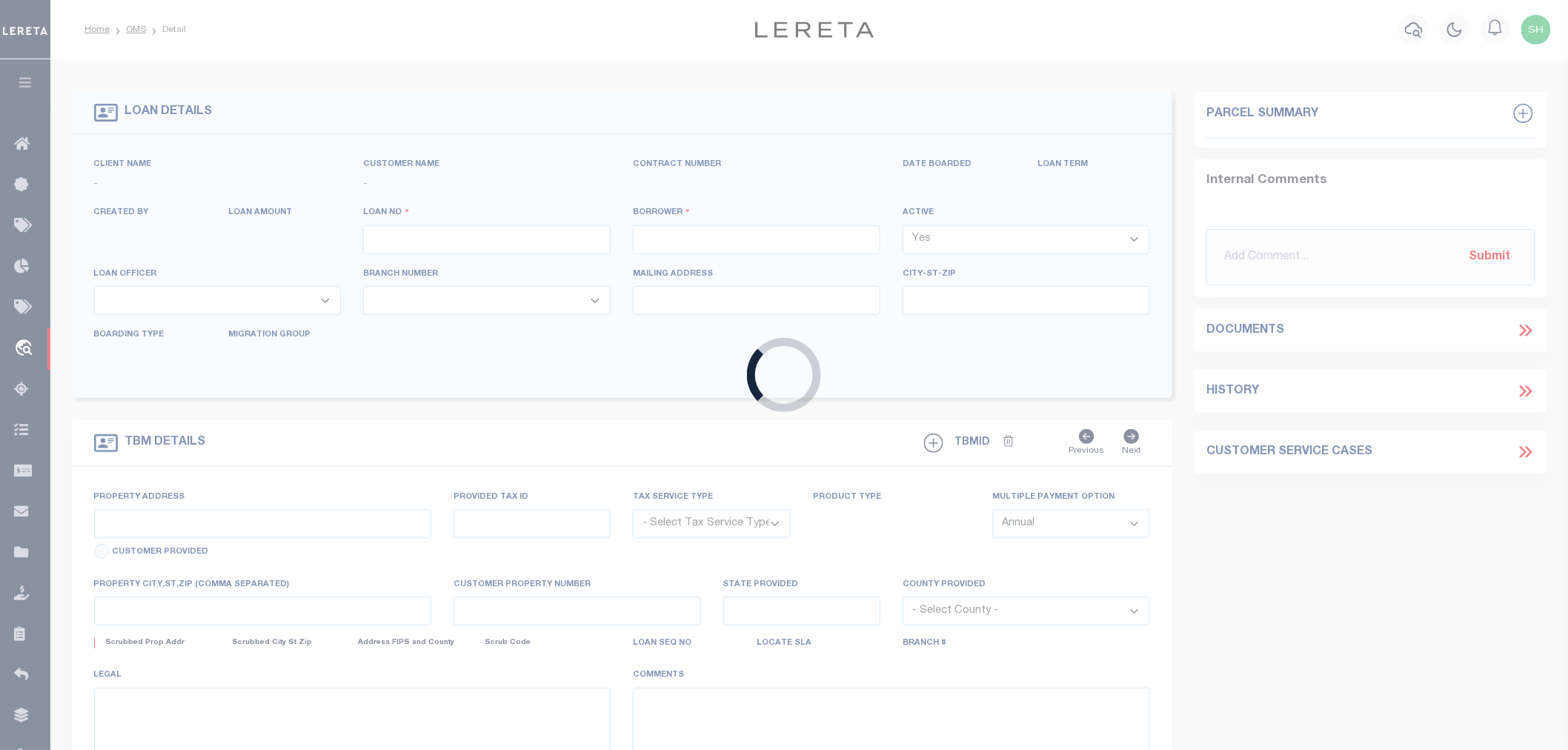
type input "[GEOGRAPHIC_DATA]"
select select
select select "NonEscrow"
type input "N GATEWAY BLVD & [PERSON_NAME]"
select select
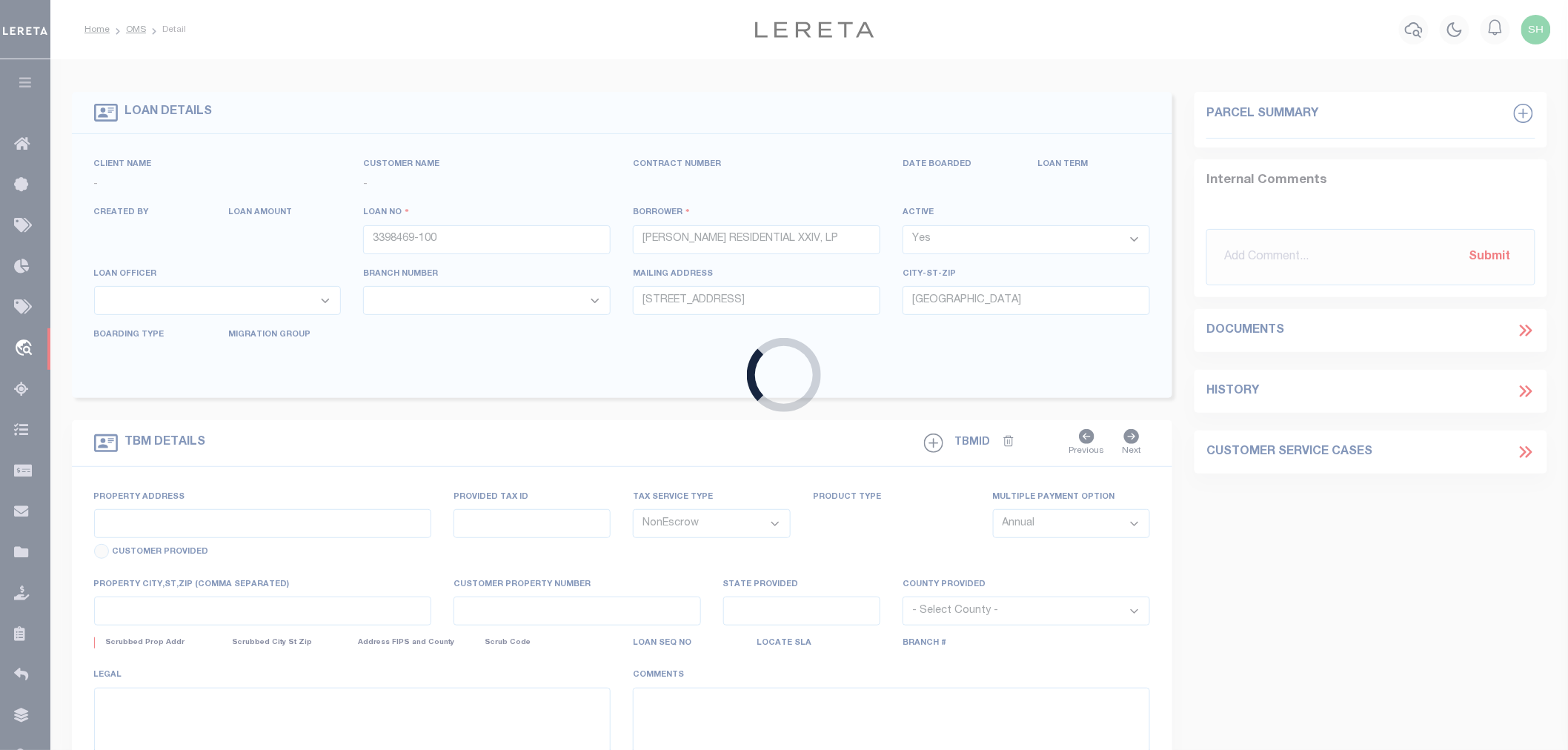
type input "[PERSON_NAME] TX 75126"
type input "[GEOGRAPHIC_DATA]"
select select
type textarea "TRACT IN [PERSON_NAME] SURV ABS 450, KAUF MAN CO TX"
select select "167129"
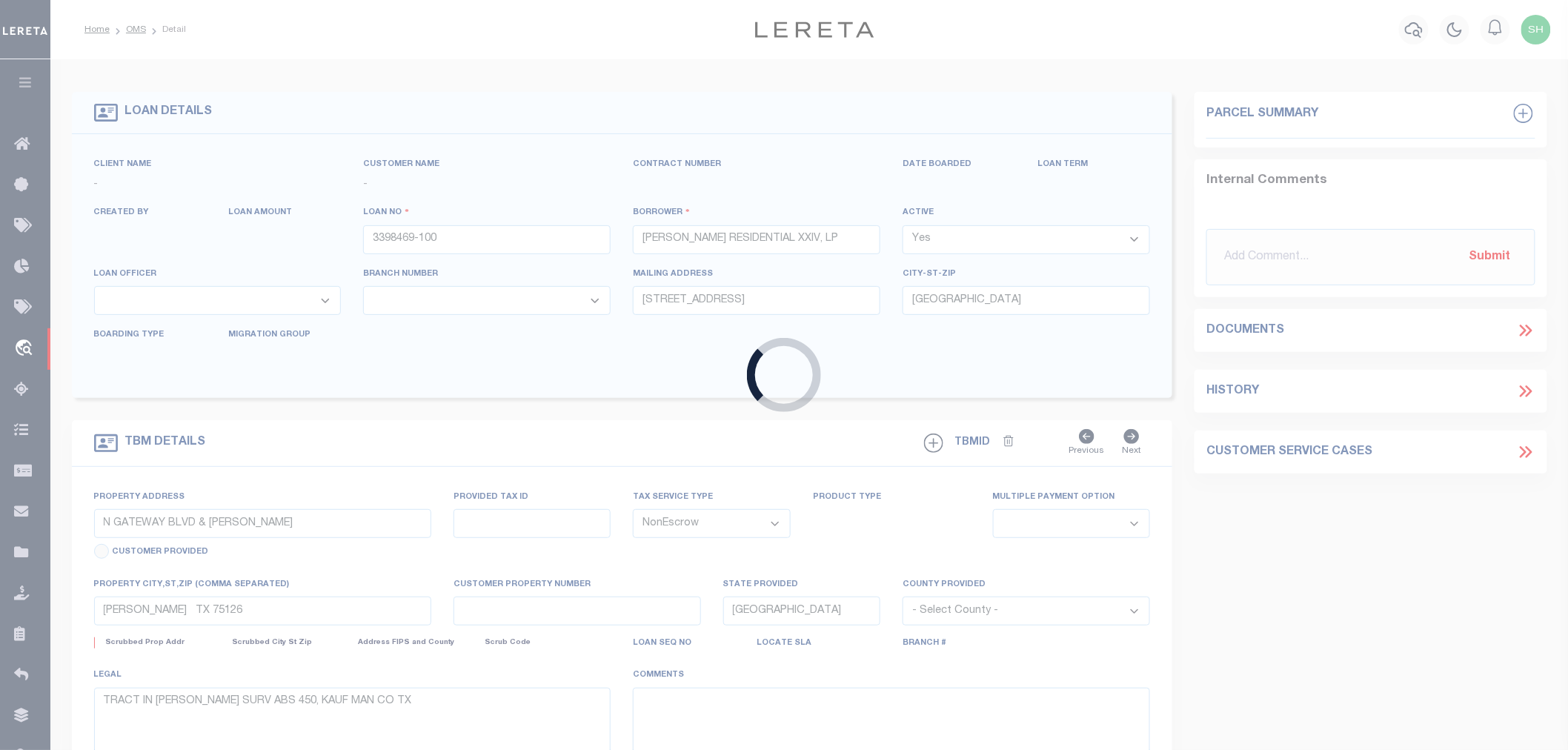
select select "1444"
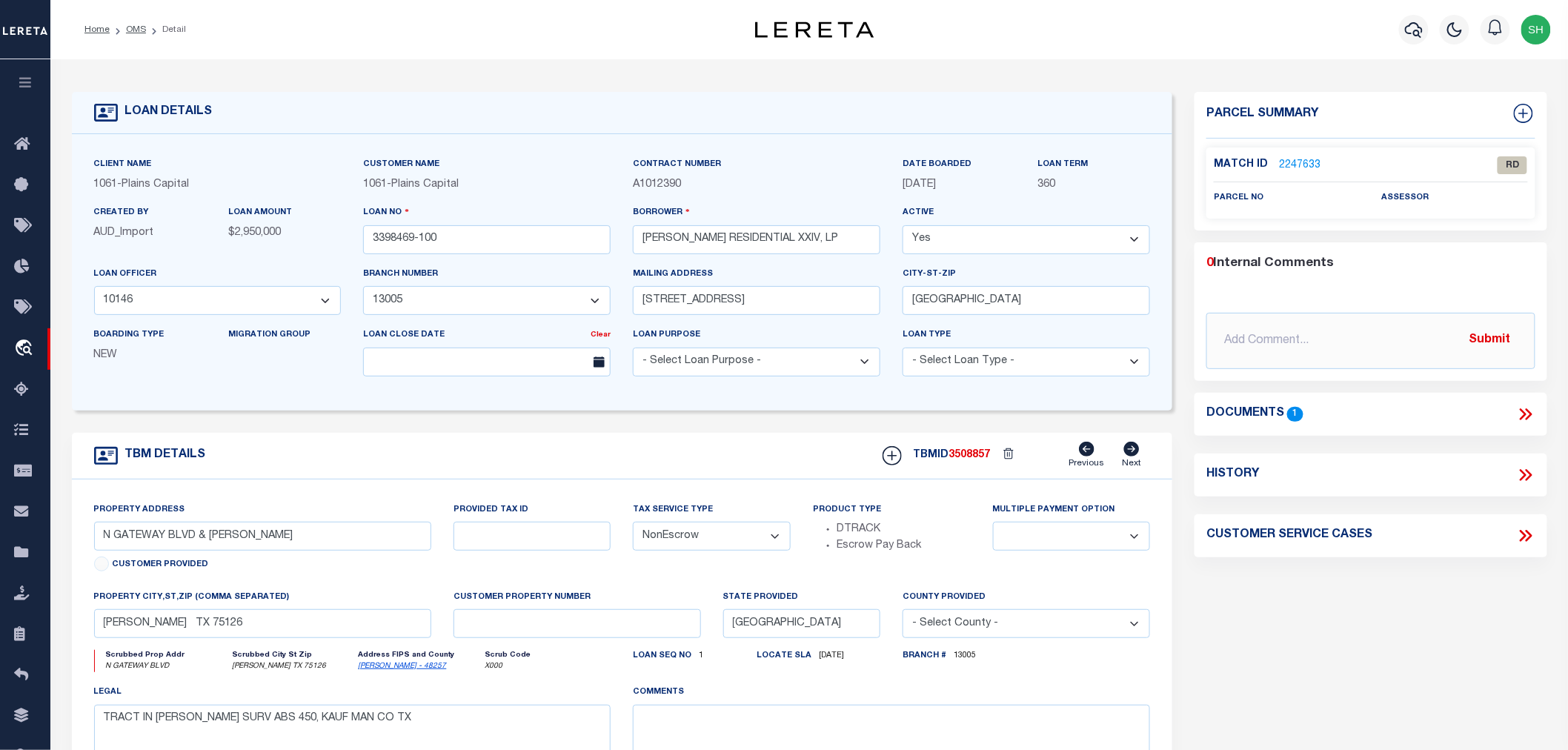
click at [1296, 158] on link "2247633" at bounding box center [1300, 166] width 41 height 16
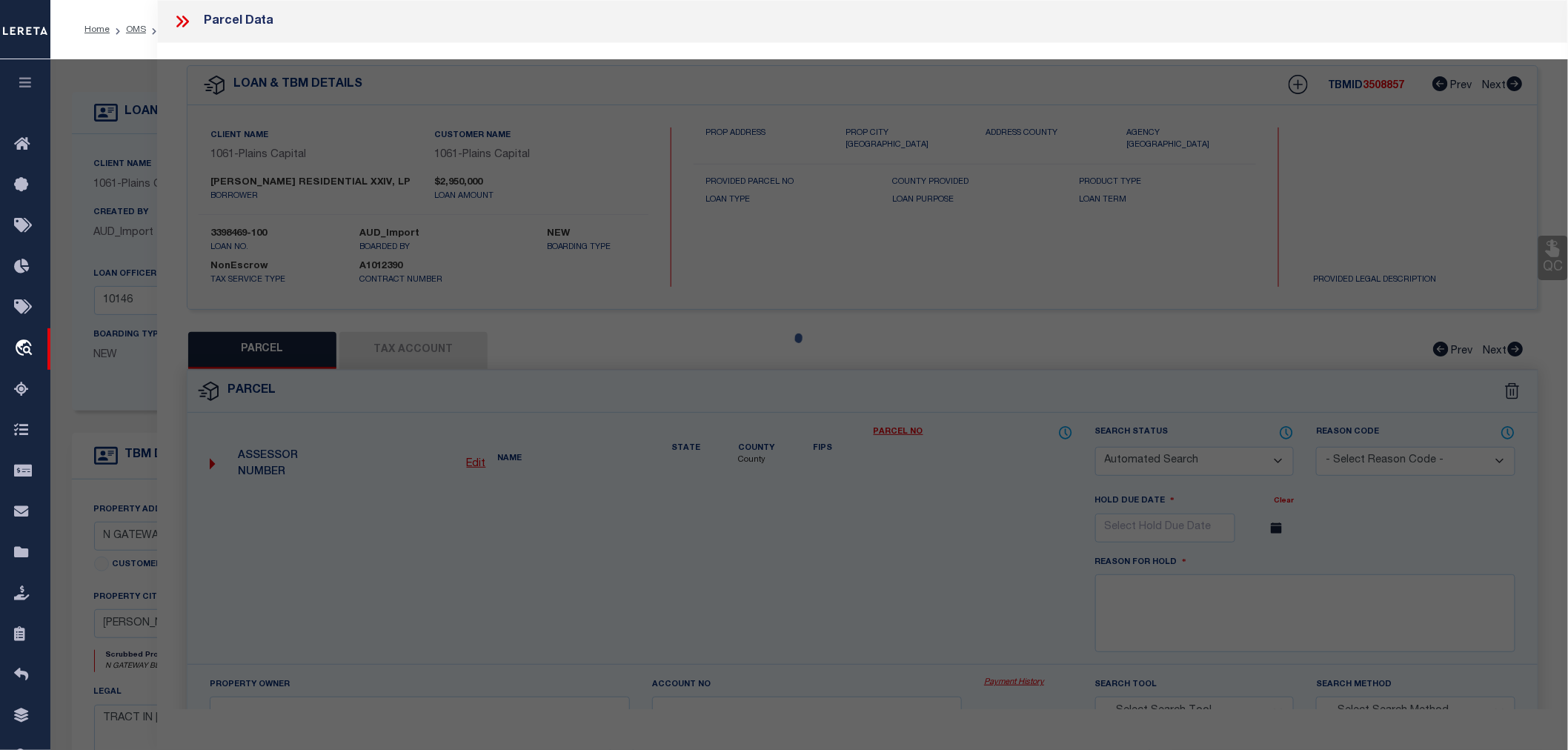
checkbox input "false"
select select "RD"
checkbox input "false"
type textarea "Document uploaded that satisfies a legal requirement, changing from [GEOGRAPHIC…"
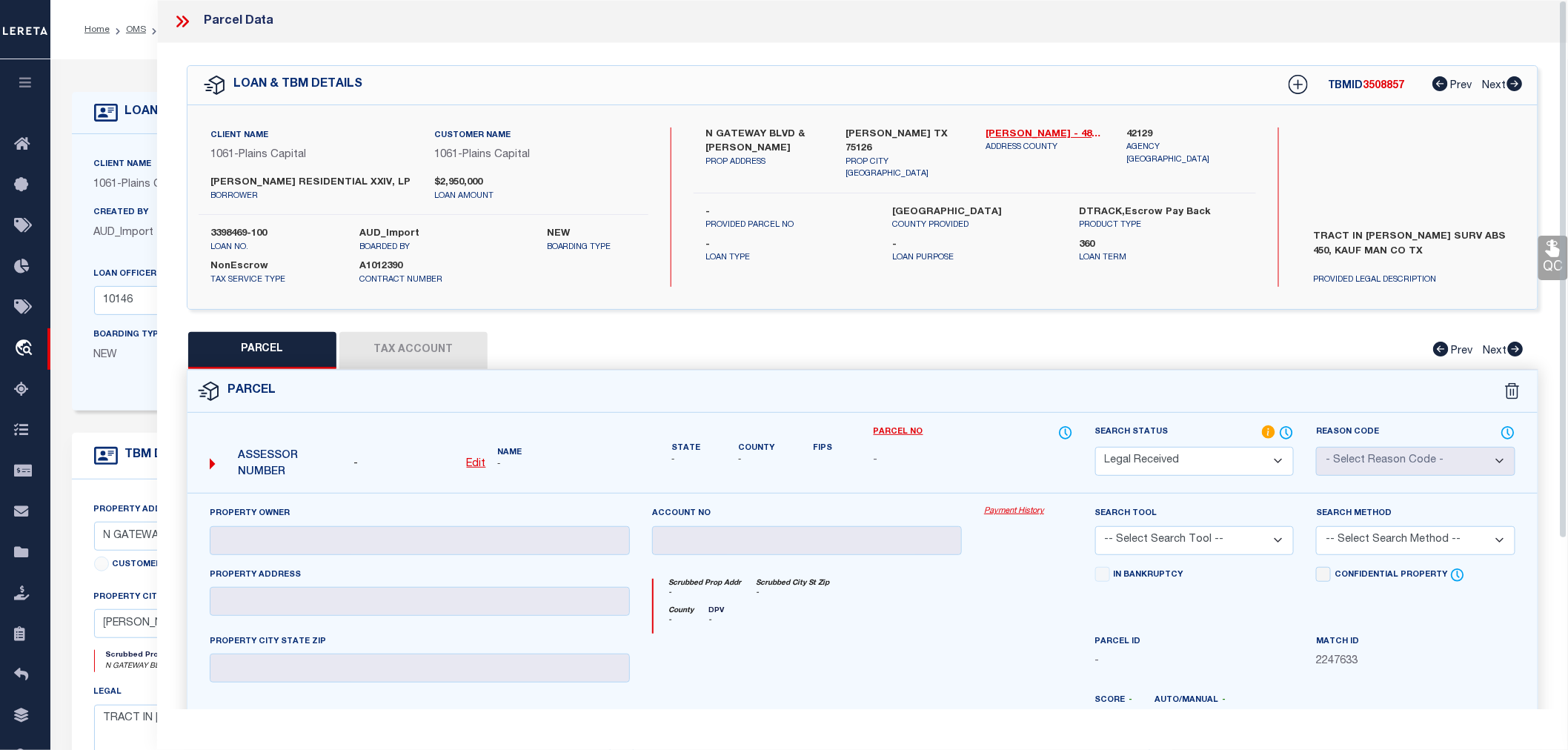
click at [183, 22] on icon at bounding box center [182, 21] width 19 height 19
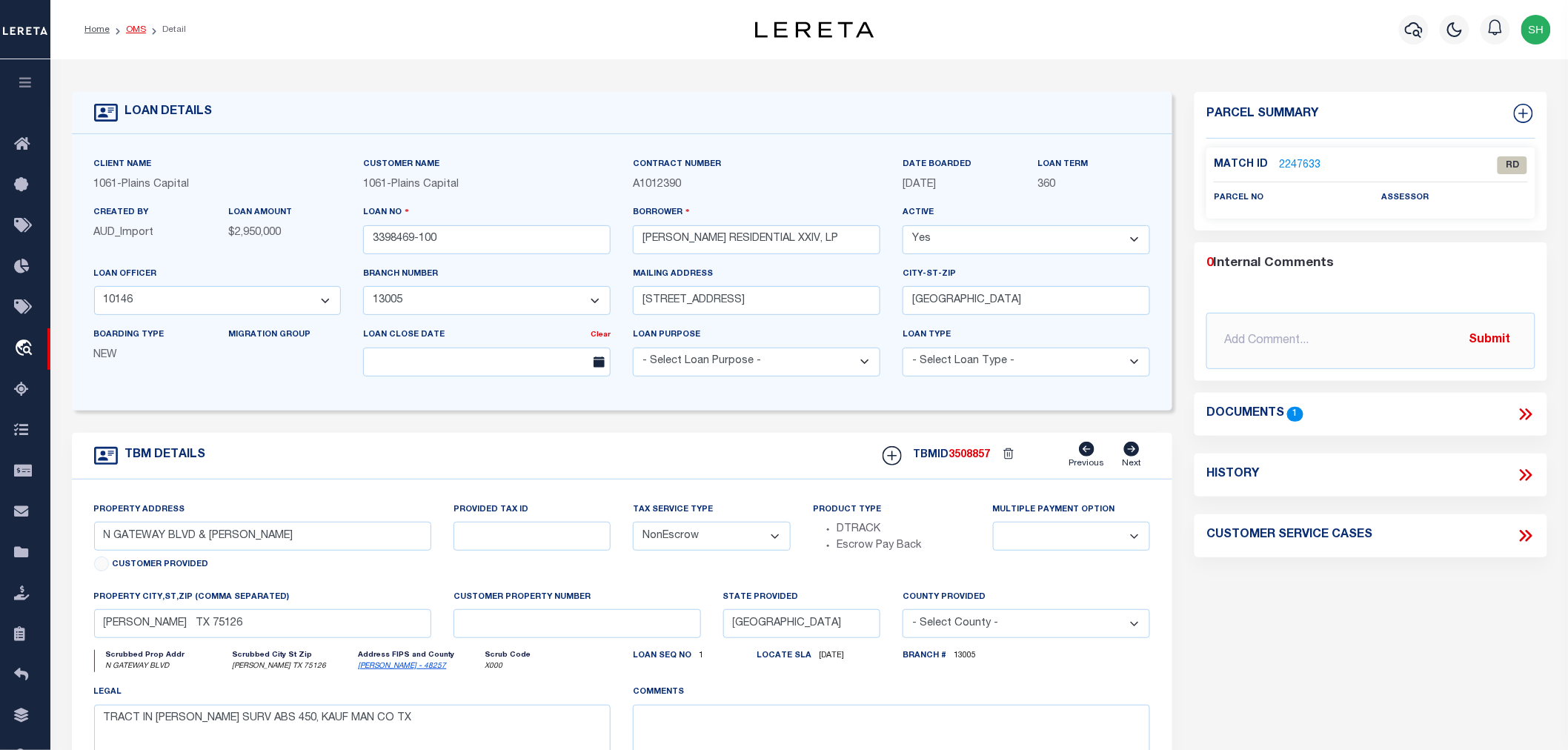
click at [137, 28] on link "OMS" at bounding box center [136, 29] width 20 height 9
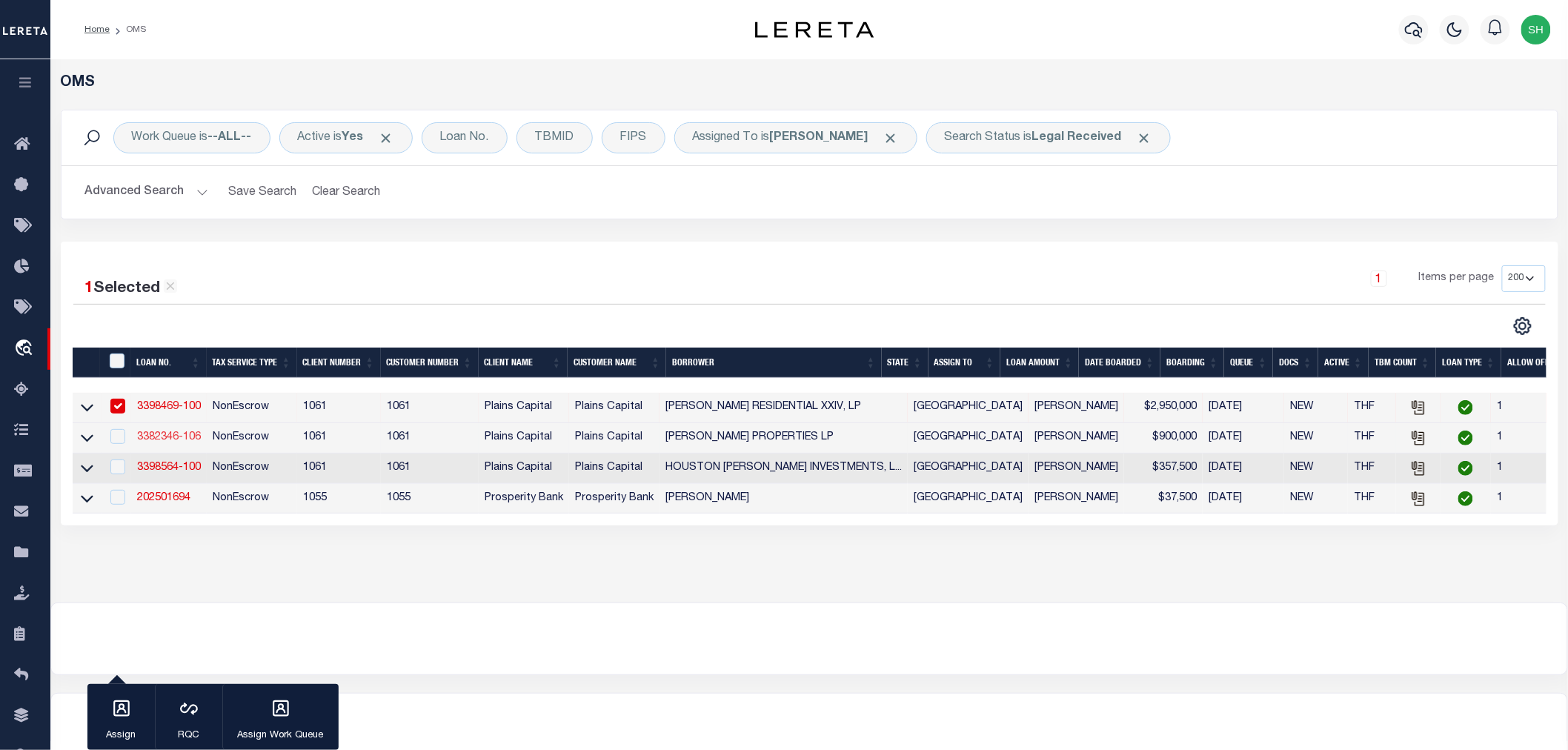
click at [187, 434] on link "3382346-106" at bounding box center [169, 437] width 64 height 10
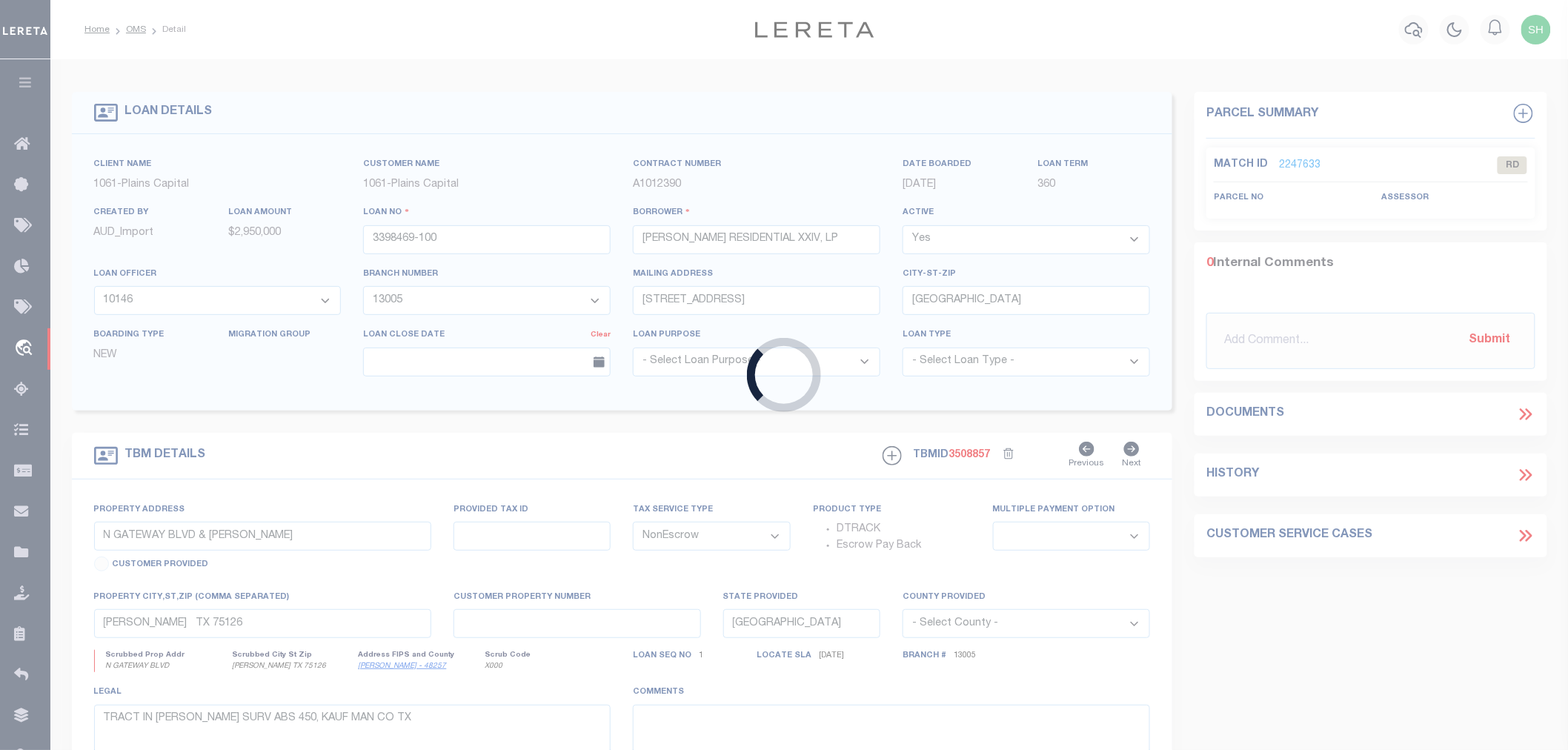
type input "3382346-106"
type input "[PERSON_NAME] PROPERTIES LP"
select select "167124"
select select "1451"
type input "2310 W INTERSTATE 20 SUITE 202"
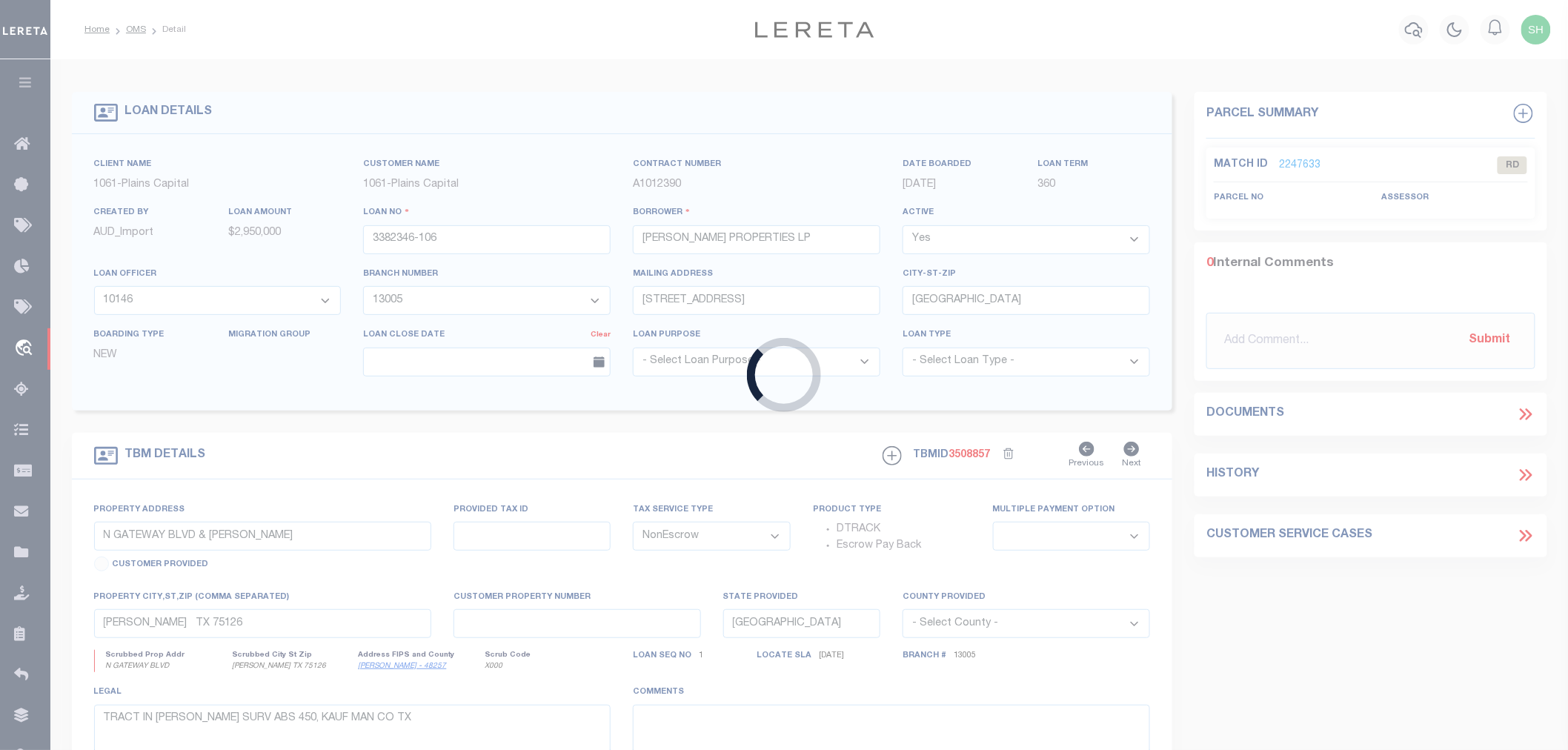
type input "ARLINGTON TX 76017"
select select
type input "UPPER DENTON RD & OLD SPRINGTOWN RD"
select select
type input "WEATHERFORD TX 76085"
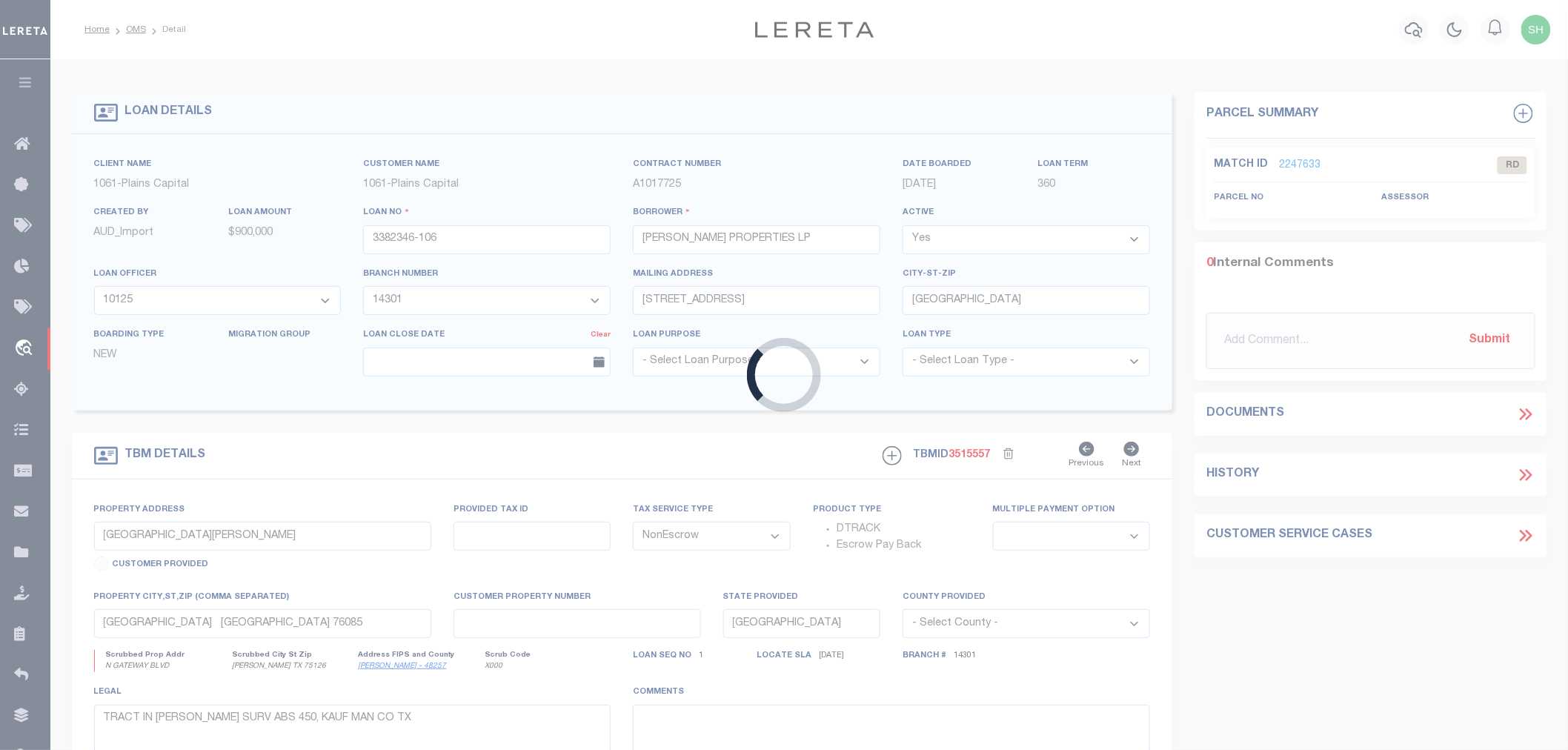
select select
type textarea "88.971 ACRES IN THE T & P RR COMPANY SUR V SEC 84"
select select "167124"
select select "1451"
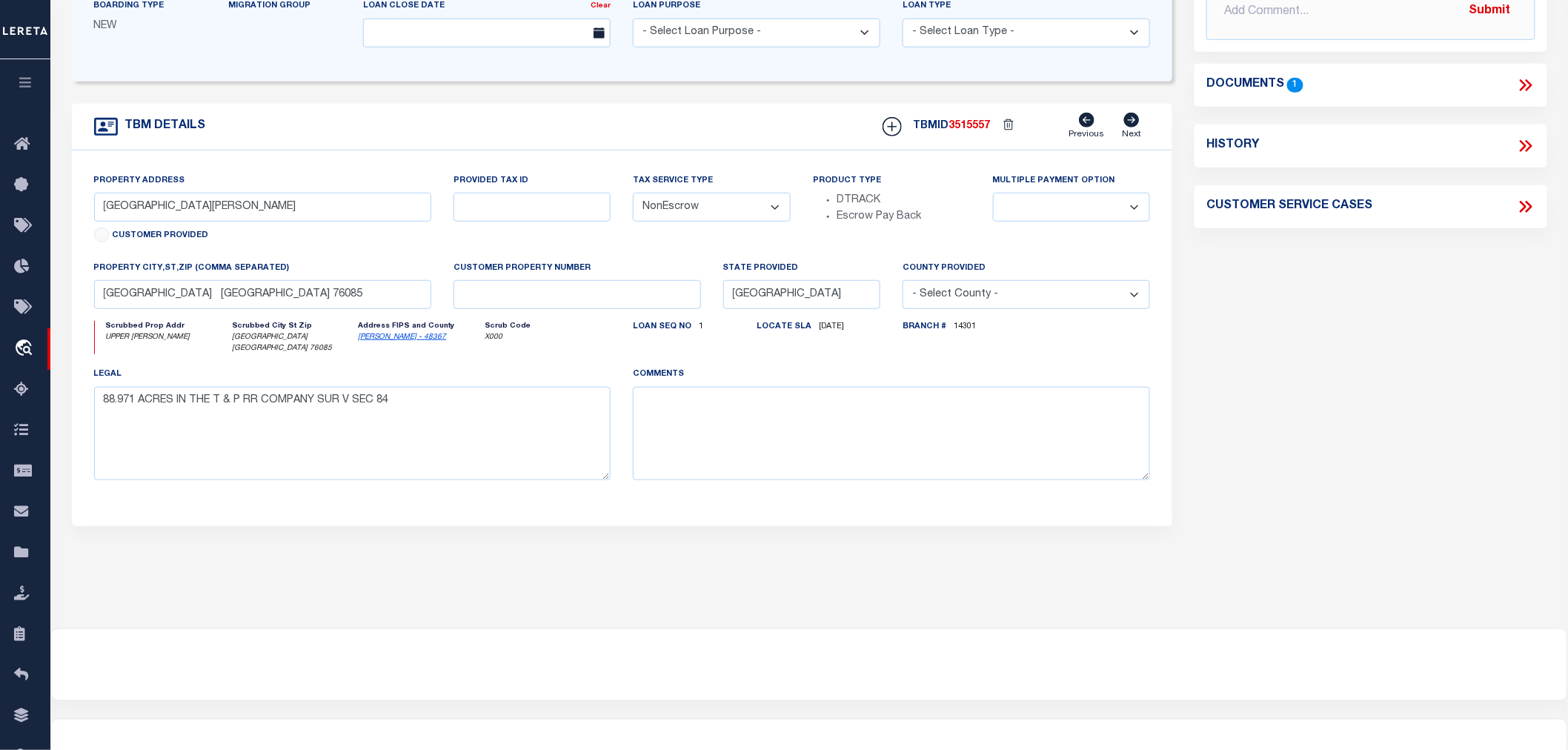
scroll to position [83, 0]
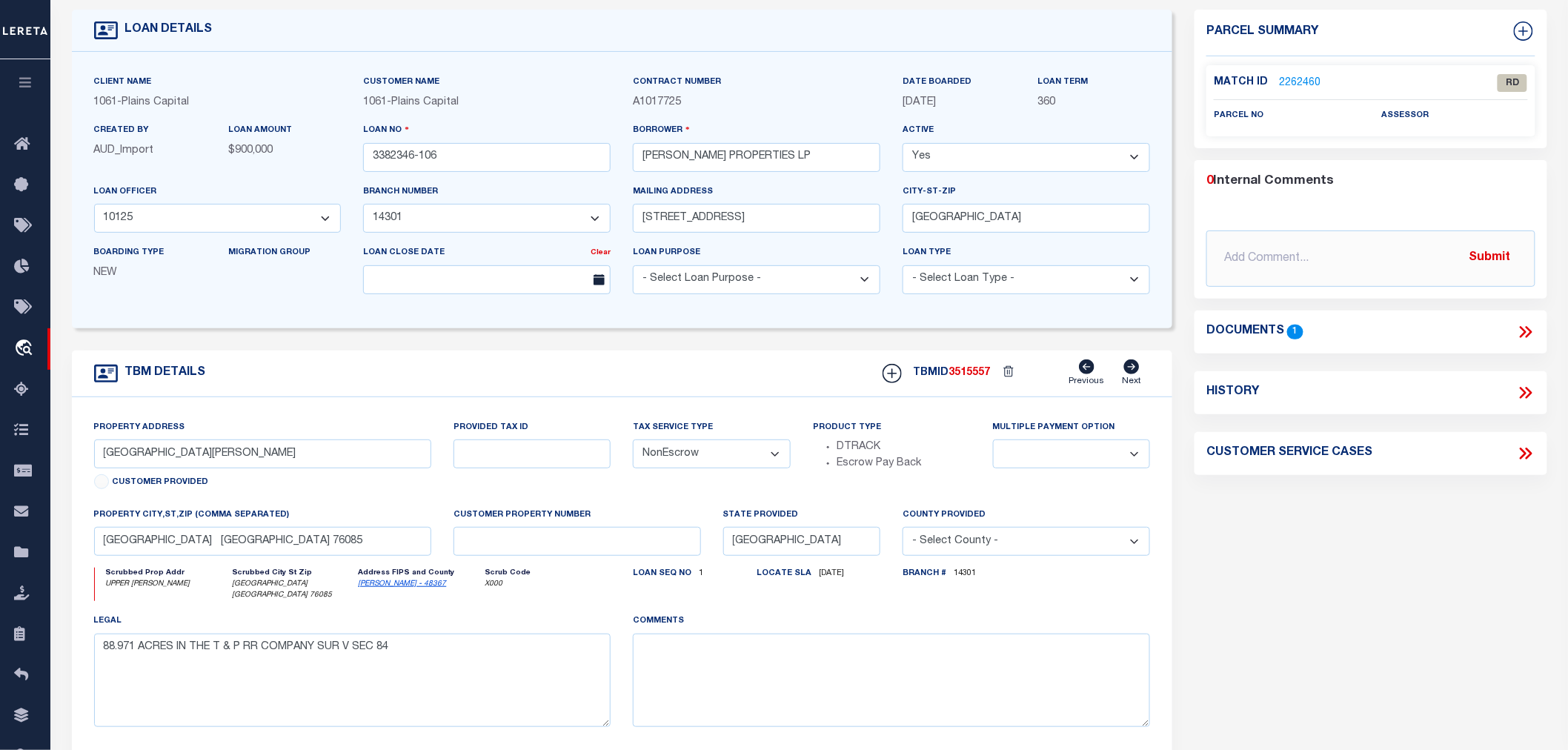
click at [1294, 80] on link "2262460" at bounding box center [1300, 83] width 41 height 16
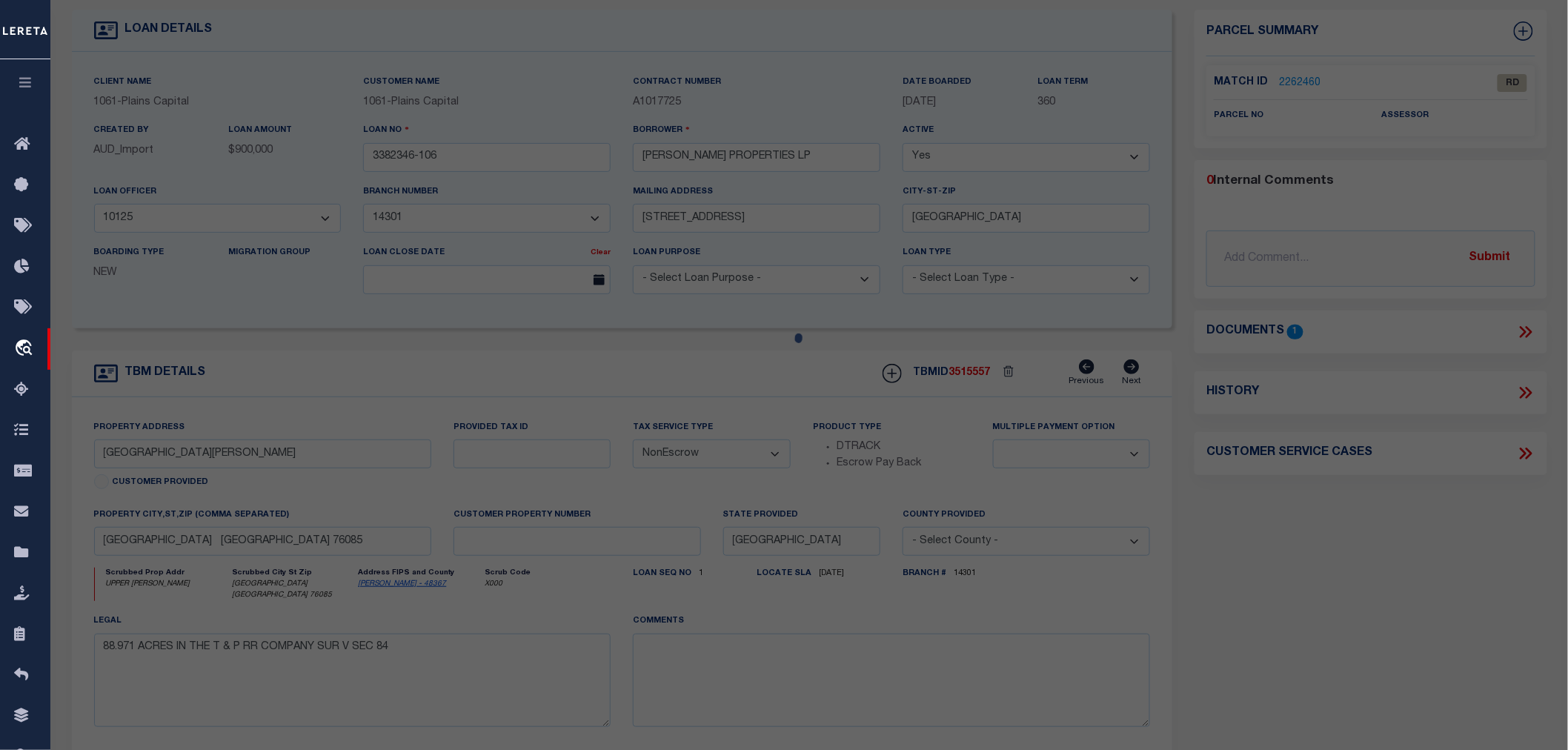
select select "AS"
checkbox input "false"
select select "RD"
checkbox input "false"
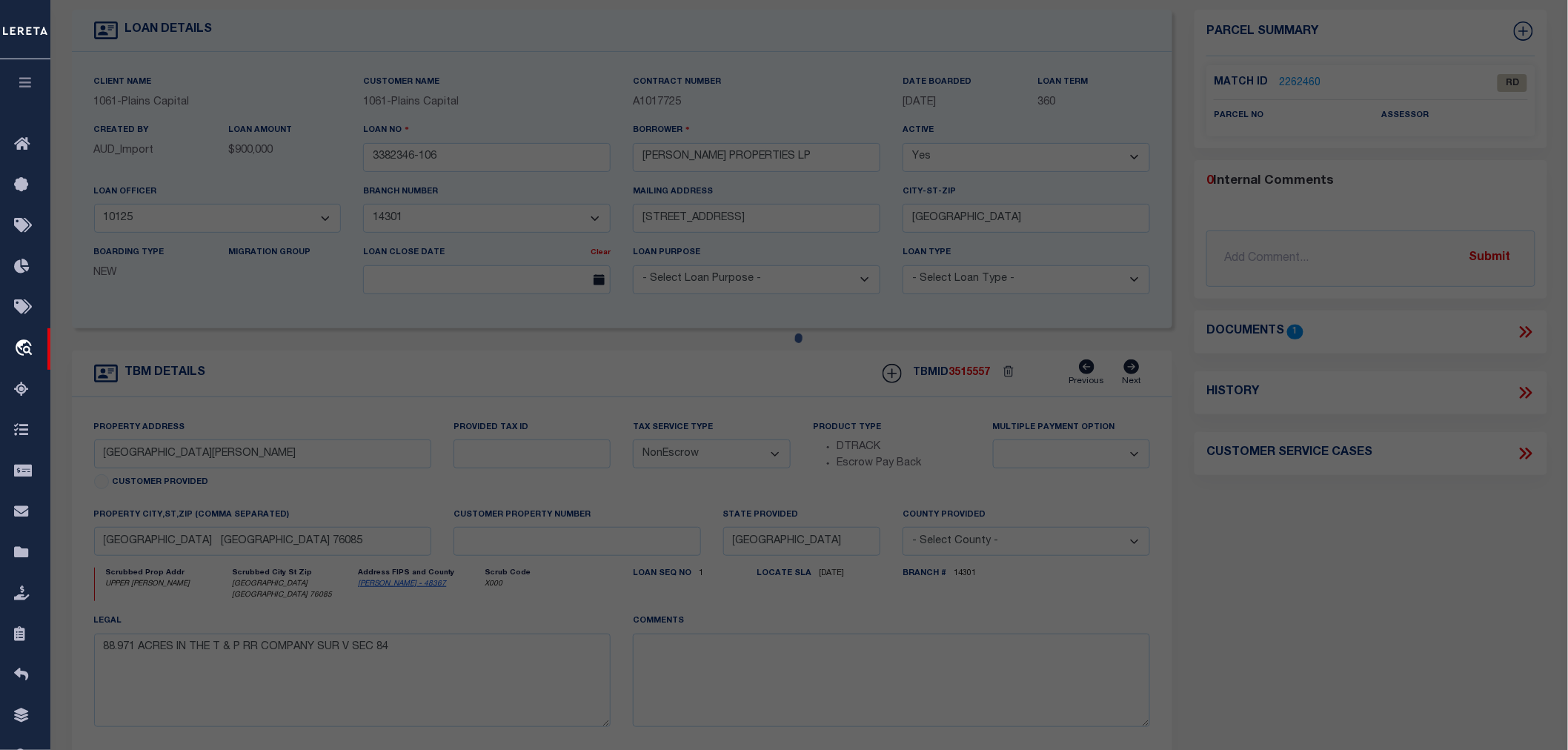
type textarea "Document uploaded that satisfies a legal requirement, changing from [GEOGRAPHIC…"
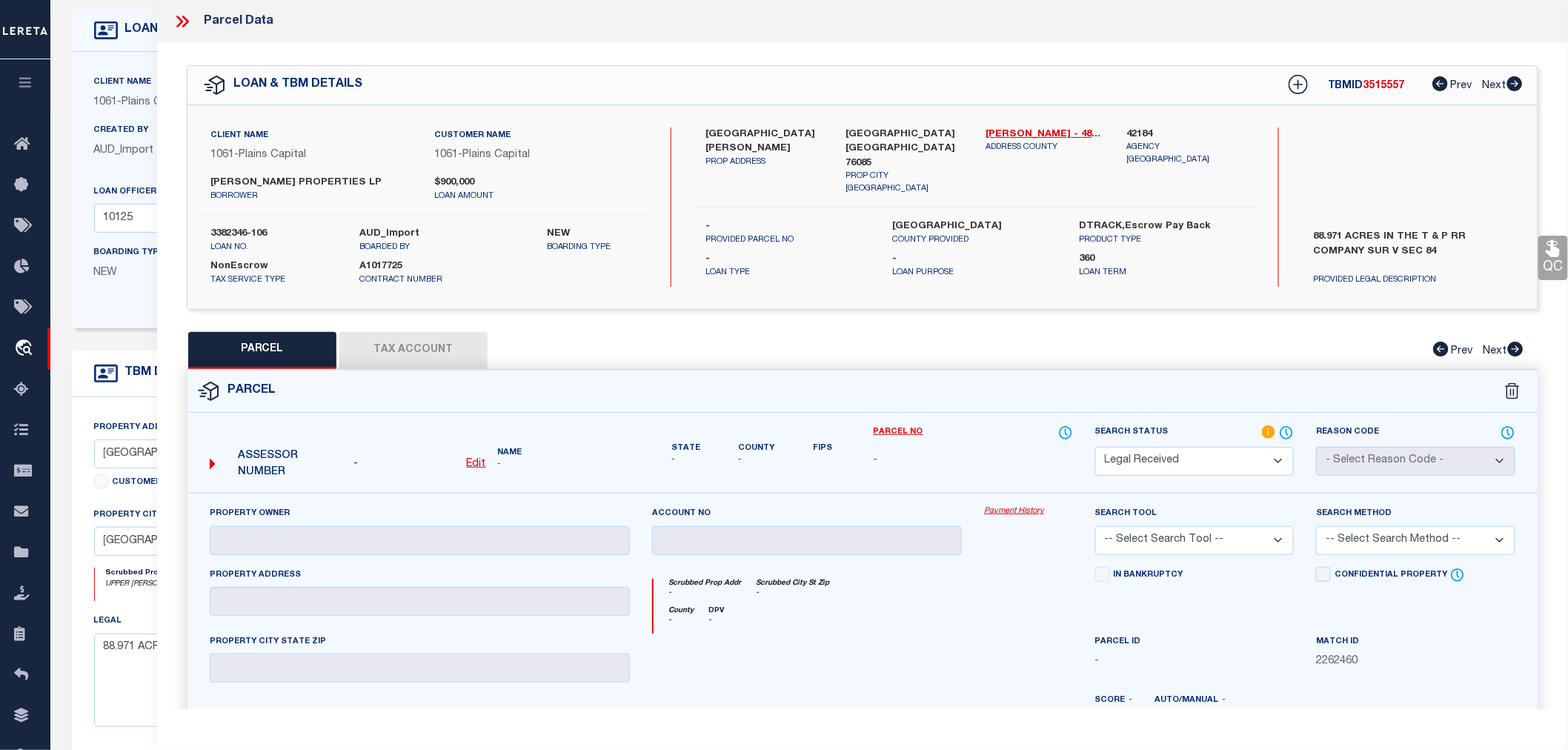
click at [1183, 460] on select "Automated Search Bad Parcel Complete Duplicate Parcel High Dollar Reporting In …" at bounding box center [1195, 462] width 199 height 29
click at [178, 16] on icon at bounding box center [182, 21] width 19 height 19
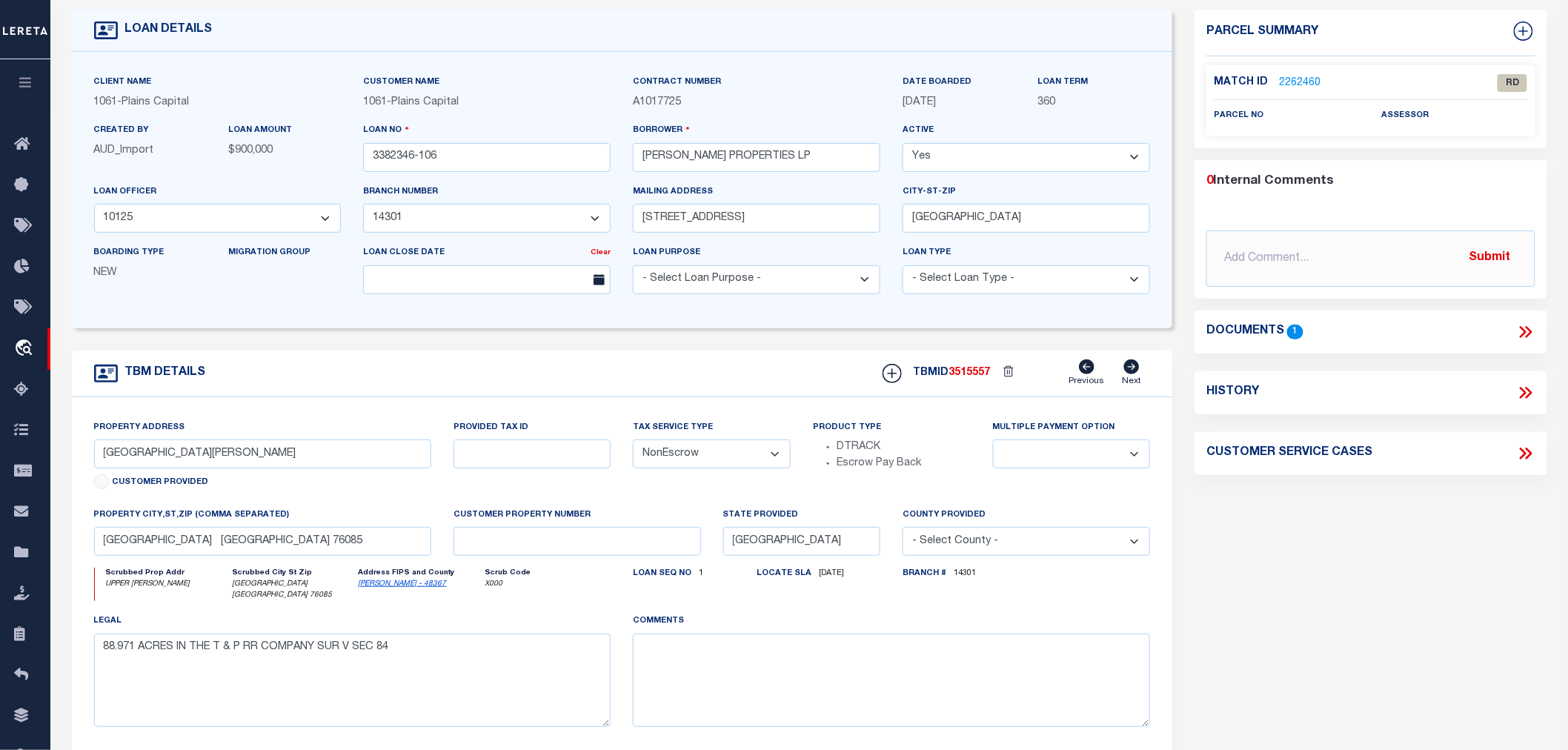
click at [1522, 324] on icon at bounding box center [1526, 332] width 19 height 19
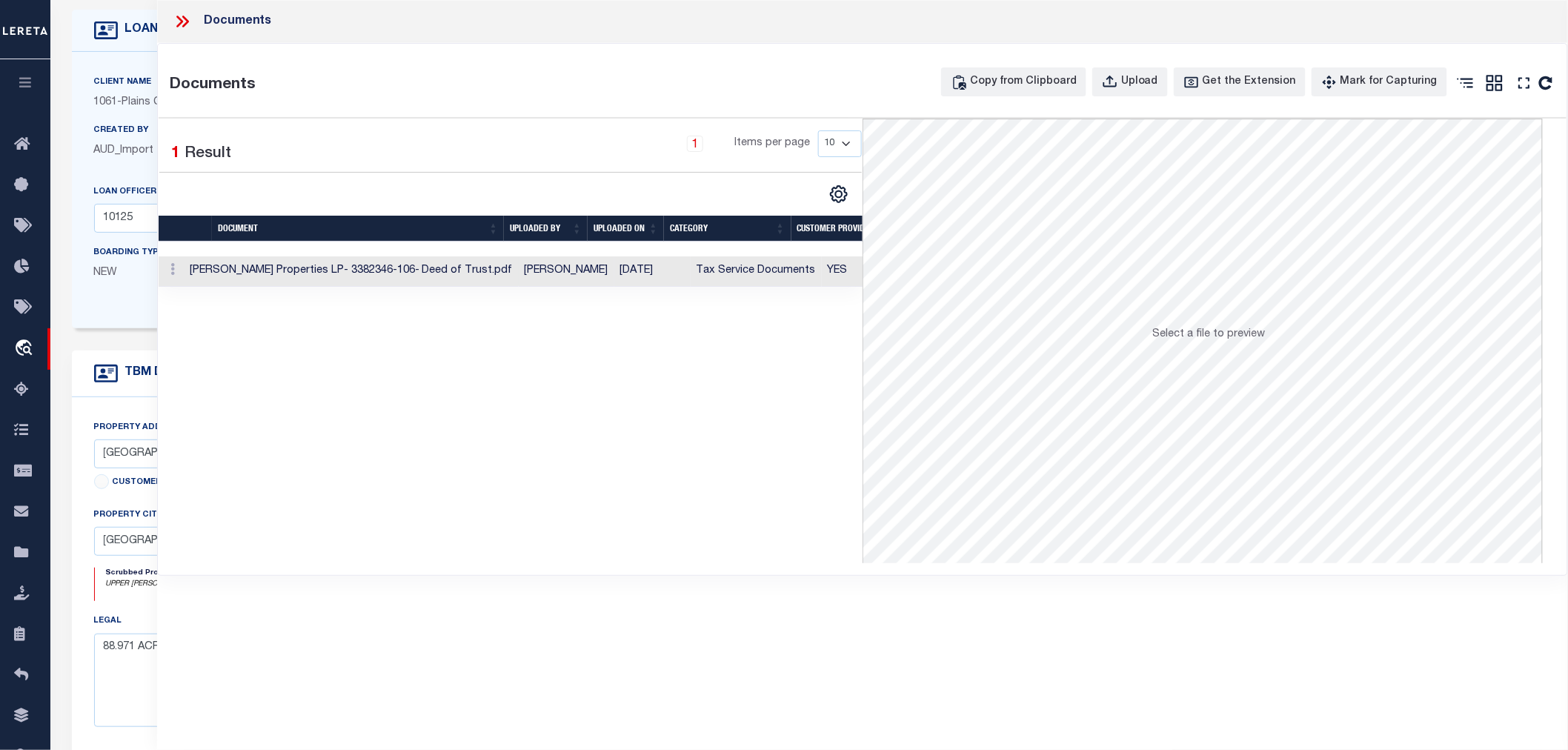
click at [768, 264] on td "Tax Service Documents" at bounding box center [756, 272] width 131 height 30
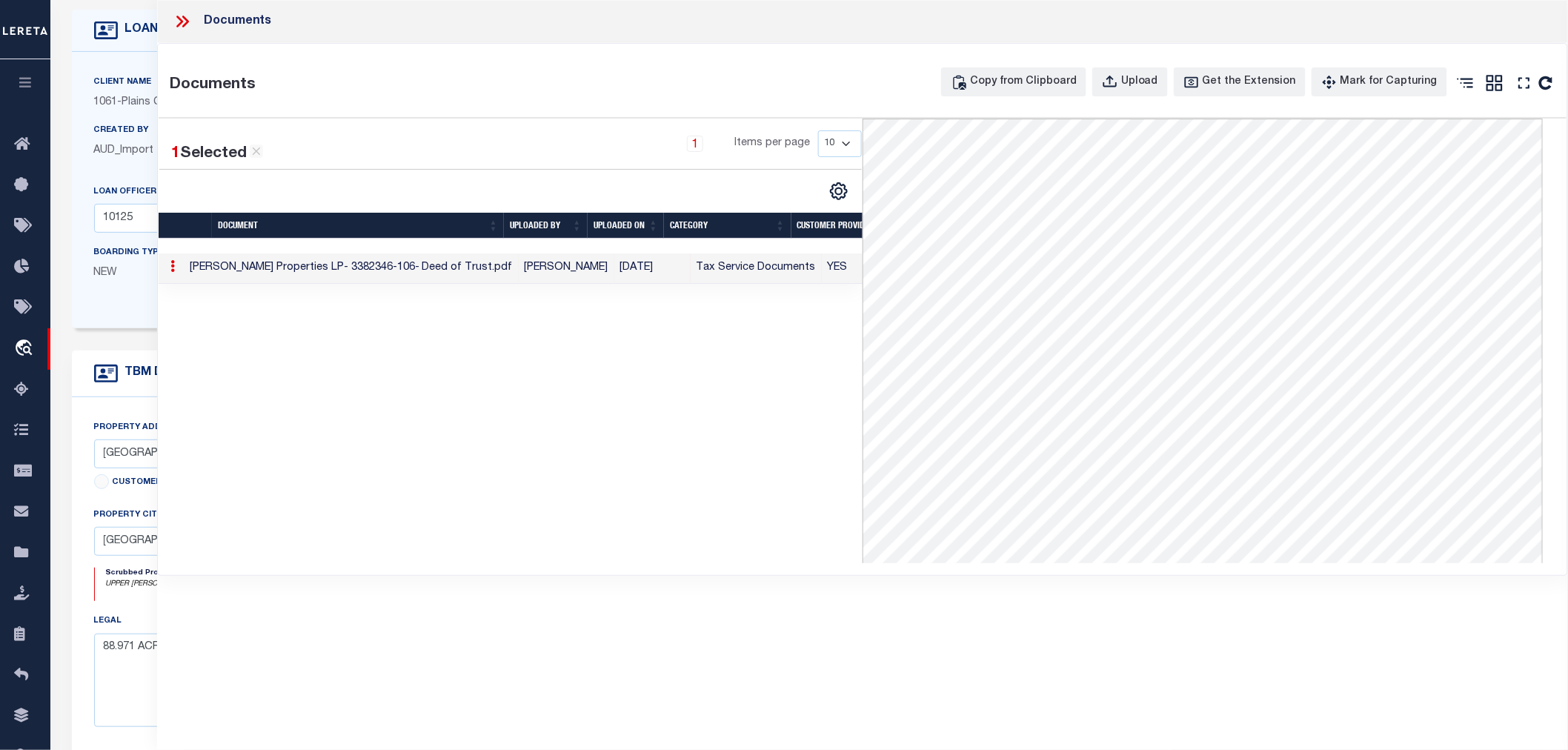
click at [187, 15] on icon at bounding box center [182, 21] width 19 height 19
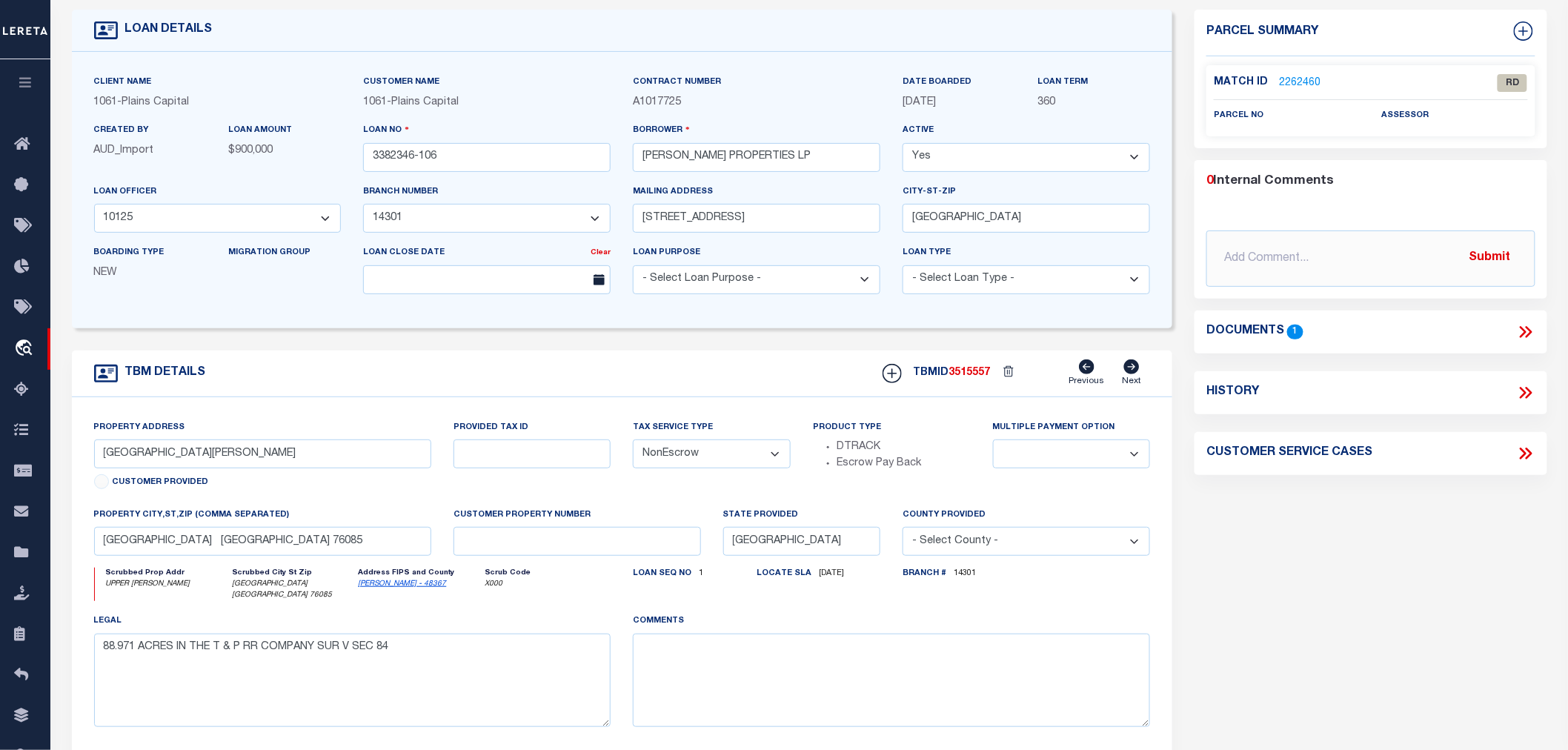
scroll to position [0, 0]
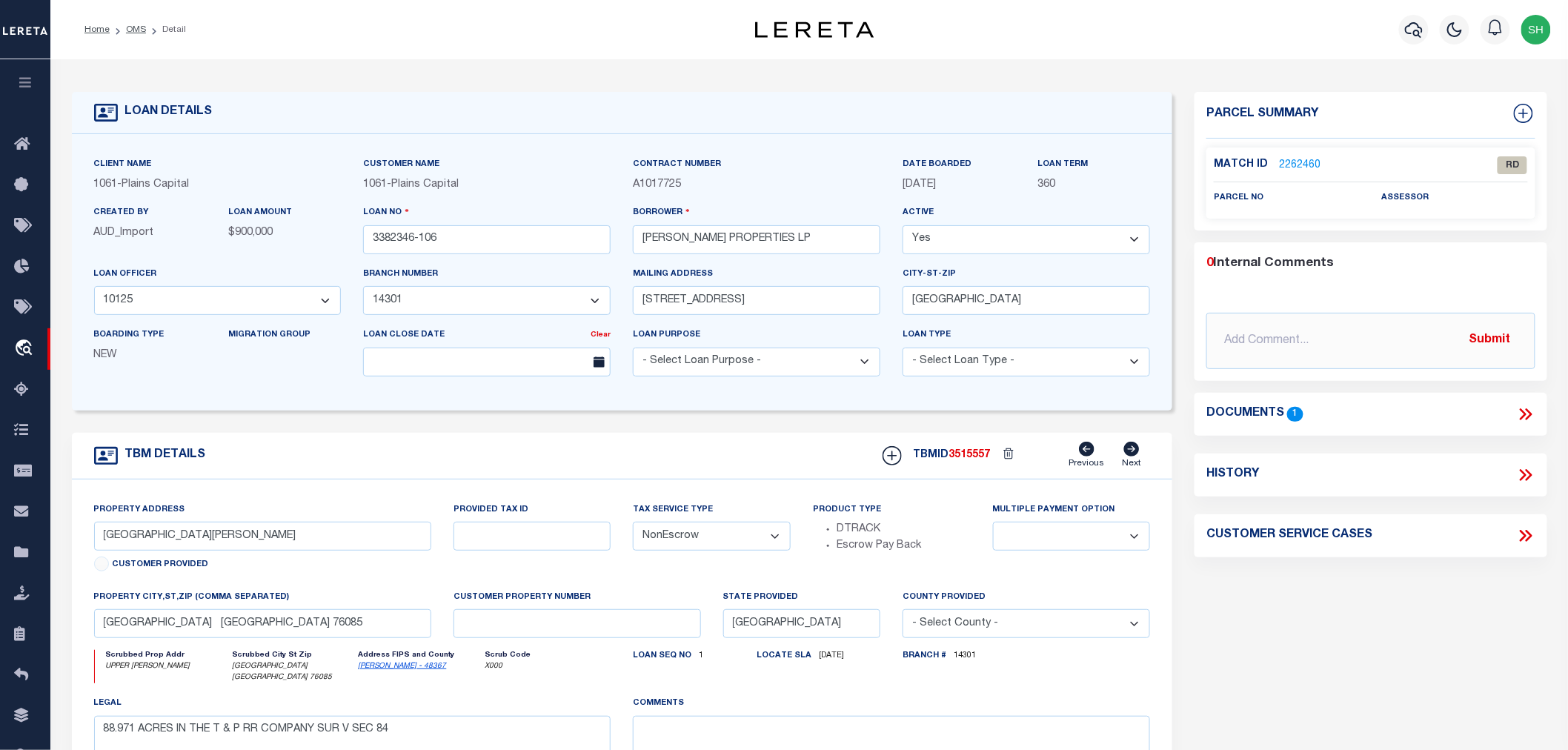
click at [1297, 164] on link "2262460" at bounding box center [1300, 166] width 41 height 16
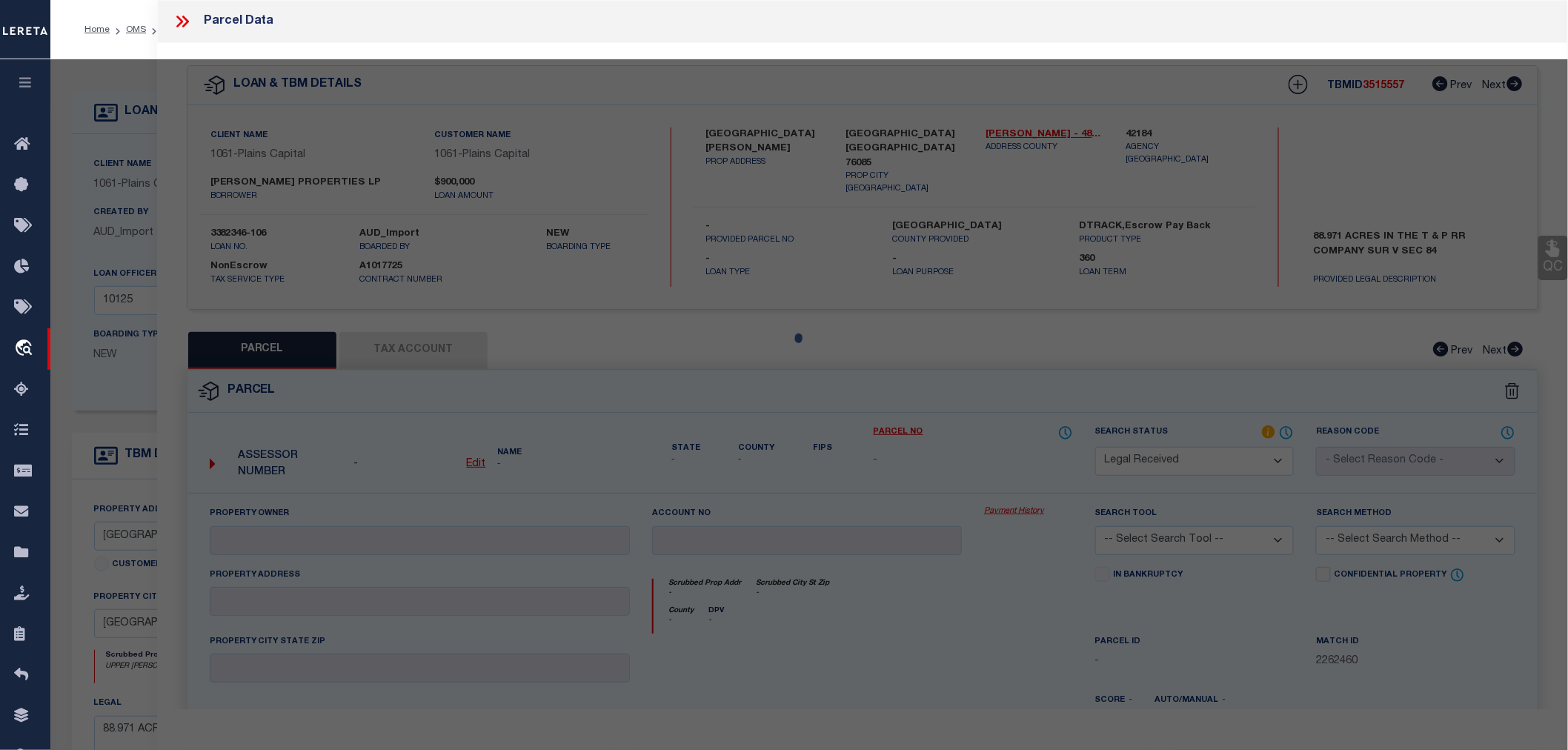
select select "AS"
checkbox input "false"
select select "RD"
checkbox input "false"
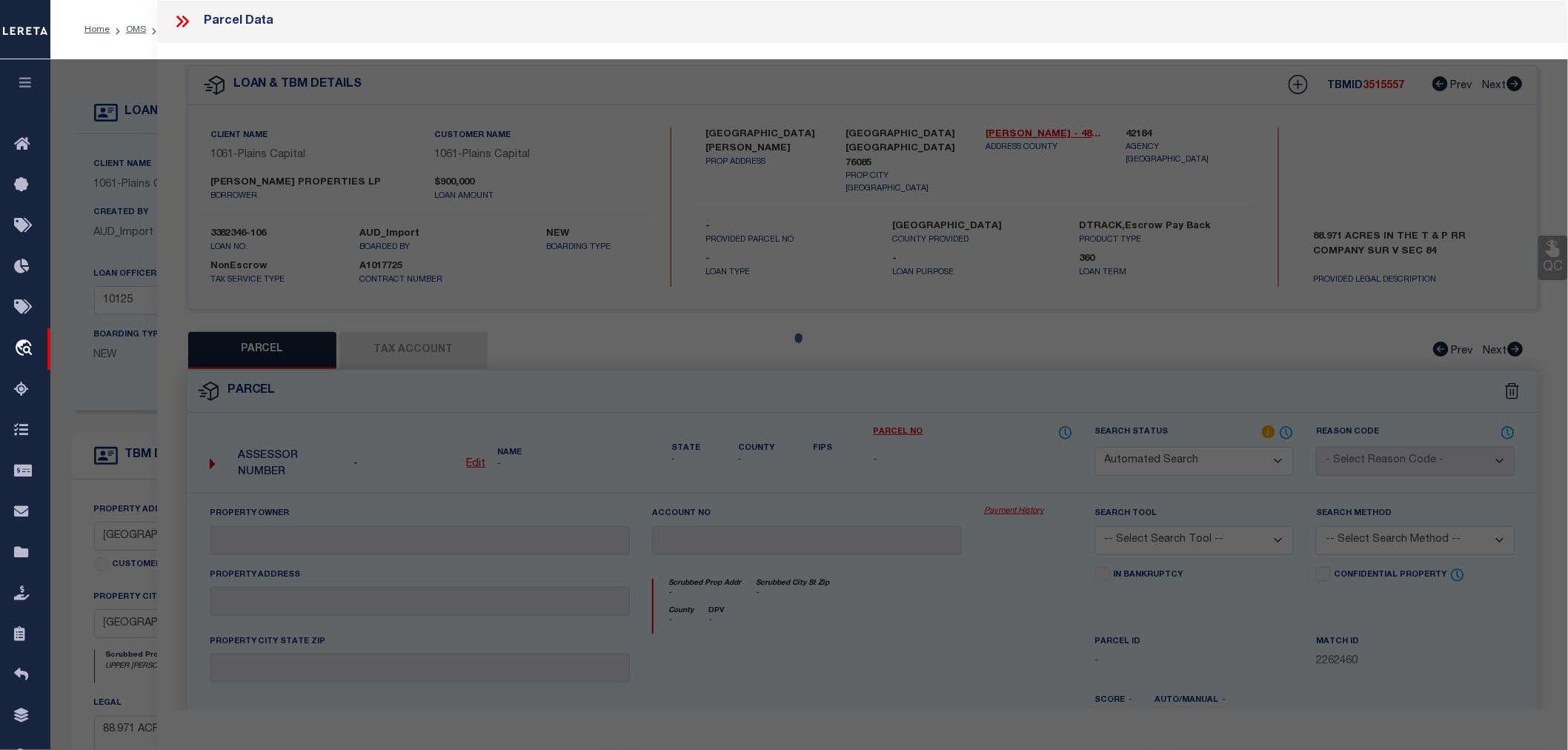
type textarea "Document uploaded that satisfies a legal requirement, changing from [GEOGRAPHIC…"
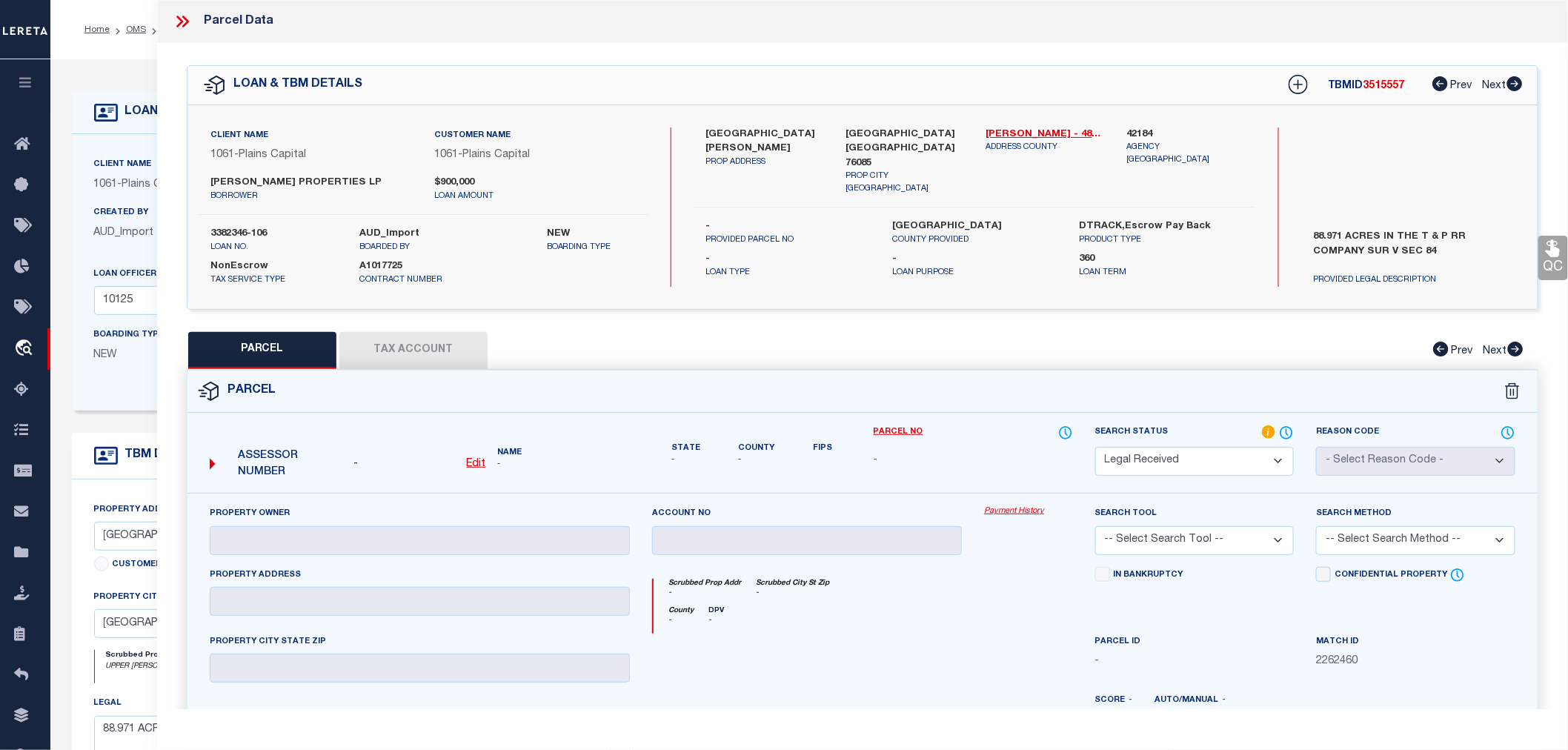
click at [1137, 458] on select "Automated Search Bad Parcel Complete Duplicate Parcel High Dollar Reporting In …" at bounding box center [1195, 462] width 199 height 29
select select "NP"
click at [1095, 447] on select "Automated Search Bad Parcel Complete Duplicate Parcel High Dollar Reporting In …" at bounding box center [1195, 462] width 199 height 29
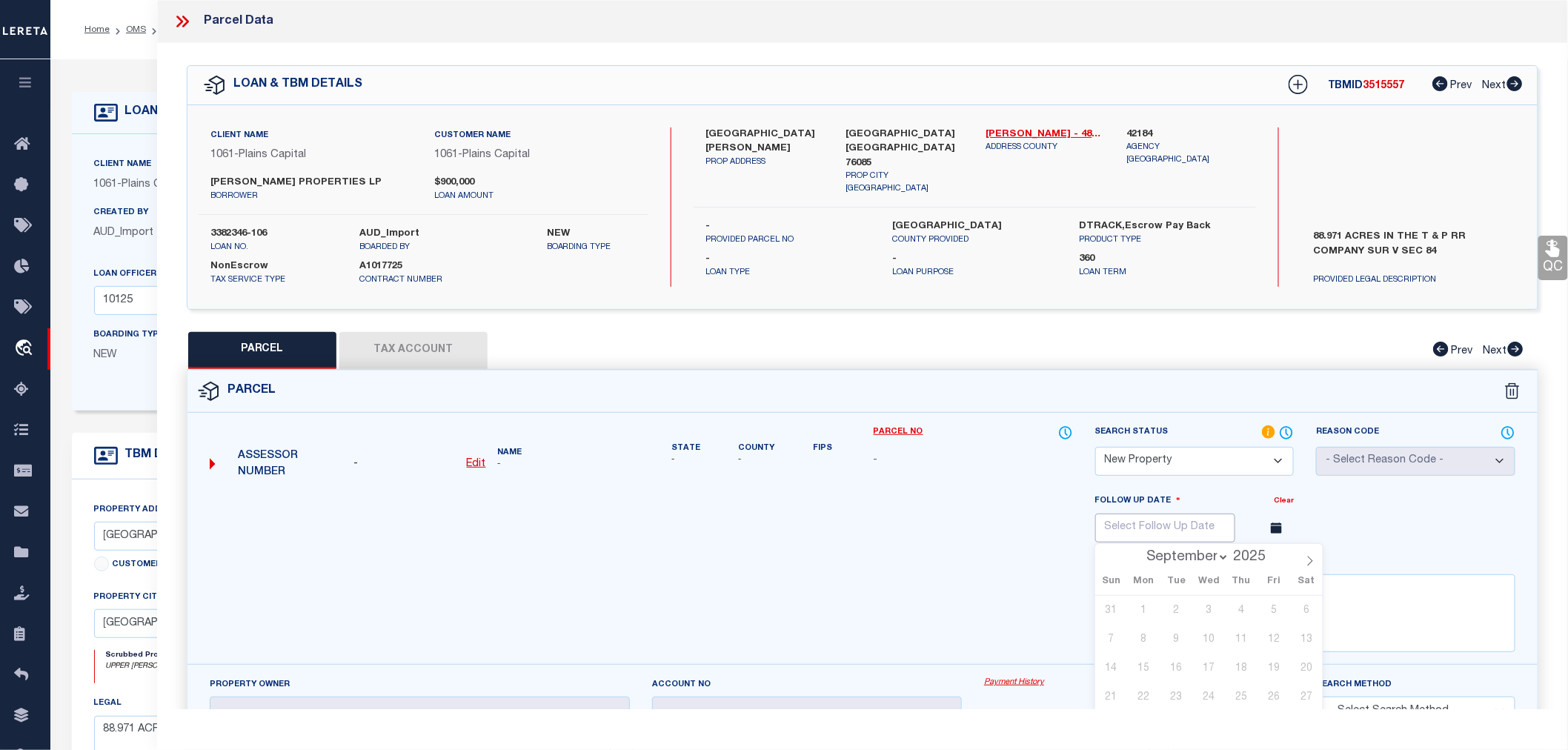
click at [1217, 522] on input "text" at bounding box center [1165, 528] width 140 height 29
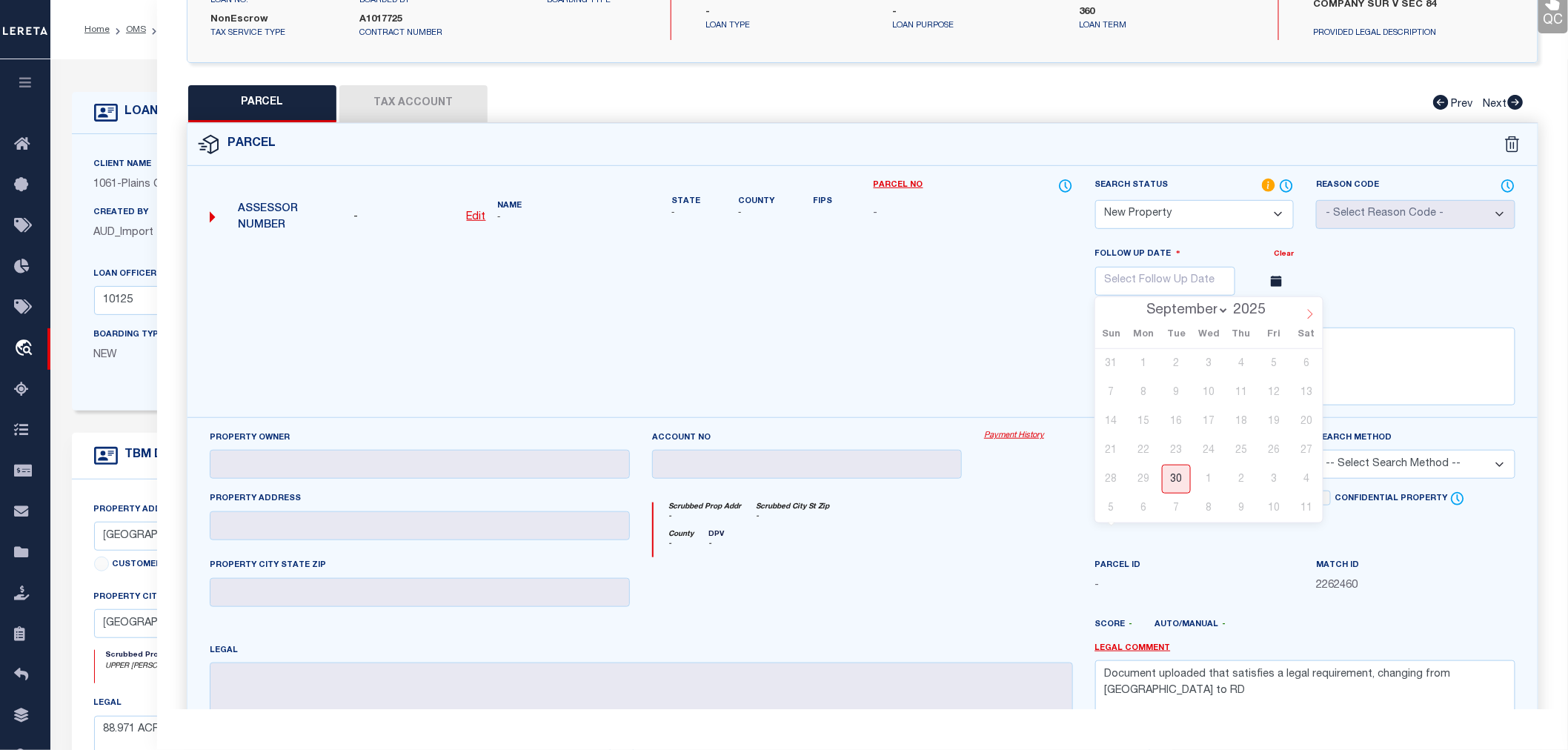
click at [1315, 312] on icon at bounding box center [1310, 314] width 10 height 10
select select "11"
click at [1143, 481] on span "29" at bounding box center [1144, 479] width 29 height 29
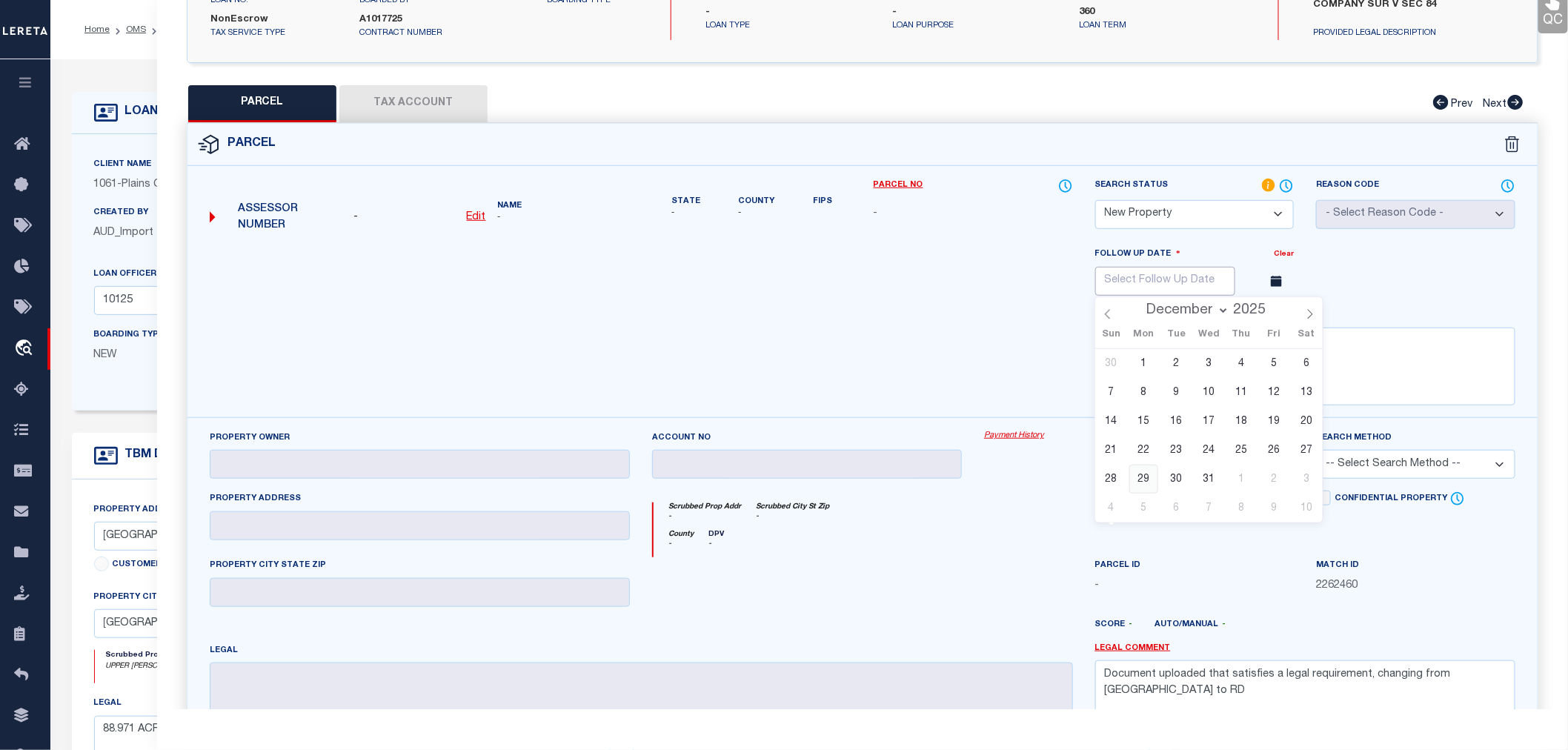
type input "12/29/2025"
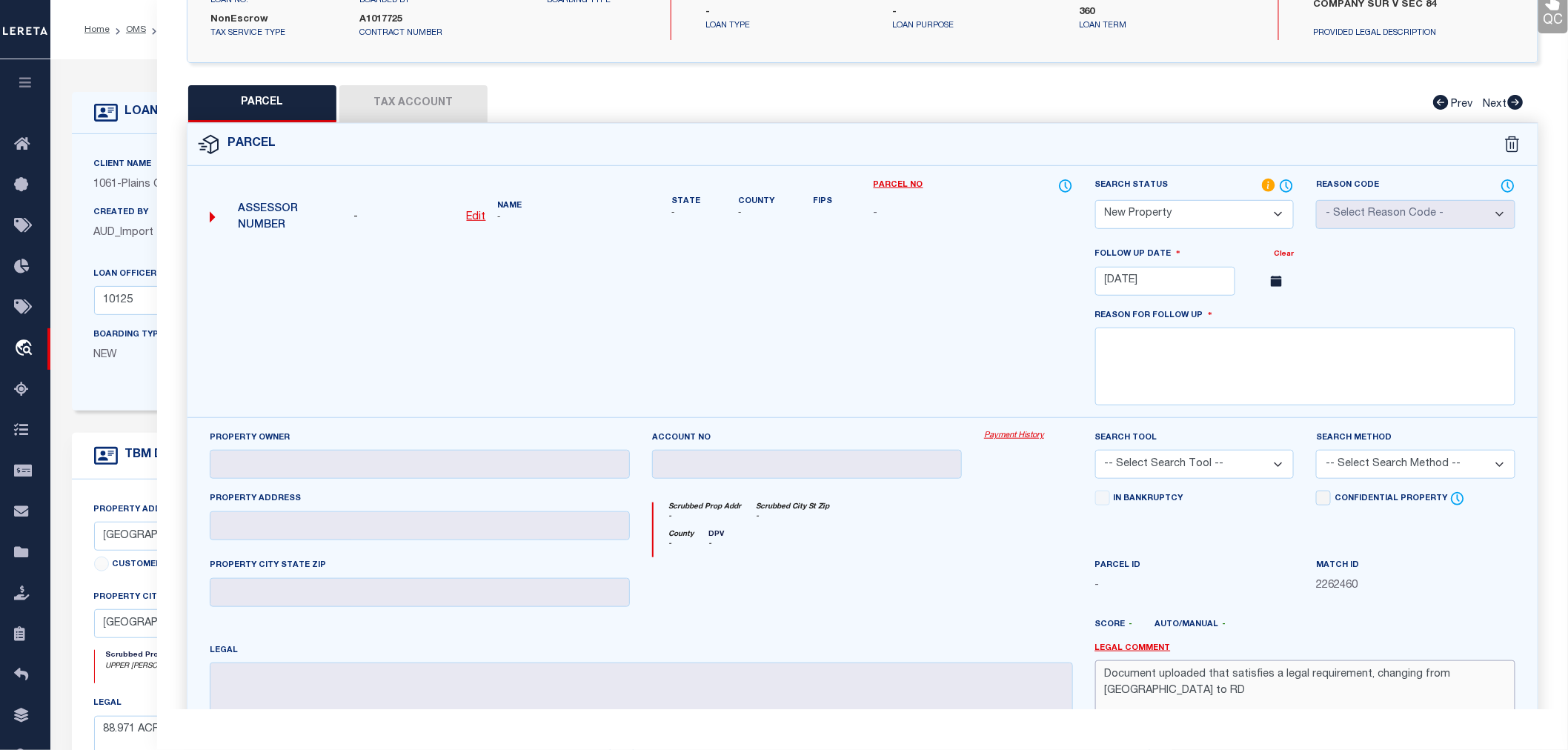
drag, startPoint x: 1491, startPoint y: 682, endPoint x: 1083, endPoint y: 655, distance: 408.9
click at [1083, 655] on div "Property Owner Account no Payment History Search Tool -- Select Search Tool -- …" at bounding box center [863, 599] width 1328 height 338
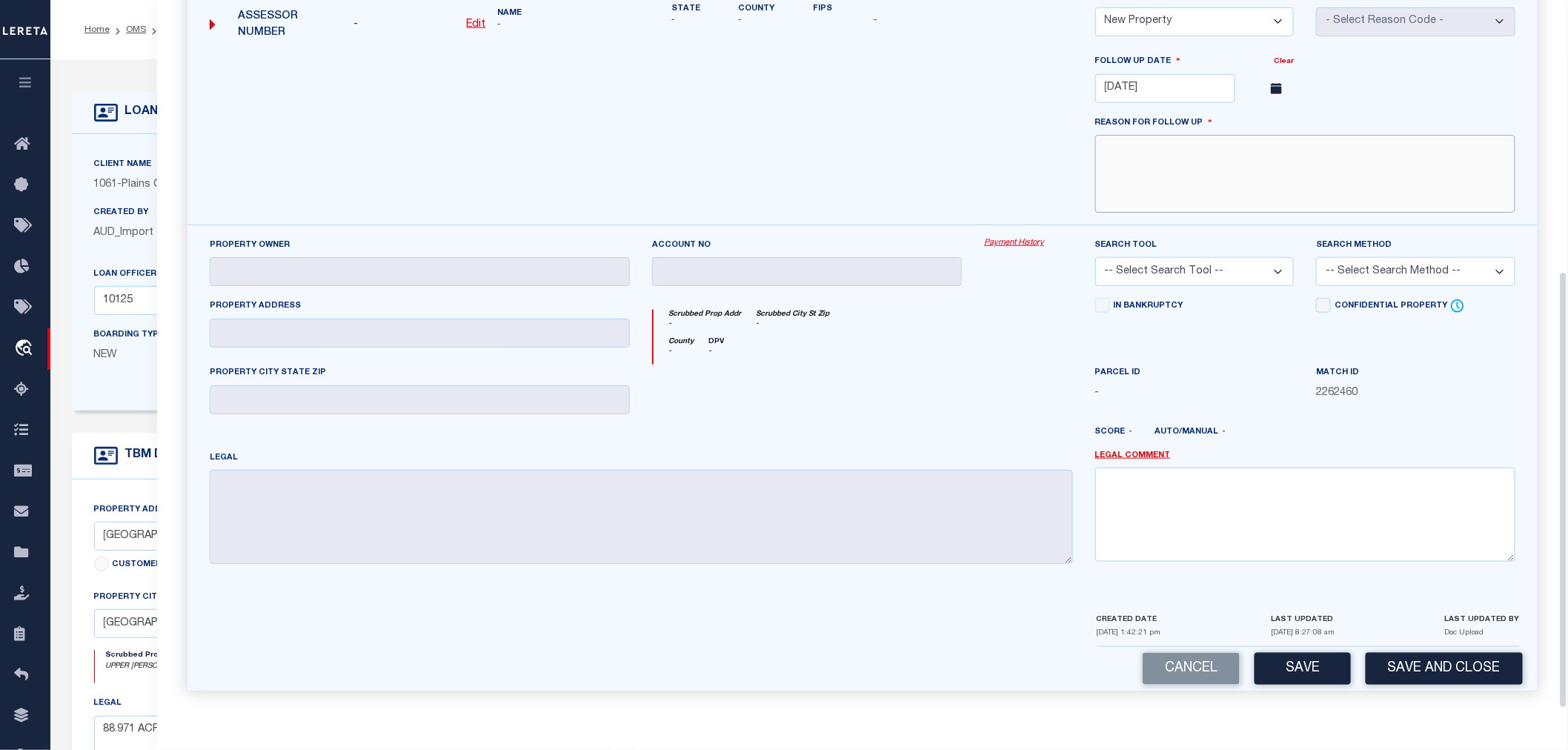
click at [1208, 165] on textarea at bounding box center [1305, 174] width 420 height 78
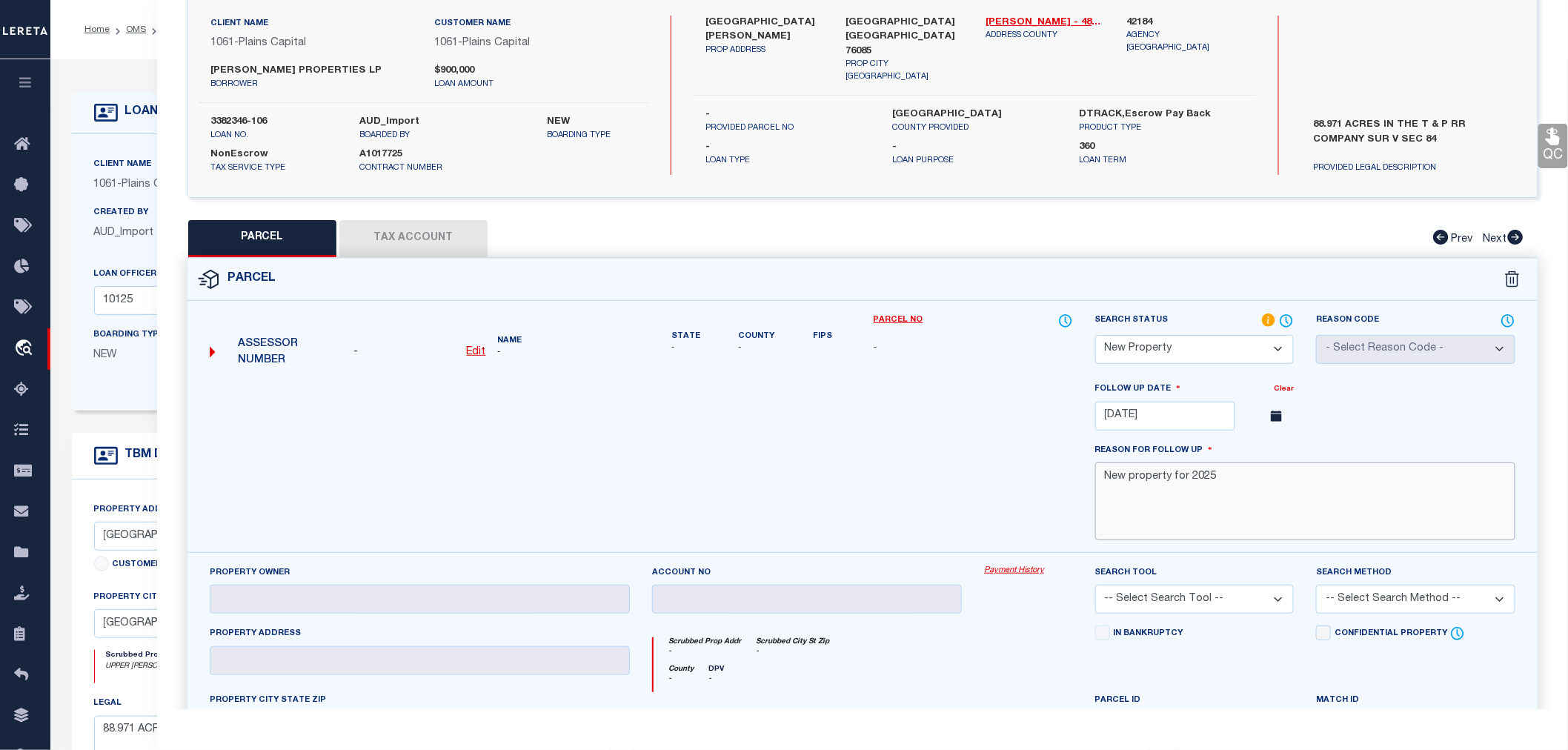
type textarea "New property for 2025"
click at [780, 455] on div at bounding box center [641, 467] width 886 height 172
click at [795, 432] on div at bounding box center [641, 467] width 886 height 172
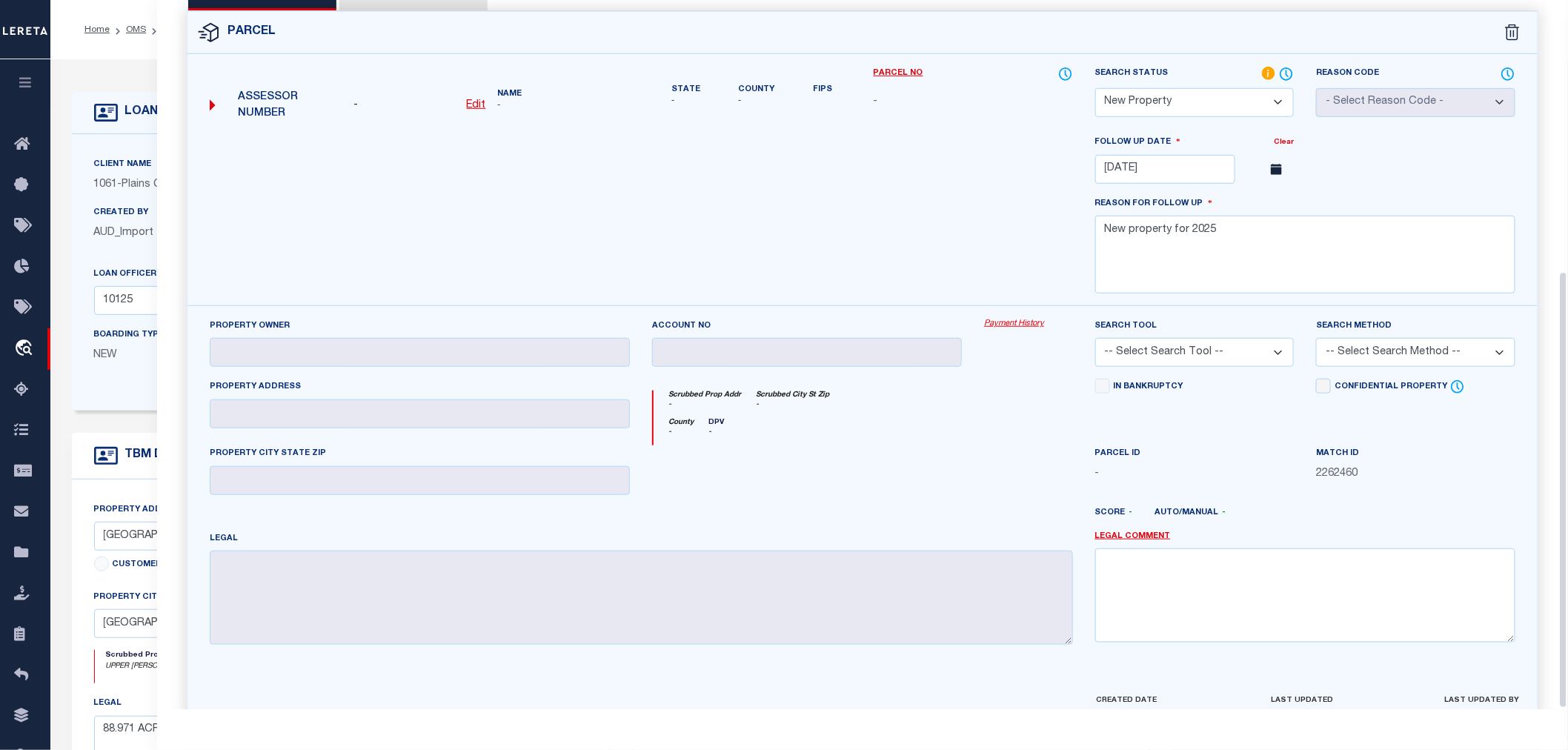
scroll to position [441, 0]
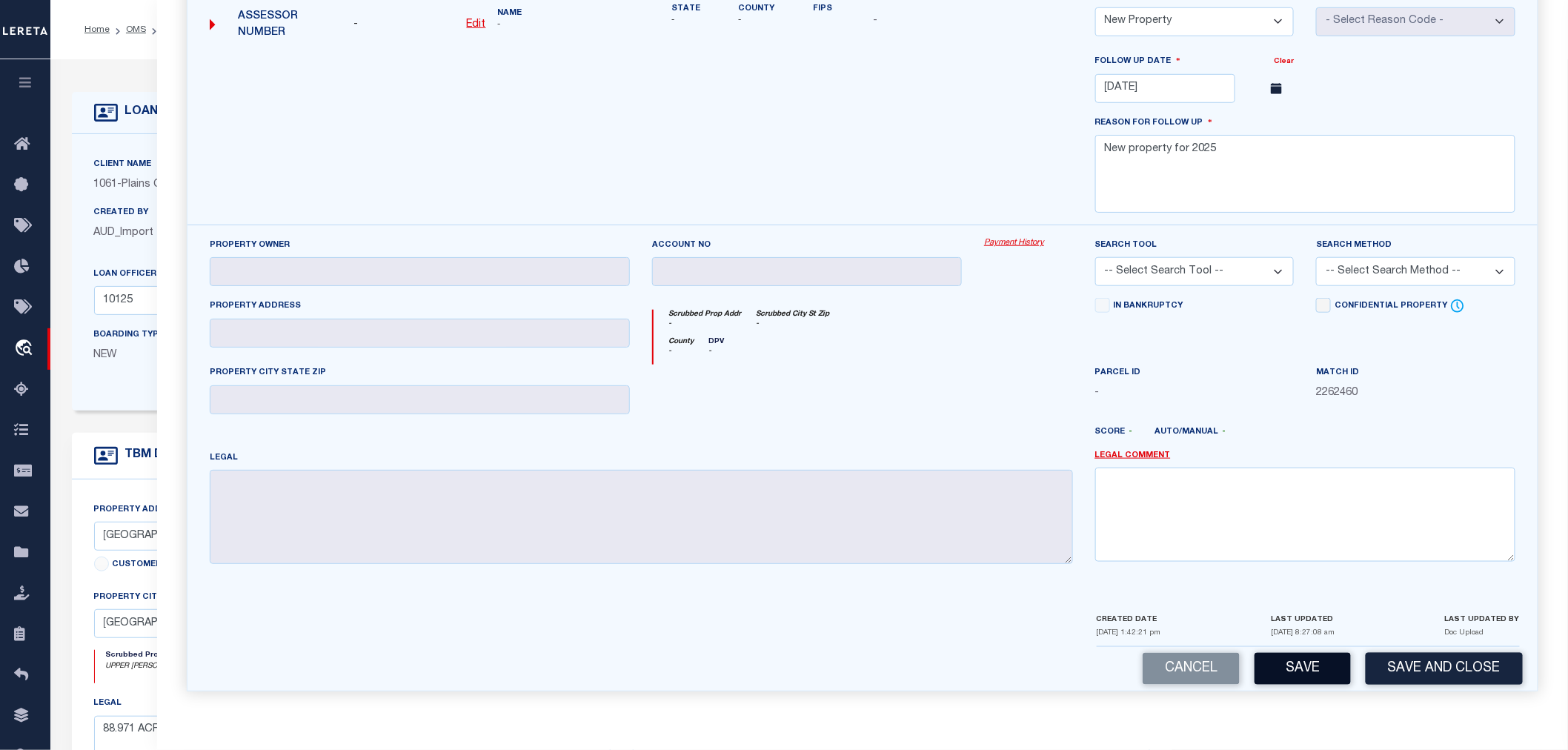
click at [1316, 666] on button "Save" at bounding box center [1303, 669] width 96 height 32
select select "AS"
checkbox input "false"
select select "NP"
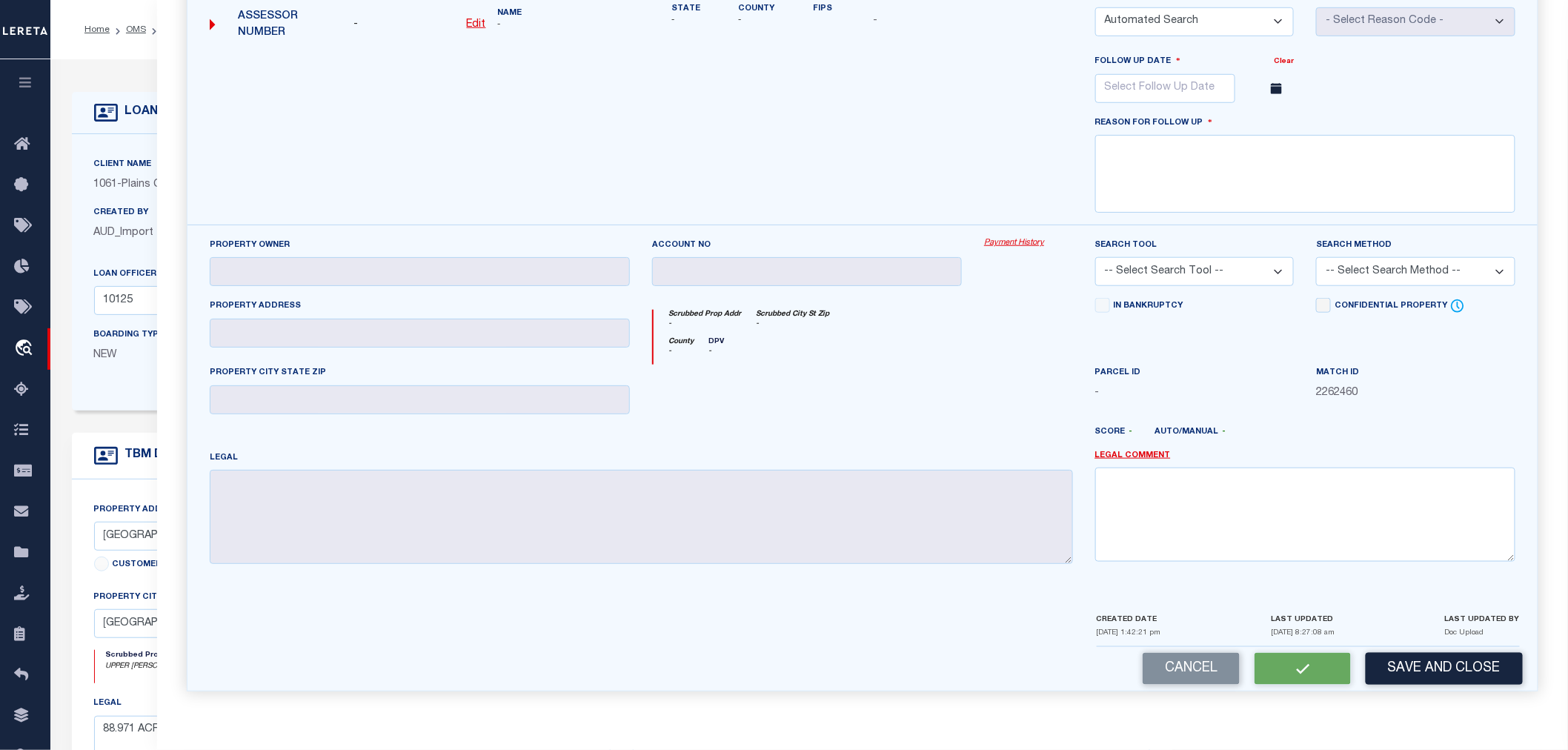
type input "12/29/2025"
type textarea "New property for 2025"
checkbox input "false"
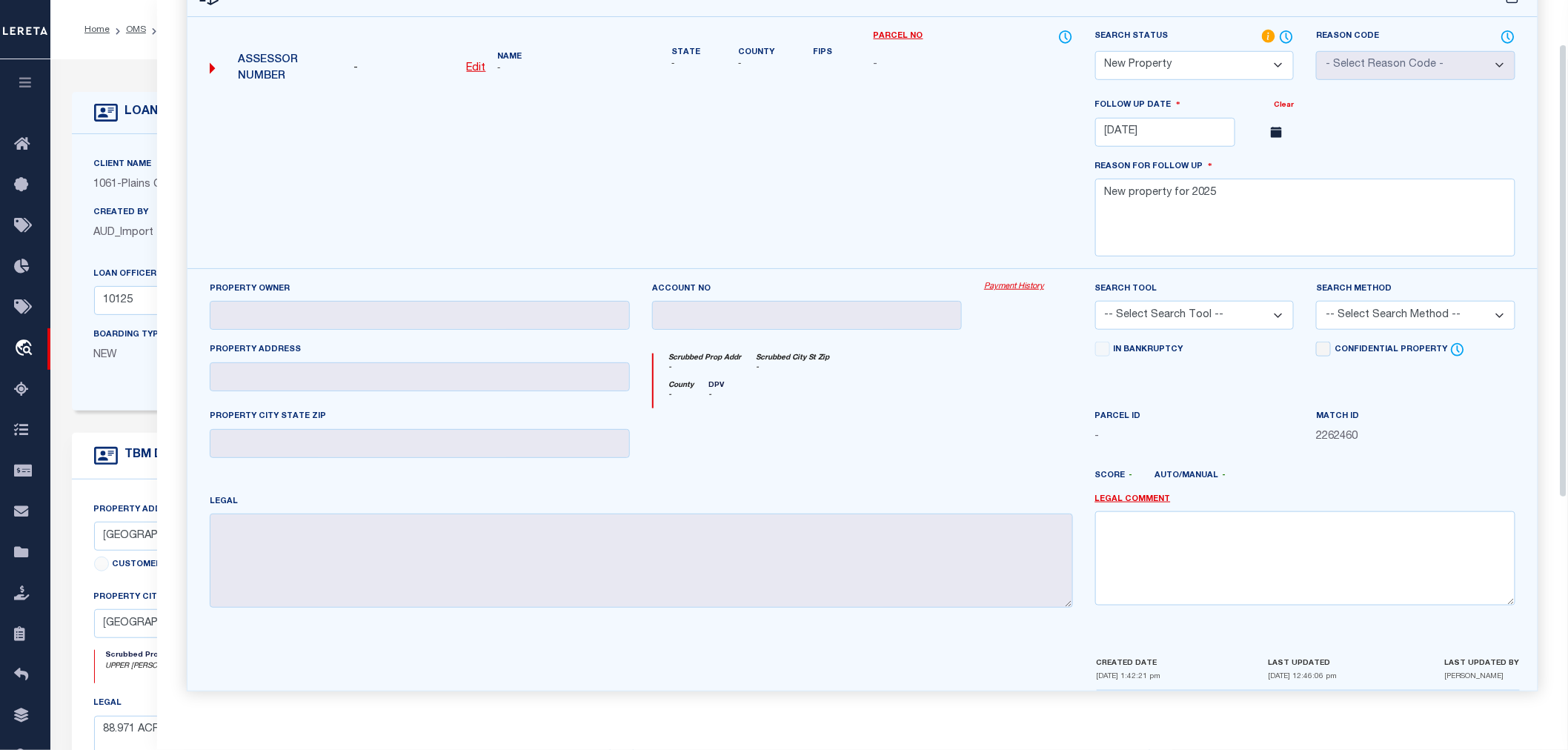
scroll to position [68, 0]
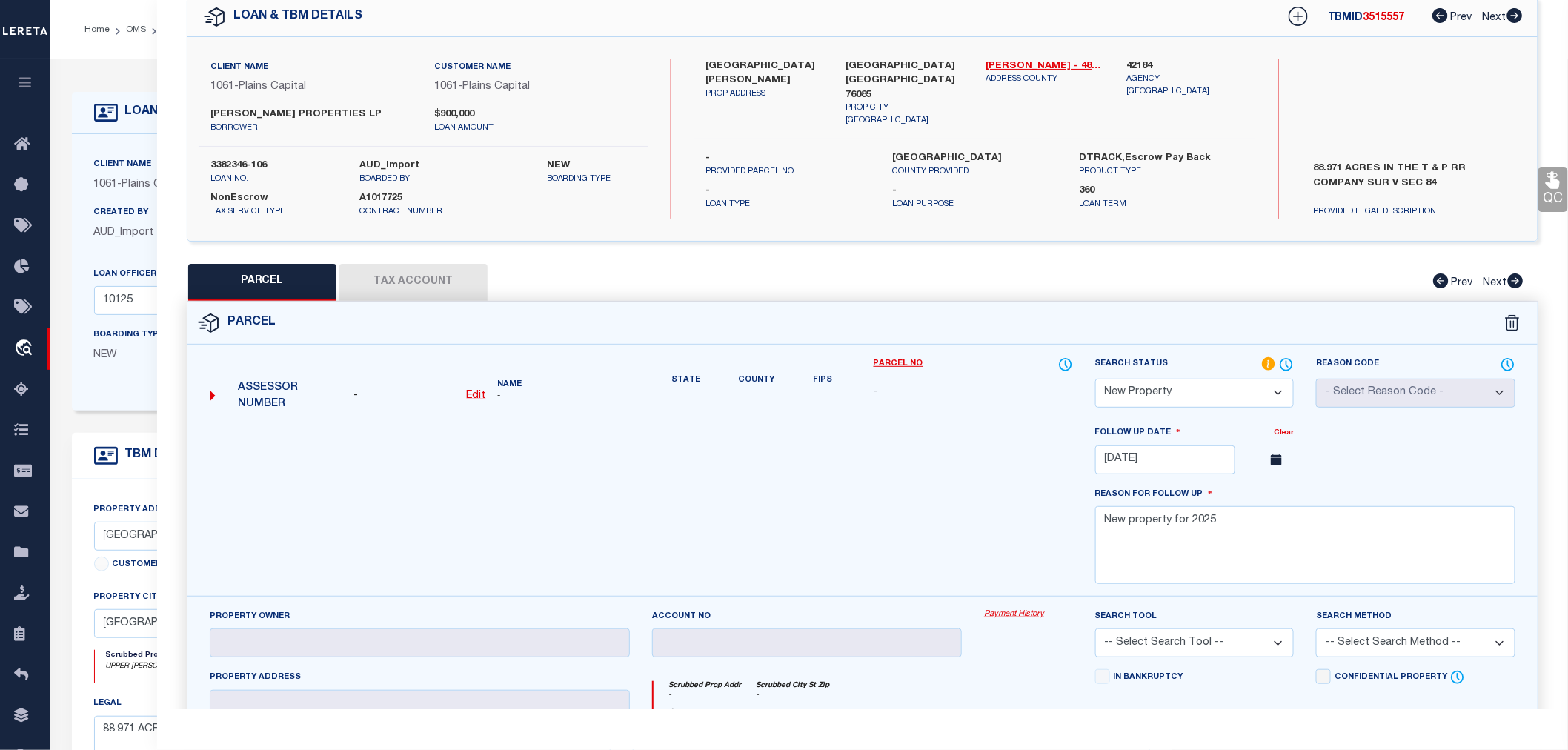
click at [1394, 17] on span "3515557" at bounding box center [1385, 17] width 41 height 10
copy span "3515557"
drag, startPoint x: 203, startPoint y: 160, endPoint x: 268, endPoint y: 167, distance: 65.4
click at [268, 167] on div "3382346-106 loan no." at bounding box center [274, 172] width 149 height 27
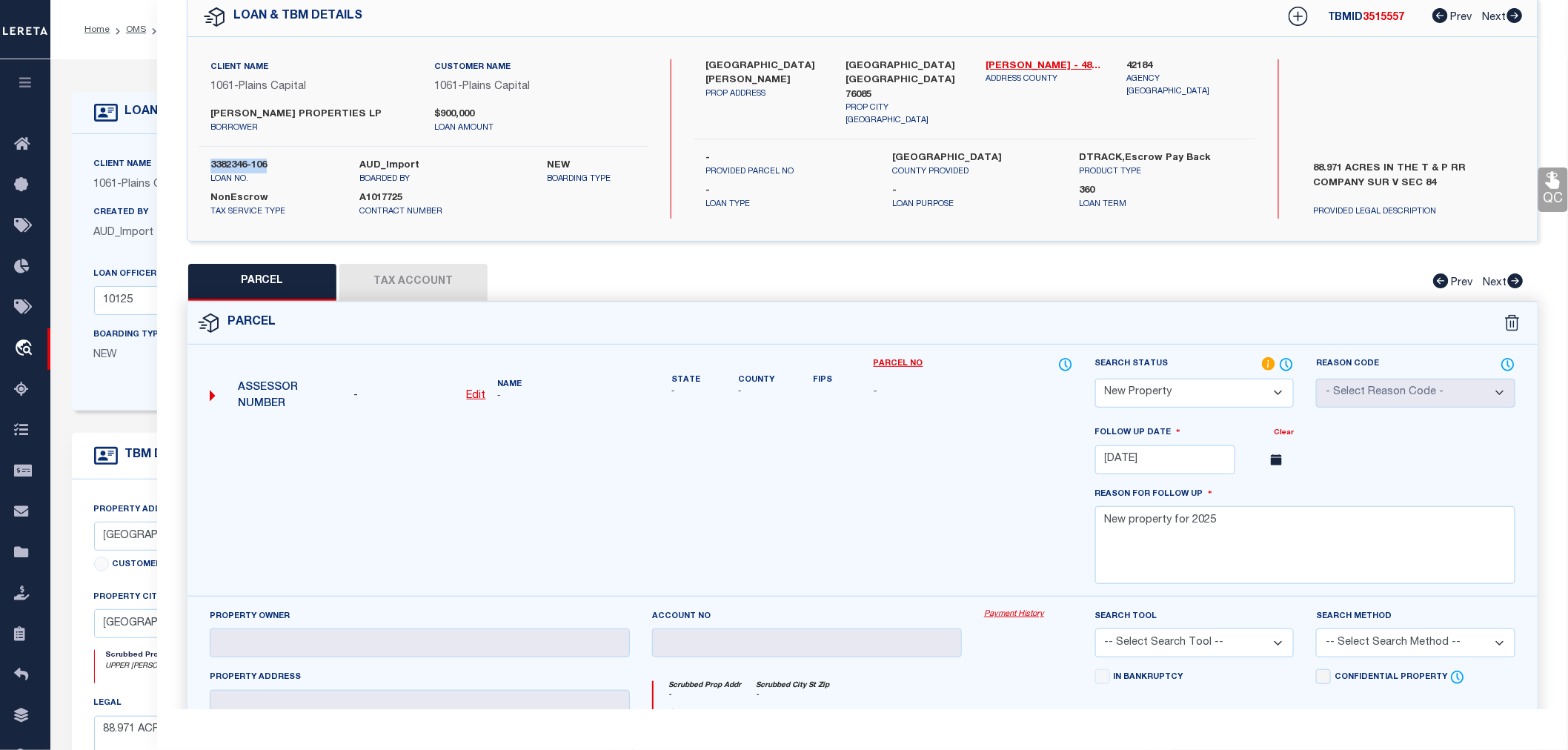
copy label "3382346-106"
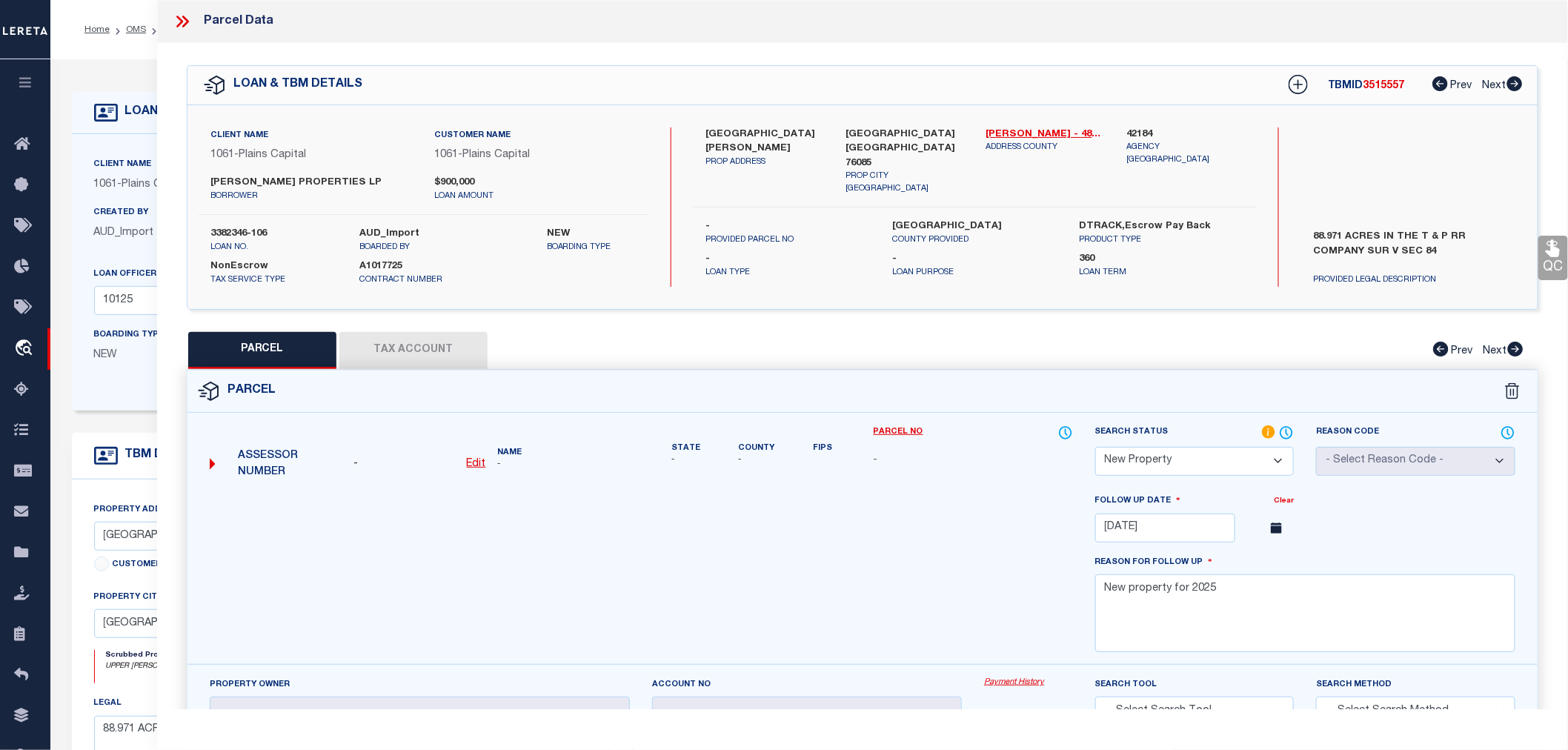
click at [187, 23] on icon at bounding box center [186, 21] width 6 height 12
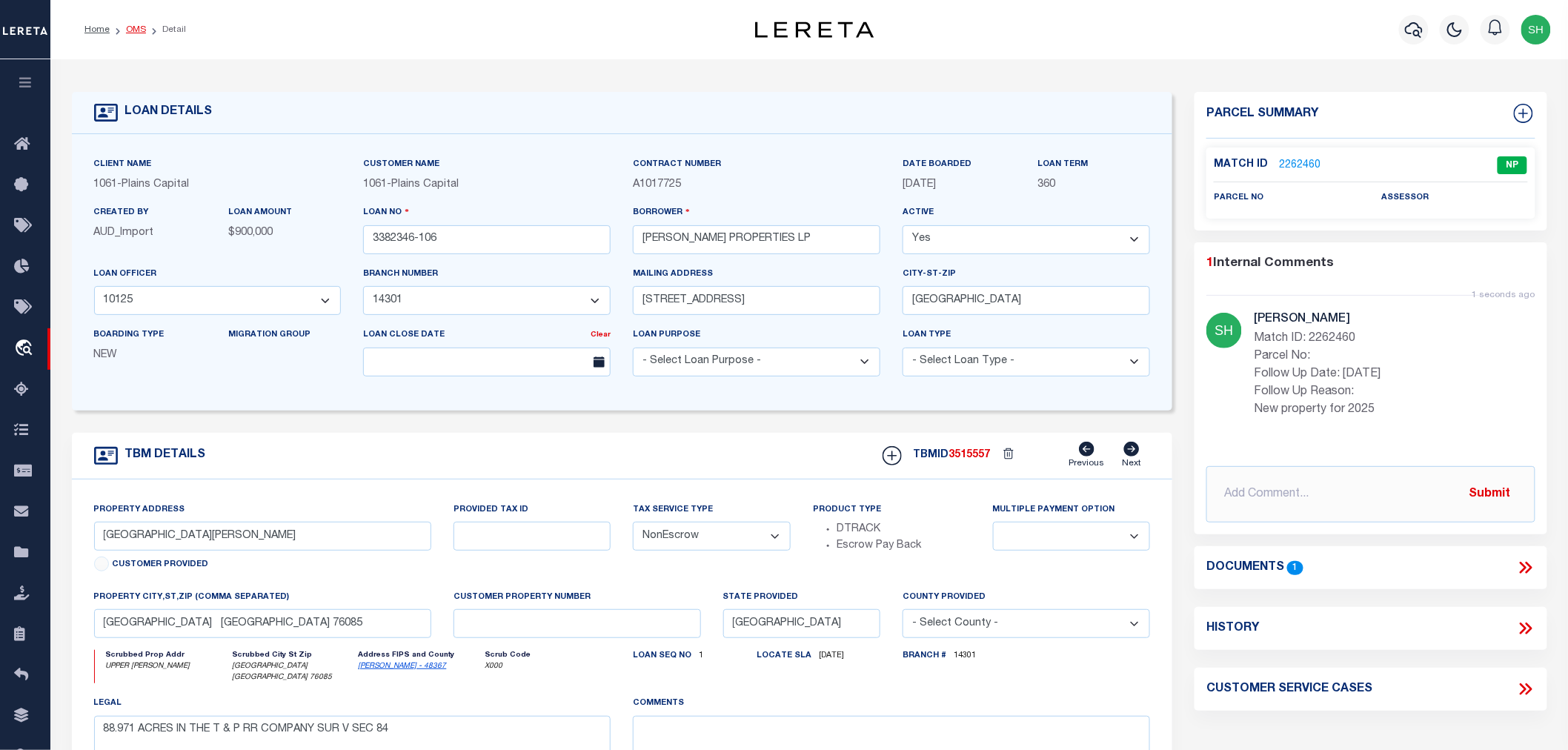
click at [129, 25] on link "OMS" at bounding box center [136, 29] width 20 height 9
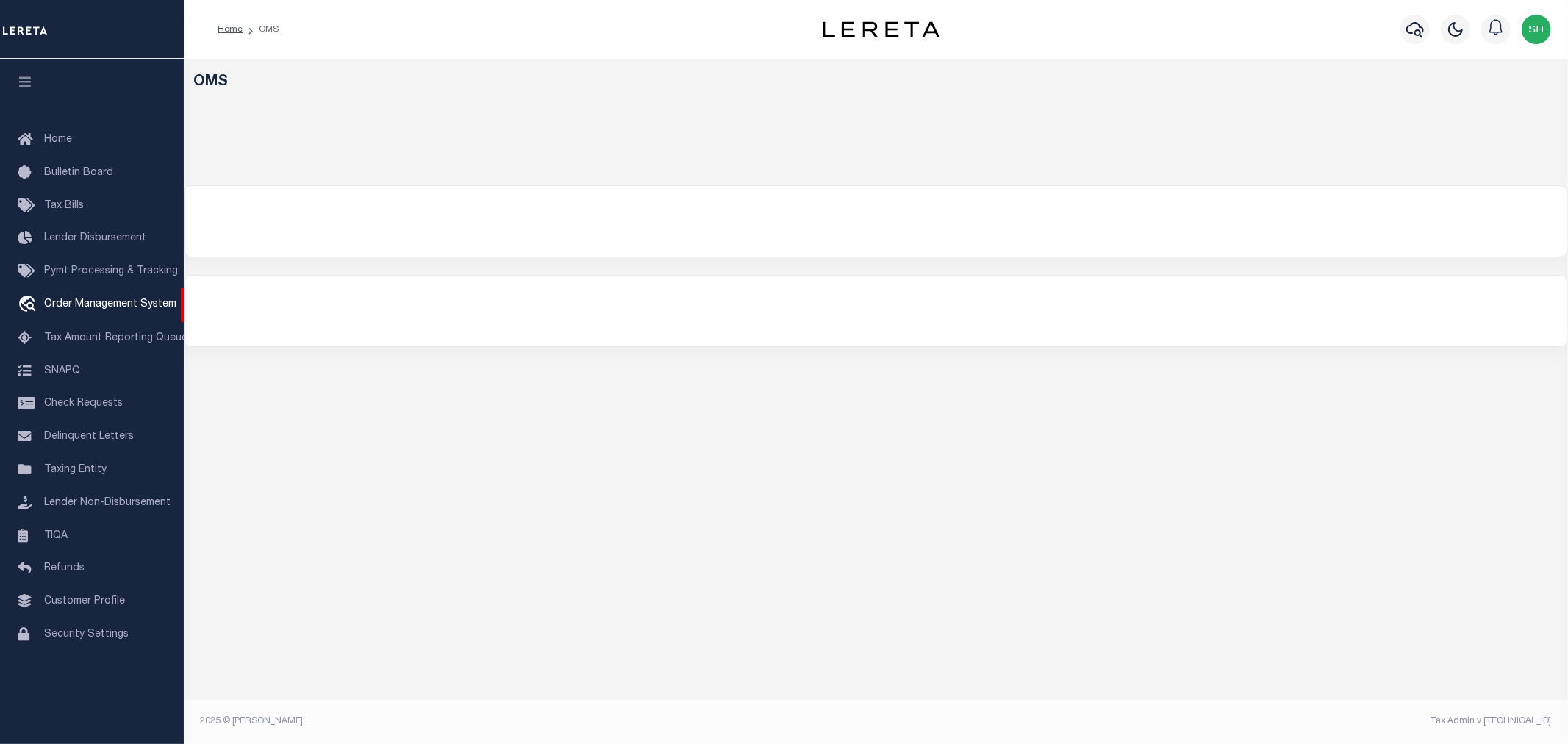
select select "200"
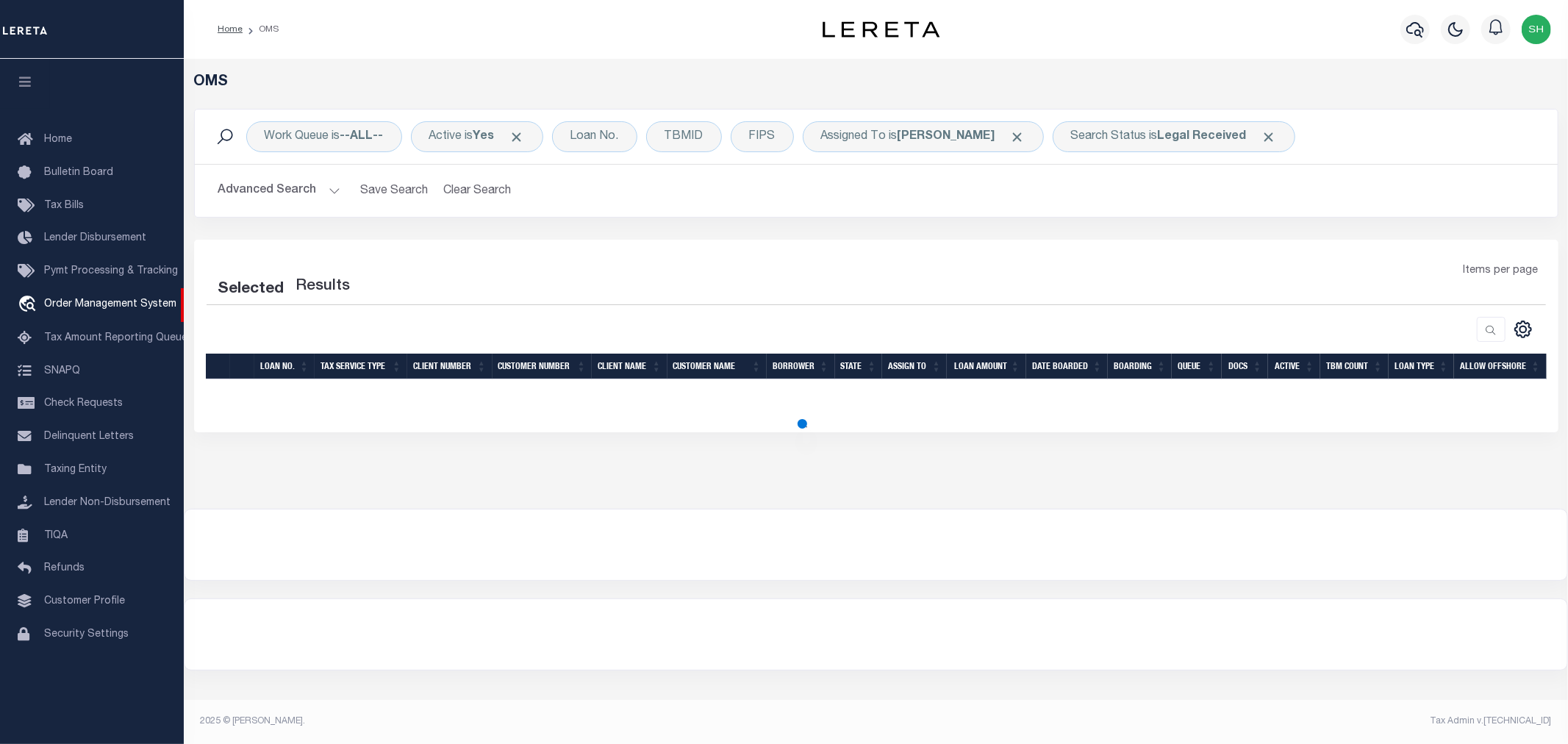
select select "200"
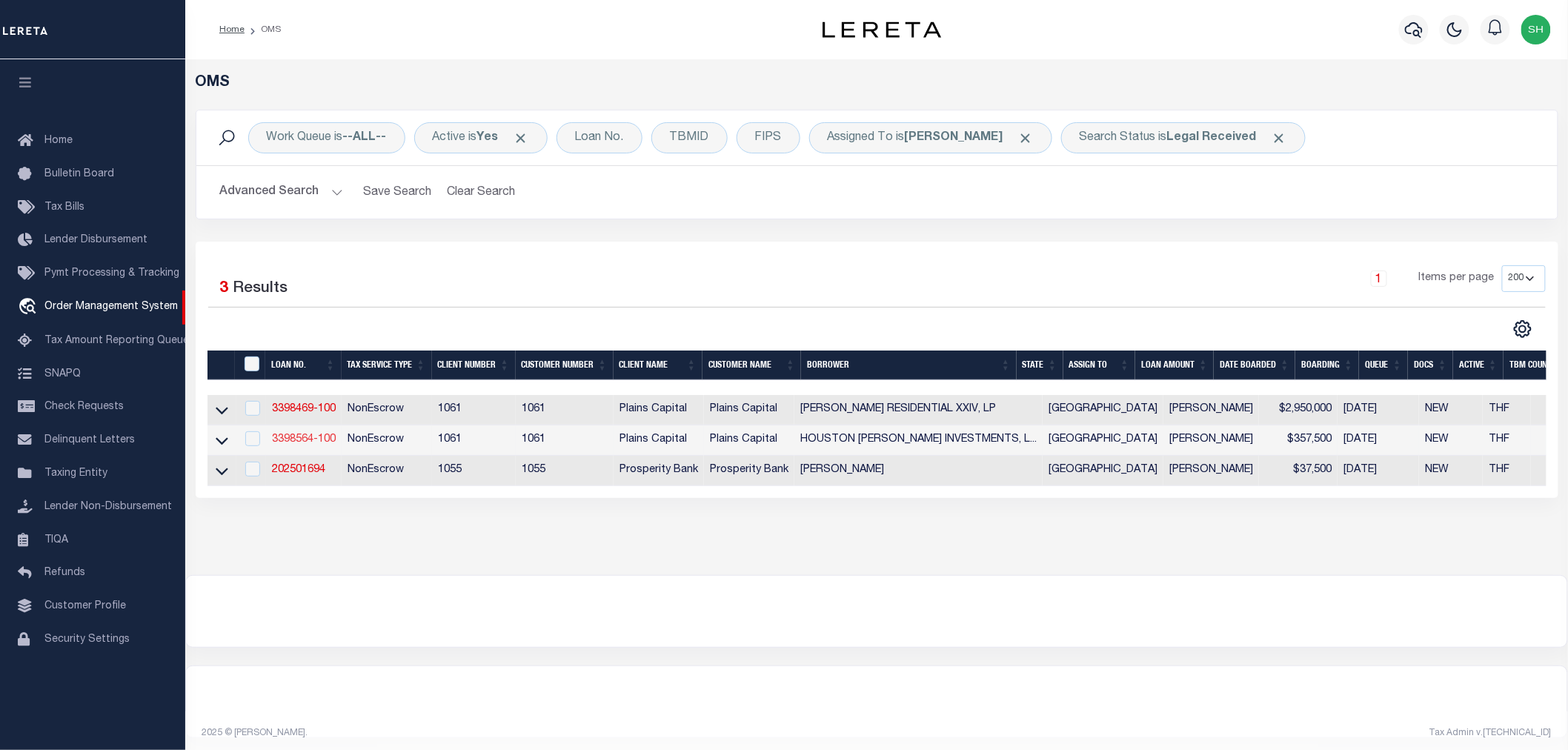
click at [319, 441] on link "3398564-100" at bounding box center [303, 439] width 64 height 10
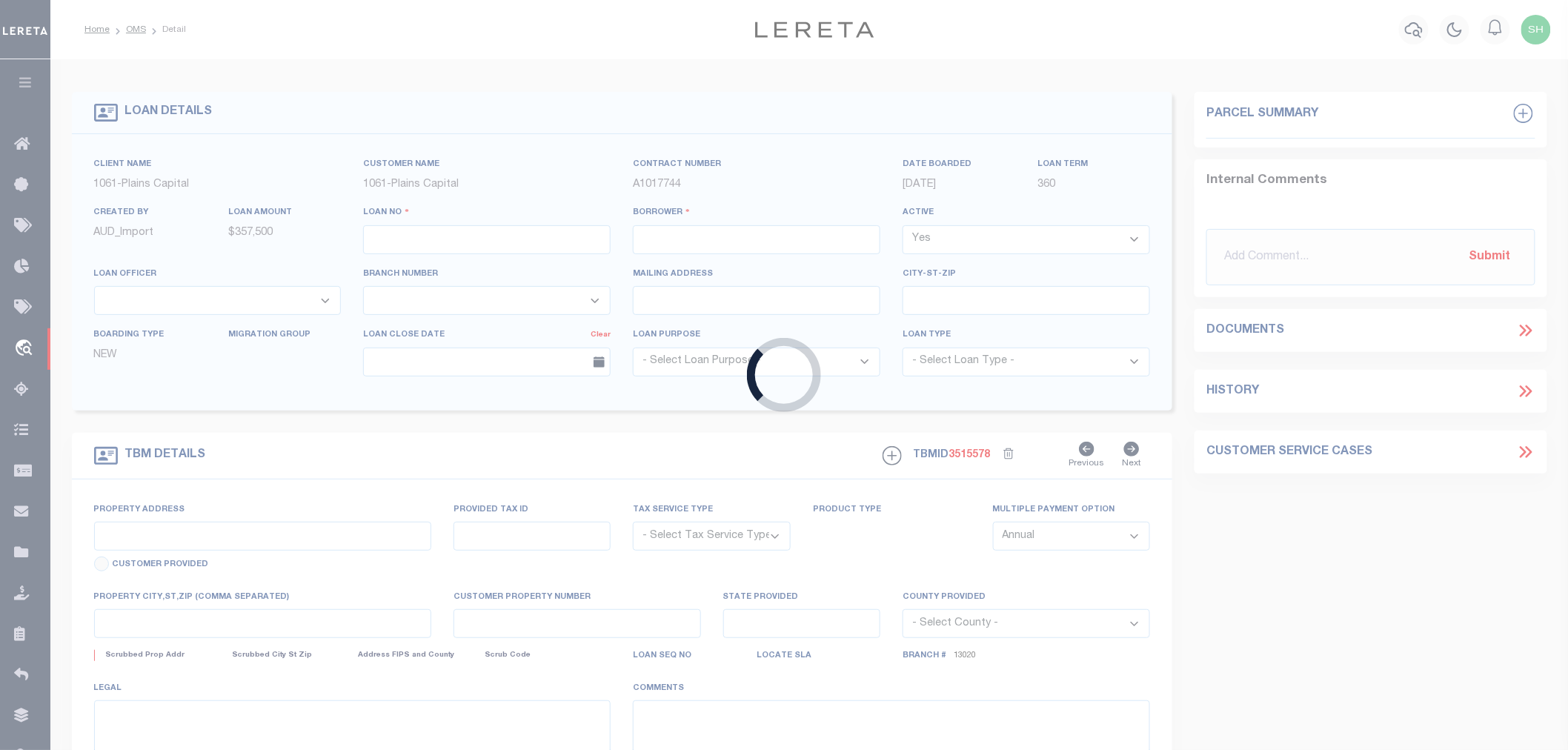
type input "3398564-100"
type input "HOUSTON [PERSON_NAME] INVESTMENTS, LLC"
select select
type input "[STREET_ADDRESS]"
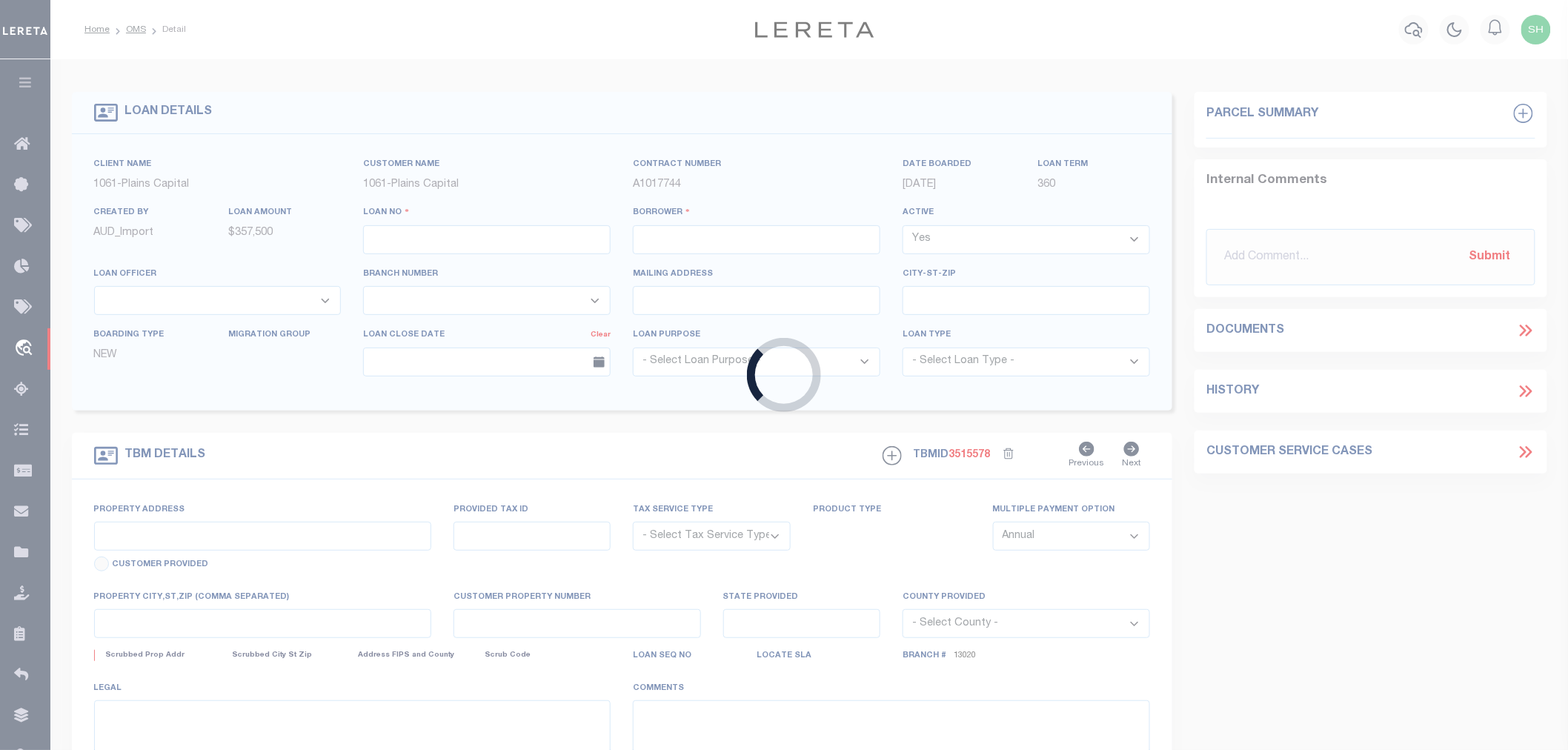
type input "[PERSON_NAME] TX 76247"
select select
select select "NonEscrow"
type input "[PERSON_NAME] & SHAWNEE ST"
select select
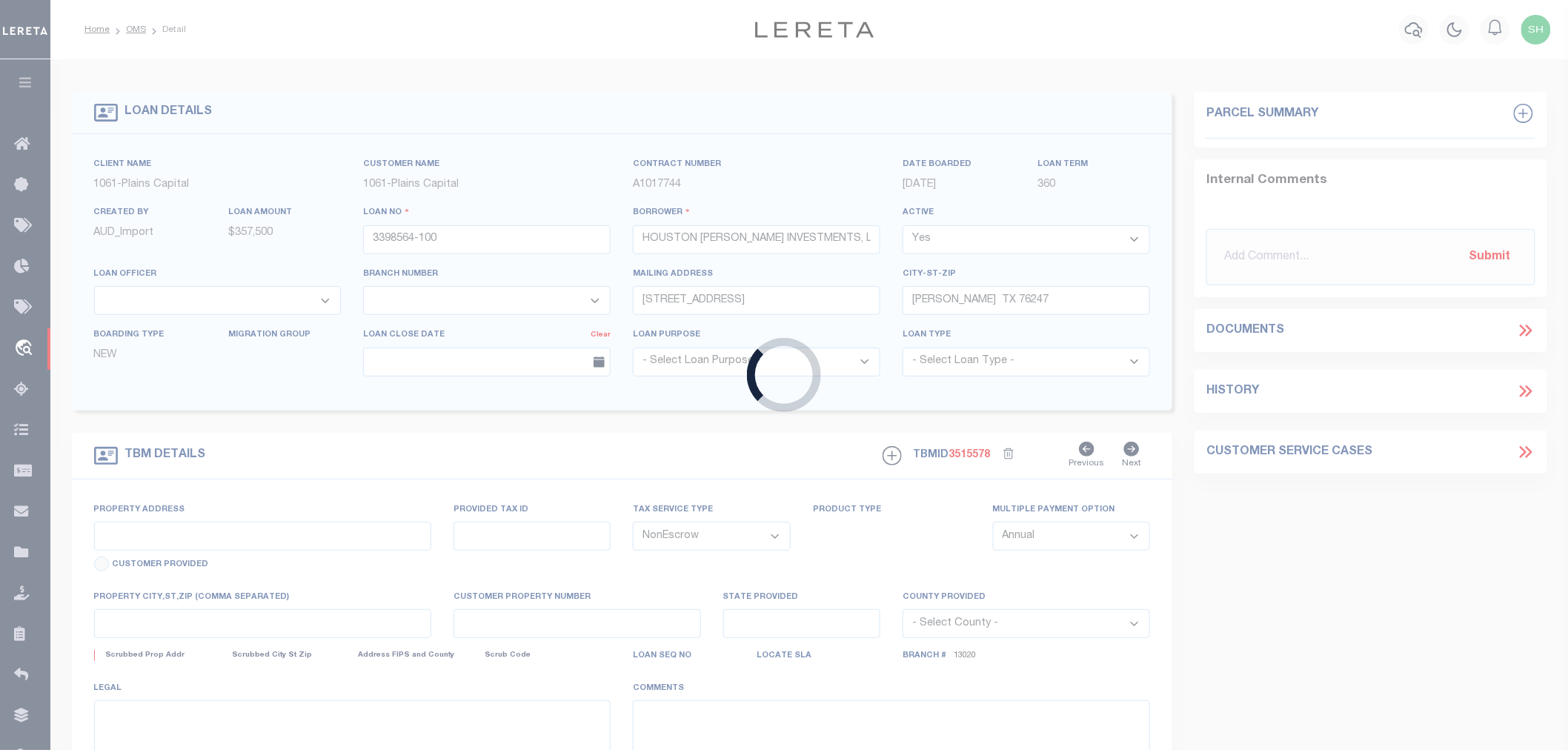
type input "DENTON TX 76206"
type input "[GEOGRAPHIC_DATA]"
select select
type textarea "BLK 5 & 6 EXT NUMBER ONE OF THE REVISED SEQUOIA PA"
select select "167161"
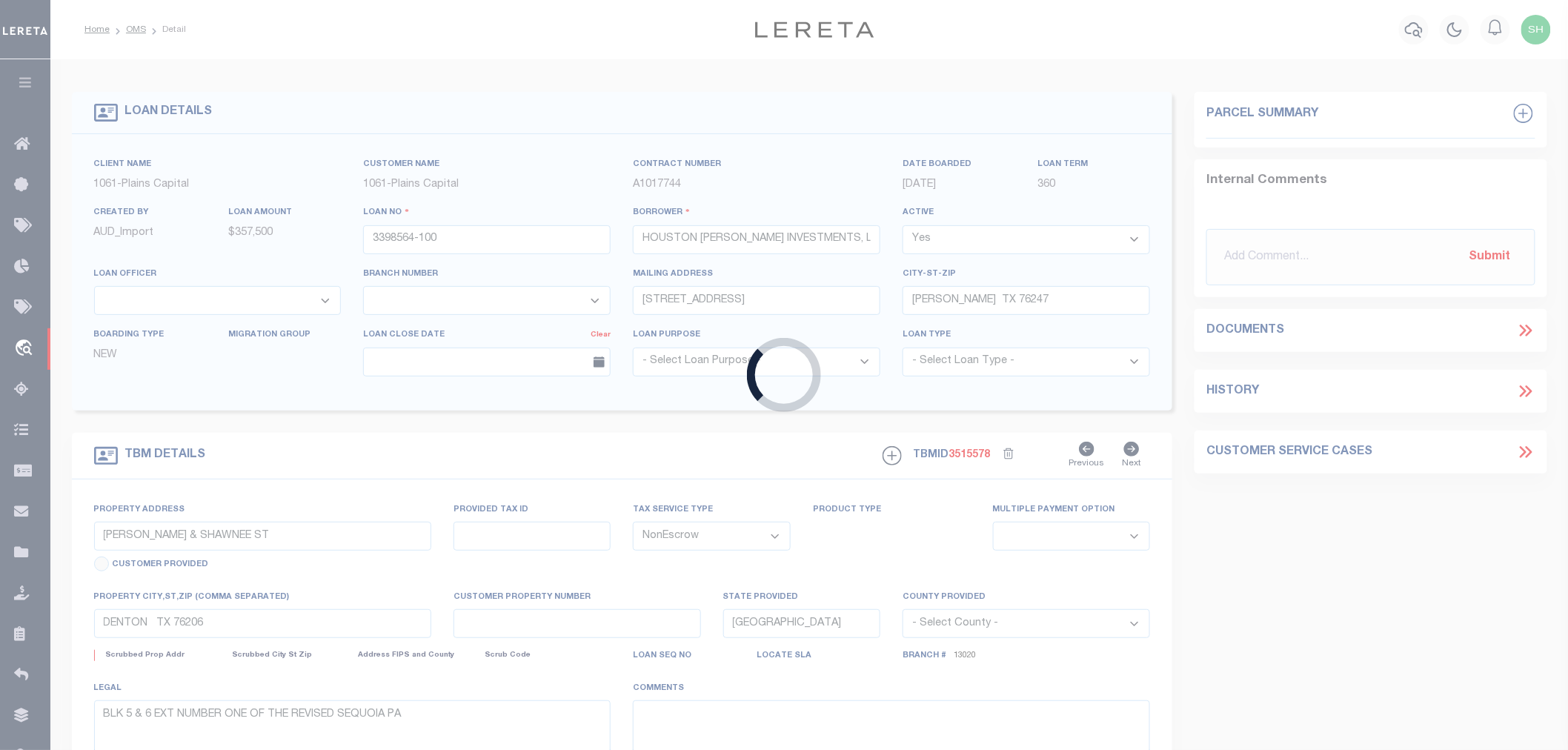
select select "3595"
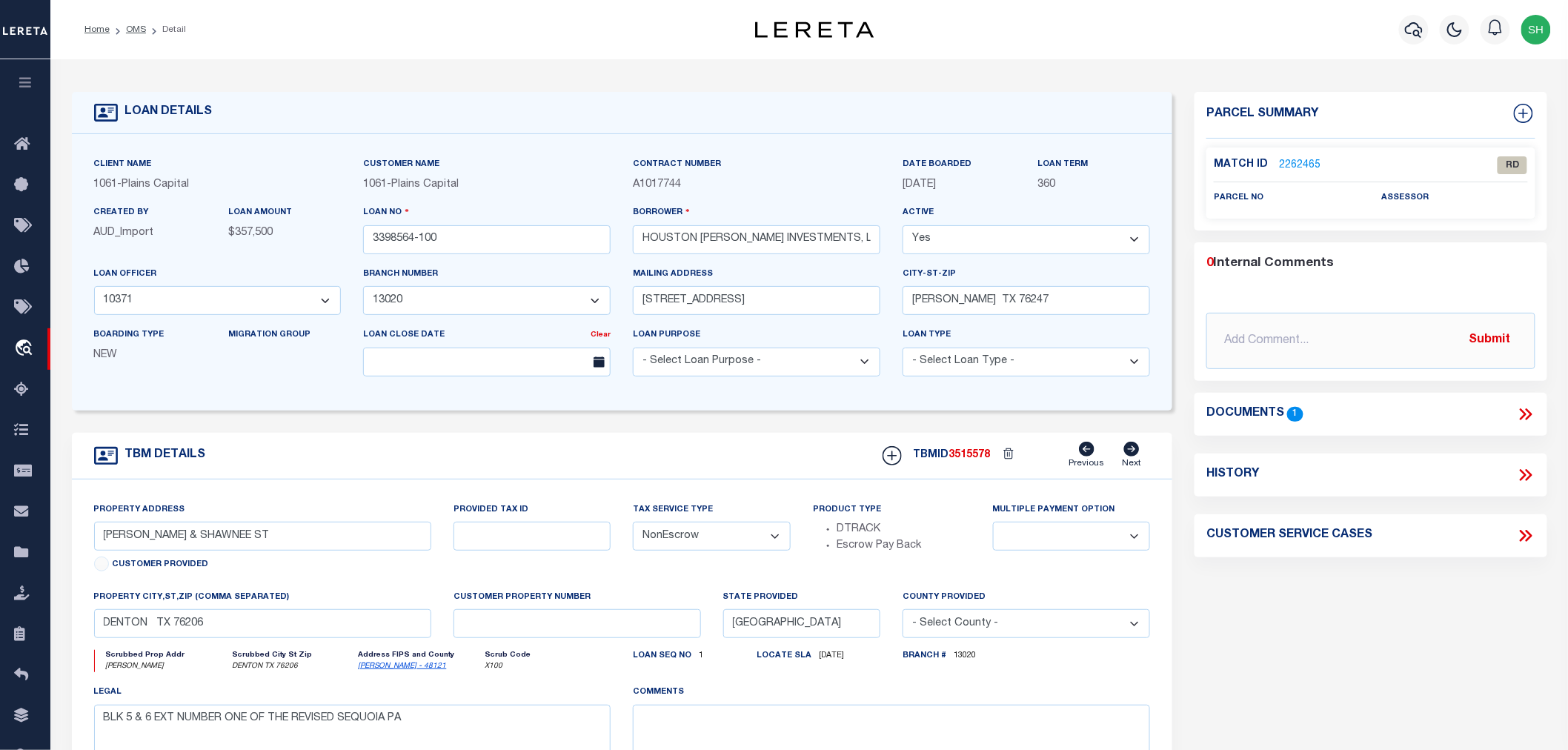
click at [1293, 164] on link "2262465" at bounding box center [1300, 166] width 41 height 16
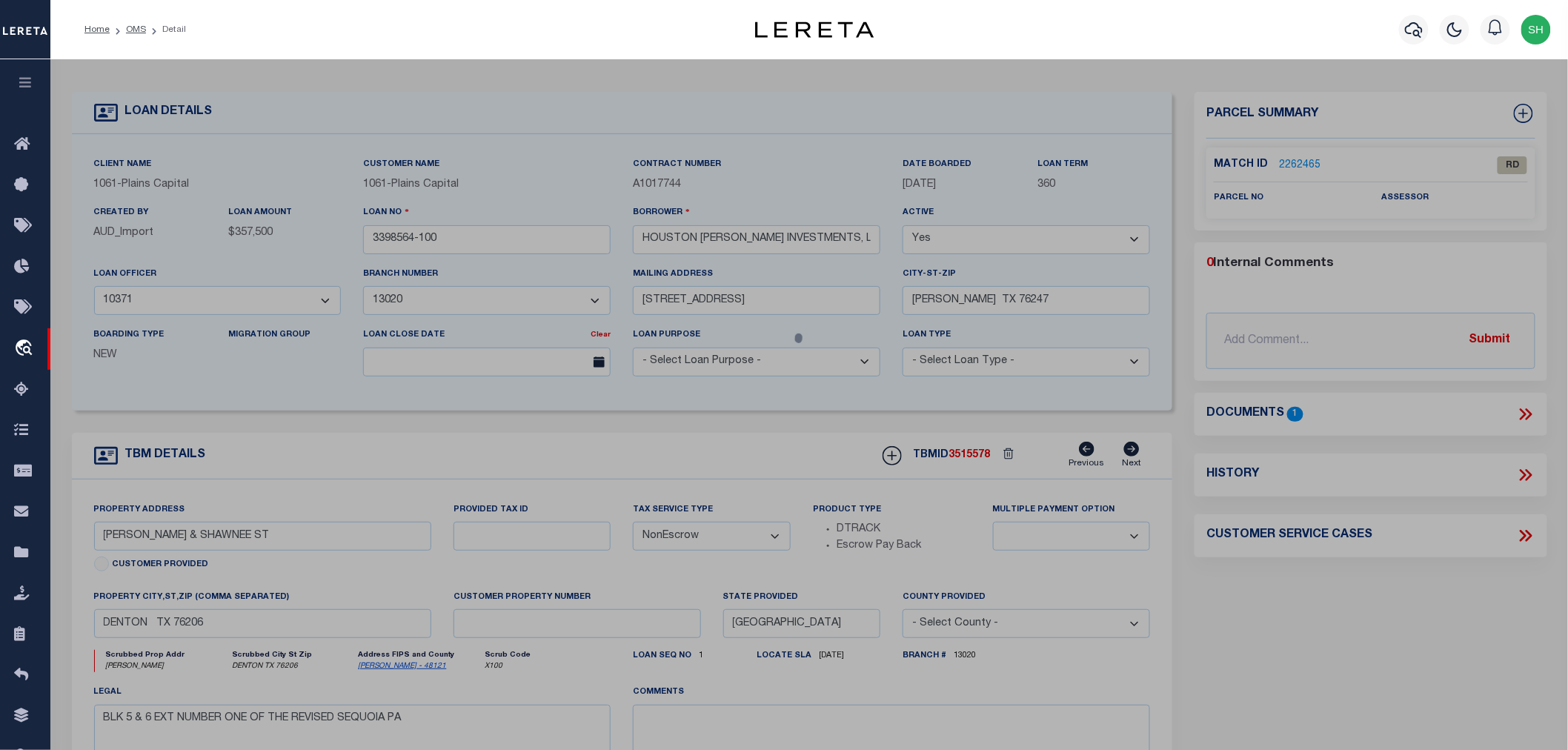
checkbox input "false"
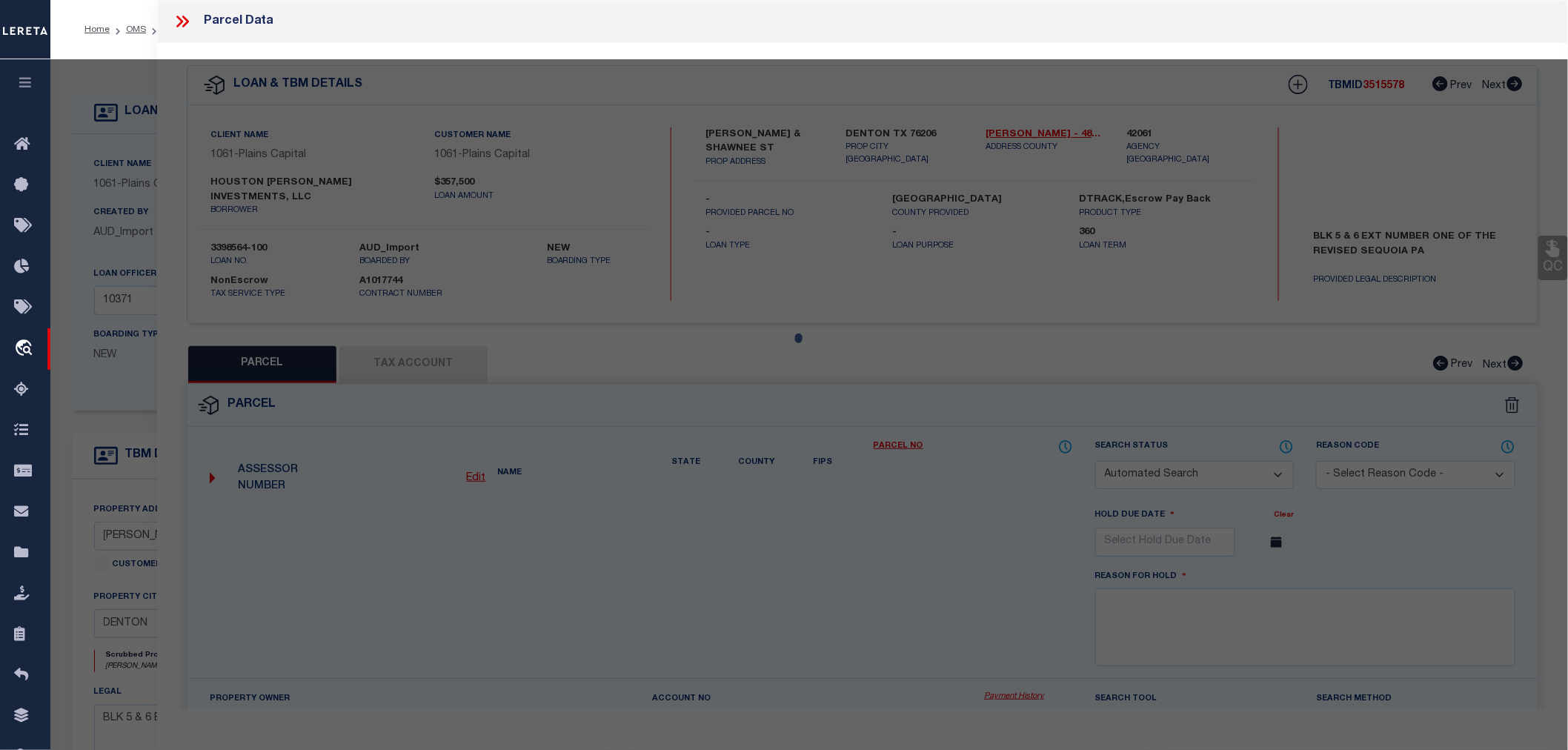
select select "RD"
checkbox input "false"
type textarea "Document uploaded that satisfies a legal requirement, changing from [GEOGRAPHIC…"
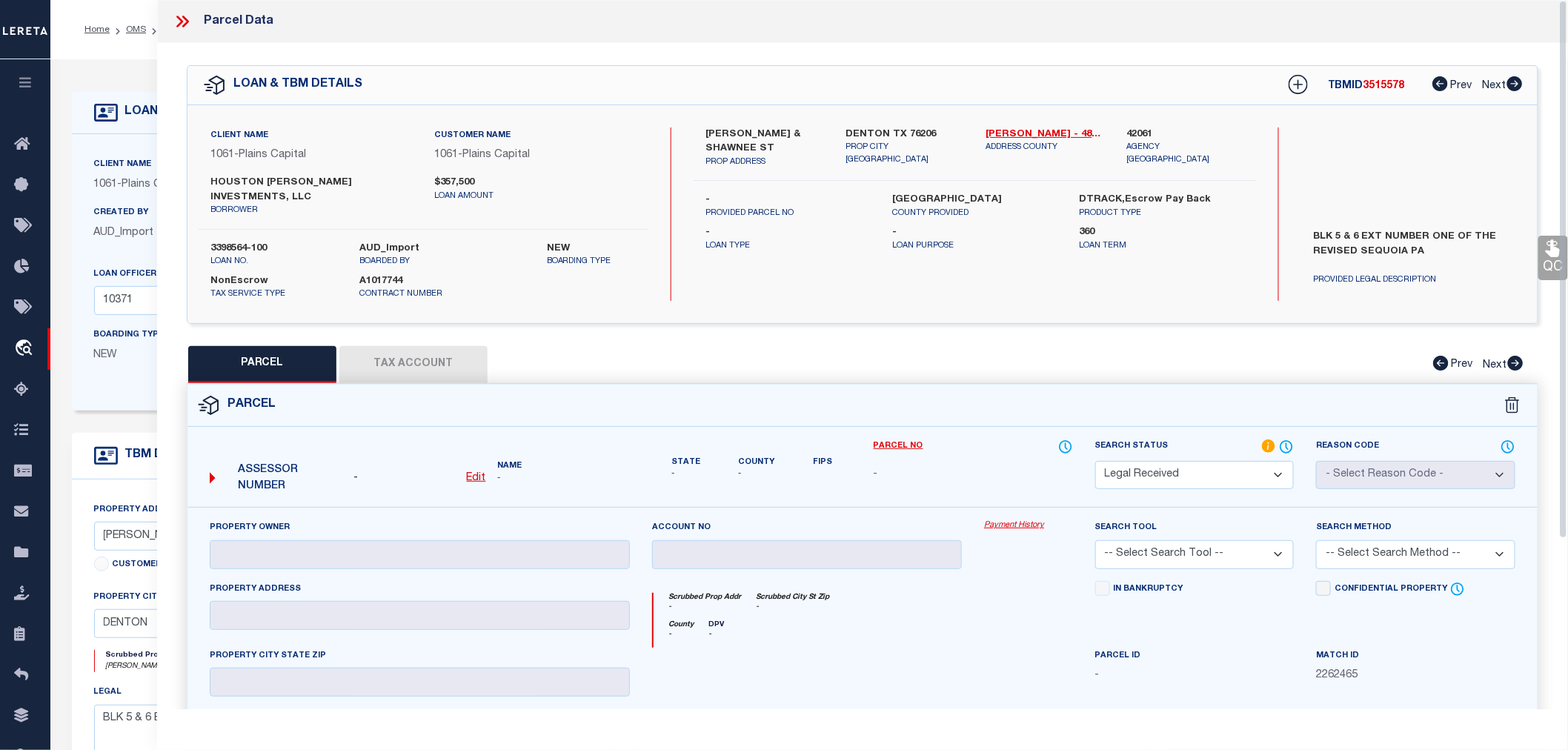
click at [186, 20] on icon at bounding box center [186, 21] width 6 height 12
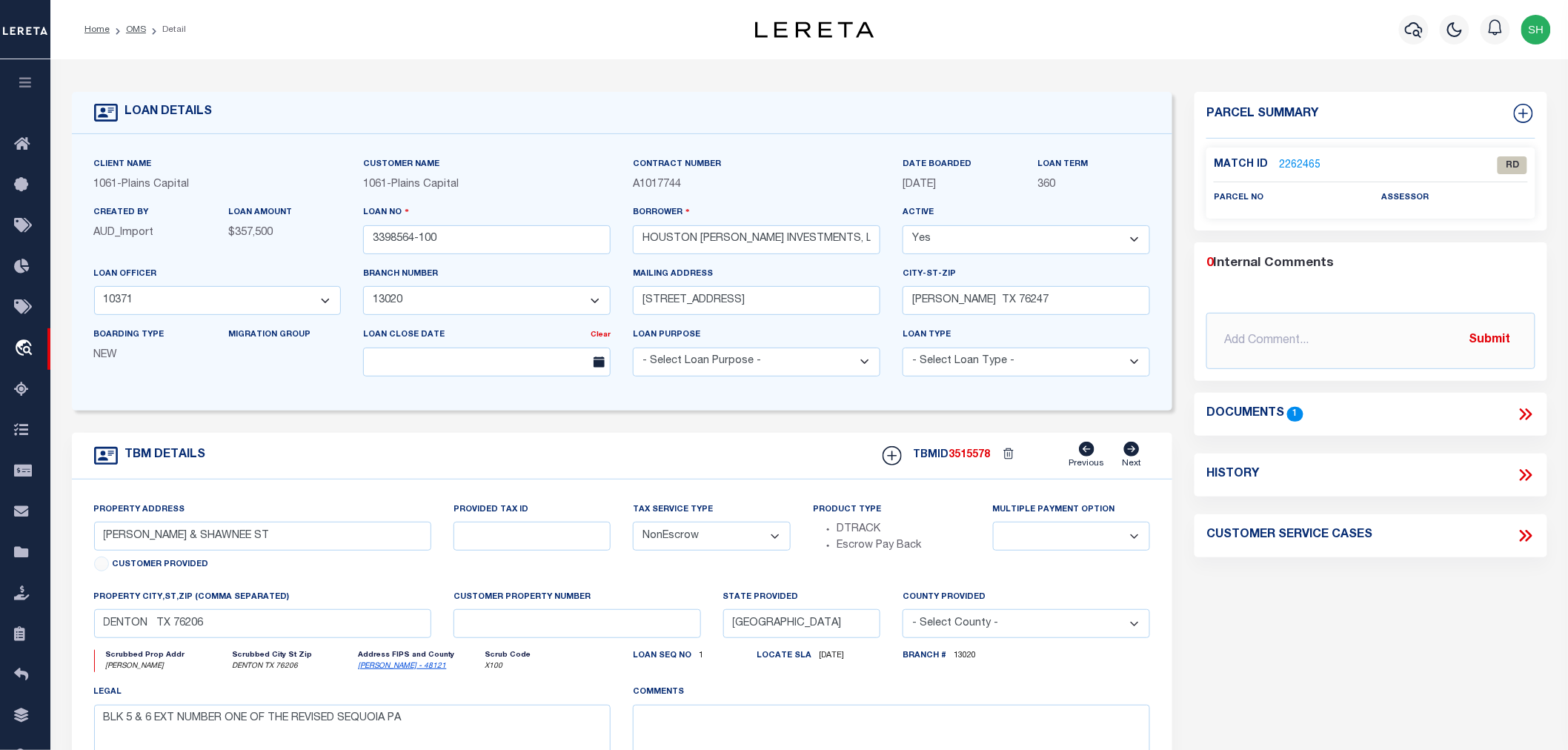
click at [1530, 414] on icon at bounding box center [1528, 414] width 6 height 12
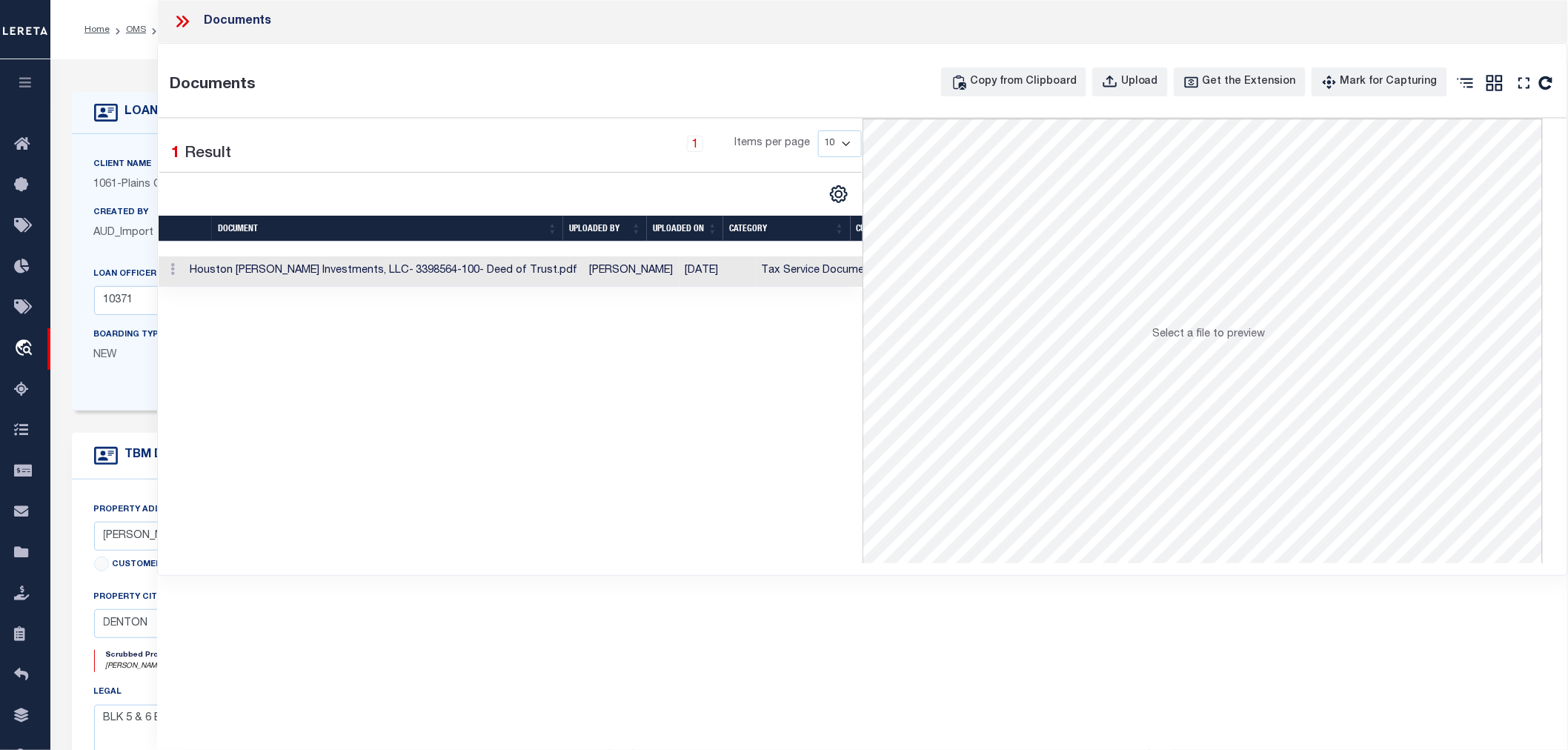
click at [487, 264] on td "Houston [PERSON_NAME] Investments, LLC- 3398564-100- Deed of Trust.pdf" at bounding box center [384, 272] width 400 height 30
